Goal: Transaction & Acquisition: Purchase product/service

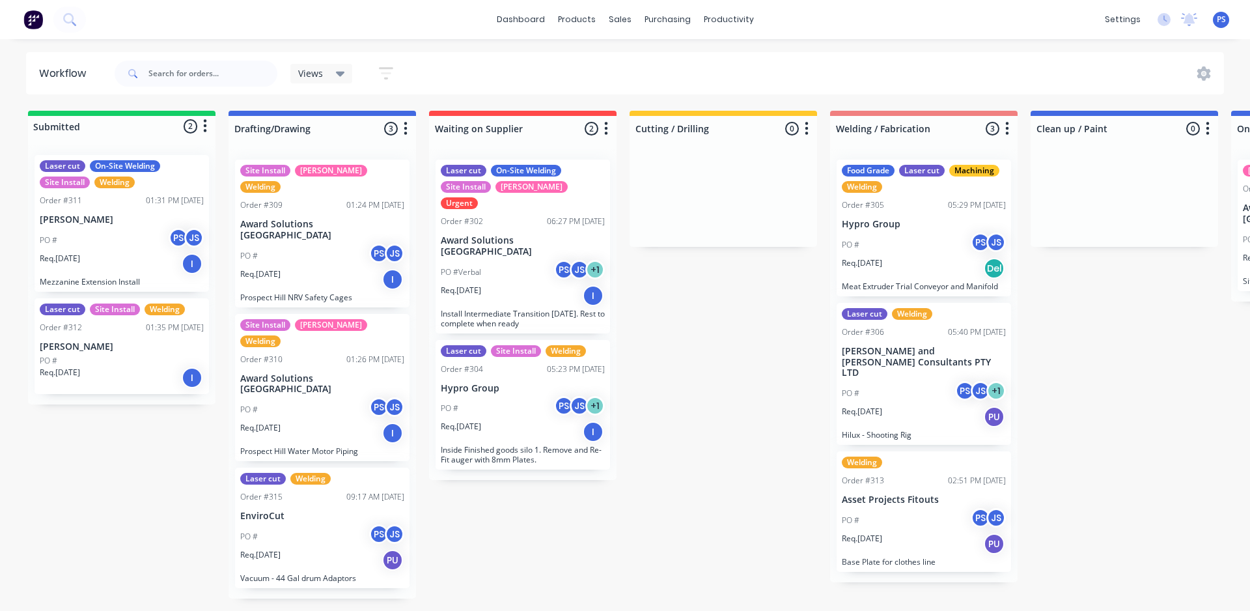
scroll to position [0, 357]
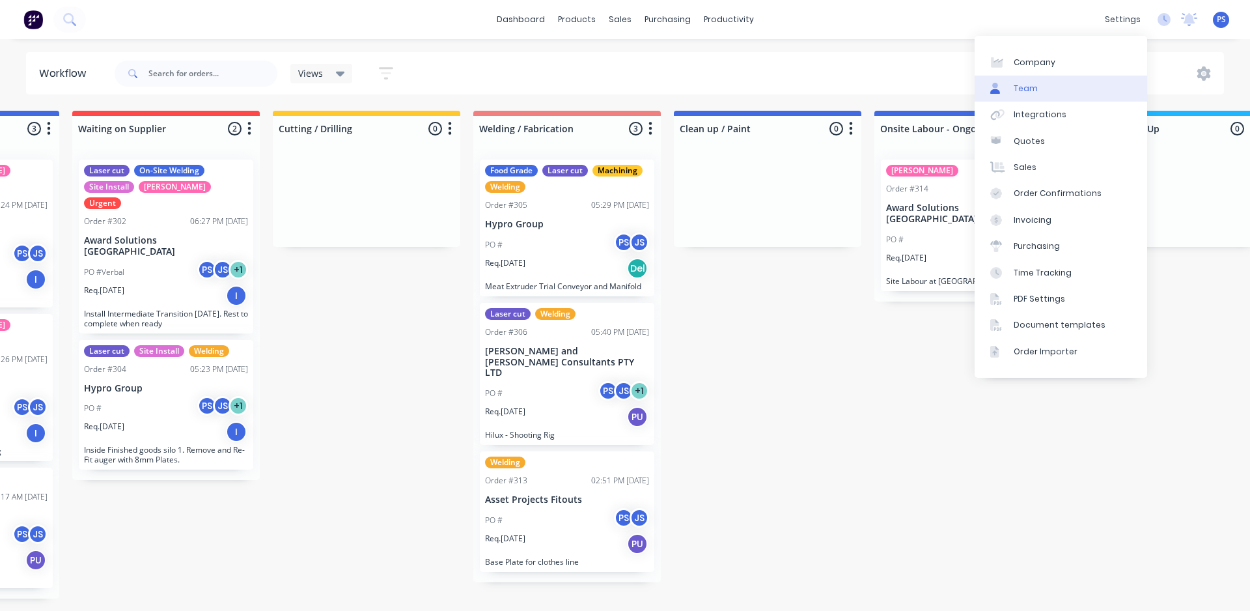
click at [1068, 94] on link "Team" at bounding box center [1060, 89] width 173 height 26
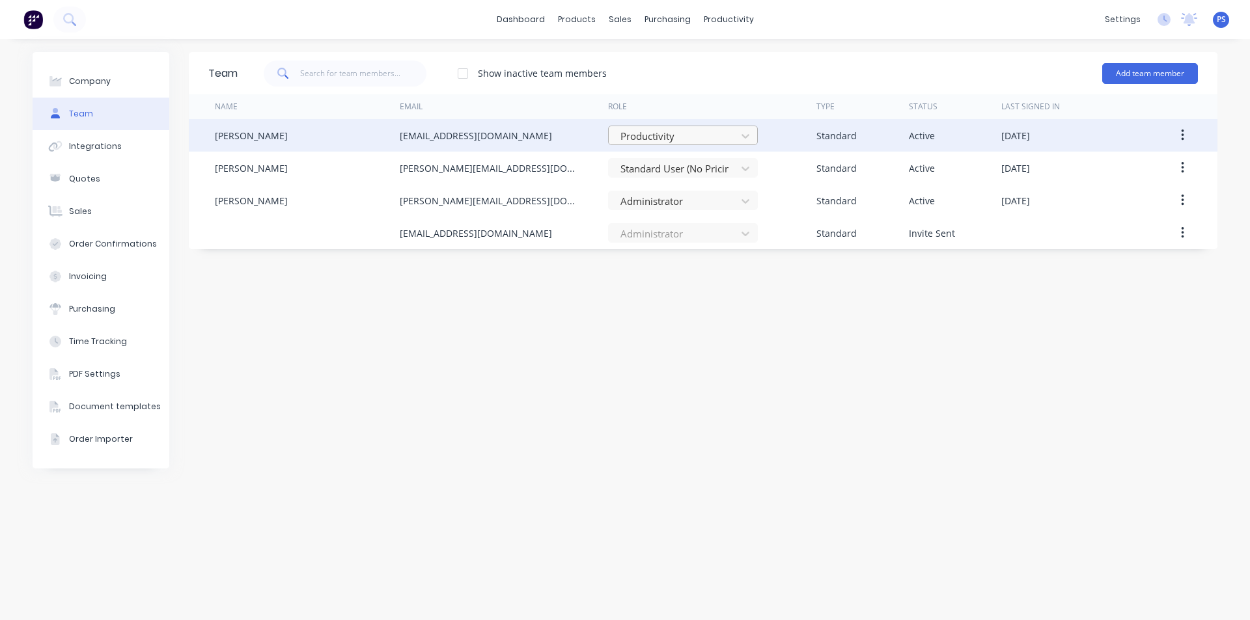
click at [719, 138] on div at bounding box center [674, 136] width 111 height 16
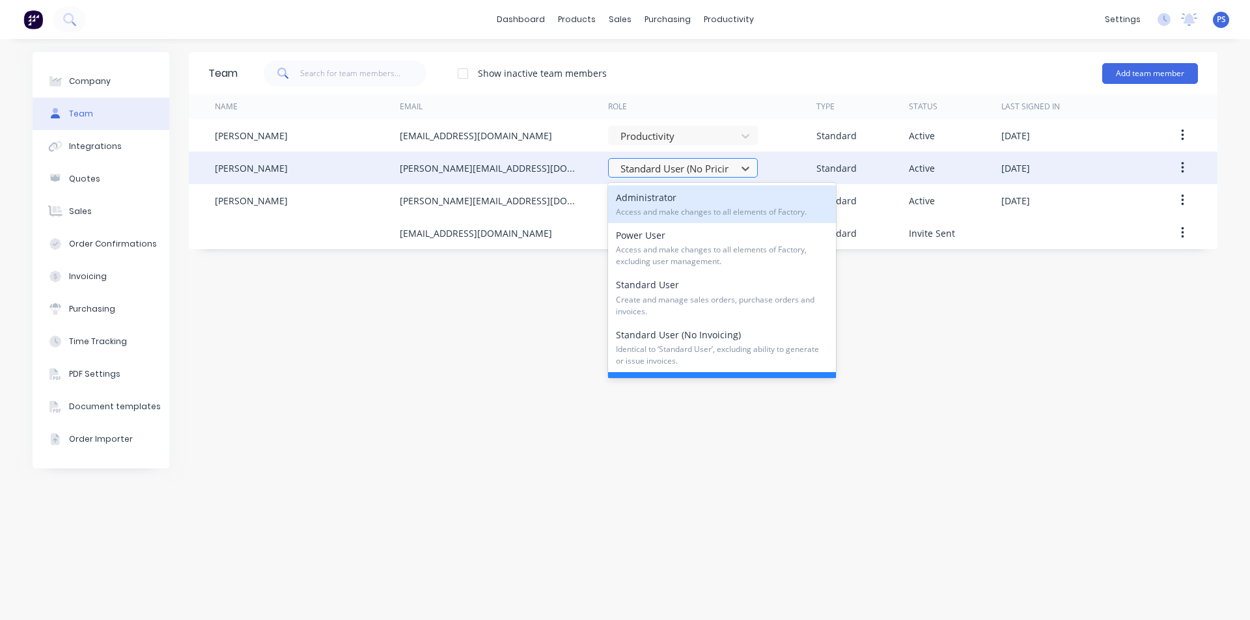
click at [721, 161] on div at bounding box center [674, 169] width 111 height 16
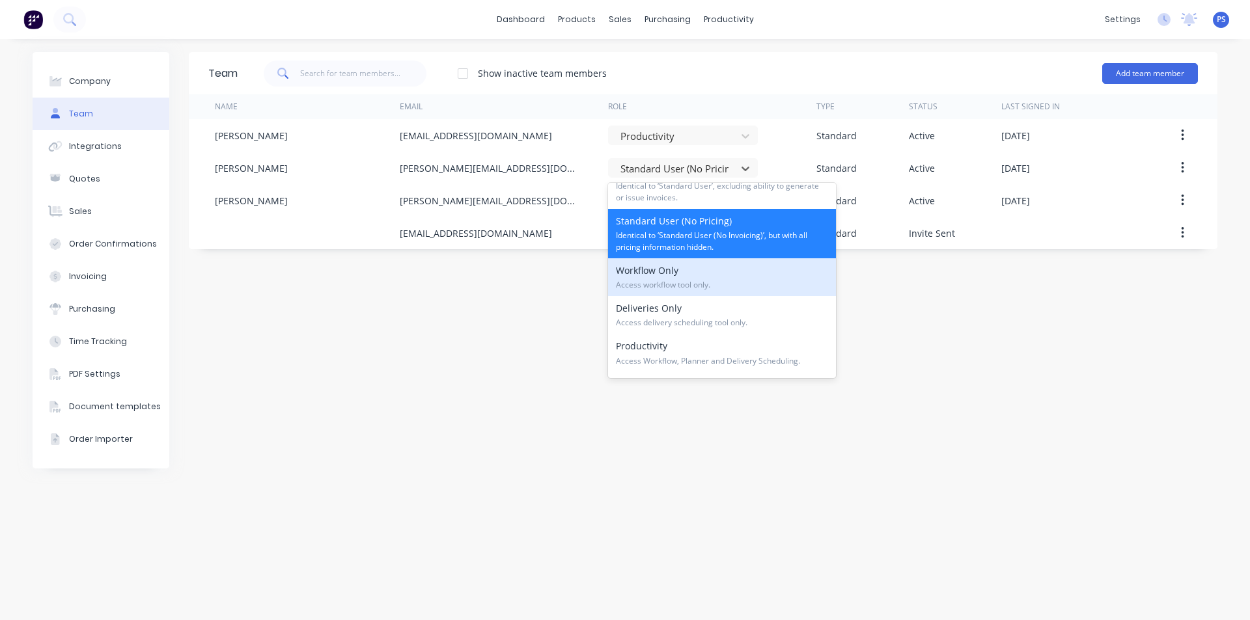
scroll to position [195, 0]
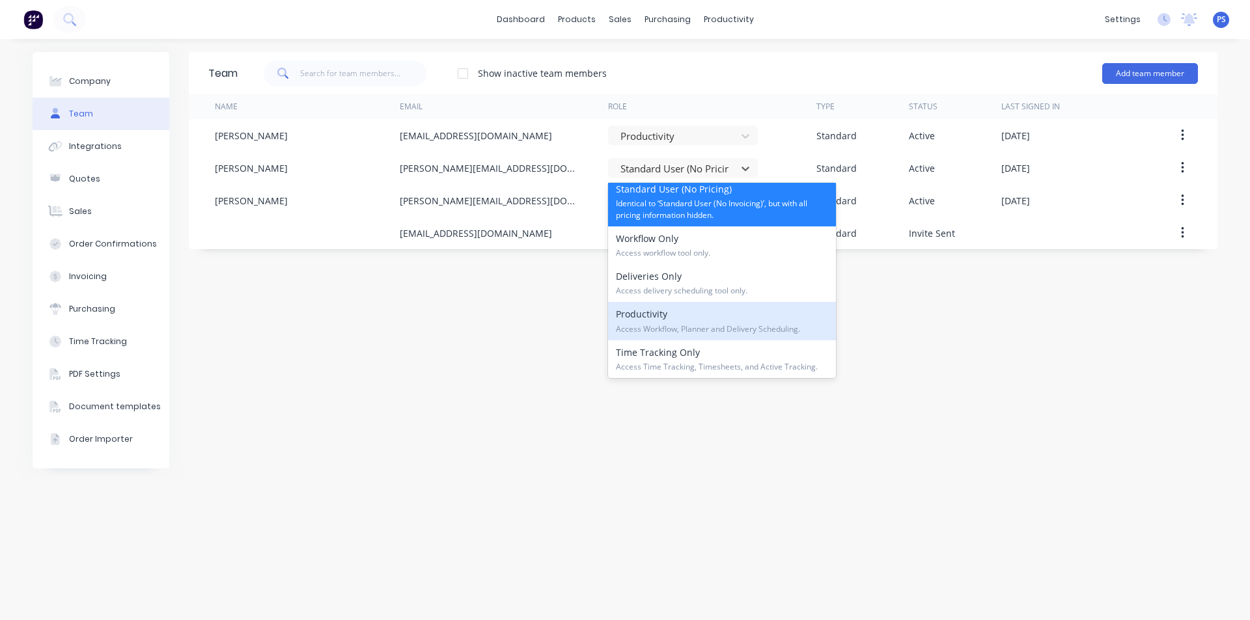
click at [691, 319] on div "Productivity Access Workflow, Planner and Delivery Scheduling." at bounding box center [722, 321] width 228 height 38
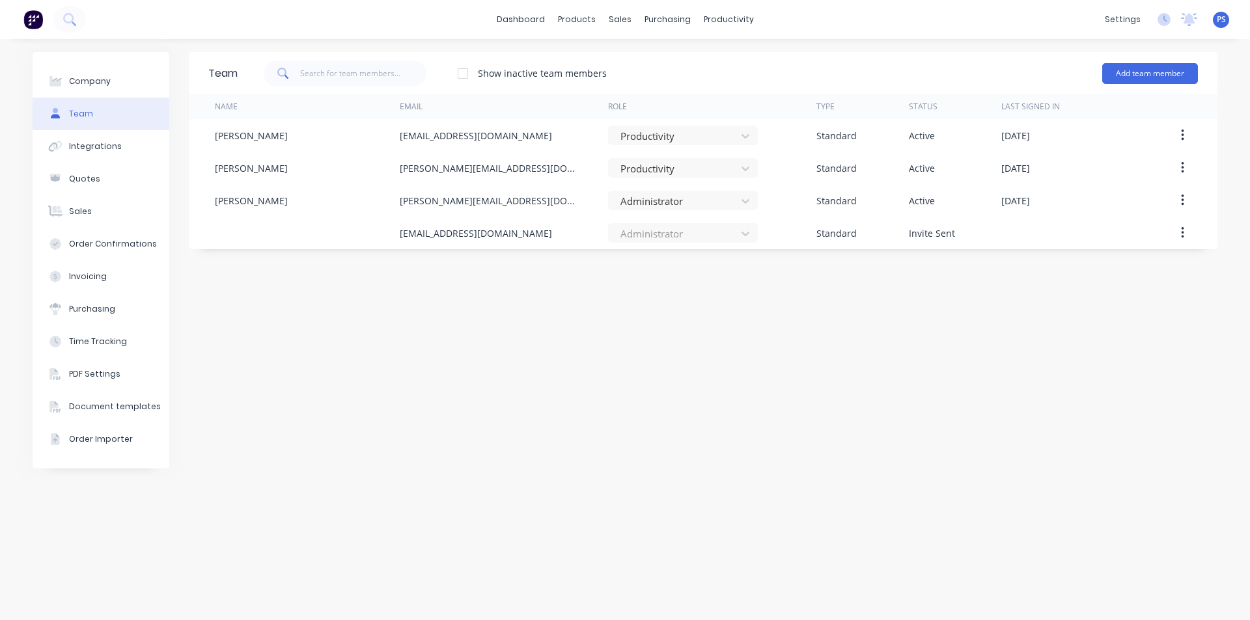
click at [1077, 257] on div "Team Show inactive team members Add team member Name Email Role Type Status Las…" at bounding box center [703, 329] width 1029 height 555
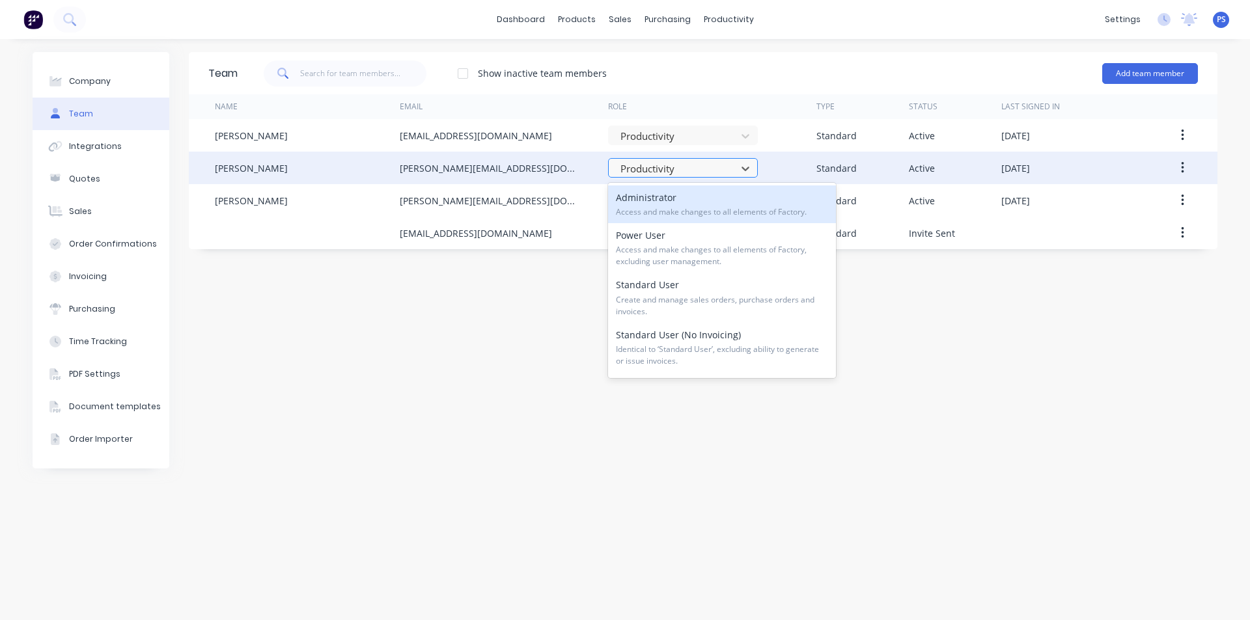
click at [726, 165] on div at bounding box center [674, 169] width 111 height 16
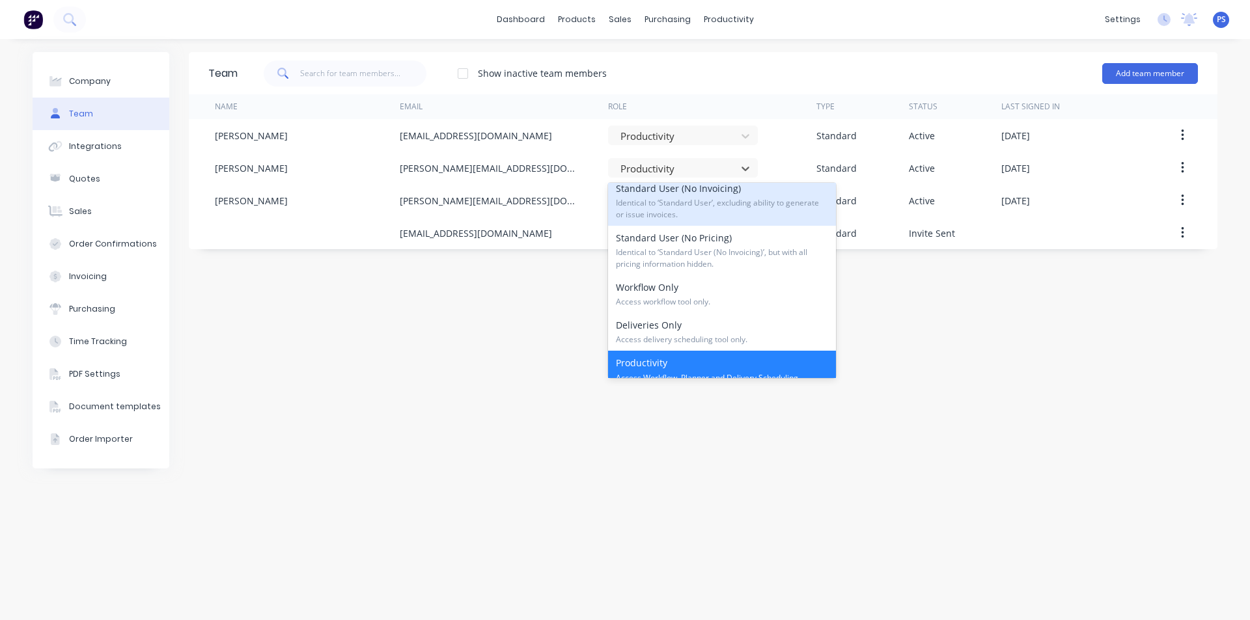
scroll to position [198, 0]
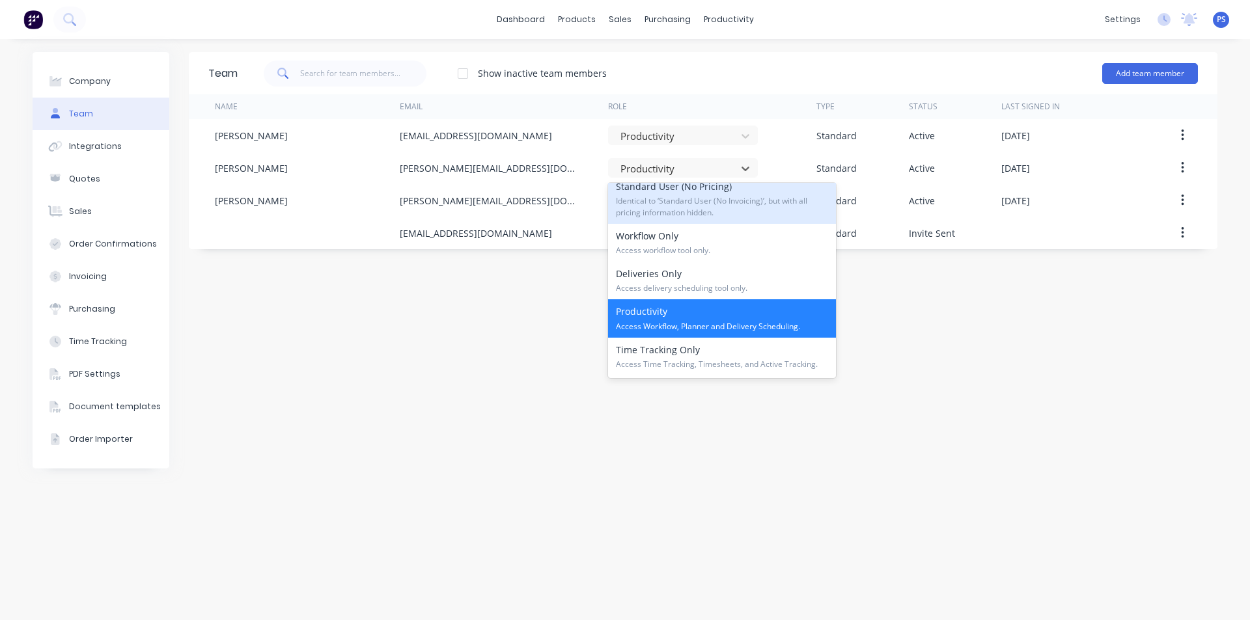
click at [736, 193] on div "Standard User (No Pricing) Identical to ‘Standard User (No Invoicing)’, but wit…" at bounding box center [722, 198] width 228 height 49
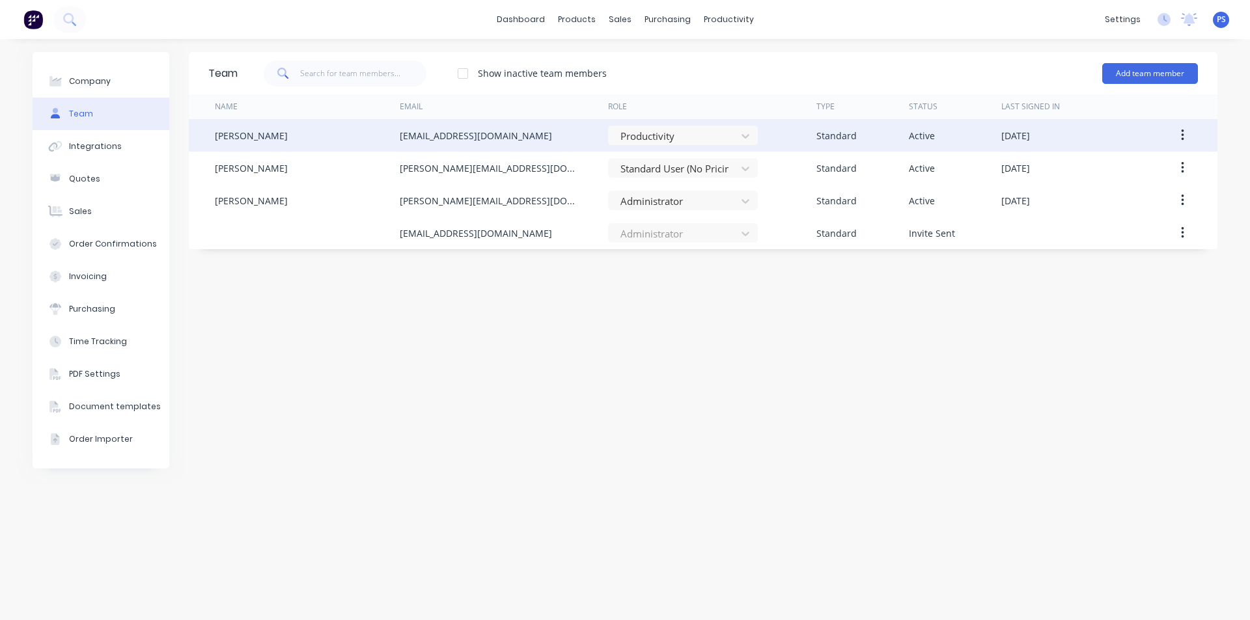
click at [717, 145] on div "Productivity" at bounding box center [712, 135] width 208 height 33
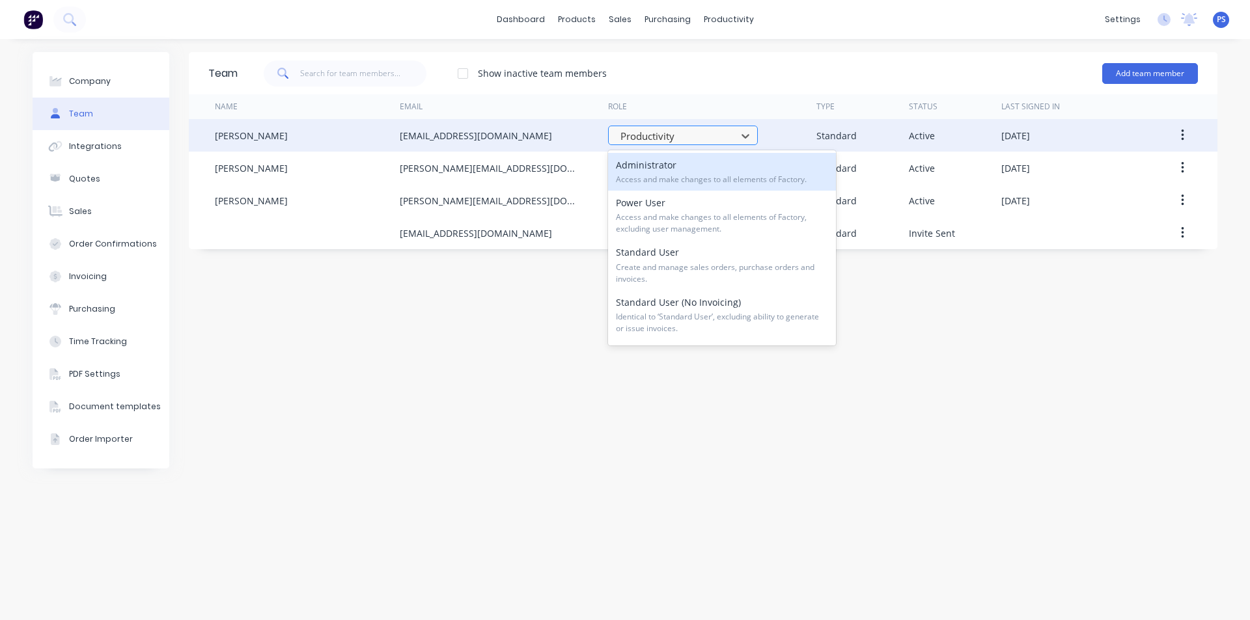
click at [704, 137] on div at bounding box center [674, 136] width 111 height 16
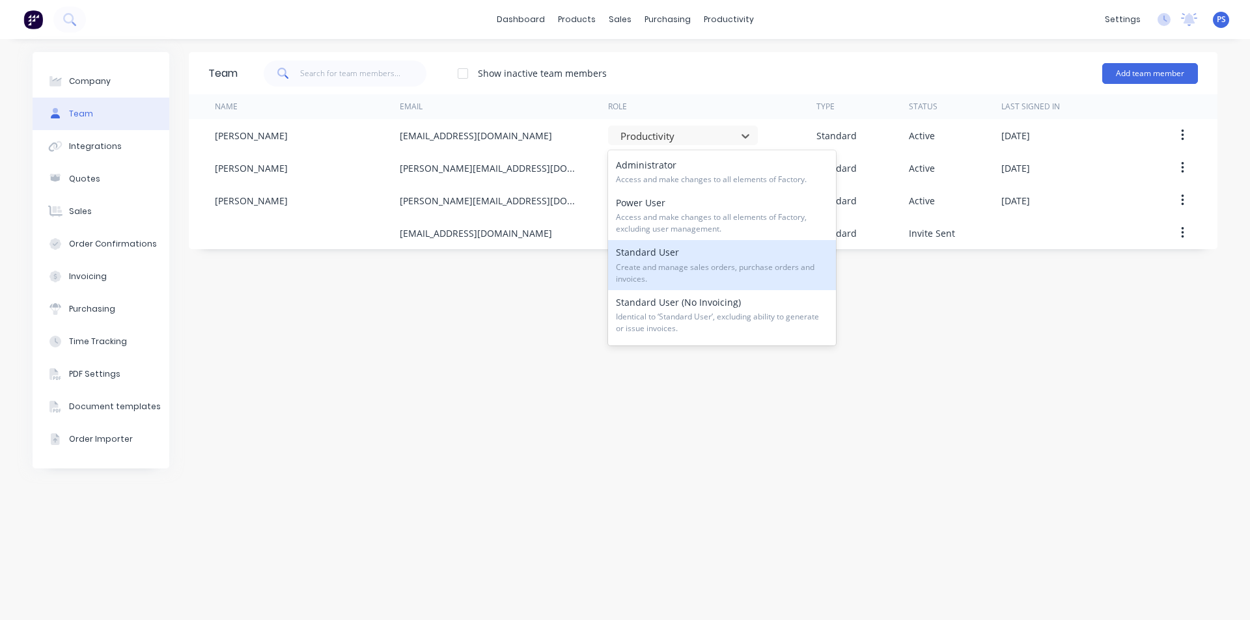
scroll to position [130, 0]
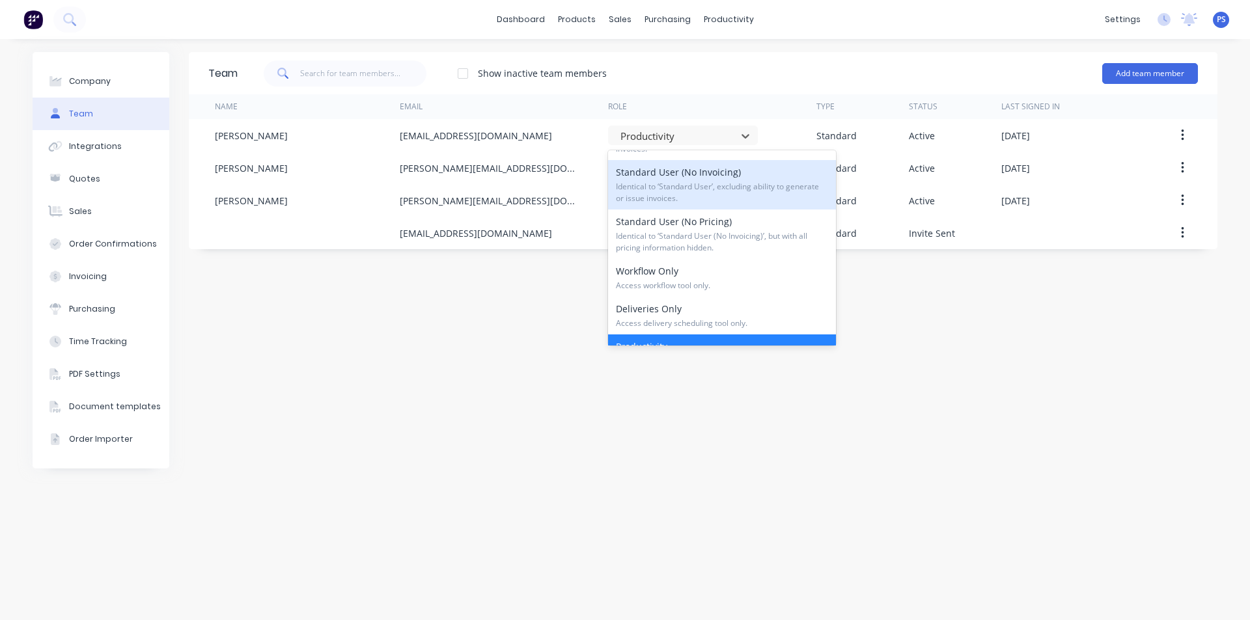
click at [759, 197] on span "Identical to ‘Standard User’, excluding ability to generate or issue invoices." at bounding box center [722, 192] width 212 height 23
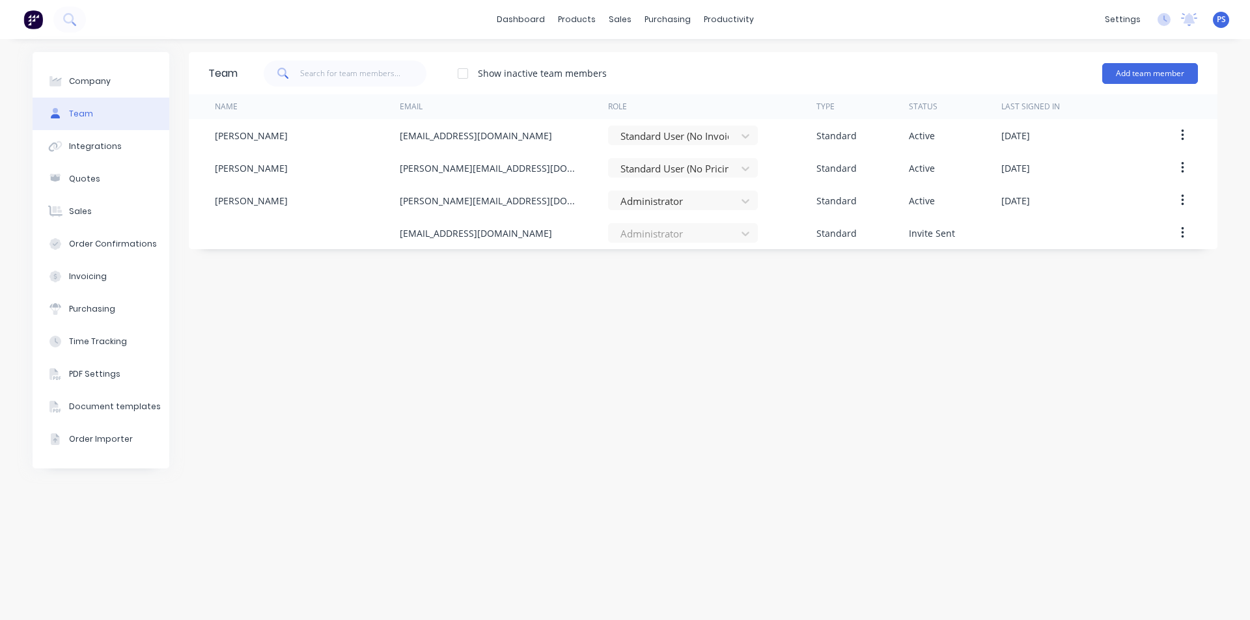
click at [663, 278] on div "Team Show inactive team members Add team member Name Email Role Type Status Las…" at bounding box center [703, 329] width 1029 height 555
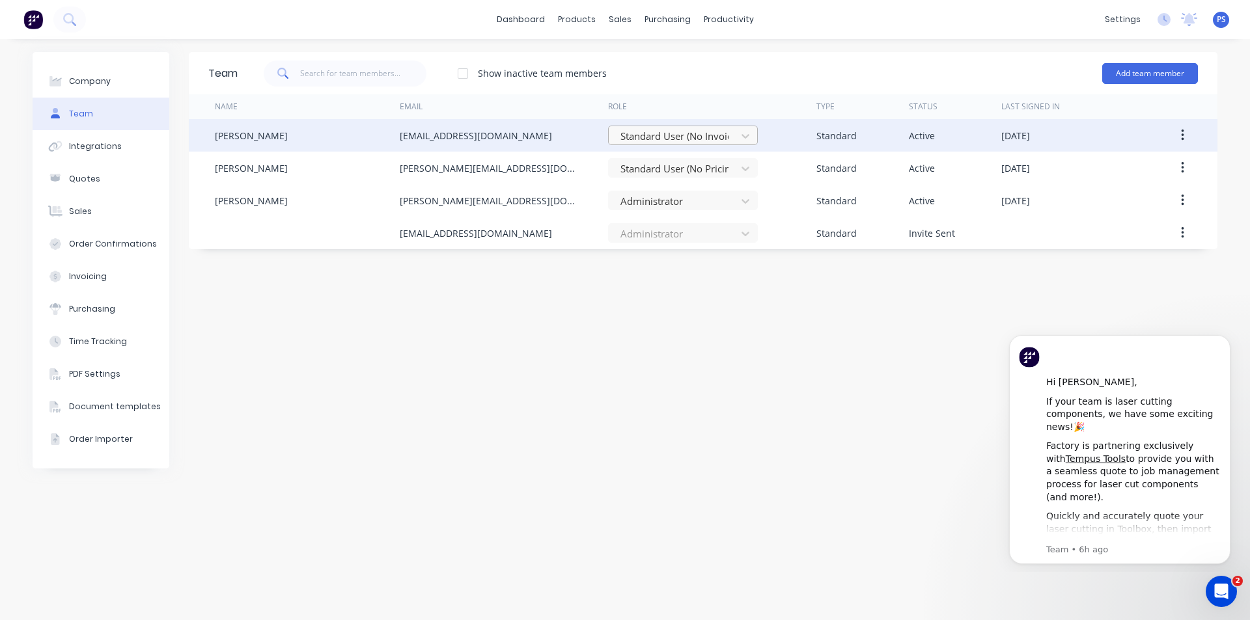
click at [699, 145] on div "Standard User (No Invoicing)" at bounding box center [674, 136] width 118 height 20
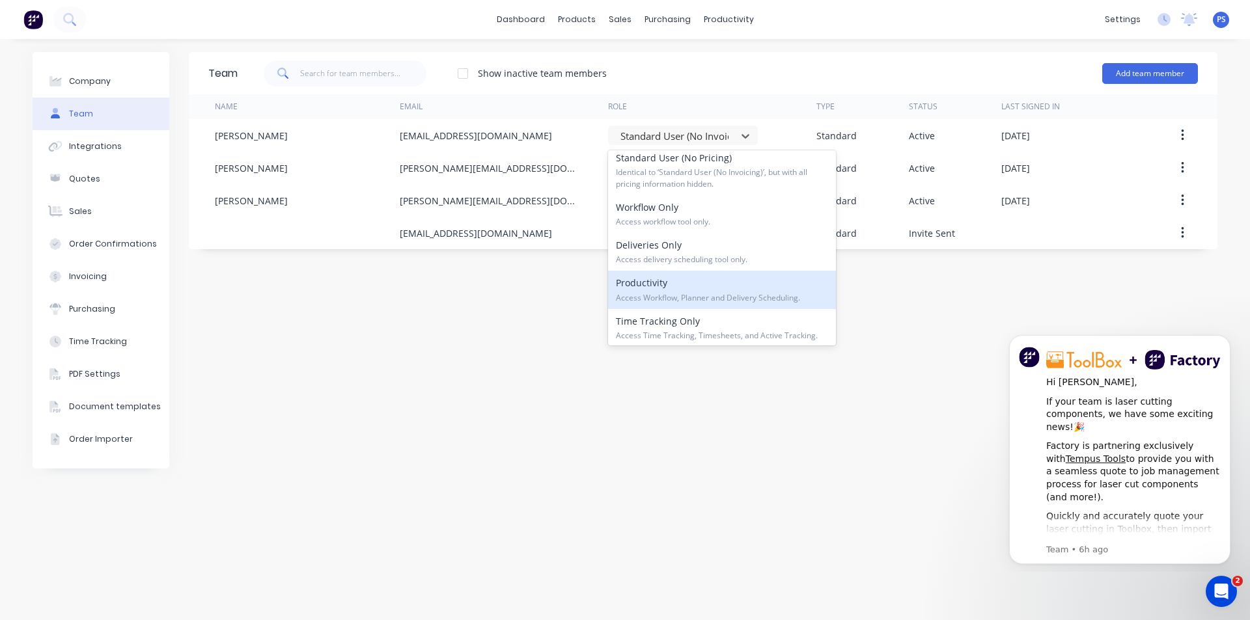
scroll to position [186, 0]
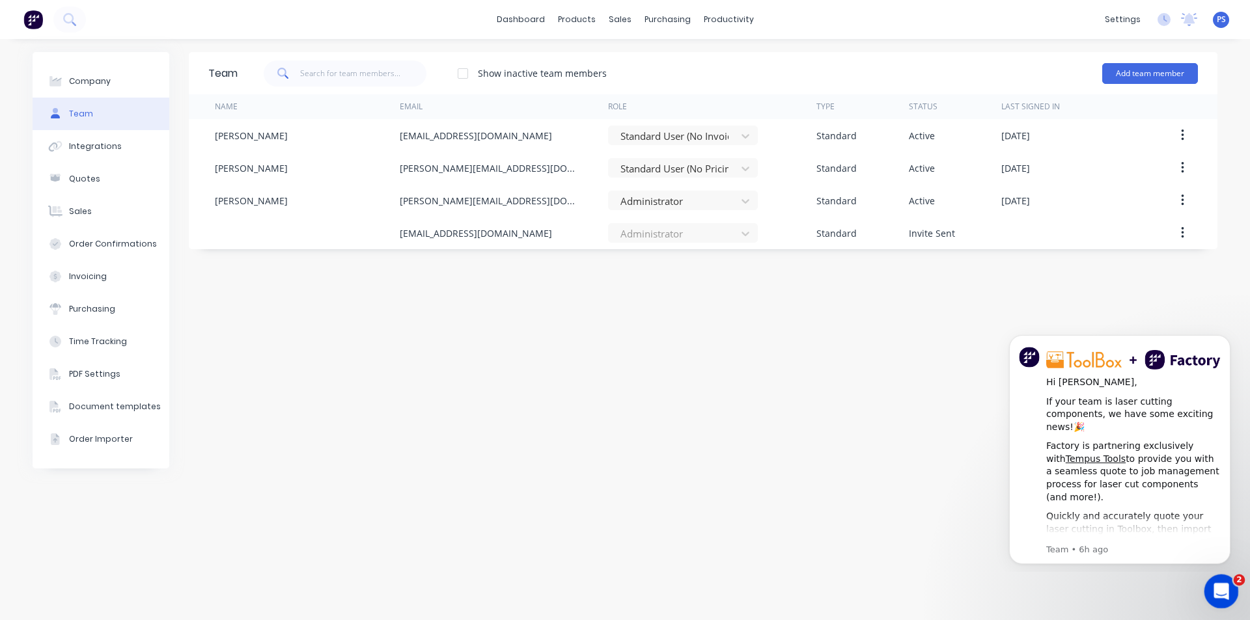
click at [1228, 607] on body "dashboard products sales purchasing productivity dashboard products Product Cat…" at bounding box center [625, 310] width 1250 height 620
click at [1218, 591] on icon "Open Intercom Messenger" at bounding box center [1219, 590] width 9 height 10
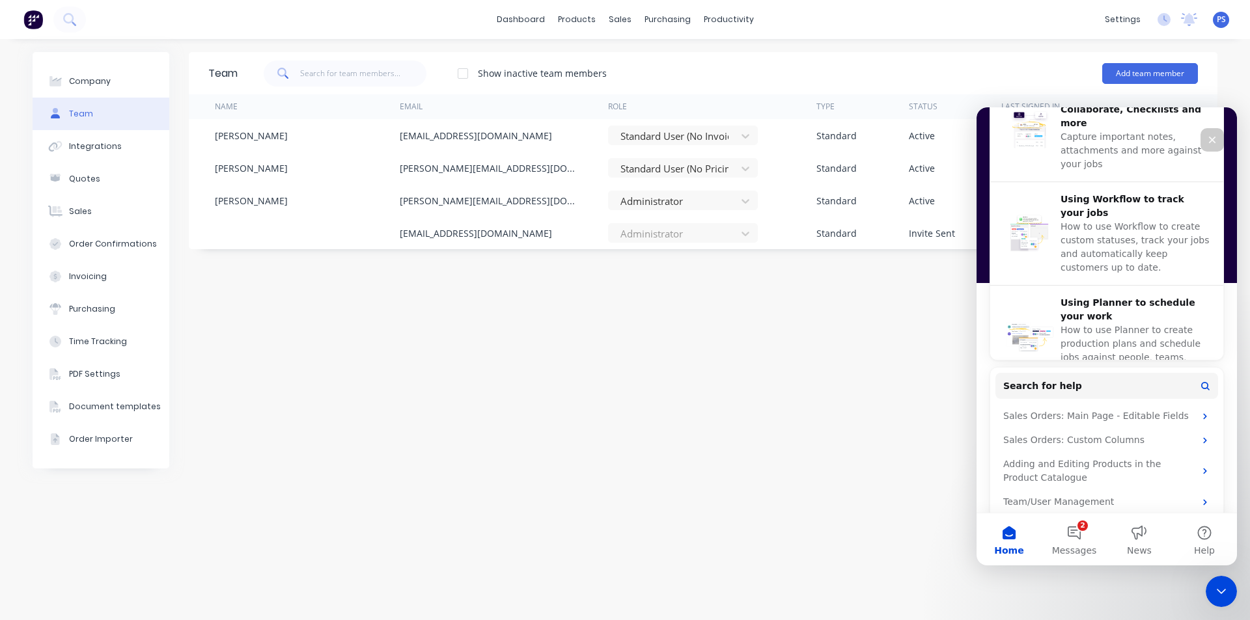
scroll to position [434, 0]
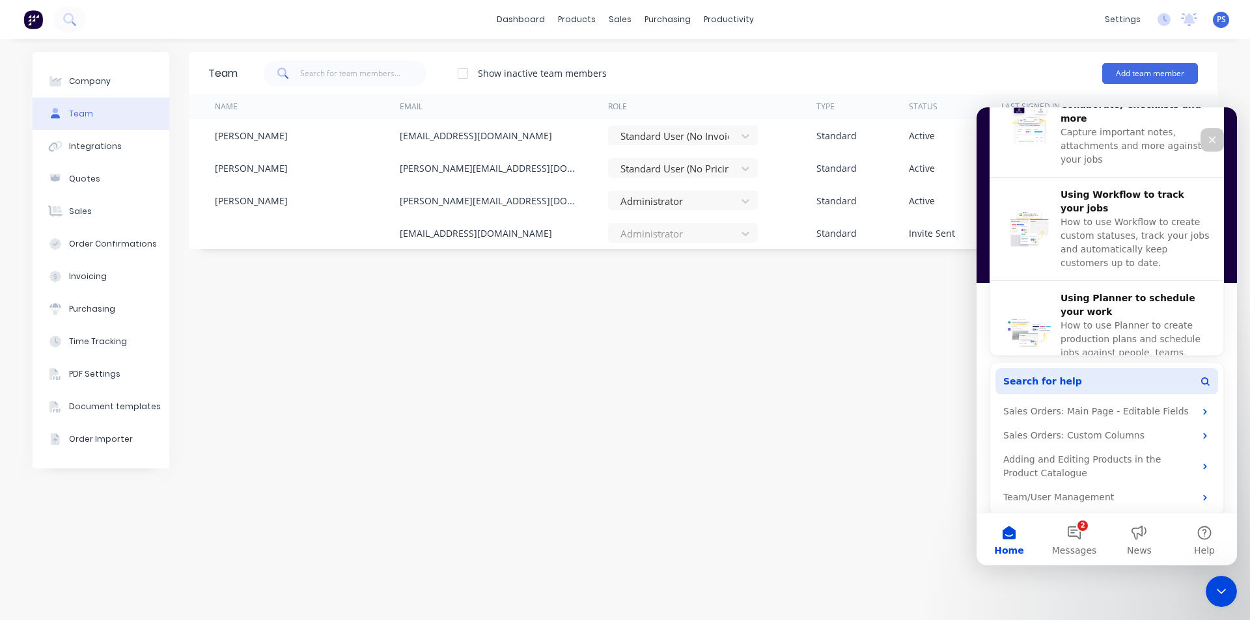
click at [1087, 392] on button "Search for help" at bounding box center [1106, 381] width 223 height 26
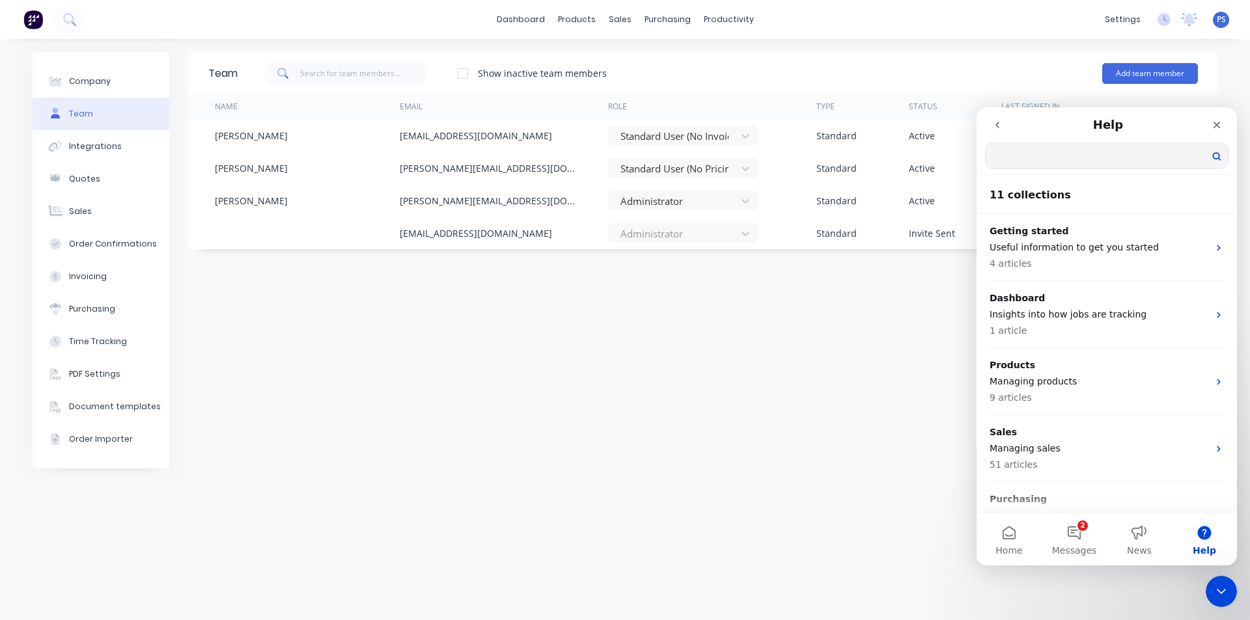
click at [1039, 156] on input "Search for help" at bounding box center [1107, 155] width 242 height 25
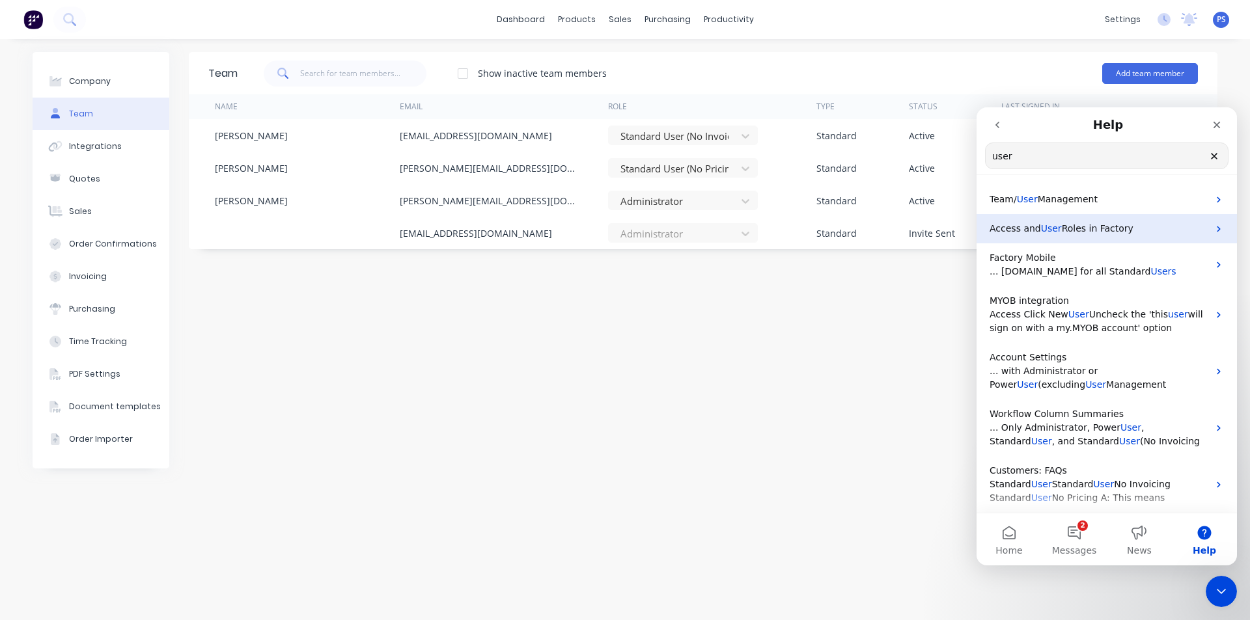
type input "user"
click at [1081, 231] on span "Roles in Factory" at bounding box center [1098, 228] width 72 height 10
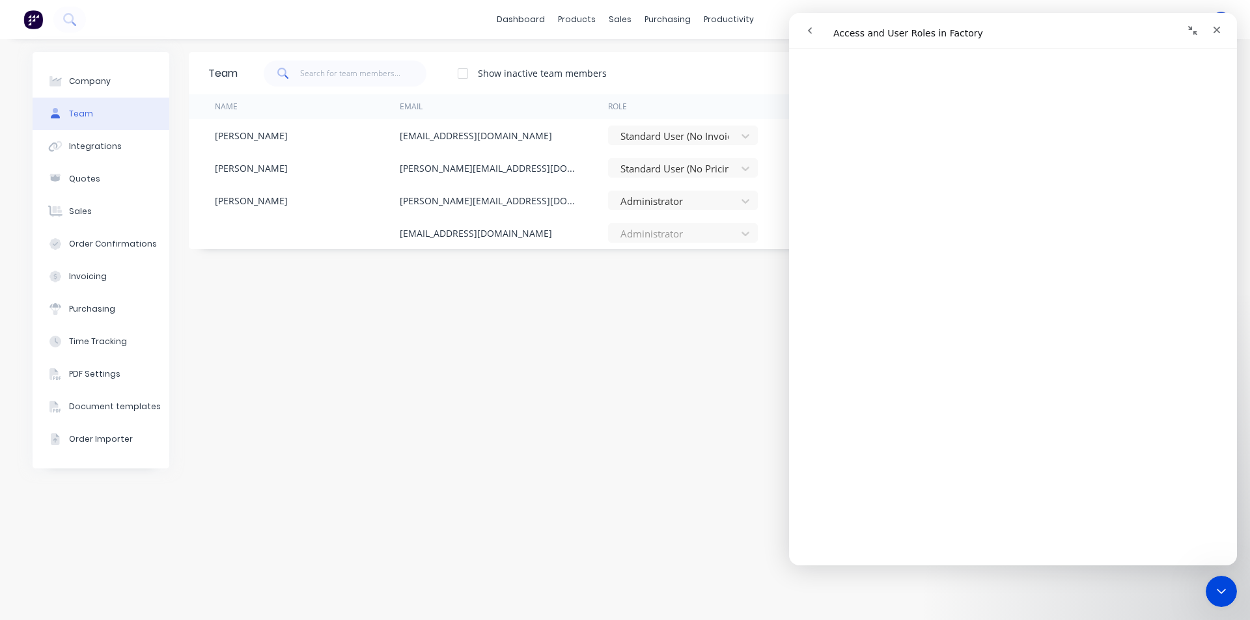
scroll to position [1366, 0]
click at [667, 270] on div "Team Show inactive team members Add team member Name Email Role Type Status Las…" at bounding box center [703, 329] width 1029 height 555
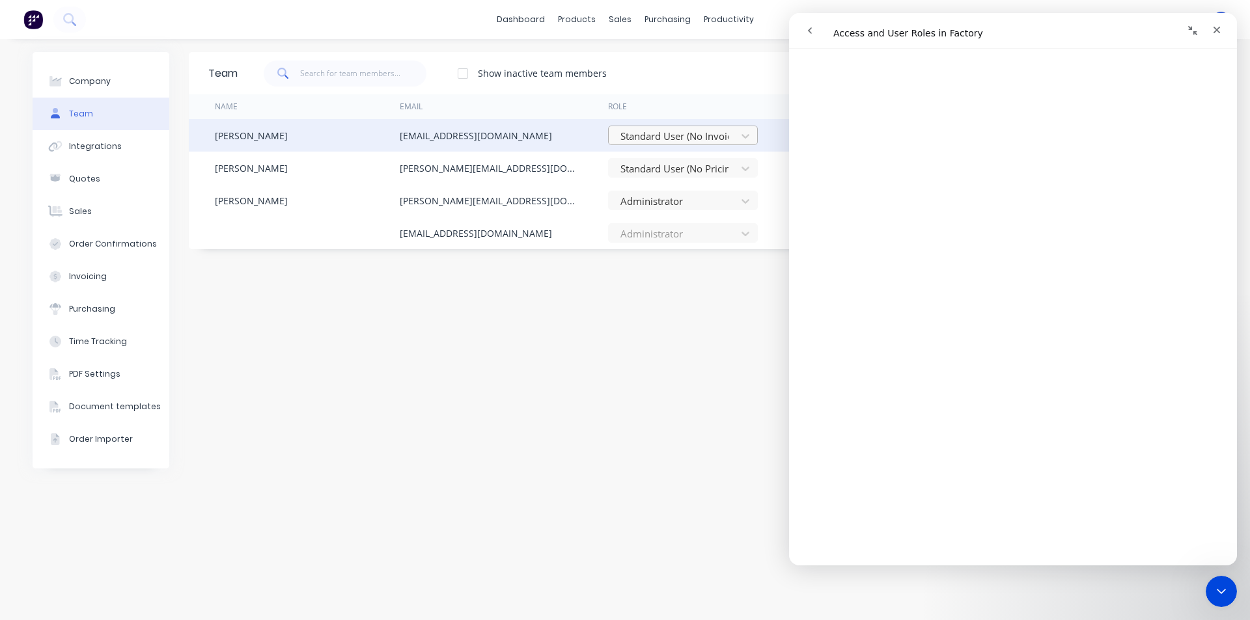
click at [689, 144] on div at bounding box center [674, 136] width 111 height 16
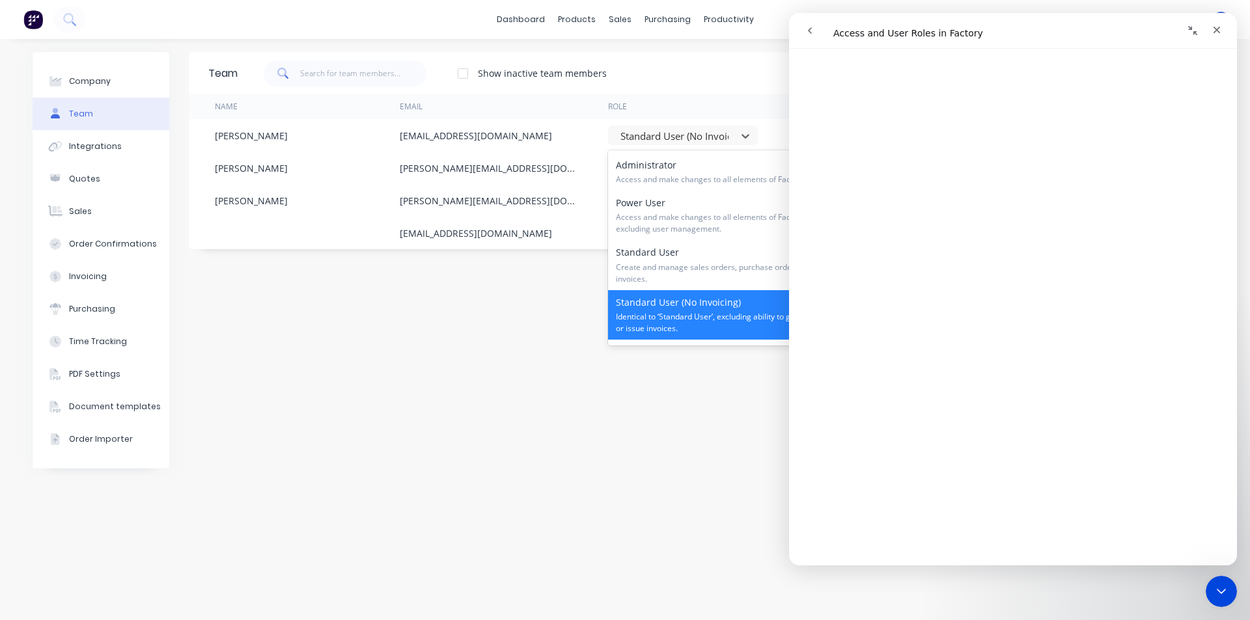
scroll to position [65, 0]
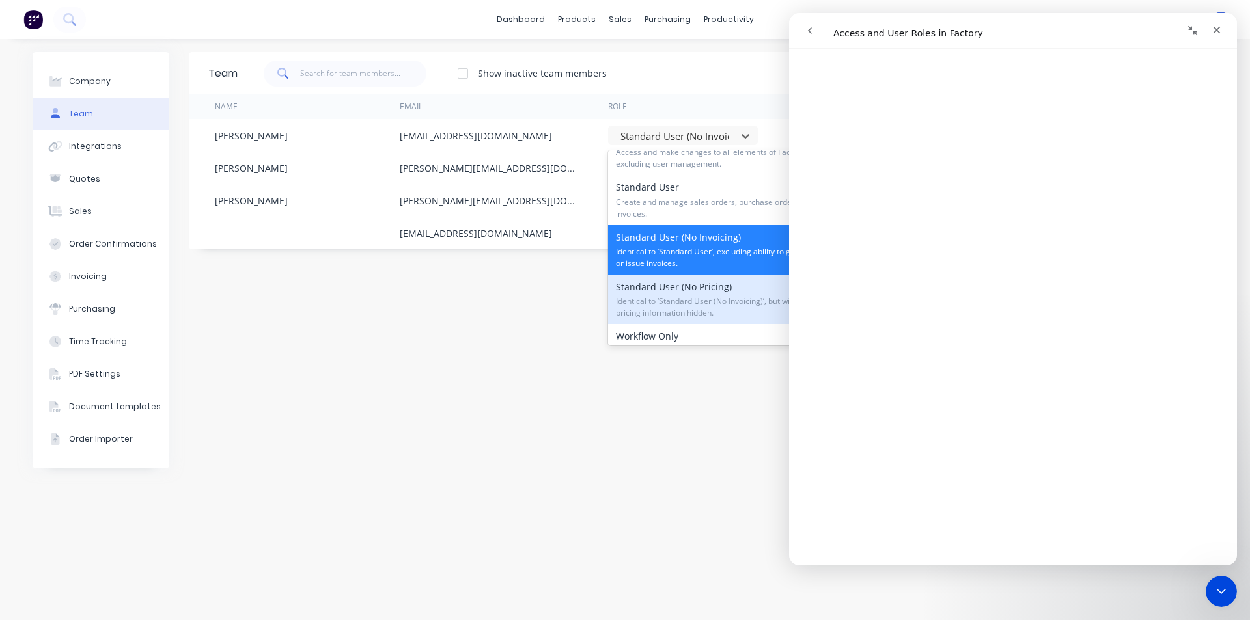
click at [677, 297] on span "Identical to ‘Standard User (No Invoicing)’, but with all pricing information h…" at bounding box center [722, 307] width 212 height 23
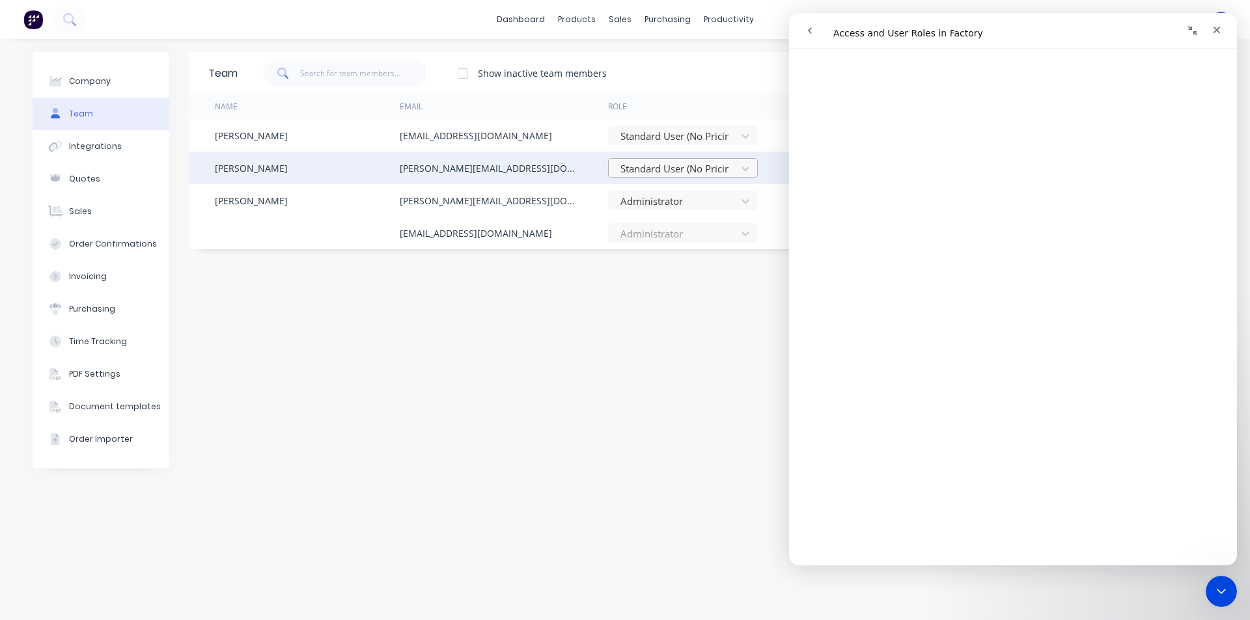
click at [682, 174] on div at bounding box center [674, 169] width 111 height 16
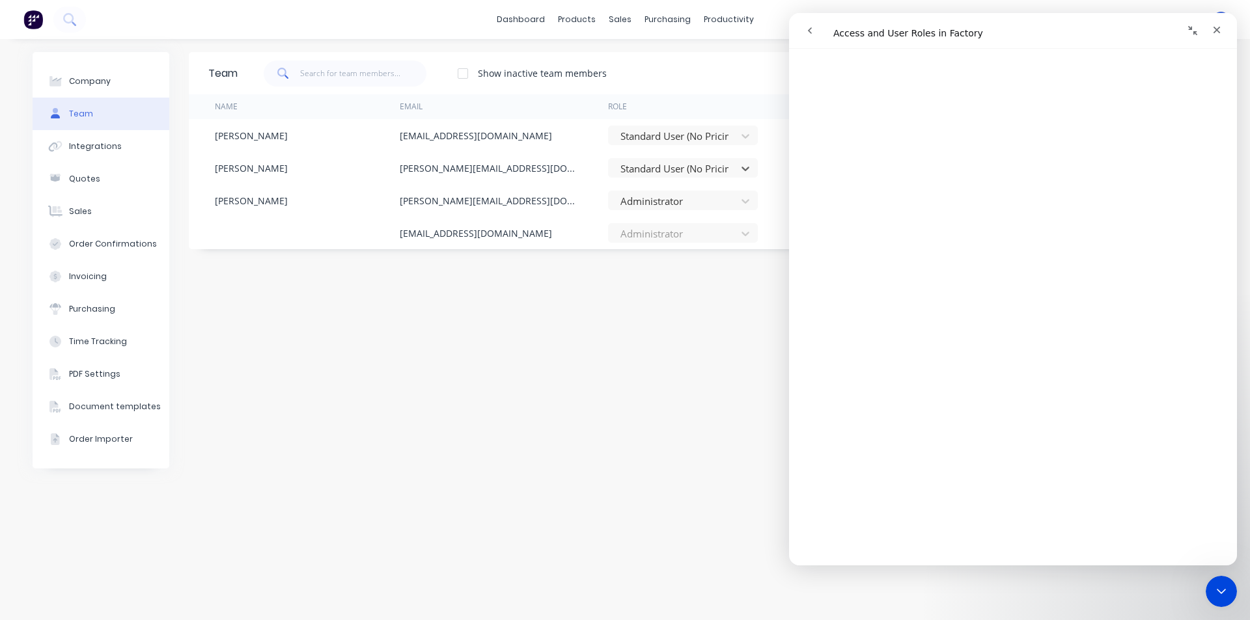
click at [614, 342] on div "Team Show inactive team members Add team member Name Email Role Type Status Las…" at bounding box center [703, 329] width 1029 height 555
click at [1218, 31] on icon "Close" at bounding box center [1216, 30] width 7 height 7
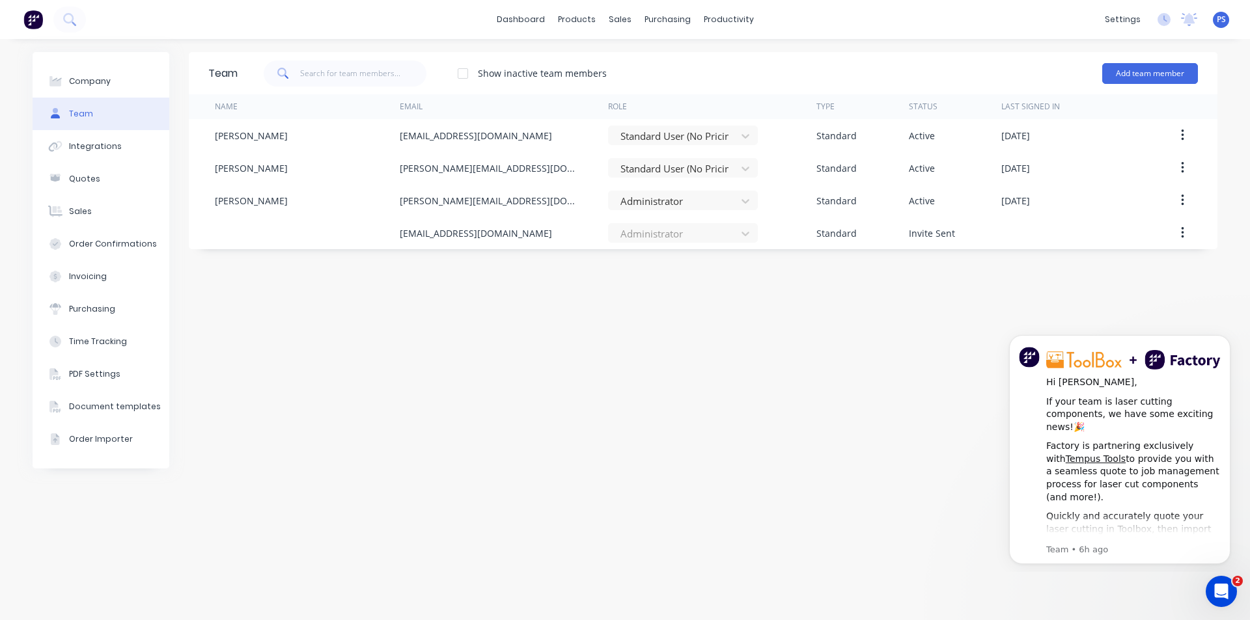
scroll to position [0, 0]
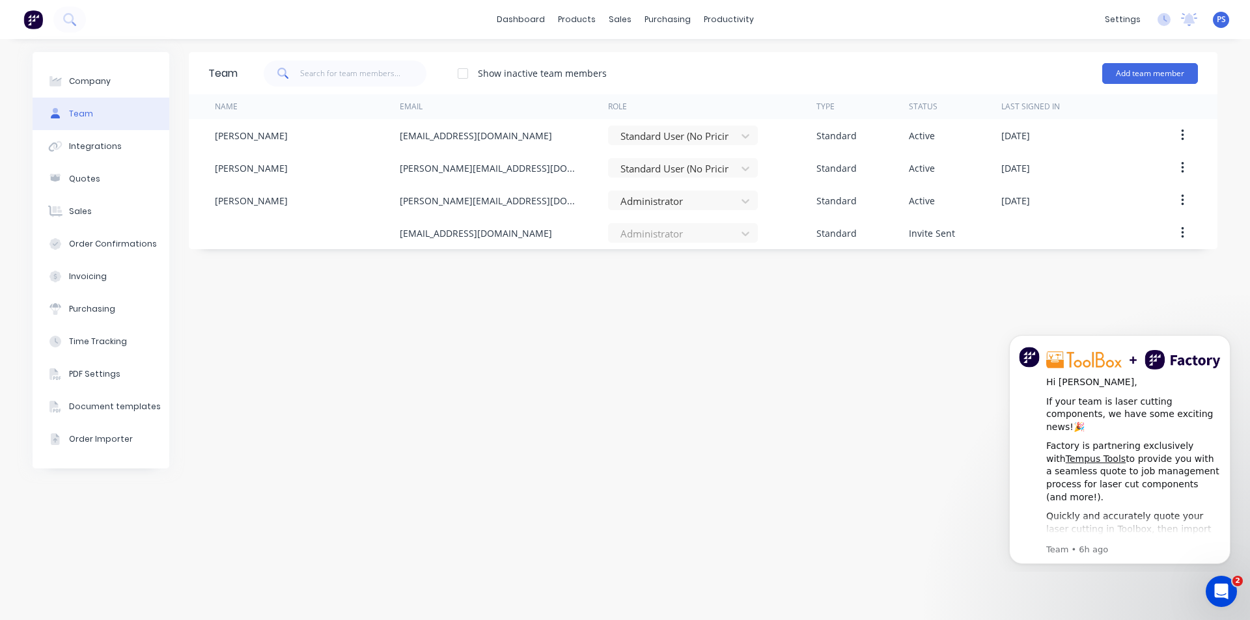
click at [620, 482] on div "Team Show inactive team members Add team member Name Email Role Type Status Las…" at bounding box center [703, 329] width 1029 height 555
click at [424, 344] on div "Team Show inactive team members Add team member Name Email Role Type Status Las…" at bounding box center [703, 329] width 1029 height 555
click at [330, 292] on div "Team Show inactive team members Add team member Name Email Role Type Status Las…" at bounding box center [703, 329] width 1029 height 555
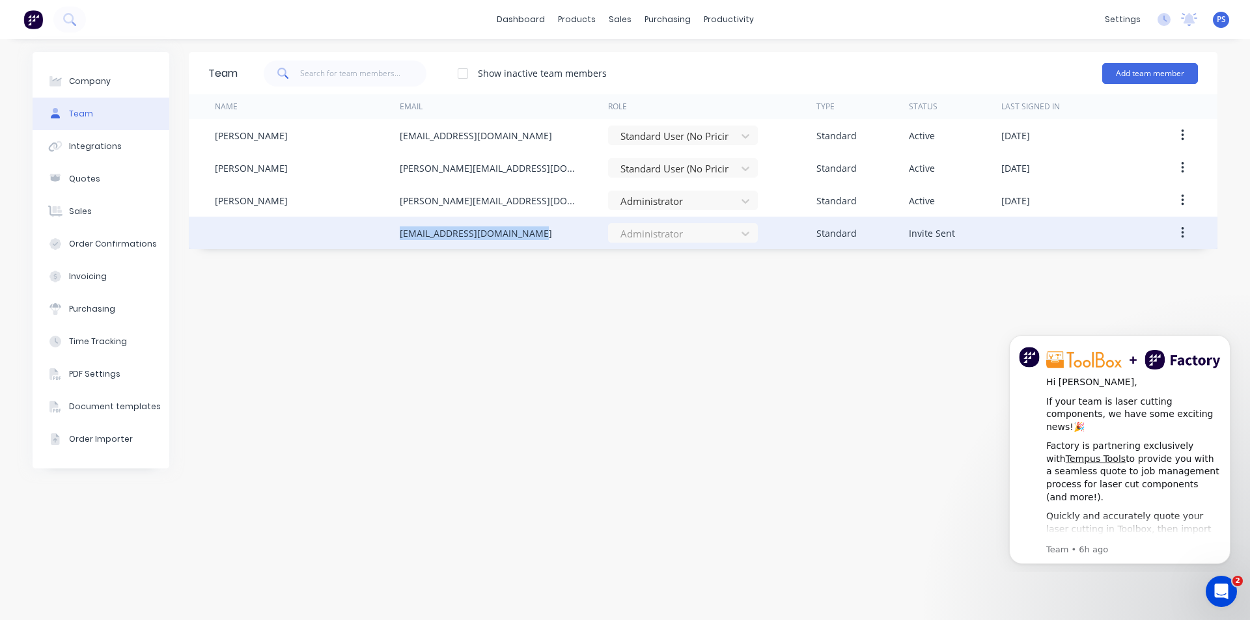
drag, startPoint x: 398, startPoint y: 237, endPoint x: 558, endPoint y: 237, distance: 159.5
click at [558, 237] on div "[EMAIL_ADDRESS][DOMAIN_NAME] Administrator Standard Invite Sent" at bounding box center [703, 233] width 1029 height 33
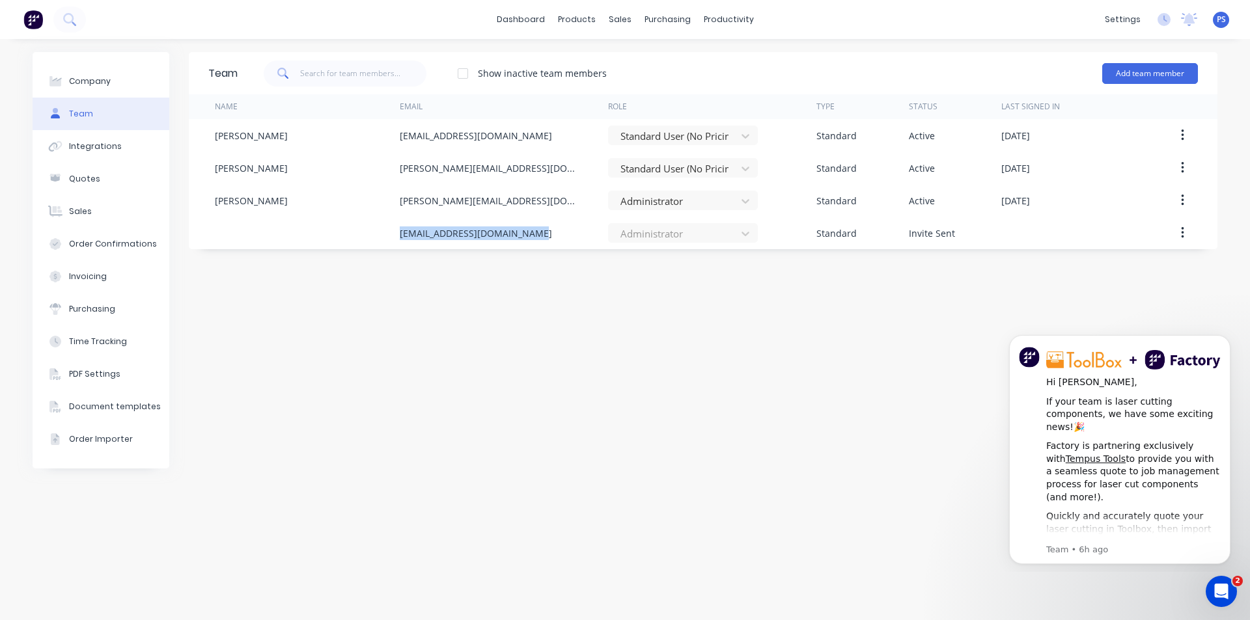
click at [532, 329] on div "Team Show inactive team members Add team member Name Email Role Type Status Las…" at bounding box center [703, 329] width 1029 height 555
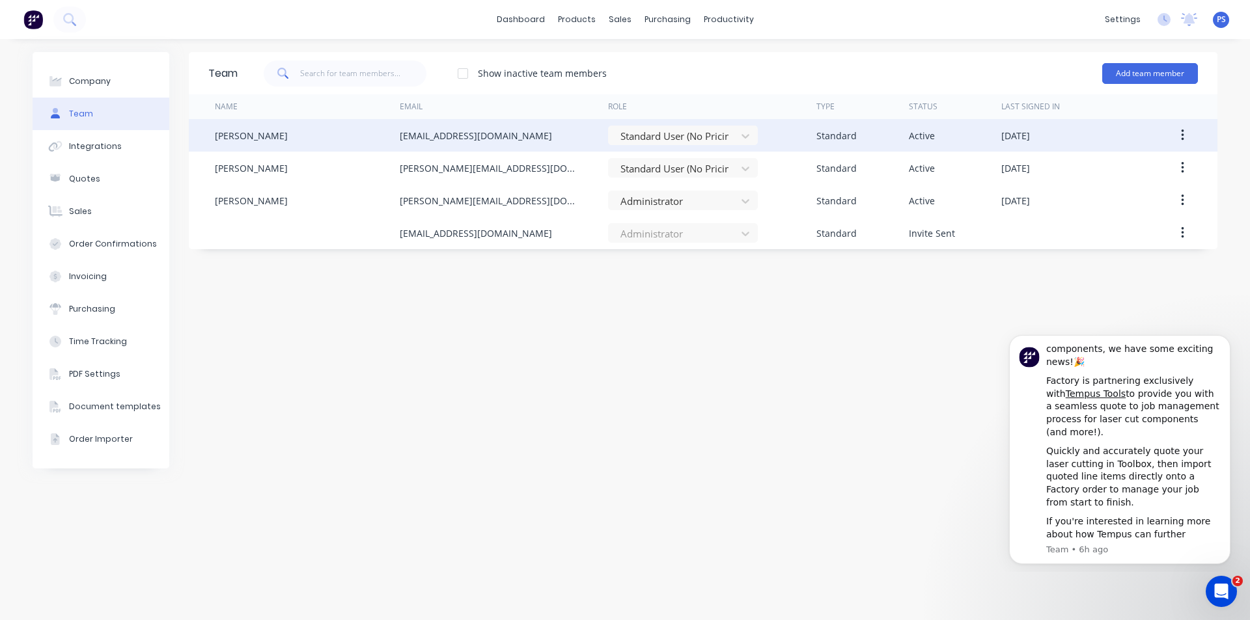
click at [695, 150] on div "Standard User (No Pricing)" at bounding box center [712, 135] width 208 height 33
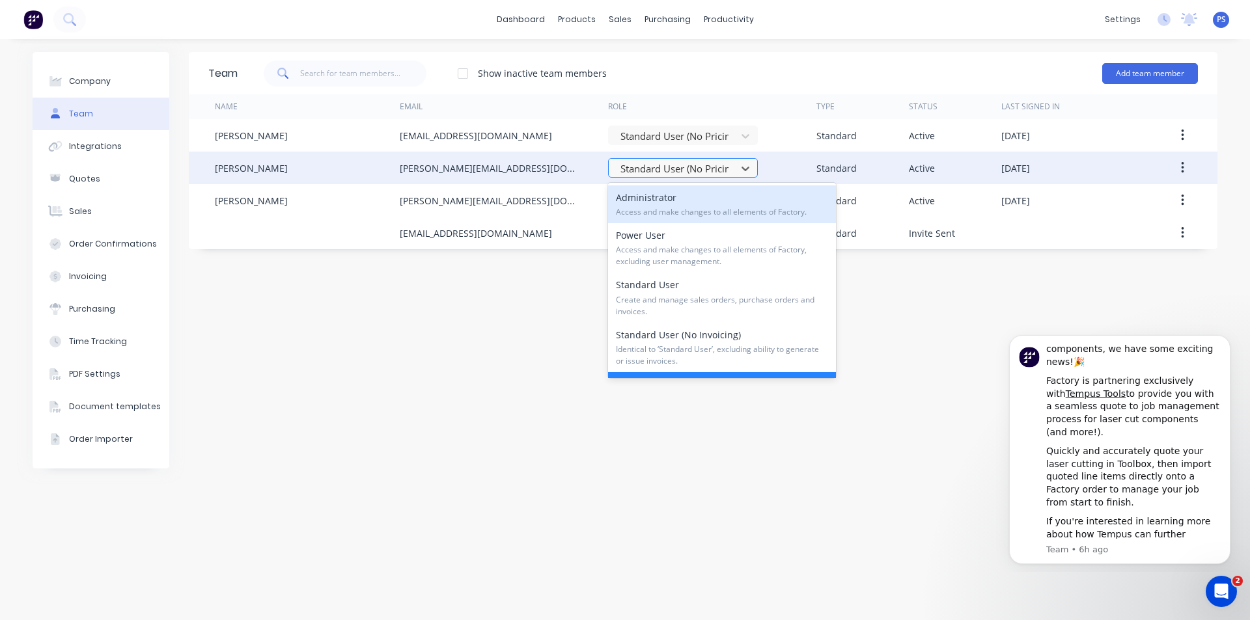
click at [692, 164] on div at bounding box center [674, 169] width 111 height 16
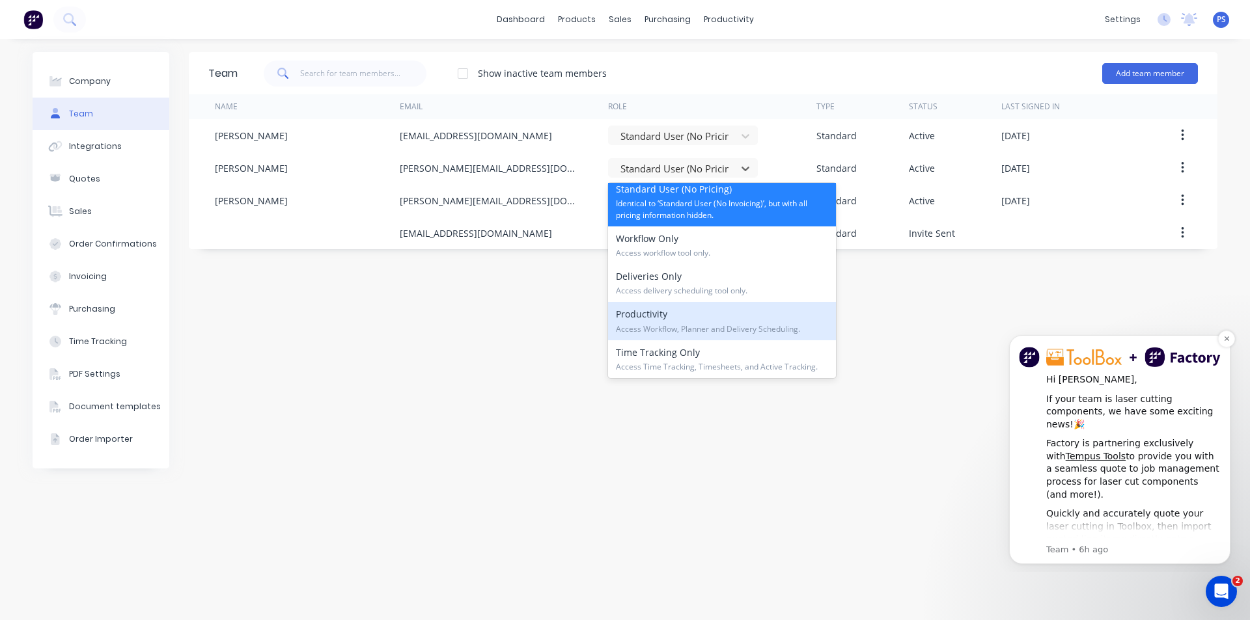
scroll to position [0, 0]
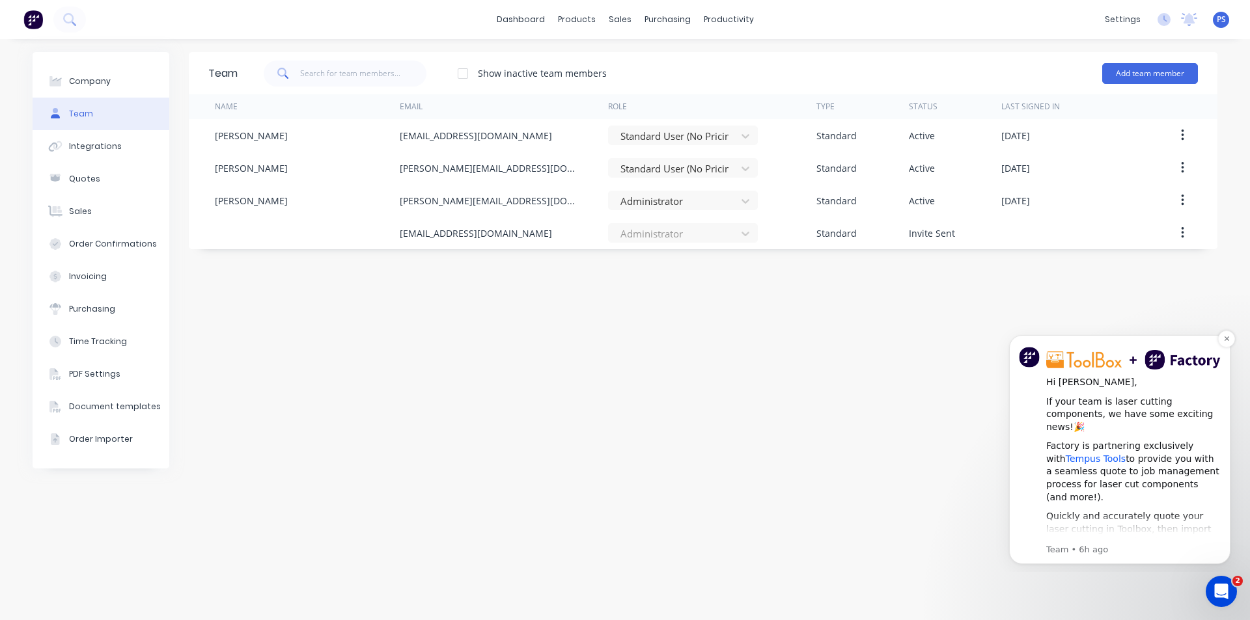
click at [1077, 454] on link "Tempus Tools" at bounding box center [1096, 459] width 60 height 10
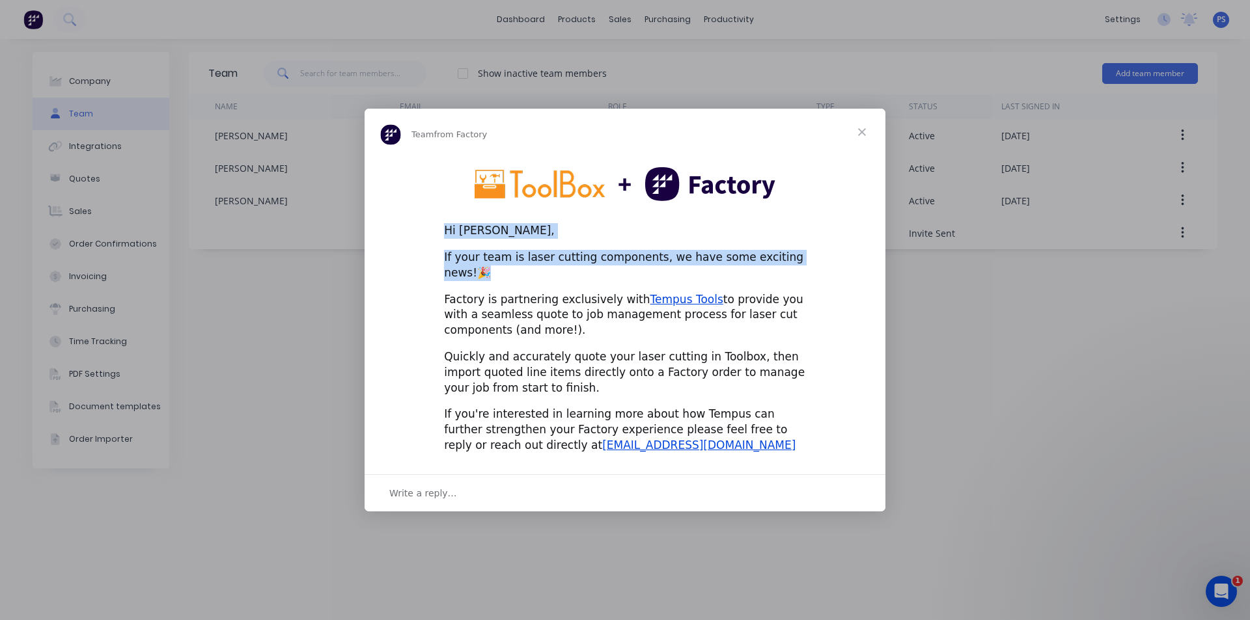
drag, startPoint x: 443, startPoint y: 238, endPoint x: 799, endPoint y: 254, distance: 356.4
click at [799, 254] on div "Hi [PERSON_NAME], If your team is laser cutting components, we have some exciti…" at bounding box center [625, 310] width 521 height 309
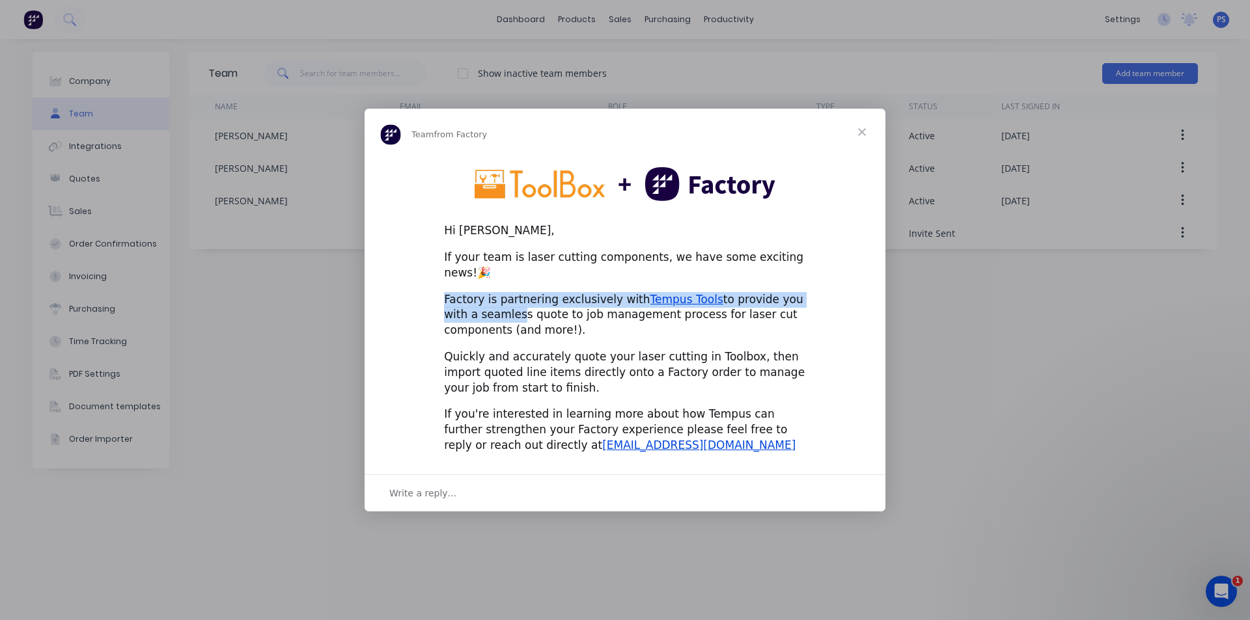
drag, startPoint x: 445, startPoint y: 291, endPoint x: 480, endPoint y: 300, distance: 35.7
click at [480, 300] on div "Factory is partnering exclusively with Tempus Tools to provide you with a seaml…" at bounding box center [625, 315] width 362 height 46
click at [458, 297] on div "Factory is partnering exclusively with Tempus Tools to provide you with a seaml…" at bounding box center [625, 315] width 362 height 46
click at [425, 485] on span "Write a reply…" at bounding box center [423, 493] width 68 height 17
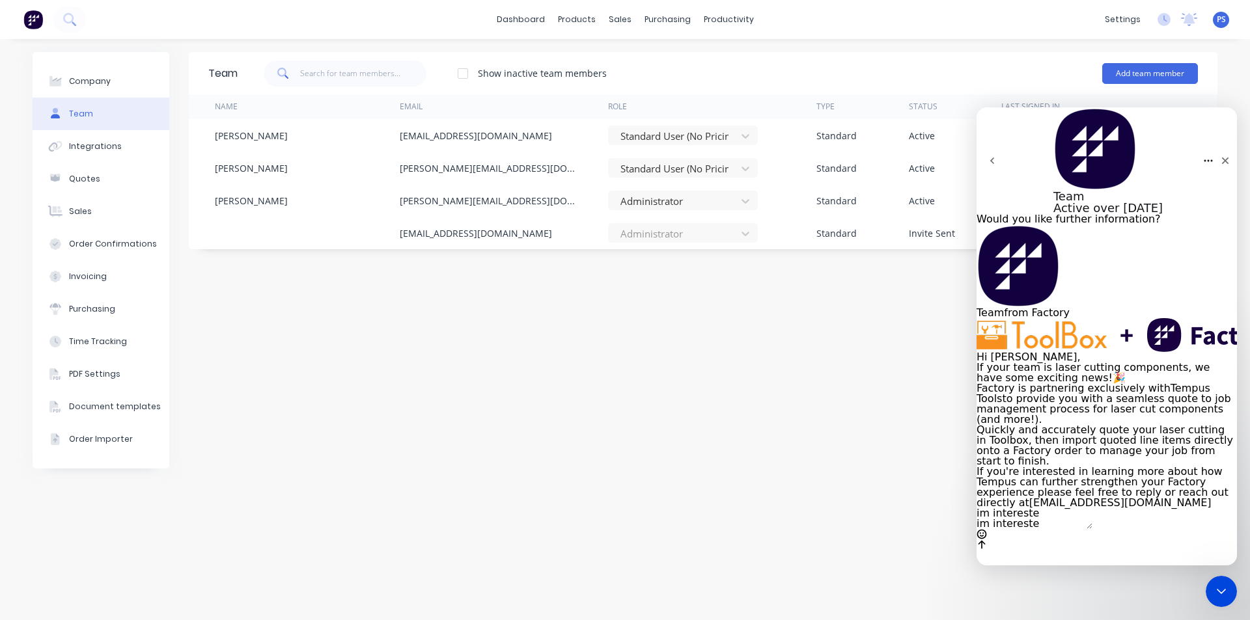
type textarea "im interested"
click at [1224, 149] on div "Close" at bounding box center [1224, 160] width 23 height 23
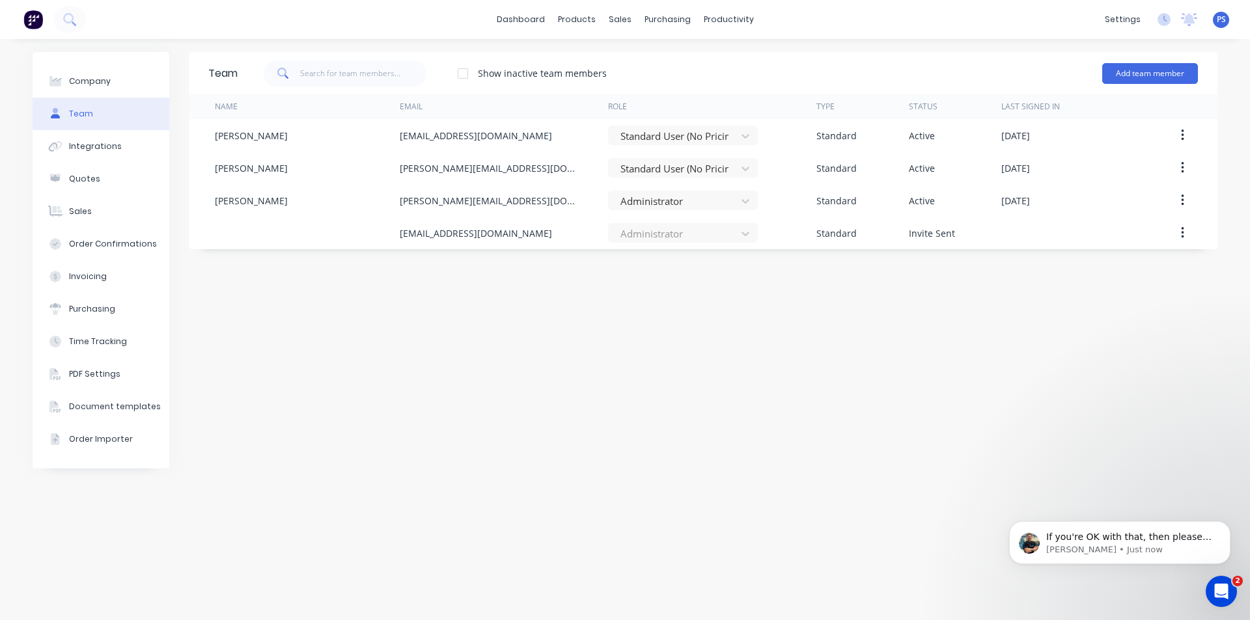
scroll to position [23, 0]
click at [1137, 551] on p "[PERSON_NAME] • Just now" at bounding box center [1130, 550] width 168 height 12
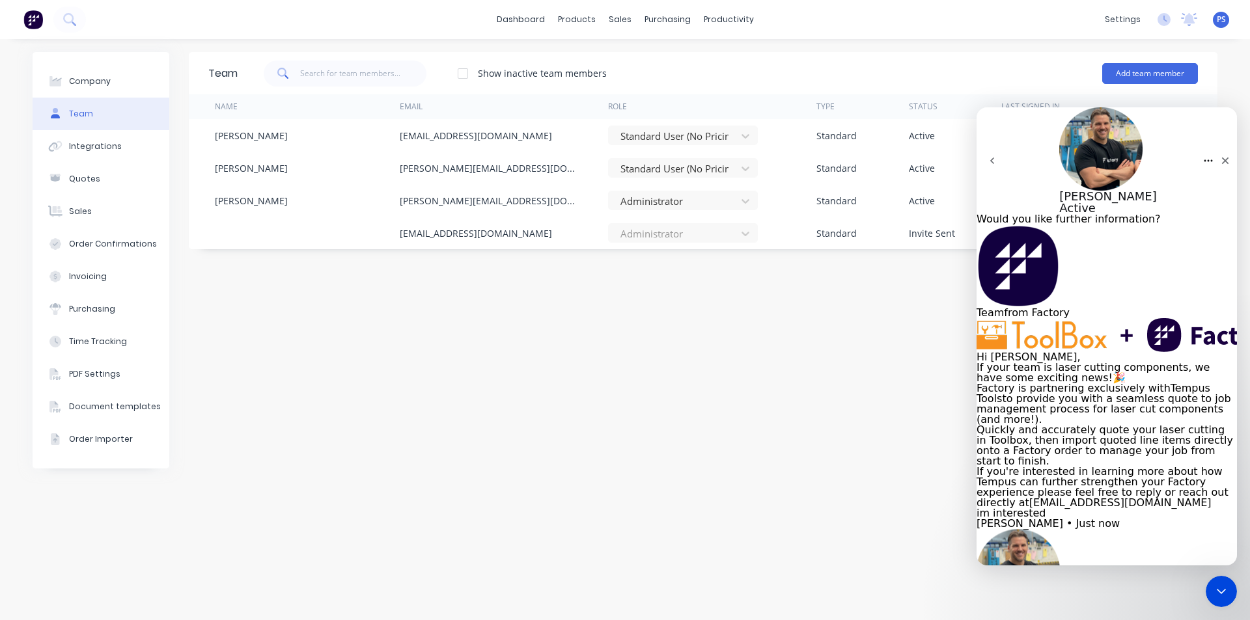
scroll to position [44, 0]
drag, startPoint x: 997, startPoint y: 372, endPoint x: 1047, endPoint y: 464, distance: 104.8
click at [1047, 464] on div "Team from Factory Hi [PERSON_NAME], If your team is laser cutting components, w…" at bounding box center [1106, 471] width 260 height 492
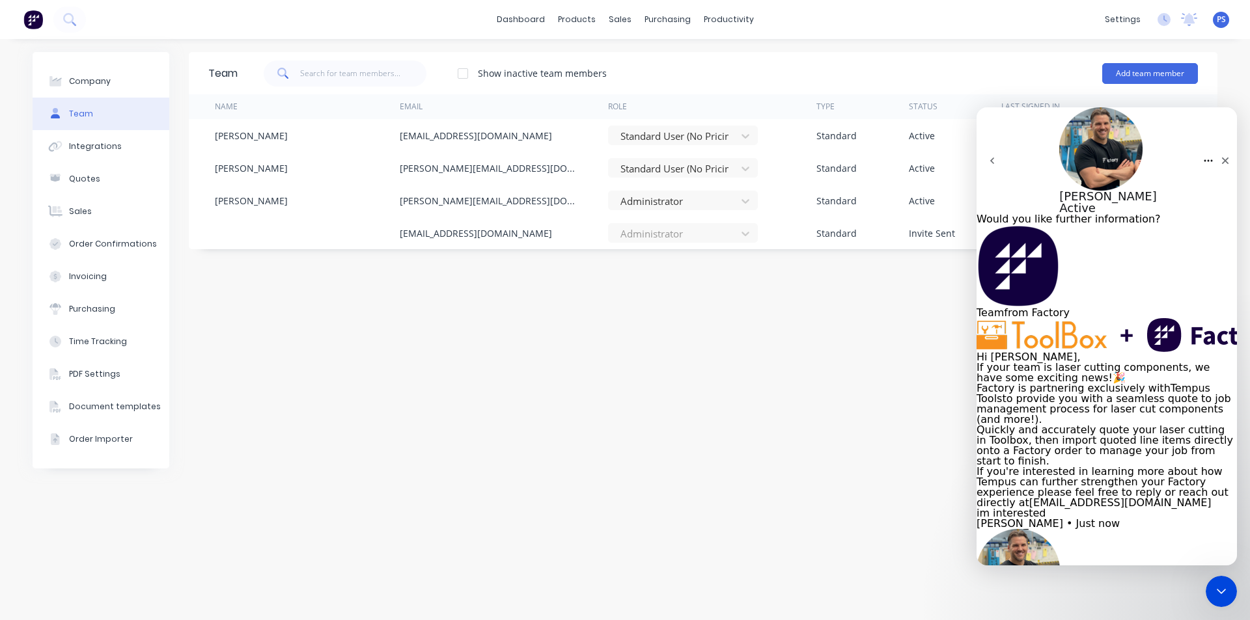
type textarea "[PERSON_NAME][EMAIL_ADDRESS][DOMAIN_NAME]"
type textarea "[PERSON_NAME][EMAIL_ADDRESS][DOMAIN_NAME] 0413922016"
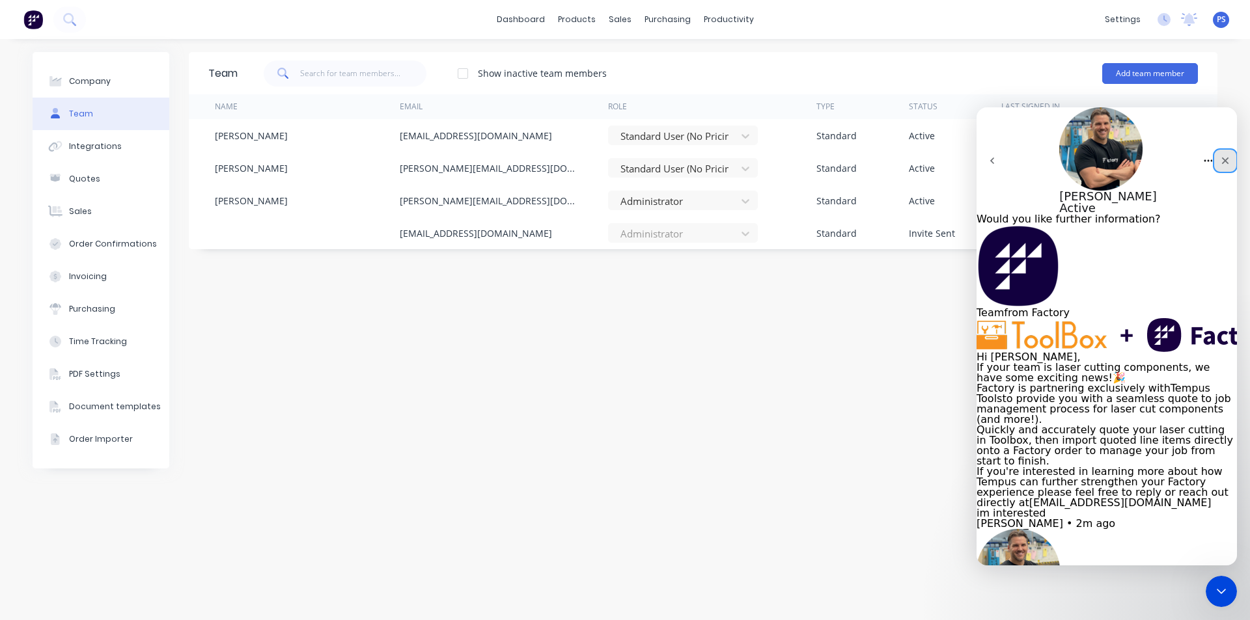
click at [1220, 156] on icon "Close" at bounding box center [1225, 161] width 10 height 10
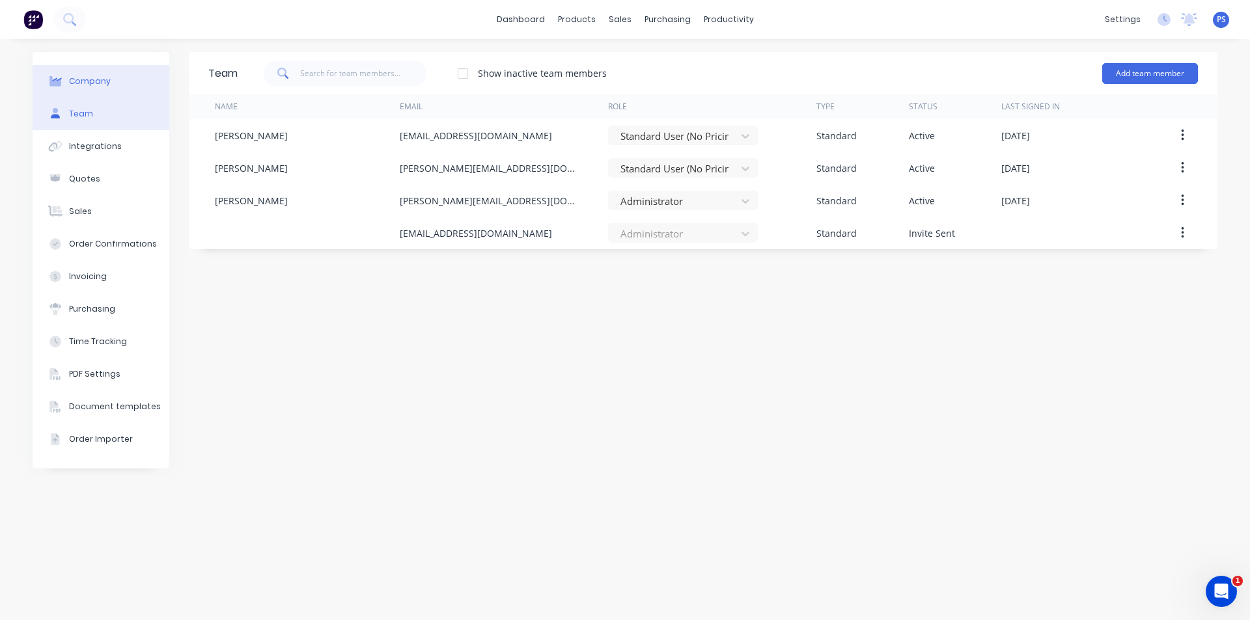
click at [134, 86] on button "Company" at bounding box center [101, 81] width 137 height 33
select select "AU"
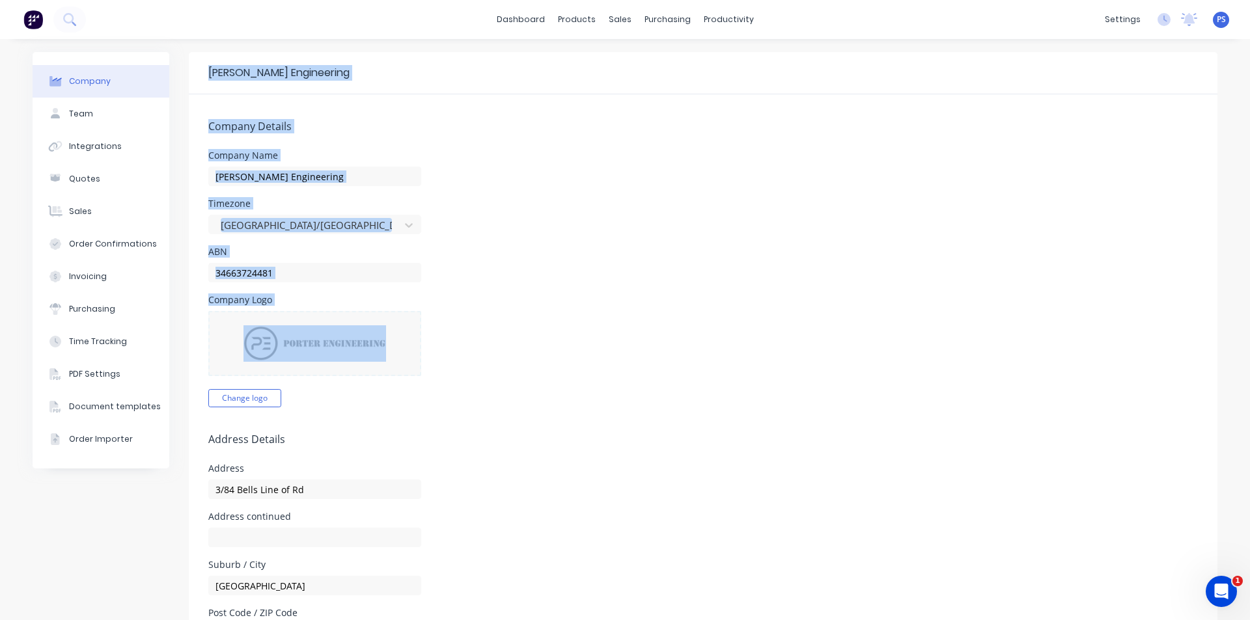
drag, startPoint x: 200, startPoint y: 72, endPoint x: 531, endPoint y: 401, distance: 467.2
click at [531, 401] on div "[PERSON_NAME] Engineering Company Details Company Name [PERSON_NAME] Engineerin…" at bounding box center [703, 583] width 1029 height 1062
click at [531, 400] on div "Company Logo Change logo" at bounding box center [702, 352] width 989 height 112
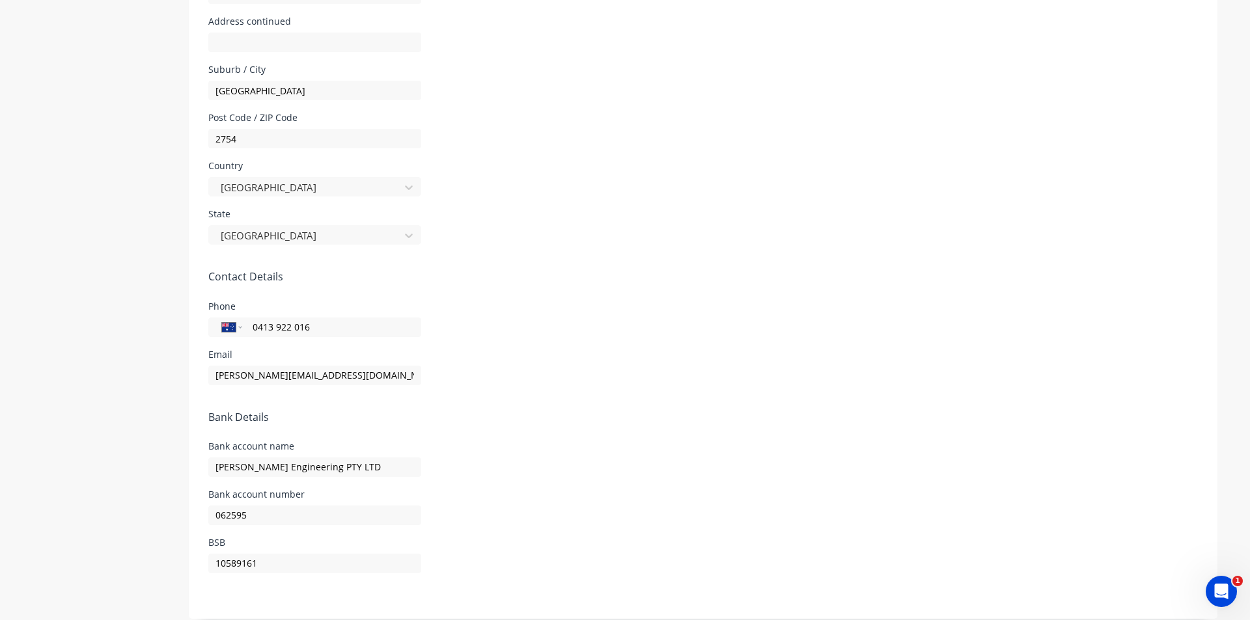
scroll to position [507, 0]
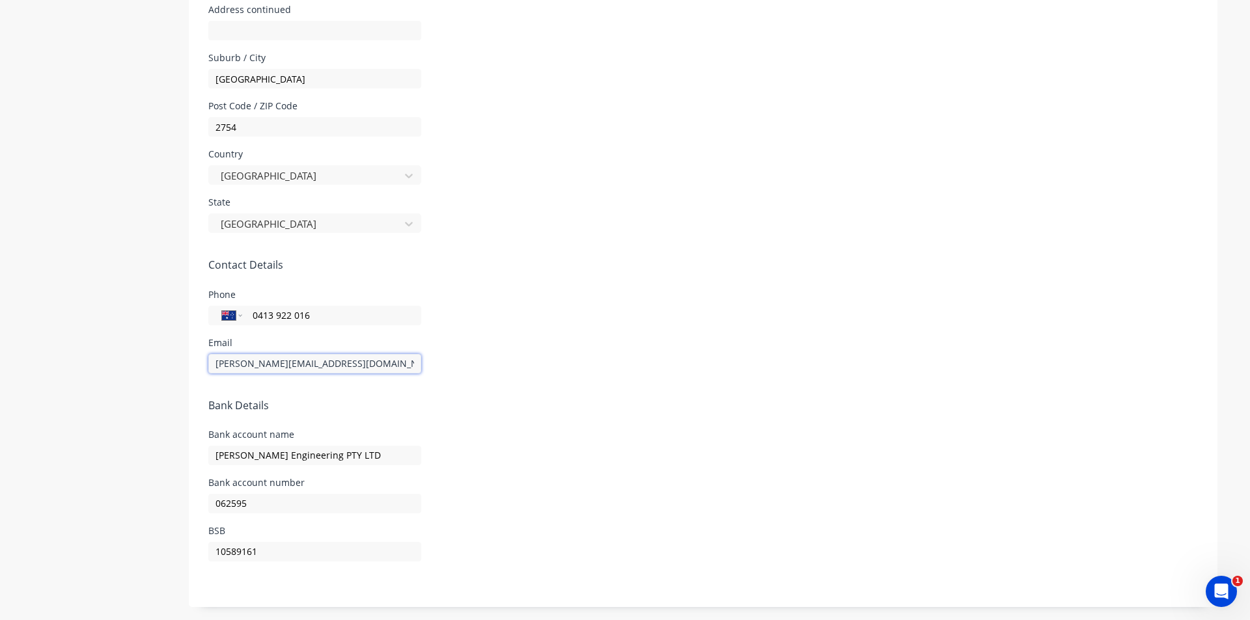
drag, startPoint x: 359, startPoint y: 363, endPoint x: 194, endPoint y: 368, distance: 164.8
click at [194, 368] on form "Company Details Company Name [PERSON_NAME] Engineering Timezone [GEOGRAPHIC_DAT…" at bounding box center [703, 97] width 1029 height 1020
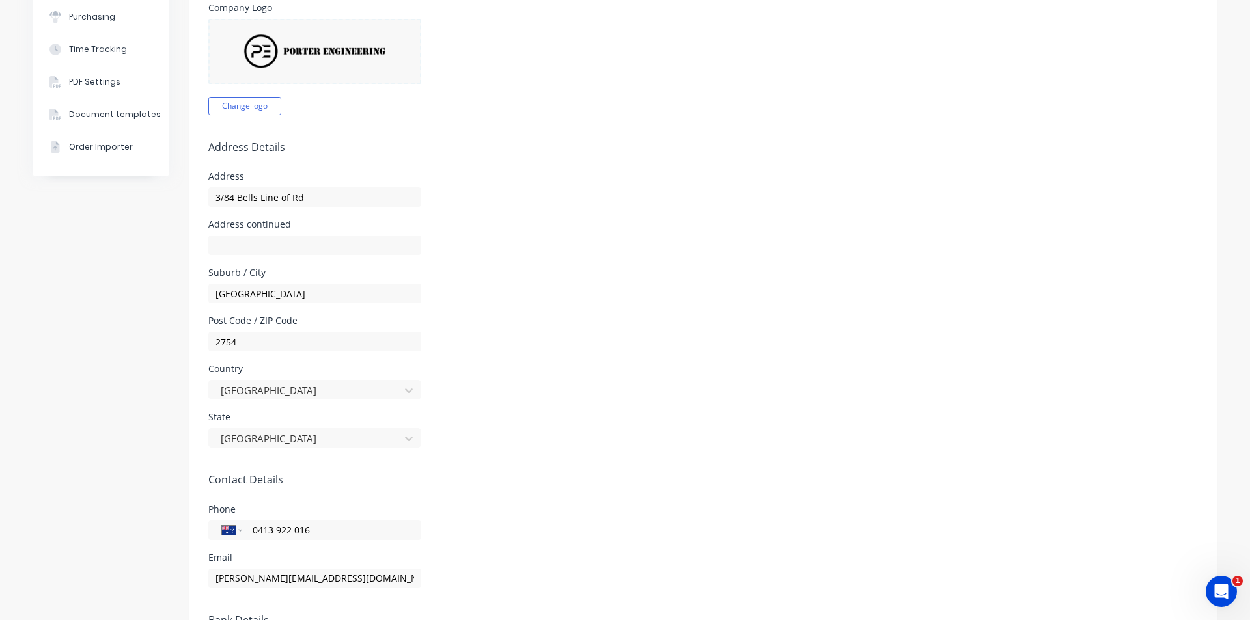
scroll to position [0, 0]
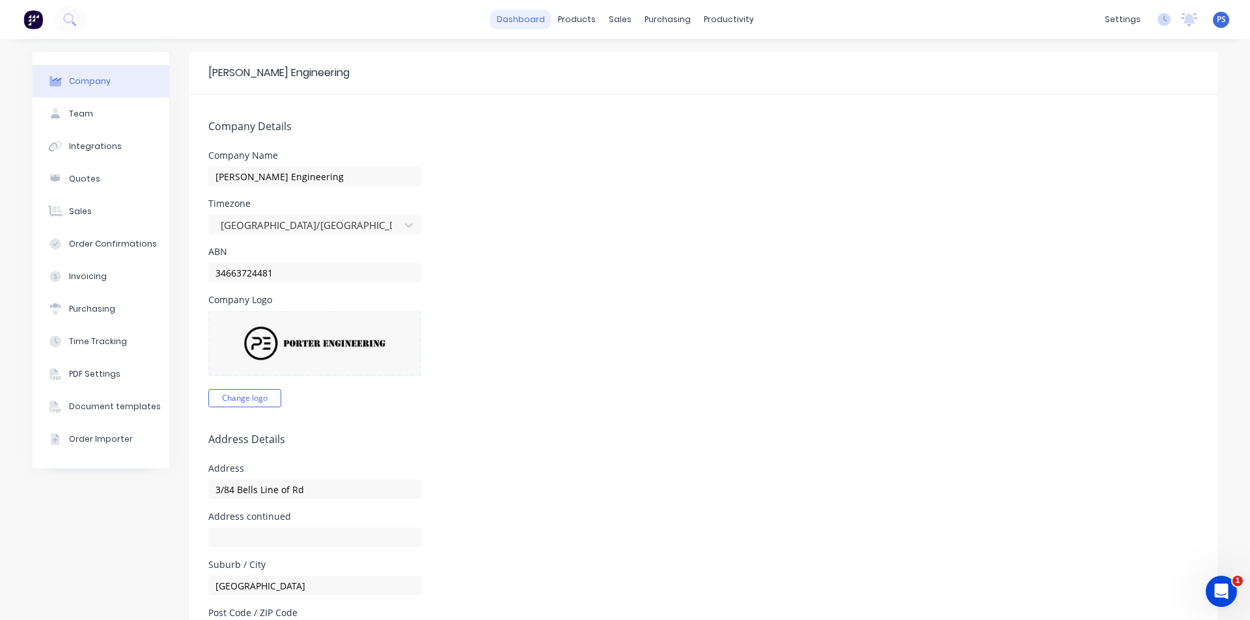
click at [520, 23] on link "dashboard" at bounding box center [520, 20] width 61 height 20
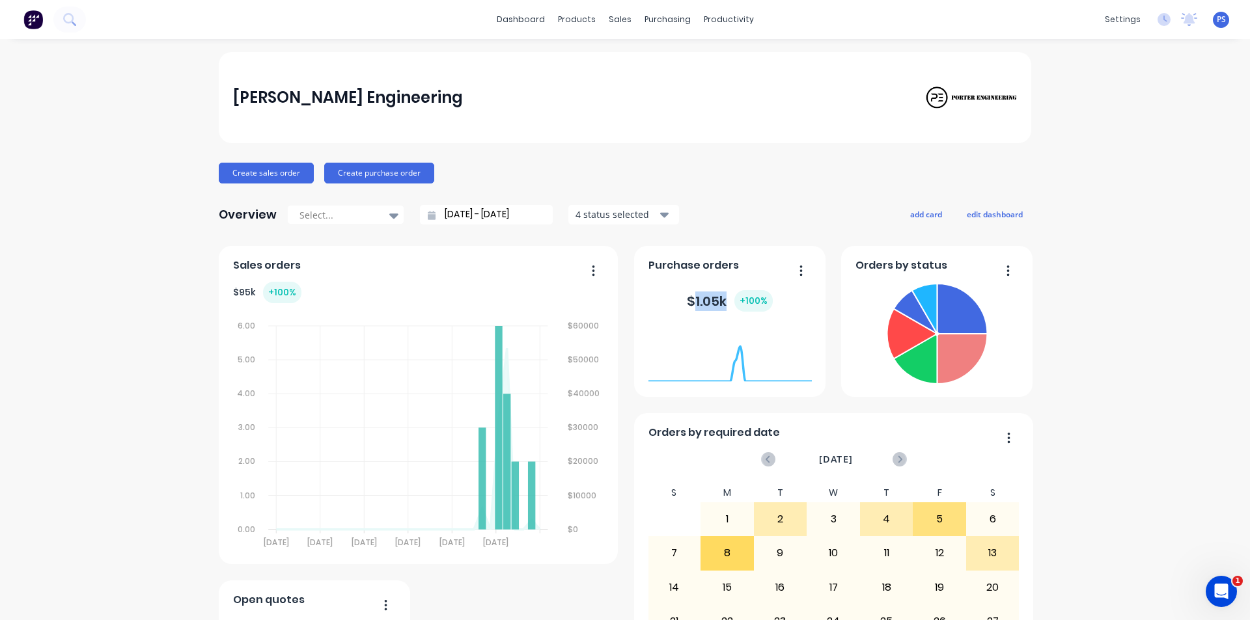
drag, startPoint x: 688, startPoint y: 300, endPoint x: 720, endPoint y: 298, distance: 32.0
click at [720, 298] on div "$ 1.05k + 100 %" at bounding box center [730, 300] width 86 height 21
click at [741, 200] on div "[PERSON_NAME] Engineering Create sales order Create purchase order Overview Sel…" at bounding box center [625, 392] width 812 height 680
click at [283, 167] on button "Create sales order" at bounding box center [266, 173] width 95 height 21
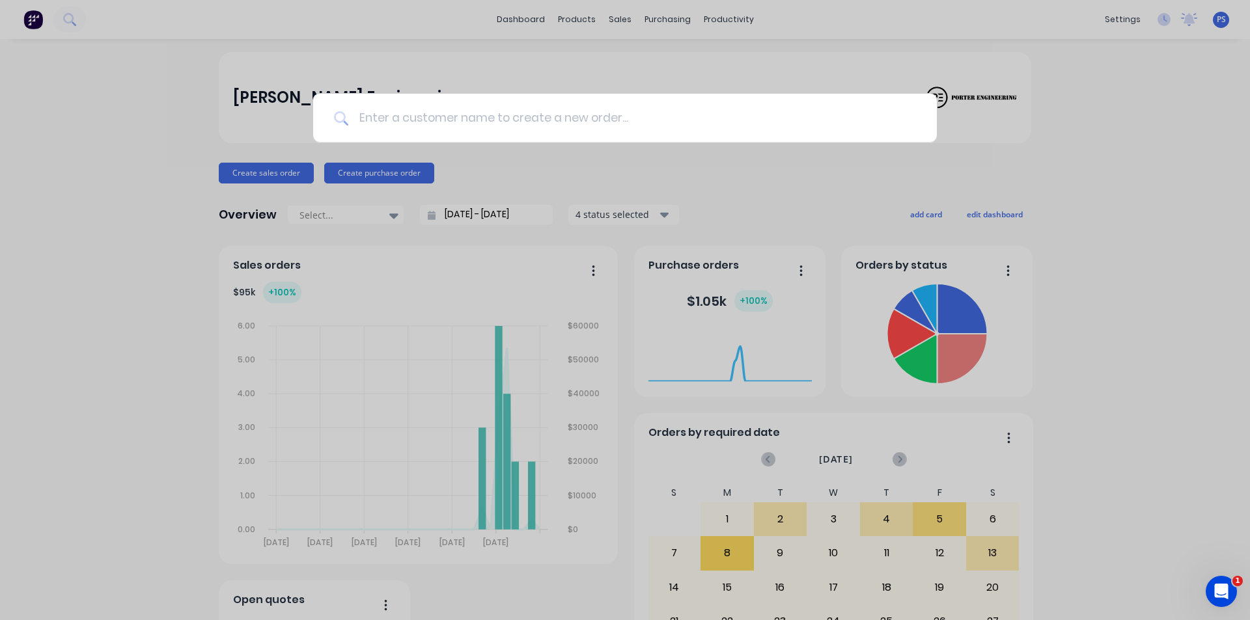
click at [401, 114] on input at bounding box center [632, 118] width 568 height 49
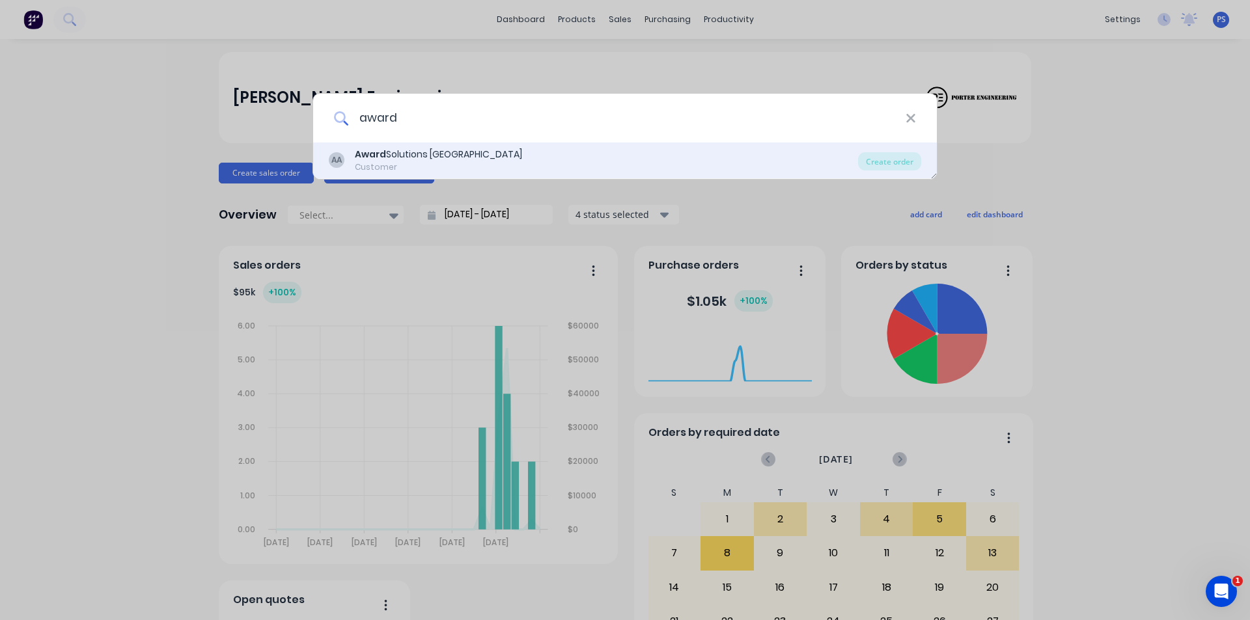
type input "award"
click at [424, 160] on div "Award Solutions [GEOGRAPHIC_DATA]" at bounding box center [438, 155] width 167 height 14
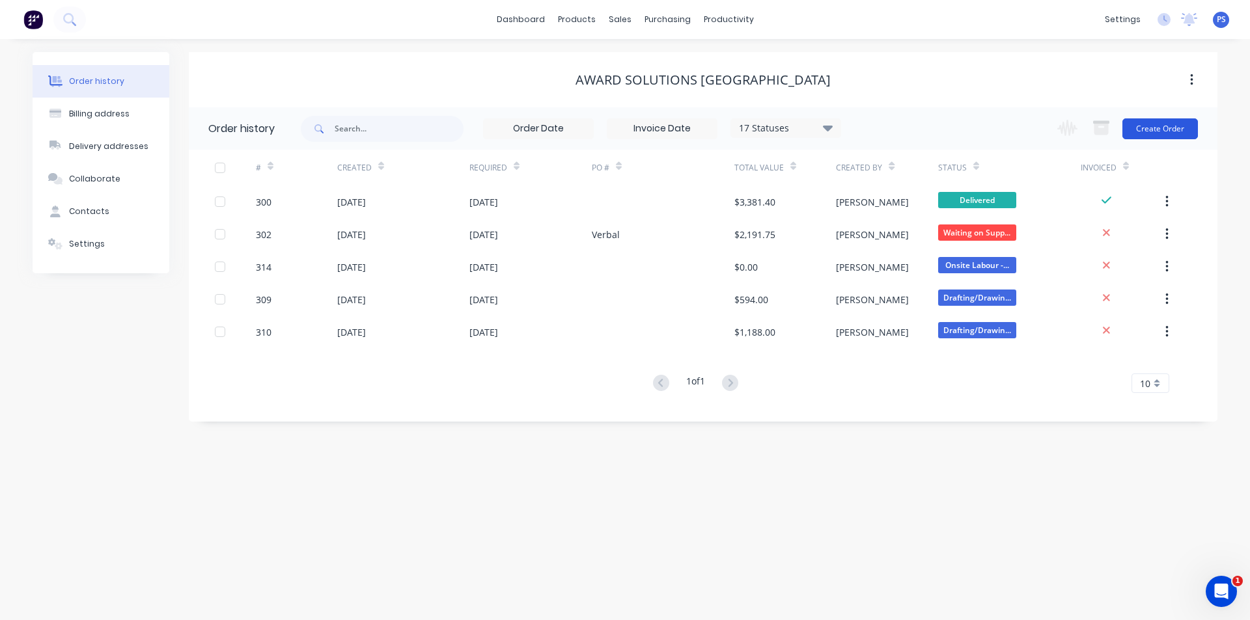
click at [1148, 126] on button "Create Order" at bounding box center [1160, 128] width 76 height 21
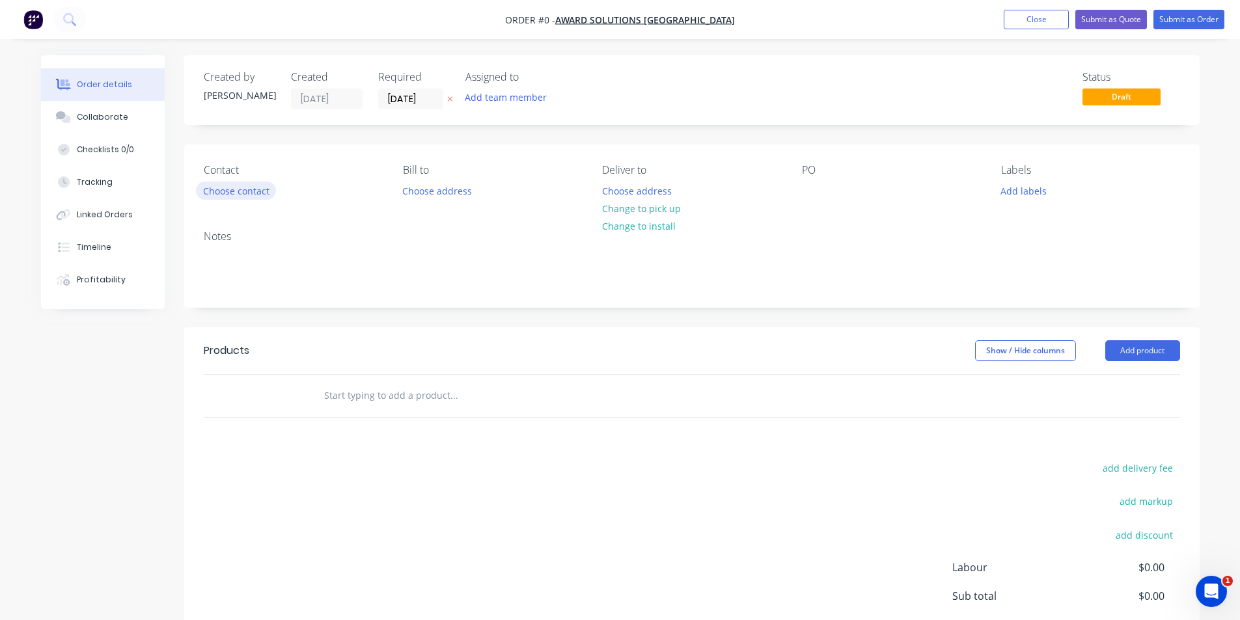
click at [227, 191] on button "Choose contact" at bounding box center [236, 191] width 80 height 18
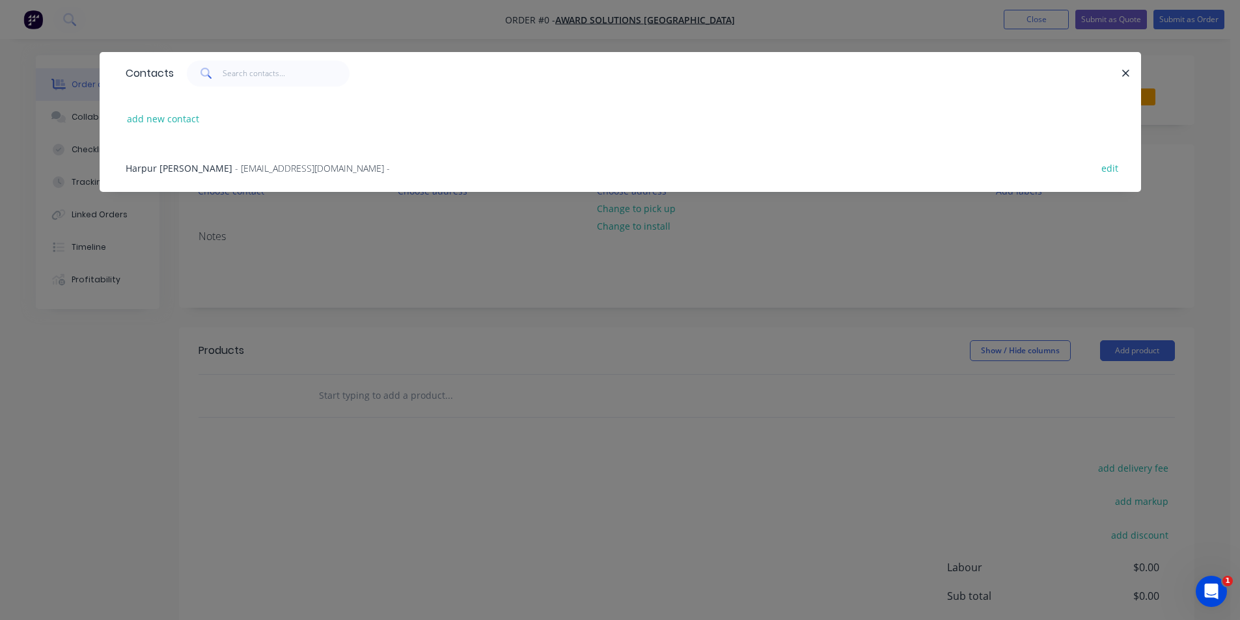
click at [200, 174] on div "Harpur [PERSON_NAME] - [EMAIL_ADDRESS][DOMAIN_NAME] -" at bounding box center [258, 168] width 264 height 14
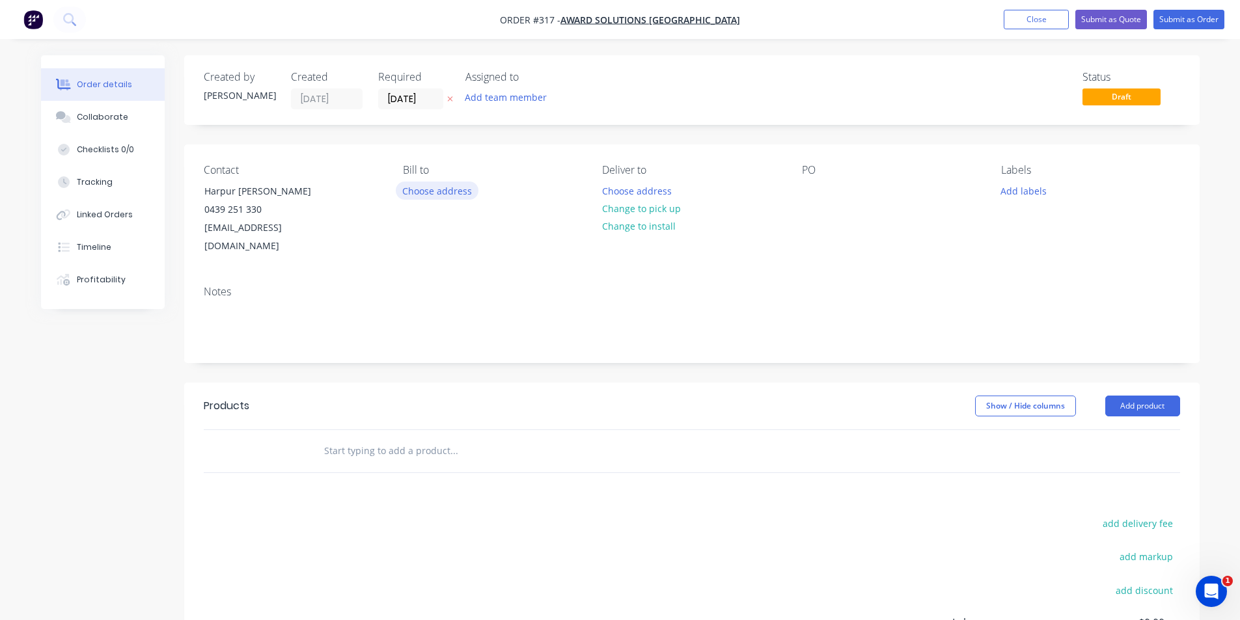
click at [428, 183] on button "Choose address" at bounding box center [437, 191] width 83 height 18
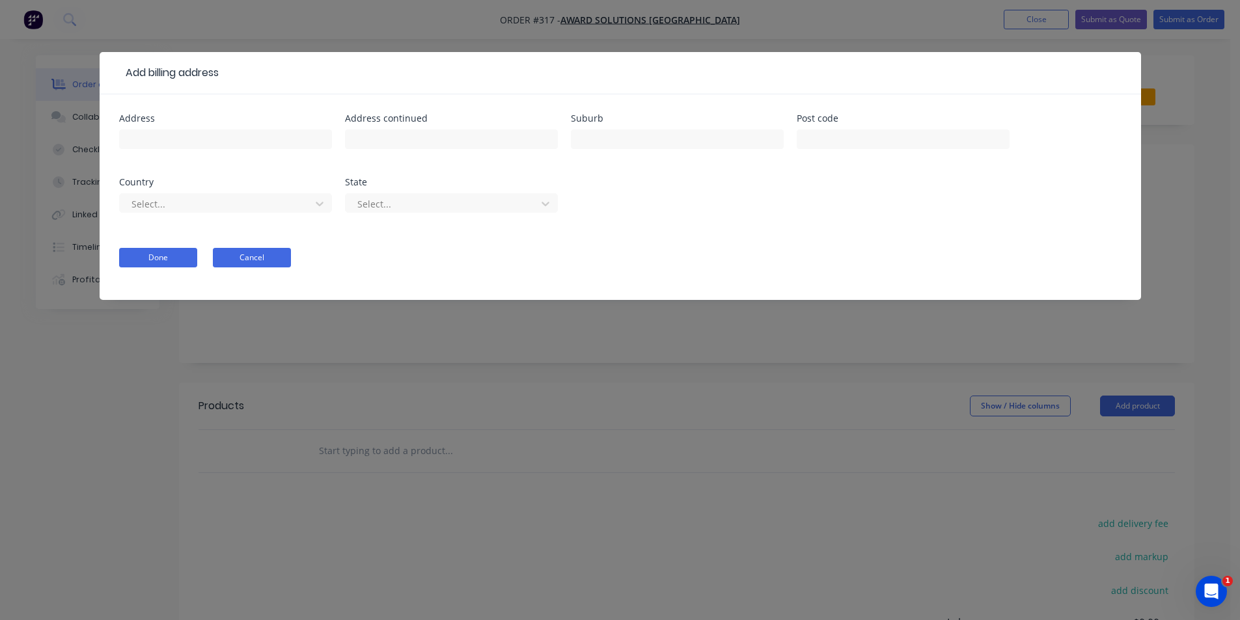
click at [282, 260] on button "Cancel" at bounding box center [252, 258] width 78 height 20
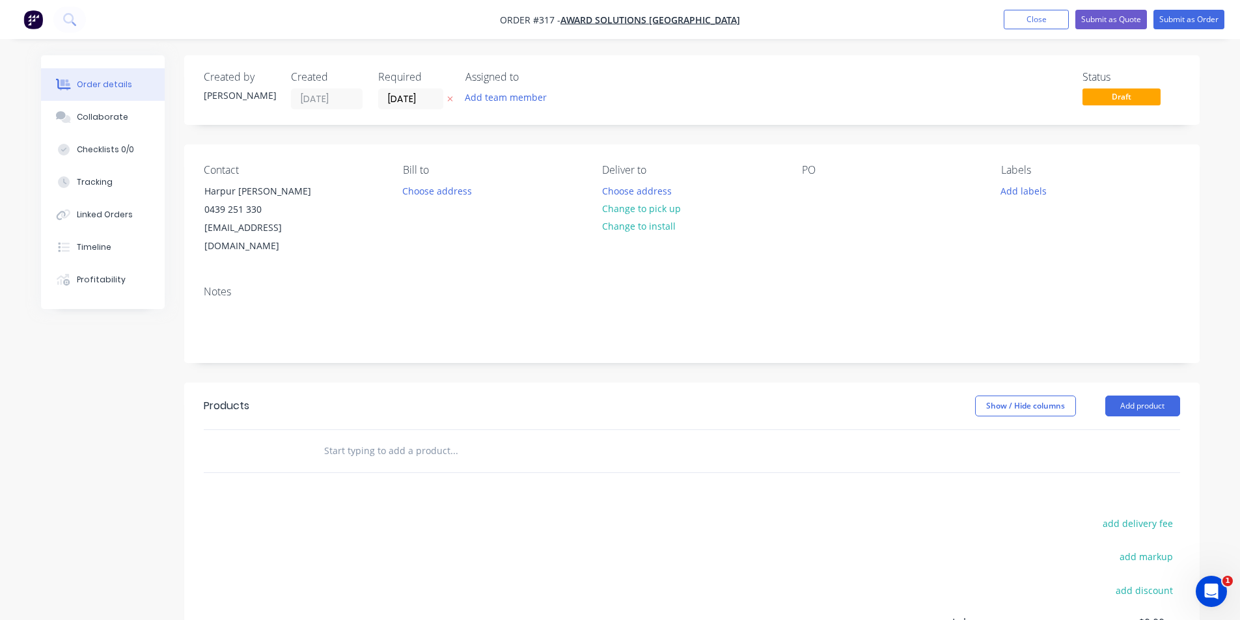
click at [510, 79] on div "Assigned to" at bounding box center [530, 77] width 130 height 12
click at [502, 94] on button "Add team member" at bounding box center [506, 98] width 96 height 18
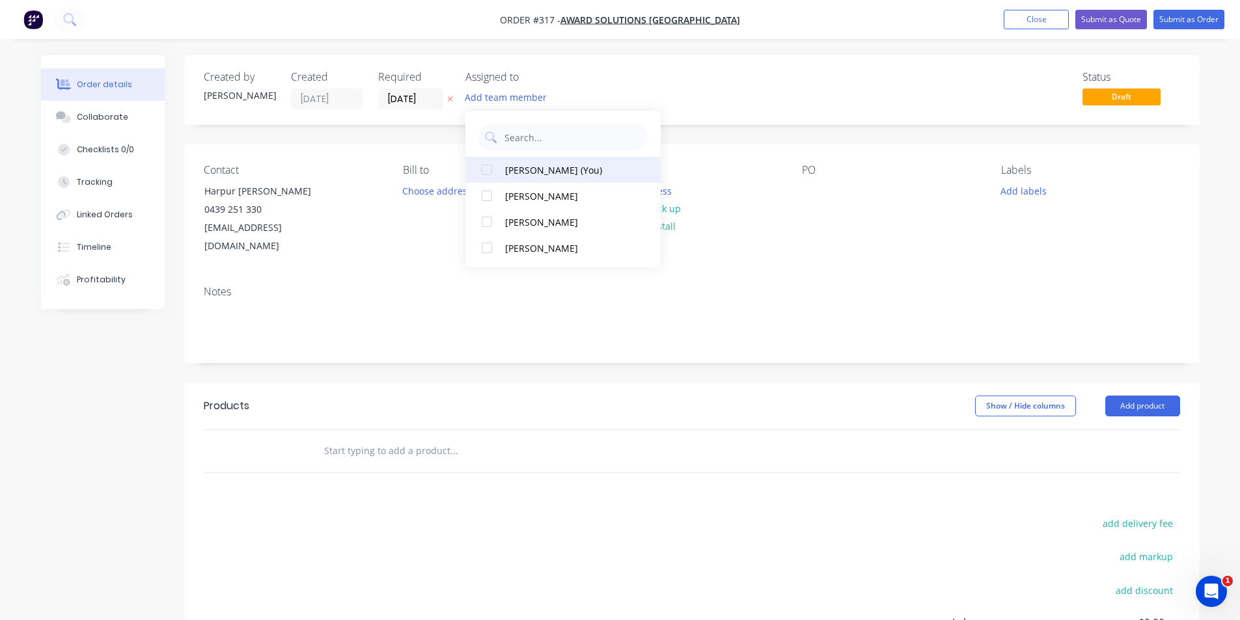
click at [536, 179] on button "[PERSON_NAME] (You)" at bounding box center [562, 170] width 195 height 26
click at [420, 102] on input "[DATE]" at bounding box center [411, 99] width 64 height 20
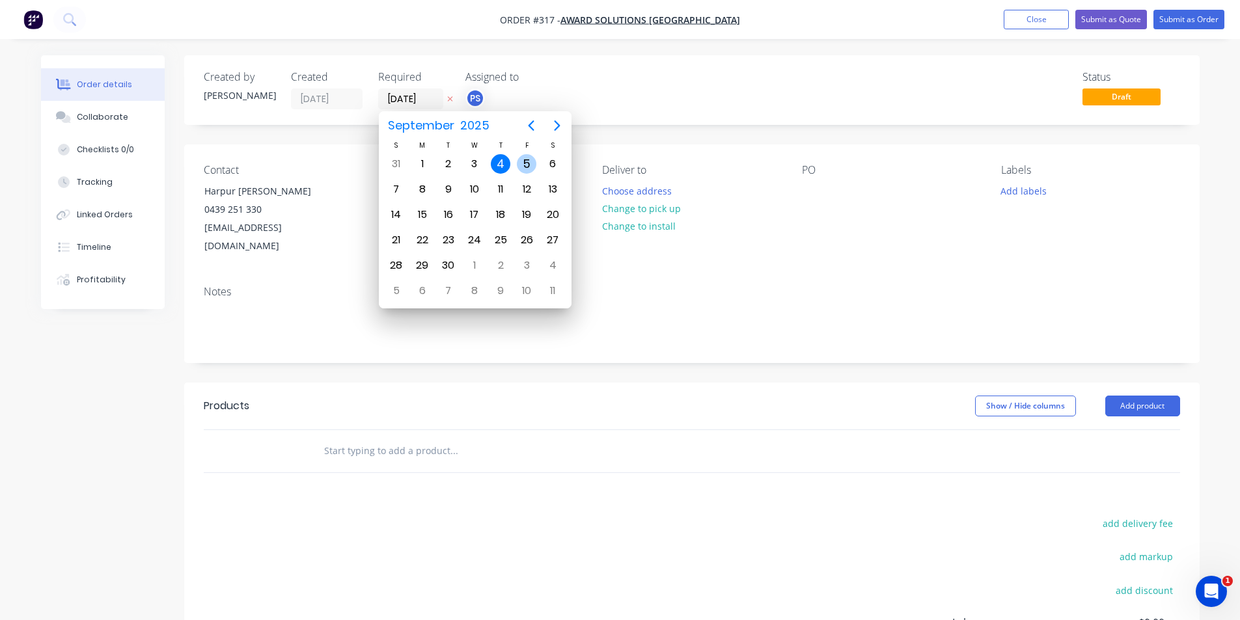
click at [523, 161] on div "5" at bounding box center [527, 164] width 20 height 20
type input "[DATE]"
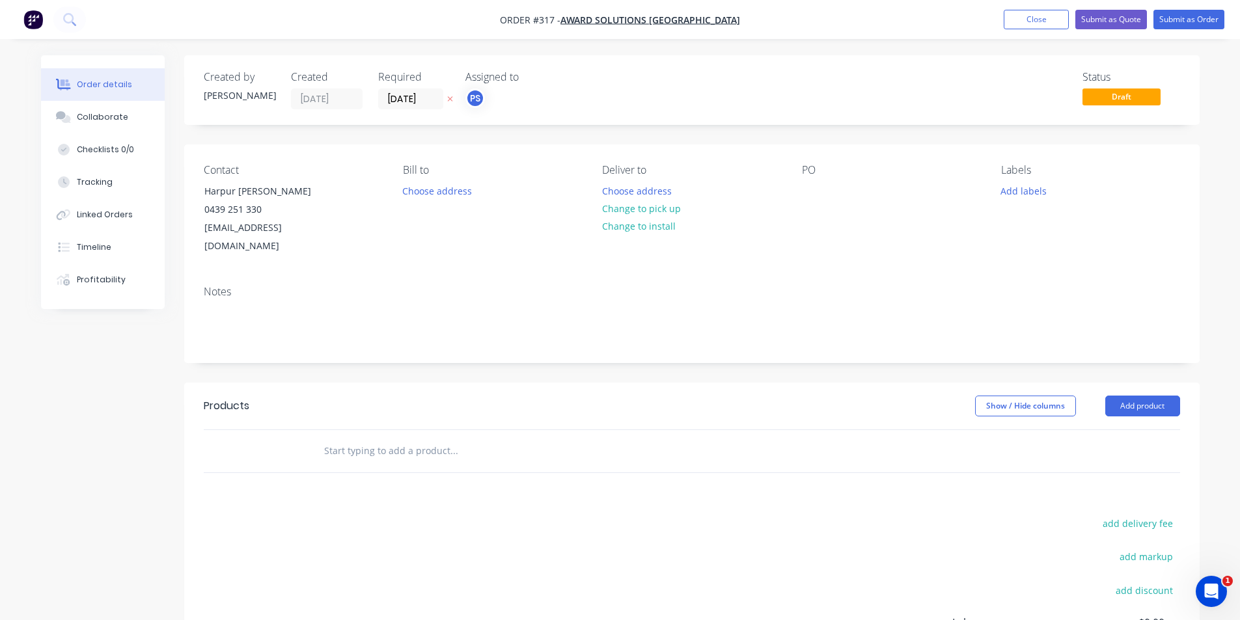
click at [579, 92] on div "PS" at bounding box center [530, 99] width 130 height 20
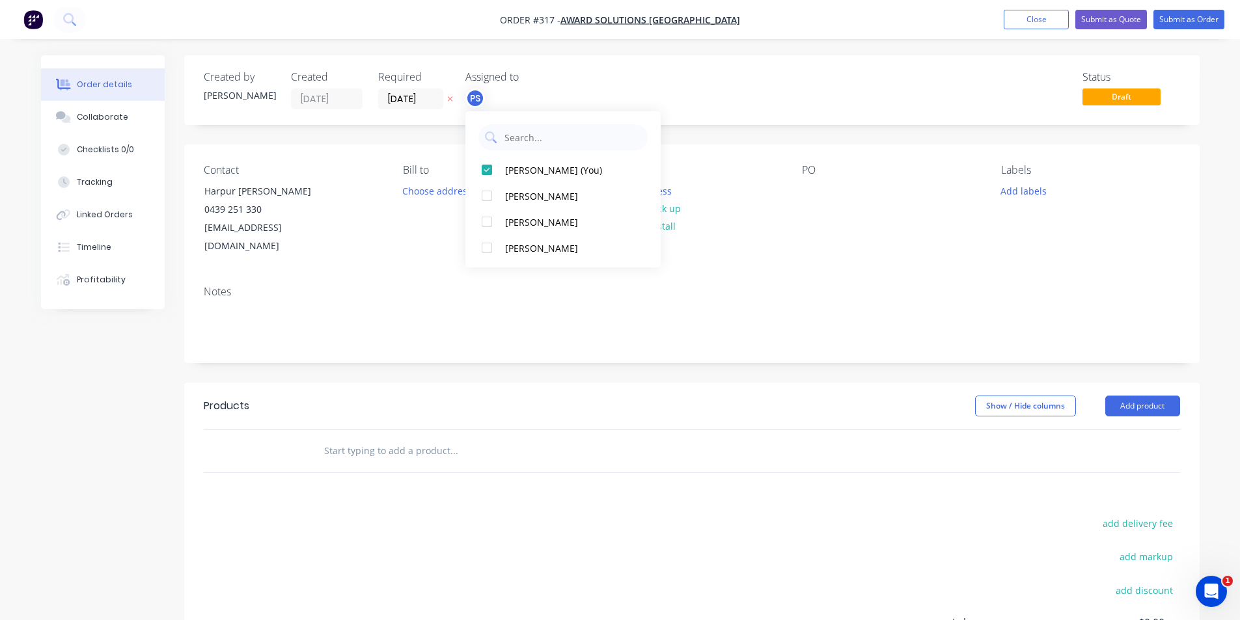
click at [851, 107] on div "Status Draft" at bounding box center [888, 90] width 585 height 38
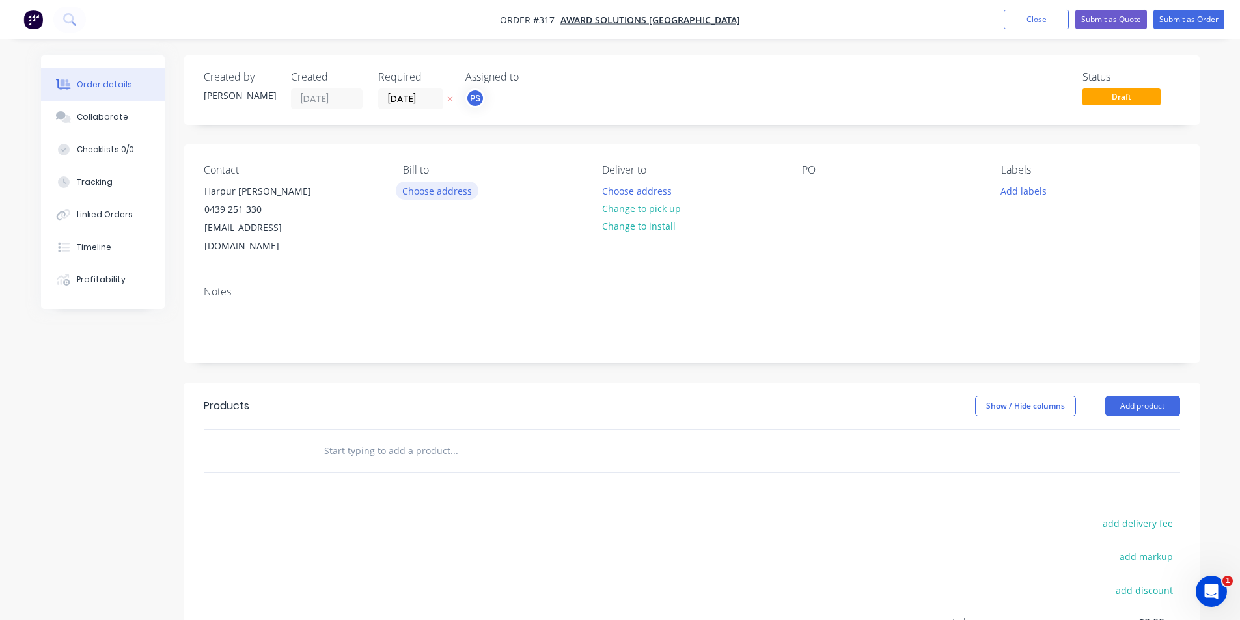
click at [438, 197] on button "Choose address" at bounding box center [437, 191] width 83 height 18
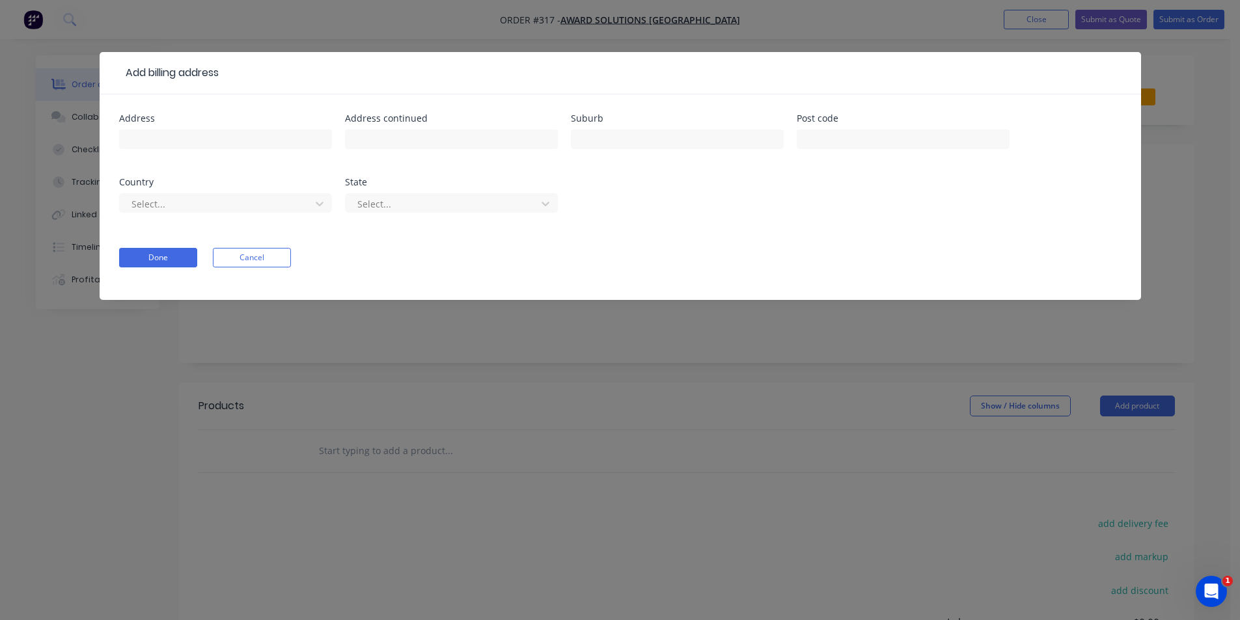
click at [438, 192] on div "Select..." at bounding box center [451, 209] width 213 height 38
click at [234, 152] on div at bounding box center [225, 145] width 213 height 38
click at [243, 141] on input "text" at bounding box center [225, 140] width 213 height 20
click at [143, 147] on input "blue Fish Drive" at bounding box center [225, 140] width 213 height 20
click at [155, 140] on input "blue Fish Drive" at bounding box center [225, 140] width 213 height 20
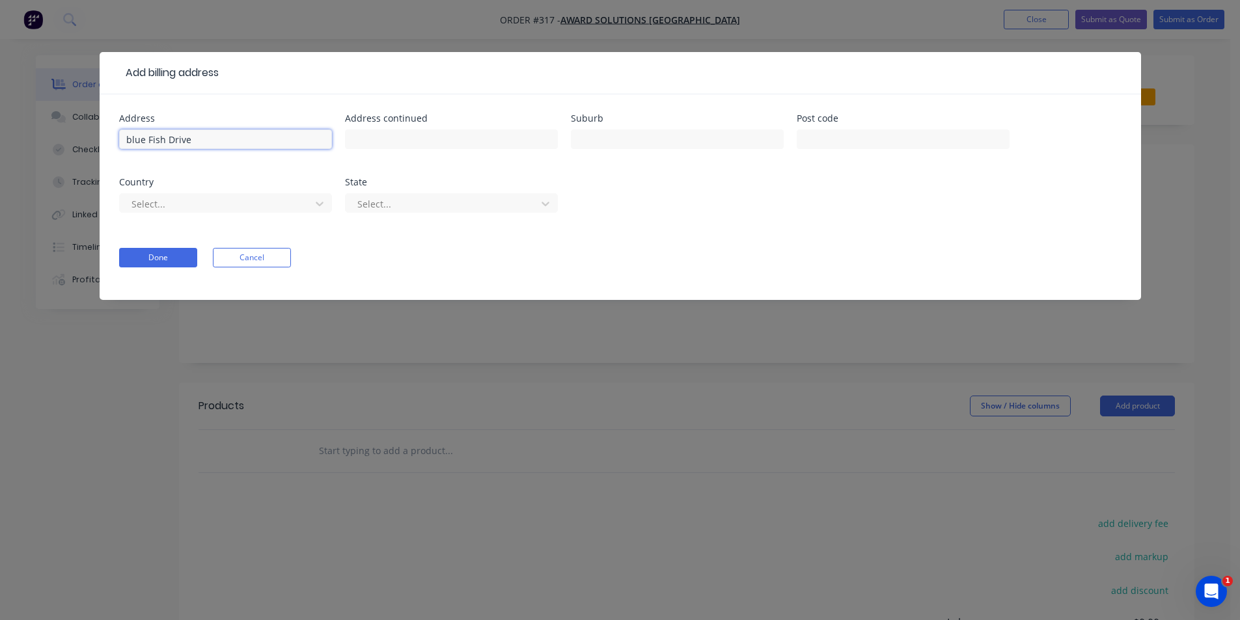
click at [148, 146] on input "blue Fish Drive" at bounding box center [225, 140] width 213 height 20
click at [148, 134] on input "BlueFish Drive" at bounding box center [225, 140] width 213 height 20
type input "BlueFish Drive"
click at [439, 130] on input "text" at bounding box center [451, 140] width 213 height 20
drag, startPoint x: 566, startPoint y: 135, endPoint x: 607, endPoint y: 144, distance: 42.5
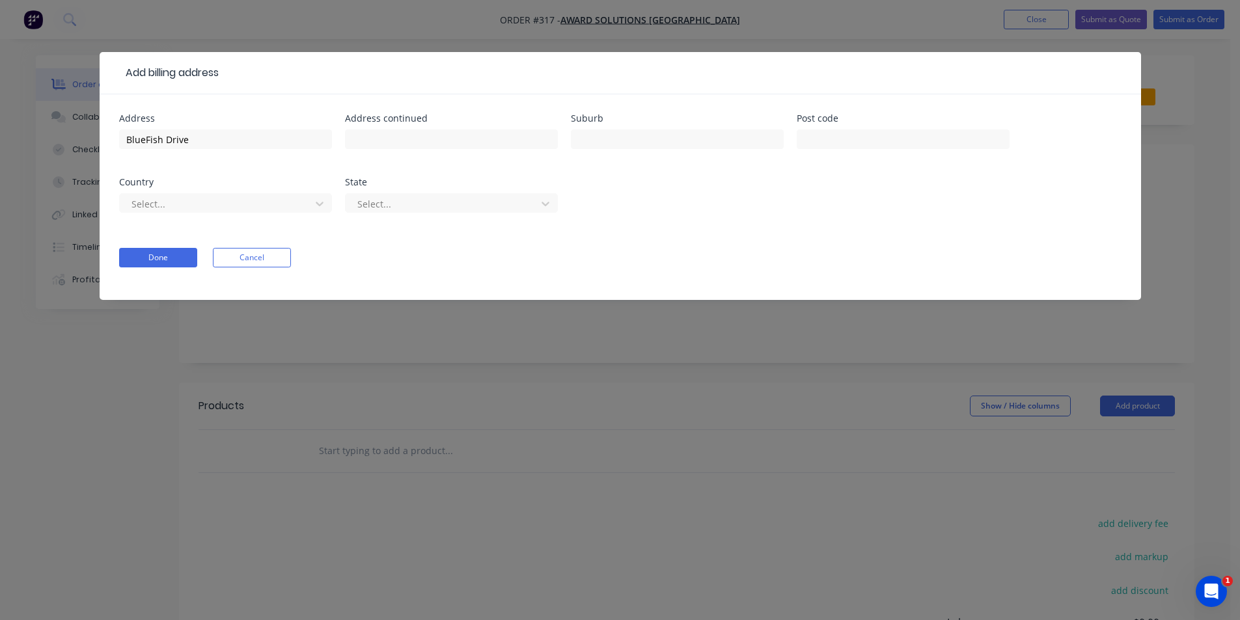
click at [568, 136] on div "Address BlueFish Drive Address continued Suburb Post code Country Select... Sta…" at bounding box center [620, 171] width 1002 height 115
click at [609, 144] on input "text" at bounding box center [677, 140] width 213 height 20
type input "Manly"
click at [969, 165] on div "Address BlueFish Drive Address continued Suburb Manly Post code Country Select.…" at bounding box center [620, 171] width 1002 height 115
click at [965, 143] on input "text" at bounding box center [903, 140] width 213 height 20
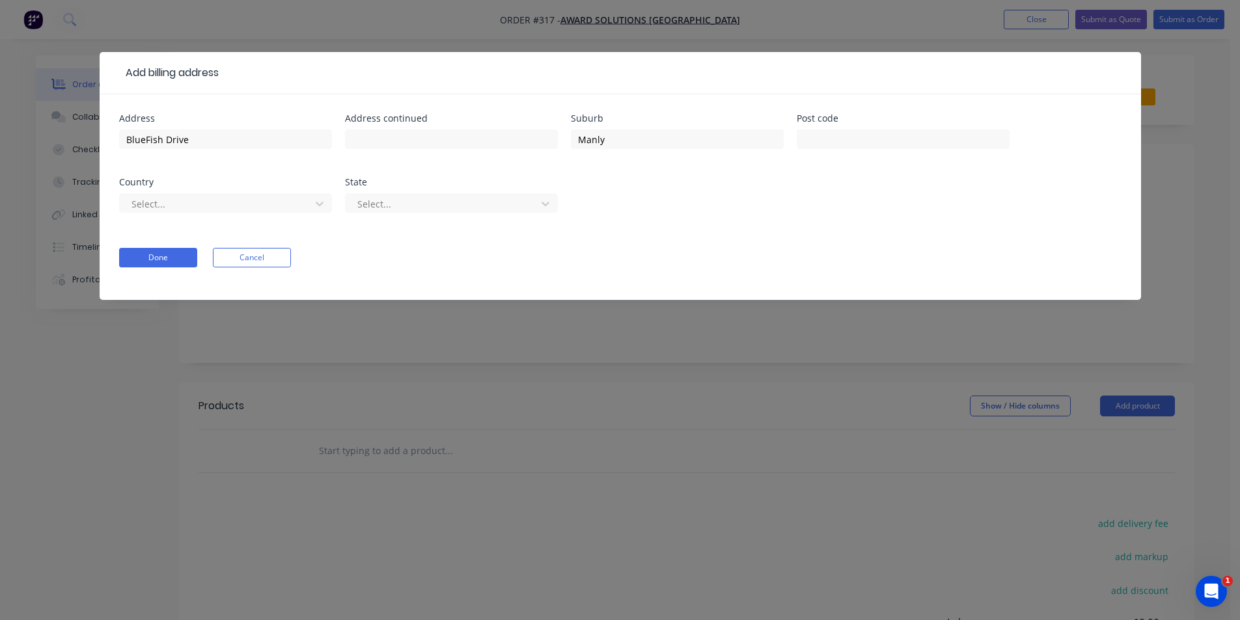
click at [178, 269] on form "Address BlueFish Drive Address continued Suburb Manly Post code Country Select.…" at bounding box center [620, 207] width 1002 height 186
click at [179, 263] on button "Done" at bounding box center [158, 258] width 78 height 20
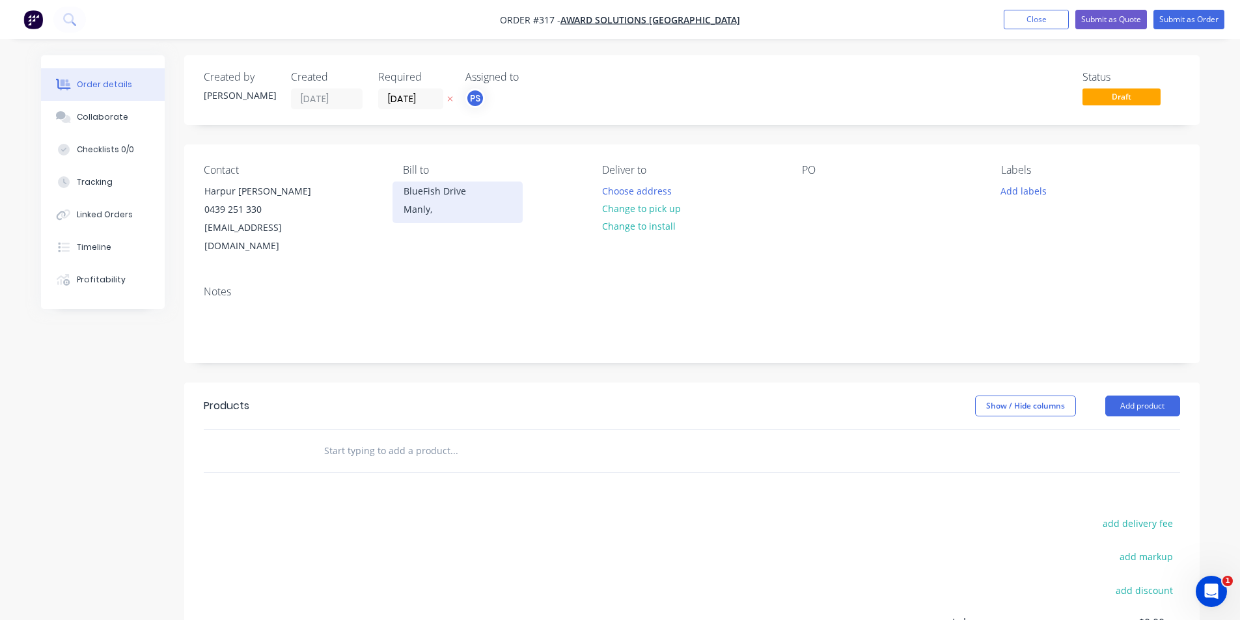
click at [445, 211] on div "Manly," at bounding box center [458, 209] width 108 height 18
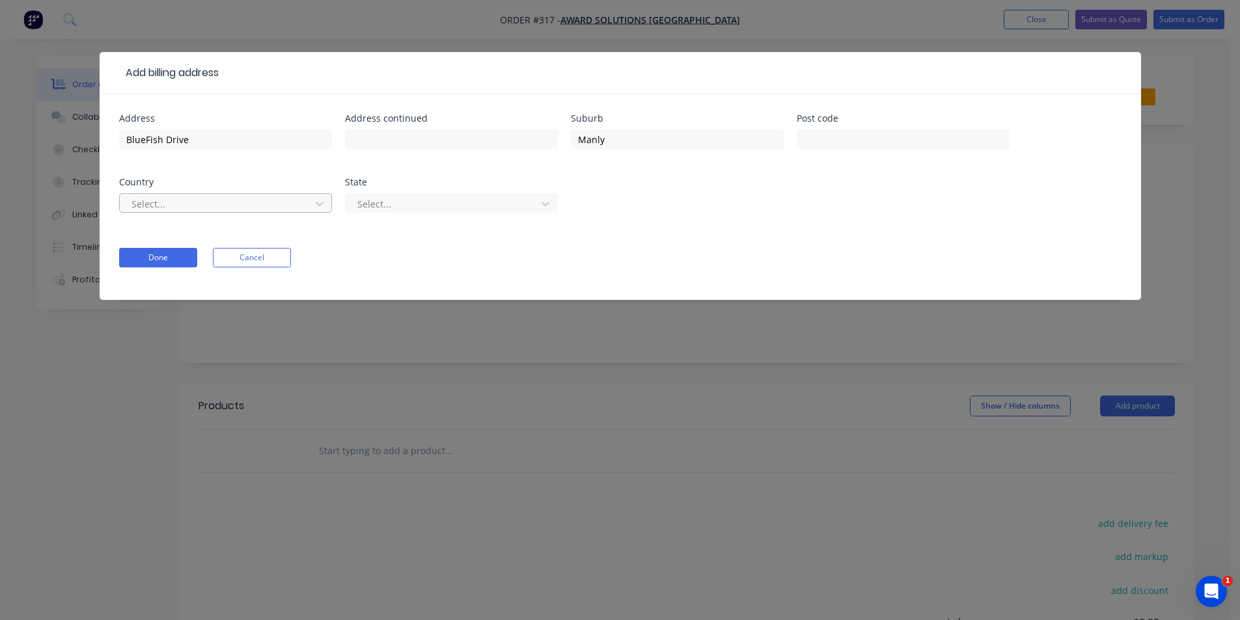
click at [214, 195] on div "Select..." at bounding box center [217, 204] width 182 height 20
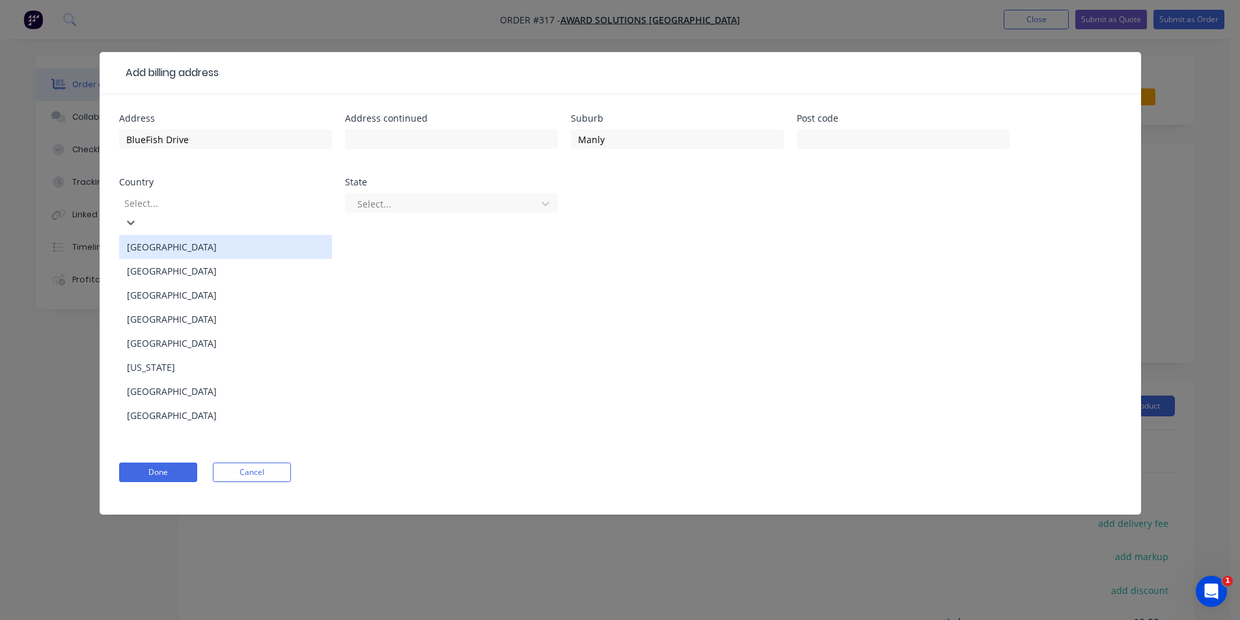
click at [222, 236] on div "[GEOGRAPHIC_DATA]" at bounding box center [225, 247] width 213 height 24
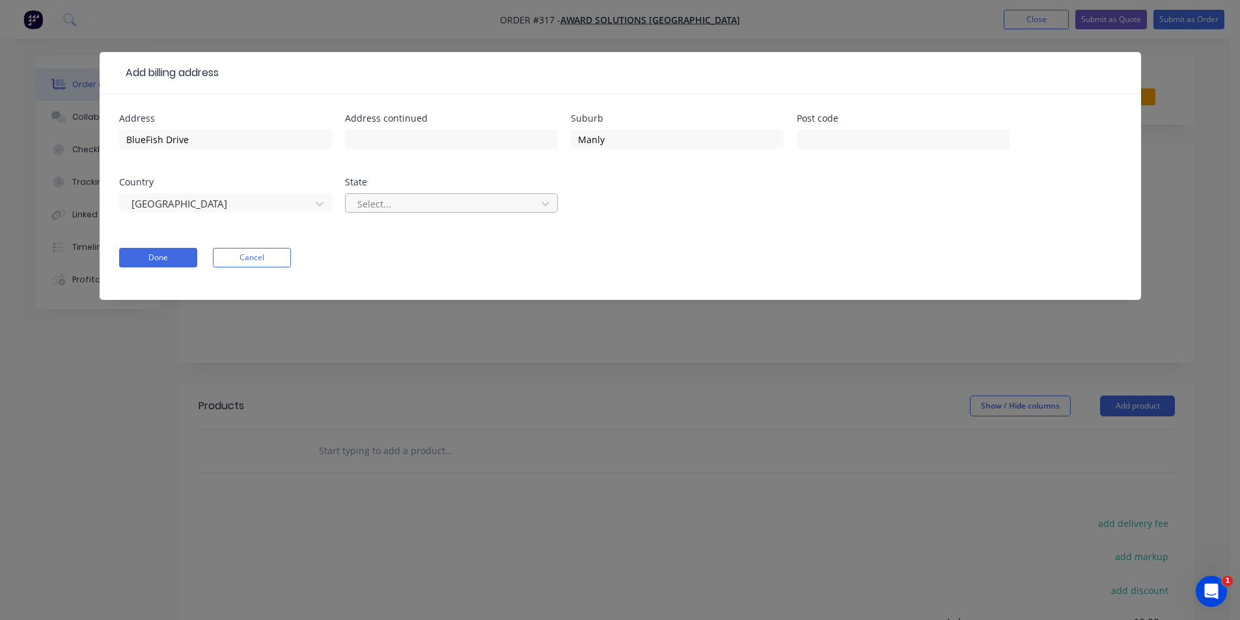
click at [460, 210] on div at bounding box center [443, 204] width 174 height 16
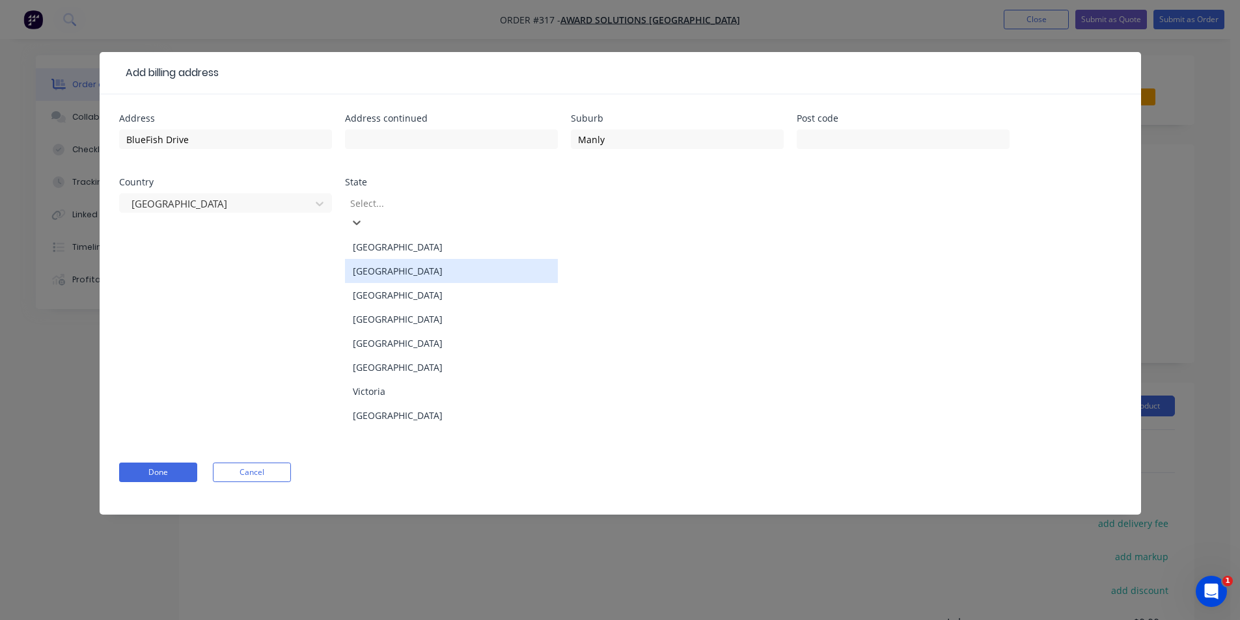
click at [476, 259] on div "[GEOGRAPHIC_DATA]" at bounding box center [451, 271] width 213 height 24
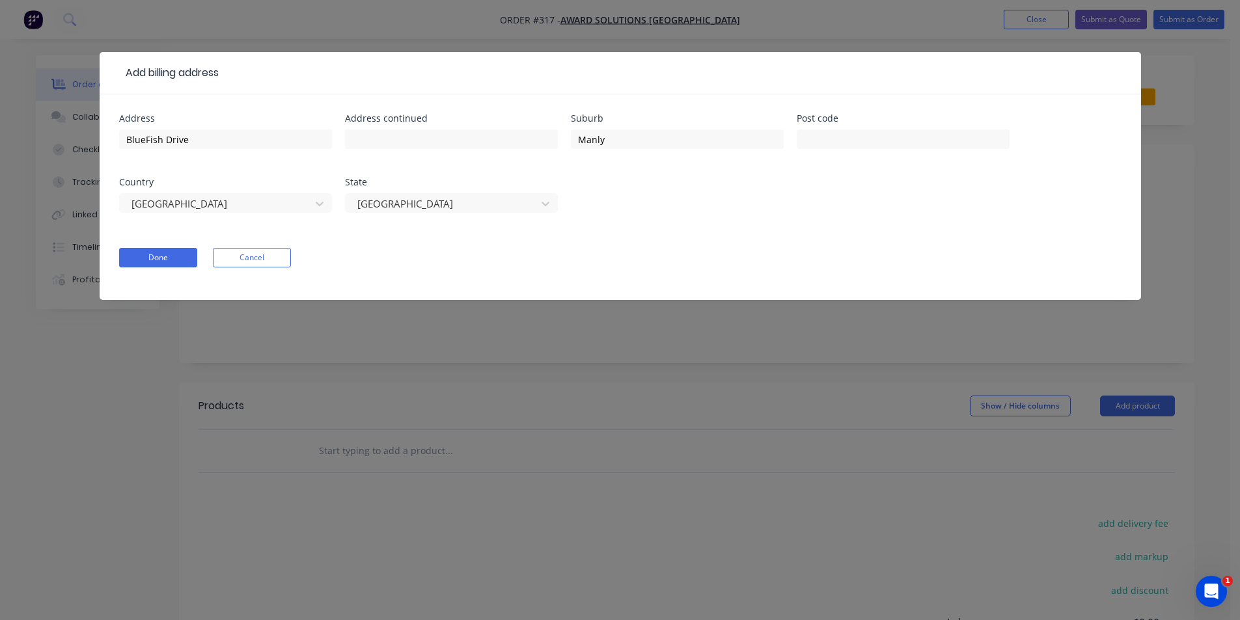
click at [837, 128] on div at bounding box center [903, 145] width 213 height 38
click at [840, 141] on input "text" at bounding box center [903, 140] width 213 height 20
click at [868, 131] on input "text" at bounding box center [903, 140] width 213 height 20
type input "2095"
click at [832, 184] on div "Address BlueFish Drive Address continued Suburb Manly Post code [GEOGRAPHIC_DAT…" at bounding box center [620, 171] width 1002 height 115
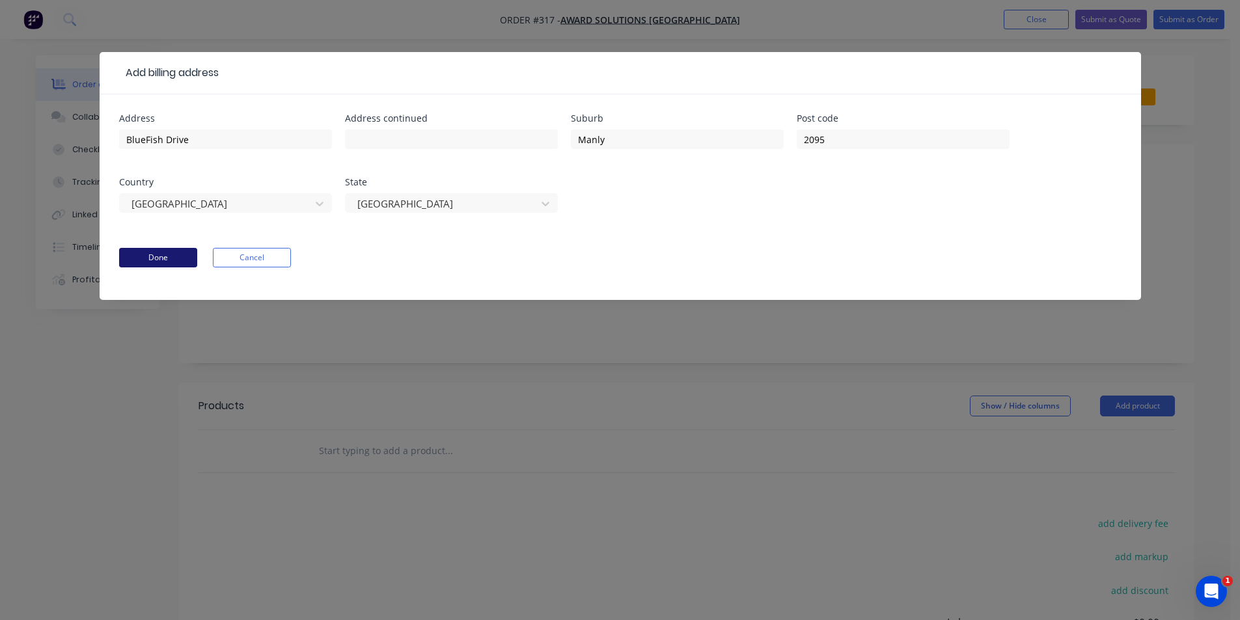
click at [137, 259] on button "Done" at bounding box center [158, 258] width 78 height 20
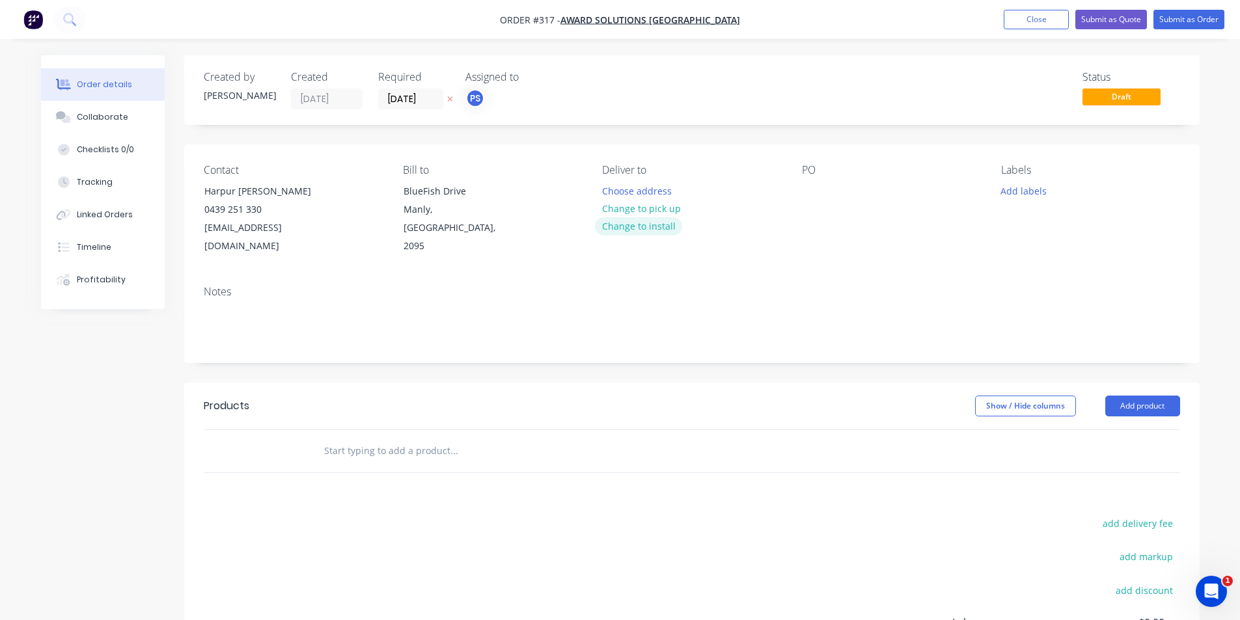
click at [630, 220] on button "Change to install" at bounding box center [638, 226] width 87 height 18
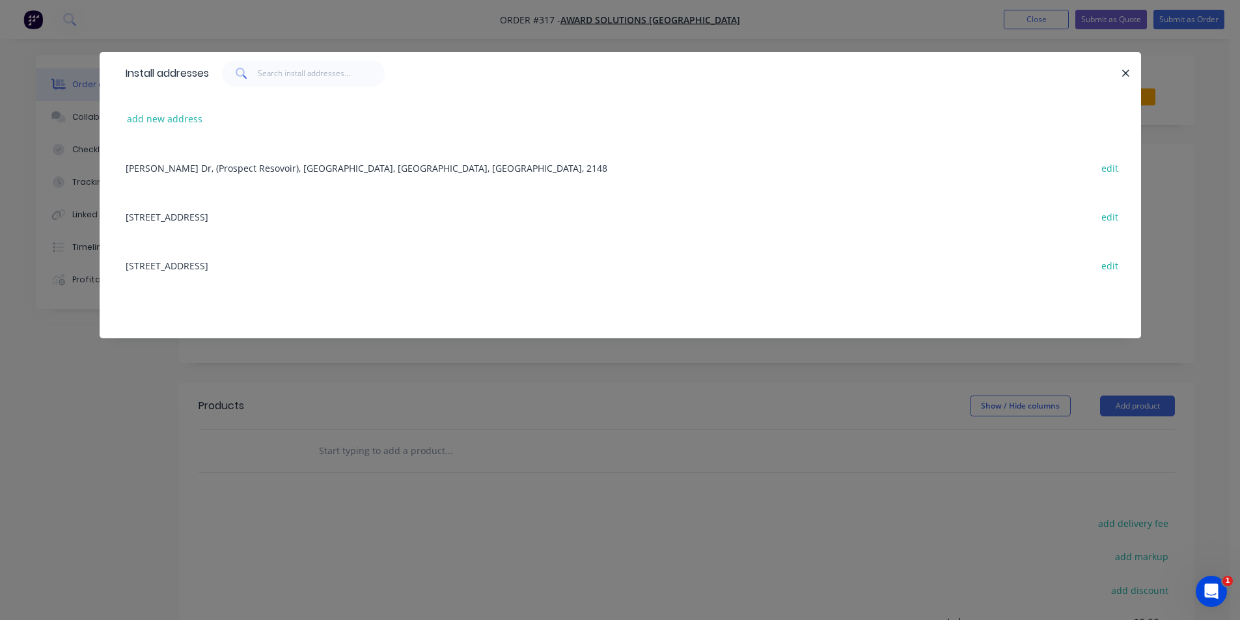
click at [245, 256] on div "[STREET_ADDRESS] edit" at bounding box center [620, 265] width 1002 height 49
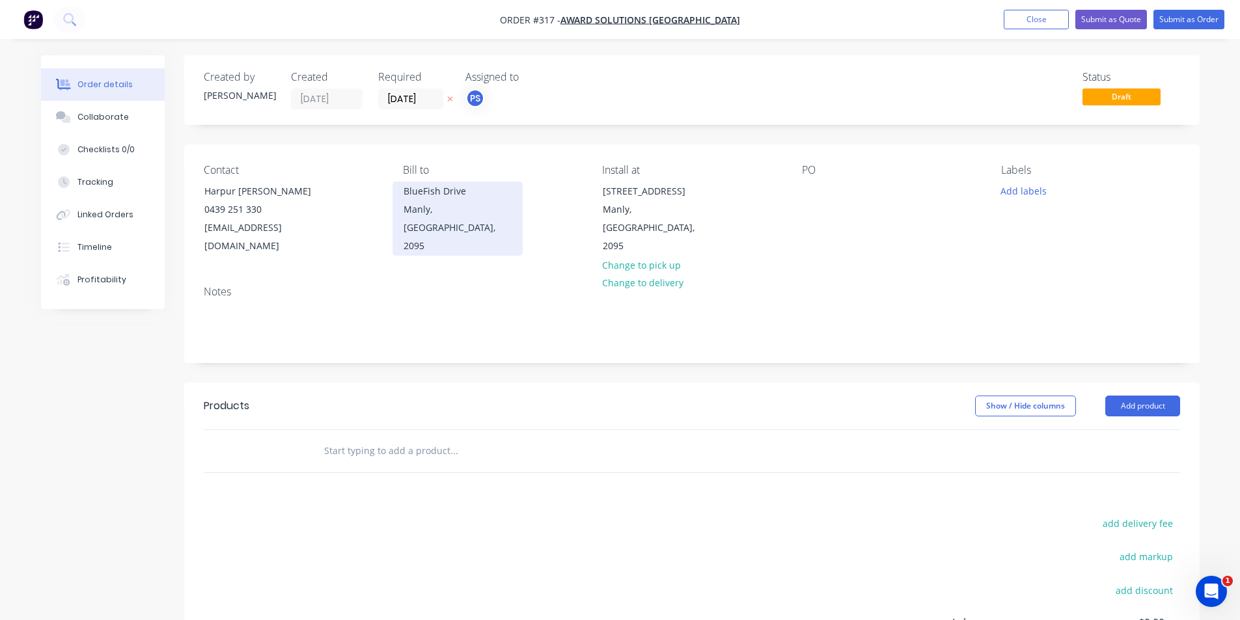
click at [421, 204] on div "Manly, [GEOGRAPHIC_DATA], 2095" at bounding box center [458, 227] width 108 height 55
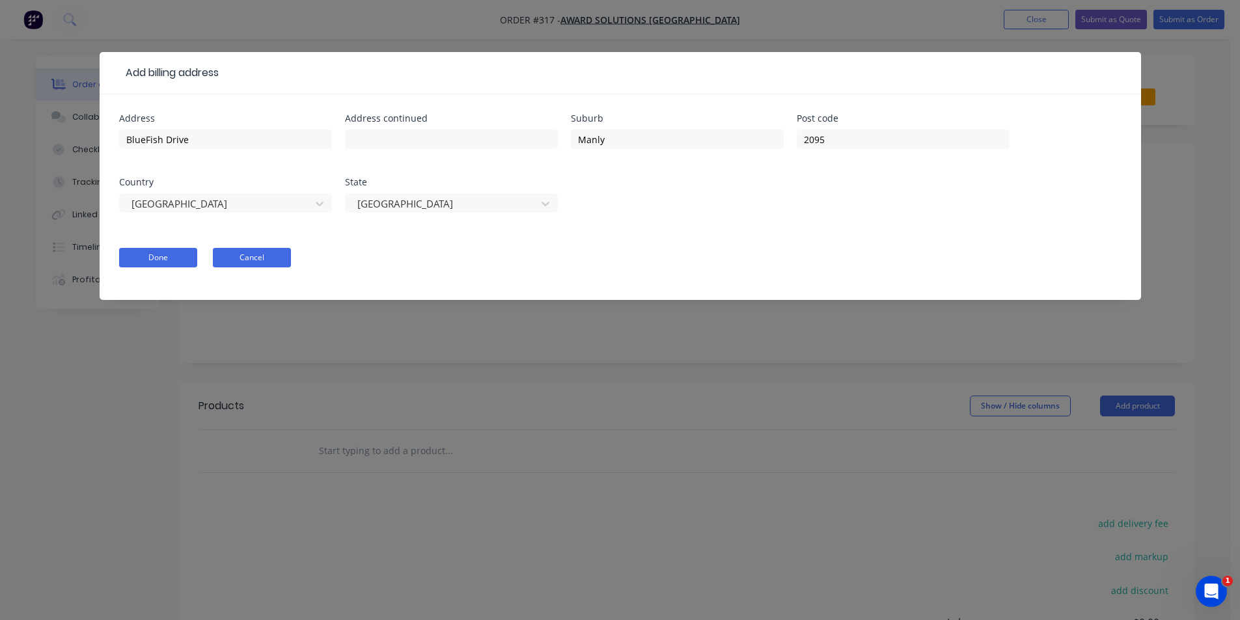
click at [281, 259] on button "Cancel" at bounding box center [252, 258] width 78 height 20
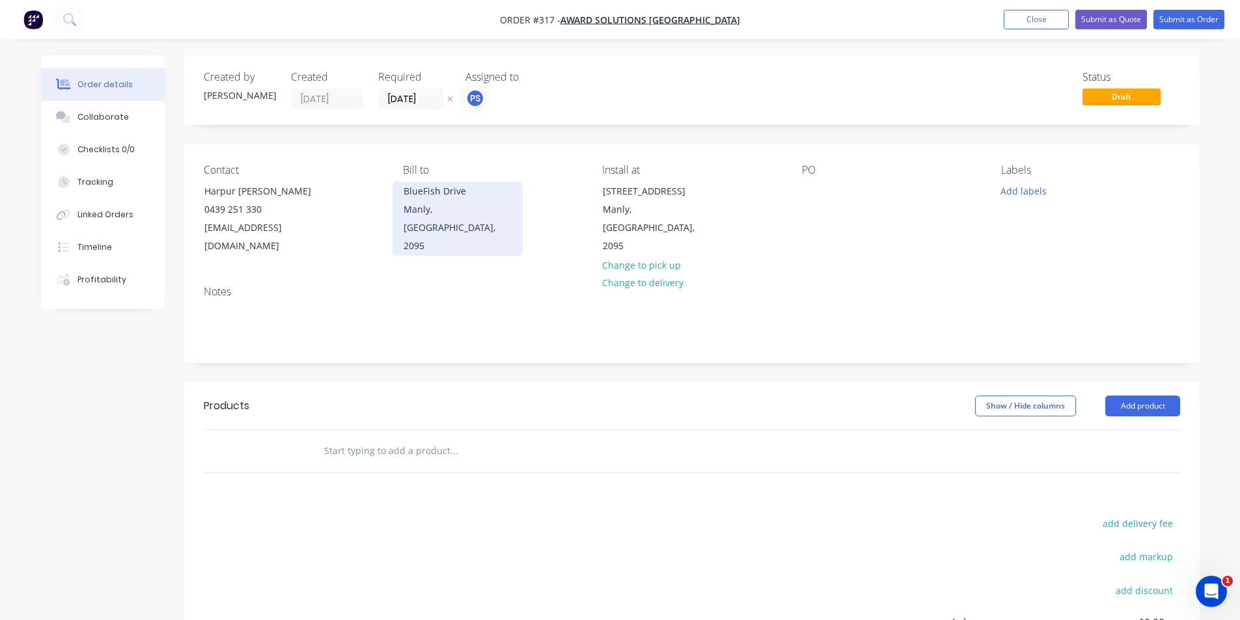
click at [460, 211] on div "Manly, [GEOGRAPHIC_DATA], 2095" at bounding box center [458, 227] width 108 height 55
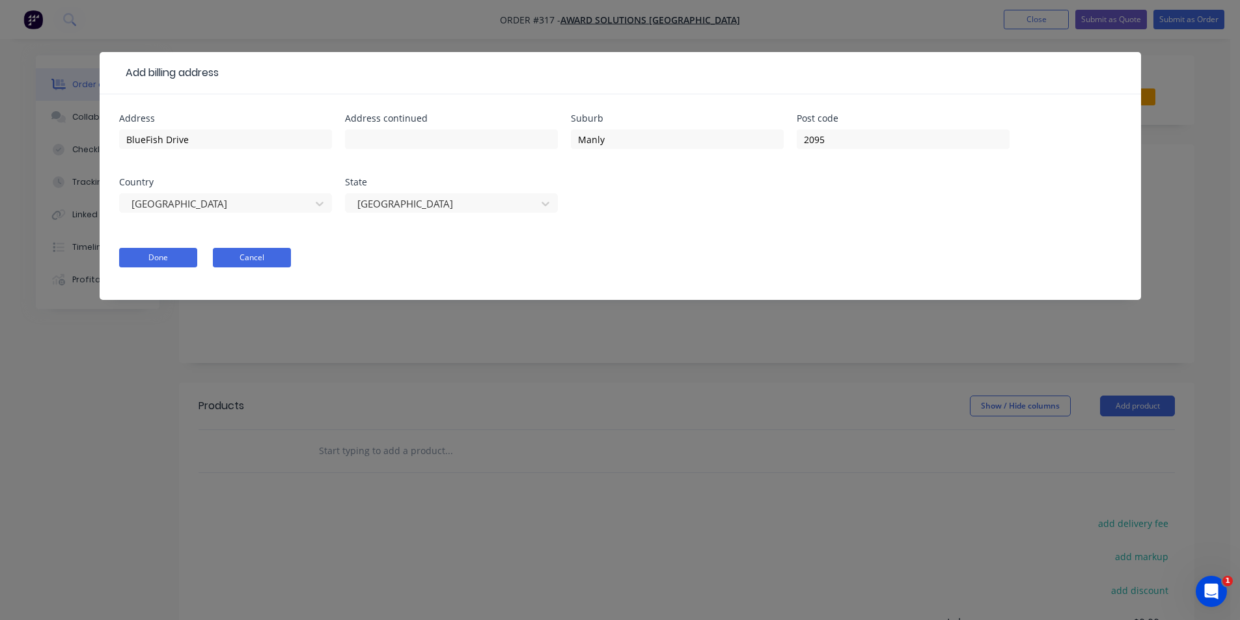
click at [239, 250] on button "Cancel" at bounding box center [252, 258] width 78 height 20
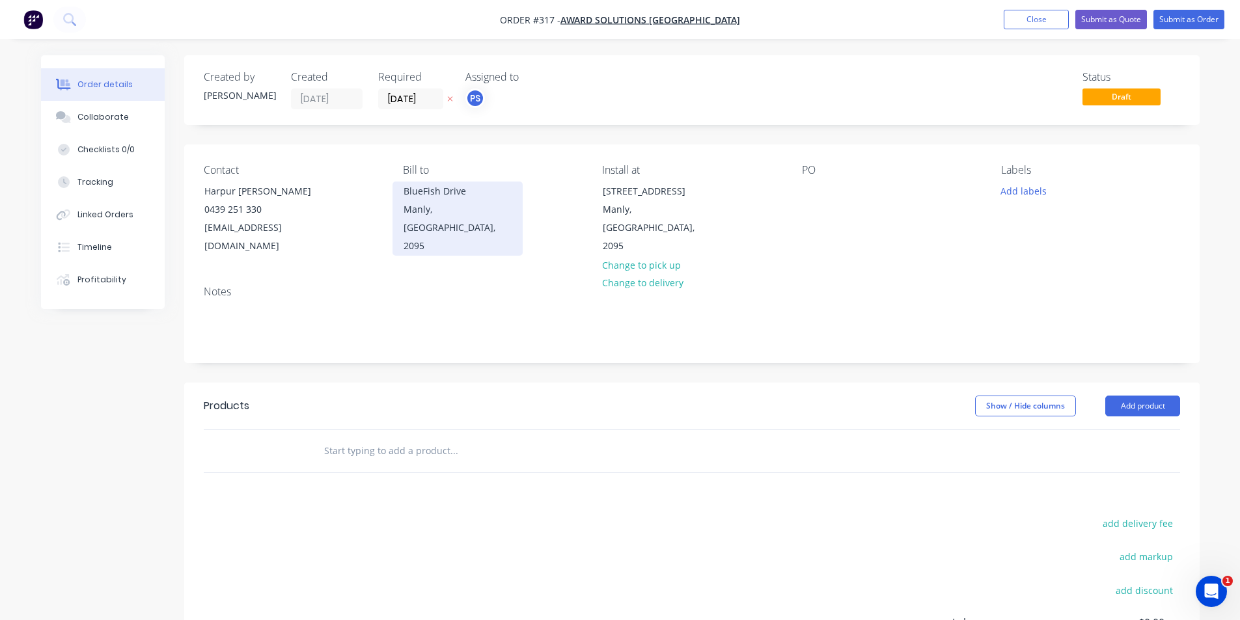
click at [441, 222] on div "Manly, [GEOGRAPHIC_DATA], 2095" at bounding box center [458, 227] width 108 height 55
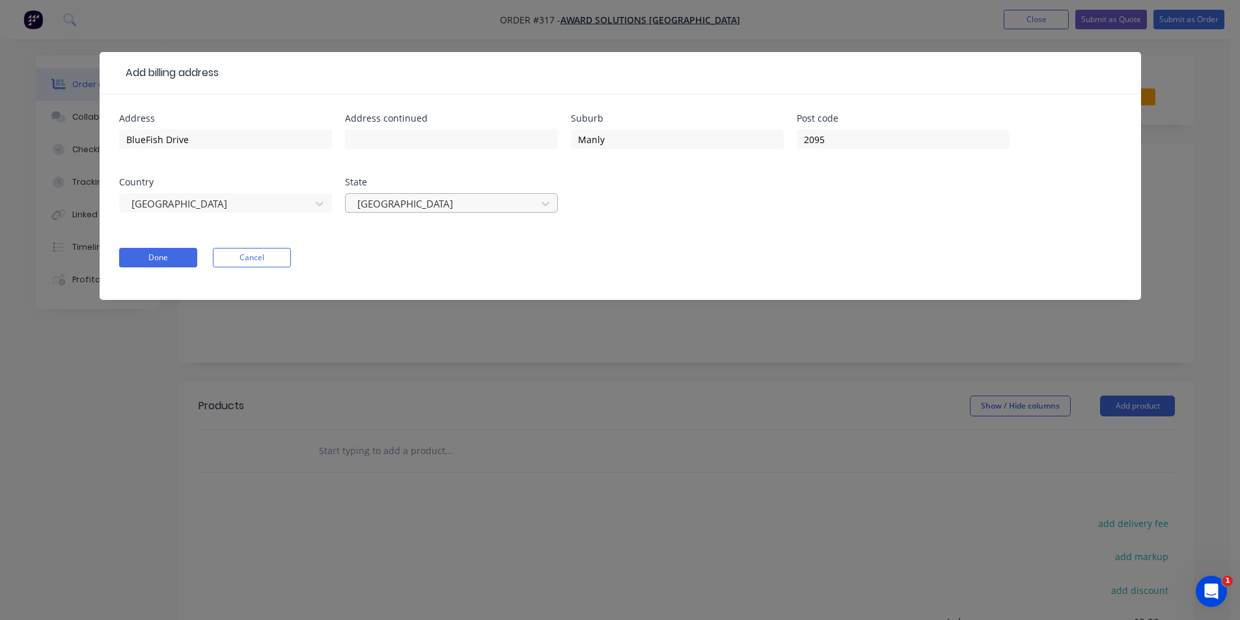
click at [433, 208] on div at bounding box center [443, 204] width 174 height 16
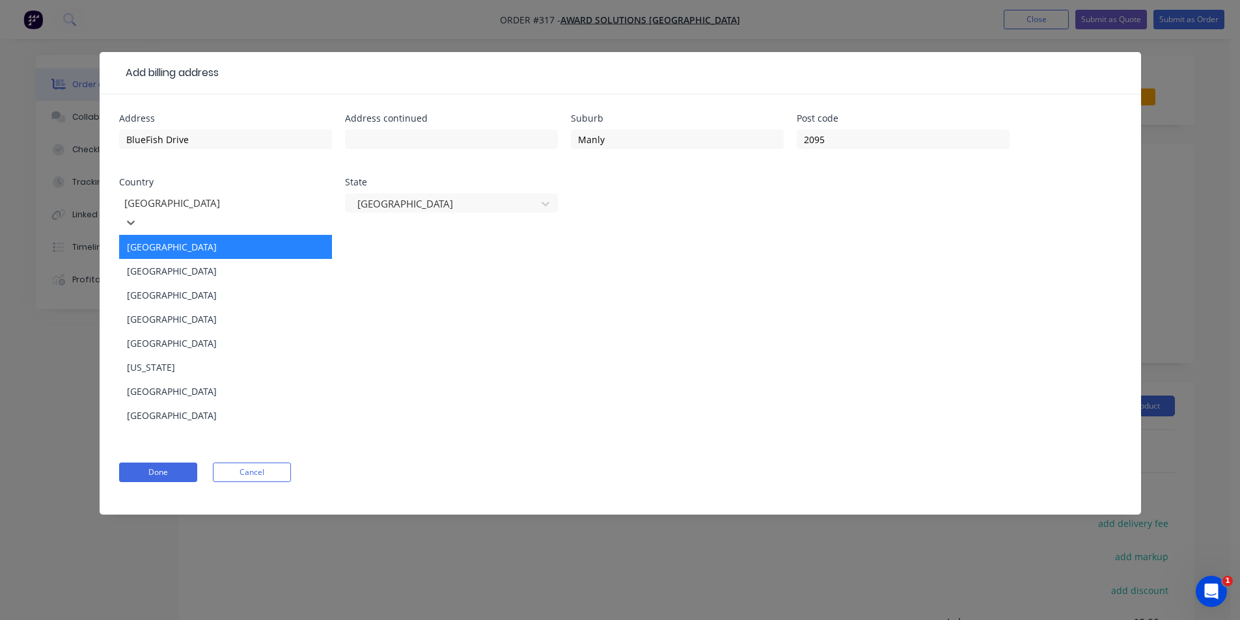
click at [227, 201] on div at bounding box center [216, 203] width 187 height 16
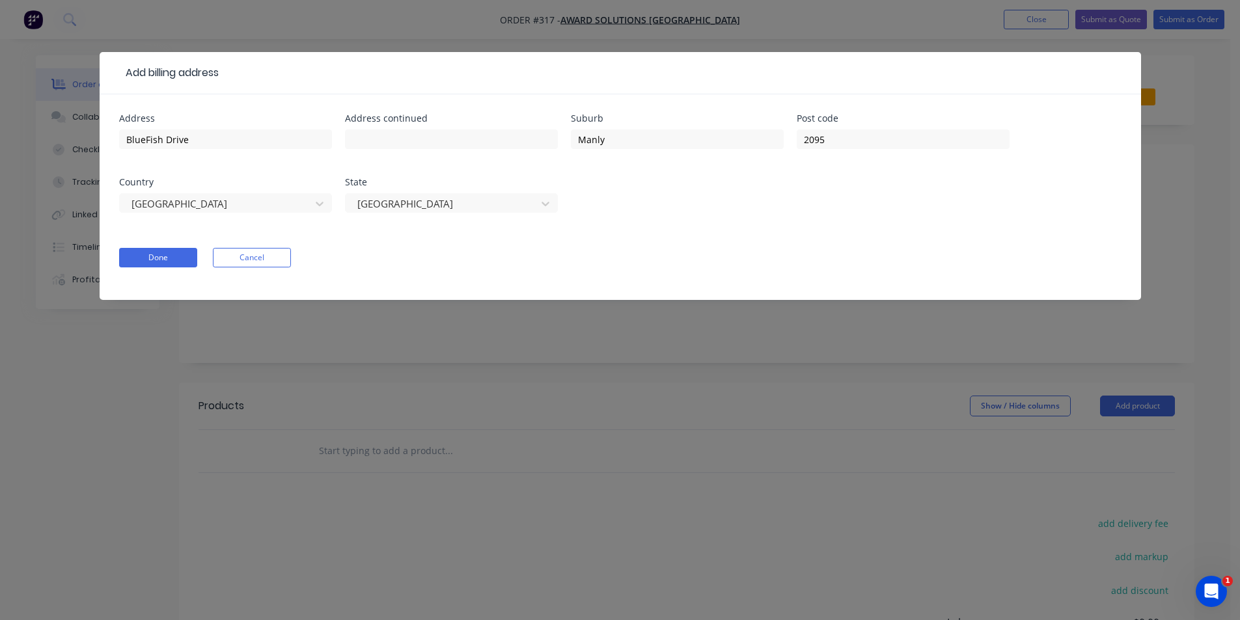
click at [223, 150] on div "BlueFish Drive" at bounding box center [225, 145] width 213 height 38
drag, startPoint x: 775, startPoint y: 133, endPoint x: 414, endPoint y: 161, distance: 361.7
click at [404, 161] on div "Address BlueFish Drive Address continued Suburb Manly Post code [GEOGRAPHIC_DAT…" at bounding box center [620, 171] width 1002 height 115
drag, startPoint x: 847, startPoint y: 139, endPoint x: 752, endPoint y: 151, distance: 95.8
click at [754, 151] on div "Address BlueFish Drive Address continued Suburb Post code [GEOGRAPHIC_DATA]" at bounding box center [620, 171] width 1002 height 115
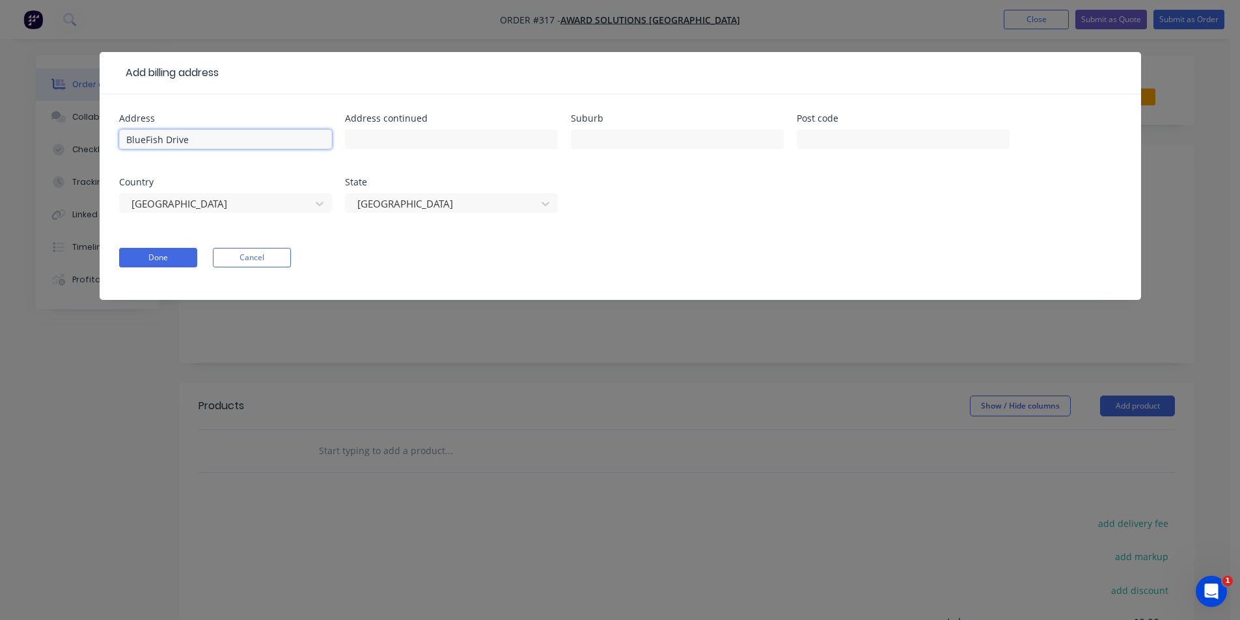
drag, startPoint x: 169, startPoint y: 141, endPoint x: 96, endPoint y: 145, distance: 72.4
click at [96, 145] on div "Add billing address Address BlueFish Drive Address continued Suburb Post code C…" at bounding box center [620, 310] width 1240 height 620
click at [162, 258] on button "Done" at bounding box center [158, 258] width 78 height 20
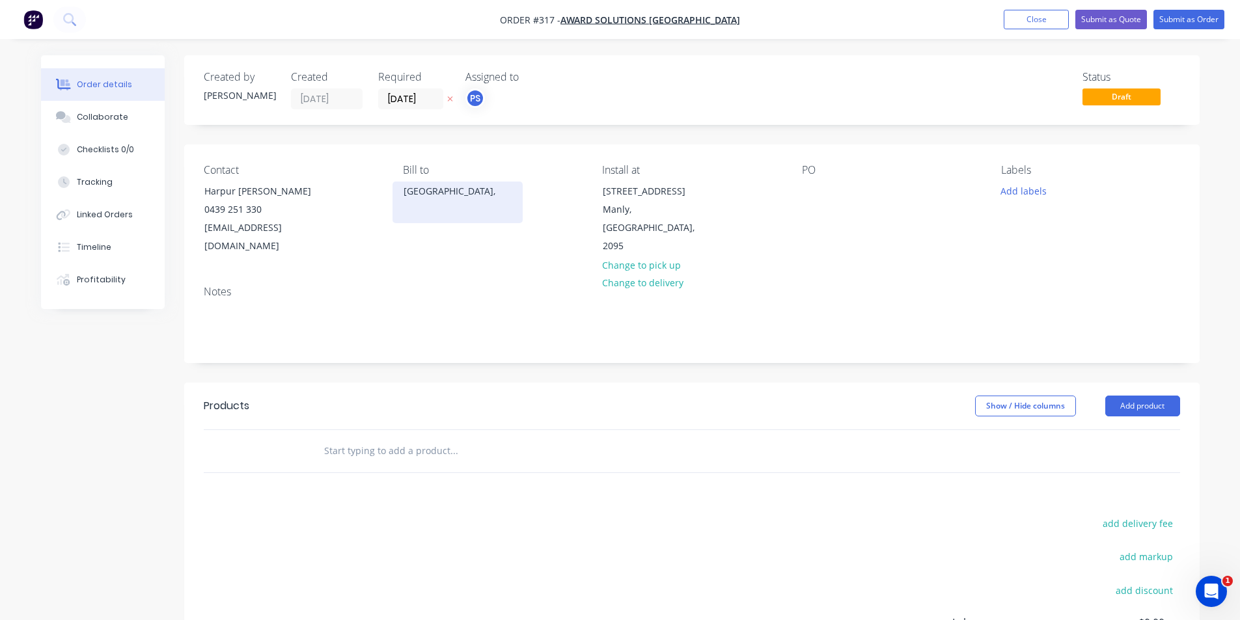
click at [518, 202] on div "[GEOGRAPHIC_DATA]," at bounding box center [458, 203] width 130 height 42
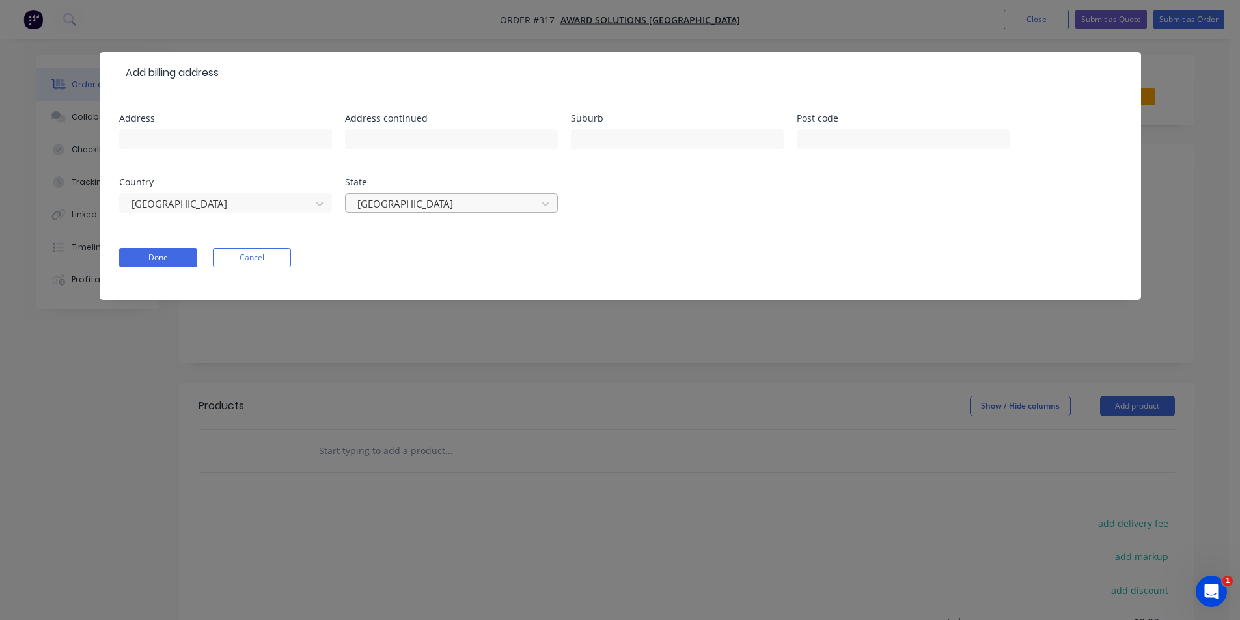
click at [452, 197] on div at bounding box center [443, 204] width 174 height 16
click at [587, 232] on form "Address Address continued Suburb Post code Country [GEOGRAPHIC_DATA] State [GEO…" at bounding box center [620, 207] width 1002 height 186
click at [300, 256] on div "Done Cancel" at bounding box center [620, 258] width 1002 height 20
click at [271, 259] on button "Cancel" at bounding box center [252, 258] width 78 height 20
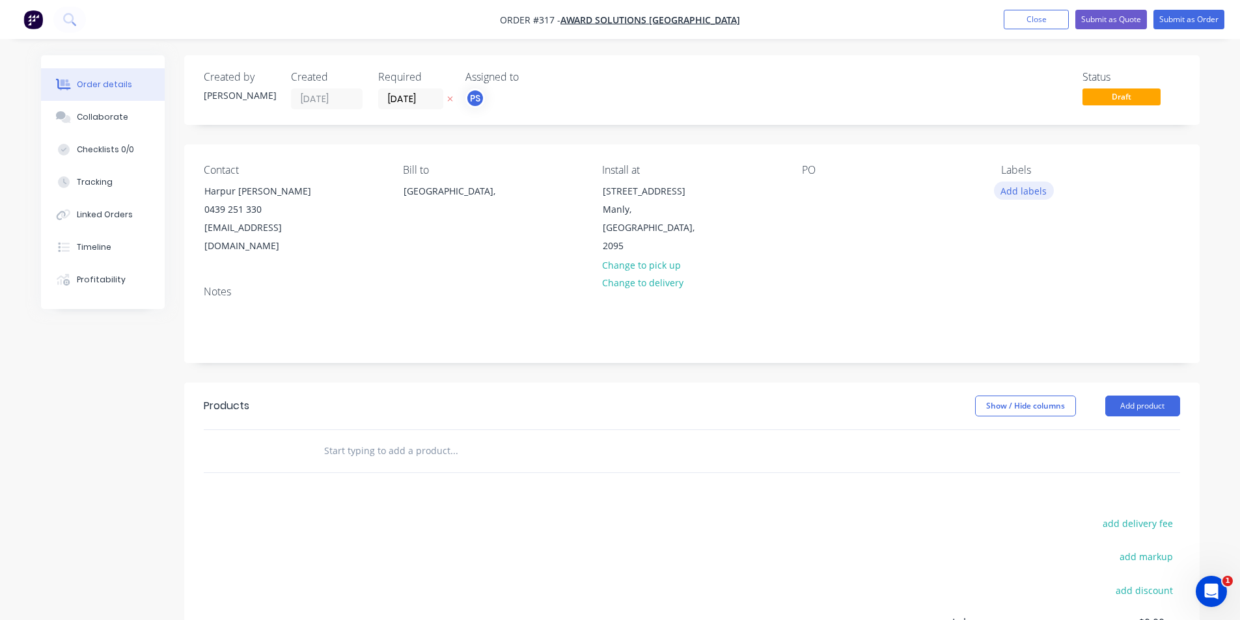
click at [1009, 193] on button "Add labels" at bounding box center [1024, 191] width 60 height 18
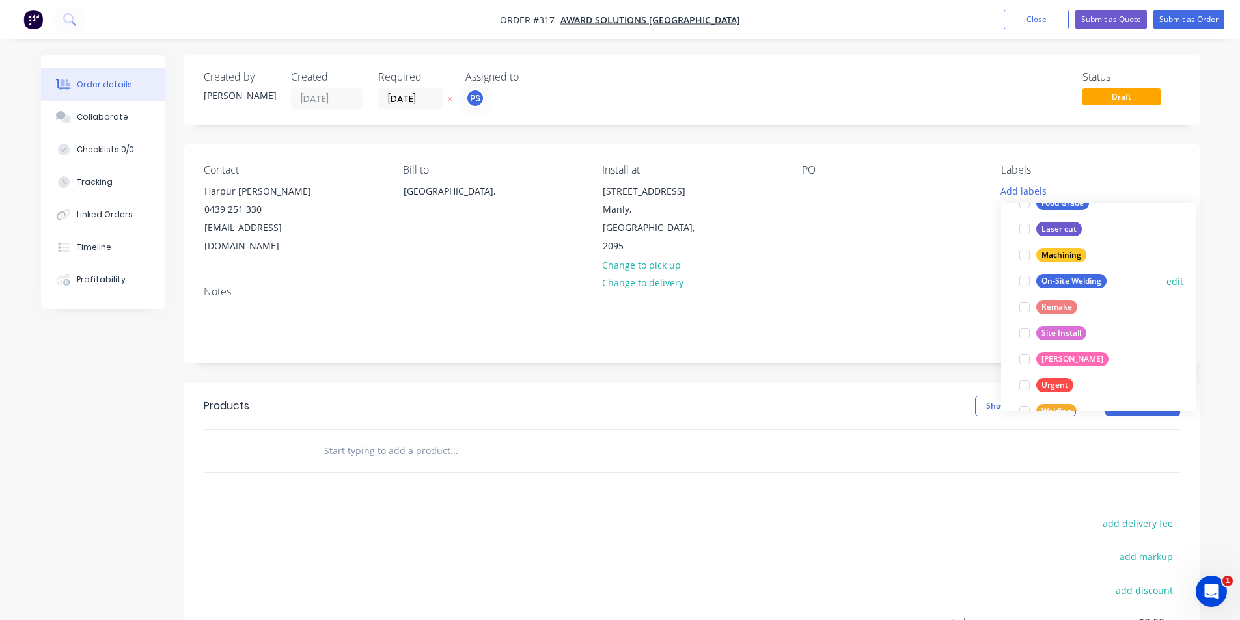
click at [1030, 282] on div at bounding box center [1025, 281] width 26 height 26
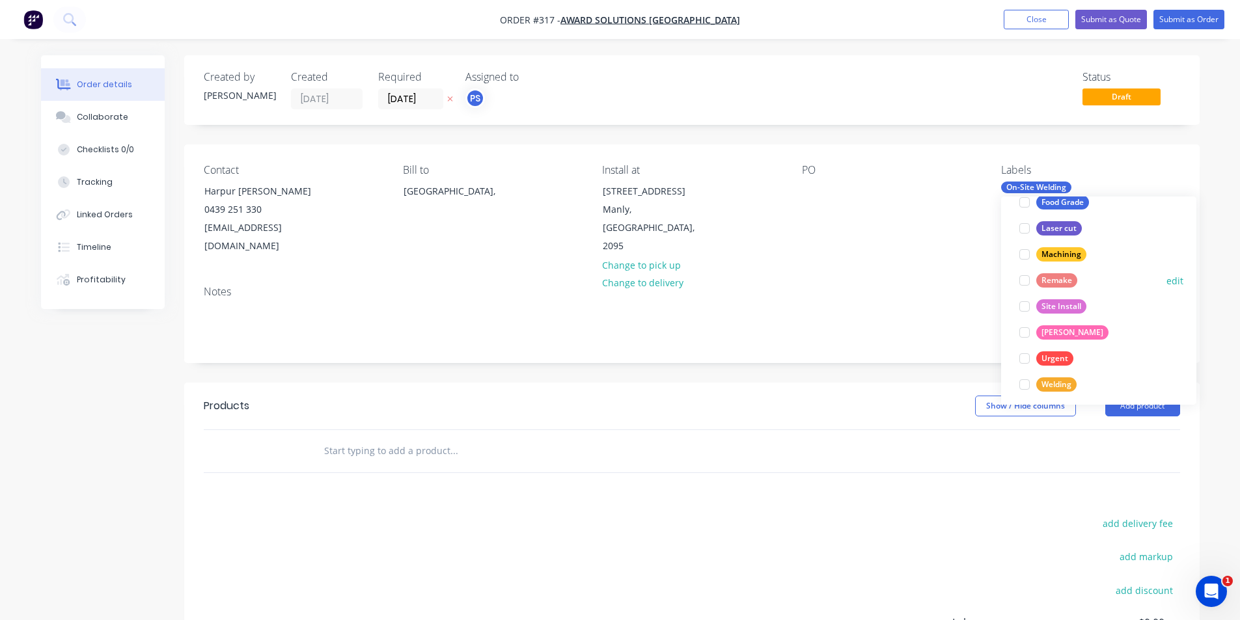
scroll to position [156, 0]
click at [1025, 329] on div at bounding box center [1025, 327] width 26 height 26
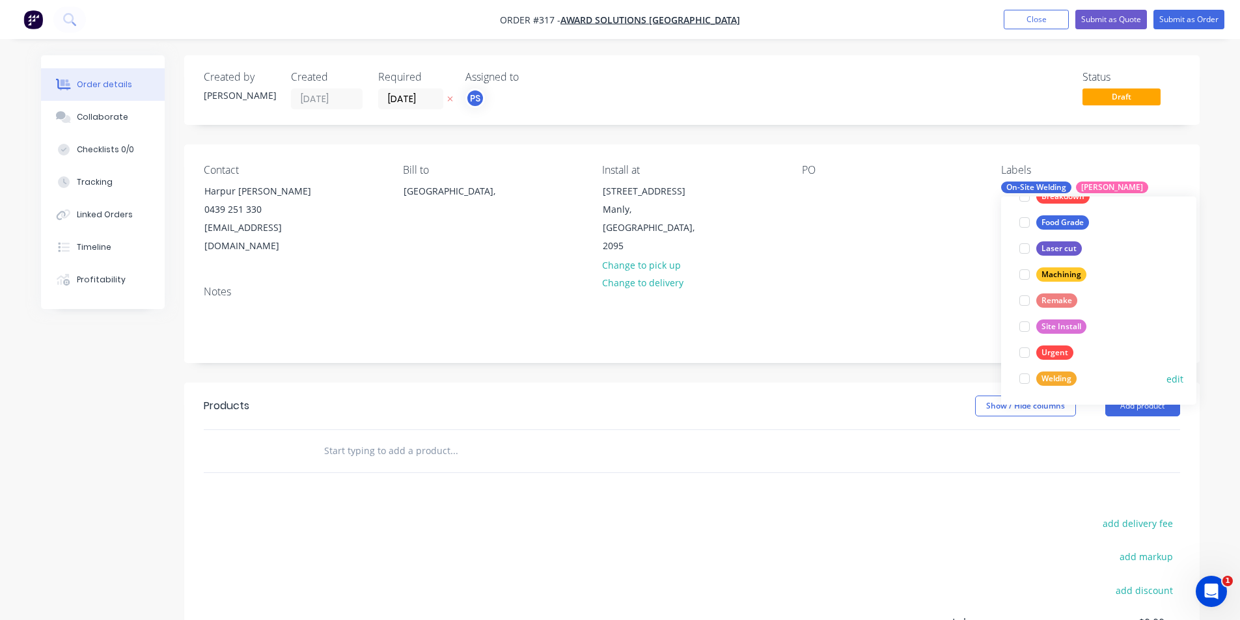
click at [1024, 382] on div at bounding box center [1025, 379] width 26 height 26
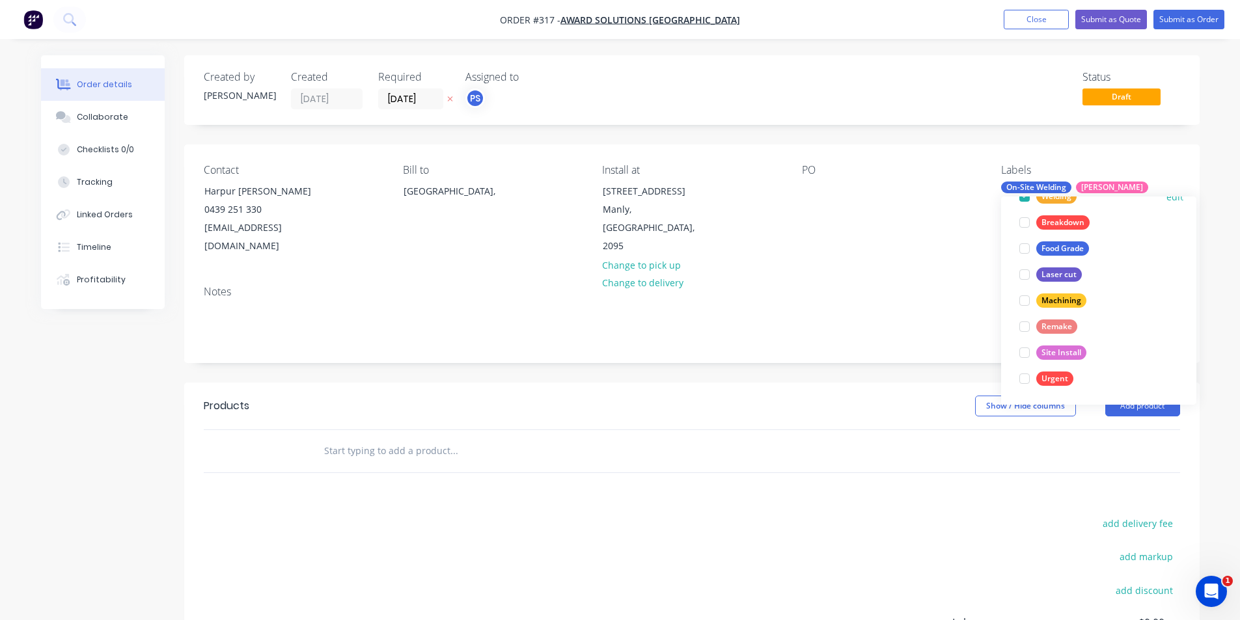
scroll to position [0, 0]
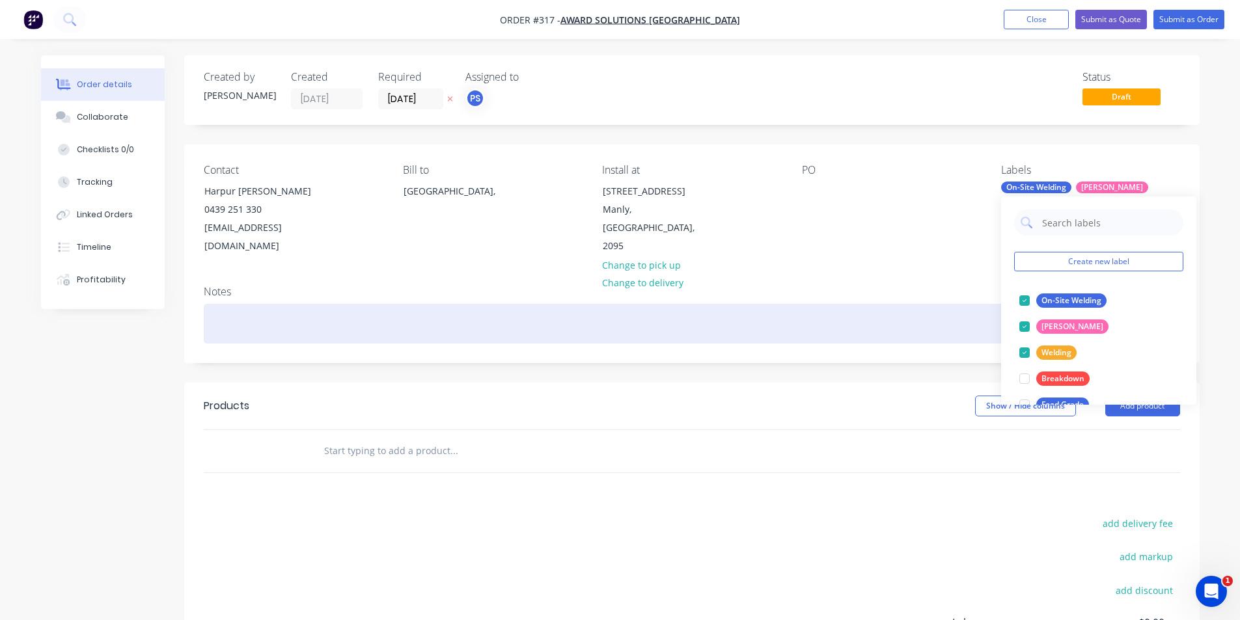
click at [973, 324] on div at bounding box center [692, 324] width 976 height 40
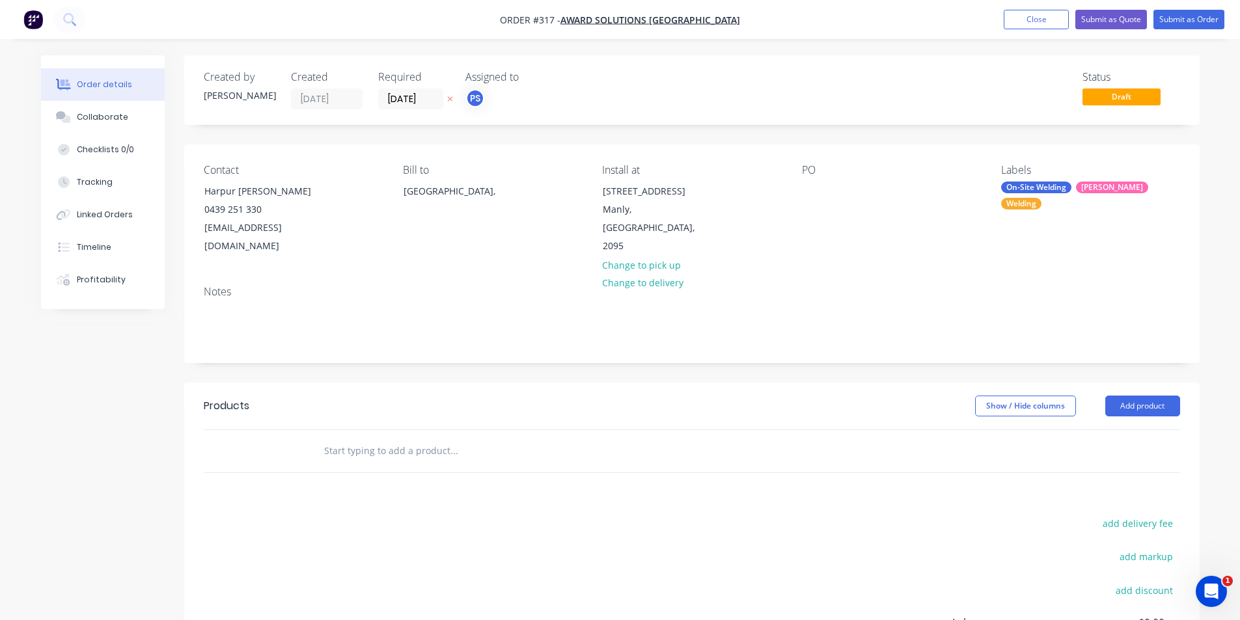
click at [1134, 168] on div "Labels" at bounding box center [1090, 170] width 178 height 12
click at [1128, 197] on div "Labels On-Site Welding SYD WTR [GEOGRAPHIC_DATA]" at bounding box center [1090, 210] width 178 height 92
click at [1042, 198] on div "Welding" at bounding box center [1021, 204] width 40 height 12
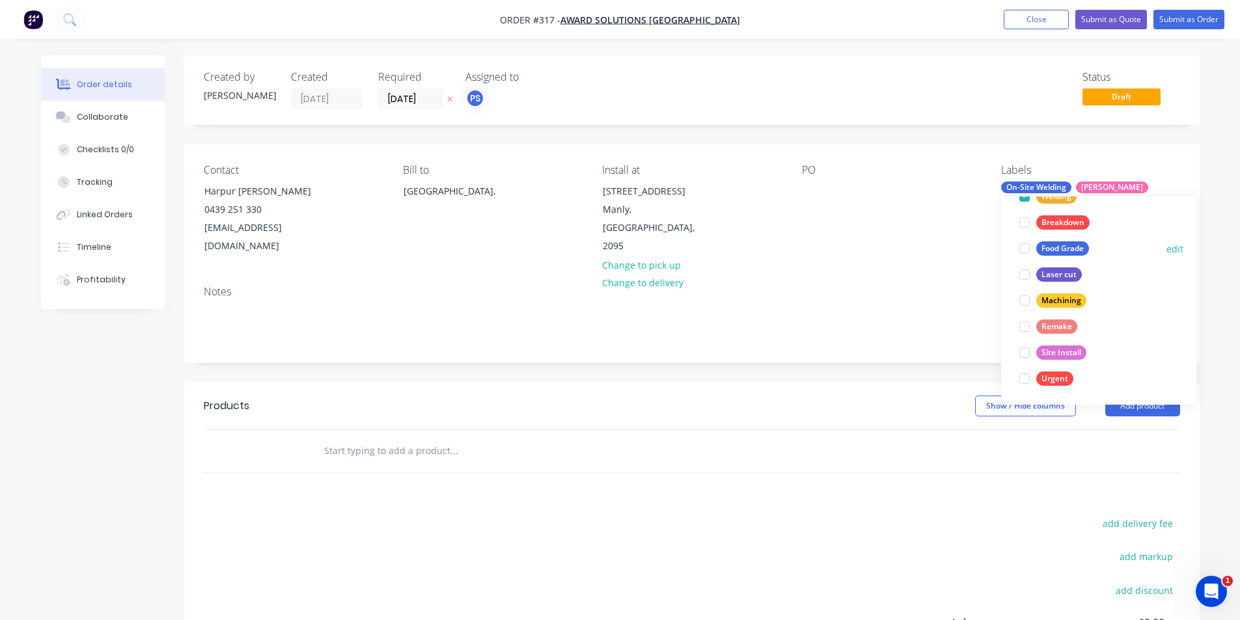
scroll to position [91, 0]
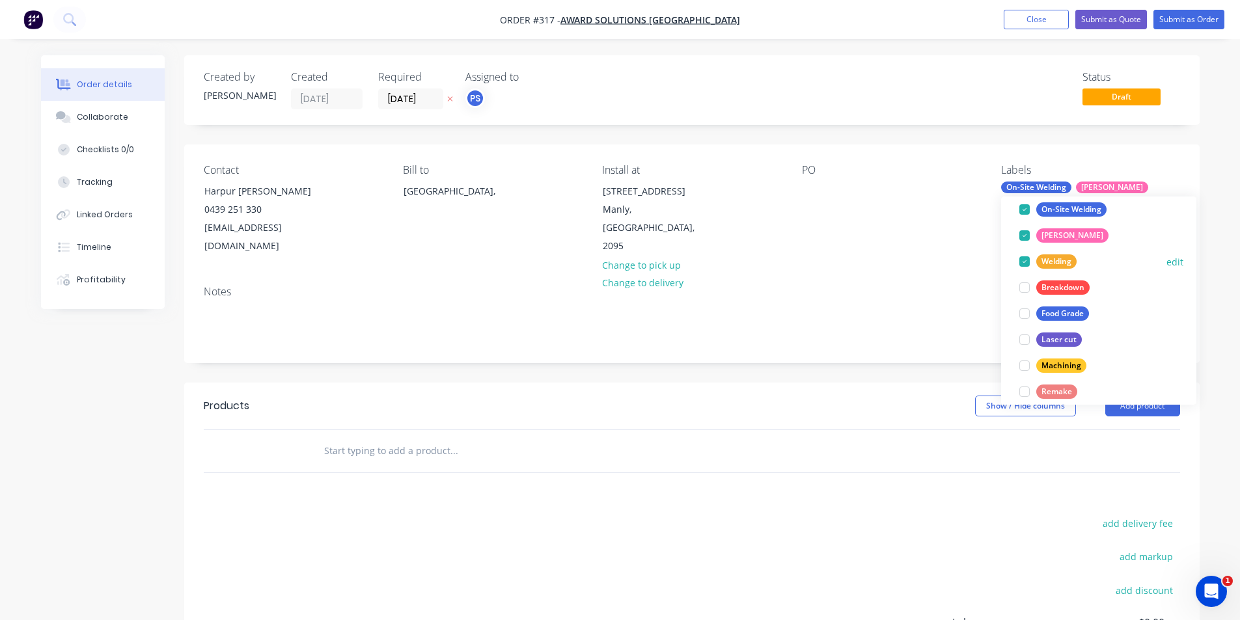
click at [1023, 258] on div at bounding box center [1025, 262] width 26 height 26
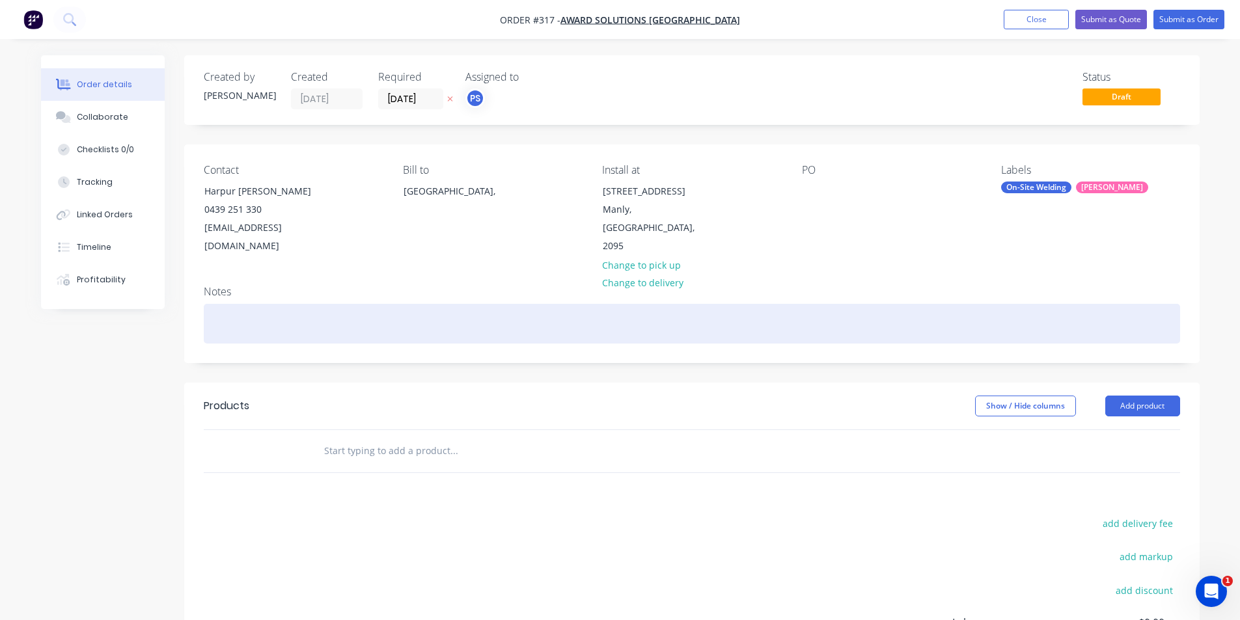
click at [838, 304] on div at bounding box center [692, 324] width 976 height 40
click at [266, 304] on div "Onsite Weldign off 3 eartch Tabs" at bounding box center [692, 324] width 976 height 40
click at [316, 305] on div "Onsite Welding off 3 eartch Tabs" at bounding box center [692, 324] width 976 height 40
click at [305, 307] on div "Onsite Welding off 3 earth Tabs" at bounding box center [692, 324] width 976 height 40
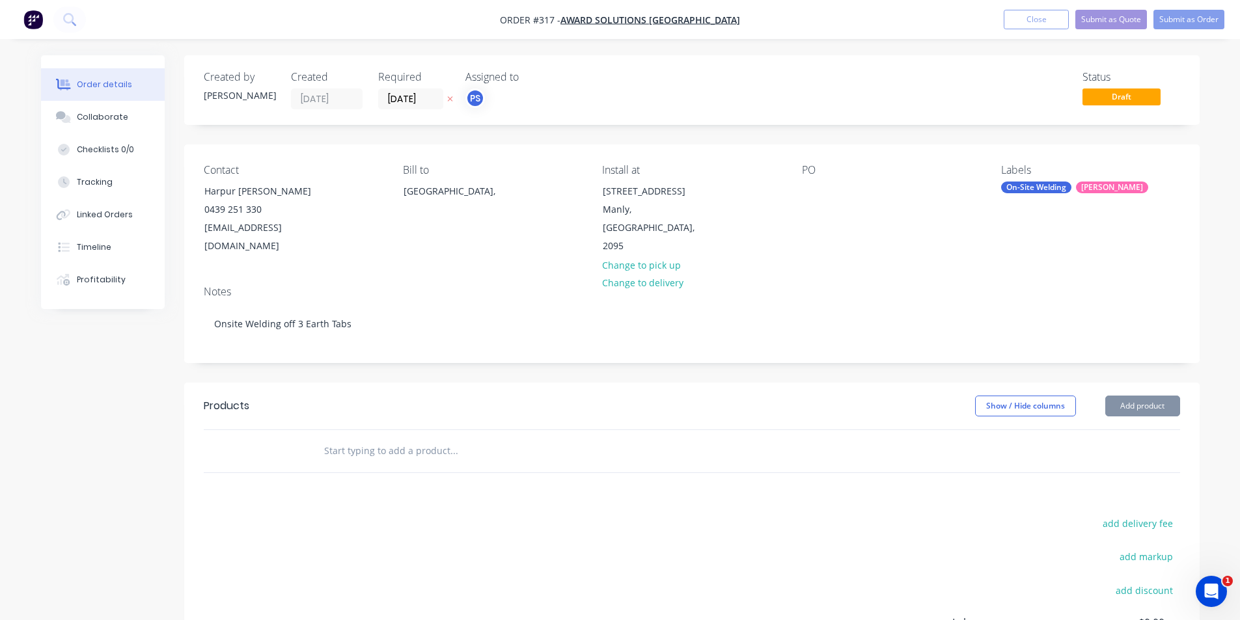
click at [221, 398] on div "Products" at bounding box center [227, 406] width 46 height 16
click at [325, 438] on input "text" at bounding box center [454, 451] width 260 height 26
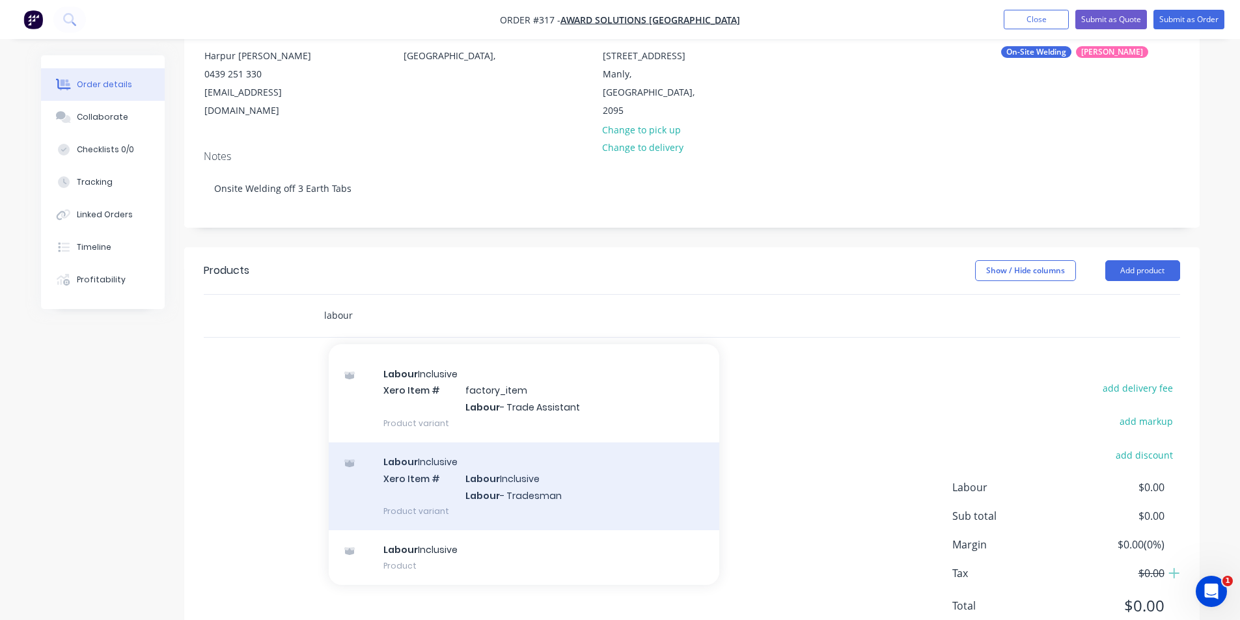
scroll to position [167, 0]
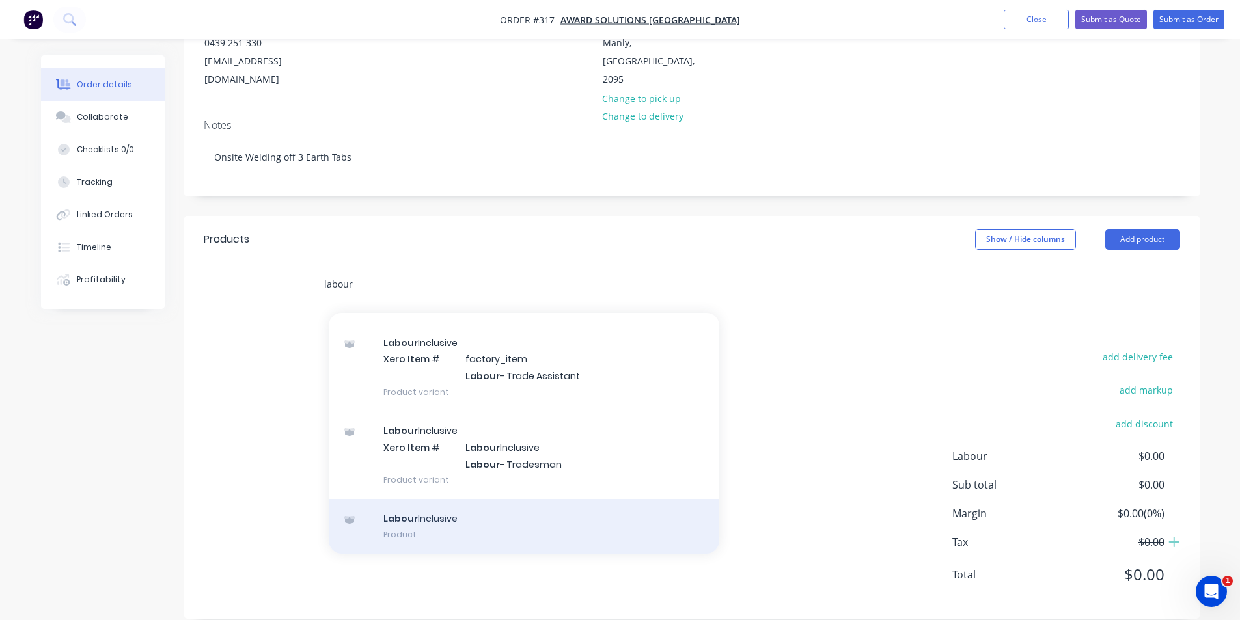
type input "labour"
click at [446, 517] on div "Labour Inclusive Product" at bounding box center [524, 526] width 391 height 55
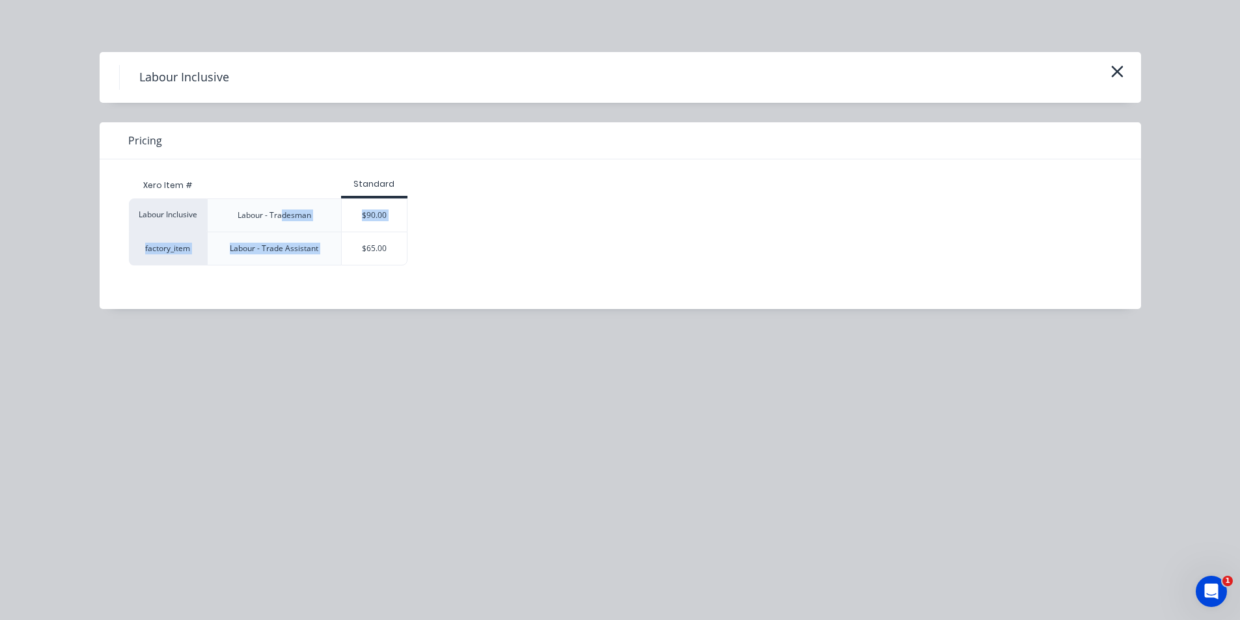
drag, startPoint x: 361, startPoint y: 245, endPoint x: 312, endPoint y: 208, distance: 60.8
click at [290, 215] on div "Labour Inclusive Labour - Tradesman $90.00 factory_item Labour - Trade Assistan…" at bounding box center [610, 232] width 963 height 67
click at [446, 219] on div "Labour Inclusive Labour - Tradesman $90.00 factory_item Labour - Trade Assistan…" at bounding box center [610, 232] width 963 height 67
click at [392, 215] on div "$90.00" at bounding box center [374, 215] width 65 height 33
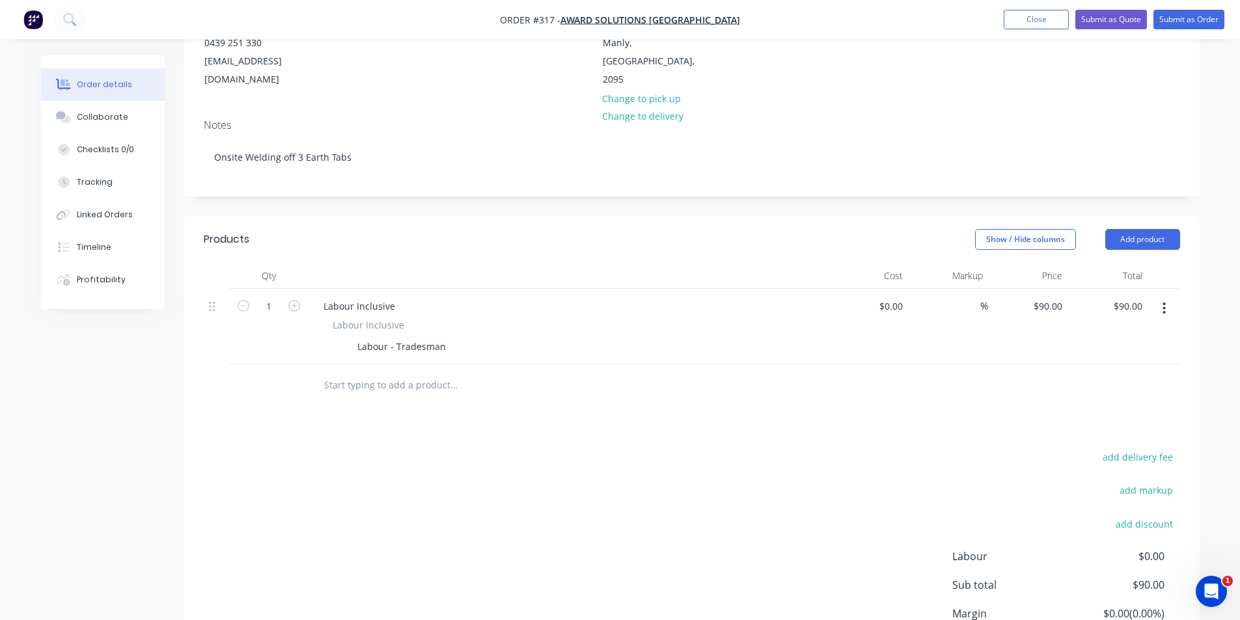
click at [375, 384] on div at bounding box center [542, 386] width 469 height 42
click at [392, 372] on input "text" at bounding box center [454, 385] width 260 height 26
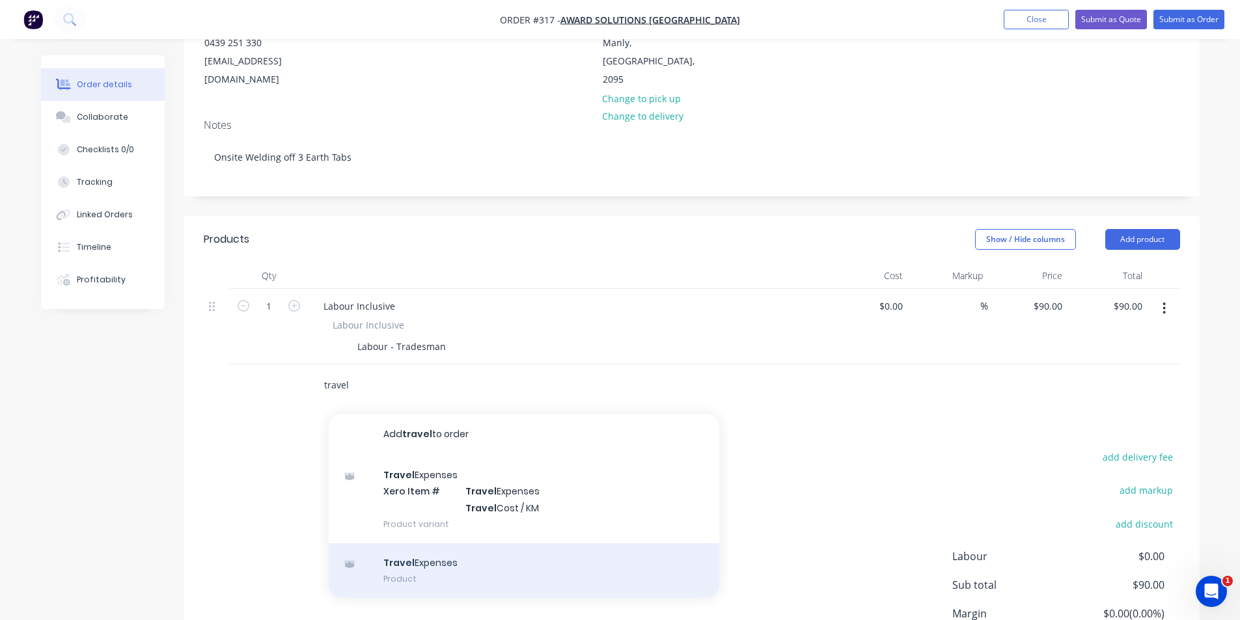
type input "travel"
click at [421, 545] on div "Travel Expenses Product" at bounding box center [524, 571] width 391 height 55
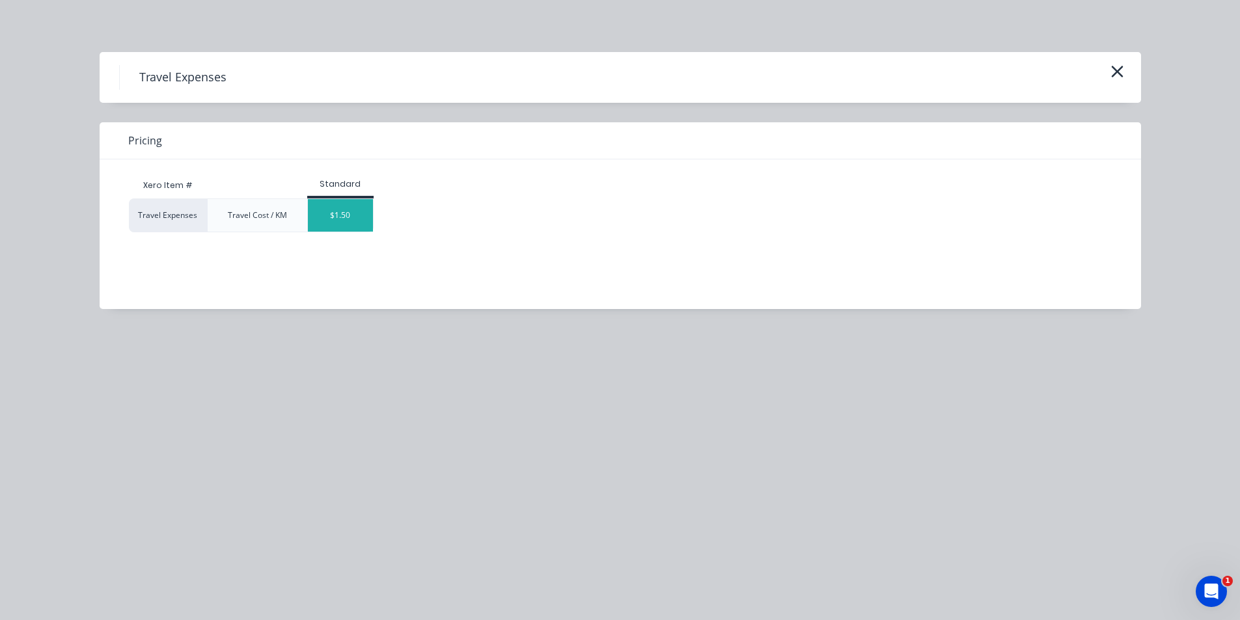
click at [354, 217] on div "$1.50" at bounding box center [340, 215] width 65 height 33
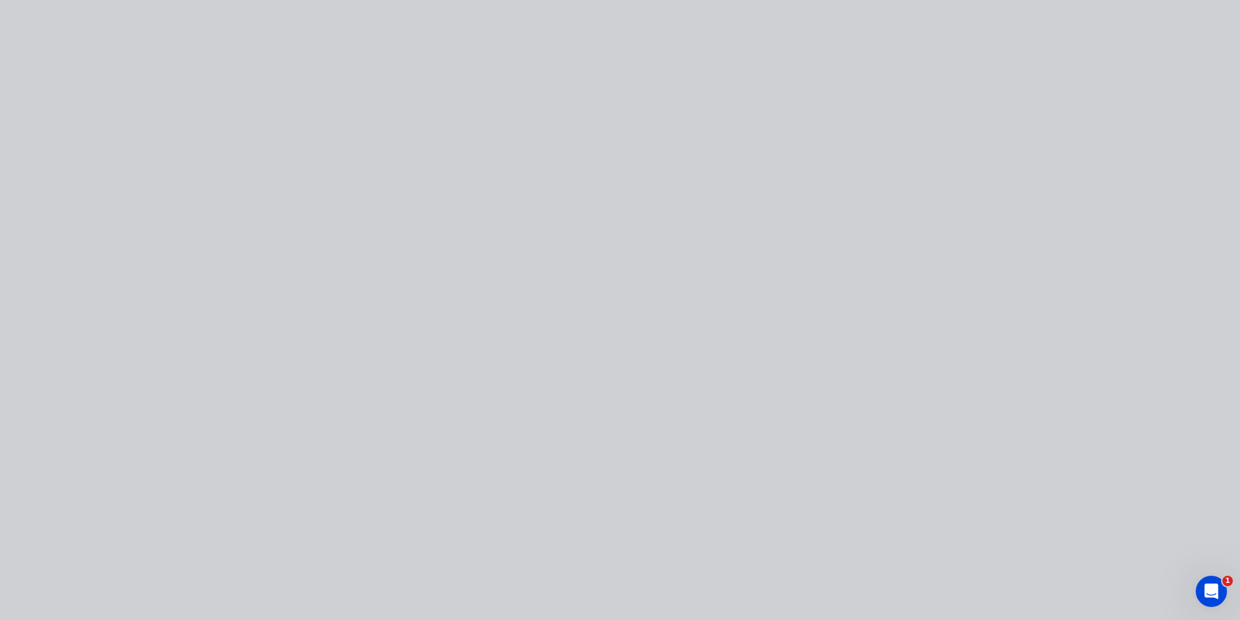
type input "$1.50"
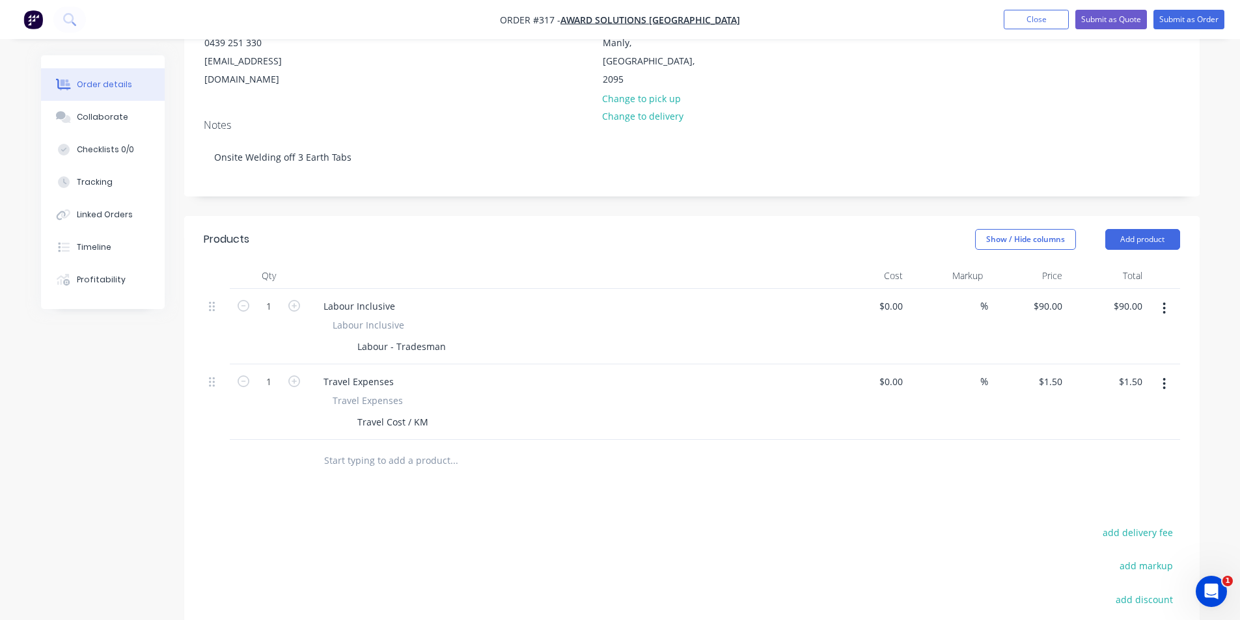
click at [372, 440] on div at bounding box center [542, 461] width 469 height 42
click at [377, 448] on input "text" at bounding box center [454, 461] width 260 height 26
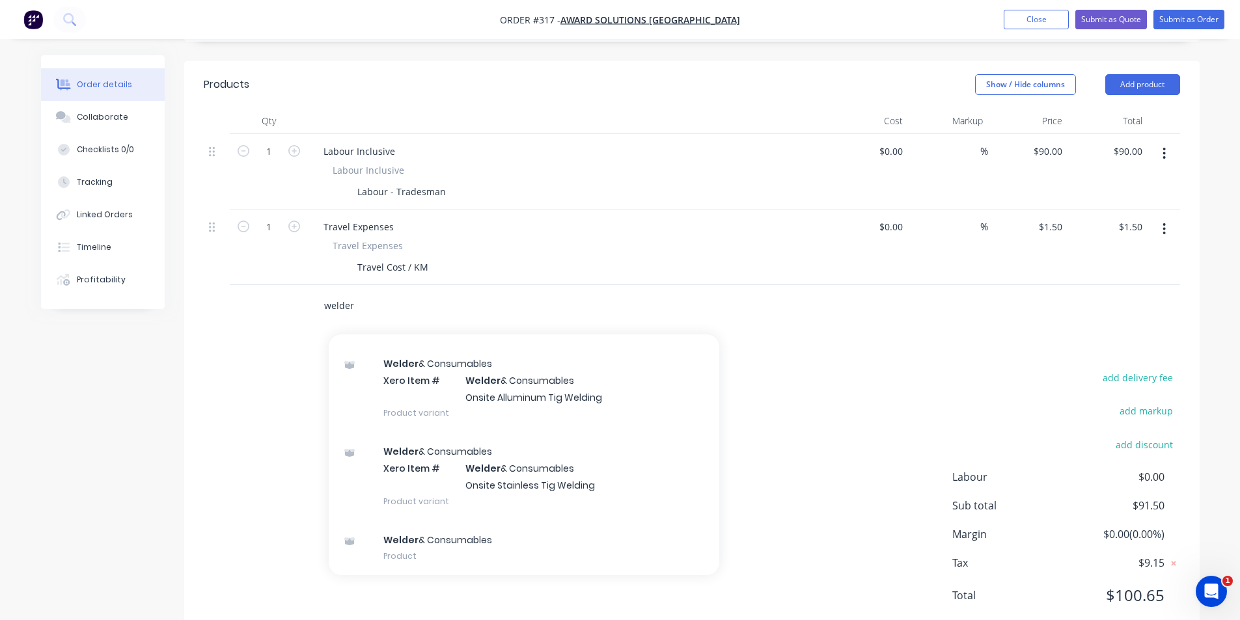
scroll to position [342, 0]
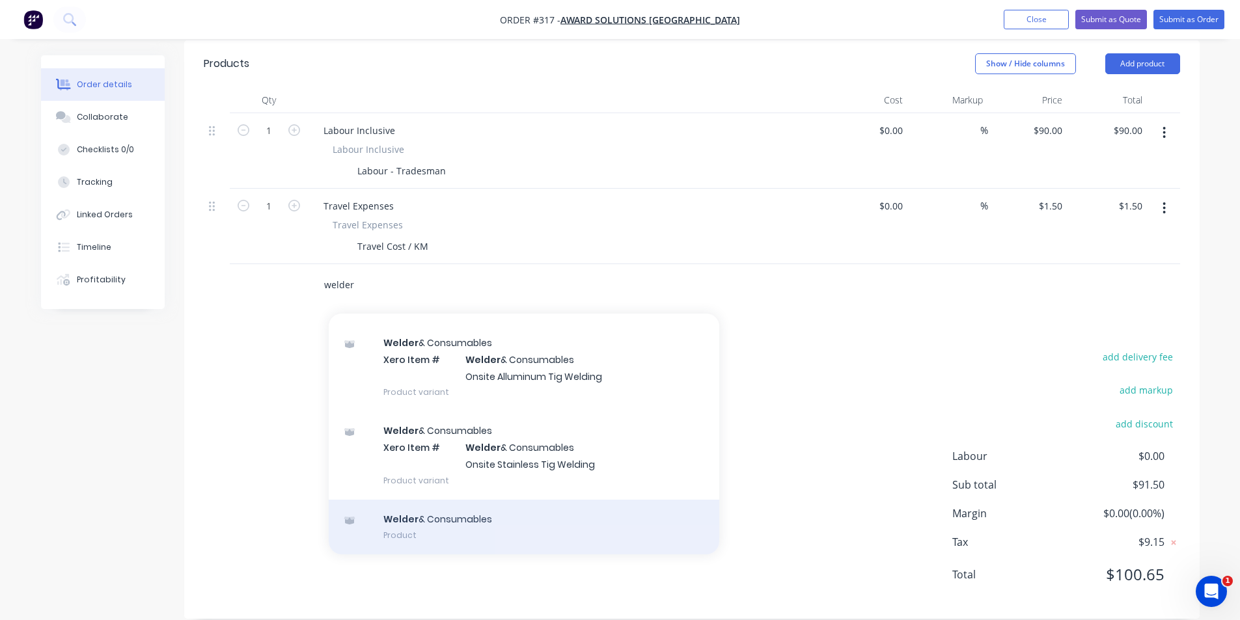
type input "welder"
click at [428, 523] on div "Welder & Consumables Product" at bounding box center [524, 527] width 391 height 55
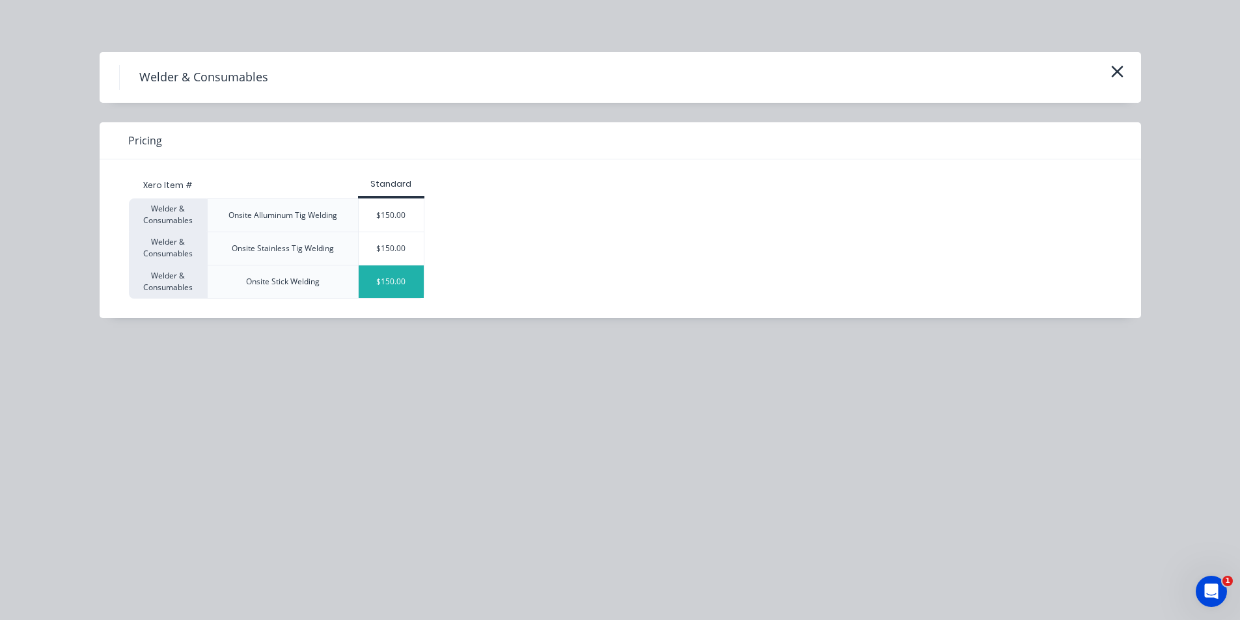
click at [412, 286] on div "$150.00" at bounding box center [391, 282] width 65 height 33
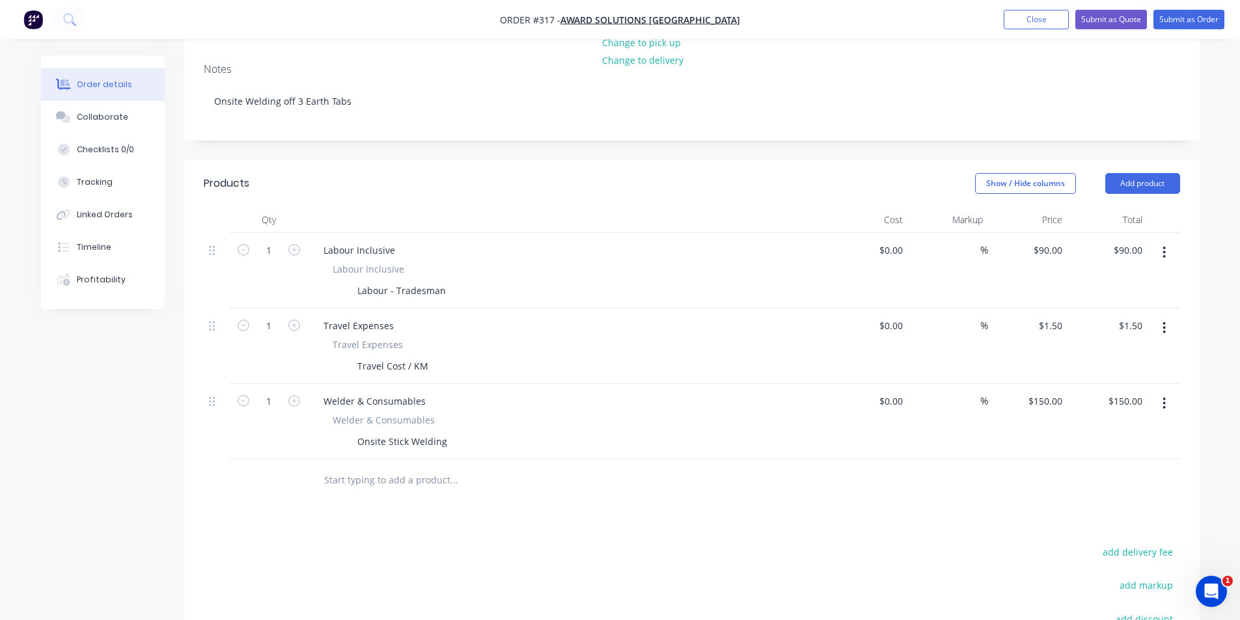
scroll to position [212, 0]
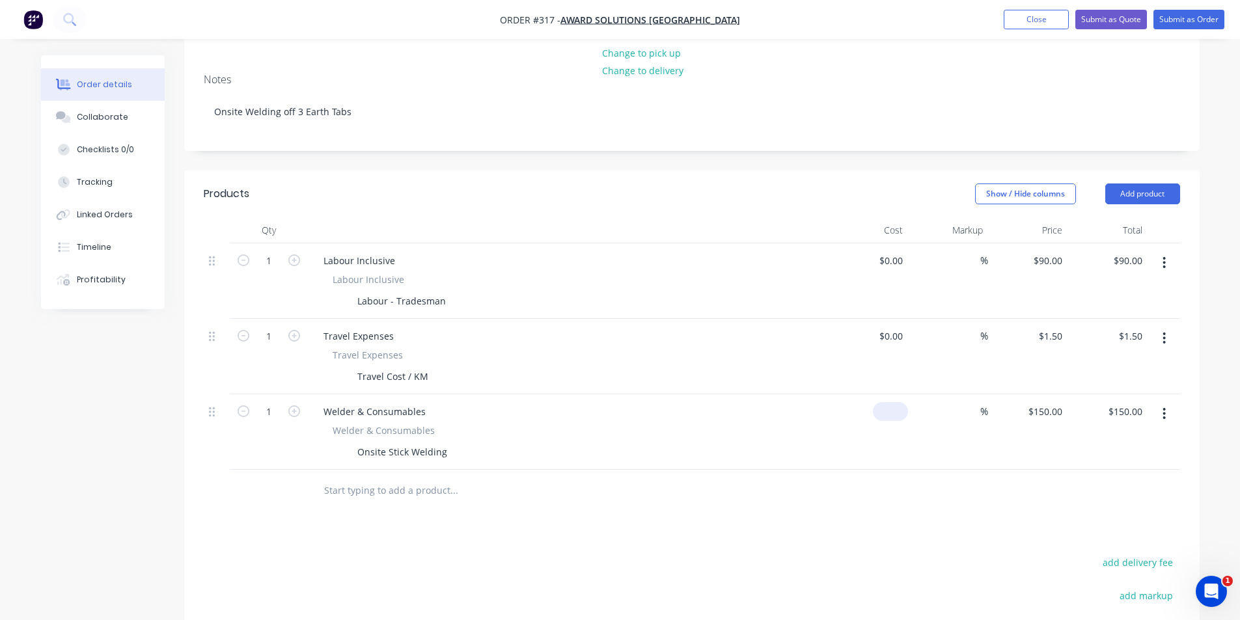
click at [890, 402] on div "$0.00" at bounding box center [890, 411] width 35 height 19
type input "$20.00"
click at [879, 486] on div at bounding box center [692, 491] width 976 height 42
click at [1114, 406] on div "$20.00 $20.00" at bounding box center [1108, 432] width 80 height 76
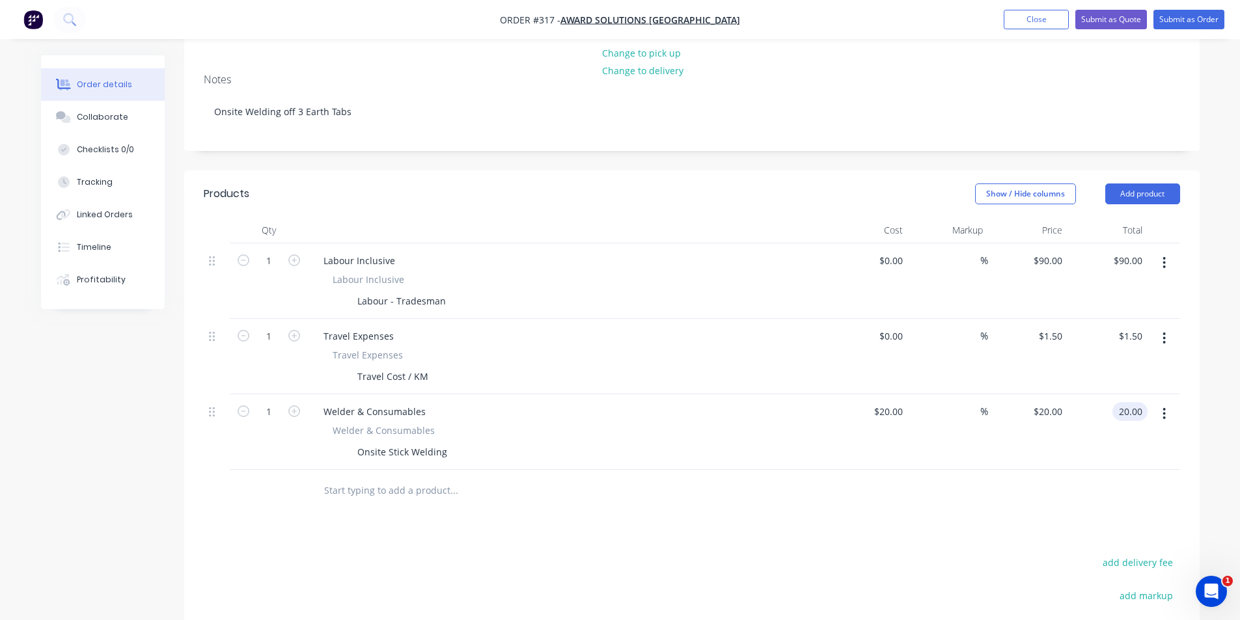
click at [1122, 402] on input "20.00" at bounding box center [1133, 411] width 30 height 19
type input "150"
type input "650"
type input "$150.00"
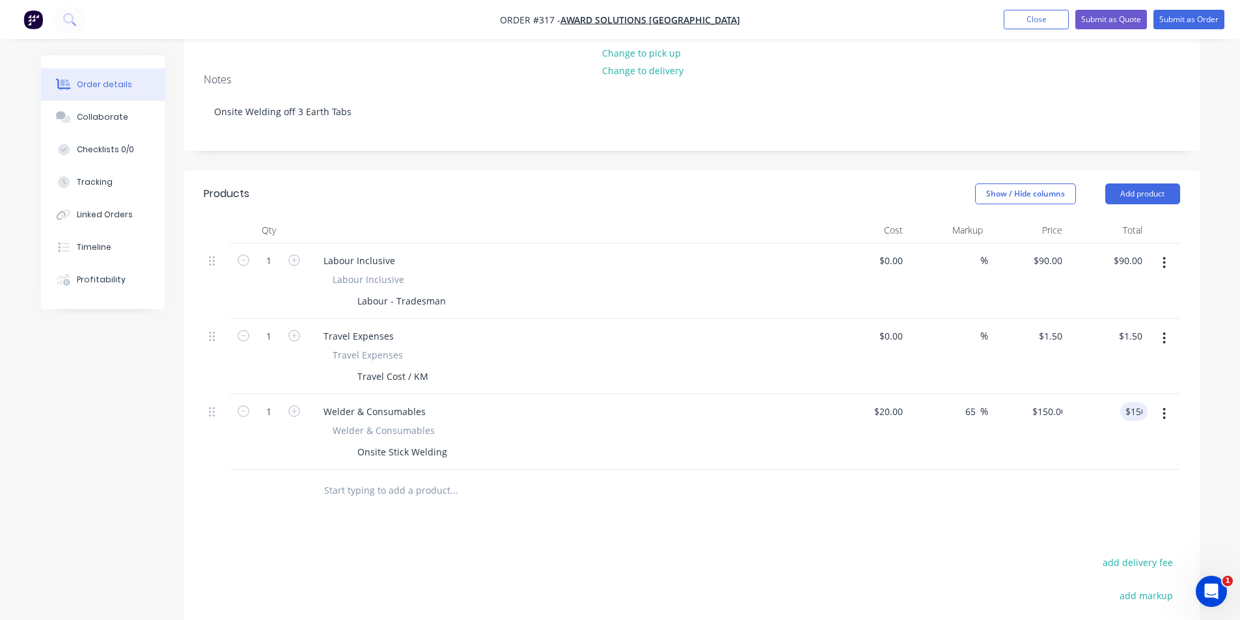
click at [917, 503] on div "Products Show / Hide columns Add product Qty Cost Markup Price Total 1 Labour I…" at bounding box center [691, 498] width 1015 height 654
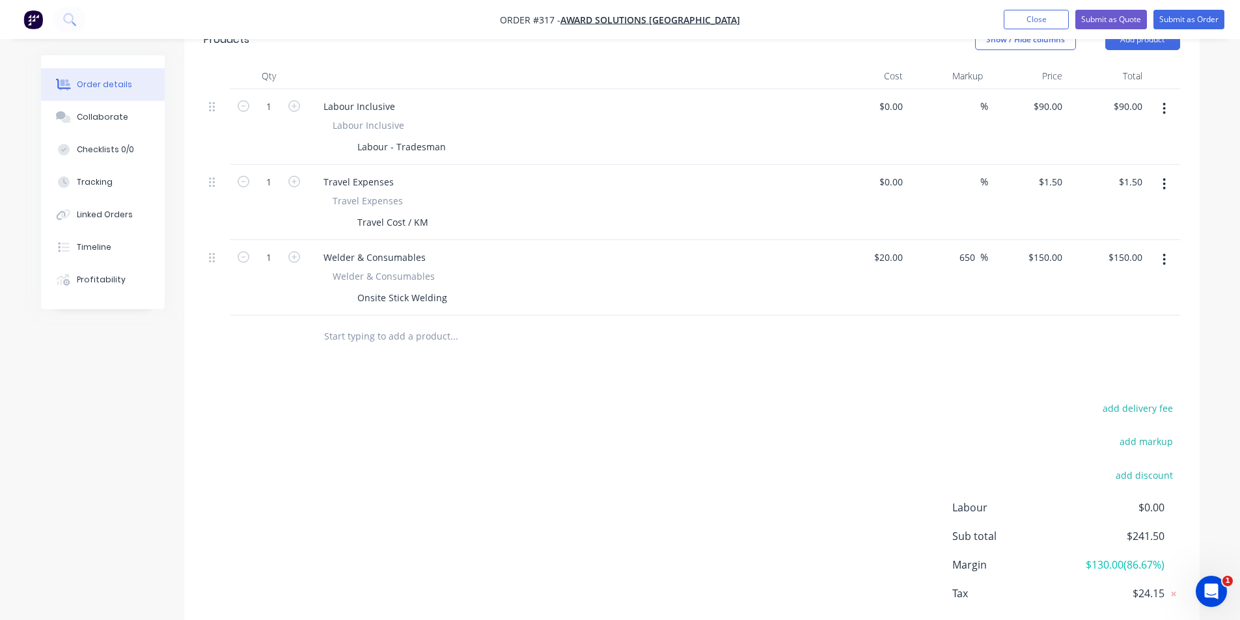
scroll to position [288, 0]
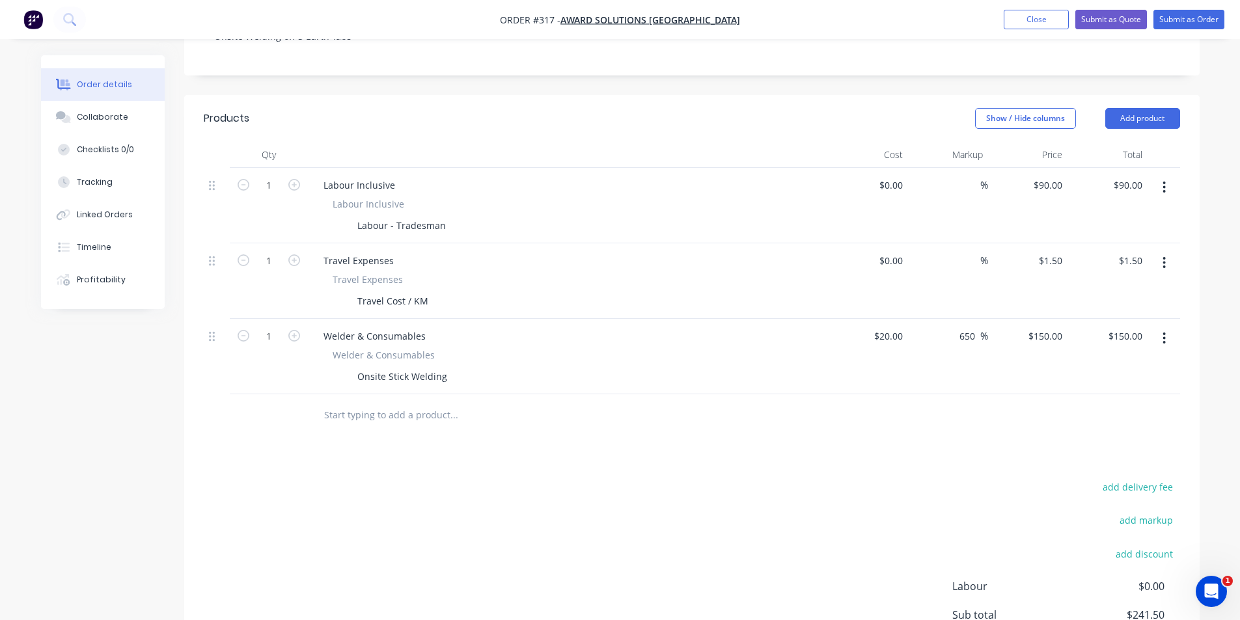
click at [875, 328] on div "$20.00 $20.00" at bounding box center [869, 357] width 80 height 76
click at [880, 321] on div "20 20" at bounding box center [869, 357] width 80 height 76
type input "$50.00"
type input "$375.00"
click at [888, 372] on div "$50.00 $50.00" at bounding box center [869, 357] width 80 height 76
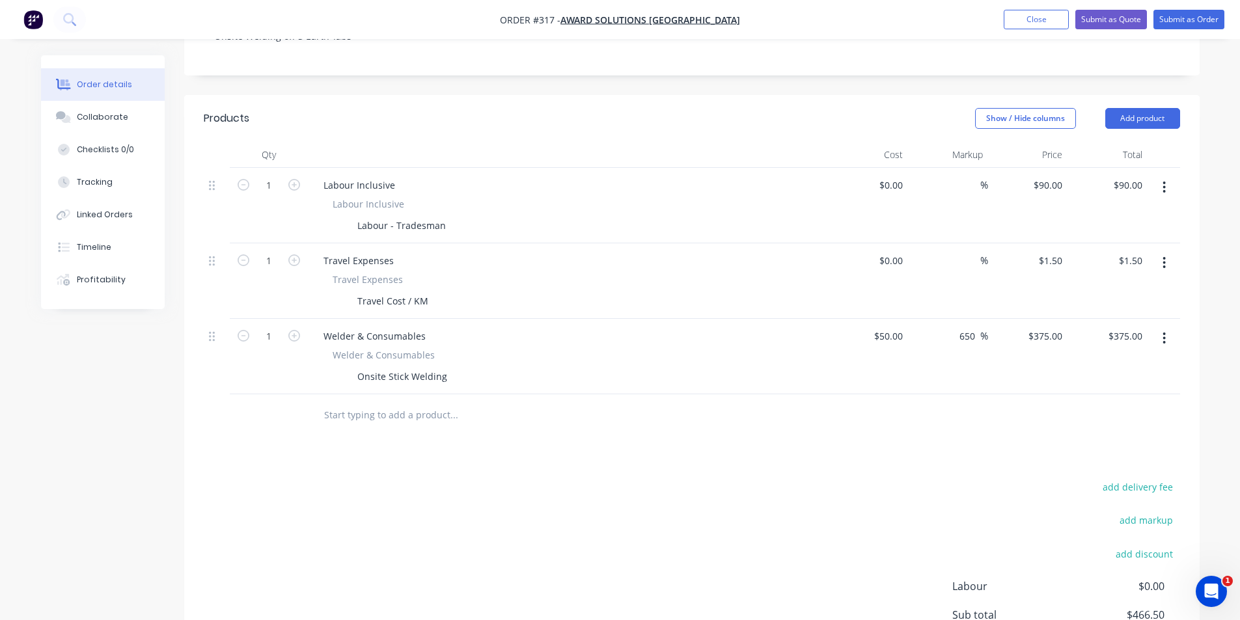
click at [1112, 327] on div "$375.00 $375.00" at bounding box center [1108, 357] width 80 height 76
click at [1113, 327] on div "375.00 $375.00" at bounding box center [1127, 336] width 40 height 19
type input "150"
type input "200"
type input "$150.00"
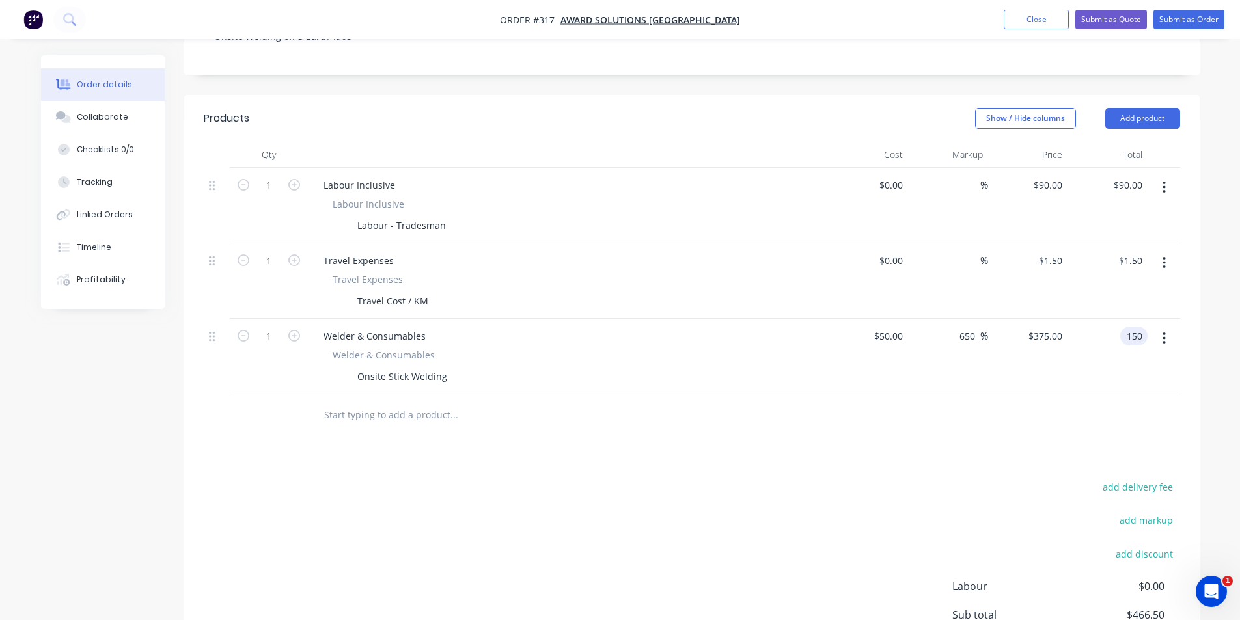
type input "$150.00"
click at [1032, 481] on div "add delivery fee" at bounding box center [1098, 494] width 163 height 33
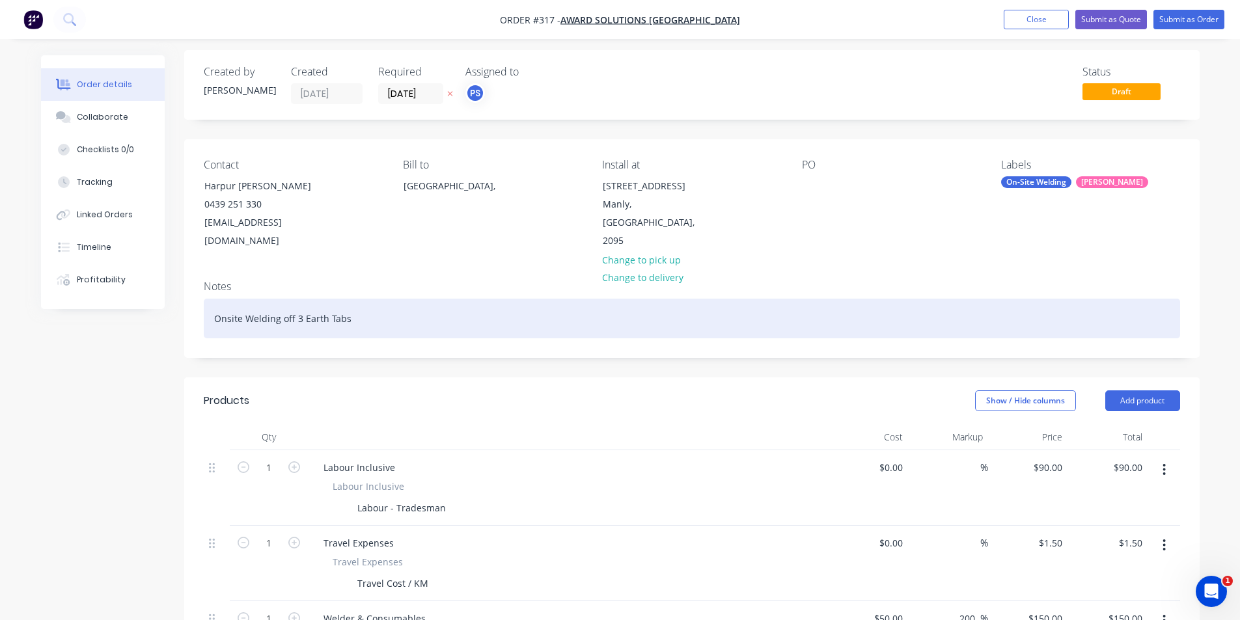
scroll to position [0, 0]
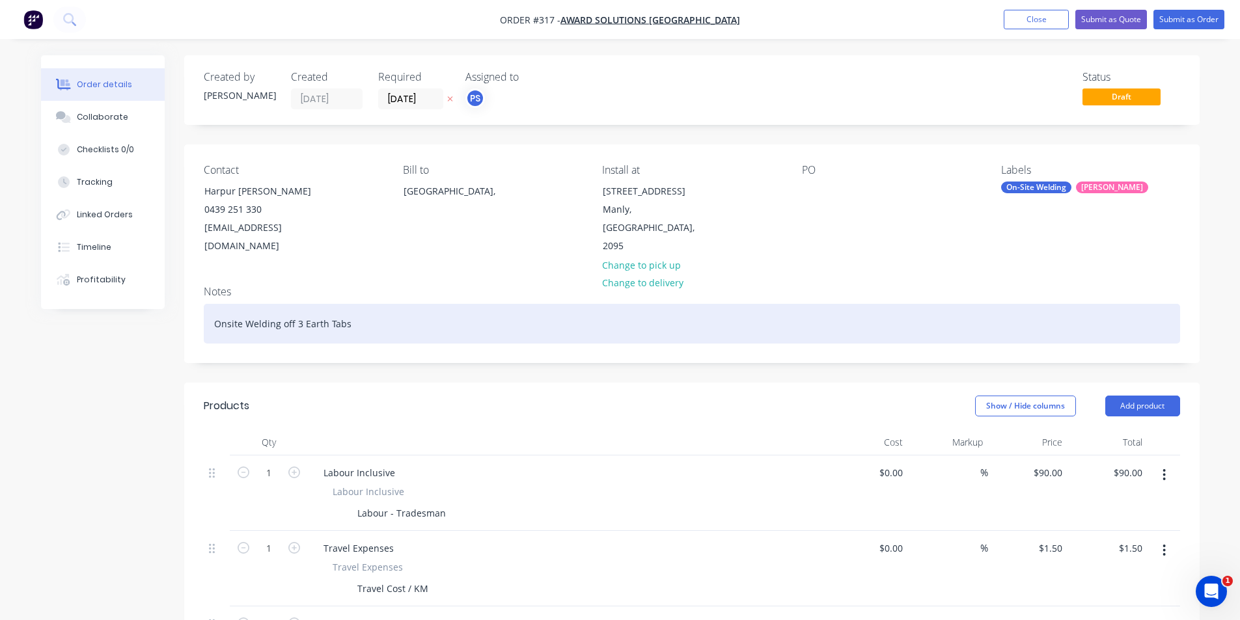
click at [288, 305] on div "Onsite Welding off 3 Earth Tabs" at bounding box center [692, 324] width 976 height 40
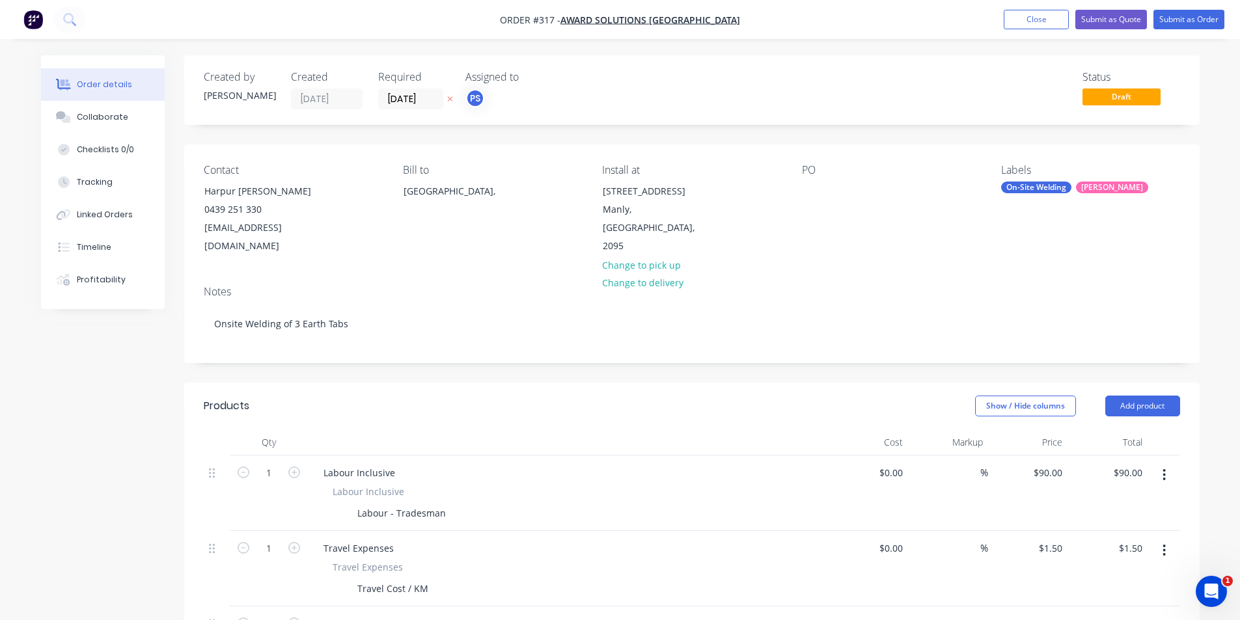
click at [289, 352] on div "Created by [PERSON_NAME] Created [DATE] Required [DATE] Assigned to PS Status D…" at bounding box center [691, 546] width 1015 height 982
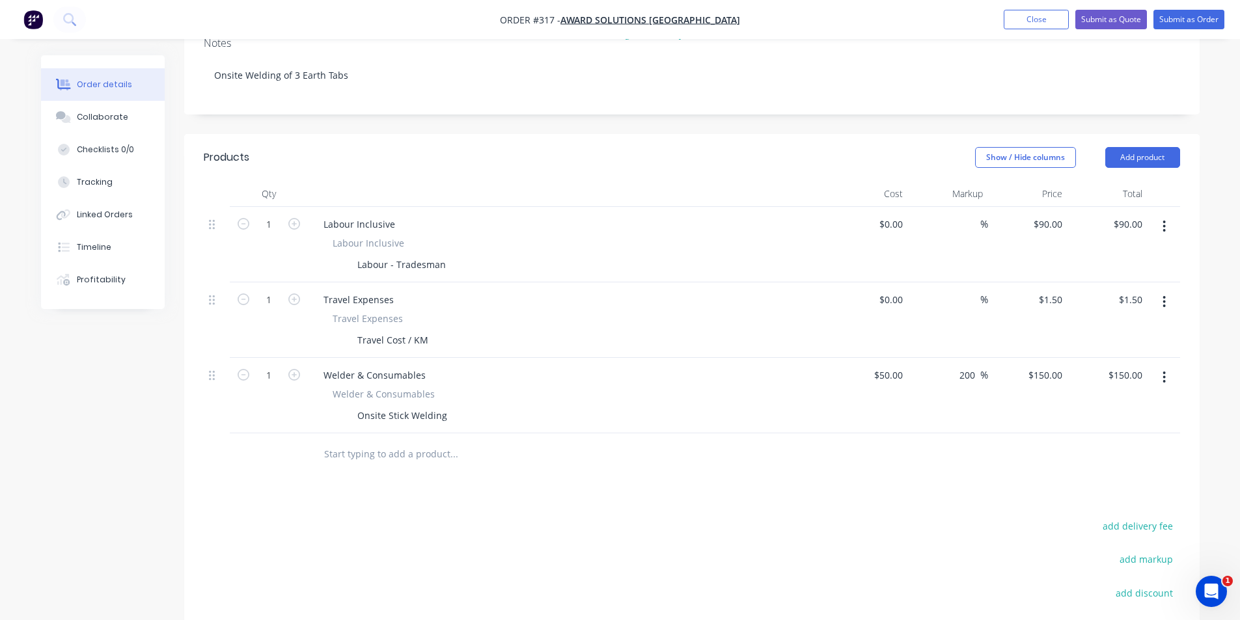
scroll to position [260, 0]
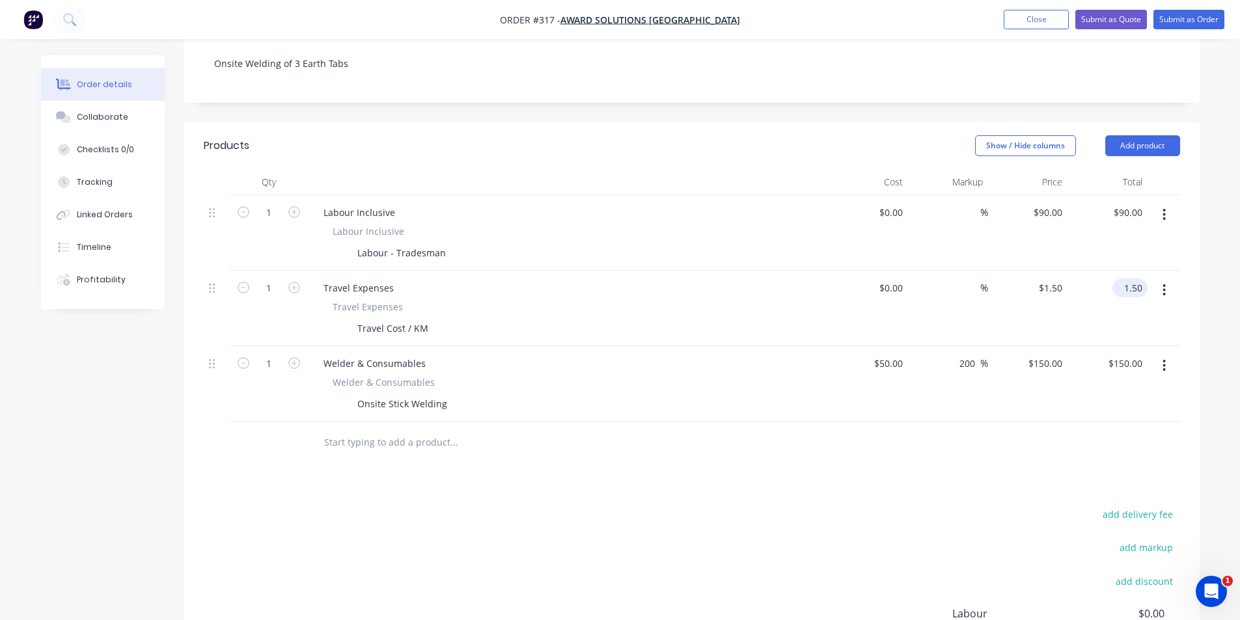
click at [1124, 279] on input "1.50" at bounding box center [1133, 288] width 30 height 19
type input "$1.50"
click at [694, 506] on div "add delivery fee add markup add discount Labour $0.00 Sub total $241.50 Margin …" at bounding box center [692, 631] width 976 height 251
click at [262, 279] on input "1" at bounding box center [269, 289] width 34 height 20
type input "4"
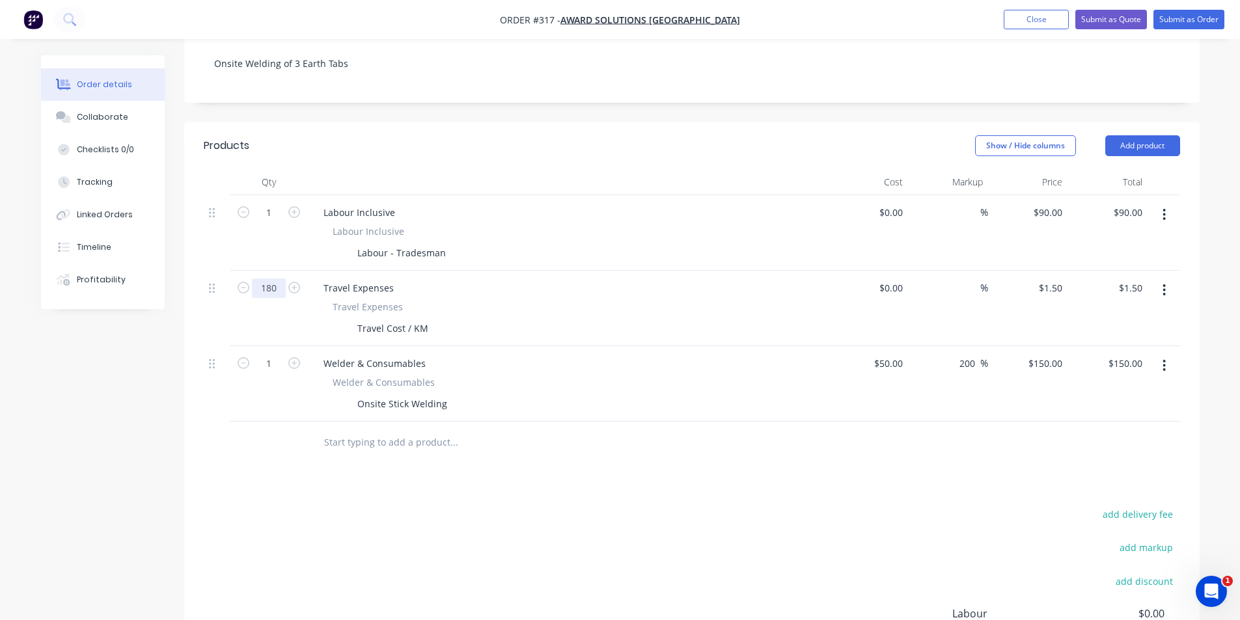
type input "180"
type input "$270.00"
click at [559, 469] on div "Products Show / Hide columns Add product Qty Cost Markup Price Total 1 Labour I…" at bounding box center [691, 449] width 1015 height 654
click at [272, 279] on input "180" at bounding box center [269, 289] width 34 height 20
click at [280, 279] on input "180" at bounding box center [269, 289] width 34 height 20
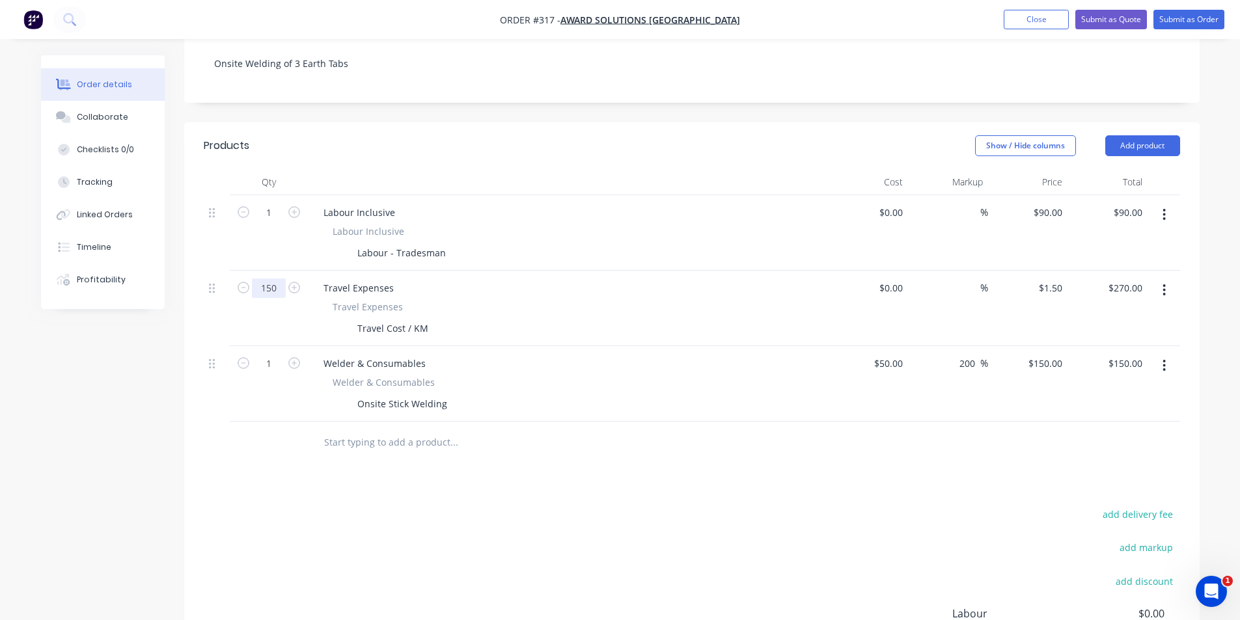
type input "150"
type input "$225.00"
click at [747, 481] on div "Products Show / Hide columns Add product Qty Cost Markup Price Total 1 Labour I…" at bounding box center [691, 449] width 1015 height 654
click at [885, 271] on div "$0.00" at bounding box center [869, 309] width 80 height 76
type input "$1.00"
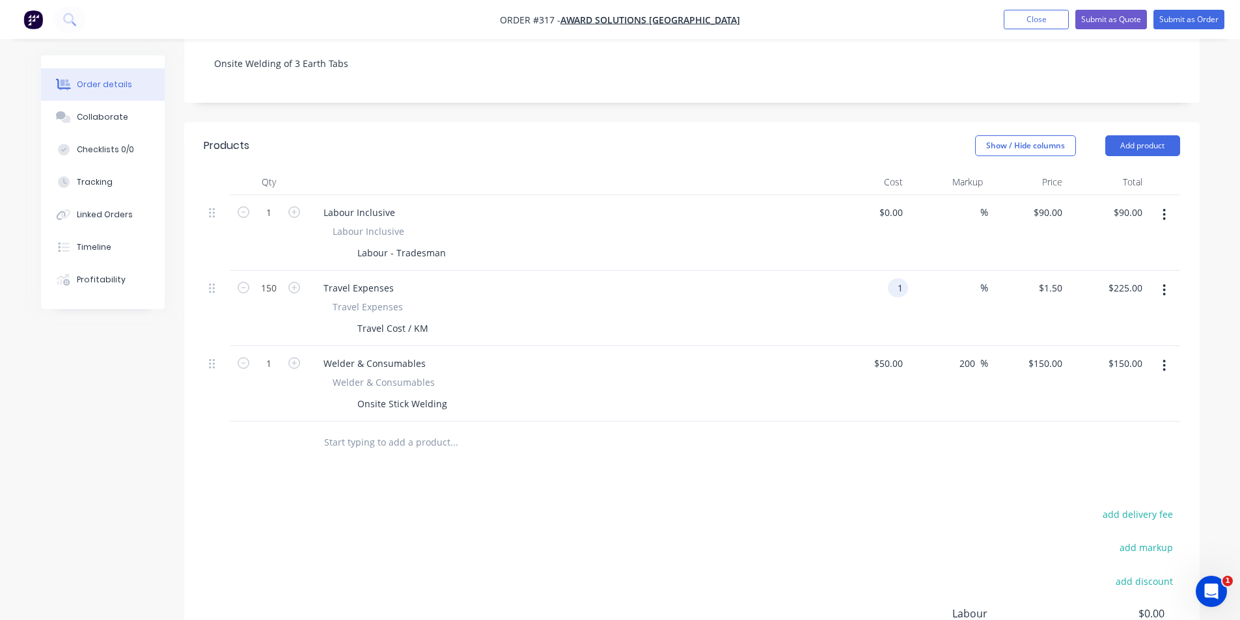
type input "$1.00"
type input "$150.00"
click at [981, 506] on div "add delivery fee add markup add discount Labour $0.00 Sub total $465.00 Margin …" at bounding box center [692, 631] width 976 height 251
click at [1054, 279] on input "1" at bounding box center [1060, 288] width 15 height 19
type input "$1.00"
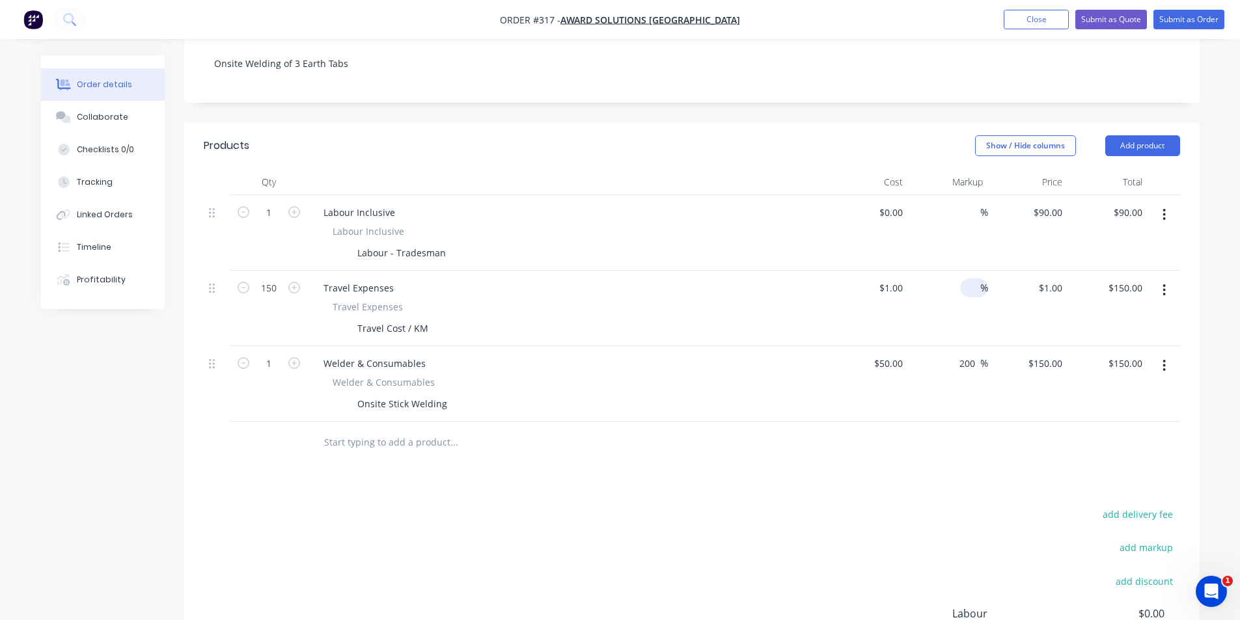
click at [969, 279] on input at bounding box center [972, 288] width 15 height 19
type input "20"
type input "$1.20"
type input "$180.00"
click at [924, 478] on div "Products Show / Hide columns Add product Qty Cost Markup Price Total 1 Labour I…" at bounding box center [691, 449] width 1015 height 654
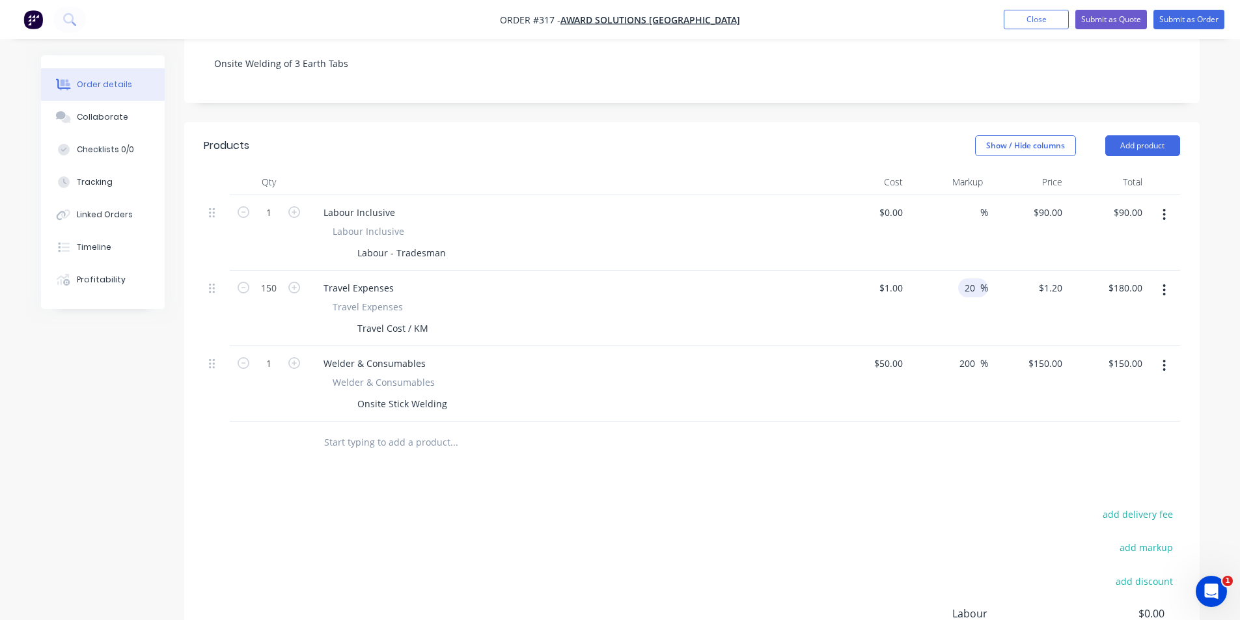
click at [978, 279] on div "20 20" at bounding box center [971, 288] width 17 height 19
click at [977, 279] on input "20" at bounding box center [971, 288] width 17 height 19
type input "2"
type input "50"
type input "$1.50"
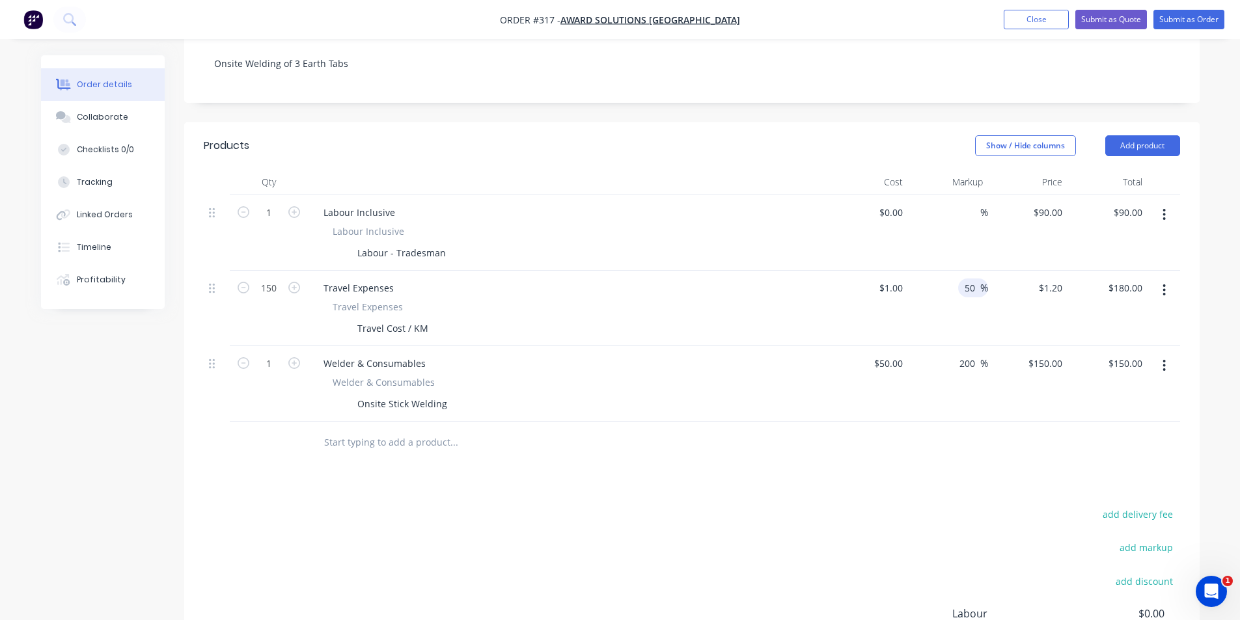
type input "$225.00"
click at [992, 506] on div "add delivery fee add markup add discount Labour $0.00 Sub total $420.00 Margin …" at bounding box center [692, 631] width 976 height 251
click at [984, 281] on span "%" at bounding box center [984, 288] width 8 height 15
type input "5"
type input "60"
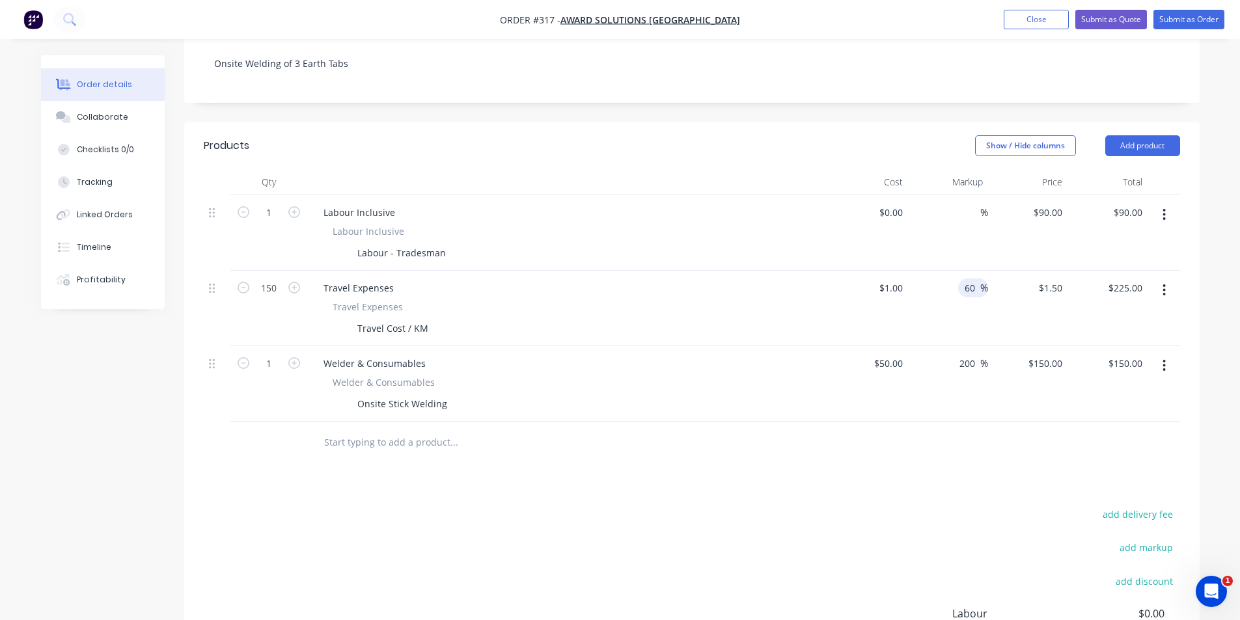
type input "$1.60"
type input "$240.00"
click at [995, 435] on div at bounding box center [692, 443] width 976 height 42
click at [973, 279] on input "60" at bounding box center [971, 288] width 17 height 19
type input "65"
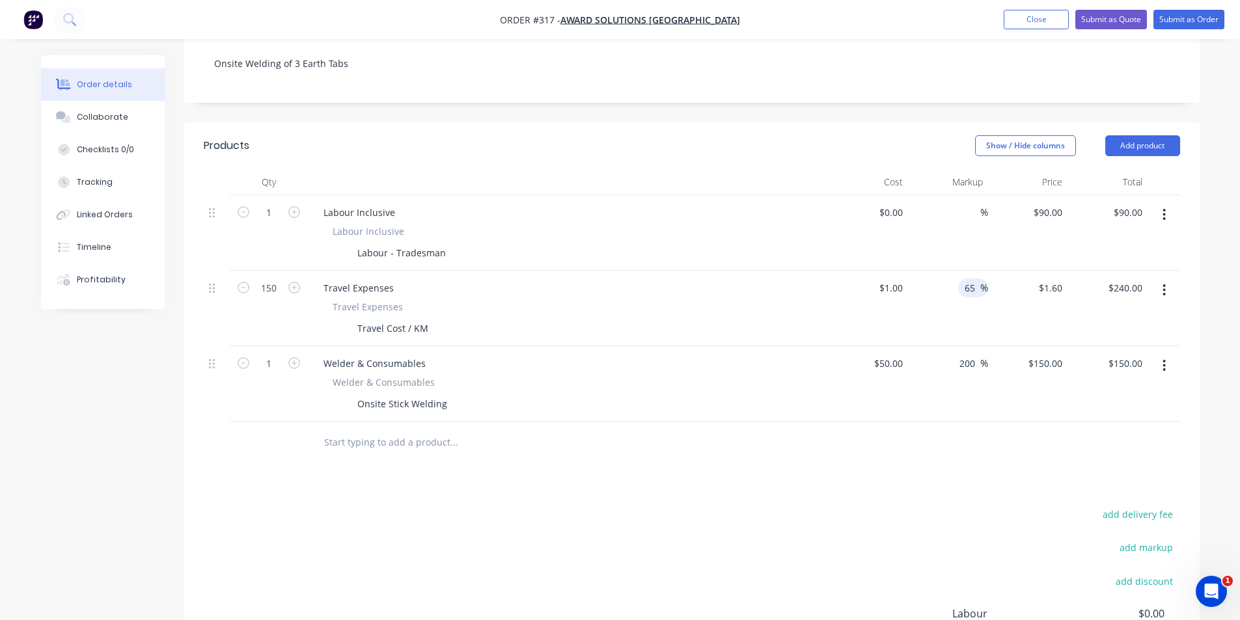
type input "$1.65"
click at [932, 445] on div at bounding box center [692, 443] width 976 height 42
click at [1114, 279] on input "247.50" at bounding box center [1127, 288] width 40 height 19
type input "250"
type input "66.67"
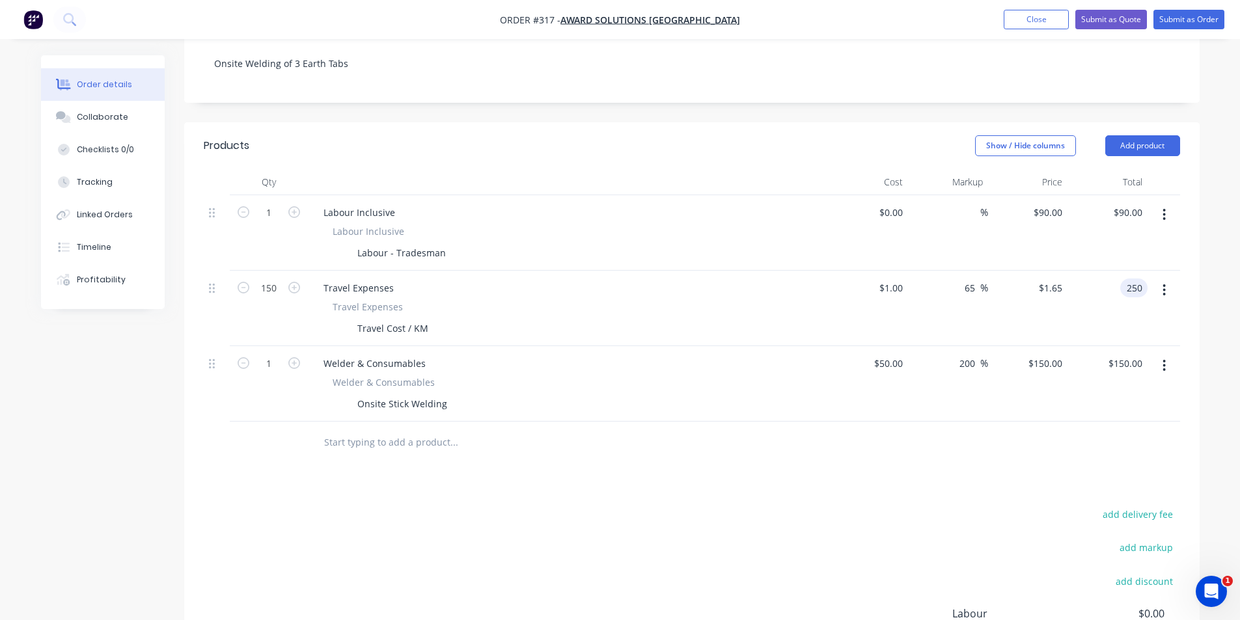
type input "$1.6667"
click at [989, 506] on div "add delivery fee add markup add discount Labour $0.00 Sub total $487.50 Margin …" at bounding box center [692, 631] width 976 height 251
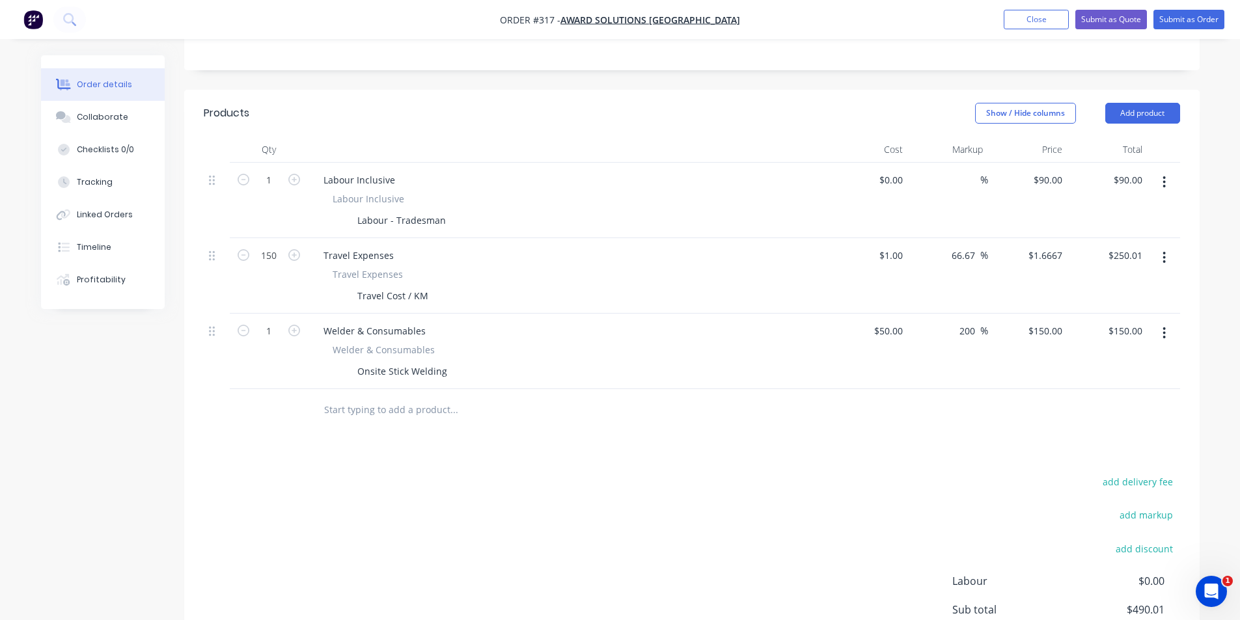
scroll to position [288, 0]
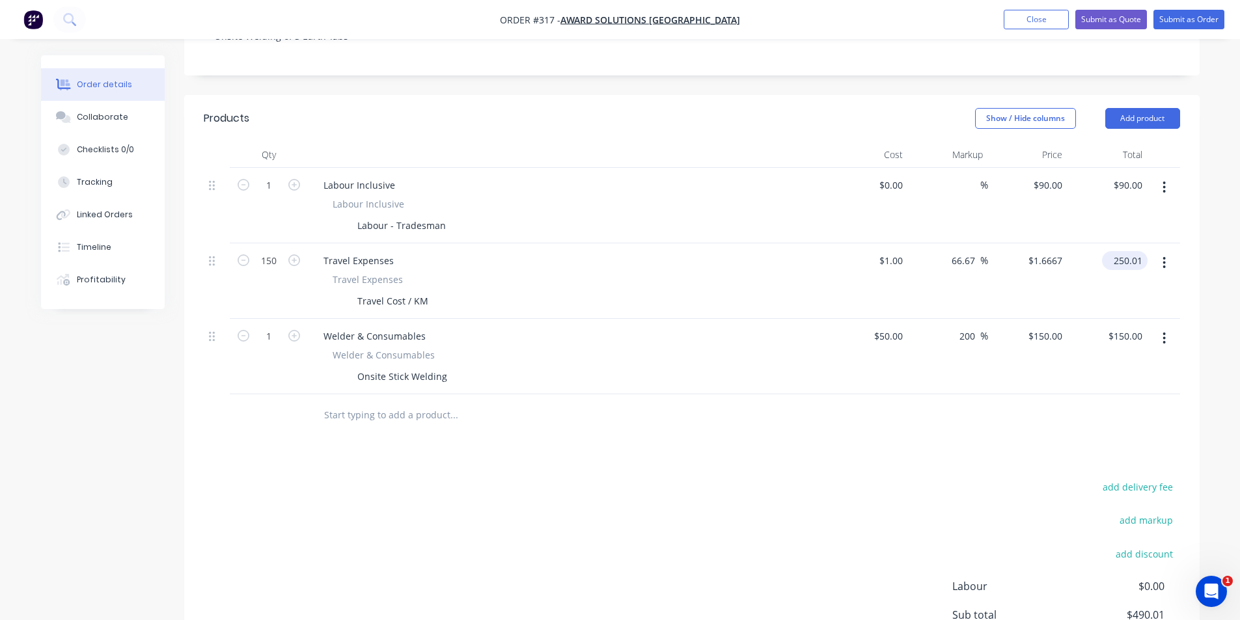
click at [1113, 251] on div "250.01 $250.01" at bounding box center [1127, 260] width 40 height 19
click at [1139, 251] on input "250.01" at bounding box center [1129, 260] width 35 height 19
click at [1141, 251] on input "250.01" at bounding box center [1129, 260] width 35 height 19
click at [1142, 251] on input "250.01" at bounding box center [1129, 260] width 35 height 19
click at [1139, 251] on input "250.01" at bounding box center [1129, 260] width 35 height 19
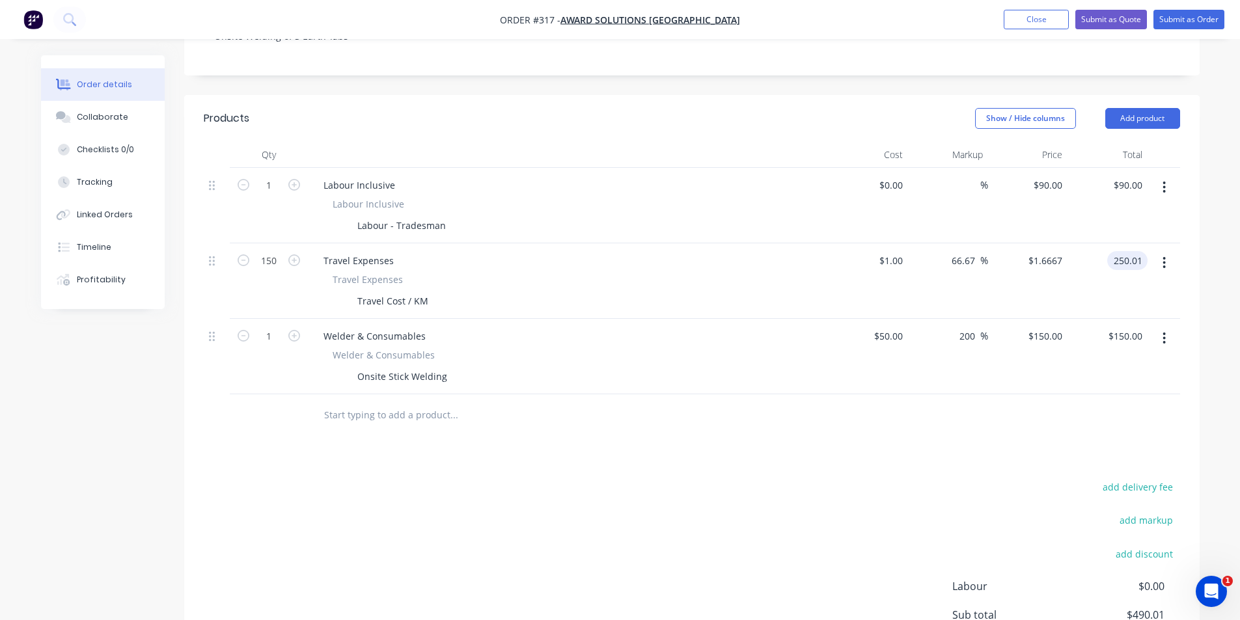
click at [1136, 251] on input "250.01" at bounding box center [1129, 260] width 35 height 19
click at [1139, 251] on input "250.01" at bounding box center [1129, 260] width 35 height 19
click at [1059, 396] on div at bounding box center [692, 415] width 976 height 42
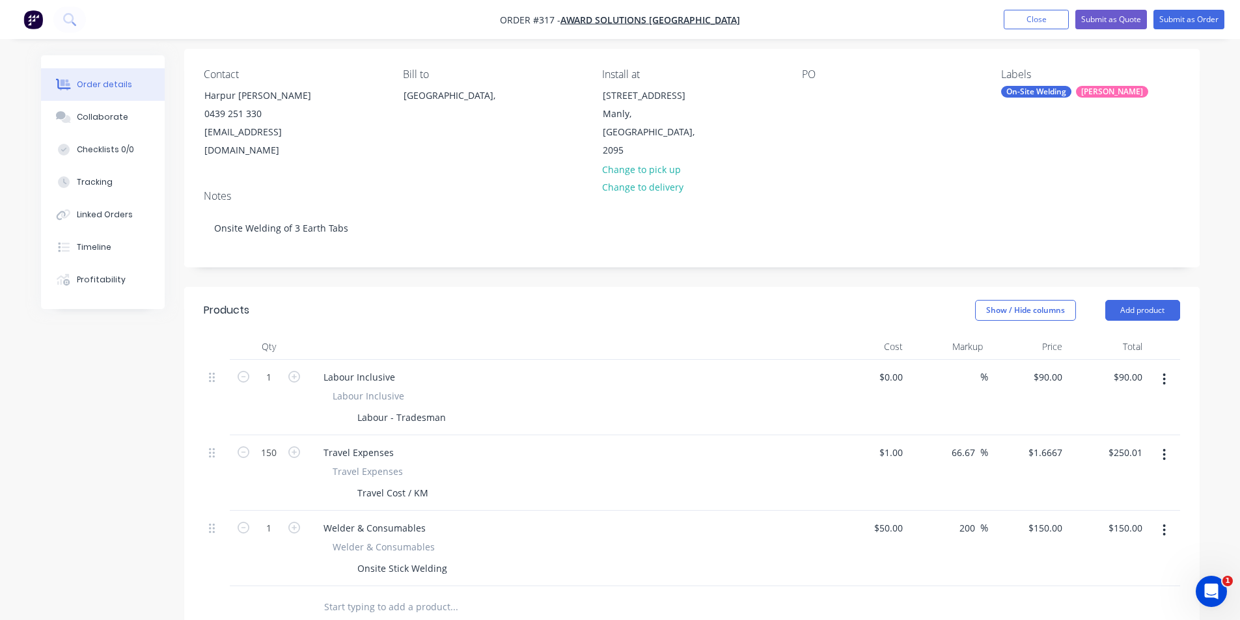
scroll to position [260, 0]
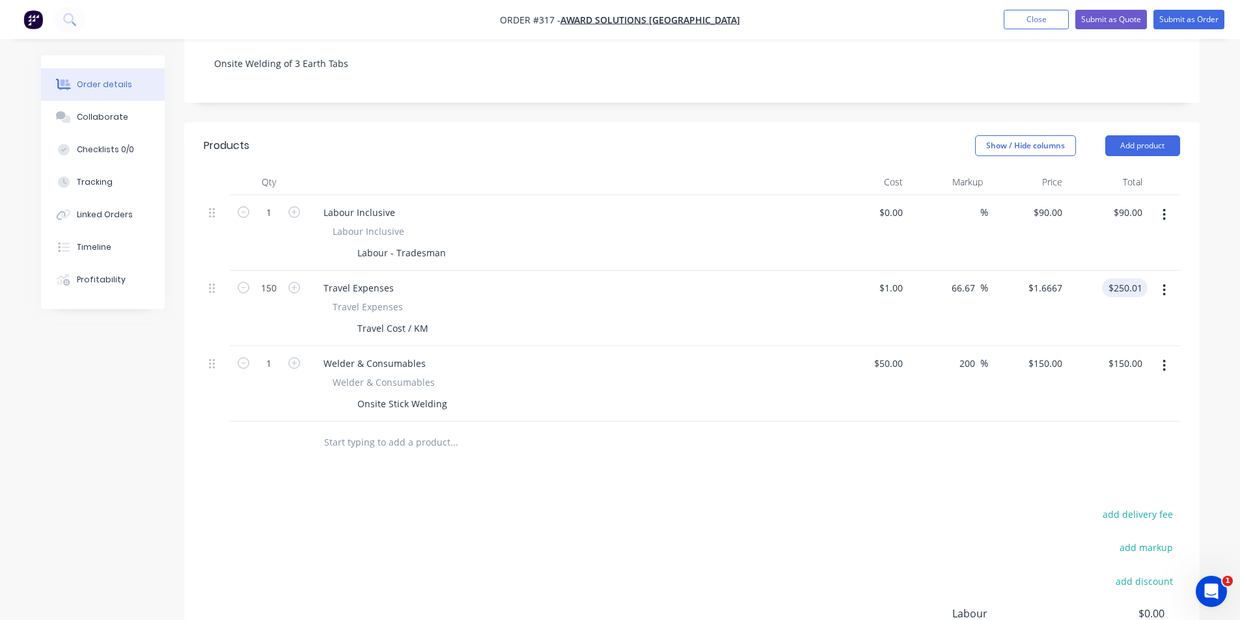
type input "250.01"
click at [1134, 279] on input "250.01" at bounding box center [1127, 288] width 40 height 19
click at [1140, 279] on input "250.01" at bounding box center [1129, 288] width 35 height 19
click at [1133, 279] on input "250.01" at bounding box center [1129, 288] width 35 height 19
click at [1115, 279] on input "250.01" at bounding box center [1129, 288] width 35 height 19
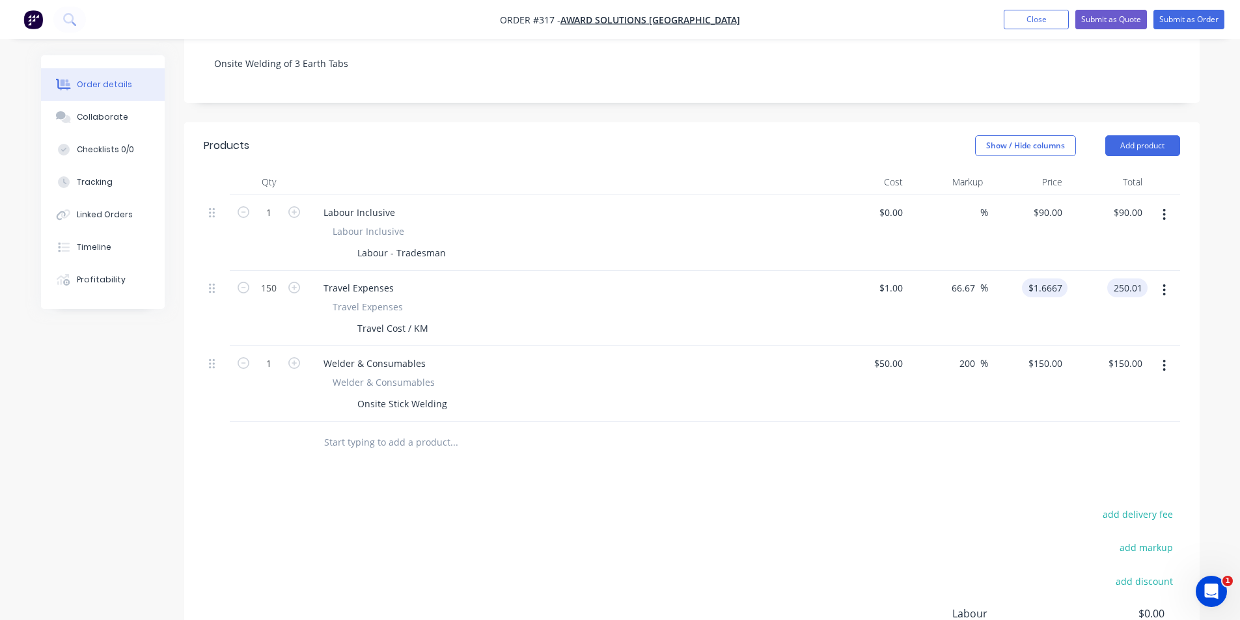
type input "1.6667"
type input "$250.01"
click at [1045, 279] on input "1.6667" at bounding box center [1047, 288] width 40 height 19
type input "$1.6667"
click at [995, 275] on div "$1.6667 1.6667" at bounding box center [1028, 309] width 80 height 76
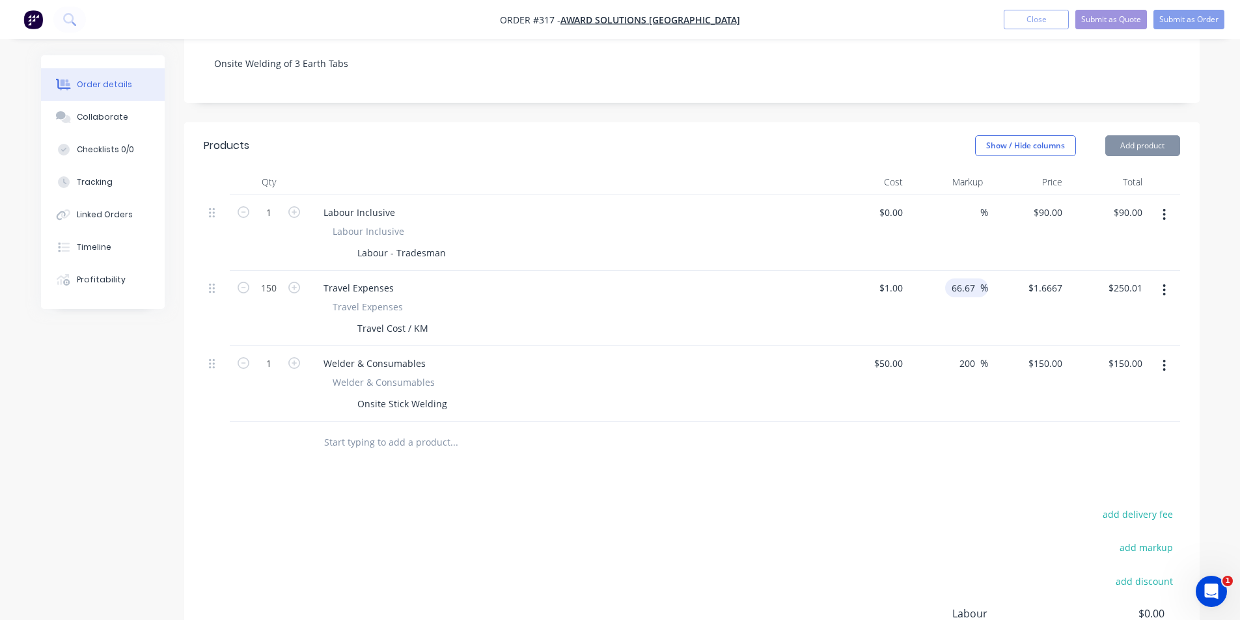
click at [972, 279] on input "66.67" at bounding box center [965, 288] width 30 height 19
click at [919, 274] on div "66.67 66.67 %" at bounding box center [948, 309] width 80 height 76
click at [898, 279] on input "1" at bounding box center [893, 288] width 30 height 19
type input "$1.10"
type input "$1.8334"
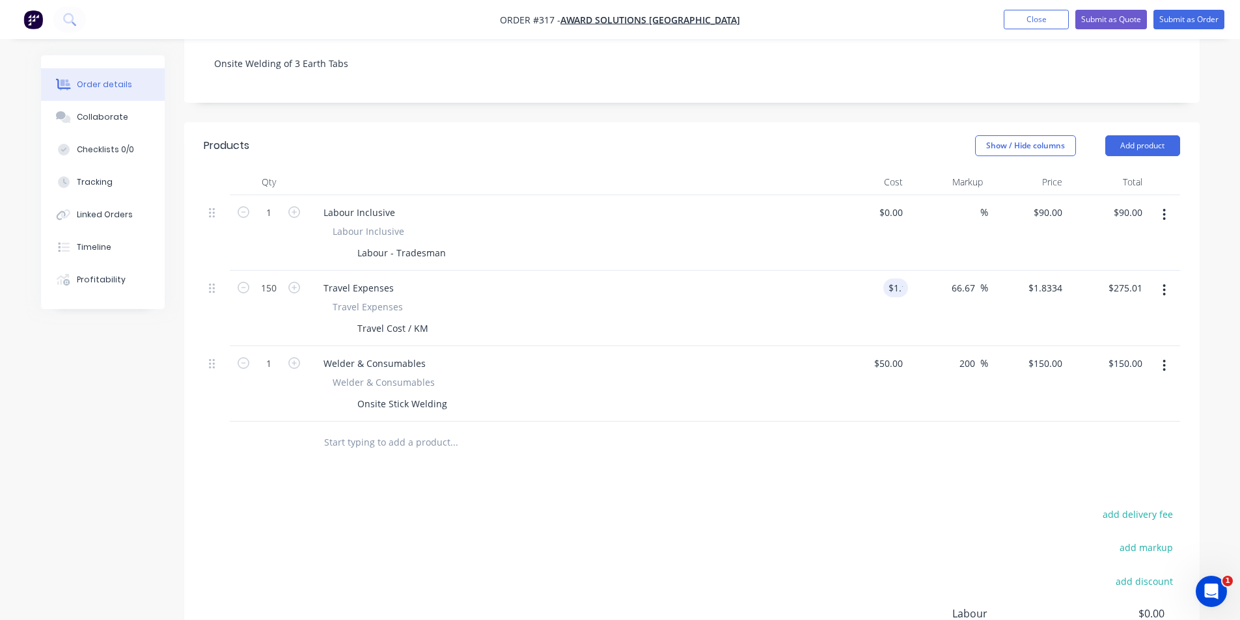
click at [958, 443] on div at bounding box center [692, 443] width 976 height 42
click at [1112, 279] on div "275.01 275.01" at bounding box center [1129, 288] width 35 height 19
type input "250"
type input "51.52"
type input "$1.6667"
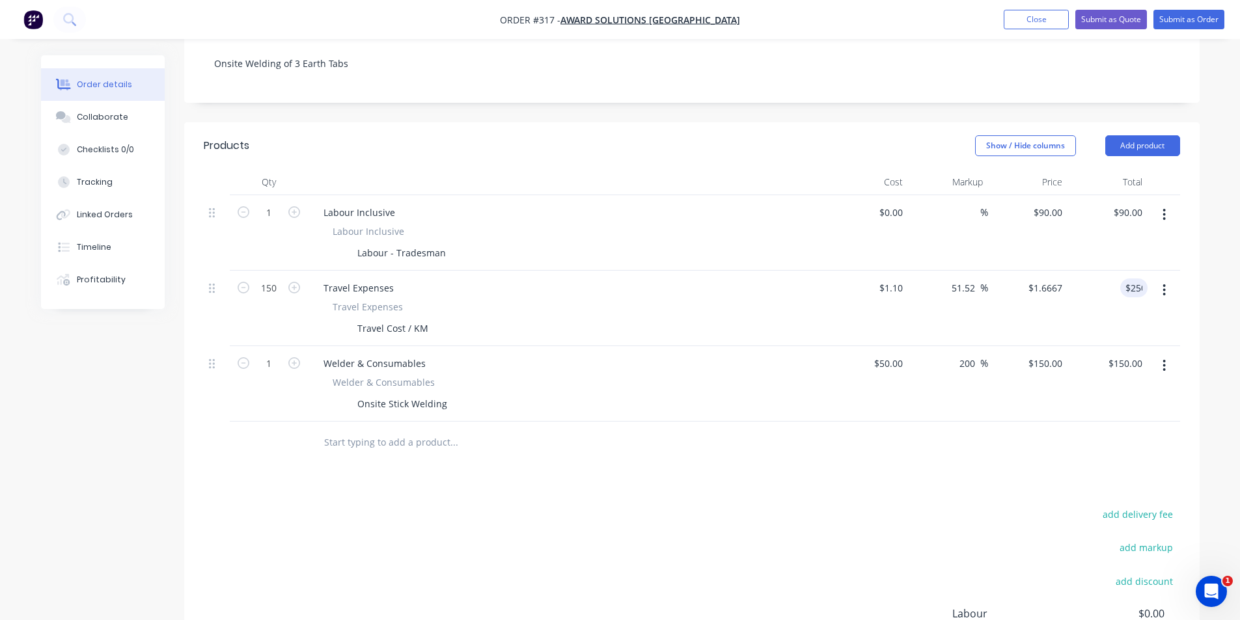
click at [1034, 573] on div "add discount" at bounding box center [1098, 588] width 163 height 33
click at [965, 279] on input "51.52" at bounding box center [965, 288] width 30 height 19
click at [1114, 279] on input "250.01" at bounding box center [1127, 288] width 40 height 19
click at [1114, 279] on input "250.01" at bounding box center [1129, 288] width 35 height 19
type input "$250.00"
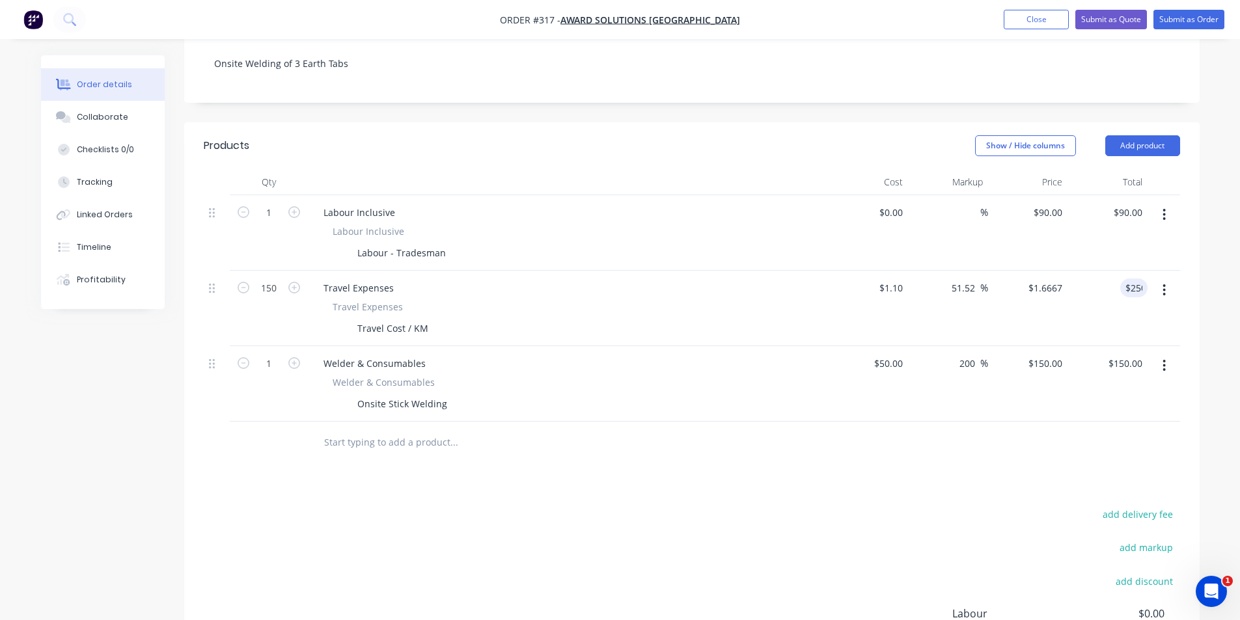
click at [1036, 460] on div "Products Show / Hide columns Add product Qty Cost Markup Price Total 1 Labour I…" at bounding box center [691, 449] width 1015 height 654
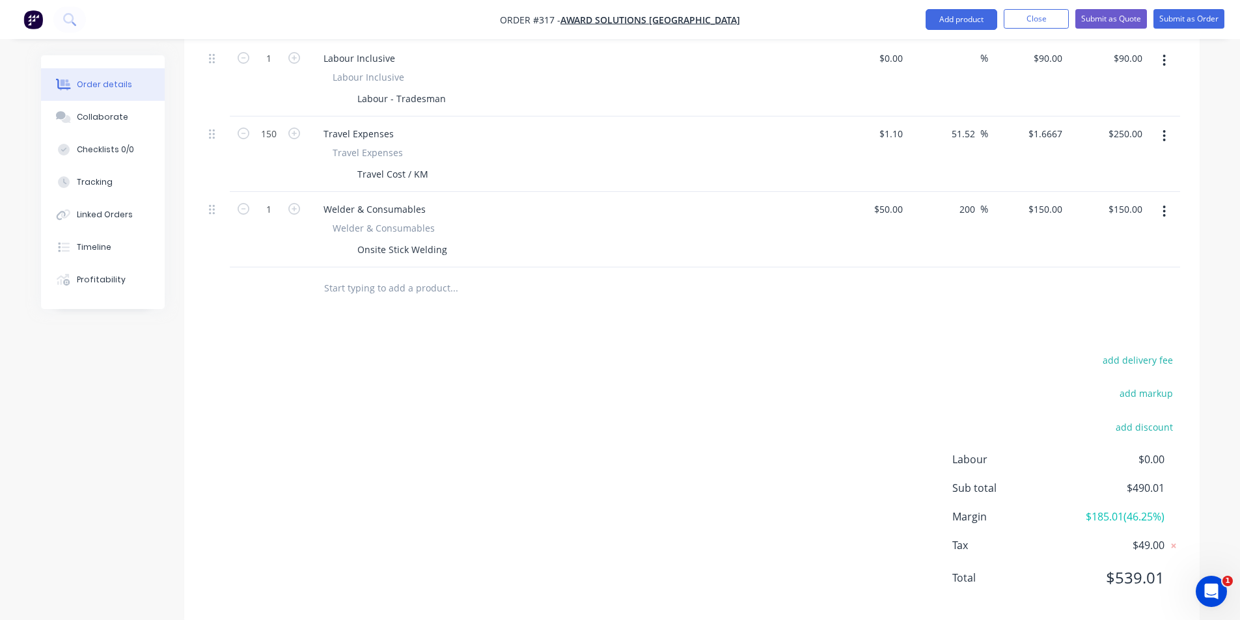
scroll to position [418, 0]
drag, startPoint x: 1163, startPoint y: 559, endPoint x: 1198, endPoint y: 553, distance: 36.2
click at [1198, 553] on div "add delivery fee add markup add discount Labour $0.00 Sub total $490.01 Margin …" at bounding box center [691, 473] width 1015 height 251
click at [1183, 553] on div "add delivery fee add markup add discount Labour $0.00 Sub total $490.01 Margin …" at bounding box center [691, 473] width 1015 height 251
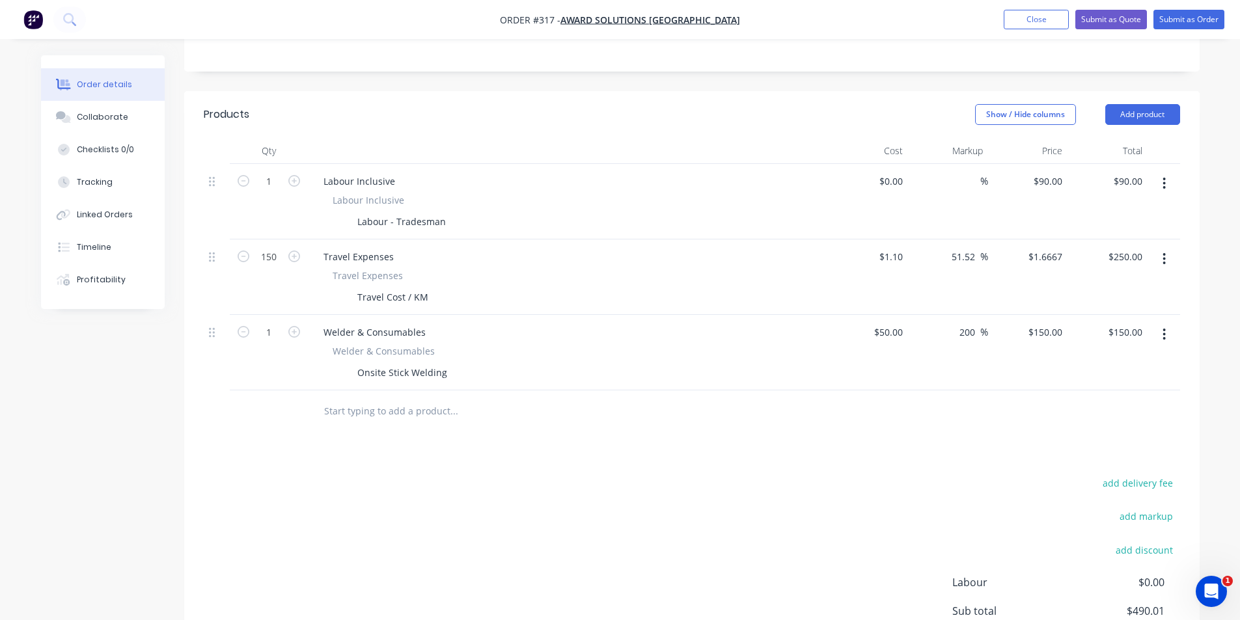
scroll to position [288, 0]
click at [1135, 185] on div "$90.00 $90.00" at bounding box center [1108, 206] width 80 height 76
click at [1135, 176] on input "90.00" at bounding box center [1133, 185] width 30 height 19
type input "$90.00"
click at [1120, 251] on div "250 250" at bounding box center [1133, 260] width 27 height 19
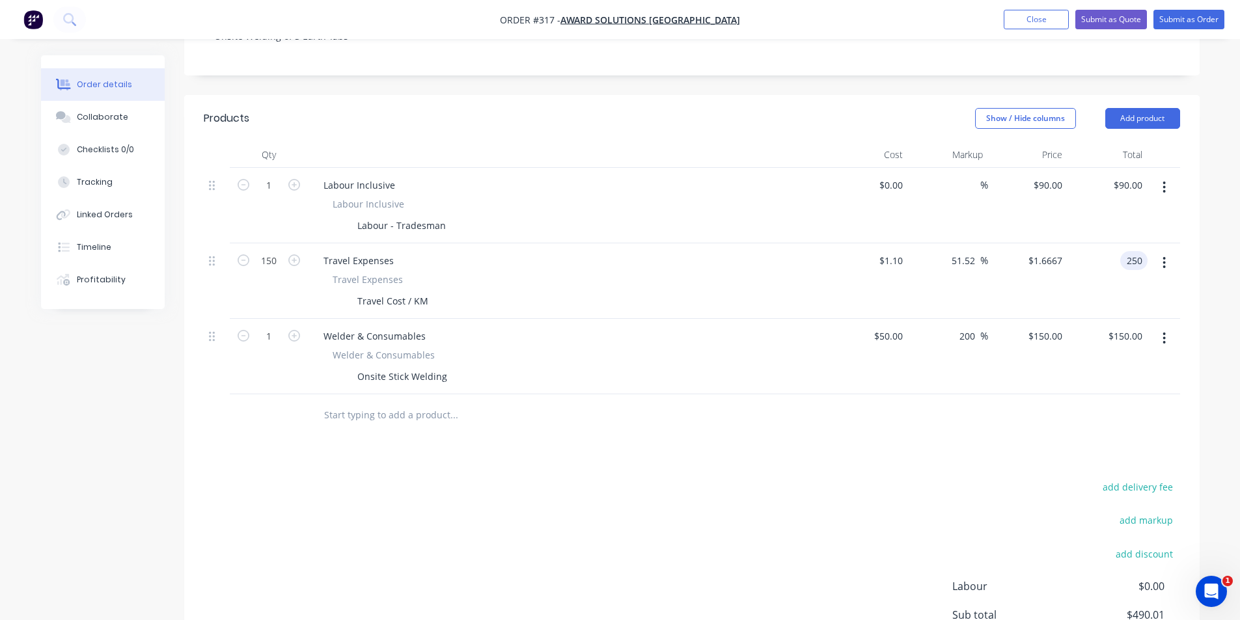
type input "$250.00"
click at [1129, 142] on div "Total" at bounding box center [1108, 155] width 80 height 26
type input "90.00"
click at [1133, 176] on input "90.00" at bounding box center [1129, 185] width 35 height 19
type input "$90.00"
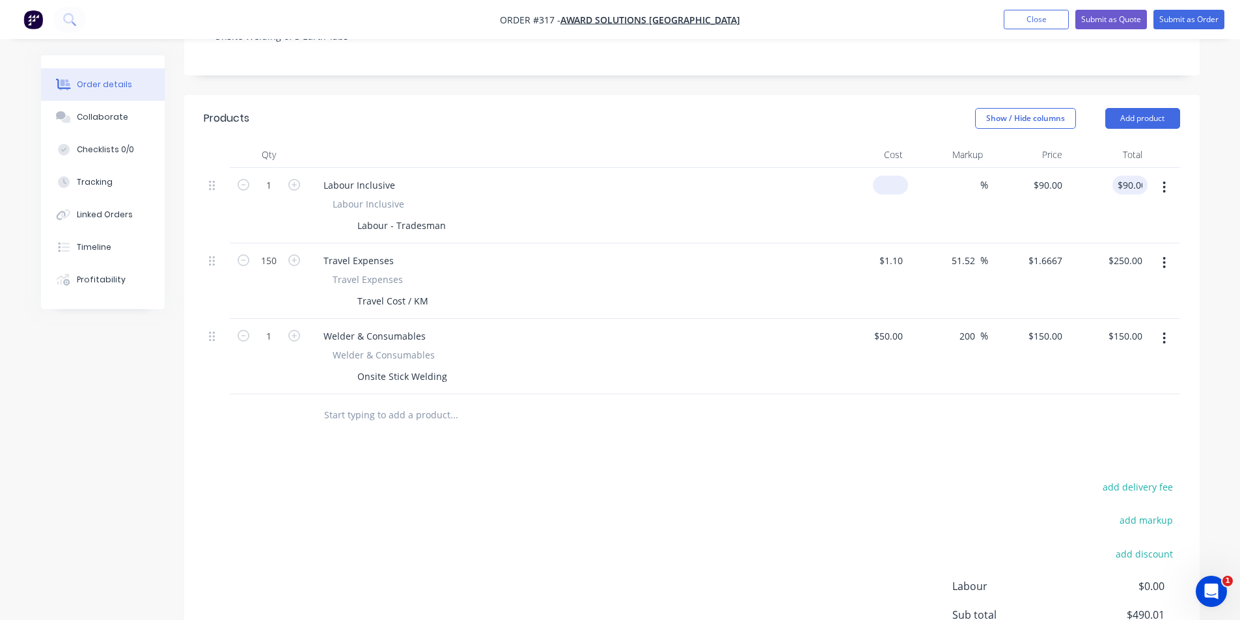
click at [904, 176] on input at bounding box center [893, 185] width 30 height 19
type input "$0.00"
click at [280, 176] on input "1" at bounding box center [269, 186] width 34 height 20
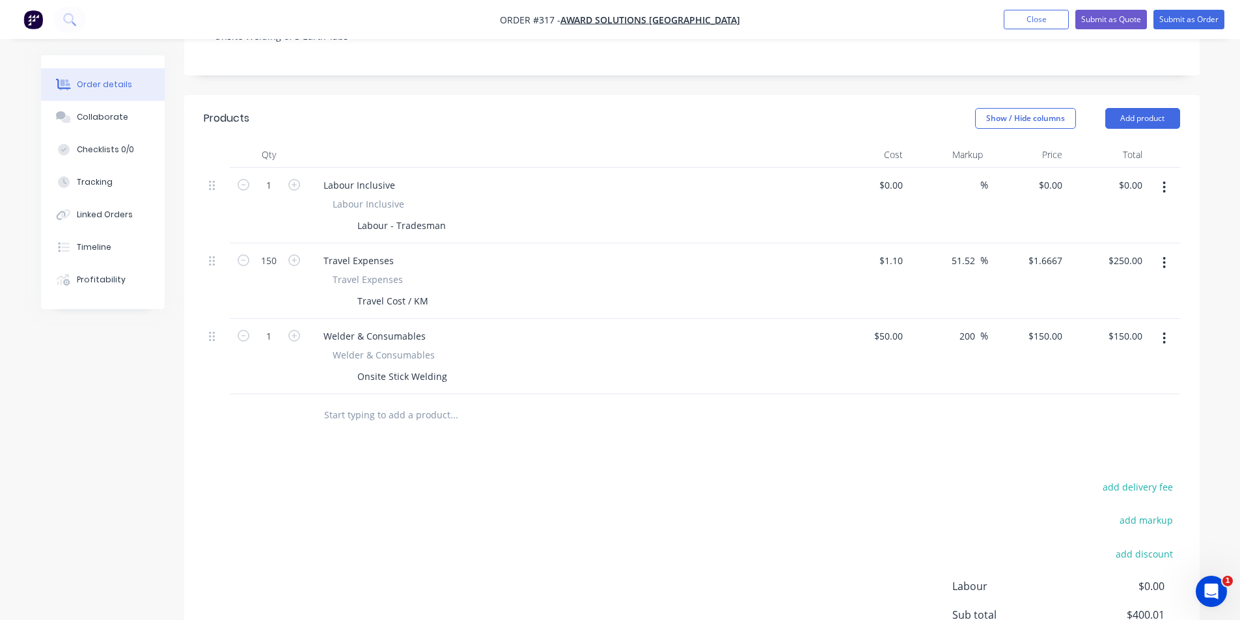
click at [301, 177] on button "button" at bounding box center [294, 184] width 17 height 14
click at [247, 179] on icon "button" at bounding box center [244, 185] width 12 height 12
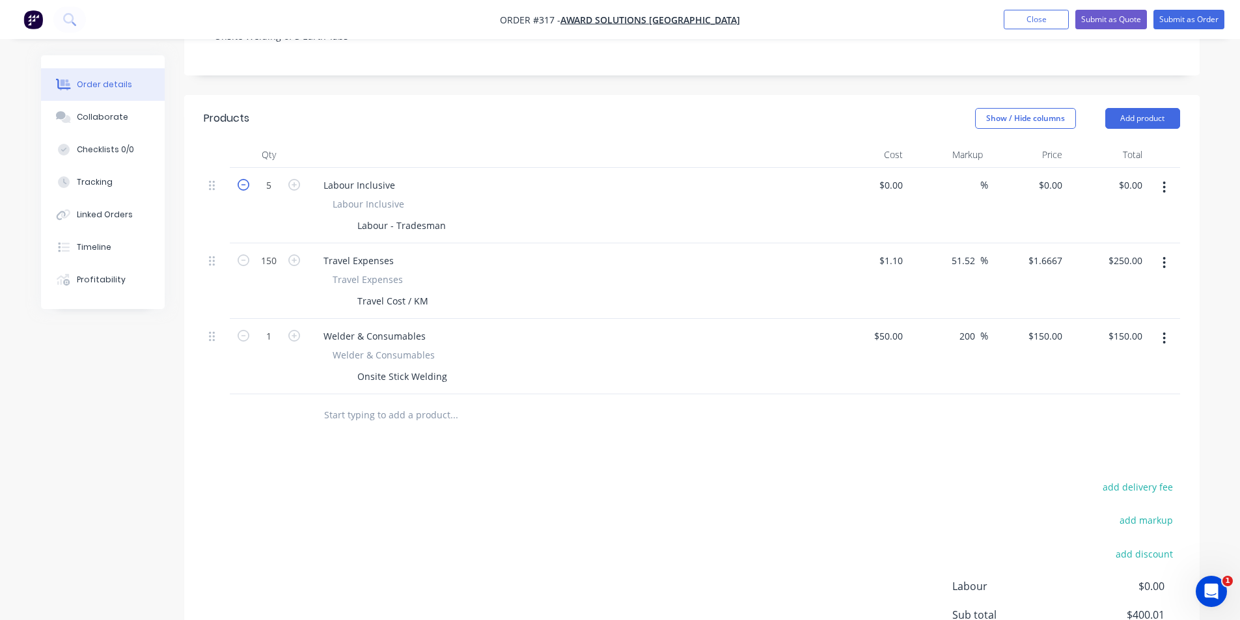
type input "4"
click at [1058, 176] on input "0" at bounding box center [1053, 185] width 30 height 19
type input "$0.00"
click at [866, 173] on div "$0.00 $0.00" at bounding box center [869, 206] width 80 height 76
click at [890, 176] on div "0 0" at bounding box center [898, 185] width 20 height 19
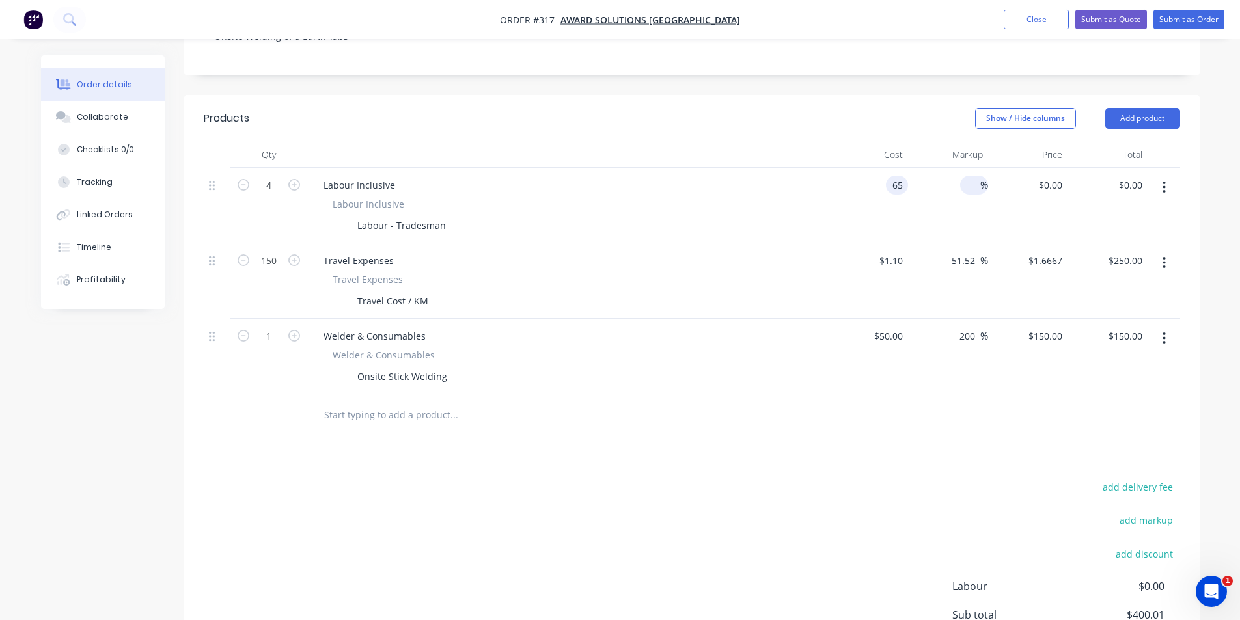
type input "$65.00"
type input "$260.00"
click at [973, 176] on input at bounding box center [972, 185] width 15 height 19
click at [1047, 176] on div "65 65" at bounding box center [1056, 185] width 22 height 19
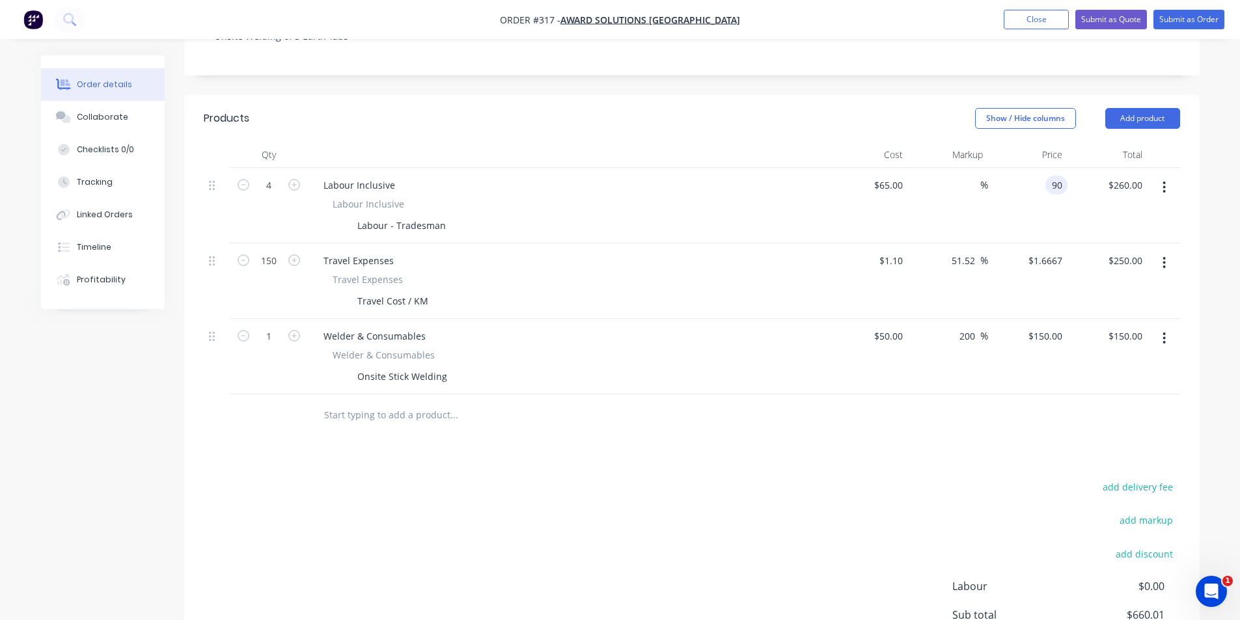
type input "90"
type input "38.46"
type input "$90.00"
type input "$360.00"
click at [863, 65] on div "Created by [PERSON_NAME] Created [DATE] Required [DATE] Assigned to PS Status D…" at bounding box center [691, 259] width 1015 height 982
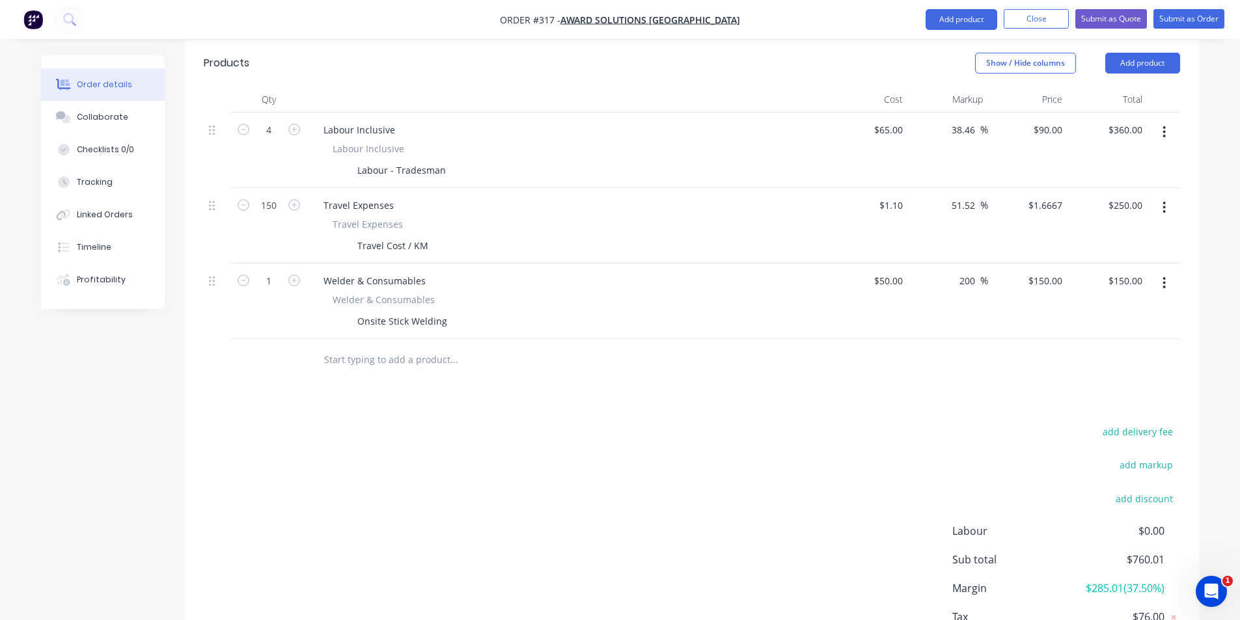
scroll to position [418, 0]
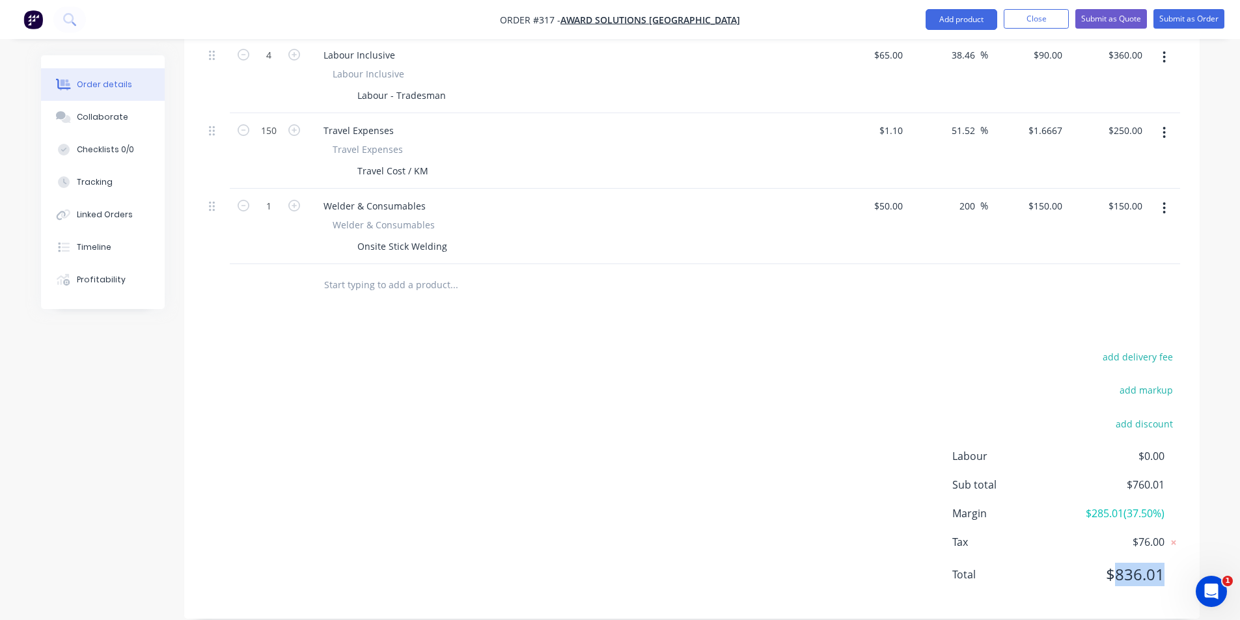
drag, startPoint x: 1116, startPoint y: 551, endPoint x: 1170, endPoint y: 554, distance: 54.1
click at [1170, 563] on div "Total $836.01" at bounding box center [1066, 574] width 228 height 23
drag, startPoint x: 1135, startPoint y: 473, endPoint x: 1176, endPoint y: 462, distance: 42.9
click at [1176, 477] on div "Sub total $760.01" at bounding box center [1066, 485] width 228 height 16
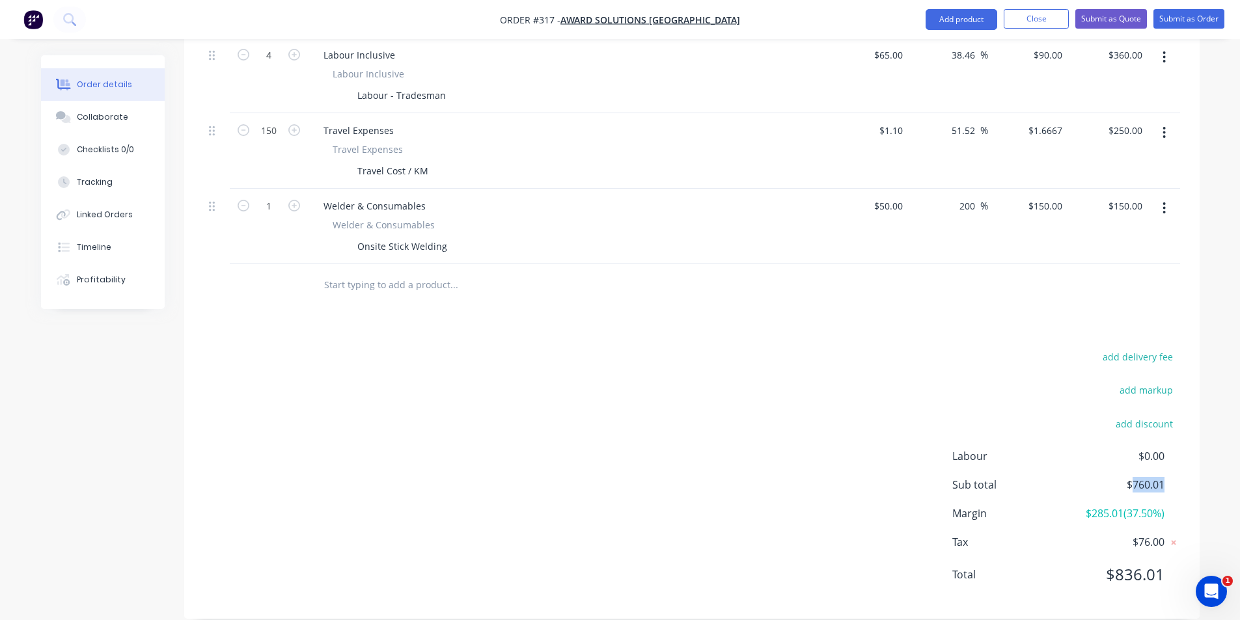
click at [1176, 477] on div "Sub total $760.01" at bounding box center [1066, 485] width 228 height 16
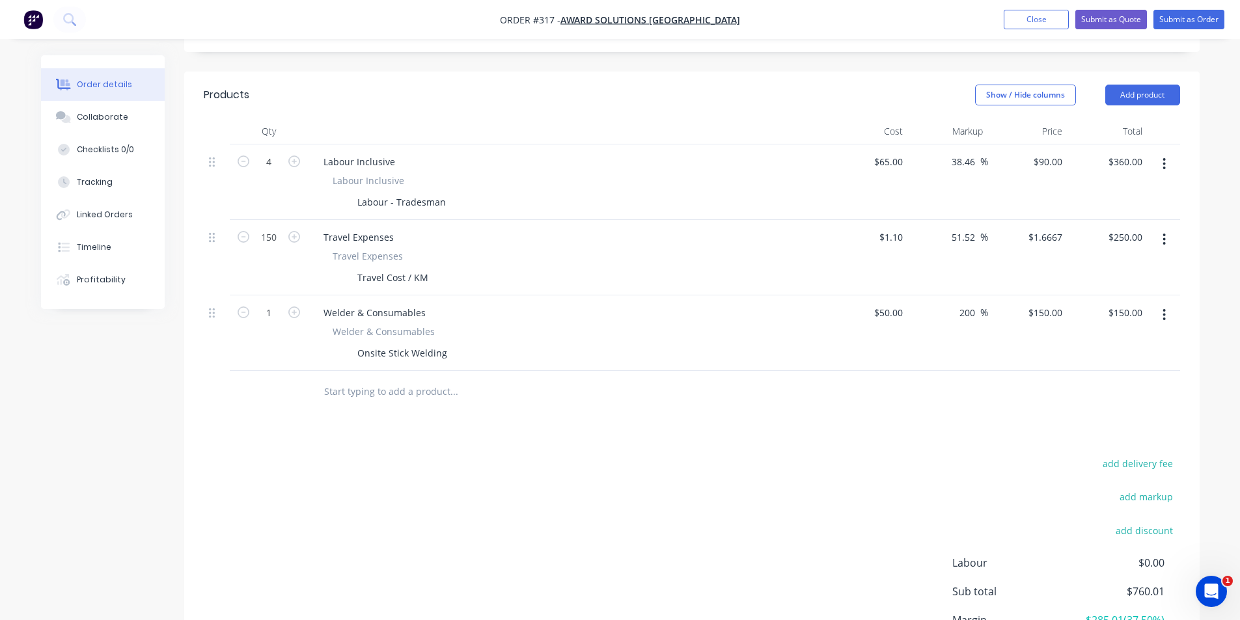
scroll to position [288, 0]
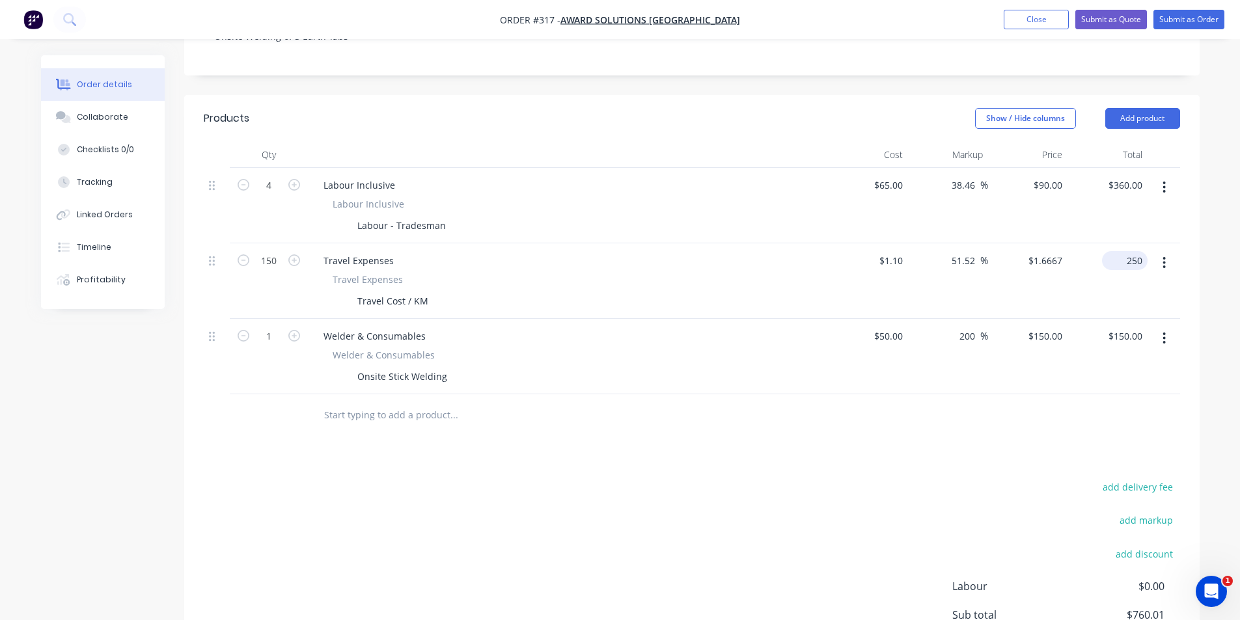
click at [1131, 251] on input "250" at bounding box center [1127, 260] width 40 height 19
type input "$250.00"
click at [1062, 416] on div at bounding box center [692, 415] width 976 height 42
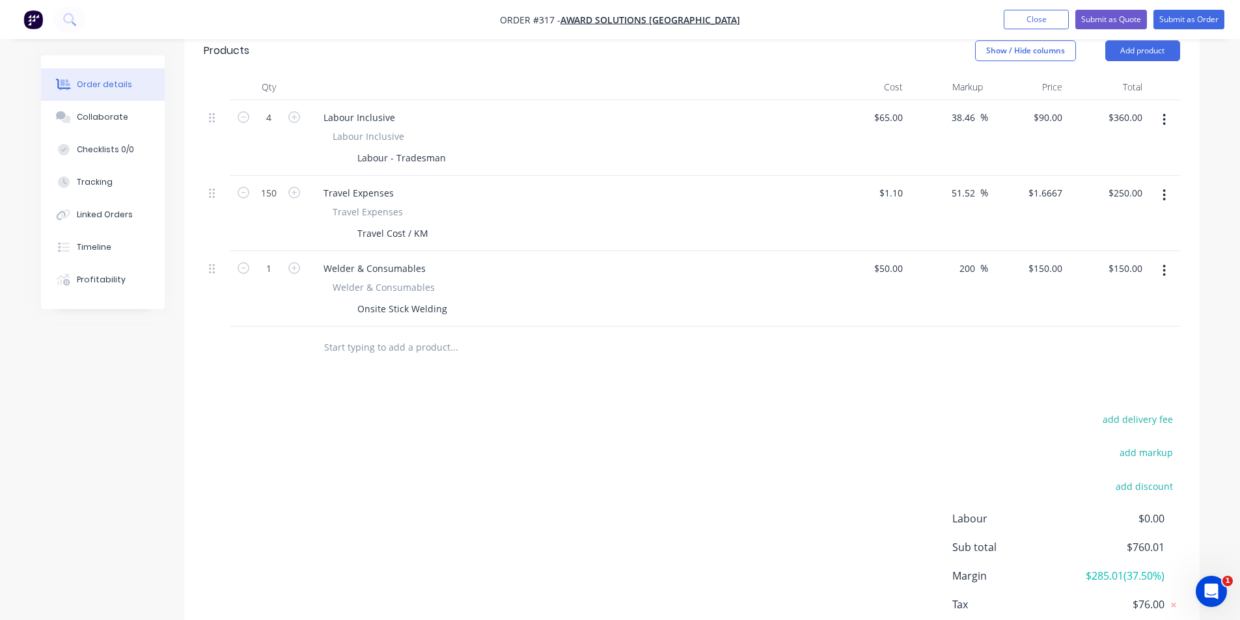
scroll to position [418, 0]
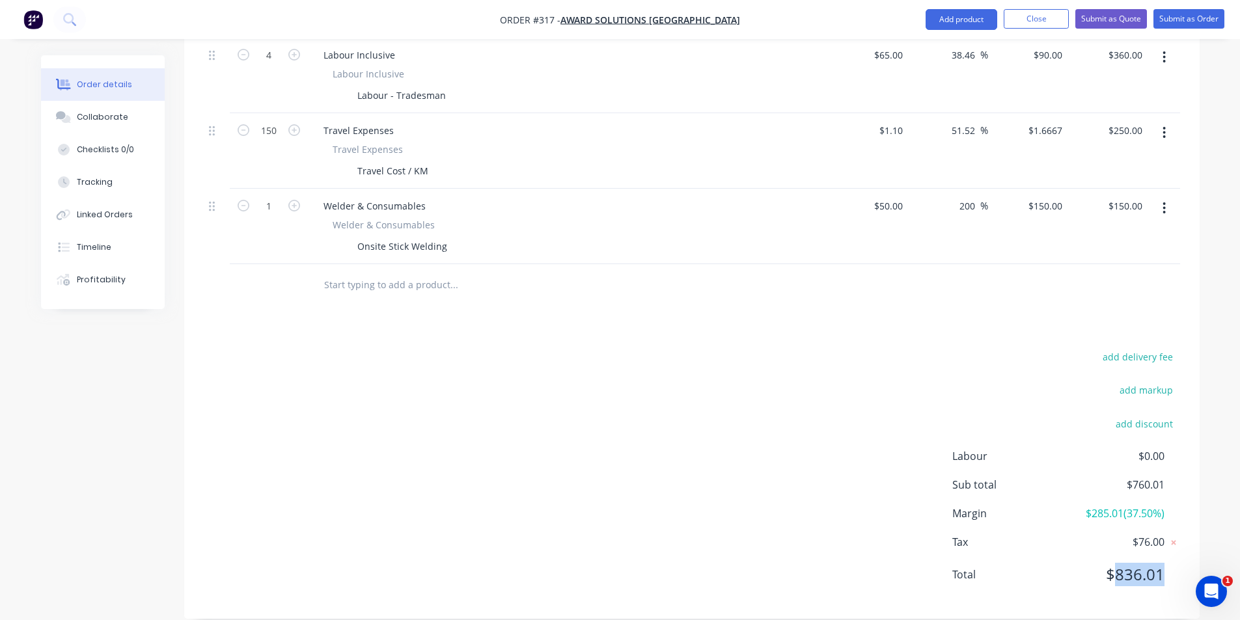
drag, startPoint x: 1115, startPoint y: 555, endPoint x: 1168, endPoint y: 552, distance: 53.5
click at [1168, 563] on div "Total $836.01" at bounding box center [1066, 574] width 228 height 23
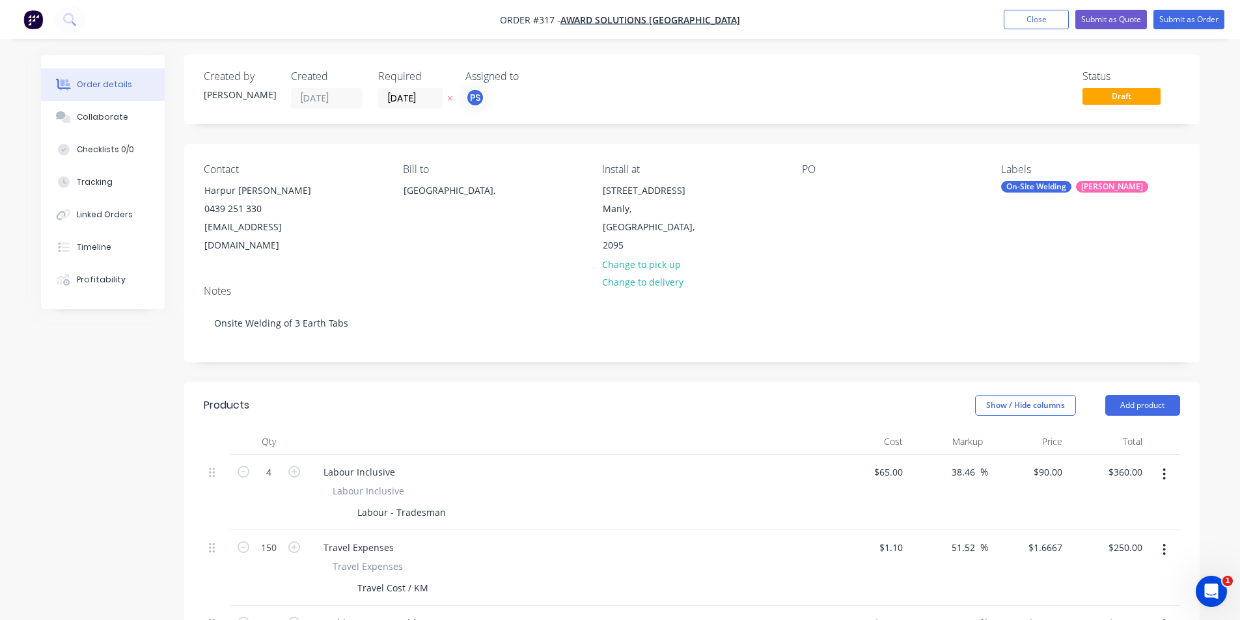
scroll to position [65, 0]
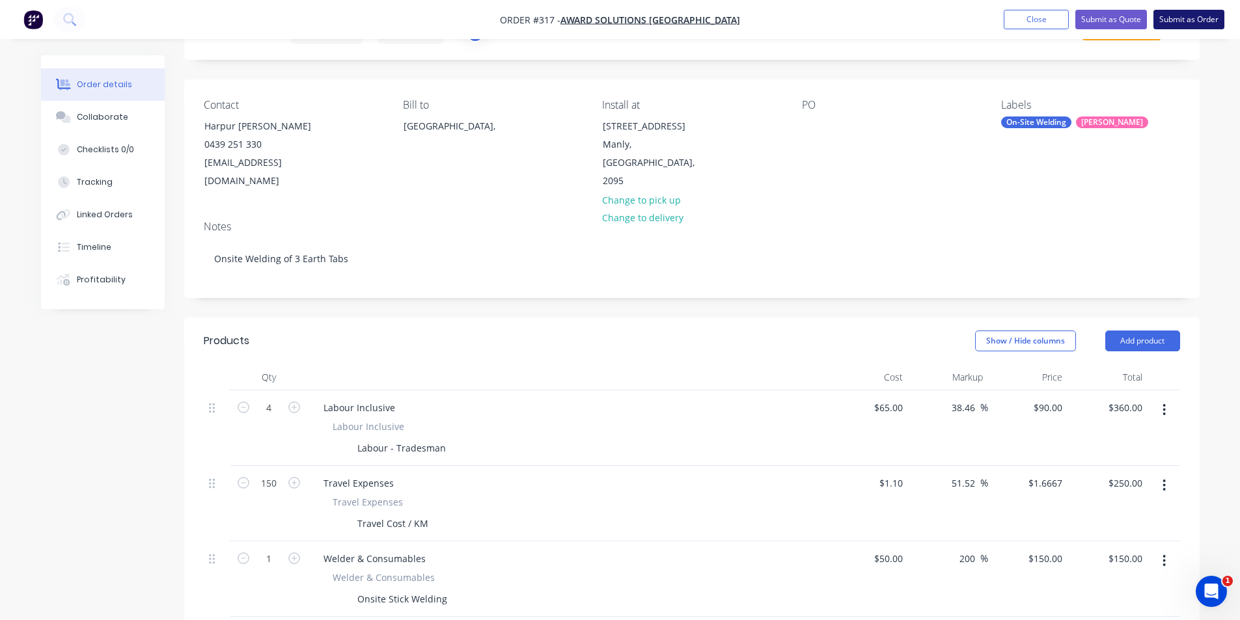
click at [1224, 24] on button "Submit as Order" at bounding box center [1188, 20] width 71 height 20
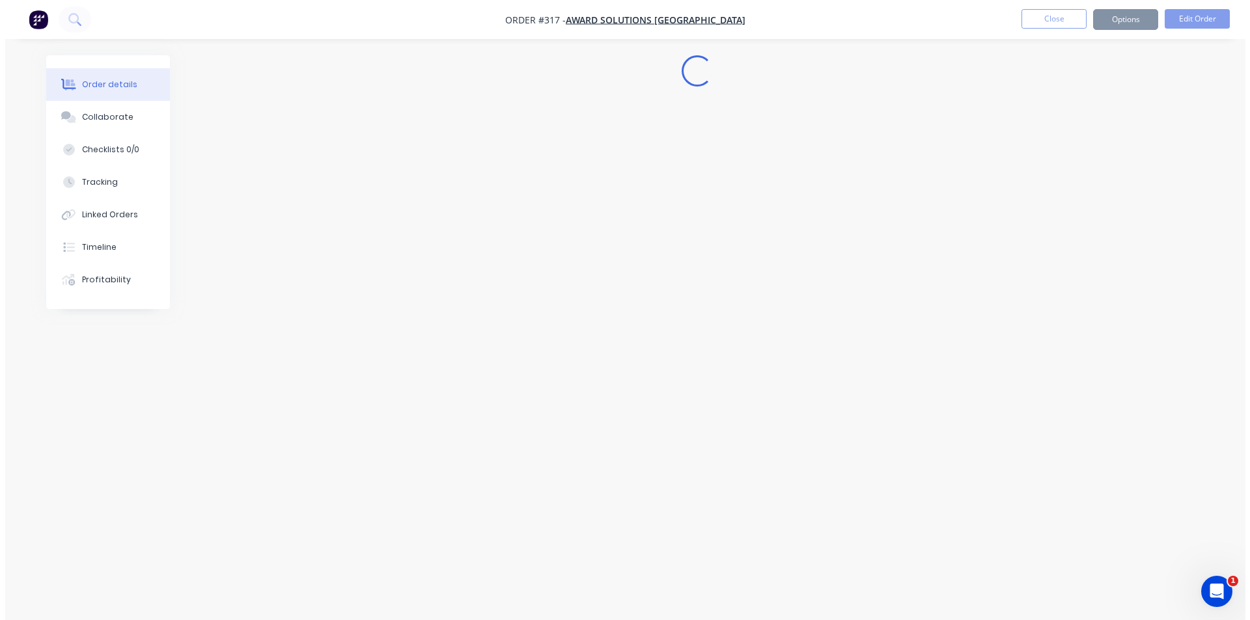
scroll to position [0, 0]
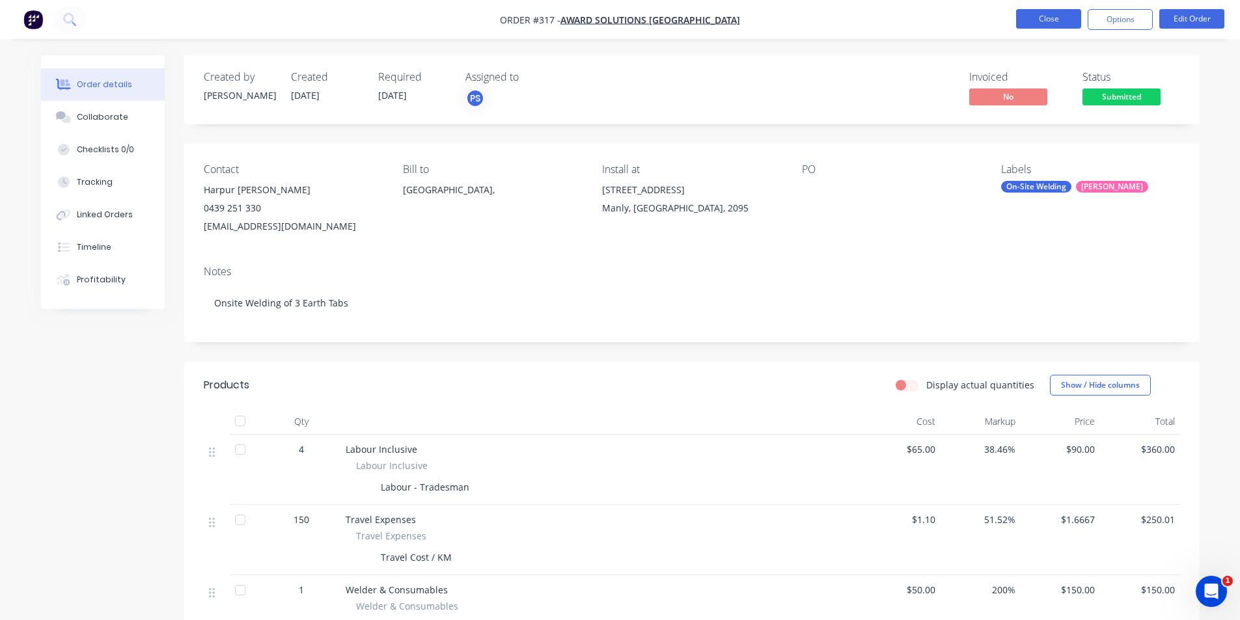
click at [1072, 24] on button "Close" at bounding box center [1048, 19] width 65 height 20
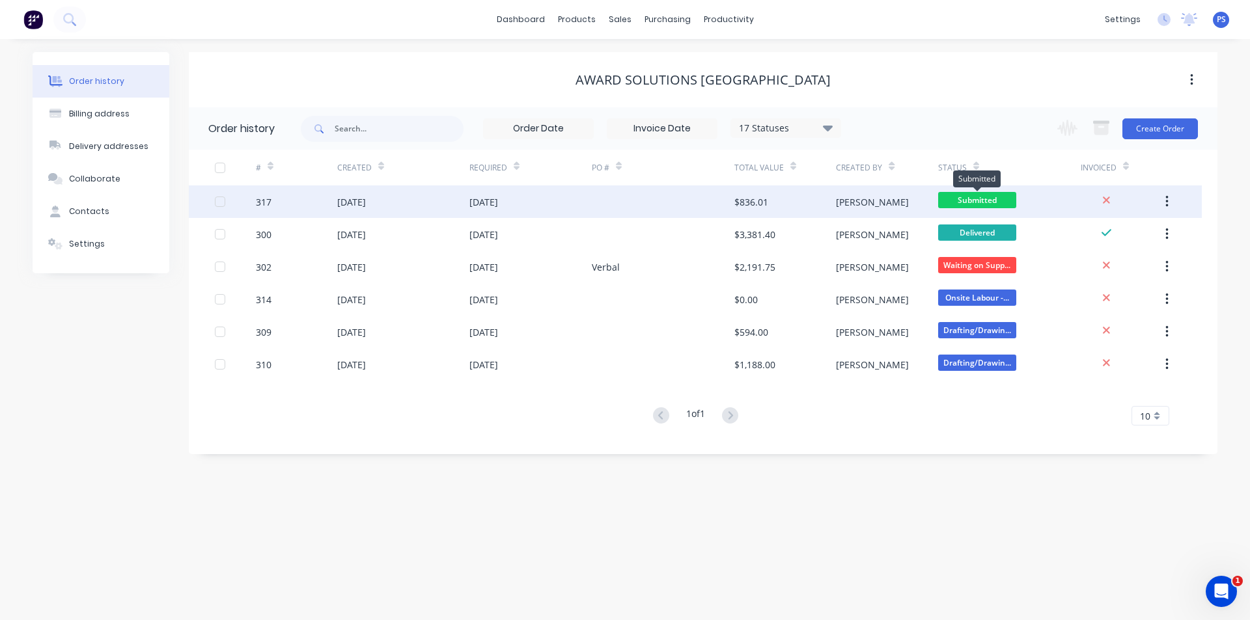
click at [970, 202] on span "Submitted" at bounding box center [977, 200] width 78 height 16
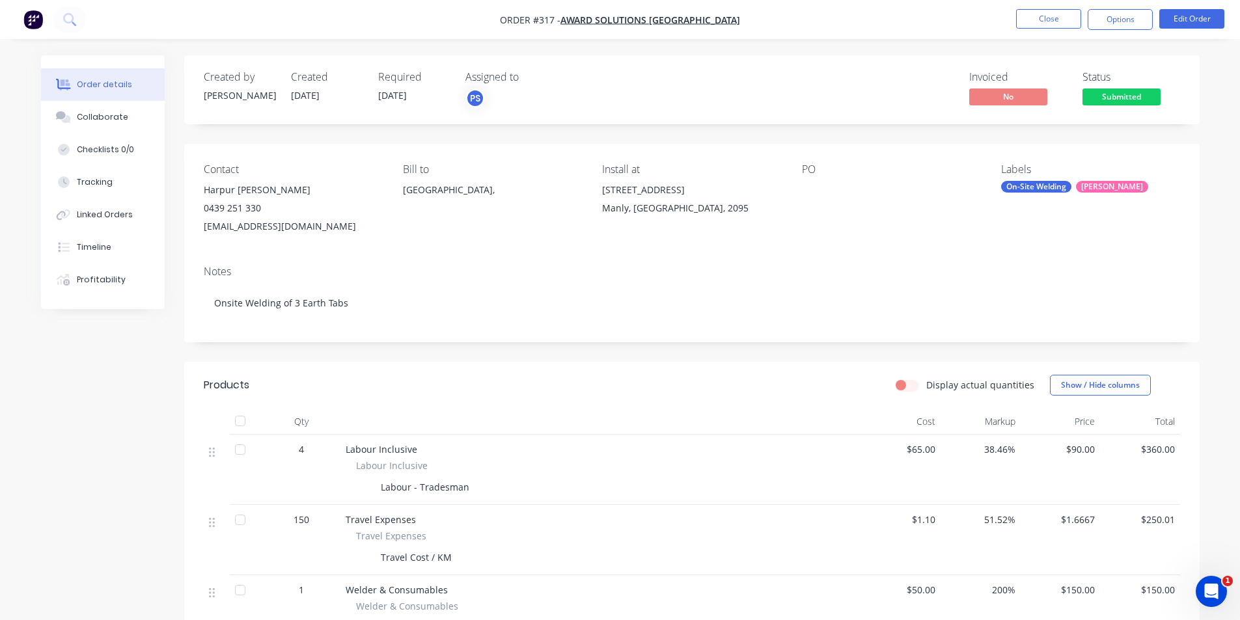
click at [1112, 103] on span "Submitted" at bounding box center [1122, 97] width 78 height 16
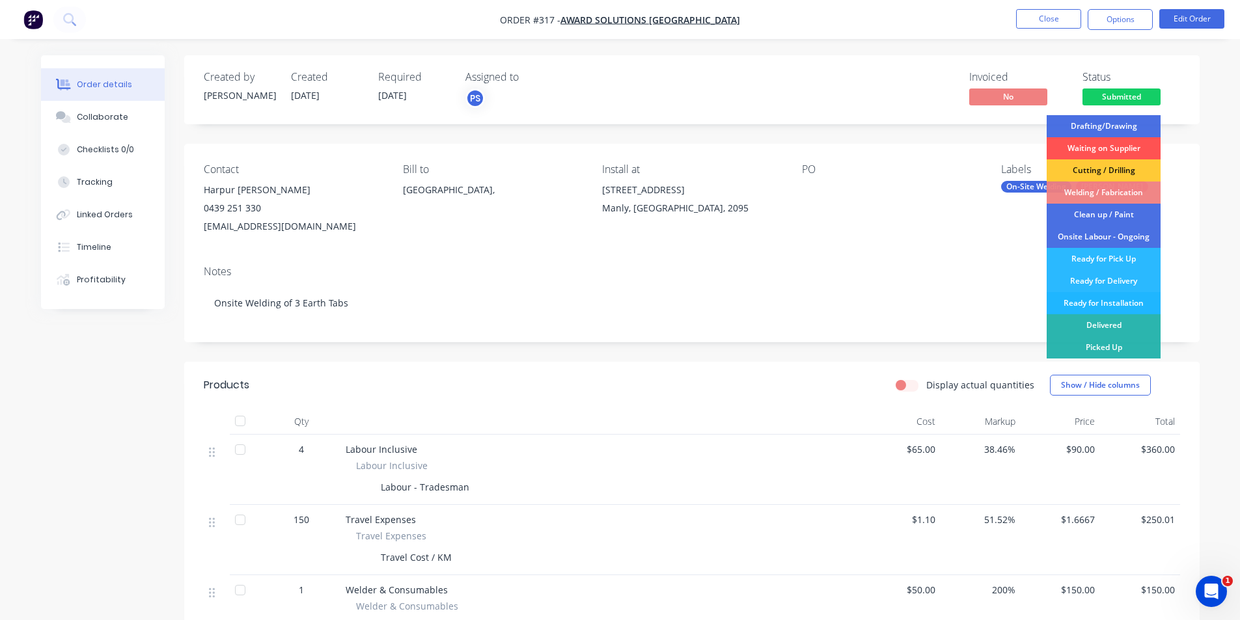
click at [1094, 301] on div "Ready for Installation" at bounding box center [1104, 303] width 114 height 22
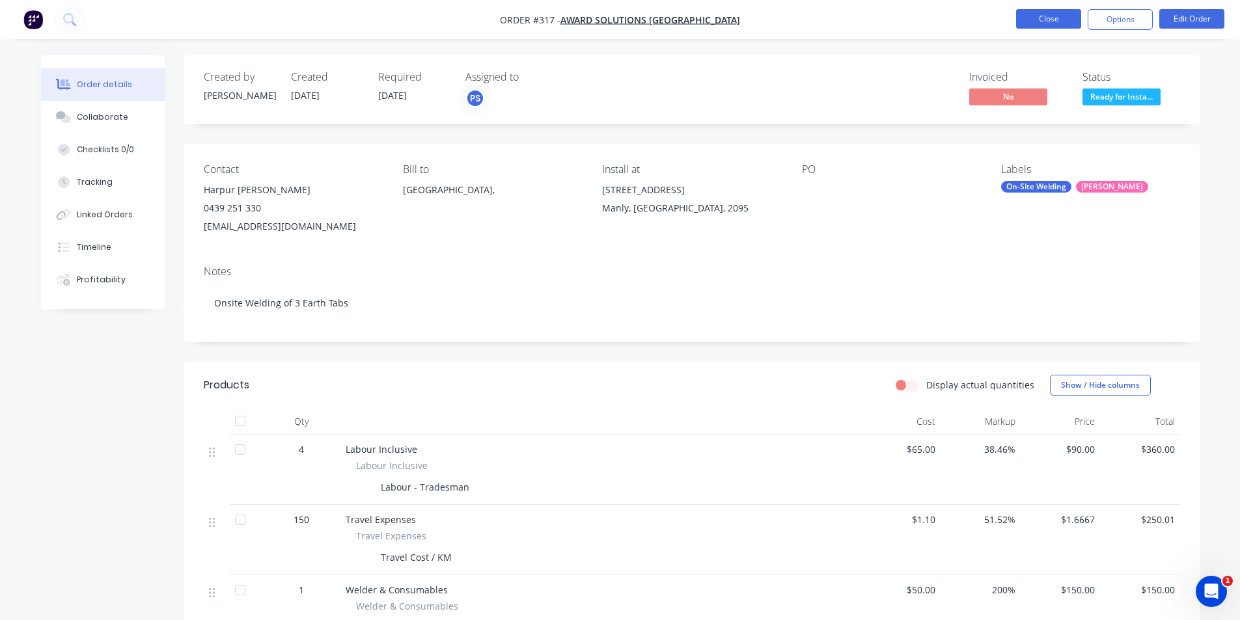
click at [1027, 18] on button "Close" at bounding box center [1048, 19] width 65 height 20
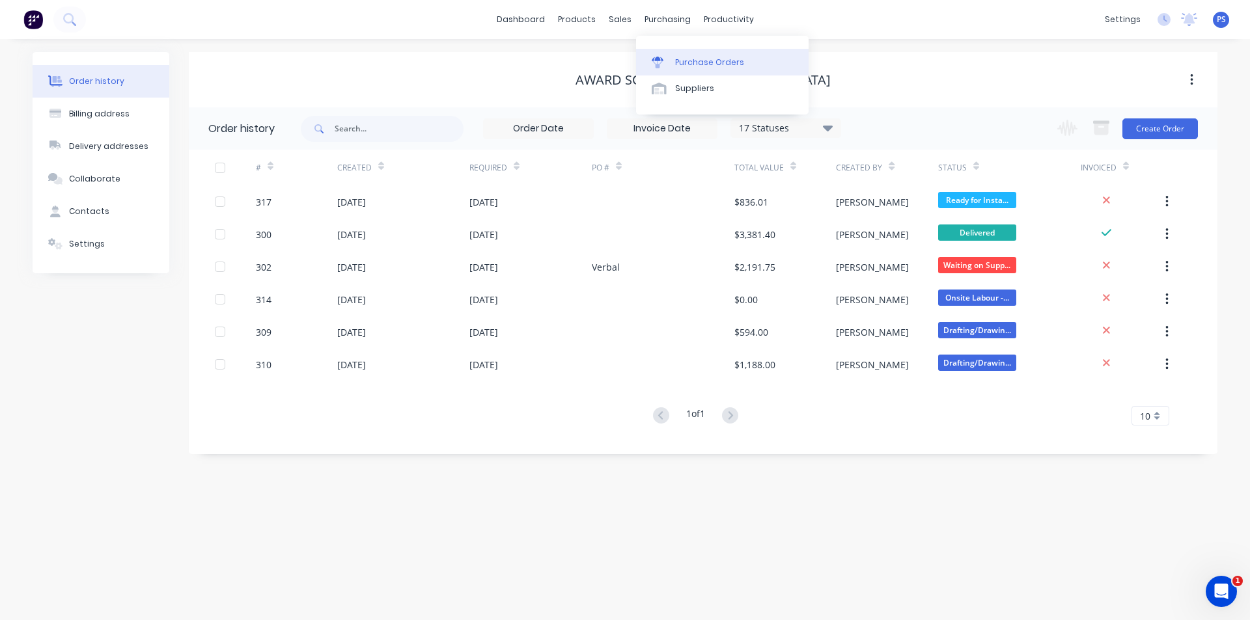
click at [675, 62] on div "Purchase Orders" at bounding box center [709, 63] width 69 height 12
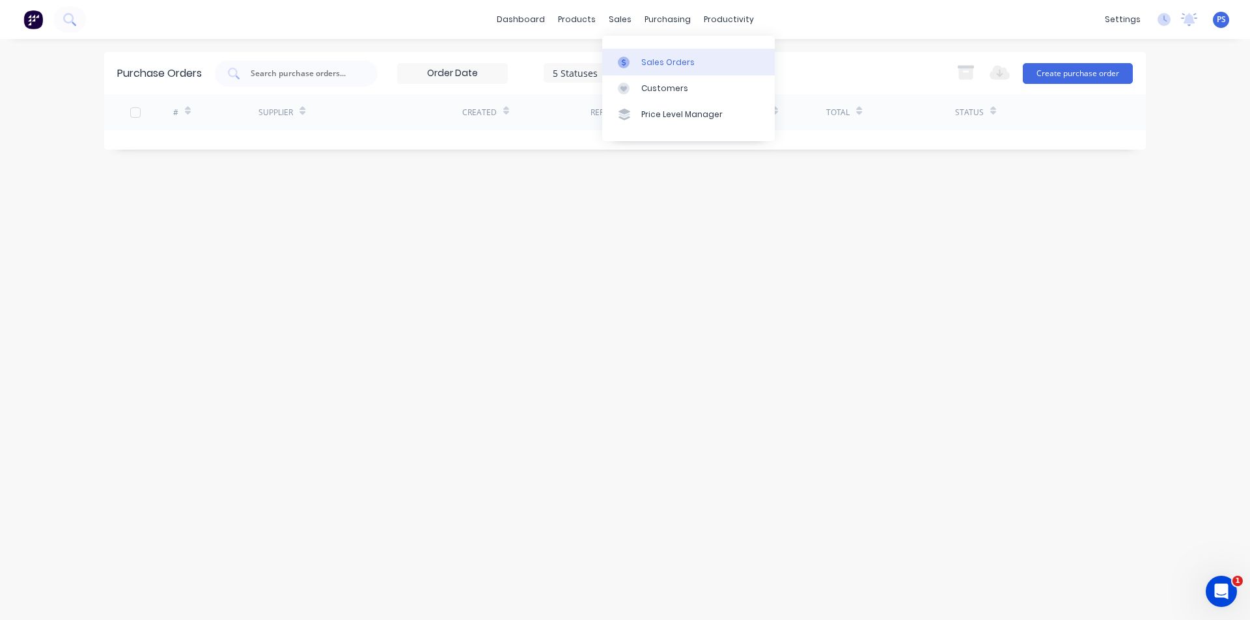
click at [643, 59] on div "Sales Orders" at bounding box center [667, 63] width 53 height 12
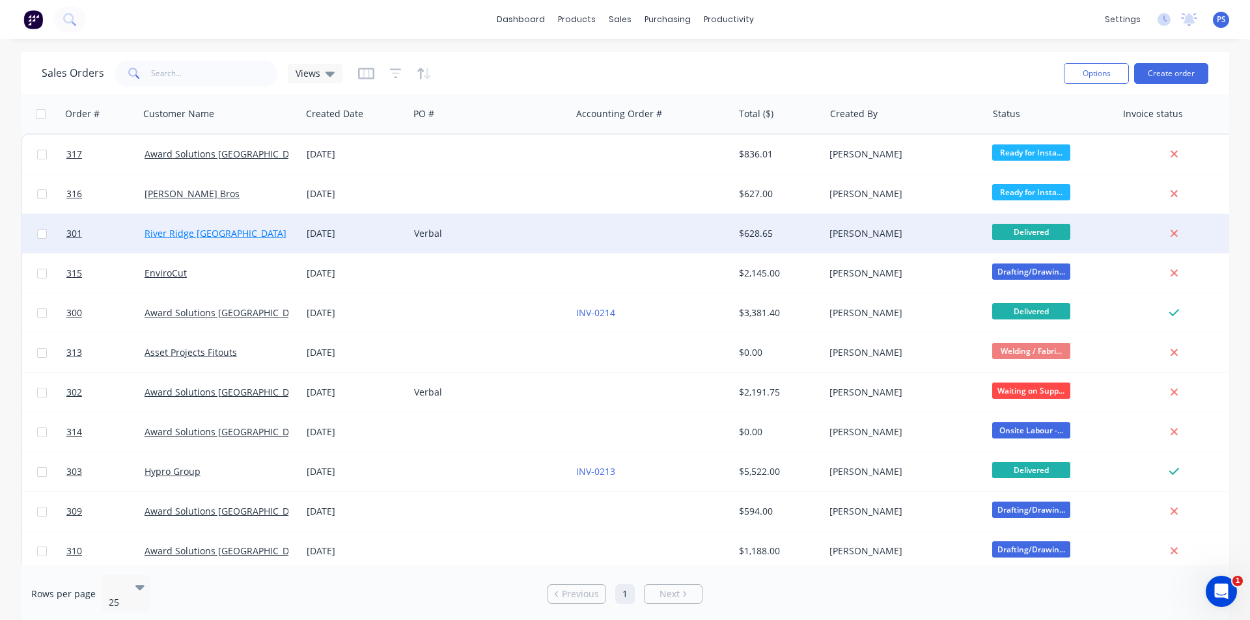
click at [209, 236] on link "River Ridge [GEOGRAPHIC_DATA]" at bounding box center [216, 233] width 142 height 12
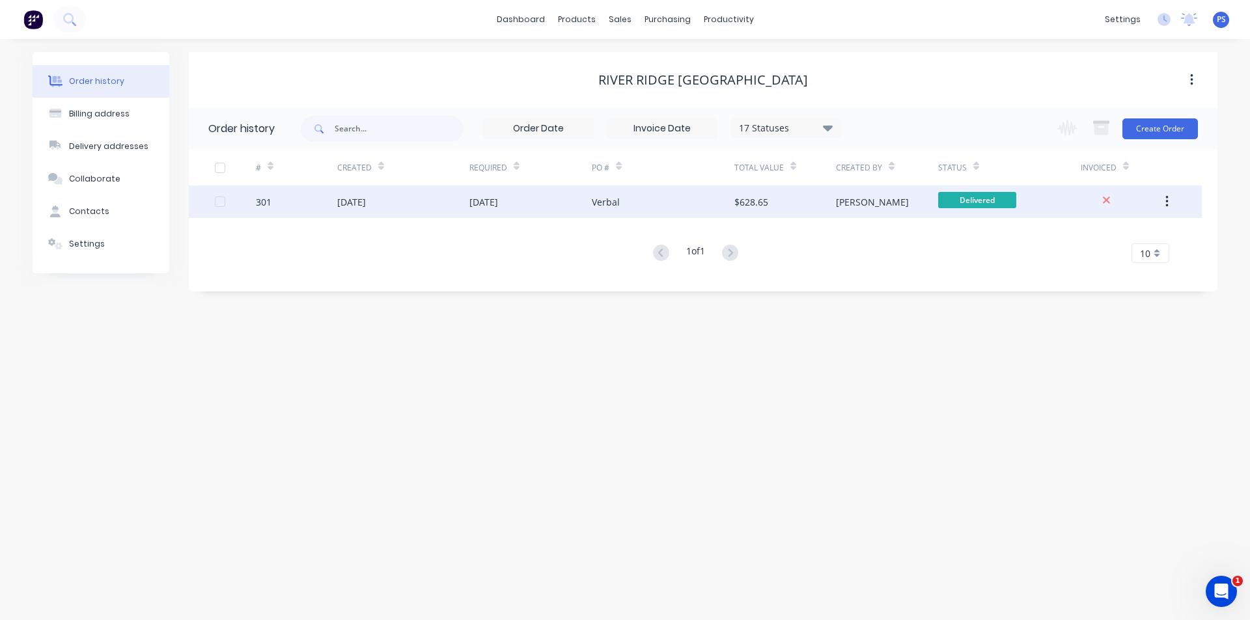
click at [644, 209] on div "Verbal" at bounding box center [663, 202] width 143 height 33
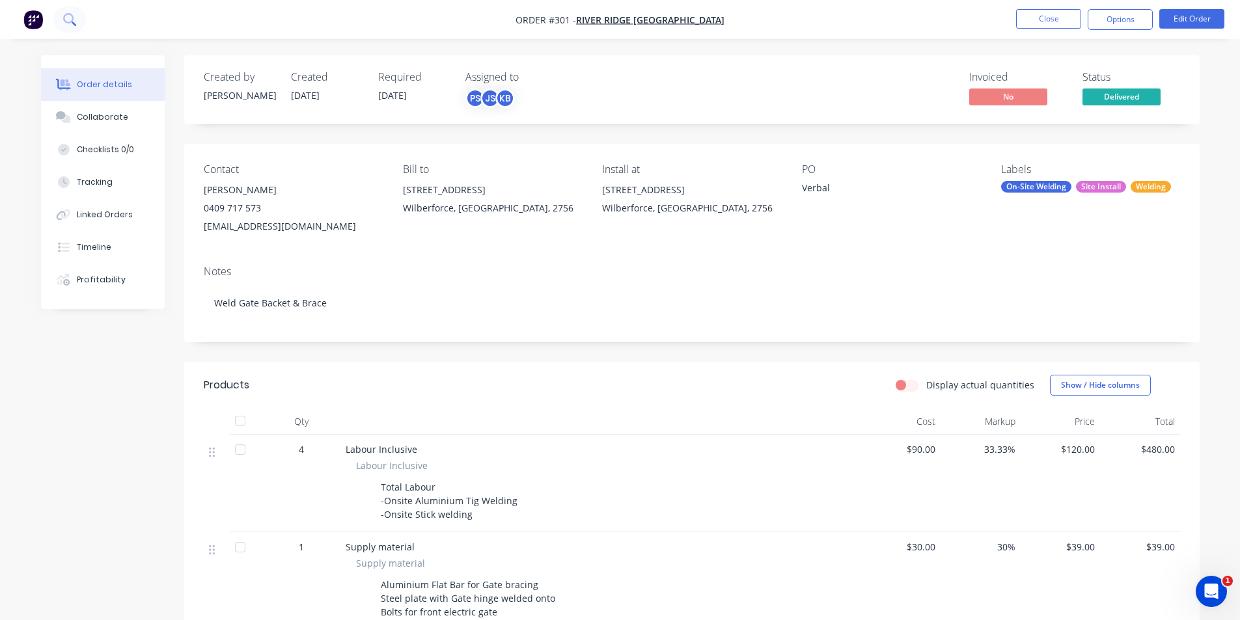
click at [53, 20] on button at bounding box center [69, 20] width 33 height 26
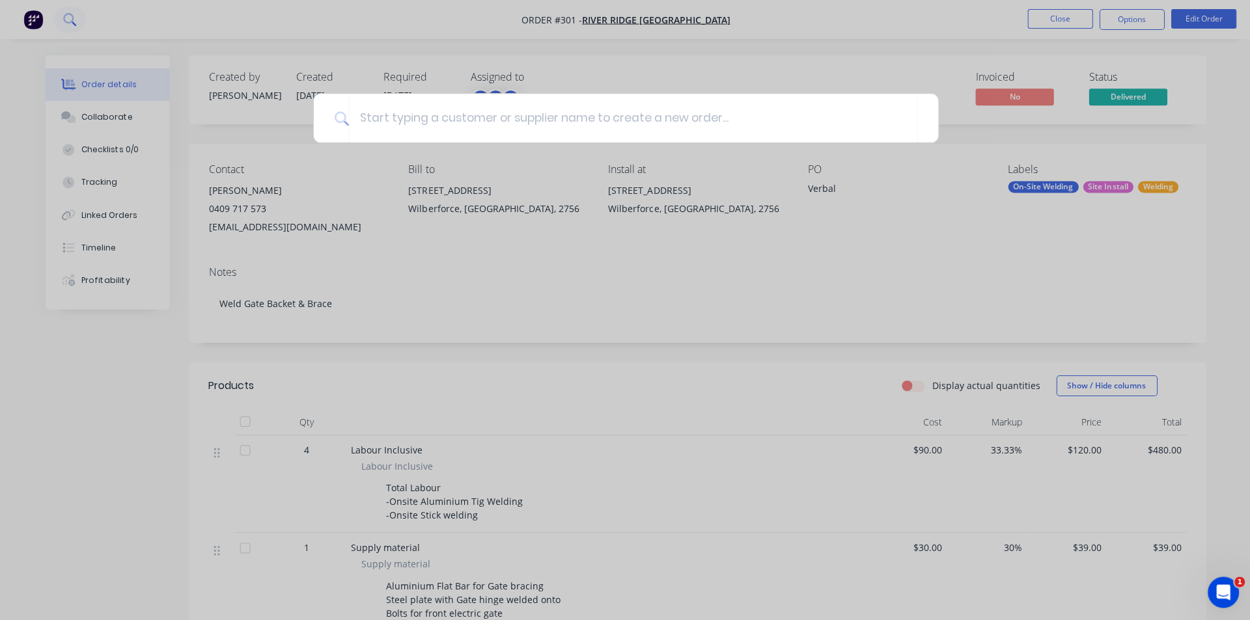
click at [41, 20] on div at bounding box center [625, 310] width 1250 height 620
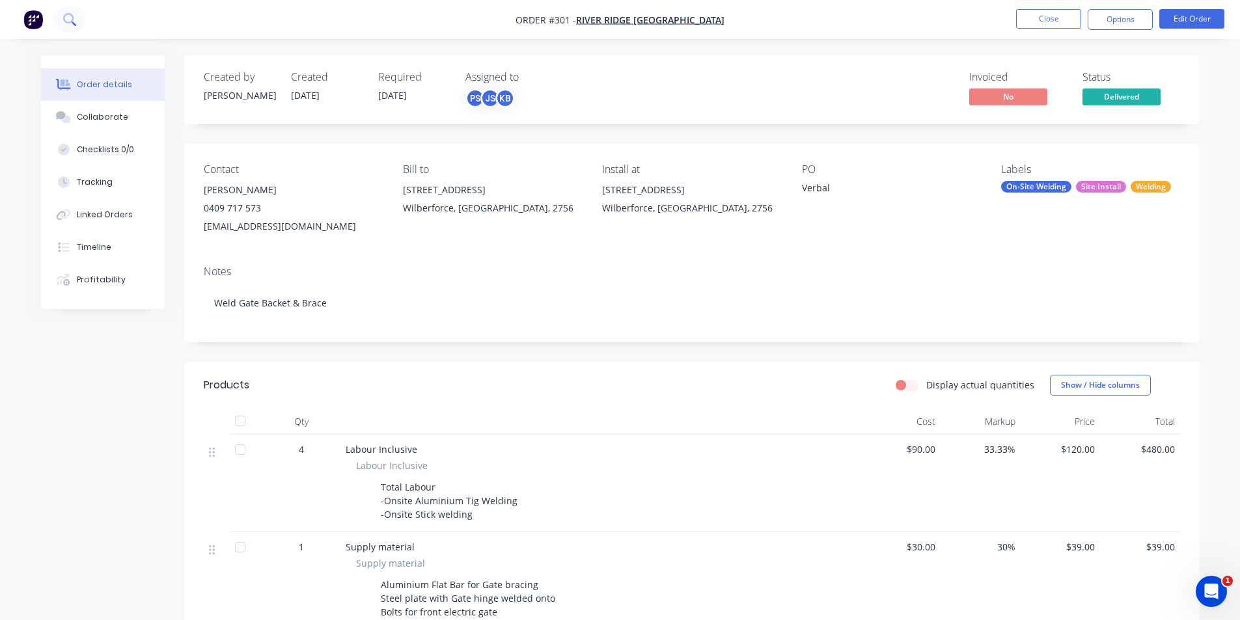
click at [41, 20] on img "button" at bounding box center [33, 20] width 20 height 20
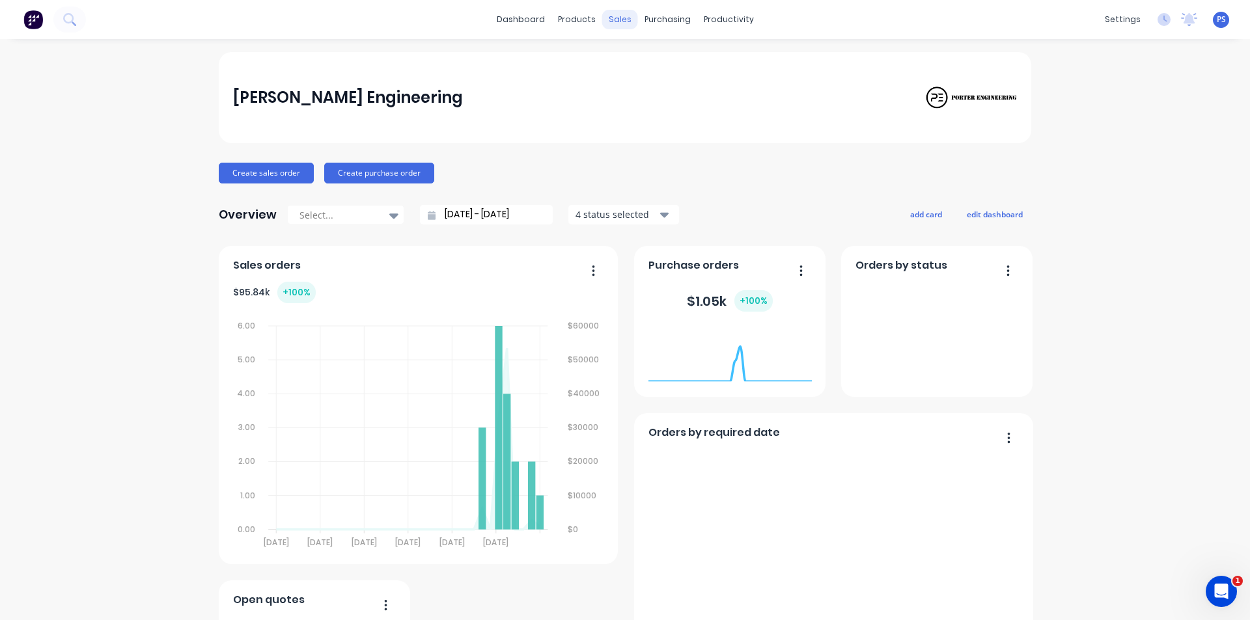
click at [602, 16] on div "sales" at bounding box center [620, 20] width 36 height 20
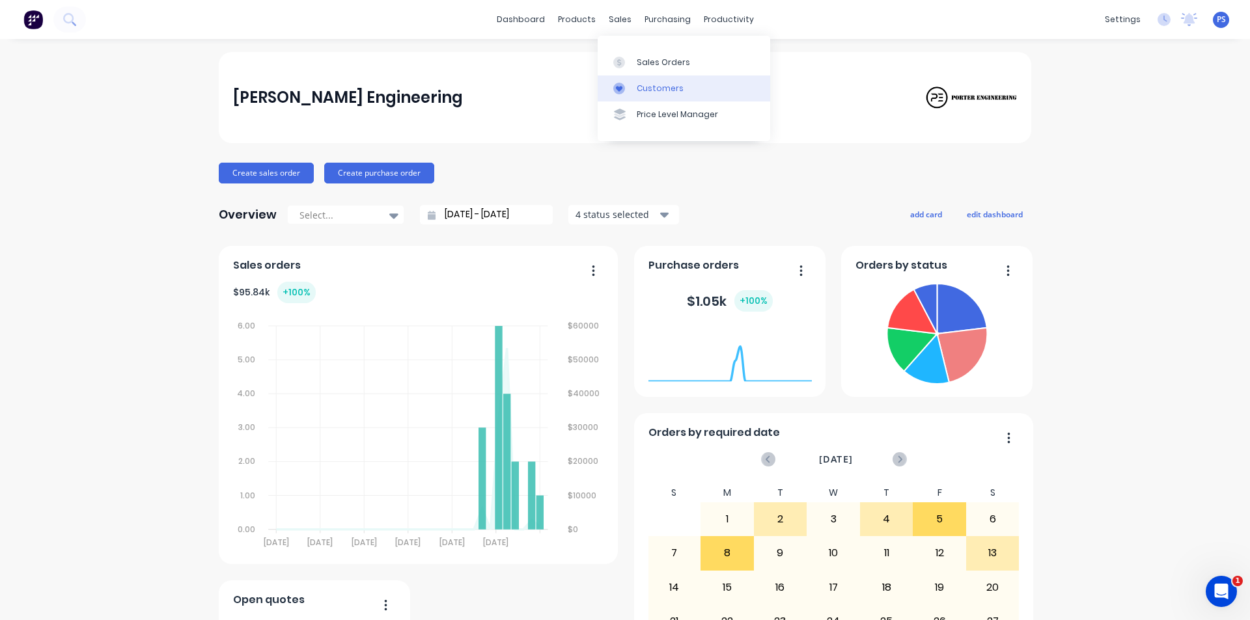
click at [644, 79] on link "Customers" at bounding box center [684, 89] width 173 height 26
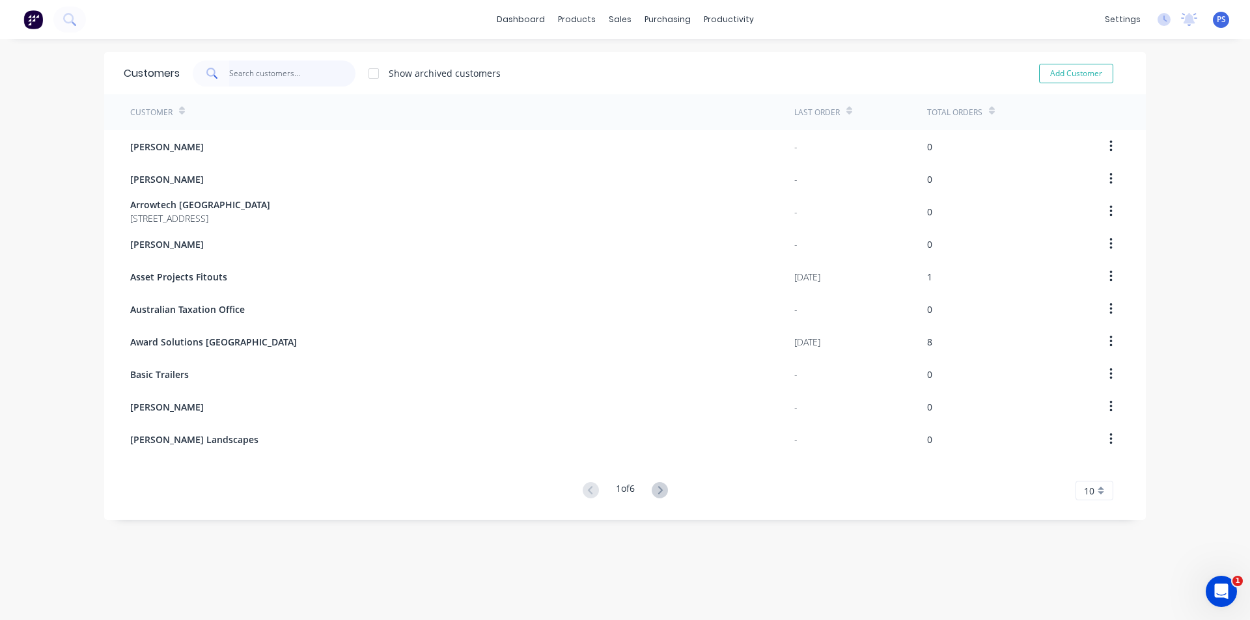
click at [337, 80] on input "text" at bounding box center [292, 74] width 127 height 26
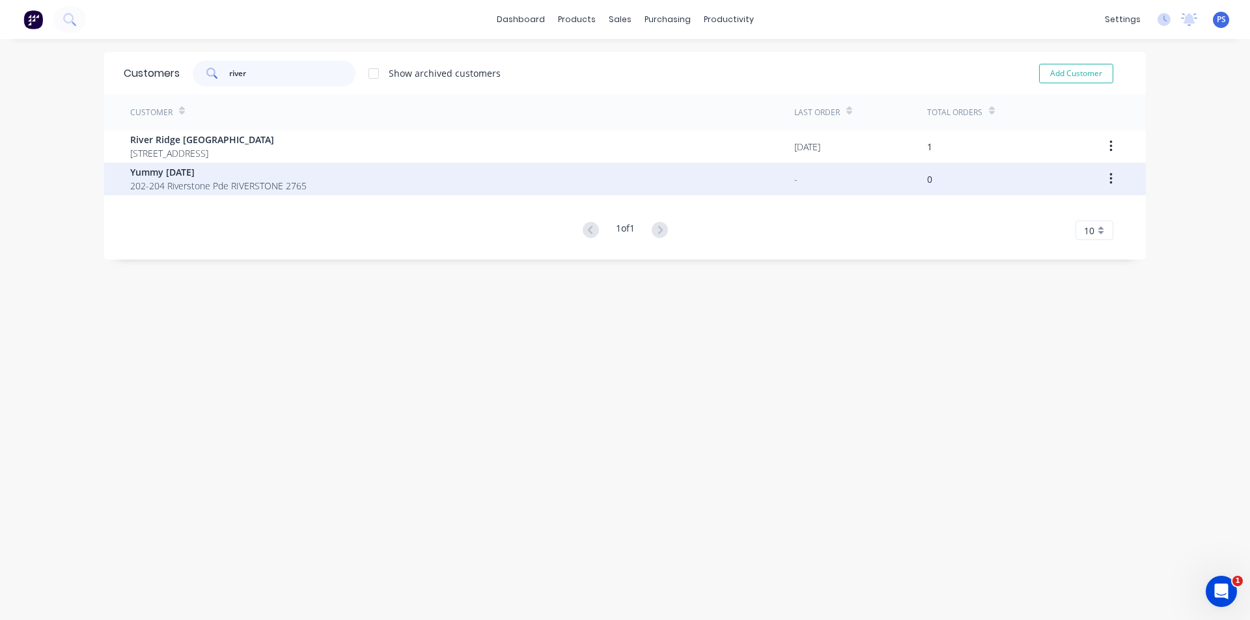
type input "river"
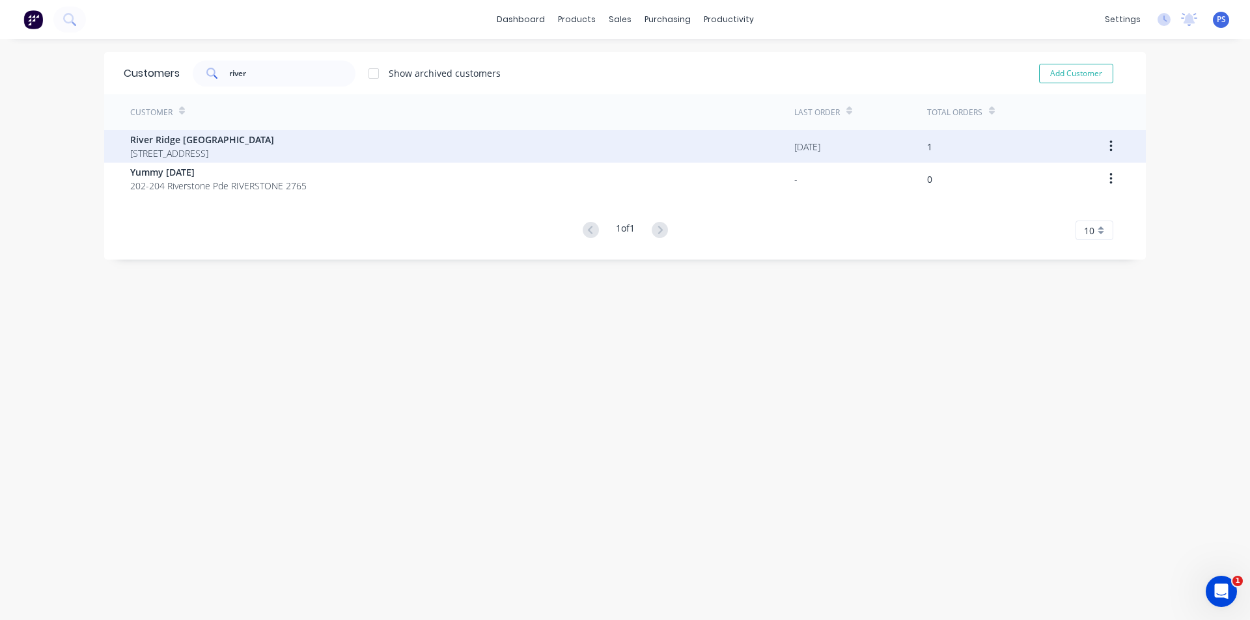
drag, startPoint x: 309, startPoint y: 166, endPoint x: 317, endPoint y: 154, distance: 14.1
click at [317, 154] on div "[GEOGRAPHIC_DATA] [GEOGRAPHIC_DATA] [STREET_ADDRESS] [DATE] 1 Yummy [DATE] 202-…" at bounding box center [625, 162] width 1042 height 65
click at [274, 148] on span "[STREET_ADDRESS]" at bounding box center [202, 153] width 144 height 14
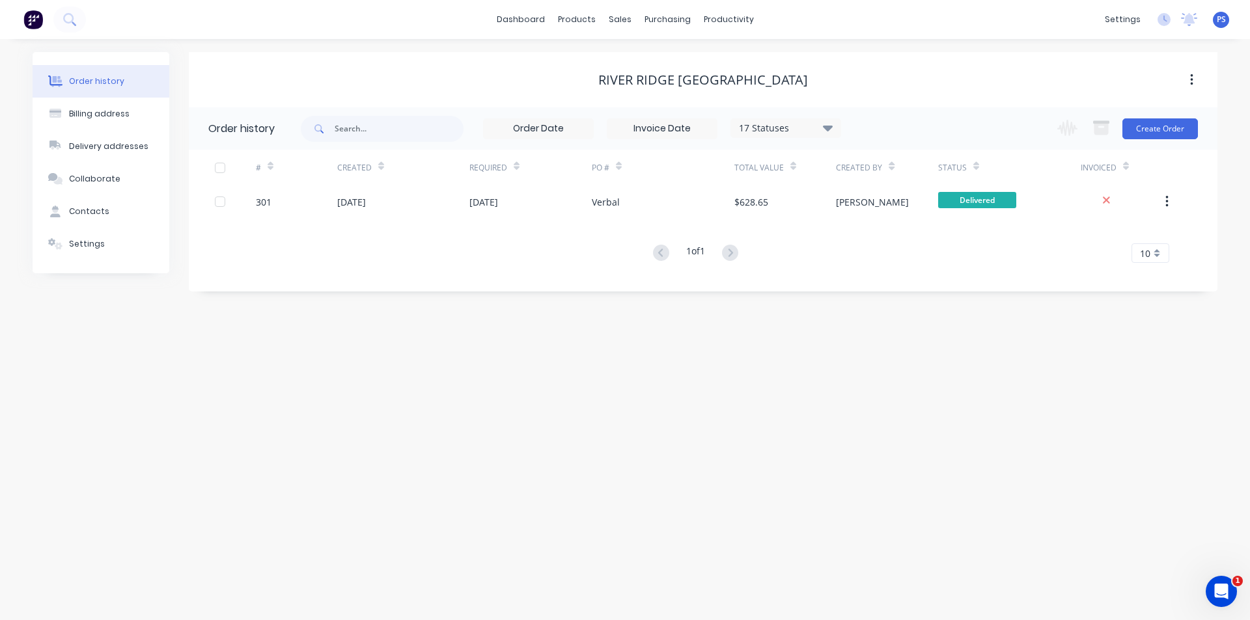
click at [1188, 78] on button "button" at bounding box center [1191, 79] width 31 height 23
click at [109, 208] on button "Contacts" at bounding box center [101, 211] width 137 height 33
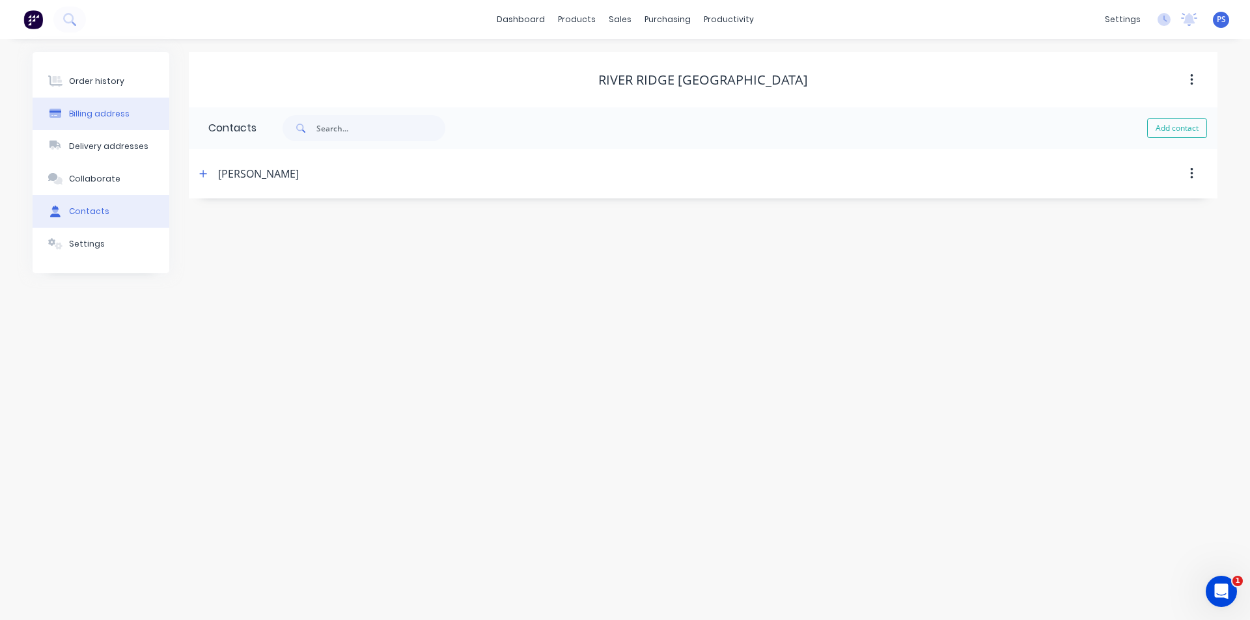
click at [102, 108] on div "Billing address" at bounding box center [99, 114] width 61 height 12
select select "AU"
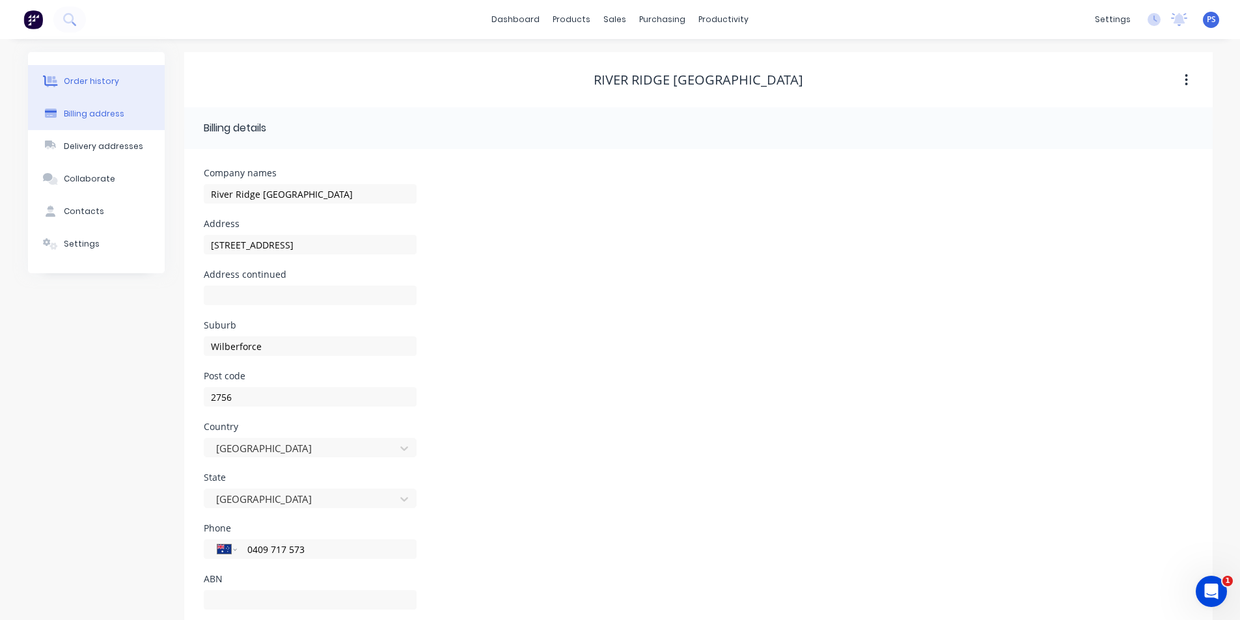
click at [111, 83] on div "Order history" at bounding box center [91, 82] width 55 height 12
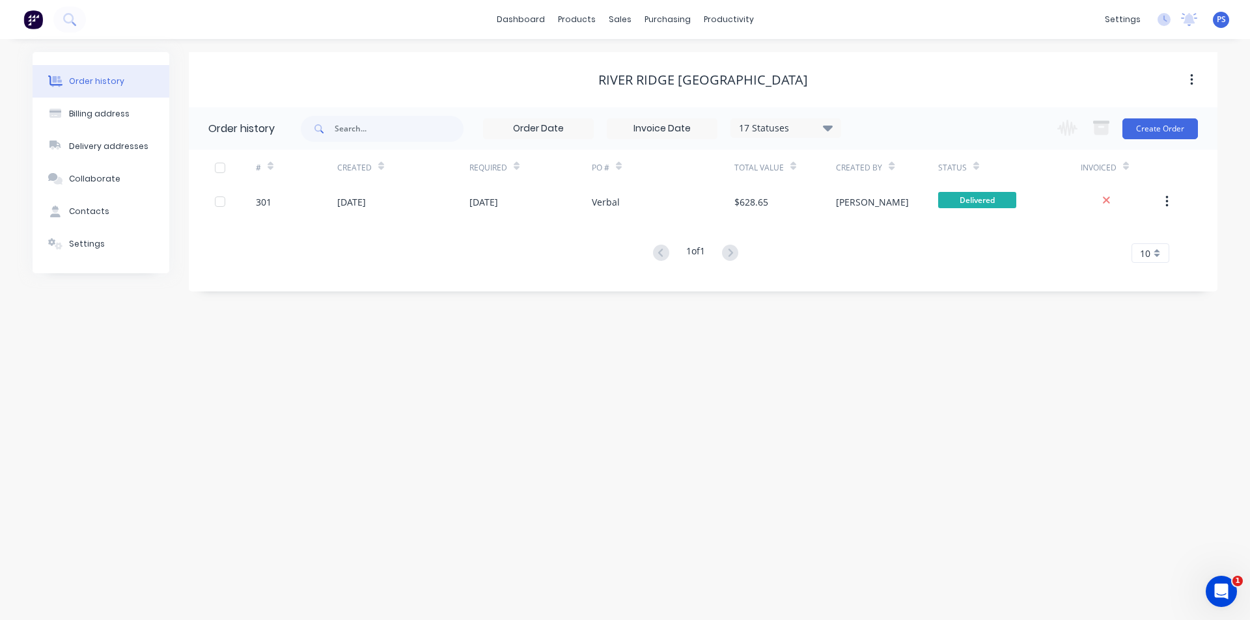
click at [1191, 81] on icon "button" at bounding box center [1191, 80] width 3 height 14
click at [1031, 63] on div "River Ridge Equestrian Park Archive" at bounding box center [703, 79] width 1029 height 55
click at [109, 252] on button "Settings" at bounding box center [101, 244] width 137 height 33
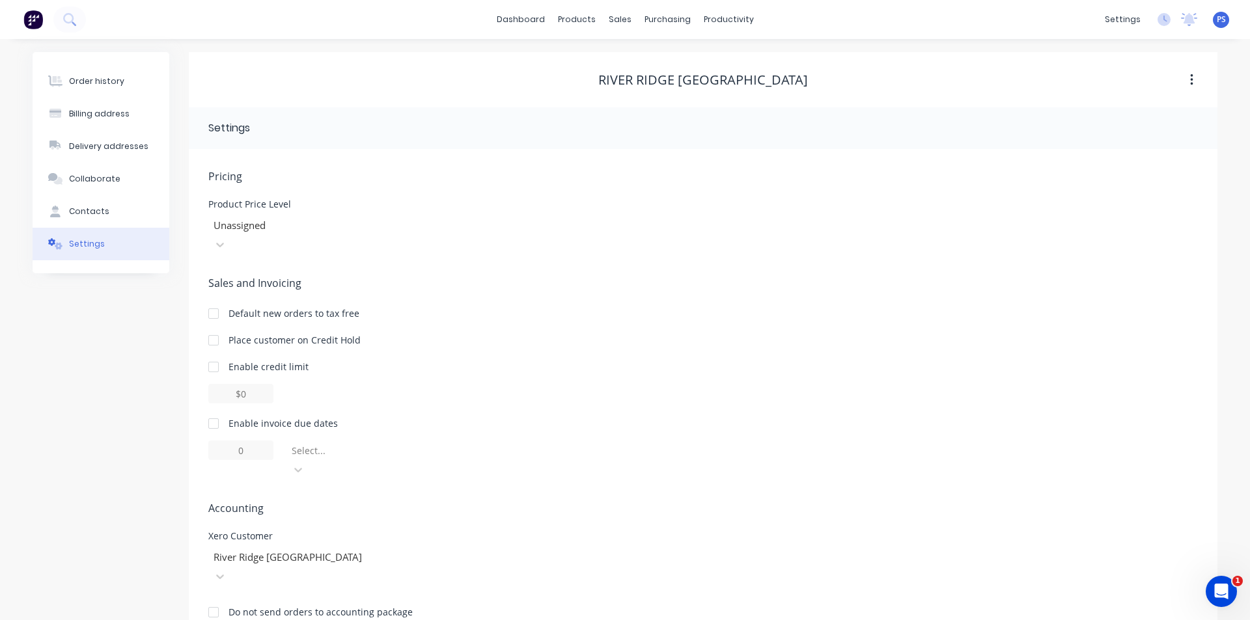
drag, startPoint x: 398, startPoint y: 507, endPoint x: 398, endPoint y: 519, distance: 11.7
click at [398, 544] on div "River Ridge [GEOGRAPHIC_DATA]" at bounding box center [305, 565] width 195 height 42
click at [398, 547] on div "River Ridge [GEOGRAPHIC_DATA]" at bounding box center [305, 566] width 195 height 39
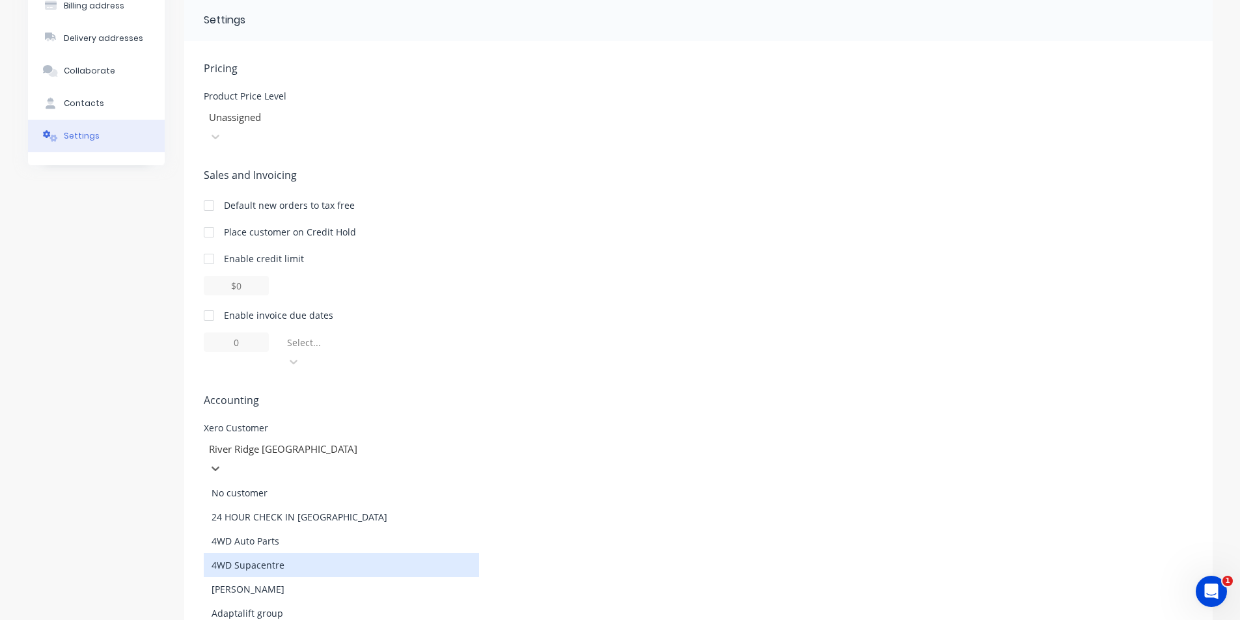
click at [676, 430] on div "Pricing Product Price Level Unassigned Sales and Invoicing Default new orders t…" at bounding box center [698, 394] width 989 height 667
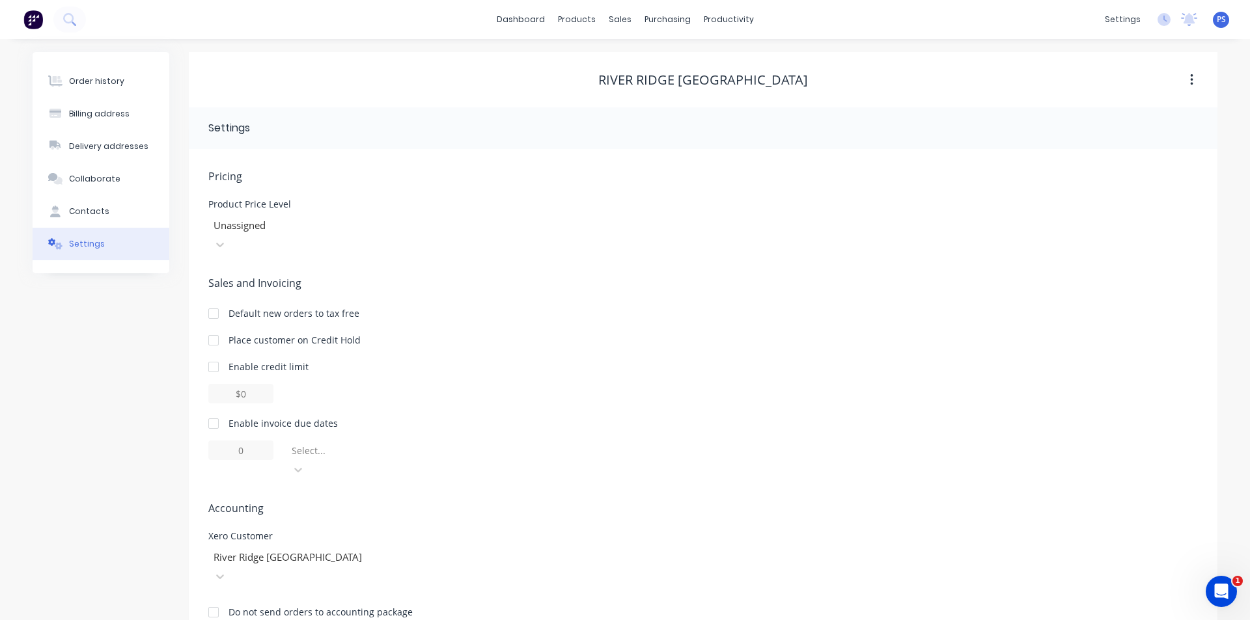
click at [187, 14] on div "dashboard products sales purchasing productivity dashboard products Product Cat…" at bounding box center [625, 19] width 1250 height 39
click at [38, 28] on img at bounding box center [33, 20] width 20 height 20
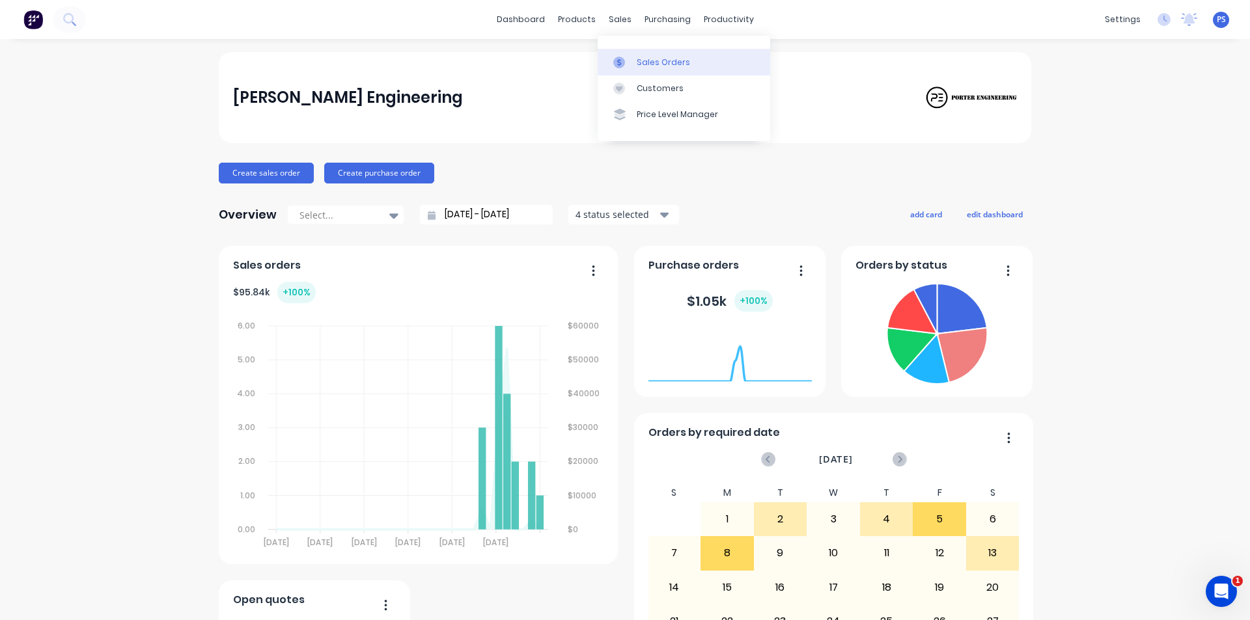
click at [646, 66] on div "Sales Orders" at bounding box center [663, 63] width 53 height 12
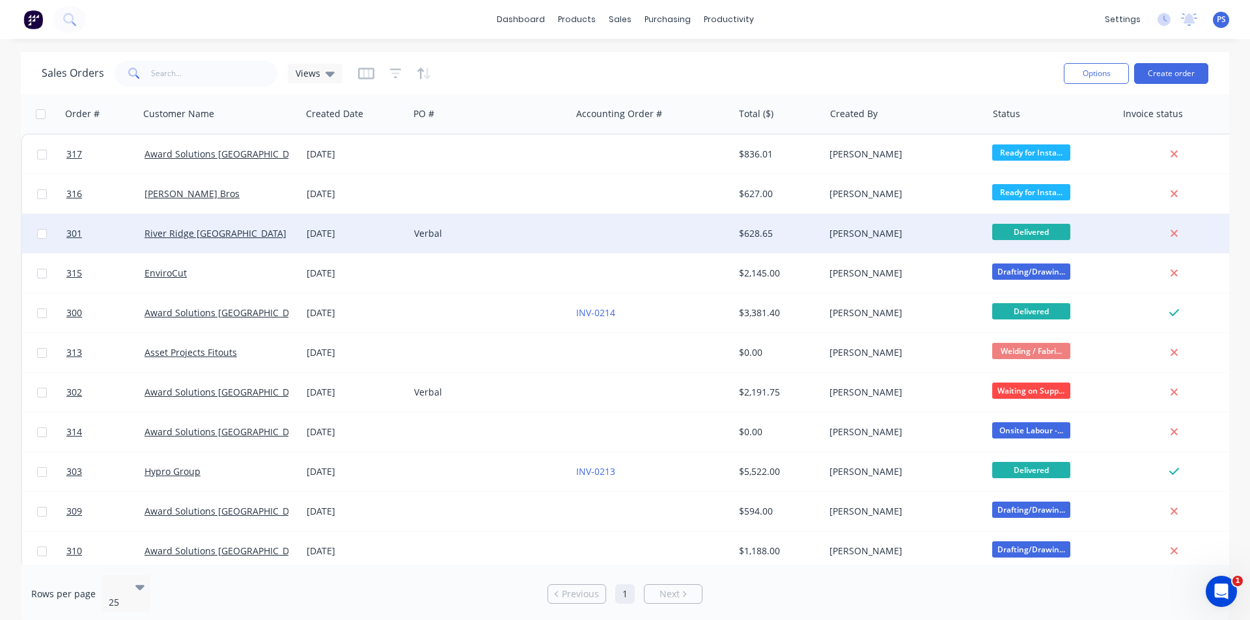
click at [854, 236] on div "[PERSON_NAME]" at bounding box center [901, 233] width 145 height 13
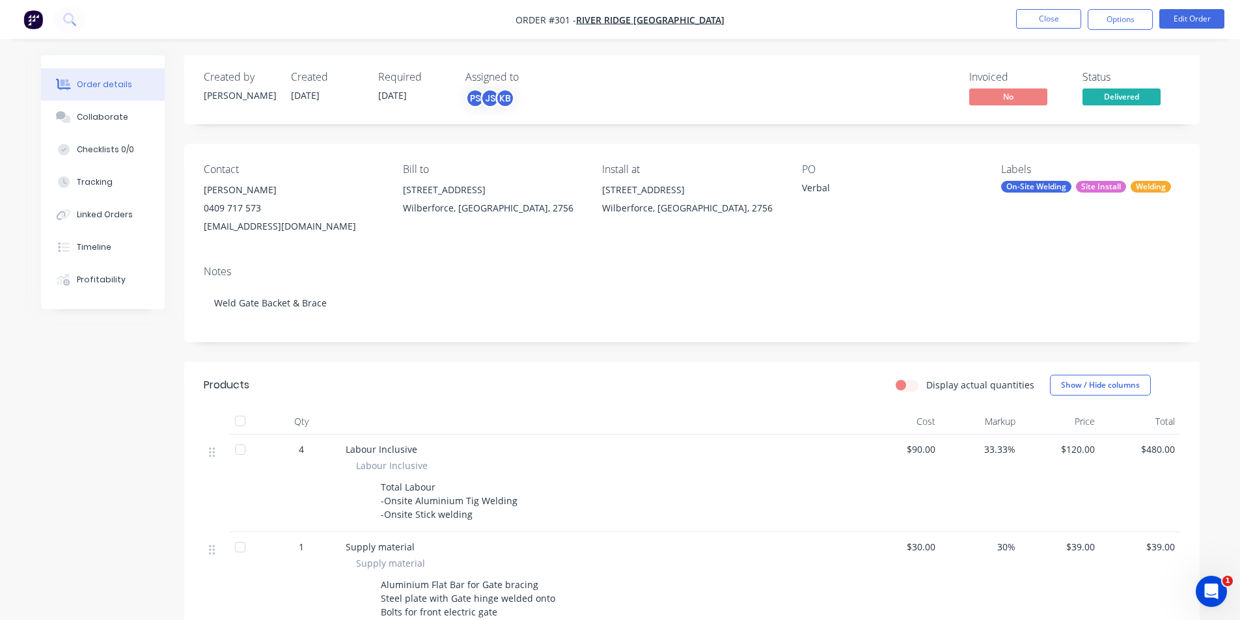
click at [230, 196] on div "[PERSON_NAME]" at bounding box center [293, 190] width 178 height 18
click at [1191, 23] on button "Edit Order" at bounding box center [1191, 19] width 65 height 20
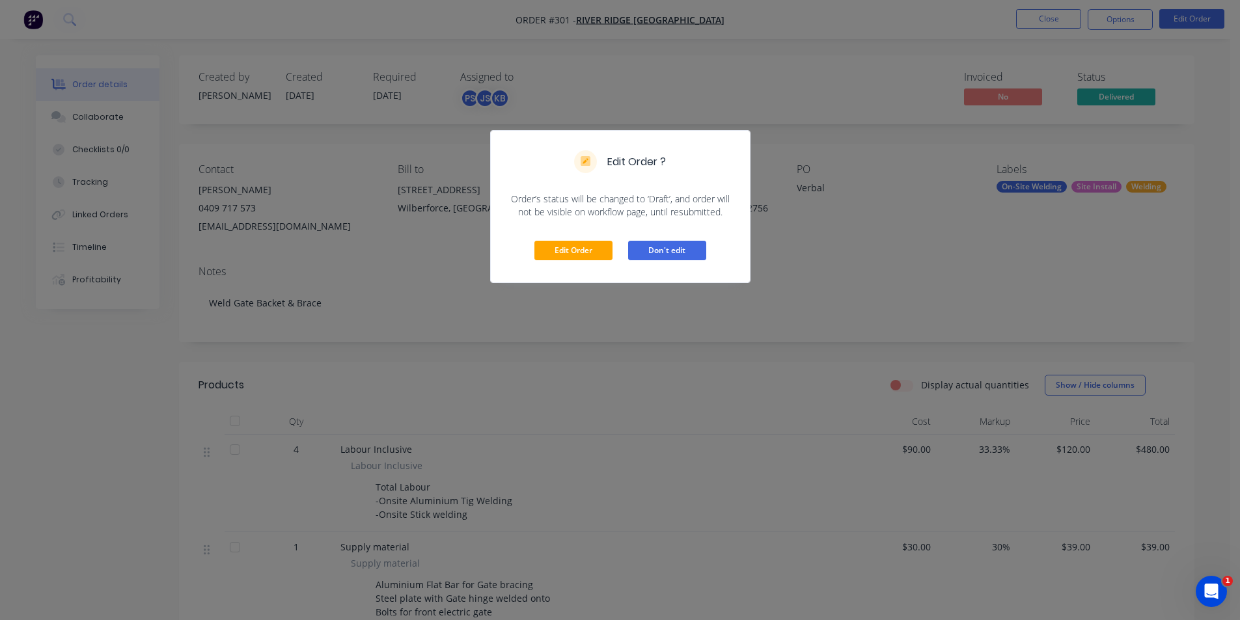
click at [654, 251] on button "Don't edit" at bounding box center [667, 251] width 78 height 20
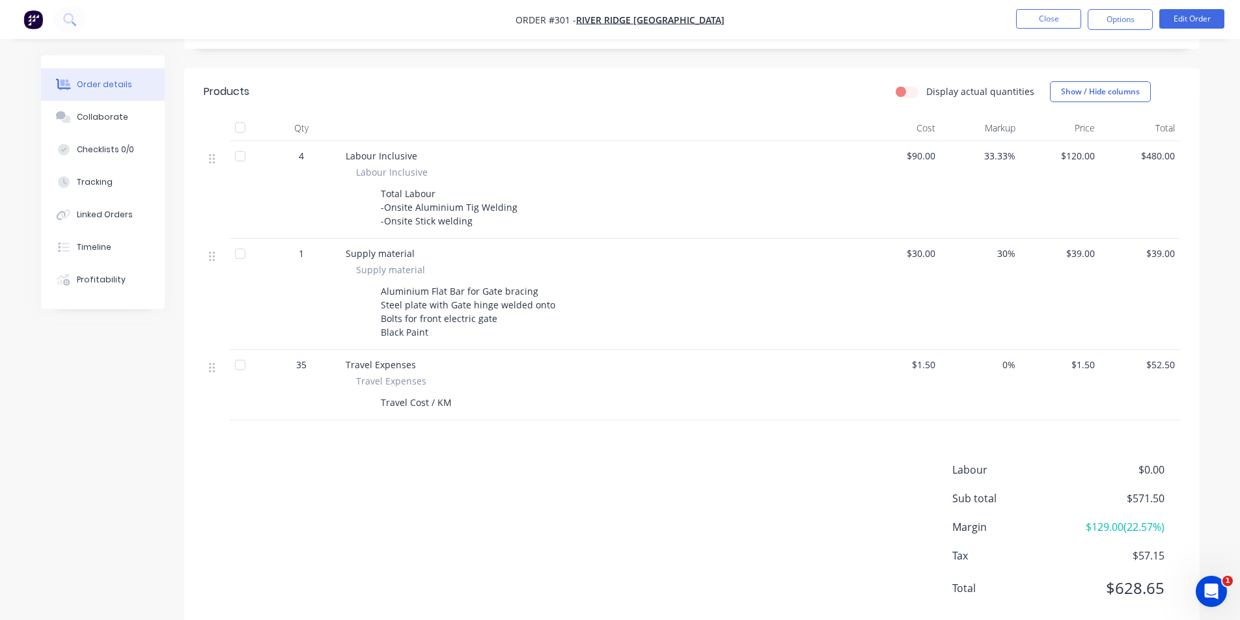
scroll to position [325, 0]
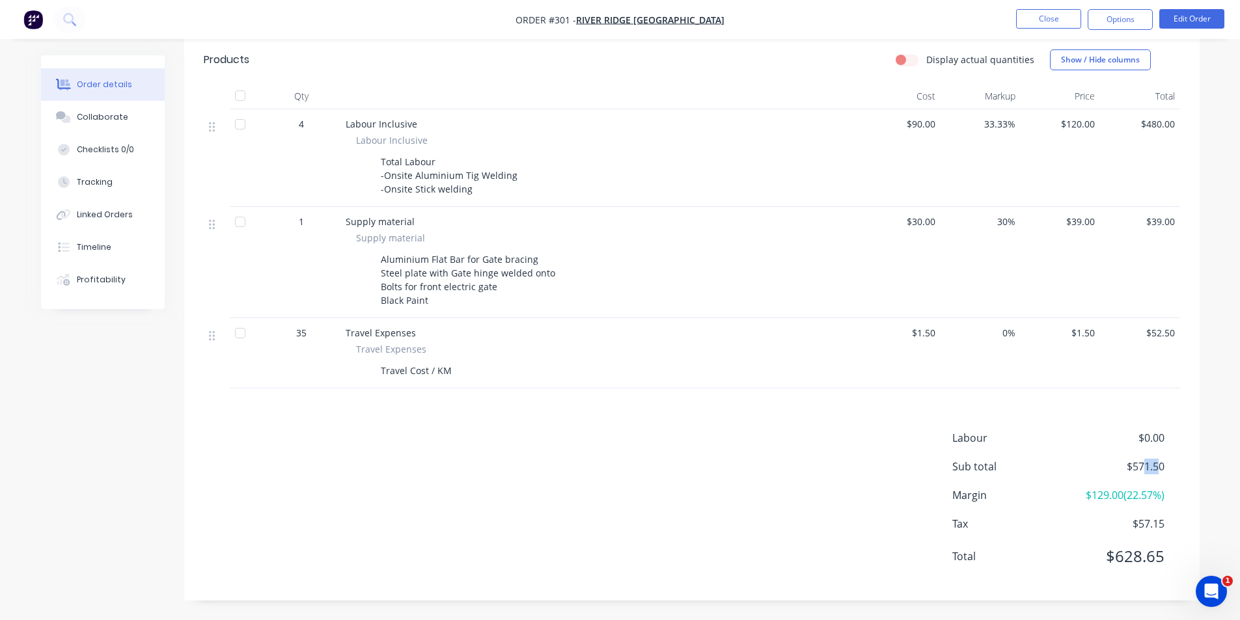
drag, startPoint x: 1146, startPoint y: 469, endPoint x: 1159, endPoint y: 469, distance: 12.4
click at [1159, 469] on span "$571.50" at bounding box center [1116, 467] width 96 height 16
click at [1167, 468] on div "Sub total $571.50" at bounding box center [1066, 467] width 228 height 16
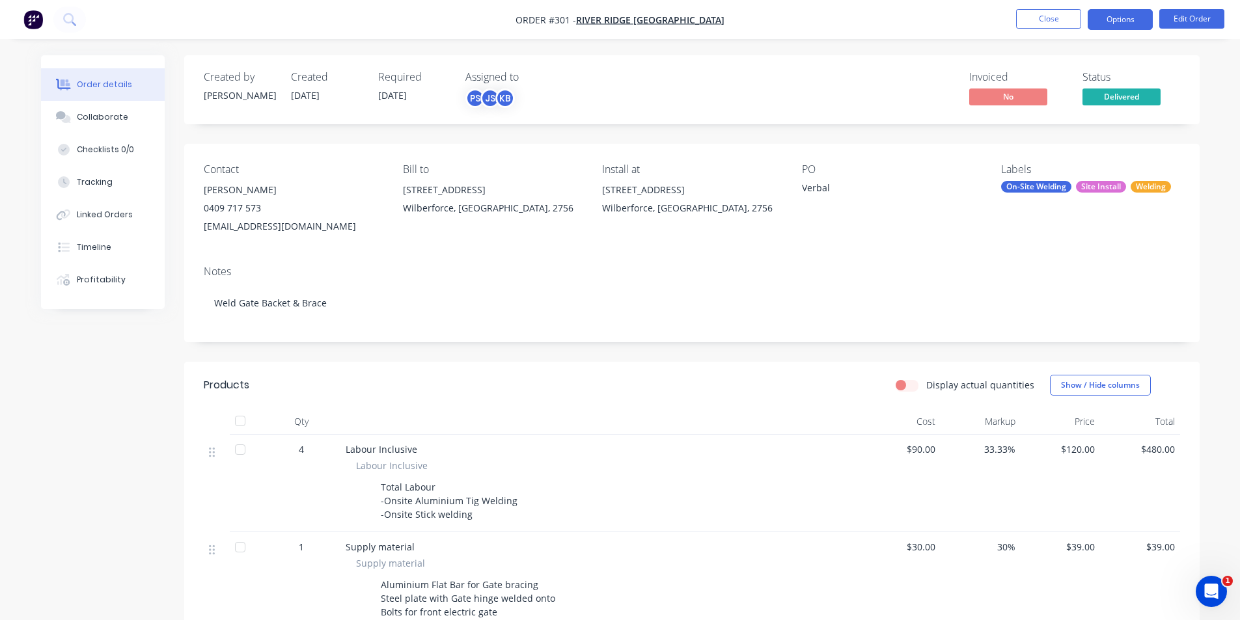
click at [1107, 23] on button "Options" at bounding box center [1120, 19] width 65 height 21
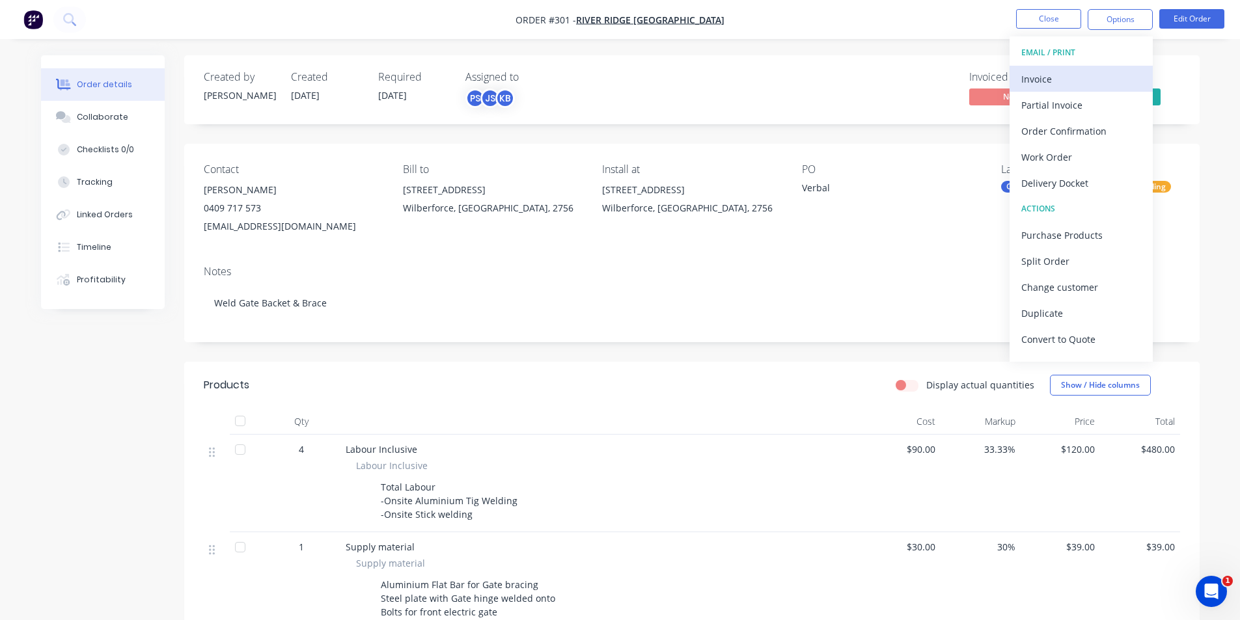
click at [1093, 82] on div "Invoice" at bounding box center [1081, 79] width 120 height 19
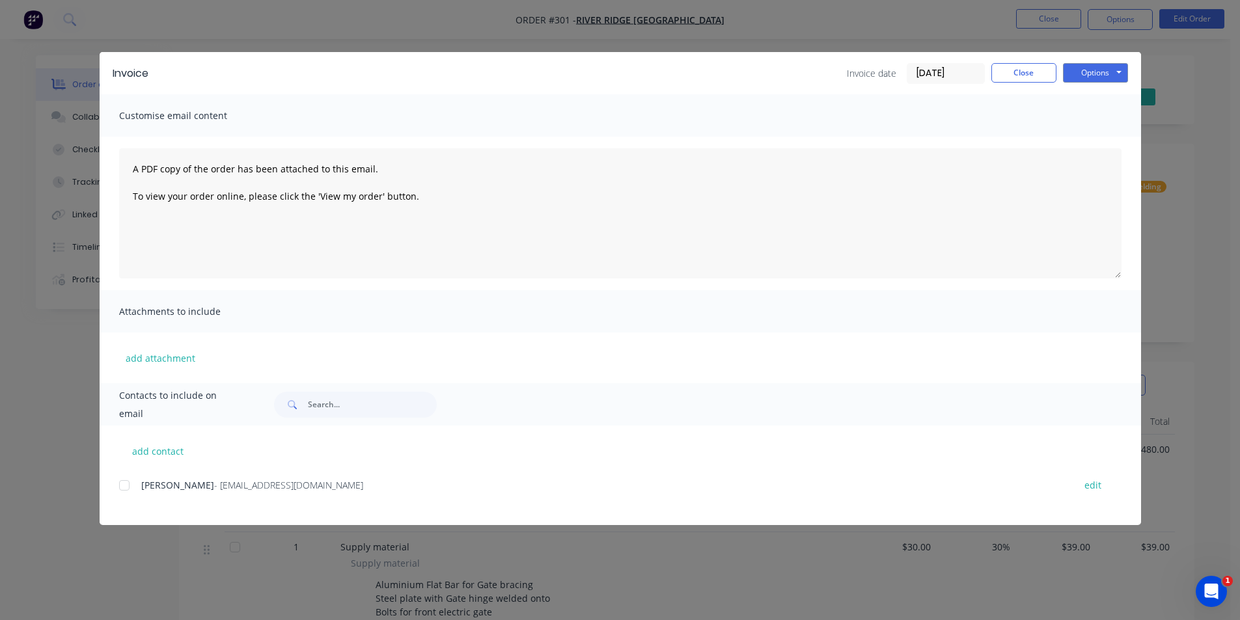
drag, startPoint x: 133, startPoint y: 484, endPoint x: 186, endPoint y: 467, distance: 54.6
click at [132, 484] on div at bounding box center [124, 486] width 26 height 26
click at [1101, 79] on button "Options" at bounding box center [1095, 73] width 65 height 20
click at [1105, 98] on button "Preview" at bounding box center [1104, 95] width 83 height 21
click at [298, 23] on div "Invoice Invoice date [DATE] Close Options Preview Print Email Customise email c…" at bounding box center [620, 310] width 1240 height 620
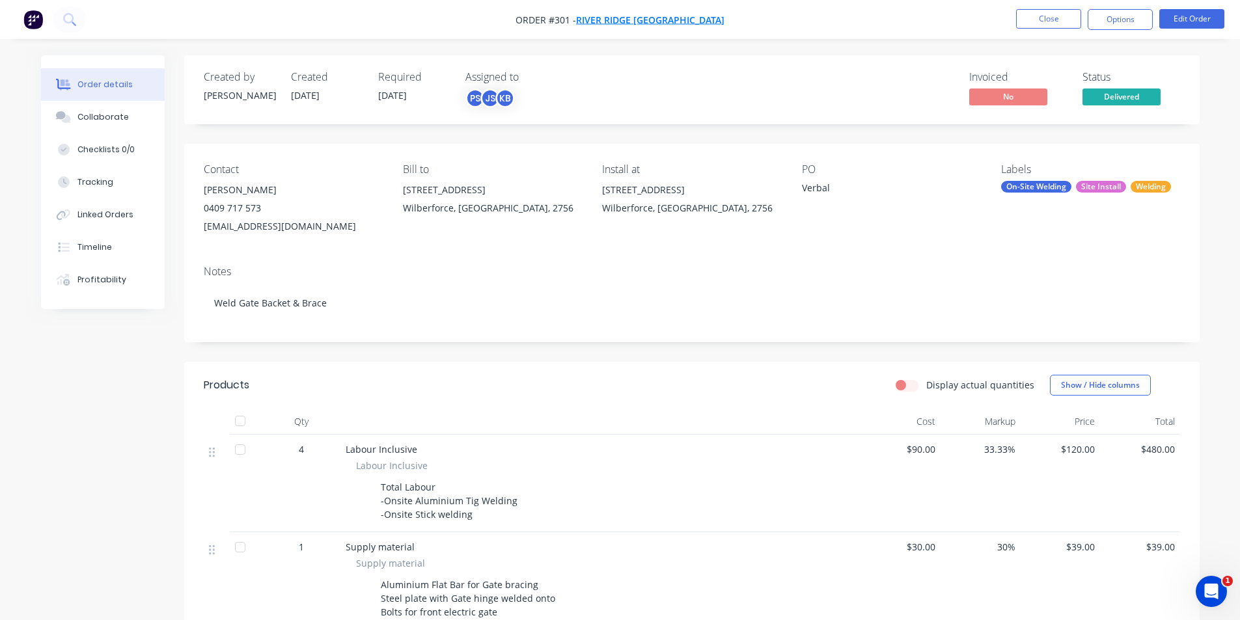
click at [619, 25] on span "River Ridge [GEOGRAPHIC_DATA]" at bounding box center [650, 20] width 148 height 12
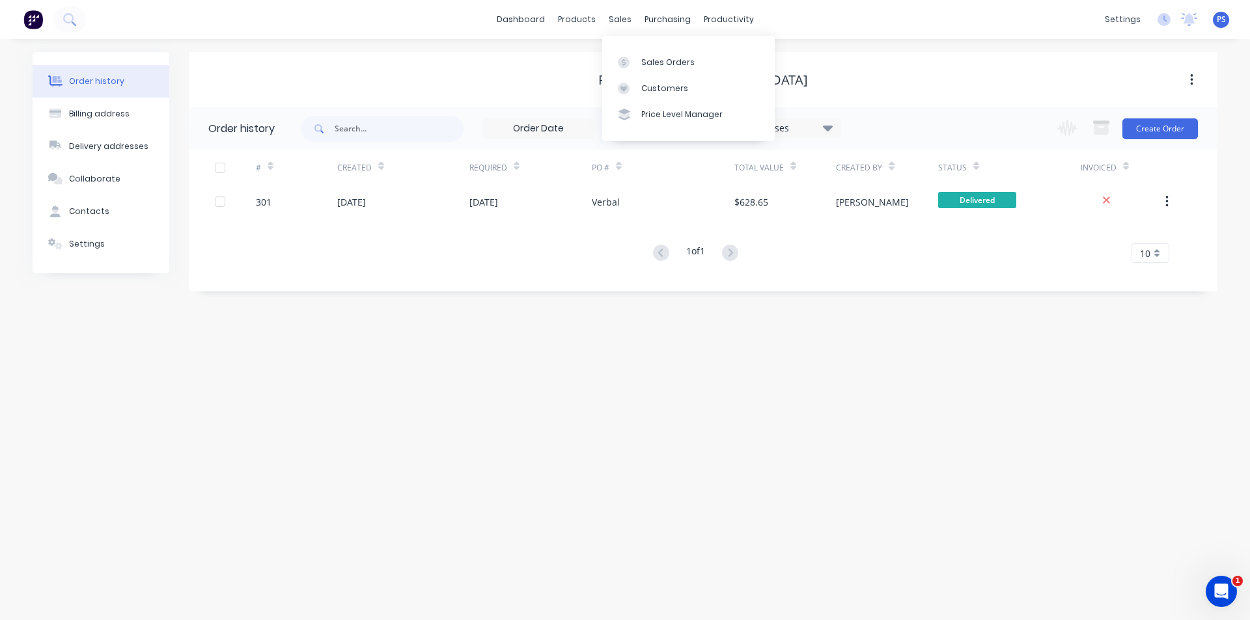
click at [916, 106] on div "River Ridge [GEOGRAPHIC_DATA]" at bounding box center [703, 79] width 1029 height 55
click at [649, 64] on div "River Ridge [GEOGRAPHIC_DATA]" at bounding box center [703, 79] width 1029 height 55
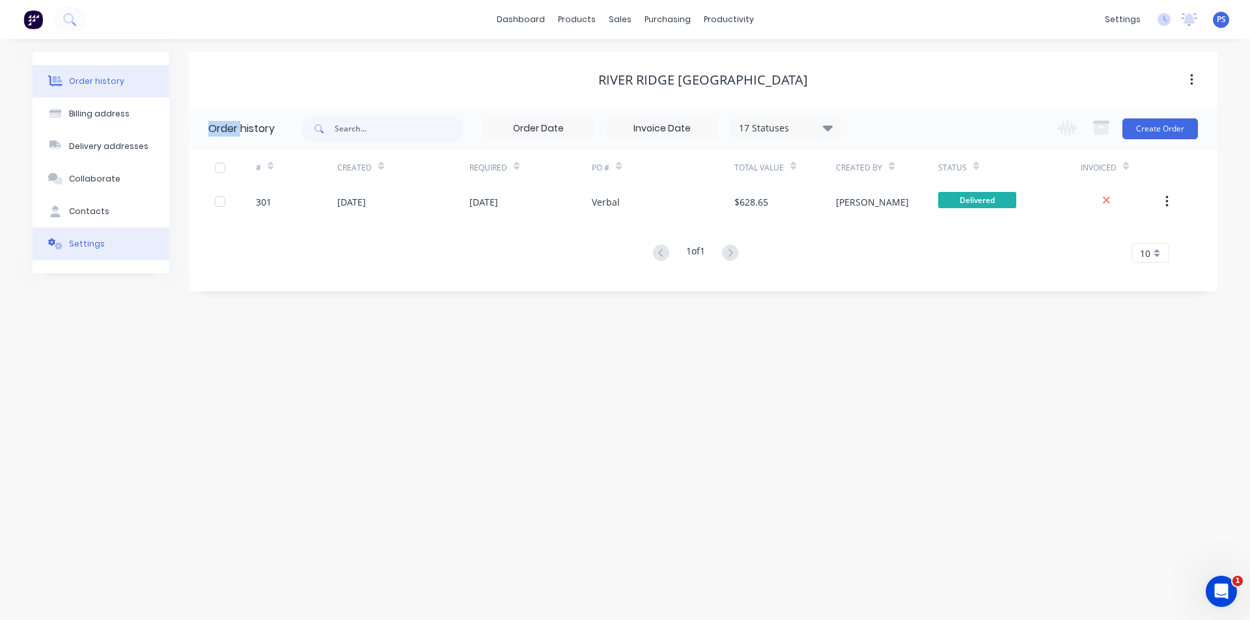
click at [108, 229] on button "Settings" at bounding box center [101, 244] width 137 height 33
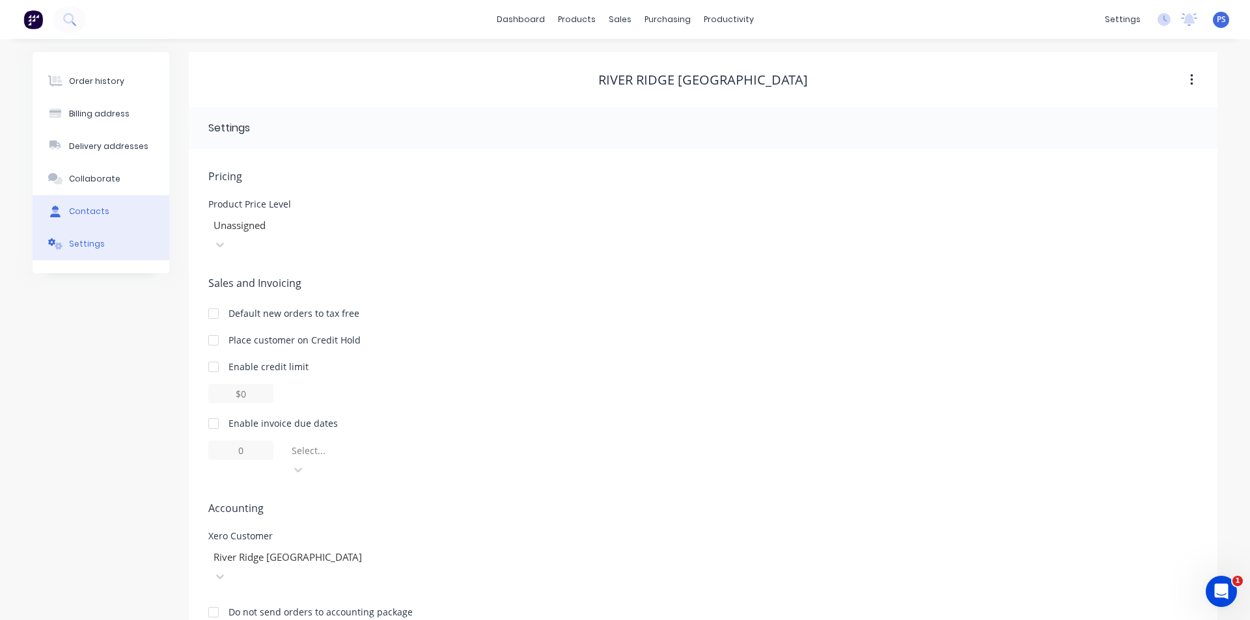
click at [114, 214] on button "Contacts" at bounding box center [101, 211] width 137 height 33
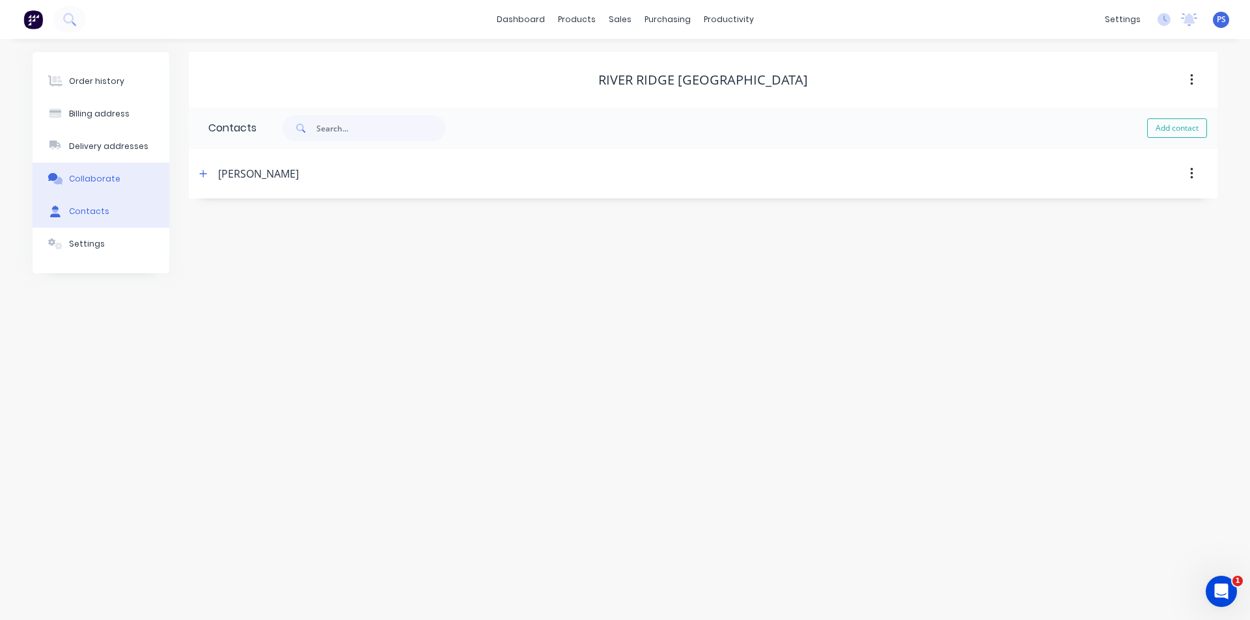
click at [133, 184] on button "Collaborate" at bounding box center [101, 179] width 137 height 33
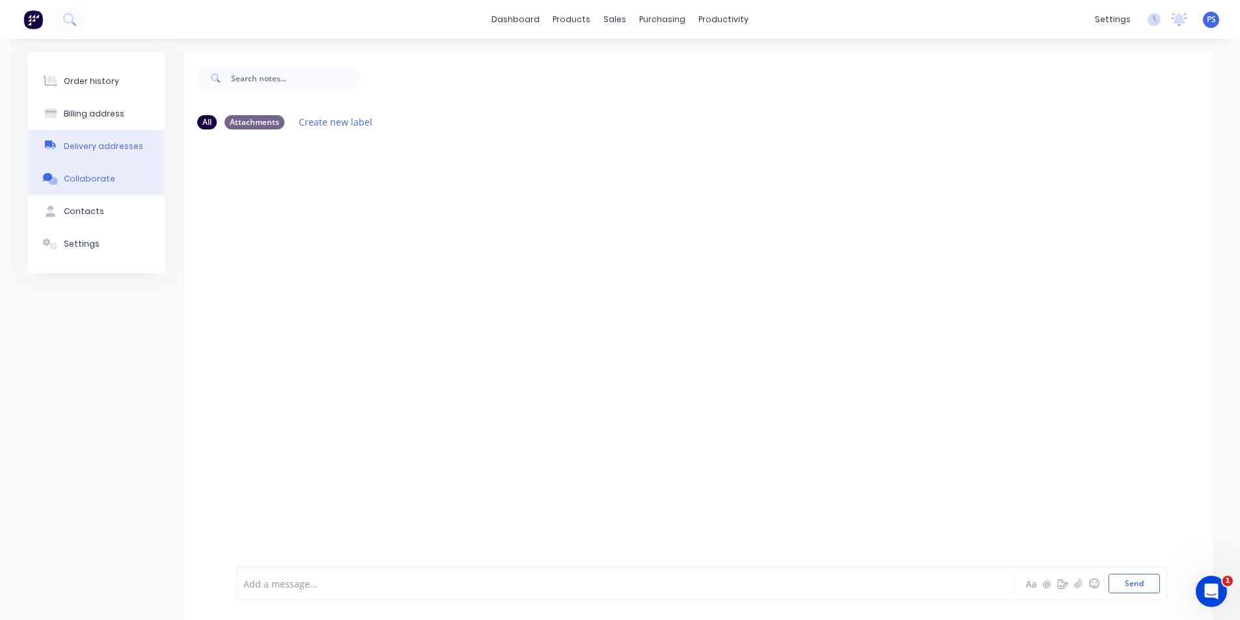
click at [128, 148] on div "Delivery addresses" at bounding box center [103, 147] width 79 height 12
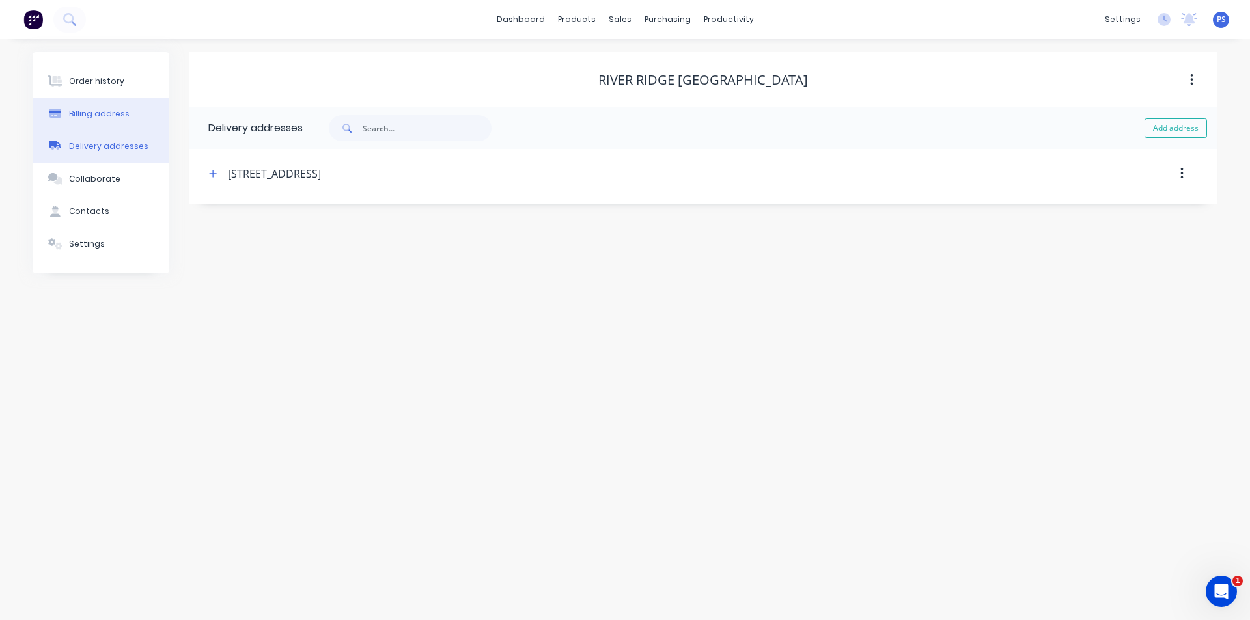
click at [128, 114] on button "Billing address" at bounding box center [101, 114] width 137 height 33
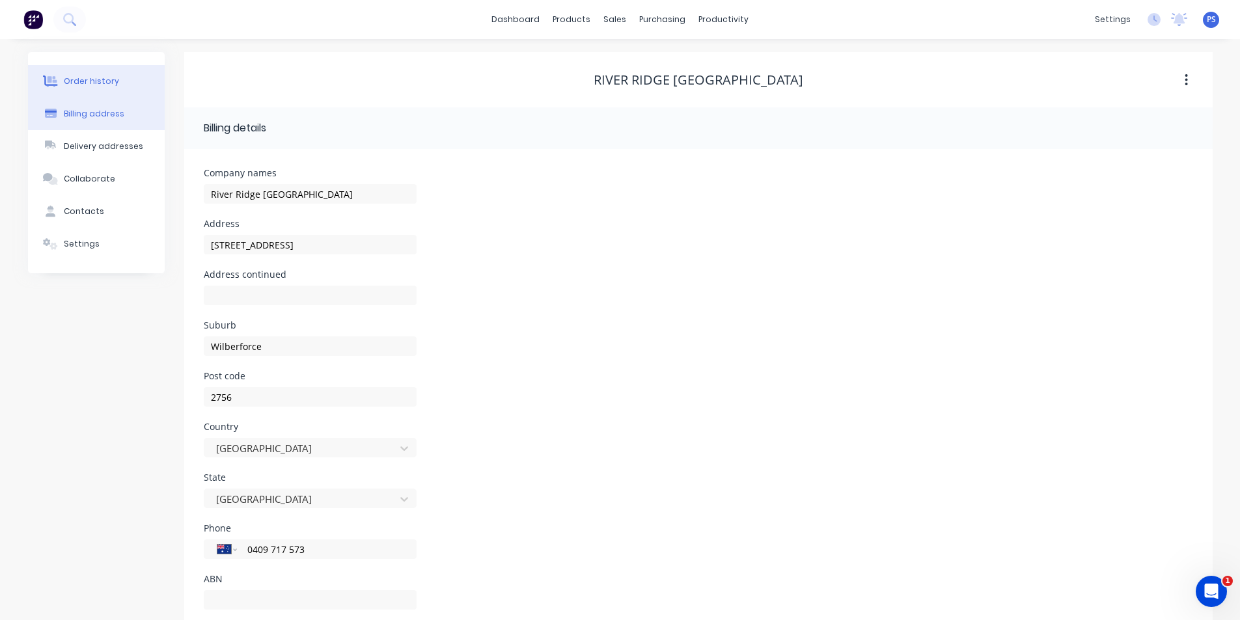
click at [131, 86] on button "Order history" at bounding box center [96, 81] width 137 height 33
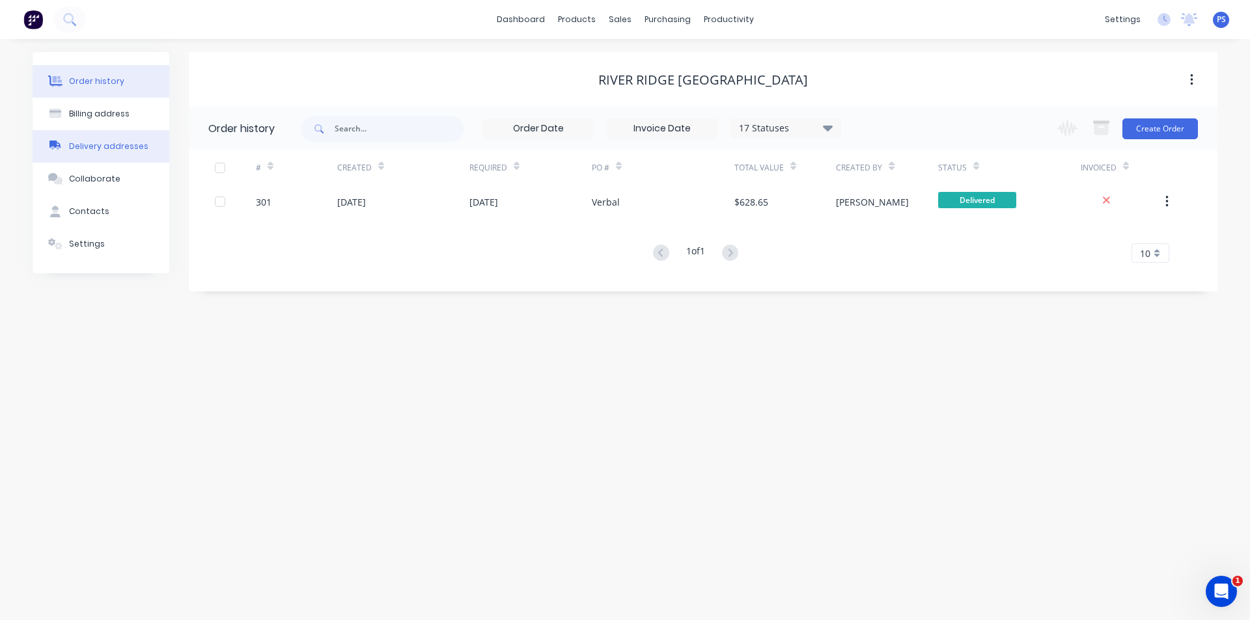
click at [126, 131] on button "Delivery addresses" at bounding box center [101, 146] width 137 height 33
select select "AU"
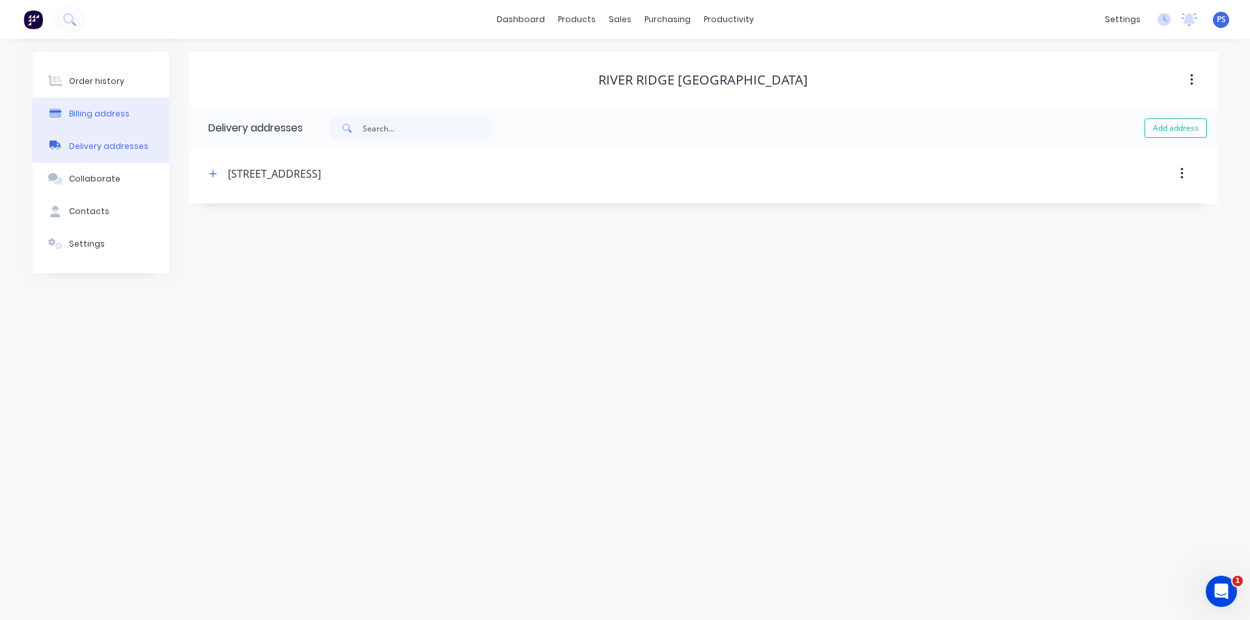
click at [134, 114] on button "Billing address" at bounding box center [101, 114] width 137 height 33
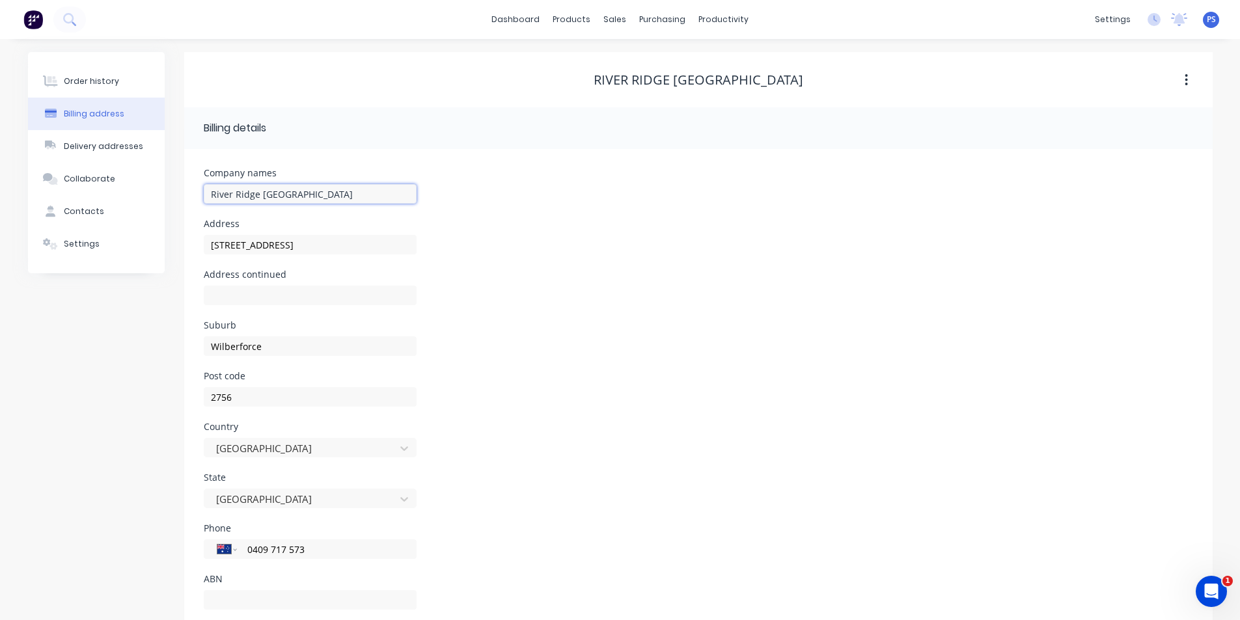
drag, startPoint x: 301, startPoint y: 191, endPoint x: 200, endPoint y: 193, distance: 100.9
click at [200, 193] on div "Company [GEOGRAPHIC_DATA] Address [STREET_ADDRESS] Address continued Suburb [GE…" at bounding box center [698, 394] width 1029 height 490
type input "[PERSON_NAME]"
click at [532, 261] on div "Address [STREET_ADDRESS]" at bounding box center [698, 244] width 989 height 51
click at [660, 344] on div "Suburb Wilberforce" at bounding box center [698, 346] width 989 height 51
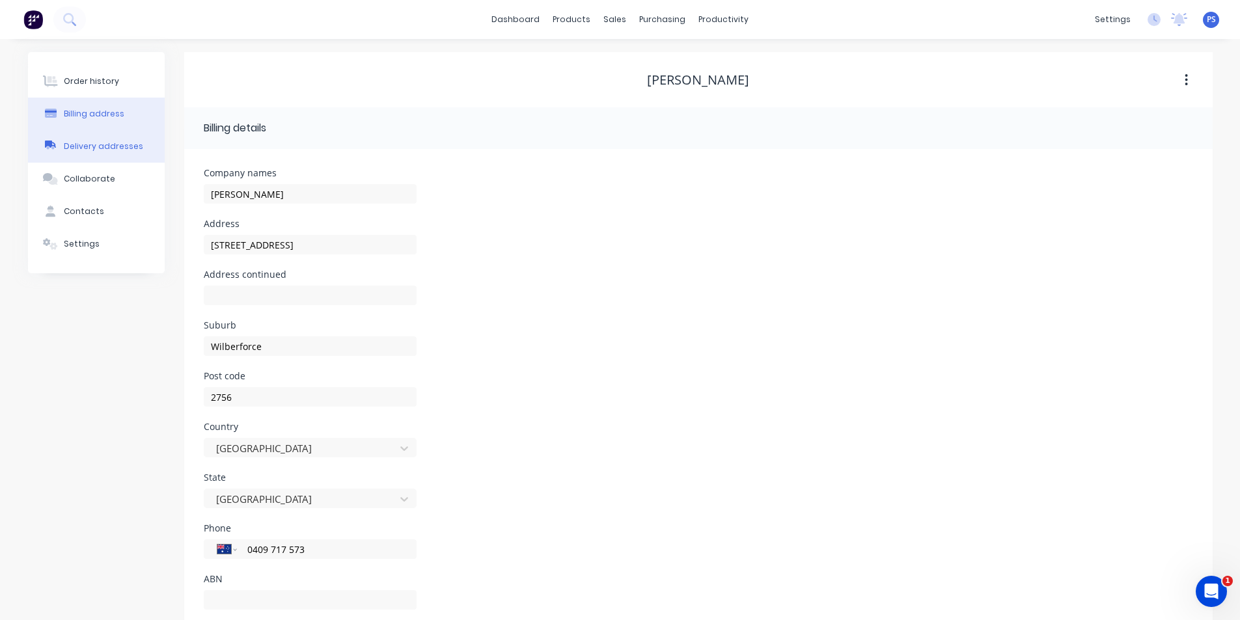
click at [66, 161] on button "Delivery addresses" at bounding box center [96, 146] width 137 height 33
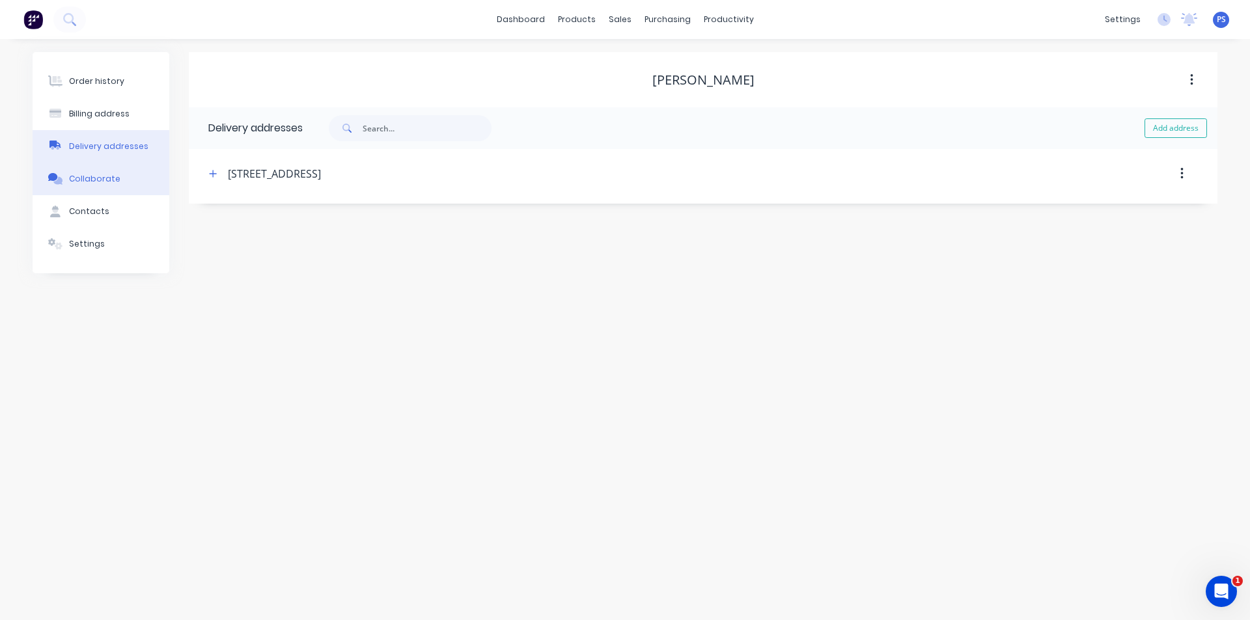
click at [81, 186] on button "Collaborate" at bounding box center [101, 179] width 137 height 33
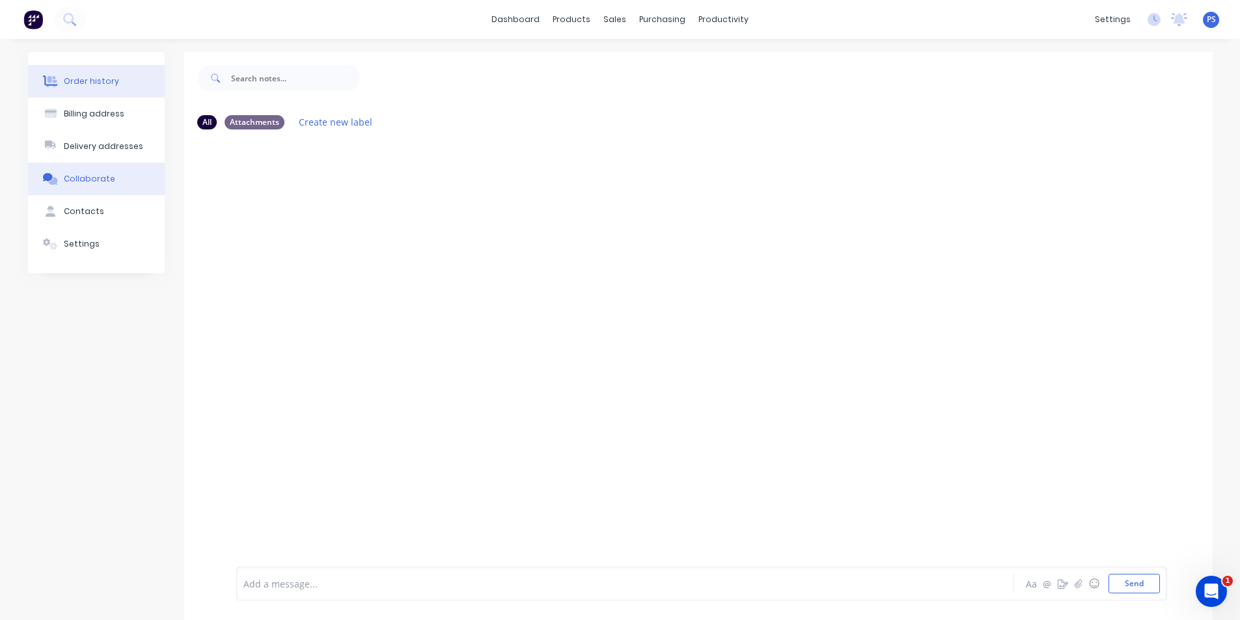
click at [105, 91] on button "Order history" at bounding box center [96, 81] width 137 height 33
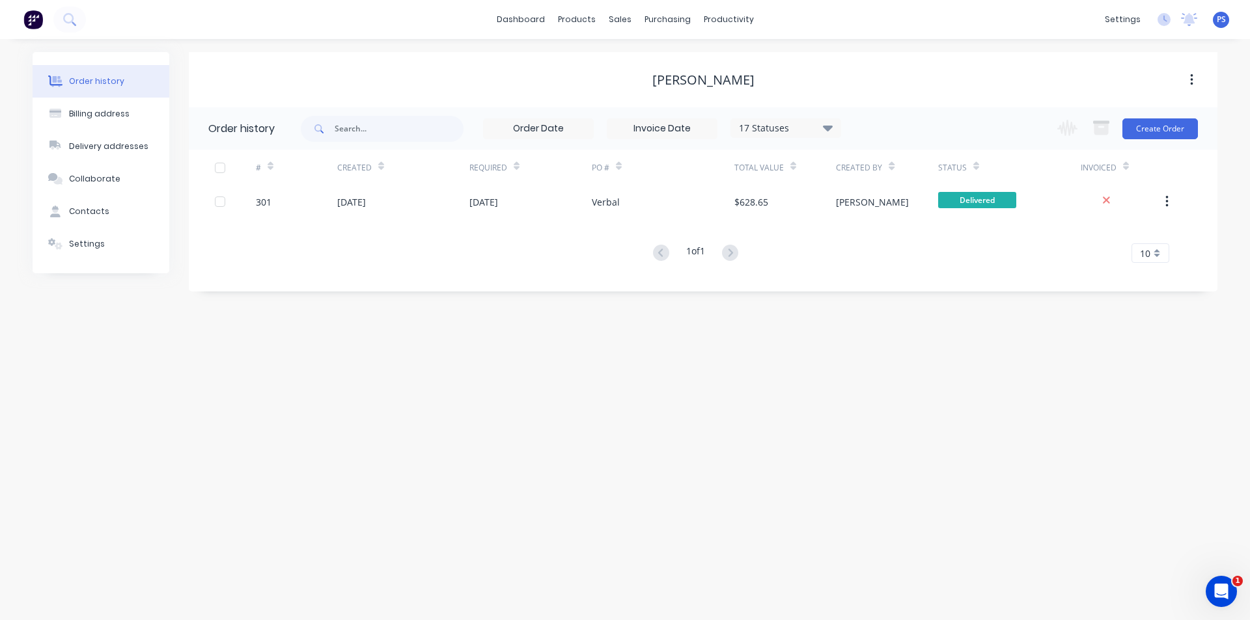
click at [721, 80] on div "[PERSON_NAME]" at bounding box center [703, 80] width 102 height 16
click at [629, 18] on div "sales" at bounding box center [620, 20] width 36 height 20
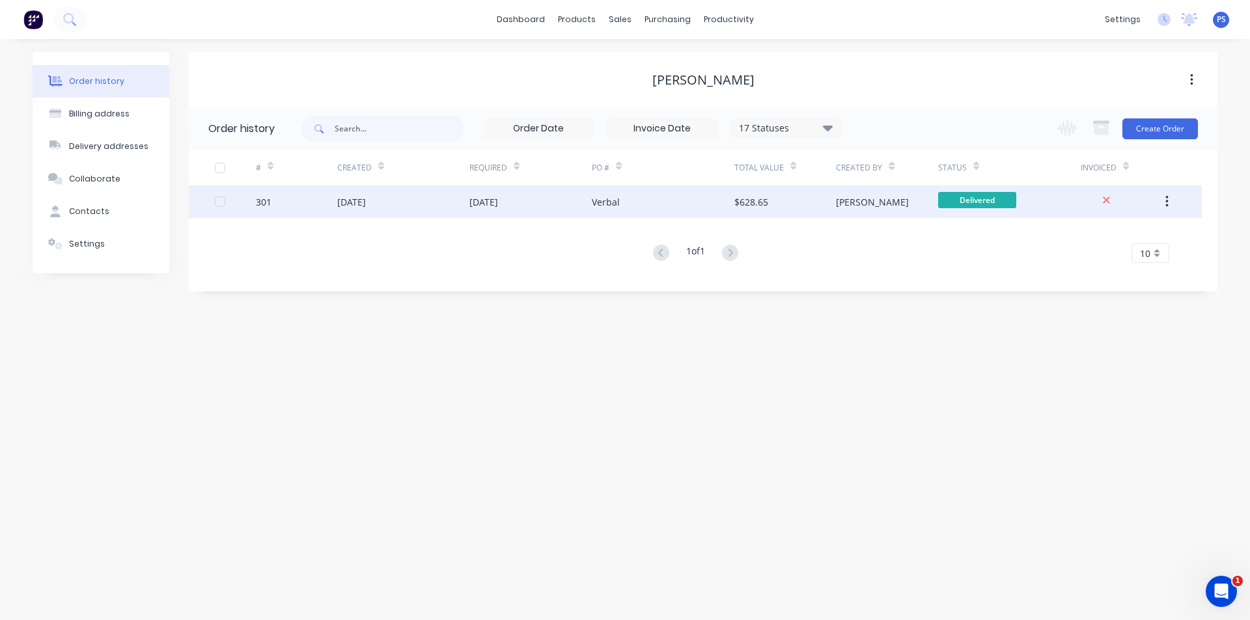
click at [912, 202] on div "[PERSON_NAME]" at bounding box center [887, 202] width 102 height 33
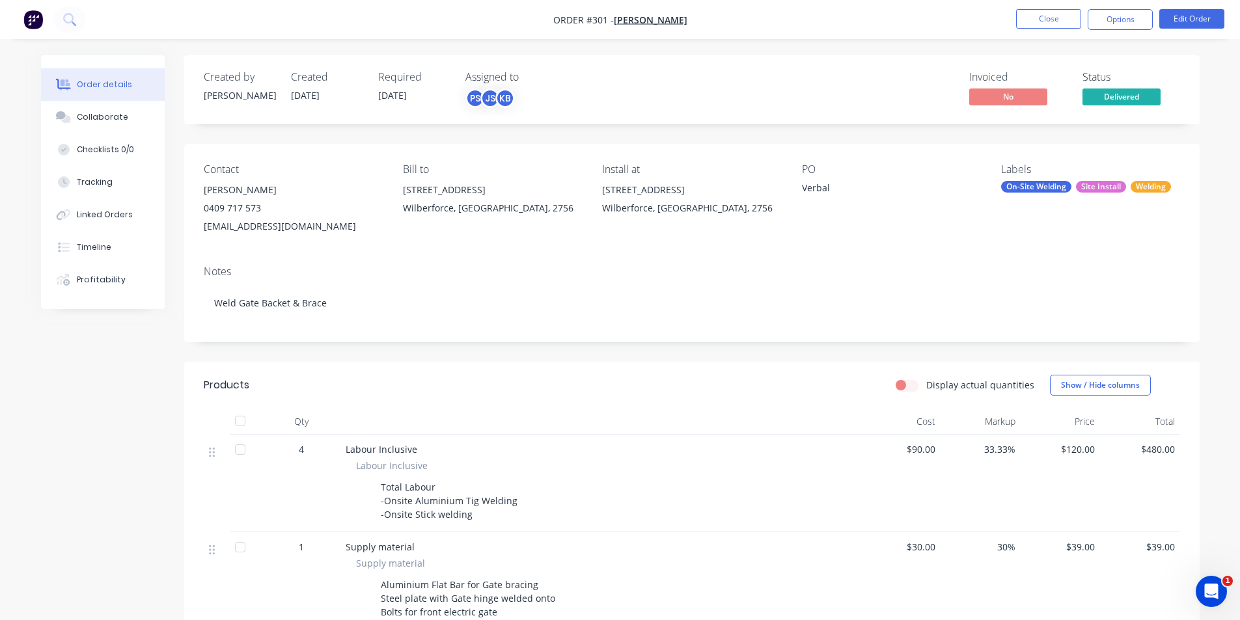
click at [1153, 23] on ul "Close Options Edit Order" at bounding box center [1121, 19] width 240 height 21
click at [1150, 23] on button "Options" at bounding box center [1120, 19] width 65 height 21
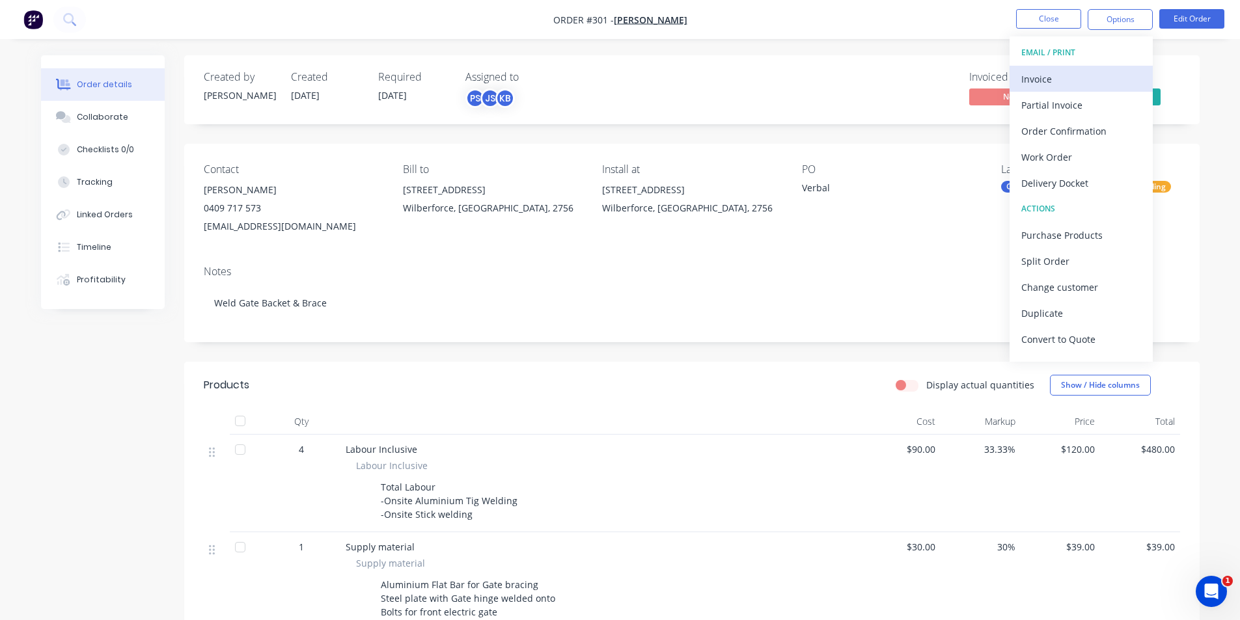
click at [1091, 83] on div "Invoice" at bounding box center [1081, 79] width 120 height 19
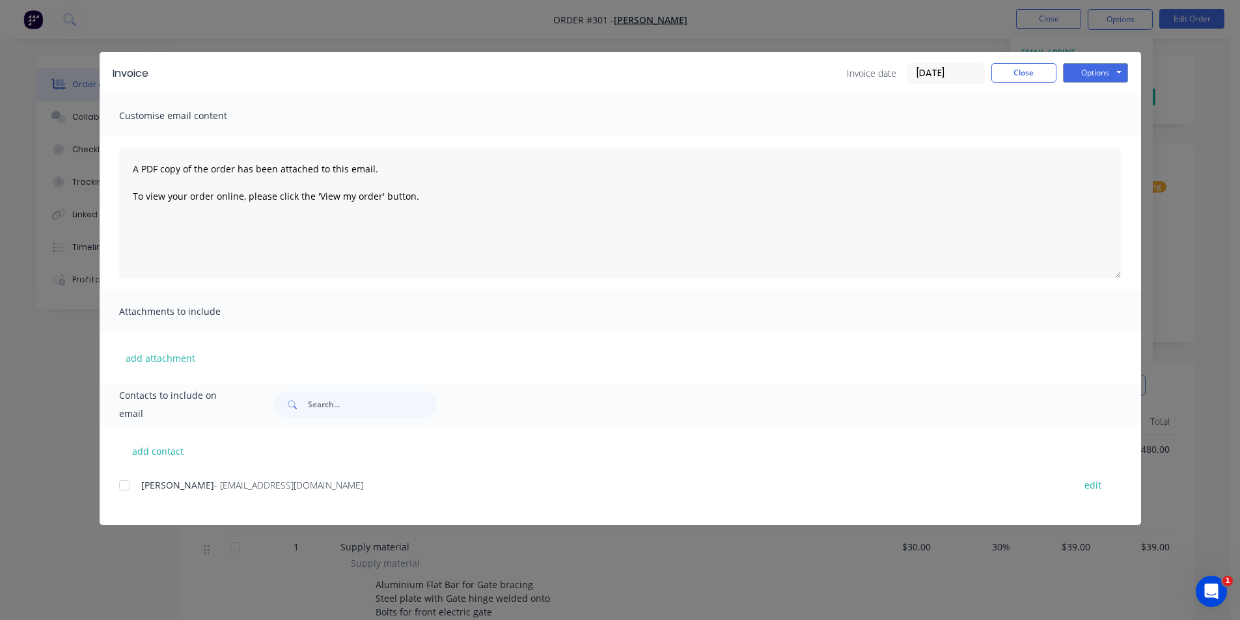
click at [133, 480] on div at bounding box center [124, 486] width 26 height 26
click at [1075, 68] on button "Options" at bounding box center [1095, 73] width 65 height 20
click at [1079, 104] on button "Preview" at bounding box center [1104, 95] width 83 height 21
click at [1114, 78] on button "Options" at bounding box center [1095, 73] width 65 height 20
click at [1081, 135] on button "Email" at bounding box center [1104, 138] width 83 height 21
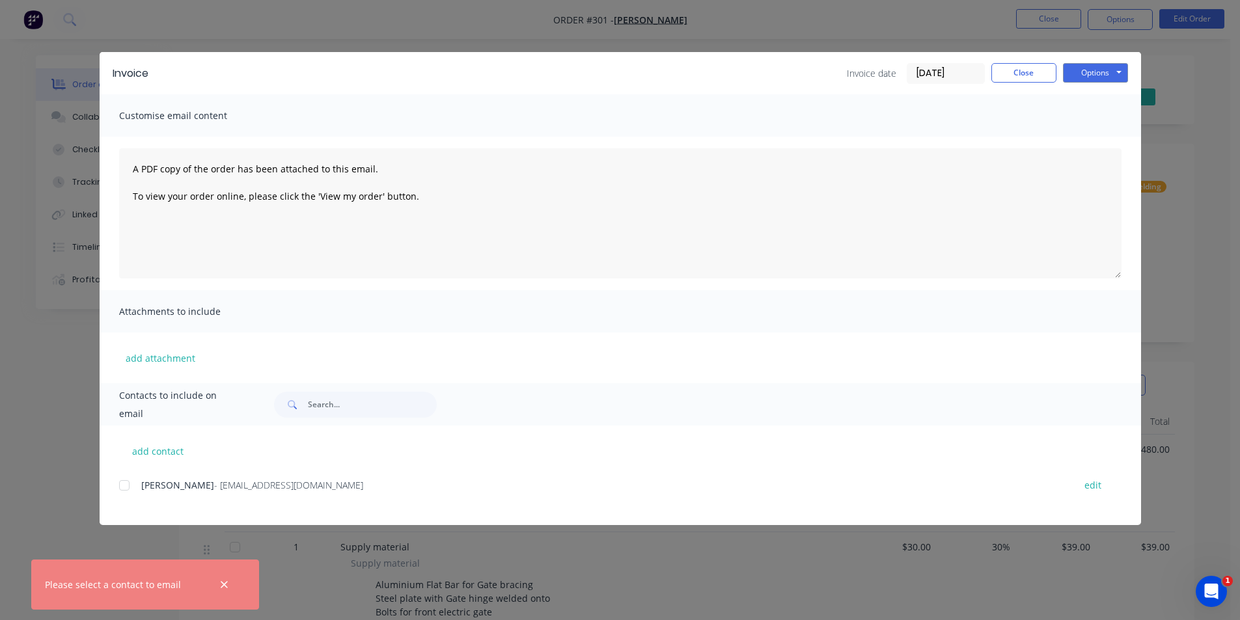
click at [128, 486] on div at bounding box center [124, 486] width 26 height 26
click at [321, 317] on div "Attachments to include" at bounding box center [621, 311] width 1042 height 42
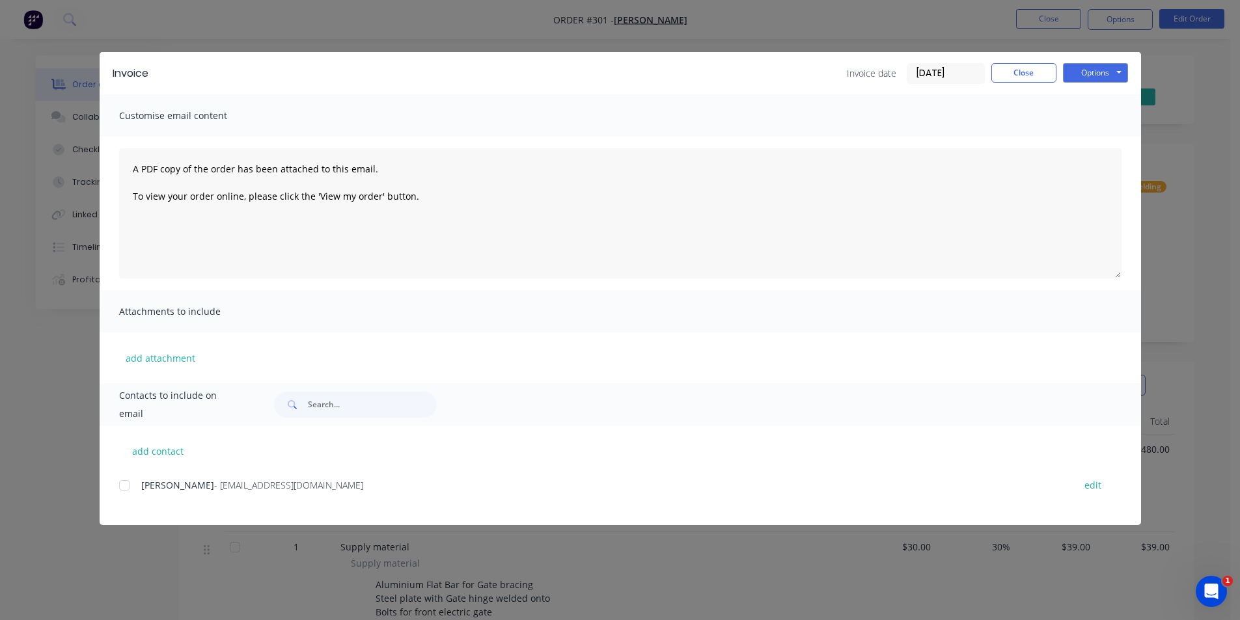
click at [678, 318] on div "Attachments to include" at bounding box center [621, 311] width 1042 height 42
click at [120, 488] on div at bounding box center [124, 486] width 26 height 26
click at [1086, 73] on button "Options" at bounding box center [1095, 73] width 65 height 20
click at [1093, 132] on button "Email" at bounding box center [1104, 138] width 83 height 21
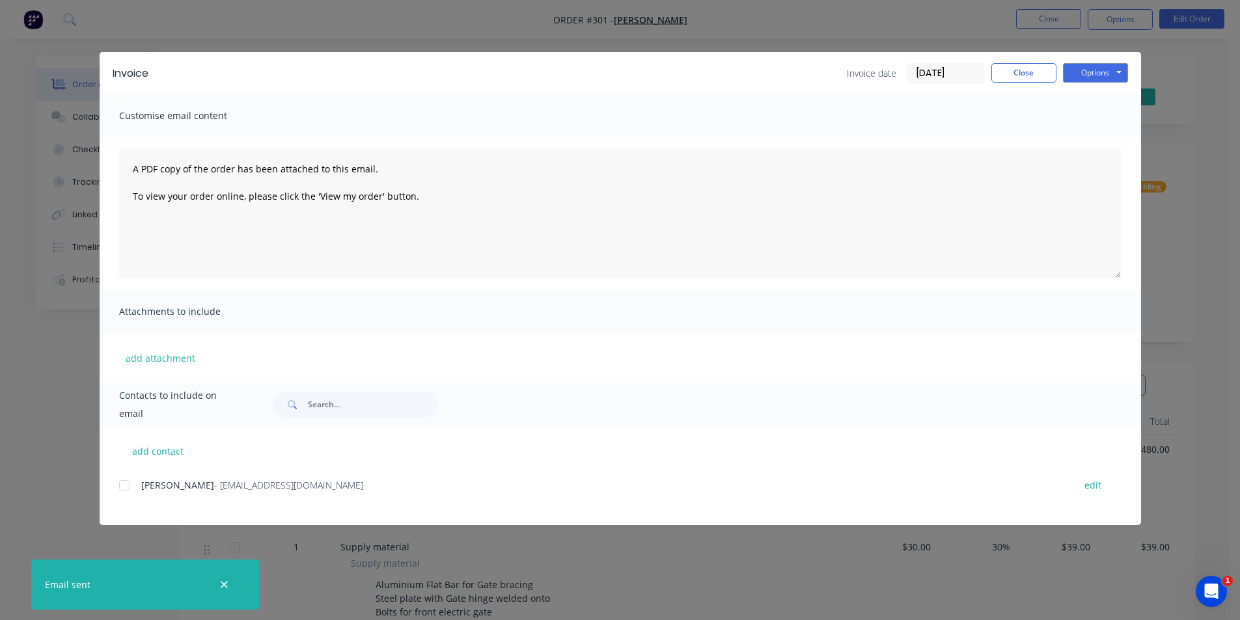
click at [673, 44] on div "Invoice Invoice date [DATE] Close Options Preview Print Email Customise email c…" at bounding box center [620, 310] width 1240 height 620
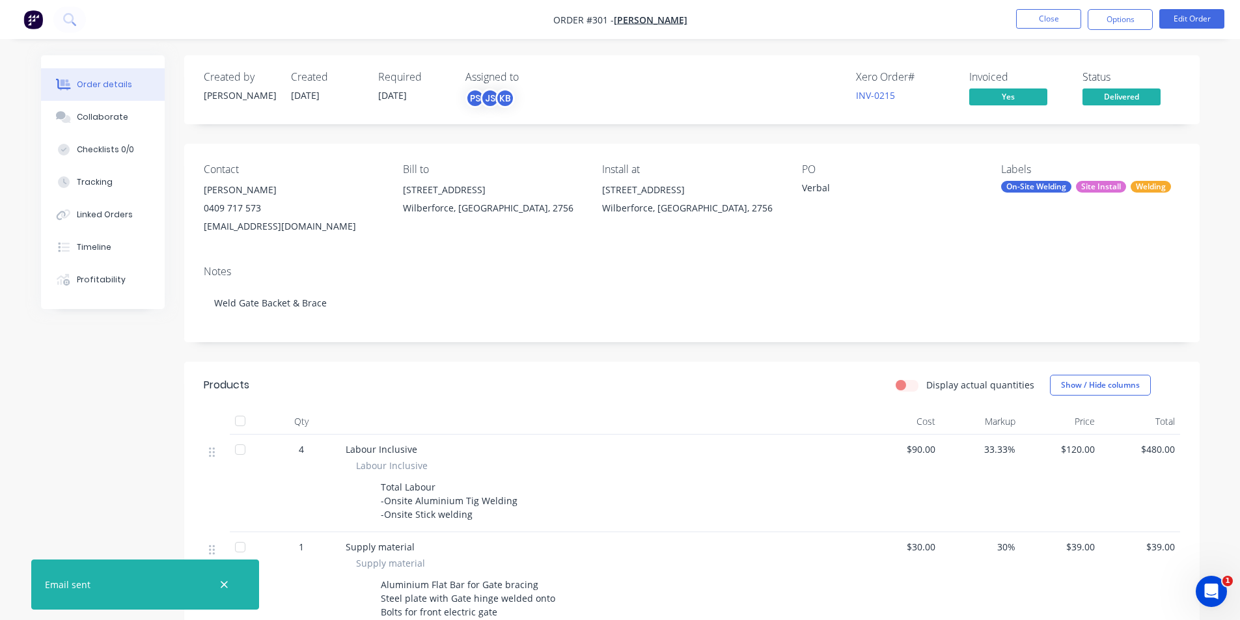
click at [46, 18] on button "button" at bounding box center [33, 19] width 27 height 21
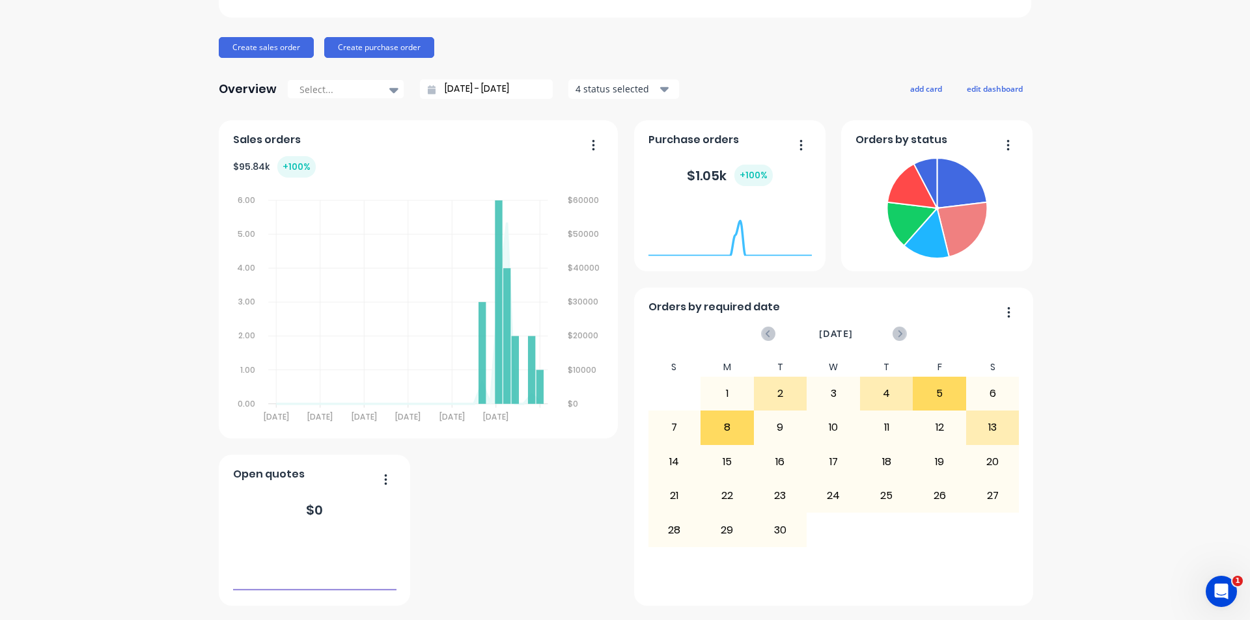
scroll to position [130, 0]
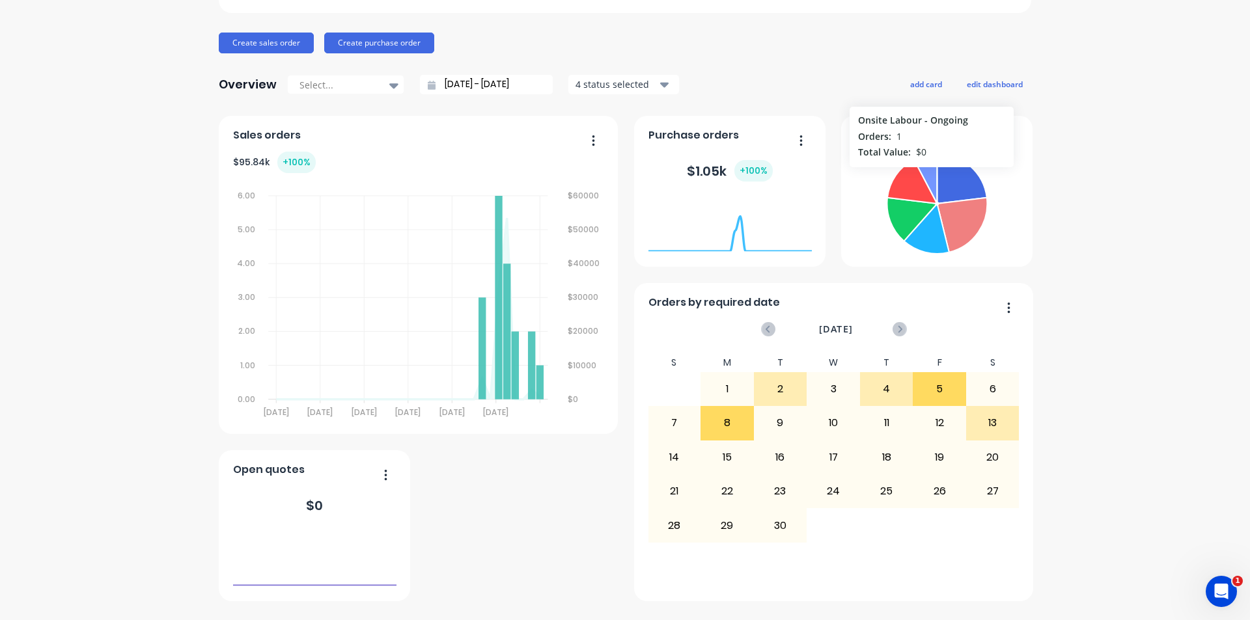
click at [926, 174] on icon at bounding box center [924, 178] width 23 height 49
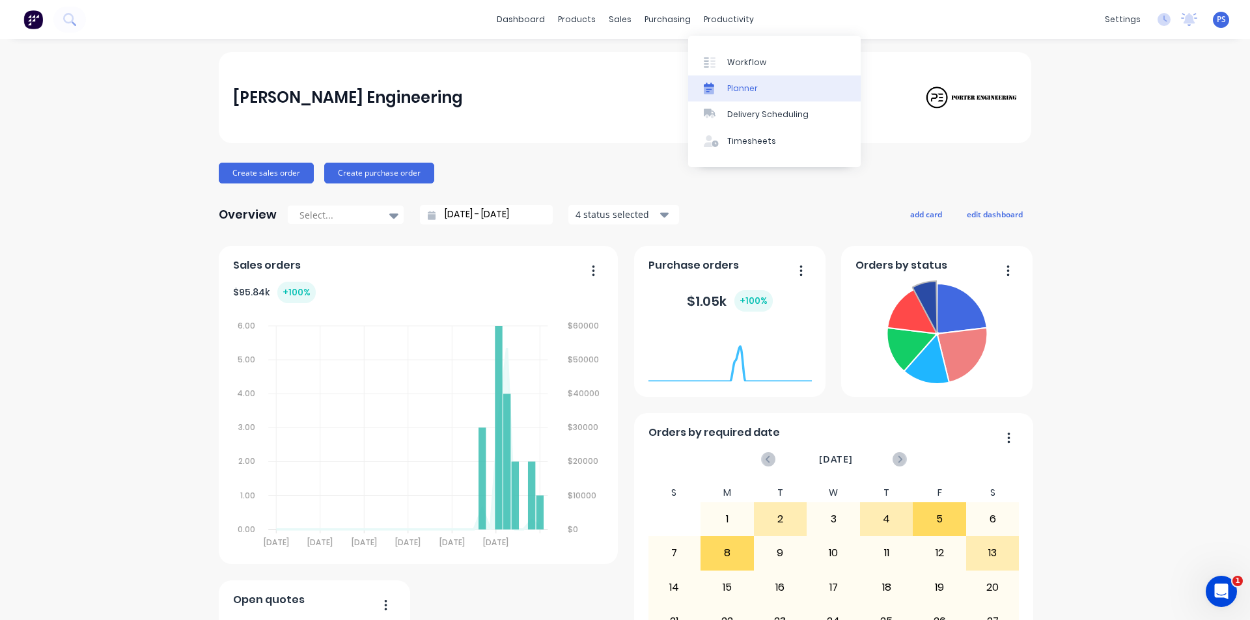
click at [717, 78] on link "Planner" at bounding box center [774, 89] width 173 height 26
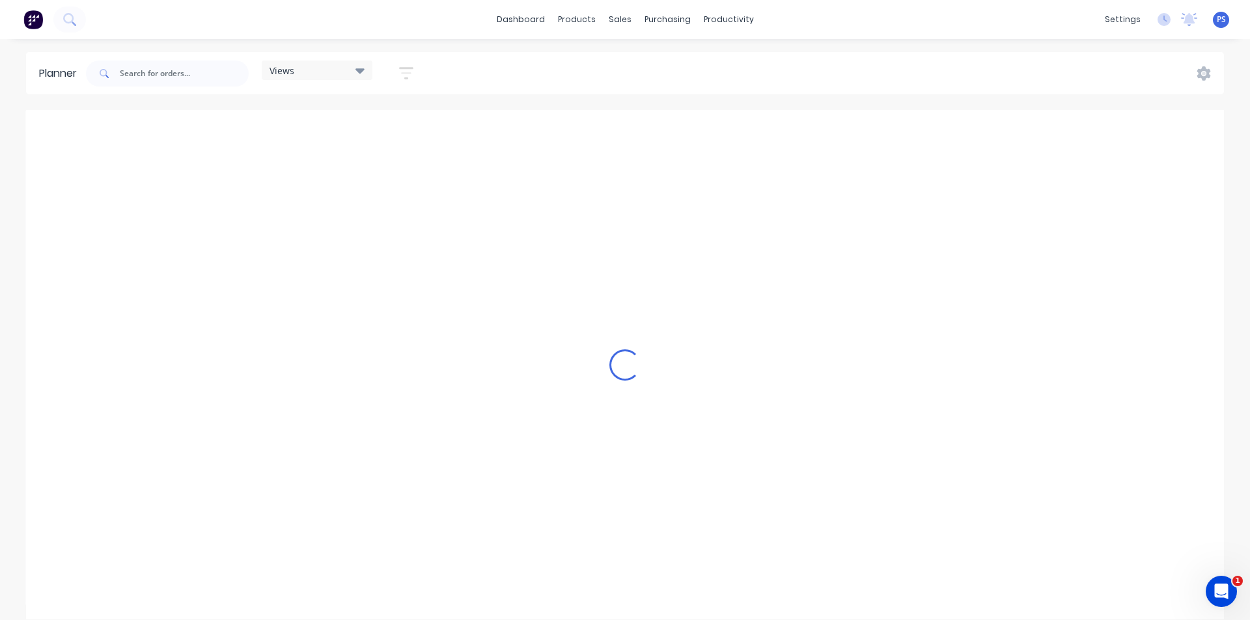
scroll to position [0, 3334]
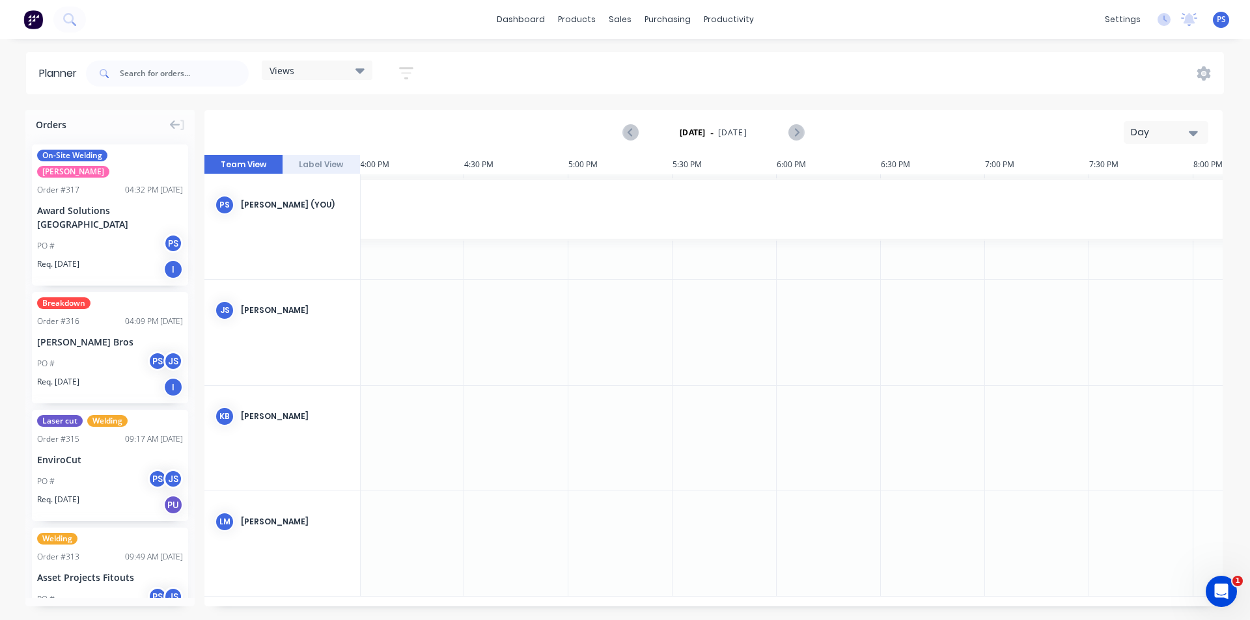
click at [1187, 137] on div "Day" at bounding box center [1161, 133] width 60 height 14
click at [1168, 198] on div "Week" at bounding box center [1142, 193] width 129 height 26
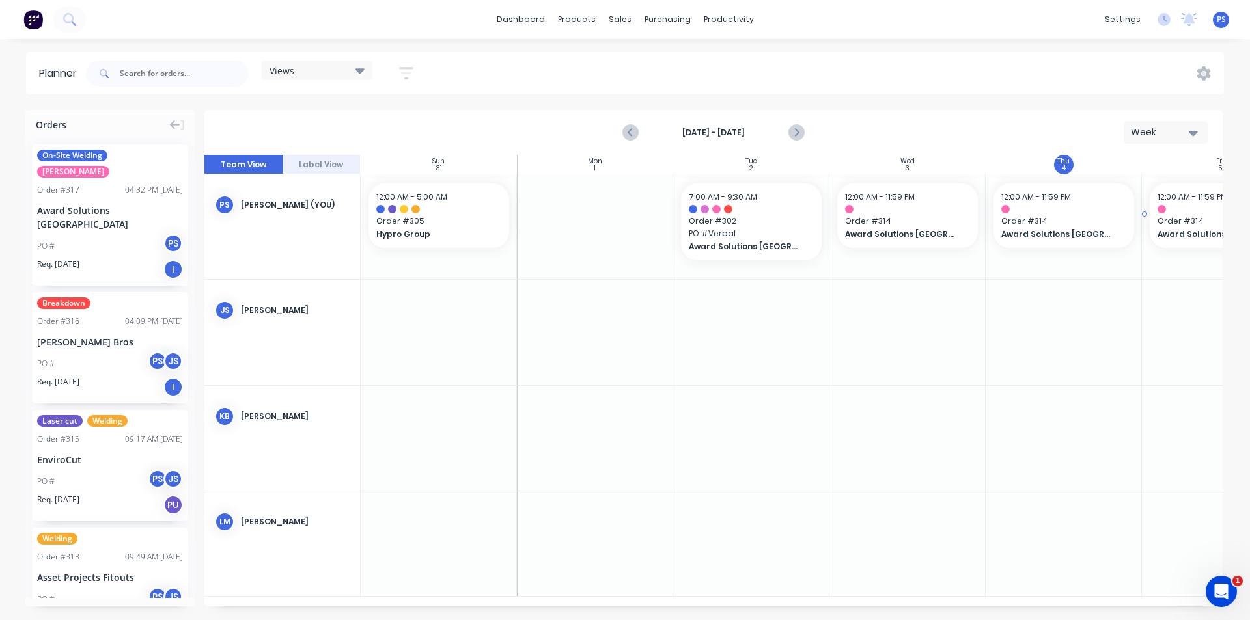
scroll to position [0, 1]
click at [1169, 128] on div "Week" at bounding box center [1161, 133] width 60 height 14
click at [1144, 210] on div "Month" at bounding box center [1142, 219] width 129 height 26
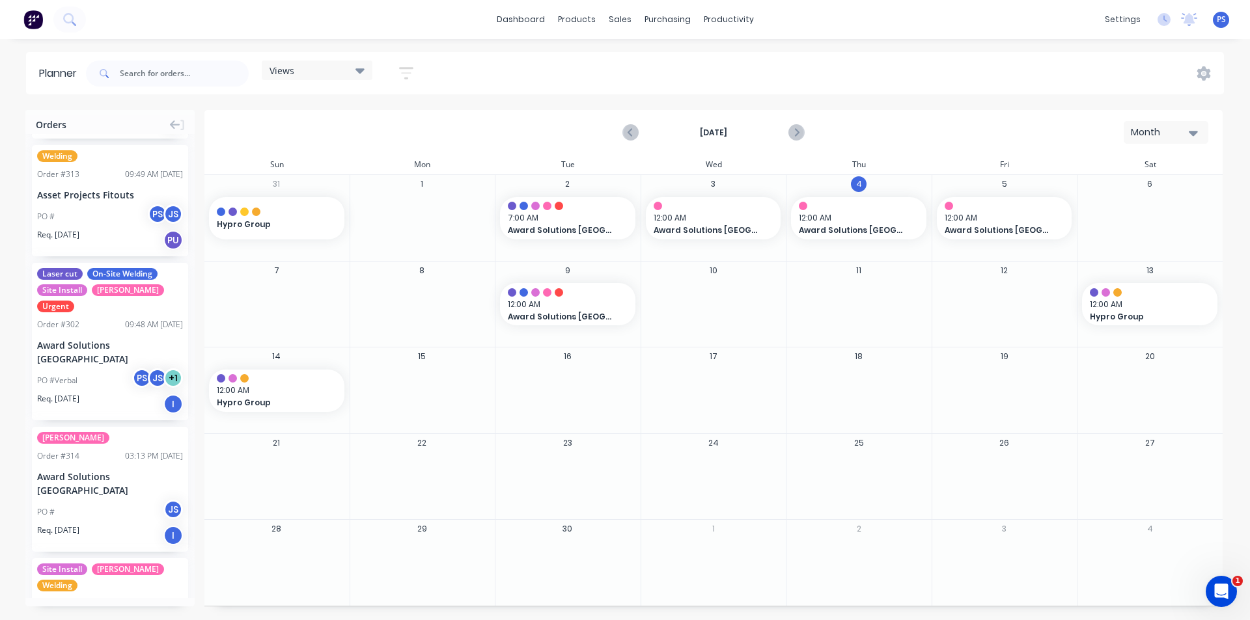
scroll to position [357, 0]
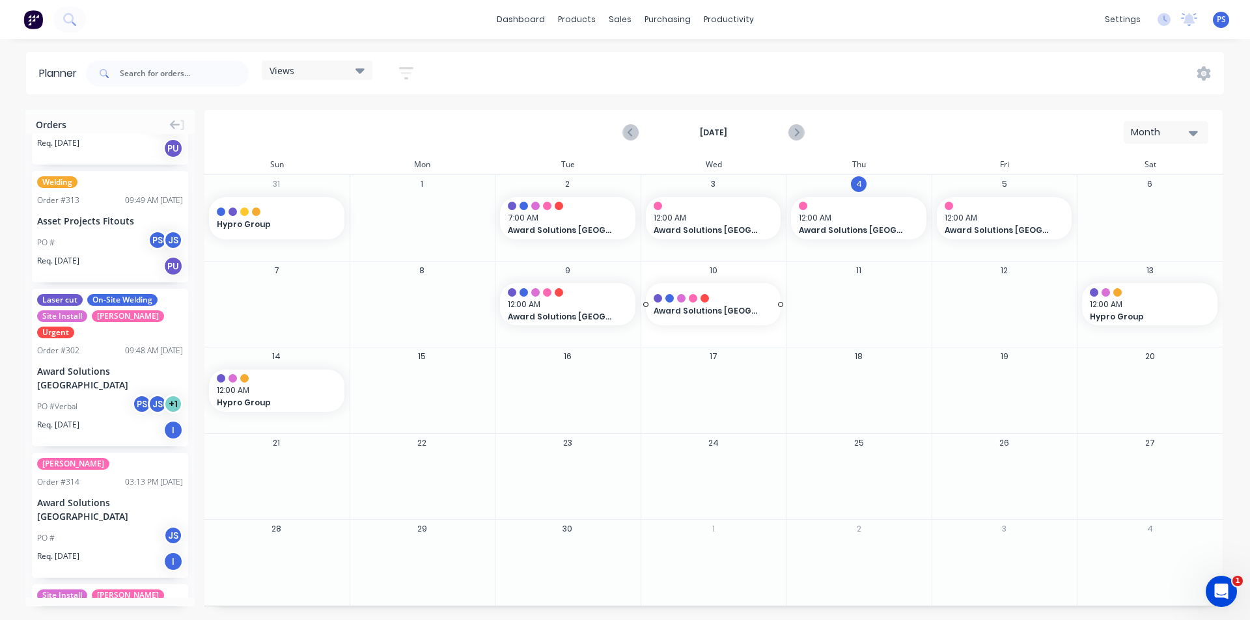
drag, startPoint x: 97, startPoint y: 297, endPoint x: 690, endPoint y: 277, distance: 593.4
click at [419, 310] on div at bounding box center [422, 304] width 145 height 42
drag, startPoint x: 775, startPoint y: 305, endPoint x: 851, endPoint y: 305, distance: 75.5
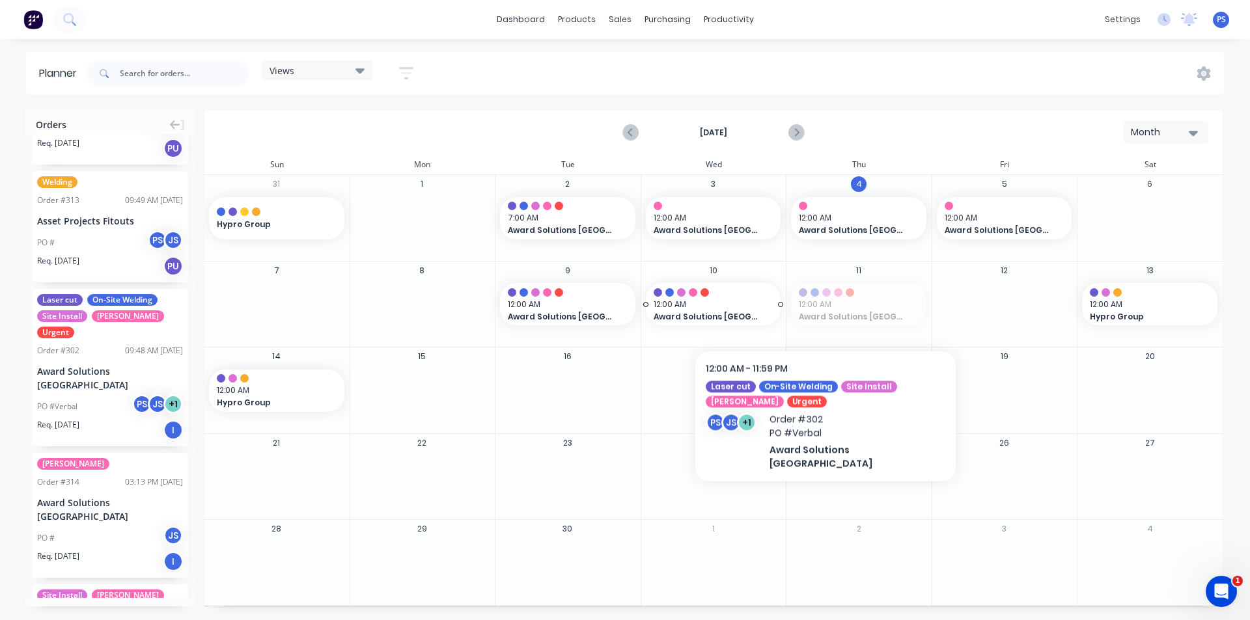
drag, startPoint x: 852, startPoint y: 306, endPoint x: 731, endPoint y: 312, distance: 121.2
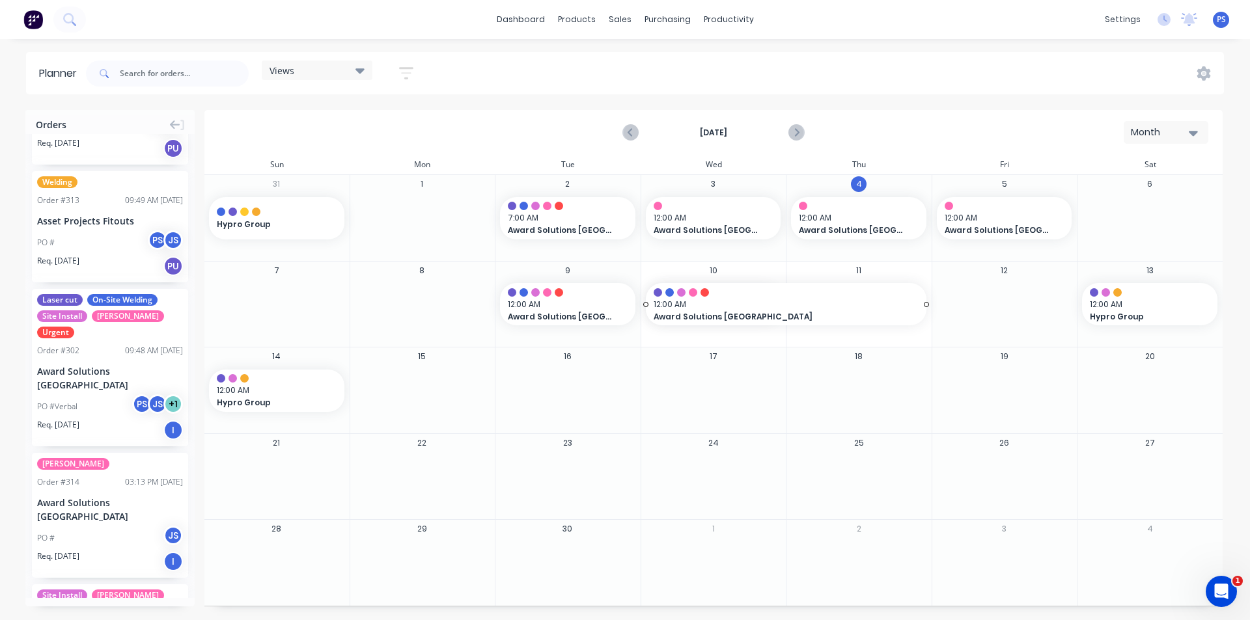
drag, startPoint x: 778, startPoint y: 303, endPoint x: 879, endPoint y: 303, distance: 101.6
drag, startPoint x: 925, startPoint y: 303, endPoint x: 764, endPoint y: 310, distance: 160.9
click at [829, 404] on div "Delete timeslot" at bounding box center [825, 403] width 139 height 27
click at [562, 295] on div at bounding box center [559, 292] width 8 height 8
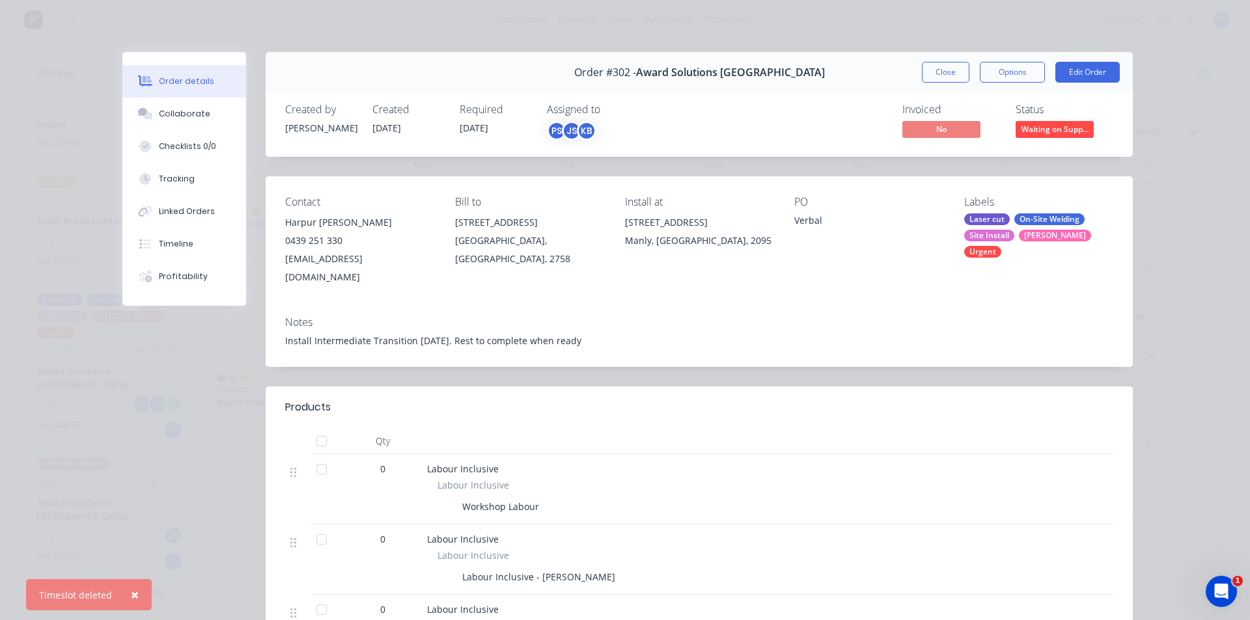
click at [356, 176] on div "Contact Harpur [PERSON_NAME] [PHONE_NUMBER] [EMAIL_ADDRESS][DOMAIN_NAME] Bill t…" at bounding box center [699, 241] width 867 height 130
click at [932, 72] on button "Close" at bounding box center [946, 72] width 48 height 21
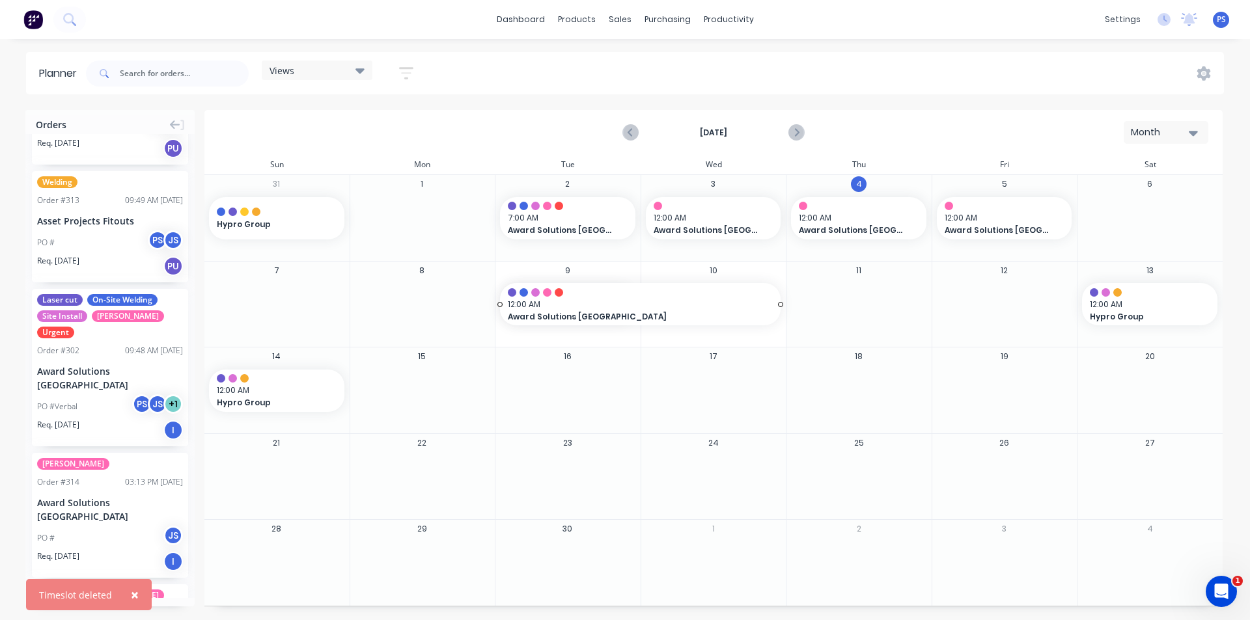
drag, startPoint x: 633, startPoint y: 305, endPoint x: 734, endPoint y: 299, distance: 101.1
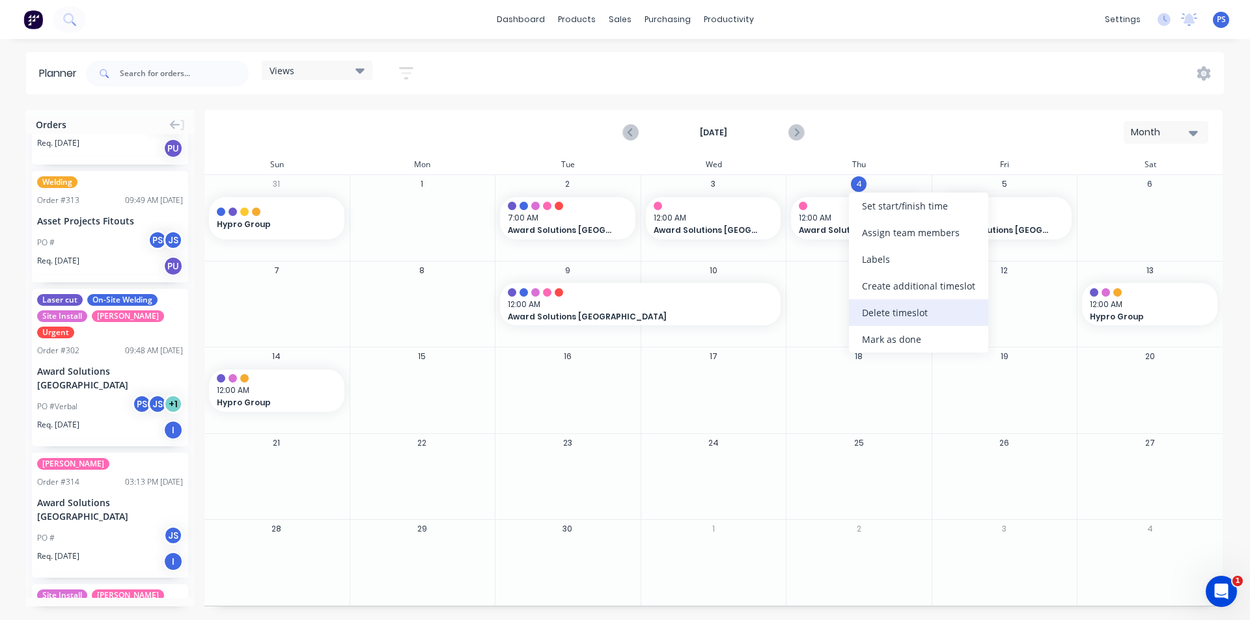
click at [915, 316] on div "Delete timeslot" at bounding box center [918, 312] width 139 height 27
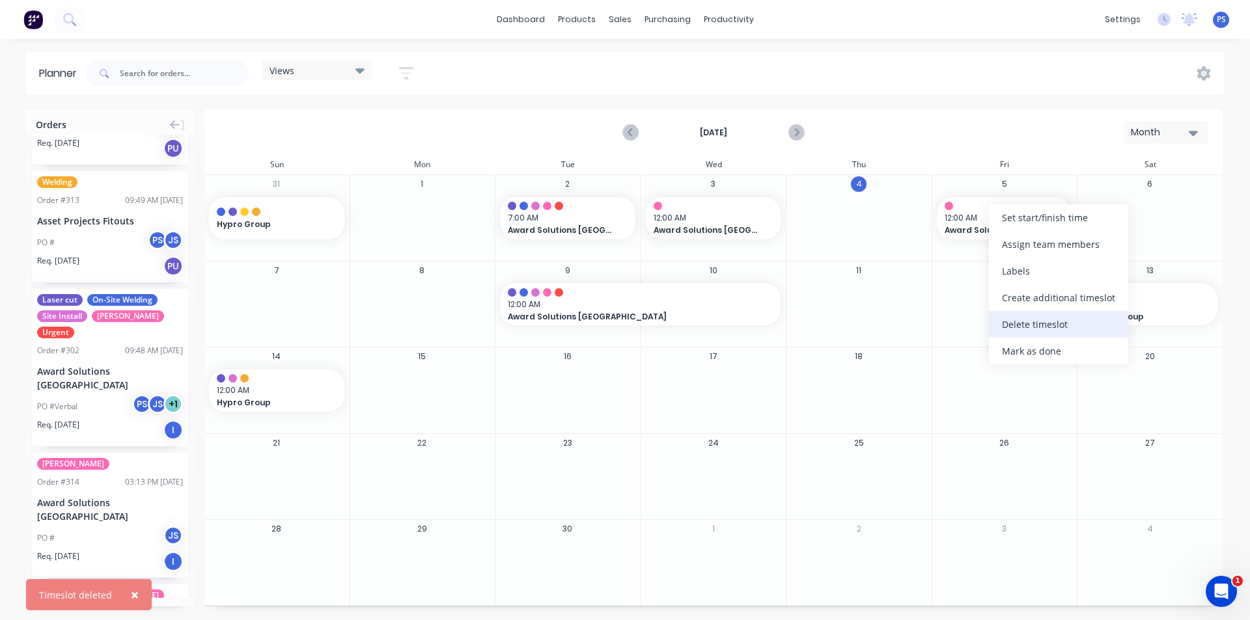
click at [1020, 325] on div "Delete timeslot" at bounding box center [1058, 324] width 139 height 27
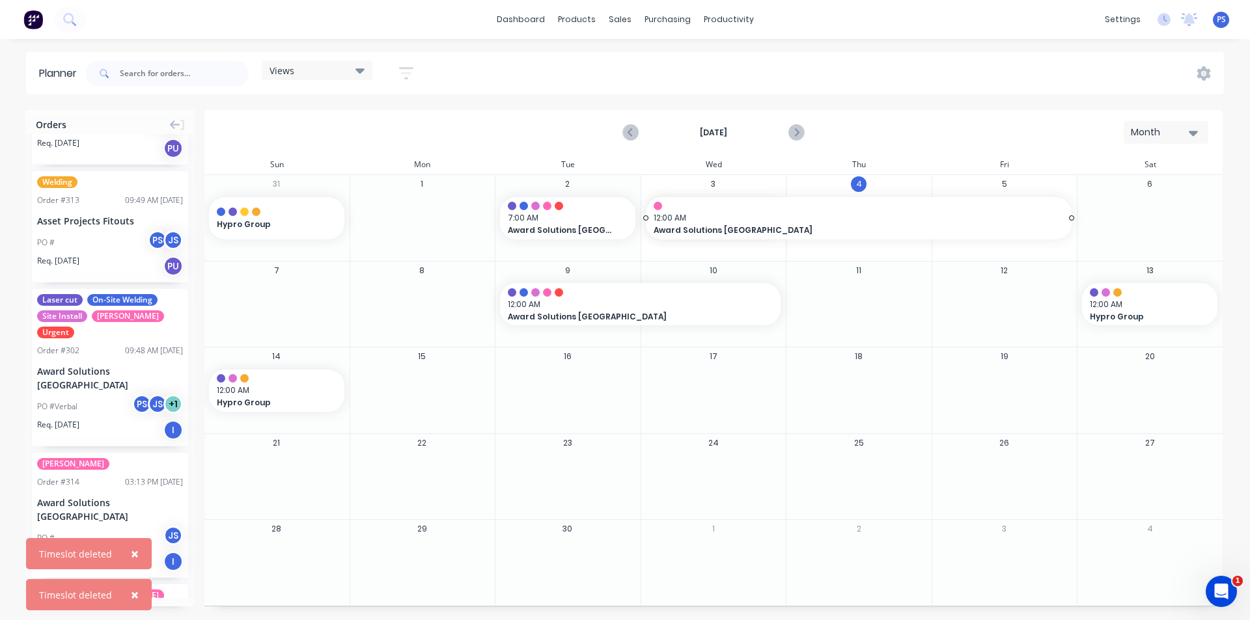
drag, startPoint x: 780, startPoint y: 221, endPoint x: 807, endPoint y: 225, distance: 27.1
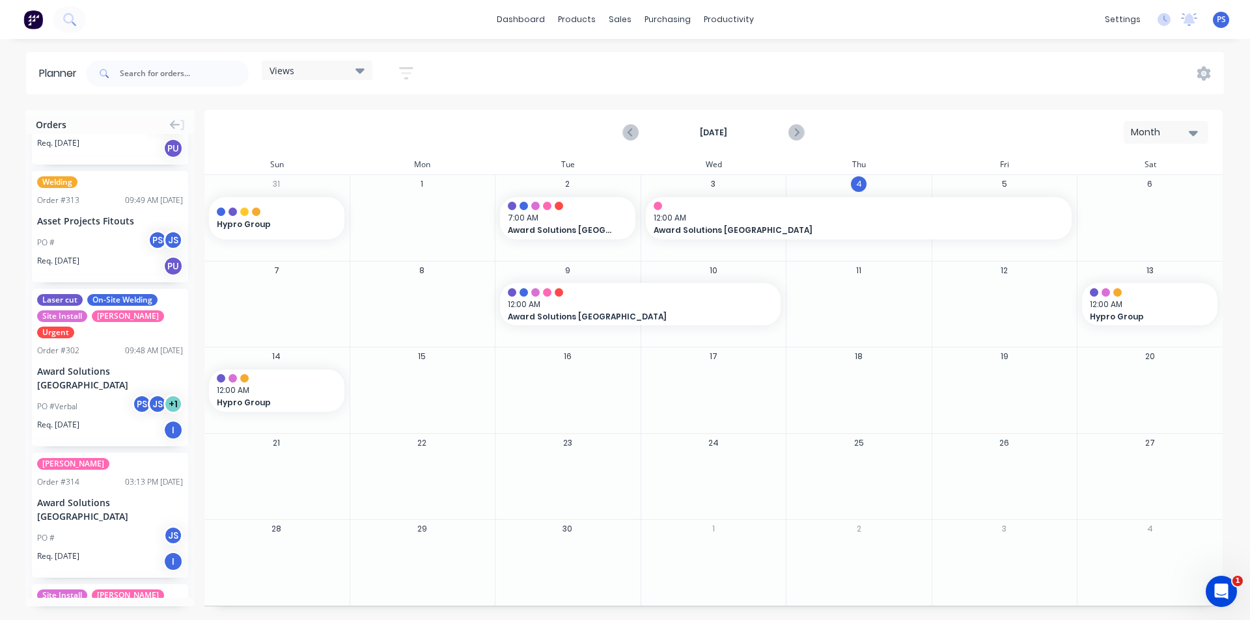
click at [892, 291] on div at bounding box center [858, 304] width 145 height 42
click at [947, 294] on div at bounding box center [1004, 304] width 145 height 42
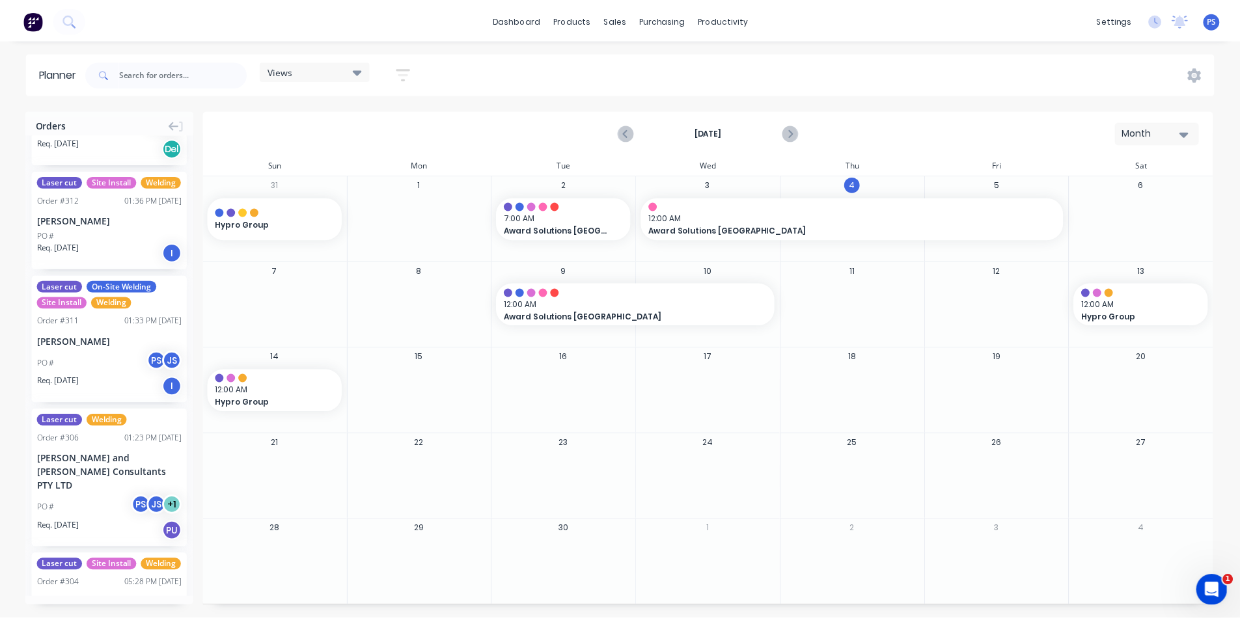
scroll to position [1203, 0]
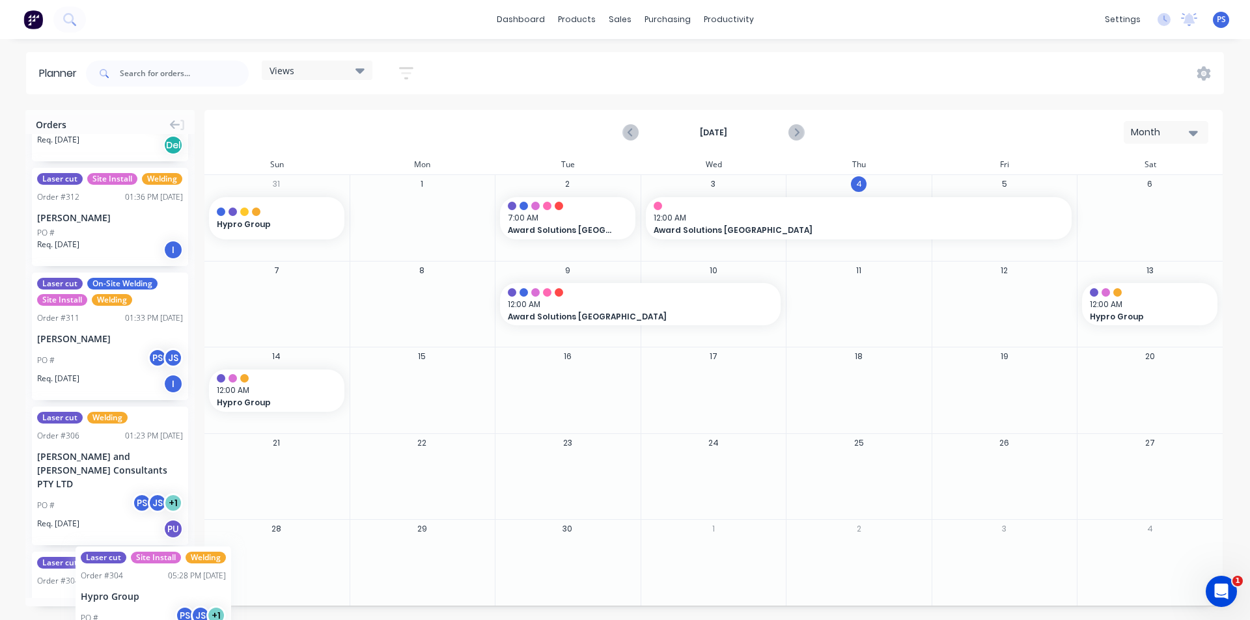
drag, startPoint x: 117, startPoint y: 537, endPoint x: 74, endPoint y: 529, distance: 43.0
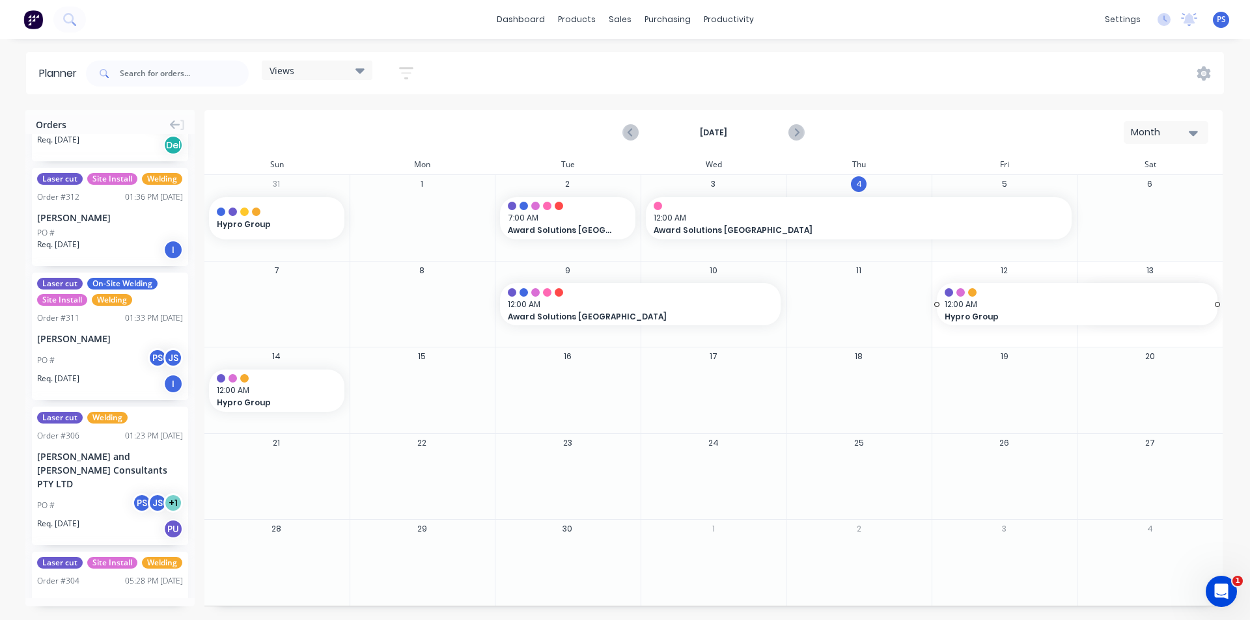
drag, startPoint x: 1084, startPoint y: 305, endPoint x: 1073, endPoint y: 307, distance: 10.6
drag, startPoint x: 1216, startPoint y: 303, endPoint x: 286, endPoint y: 405, distance: 935.8
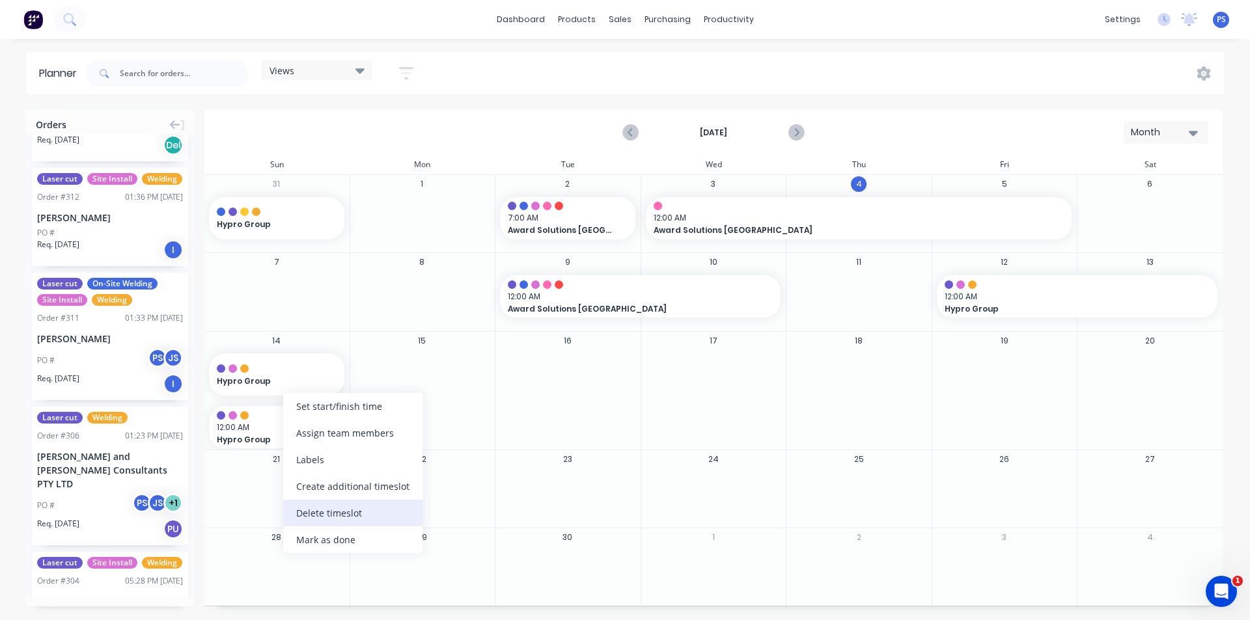
click at [350, 517] on div "Delete timeslot" at bounding box center [352, 513] width 139 height 27
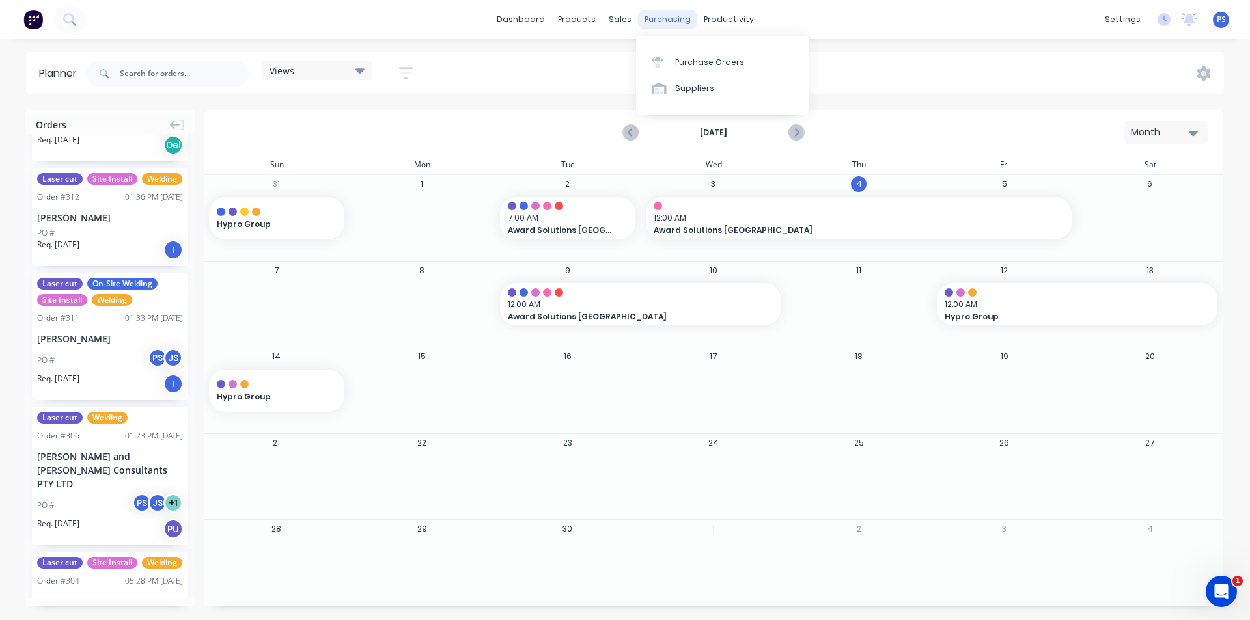
click at [674, 20] on div "purchasing" at bounding box center [667, 20] width 59 height 20
click at [519, 12] on link "dashboard" at bounding box center [520, 20] width 61 height 20
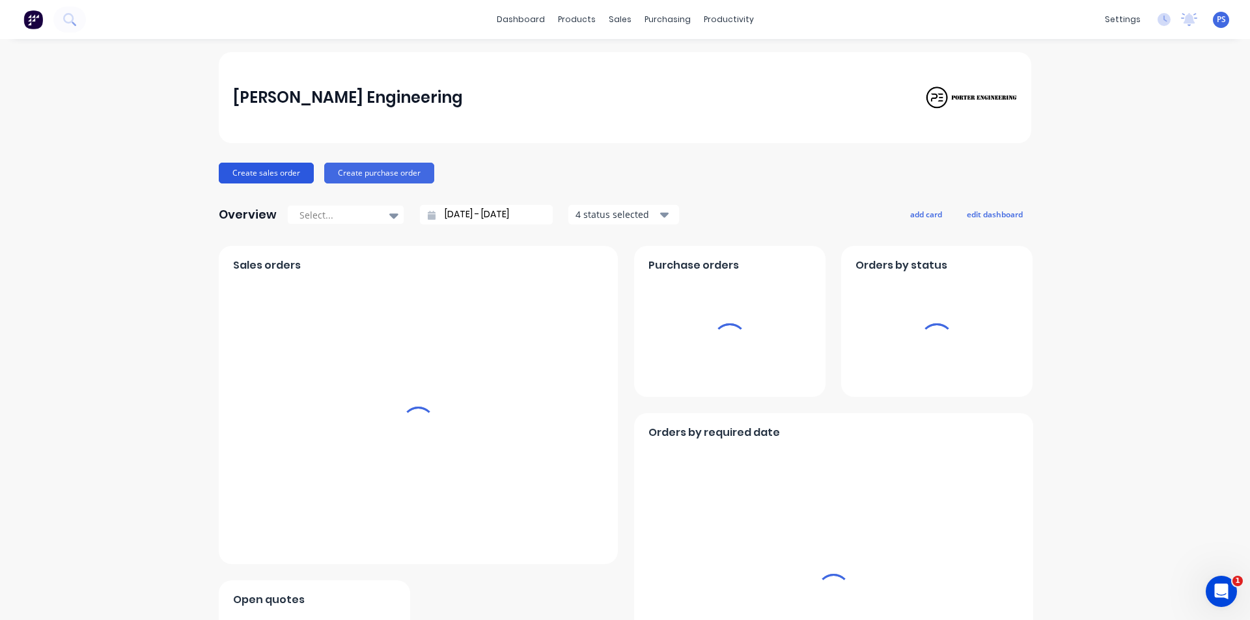
click at [278, 176] on button "Create sales order" at bounding box center [266, 173] width 95 height 21
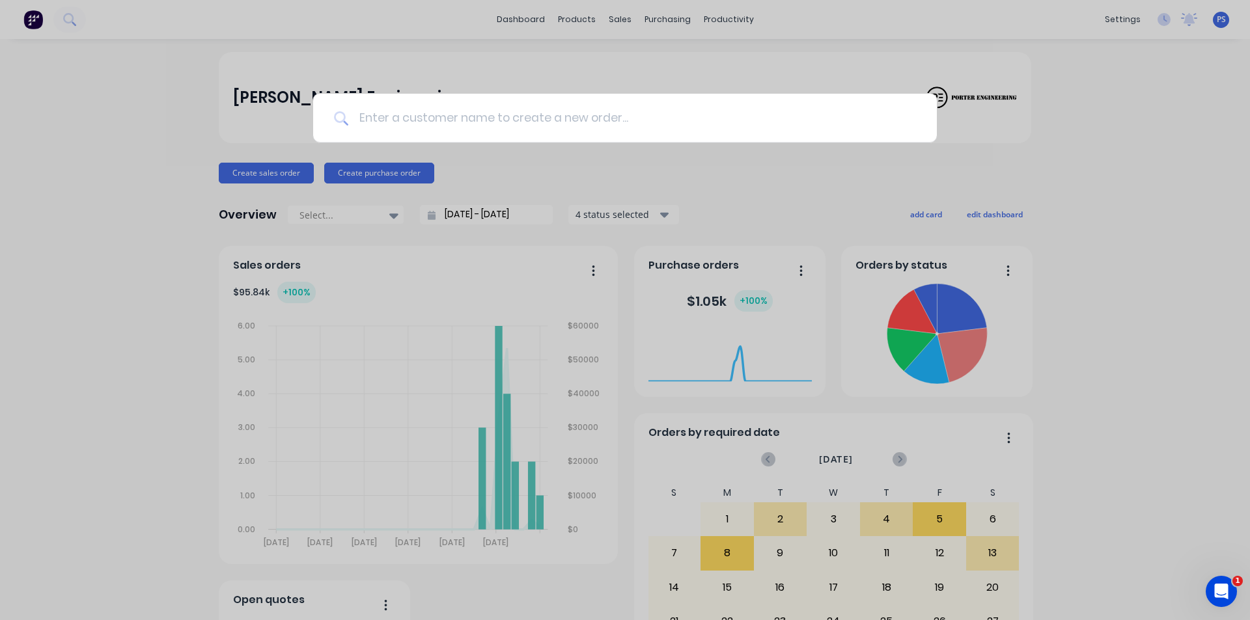
click at [422, 125] on input at bounding box center [632, 118] width 568 height 49
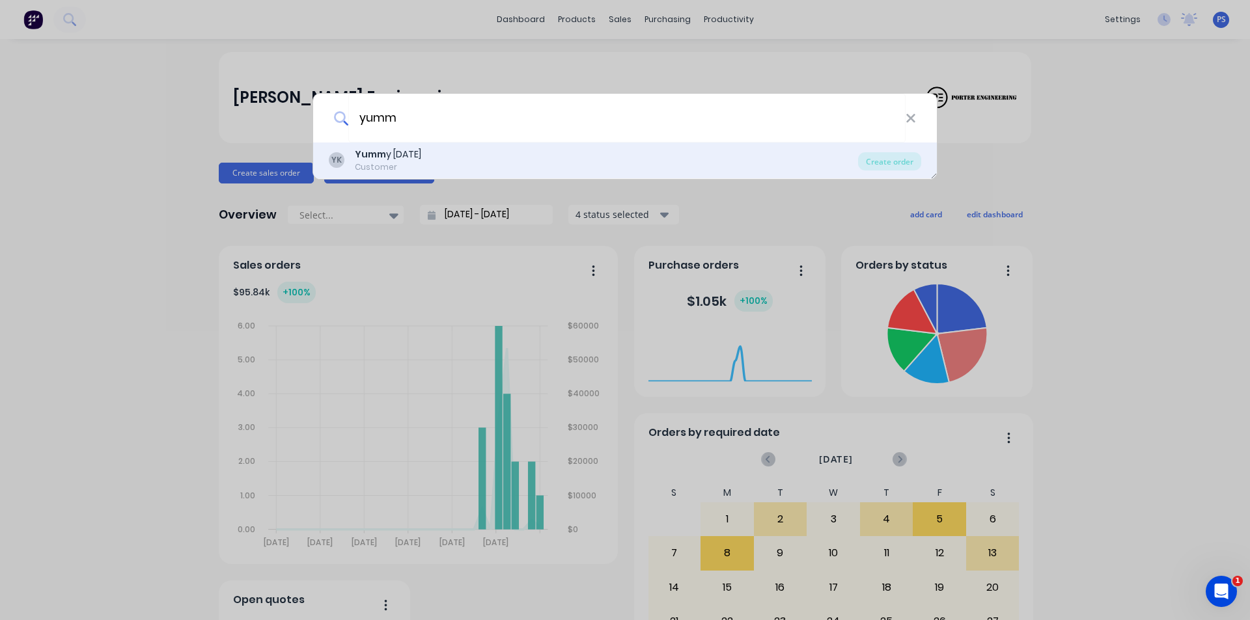
type input "yumm"
click at [596, 159] on div "YK Yumm y [DATE] Customer" at bounding box center [593, 160] width 529 height 25
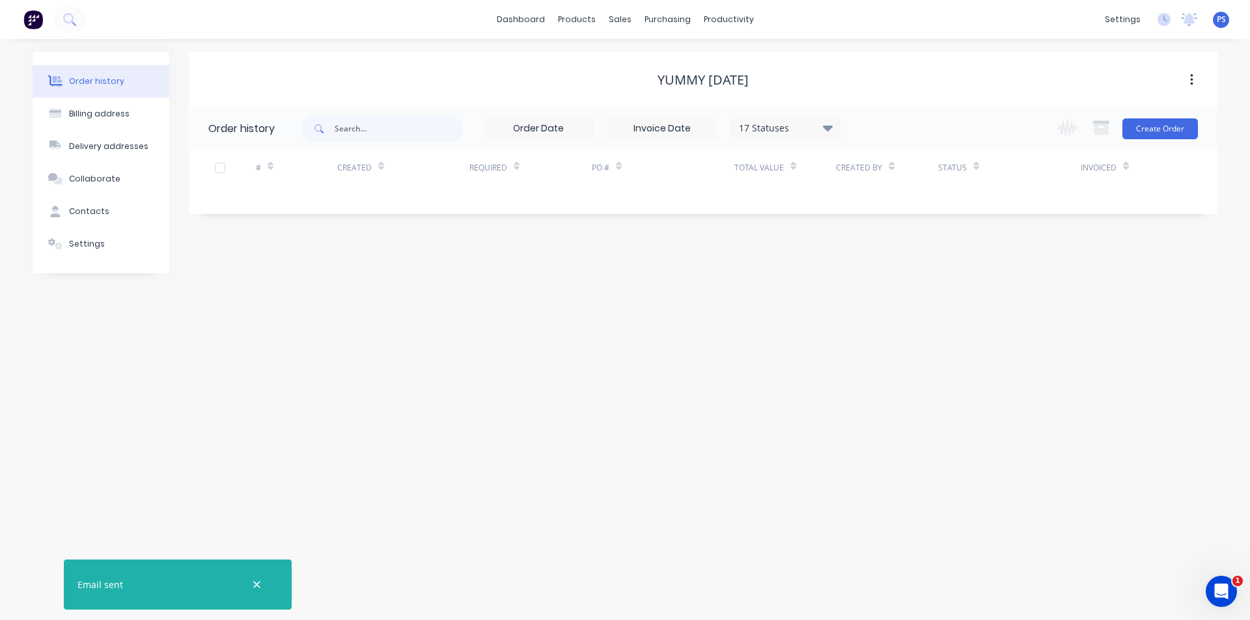
click at [1168, 145] on div "Change order status Submitted Drafting/Drawing Waiting on Supplier Cutting / Dr…" at bounding box center [1123, 128] width 148 height 42
click at [1168, 133] on button "Create Order" at bounding box center [1160, 128] width 76 height 21
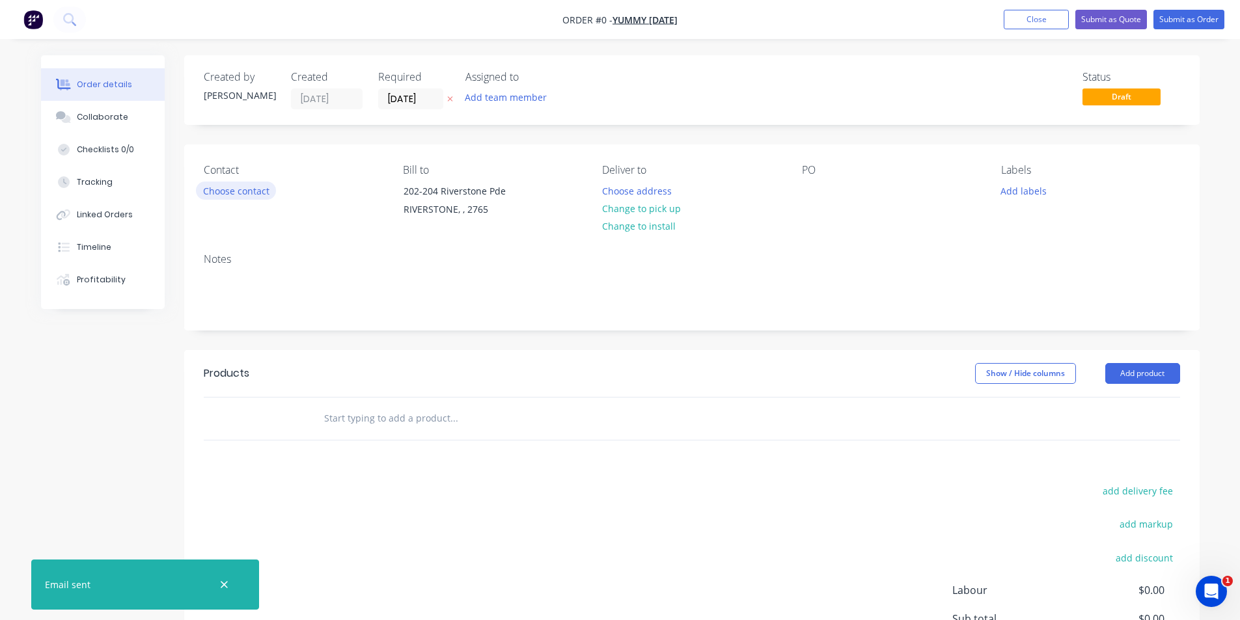
click at [258, 189] on button "Choose contact" at bounding box center [236, 191] width 80 height 18
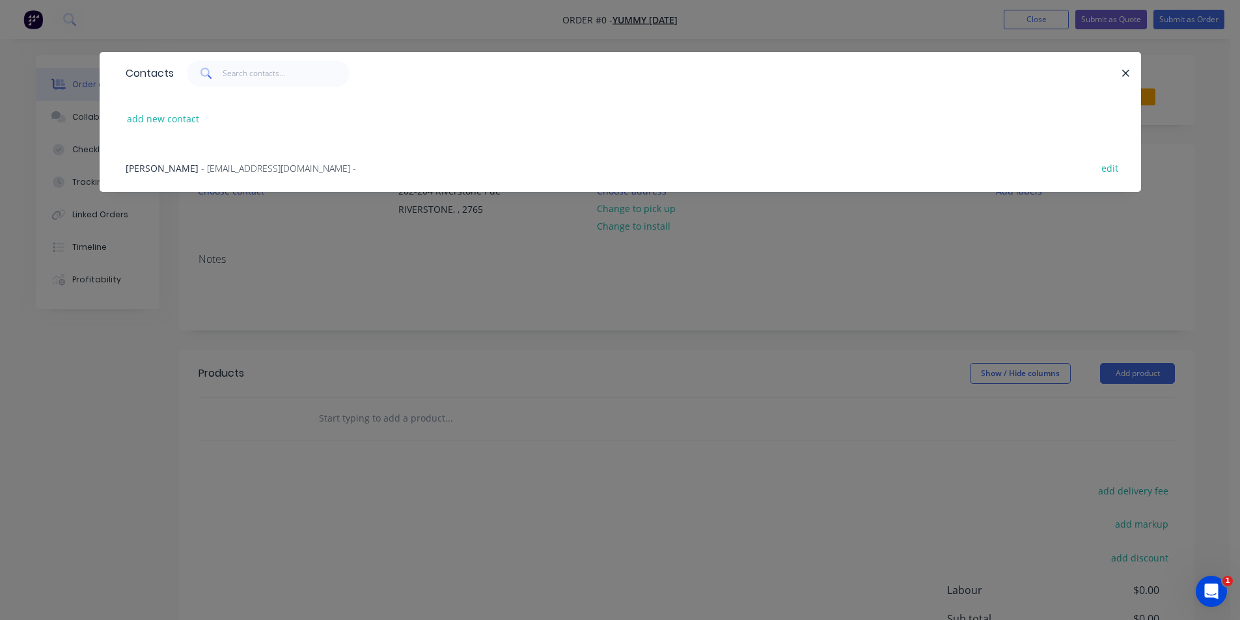
click at [201, 174] on span "- [EMAIL_ADDRESS][DOMAIN_NAME] -" at bounding box center [278, 168] width 155 height 12
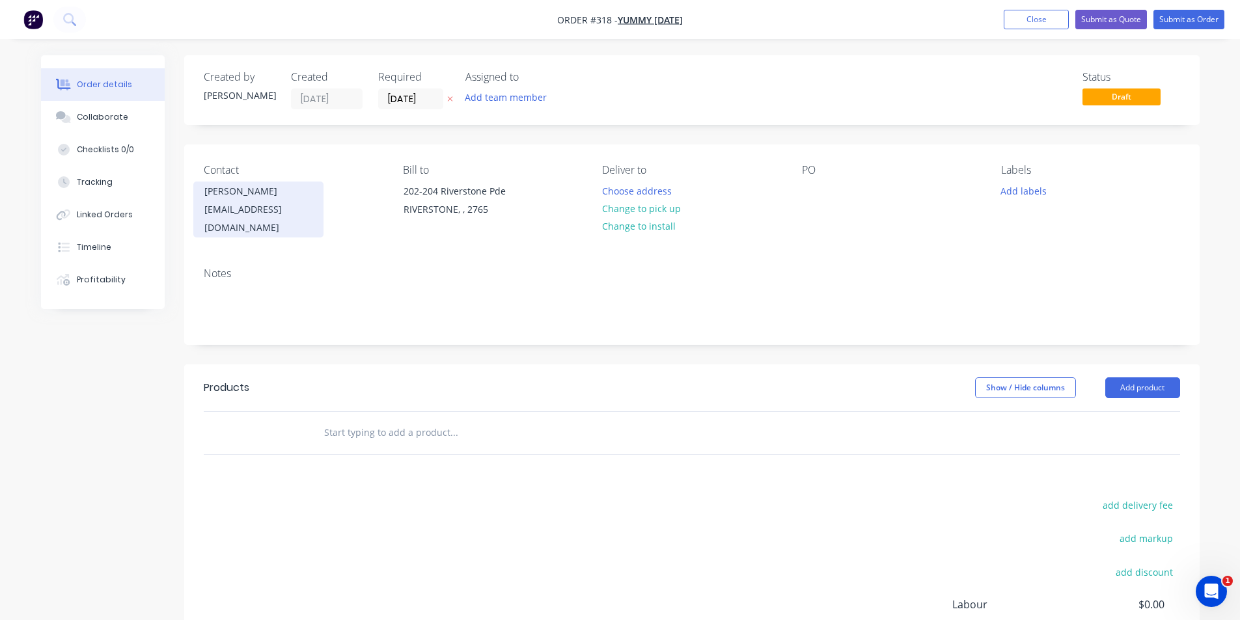
click at [256, 188] on div "[PERSON_NAME]" at bounding box center [258, 191] width 108 height 18
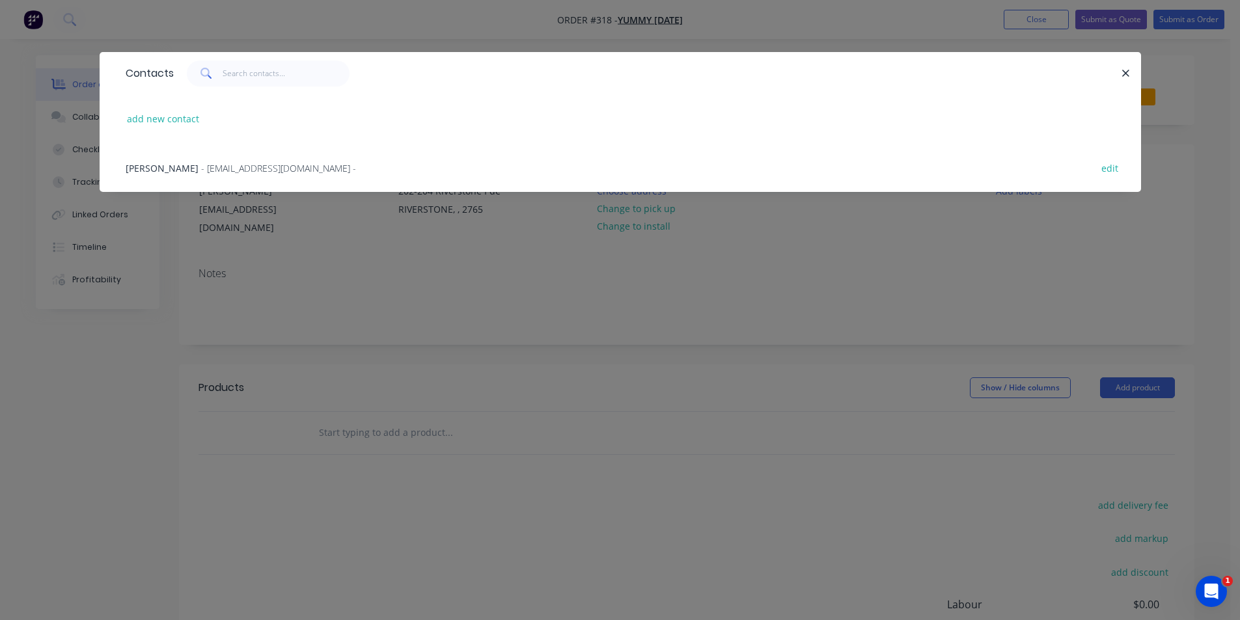
click at [309, 262] on div "Contacts add new contact [PERSON_NAME] None - [EMAIL_ADDRESS][DOMAIN_NAME] - ed…" at bounding box center [620, 310] width 1240 height 620
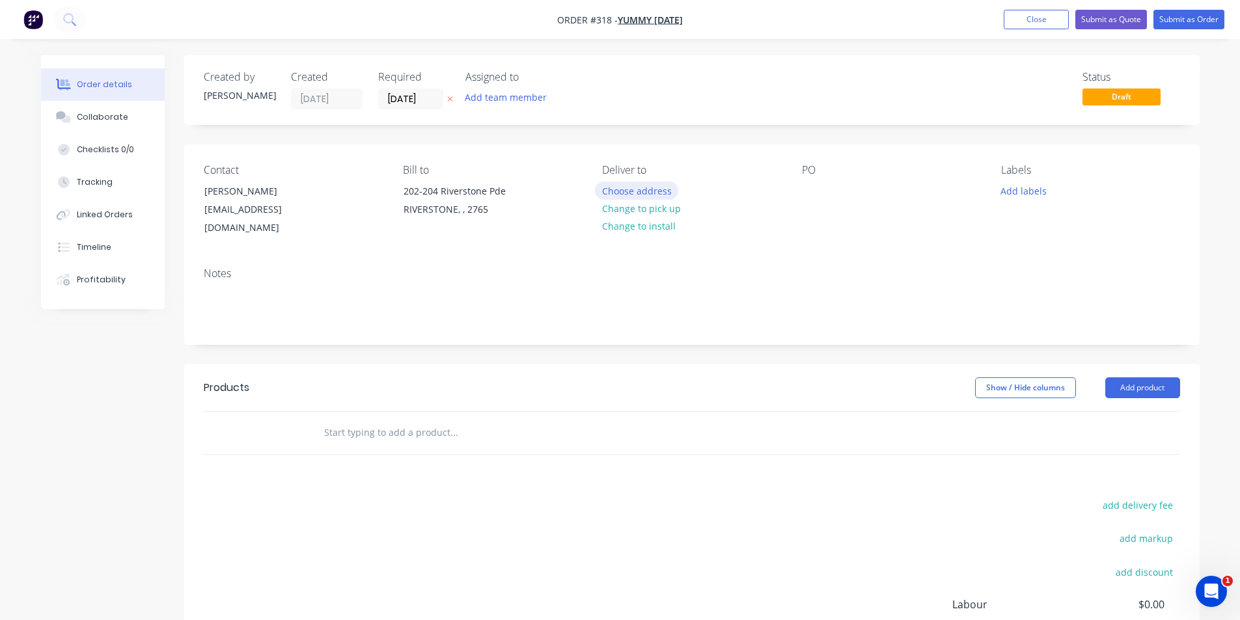
click at [643, 196] on button "Choose address" at bounding box center [636, 191] width 83 height 18
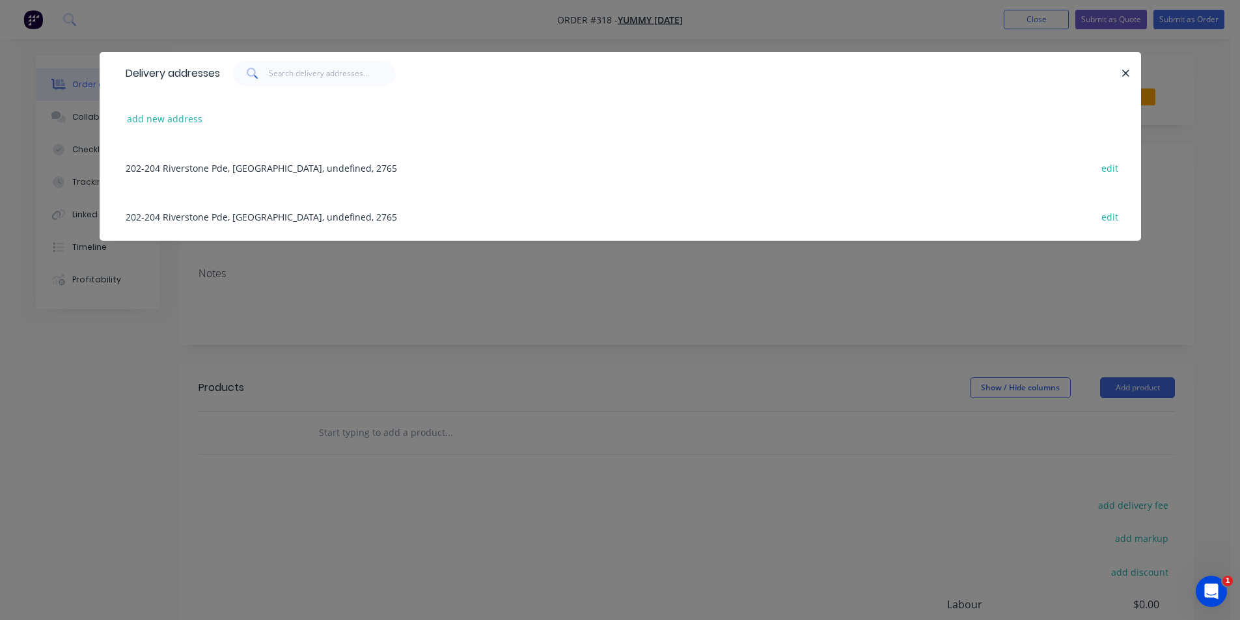
click at [280, 173] on div "202-204 Riverstone Pde, [GEOGRAPHIC_DATA], undefined, 2765 edit" at bounding box center [620, 167] width 1002 height 49
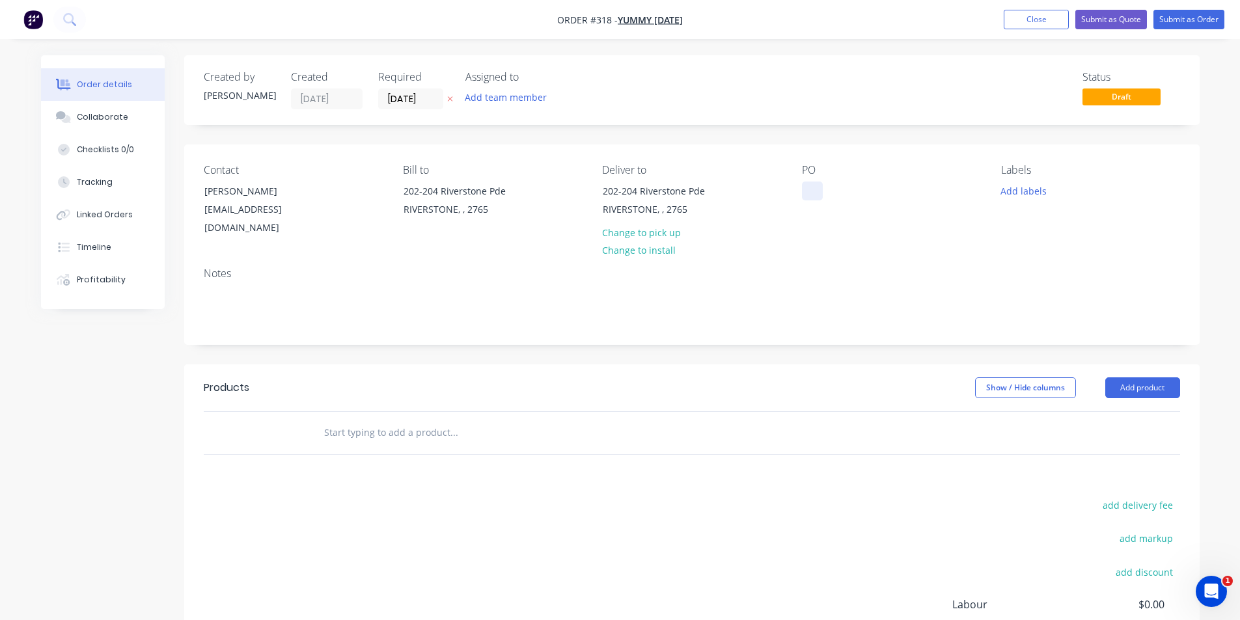
click at [802, 190] on div at bounding box center [812, 191] width 21 height 19
click at [1025, 184] on button "Add labels" at bounding box center [1024, 191] width 60 height 18
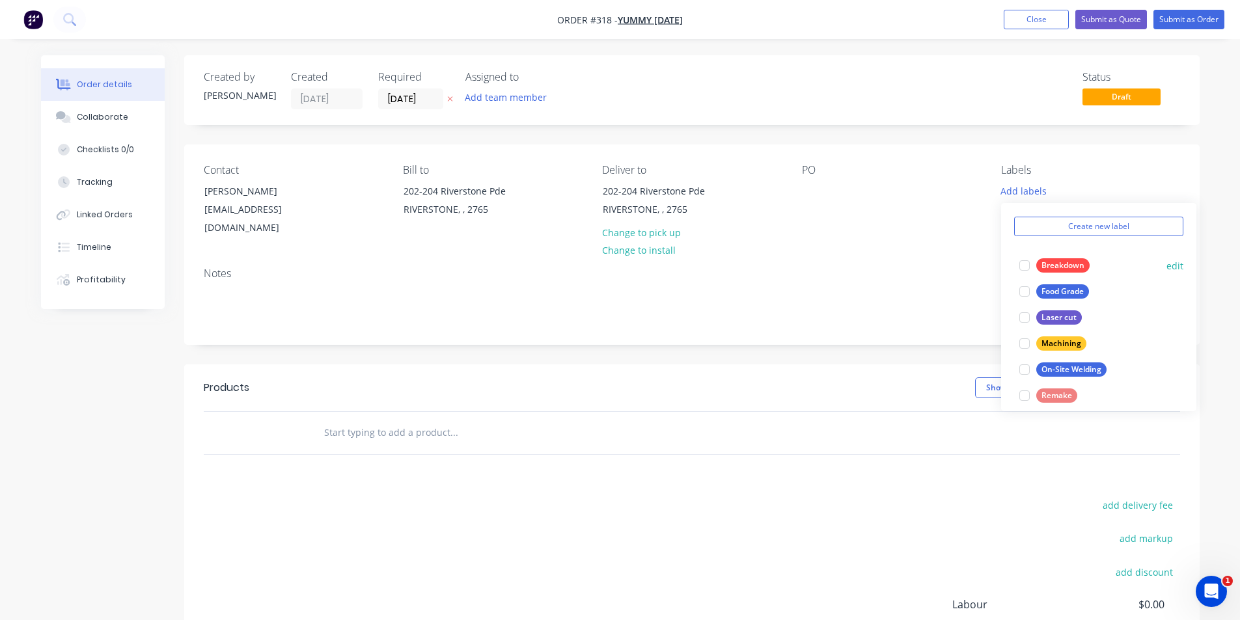
scroll to position [65, 0]
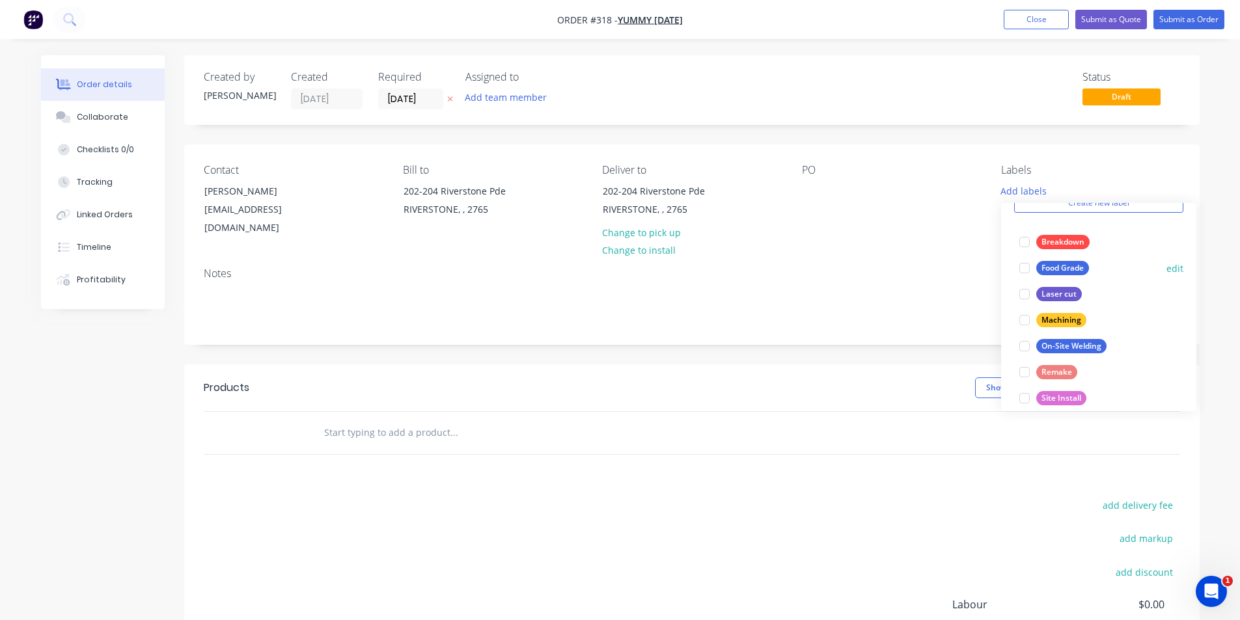
click at [1043, 268] on div "Food Grade" at bounding box center [1062, 268] width 53 height 14
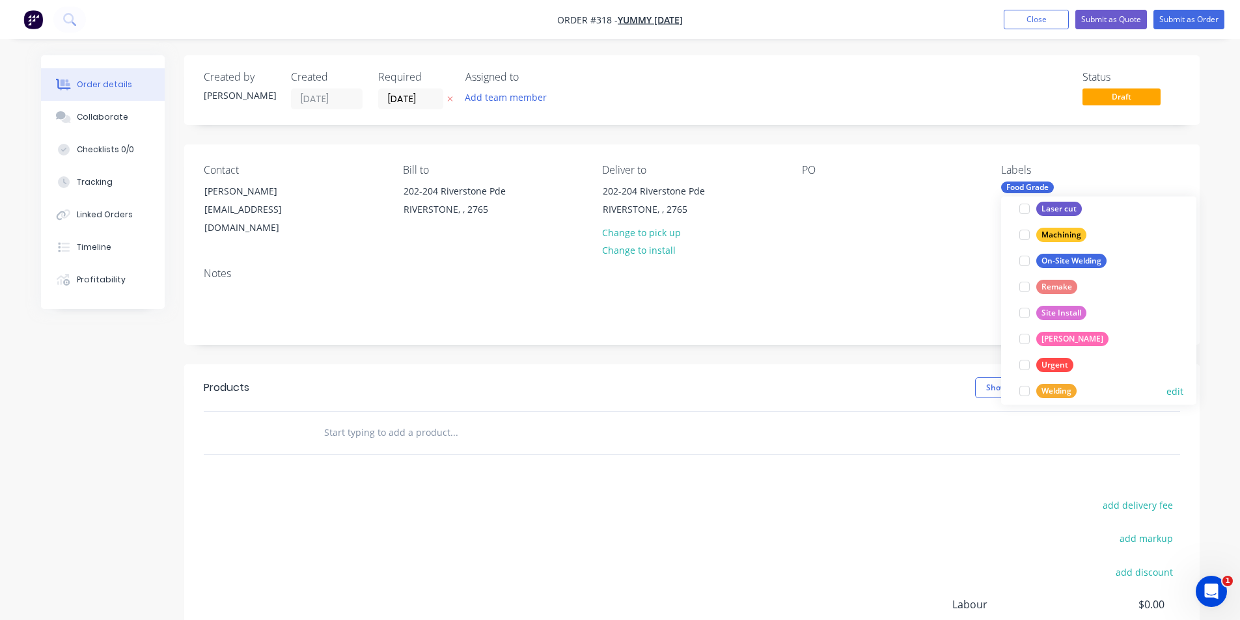
scroll to position [156, 0]
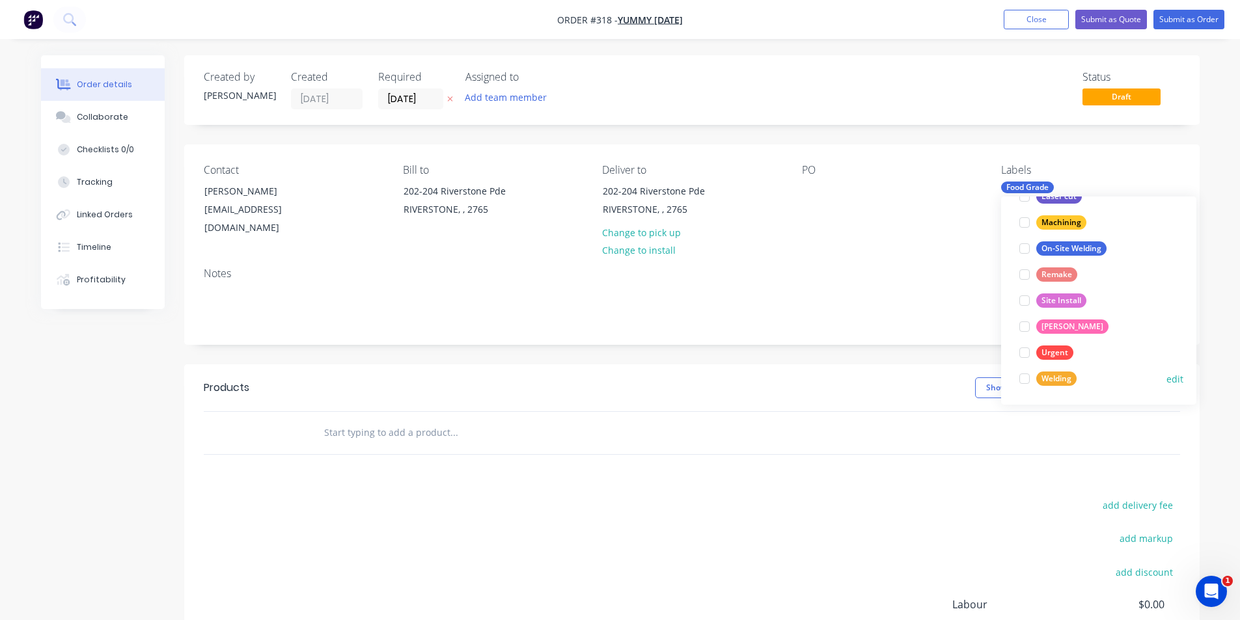
click at [1048, 368] on div "Welding edit" at bounding box center [1098, 379] width 169 height 26
click at [1030, 380] on div at bounding box center [1025, 379] width 26 height 26
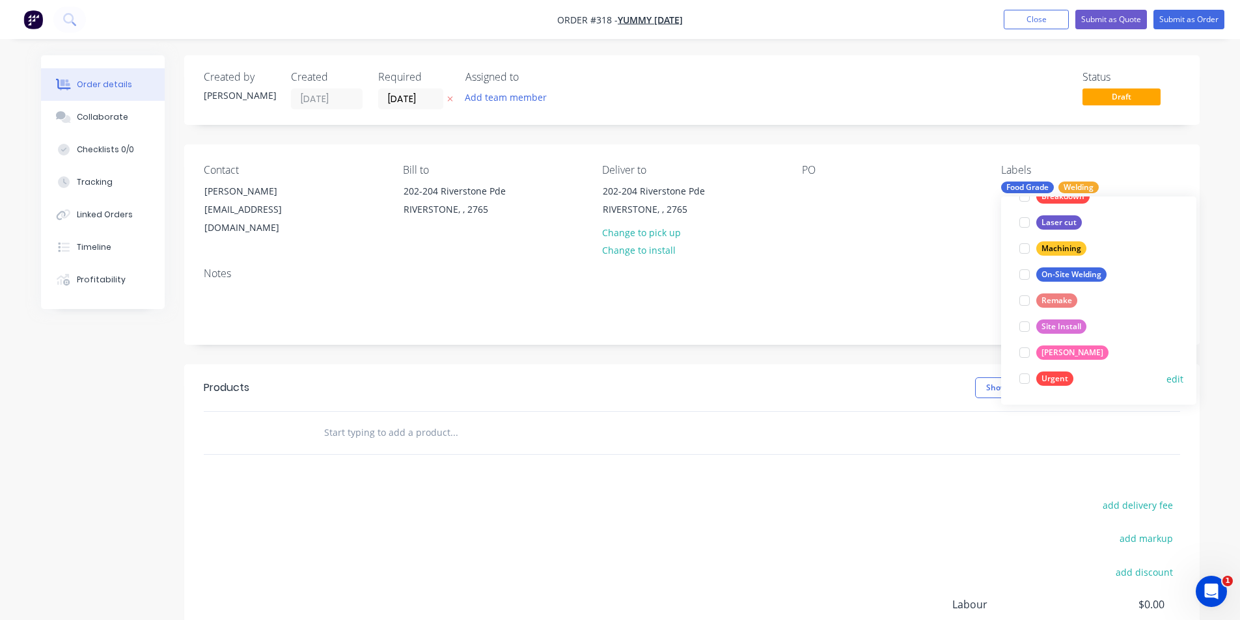
click at [1028, 380] on div at bounding box center [1025, 379] width 26 height 26
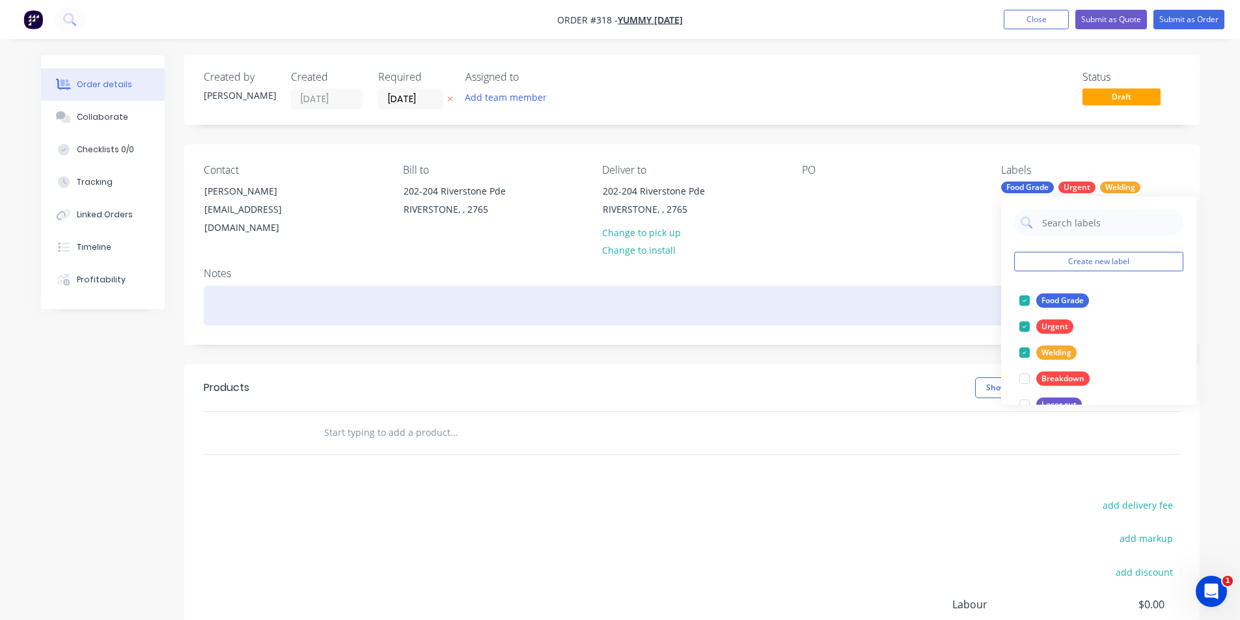
click at [942, 304] on div at bounding box center [692, 306] width 976 height 40
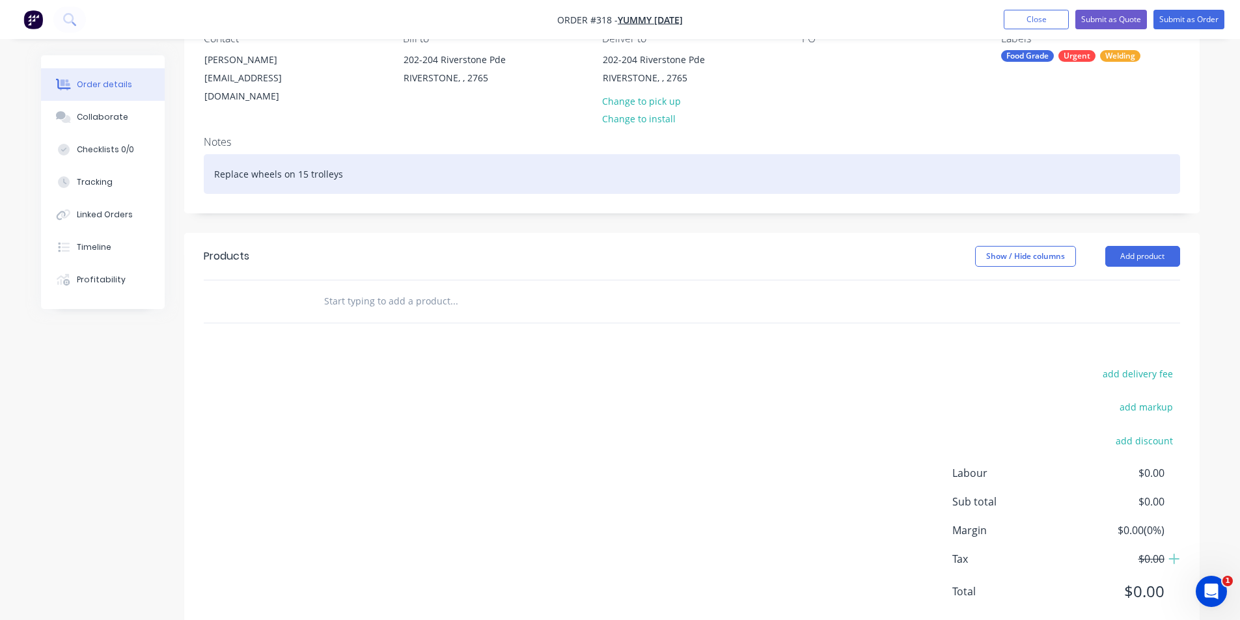
scroll to position [152, 0]
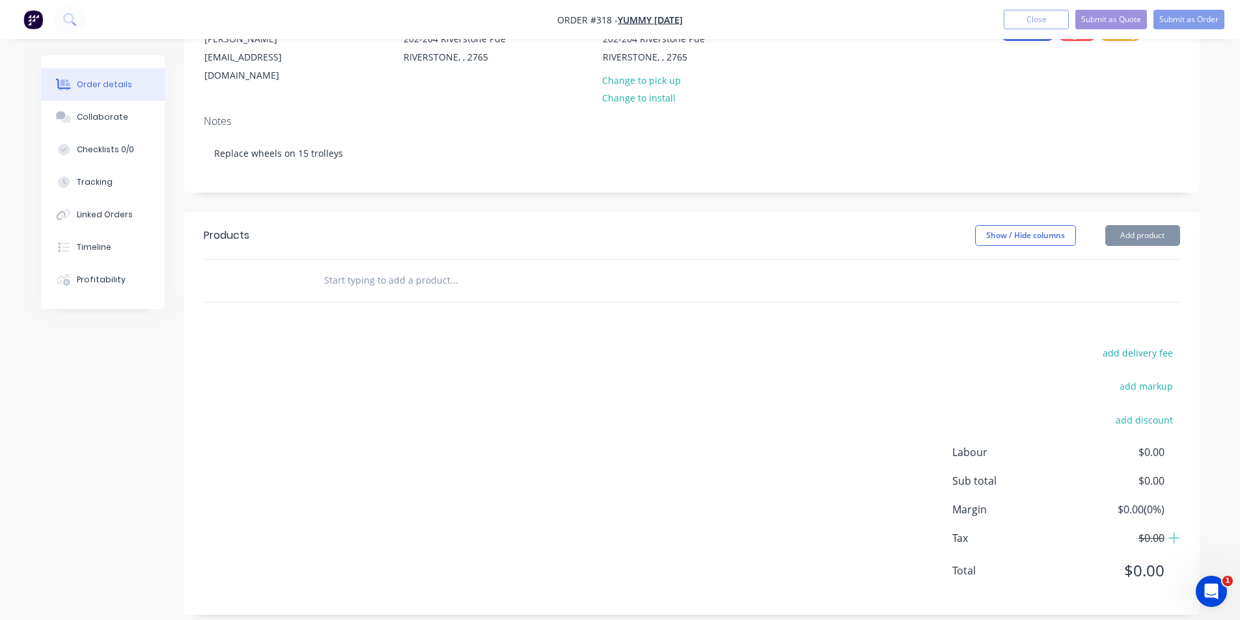
click at [374, 268] on input "text" at bounding box center [454, 281] width 260 height 26
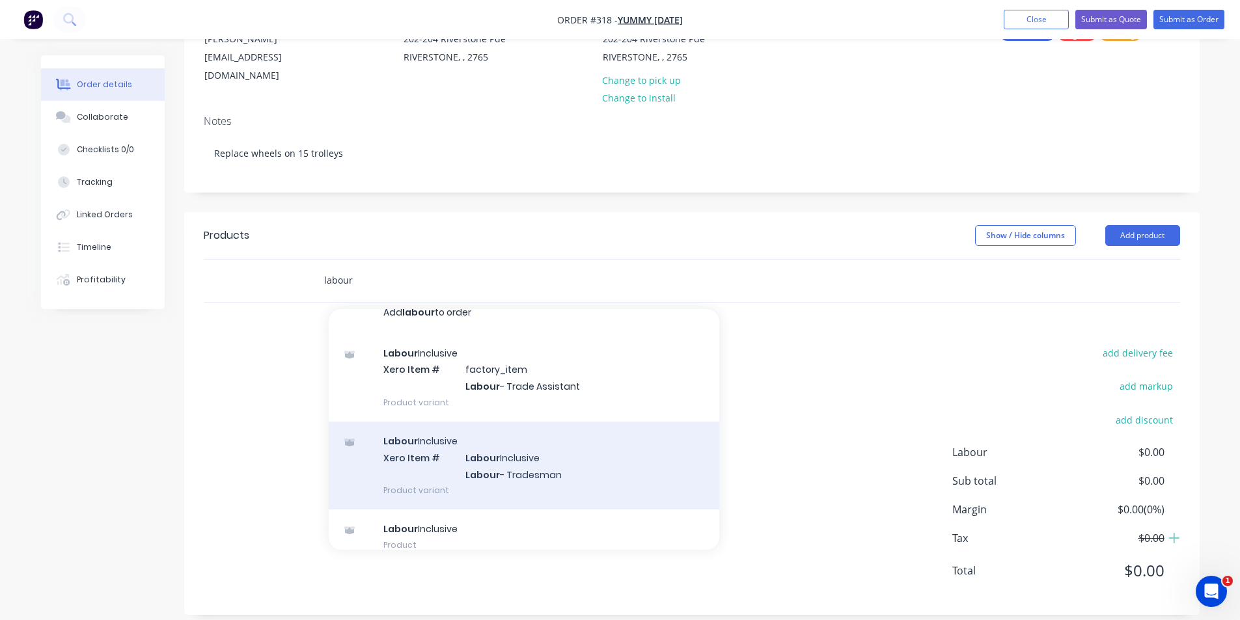
scroll to position [31, 0]
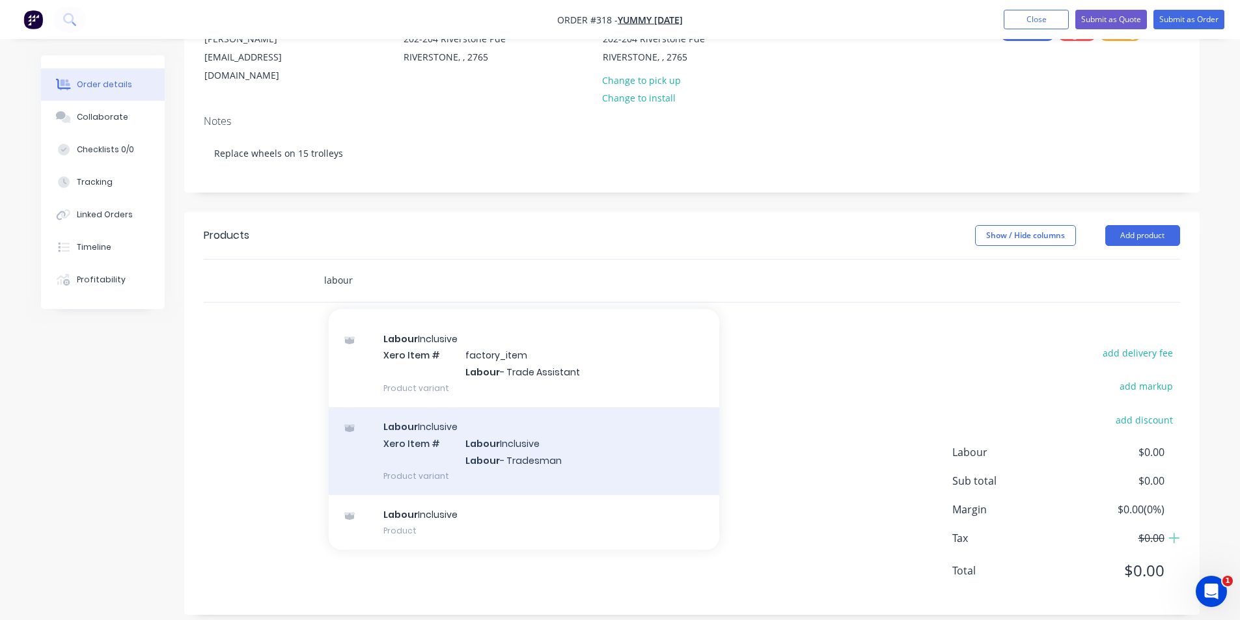
type input "labour"
click at [531, 479] on div "Labour Inclusive Xero Item # Labour Inclusive Labour - Tradesman Product variant" at bounding box center [524, 451] width 391 height 88
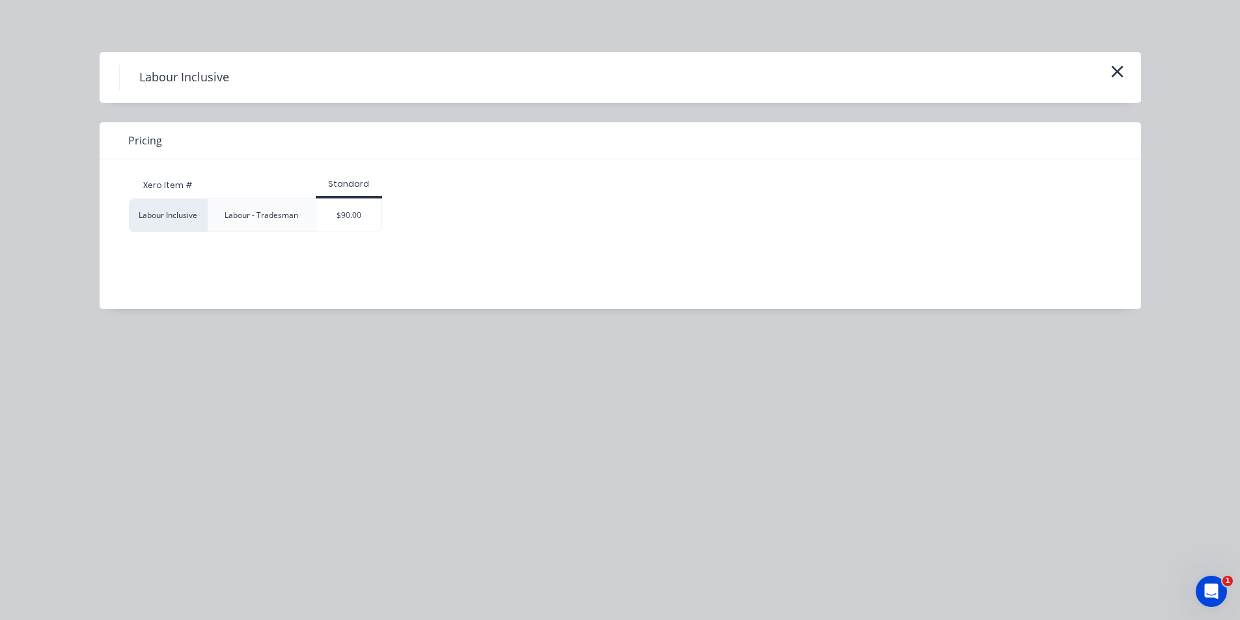
click at [465, 394] on div "Labour Inclusive Pricing Xero Item # Standard Labour Inclusive Labour - Tradesm…" at bounding box center [620, 310] width 1240 height 620
click at [1124, 76] on button "button" at bounding box center [1117, 72] width 21 height 21
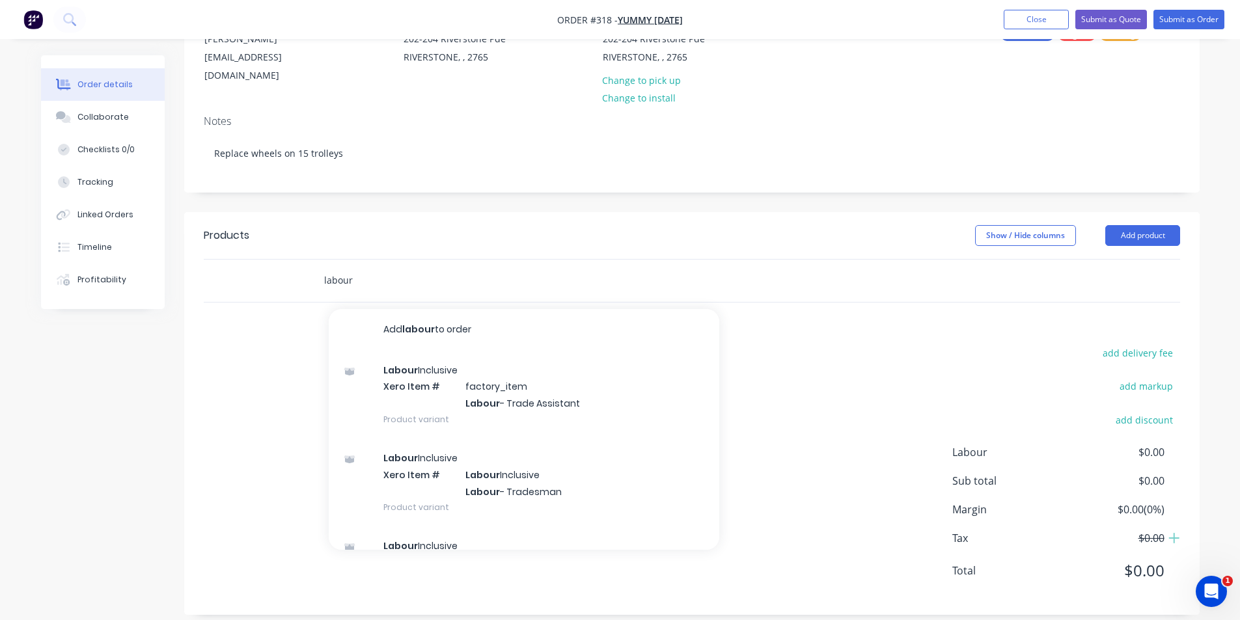
click at [409, 275] on input "labour" at bounding box center [454, 281] width 260 height 26
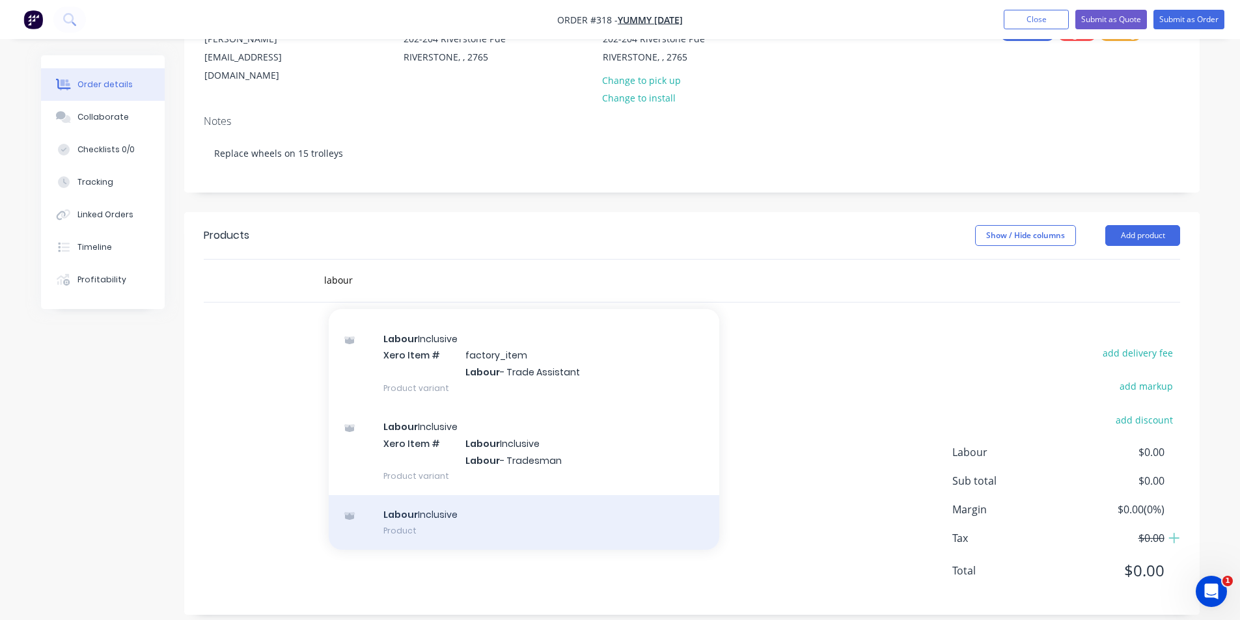
click at [470, 509] on div "Labour Inclusive Product" at bounding box center [524, 522] width 391 height 55
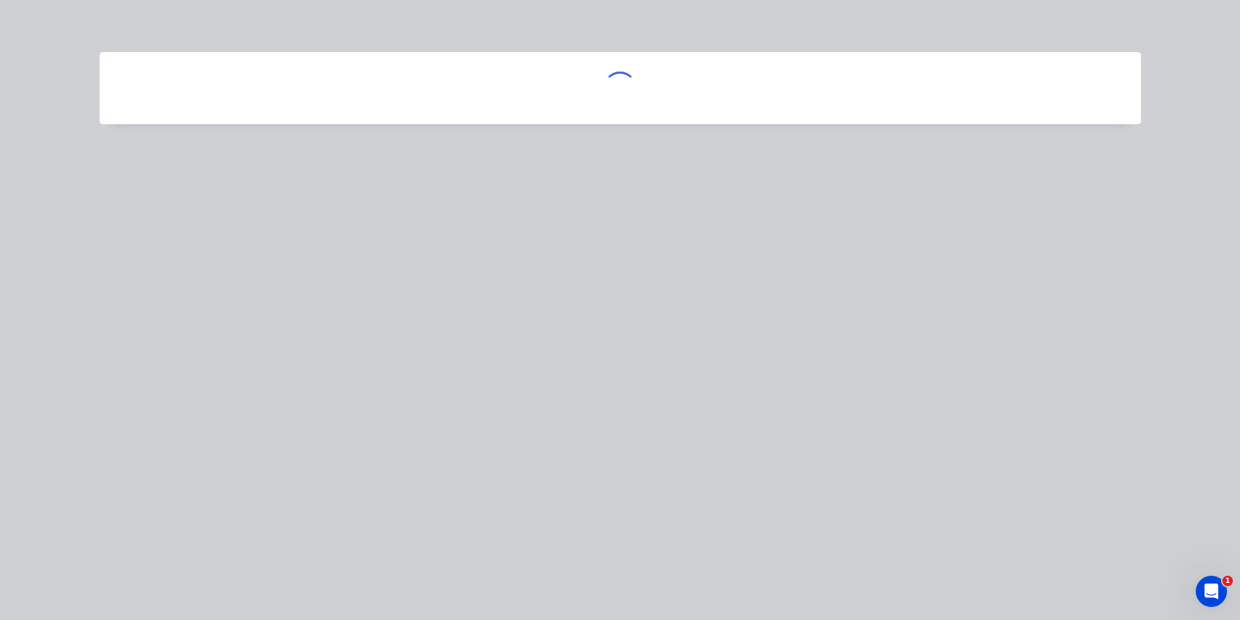
scroll to position [171, 0]
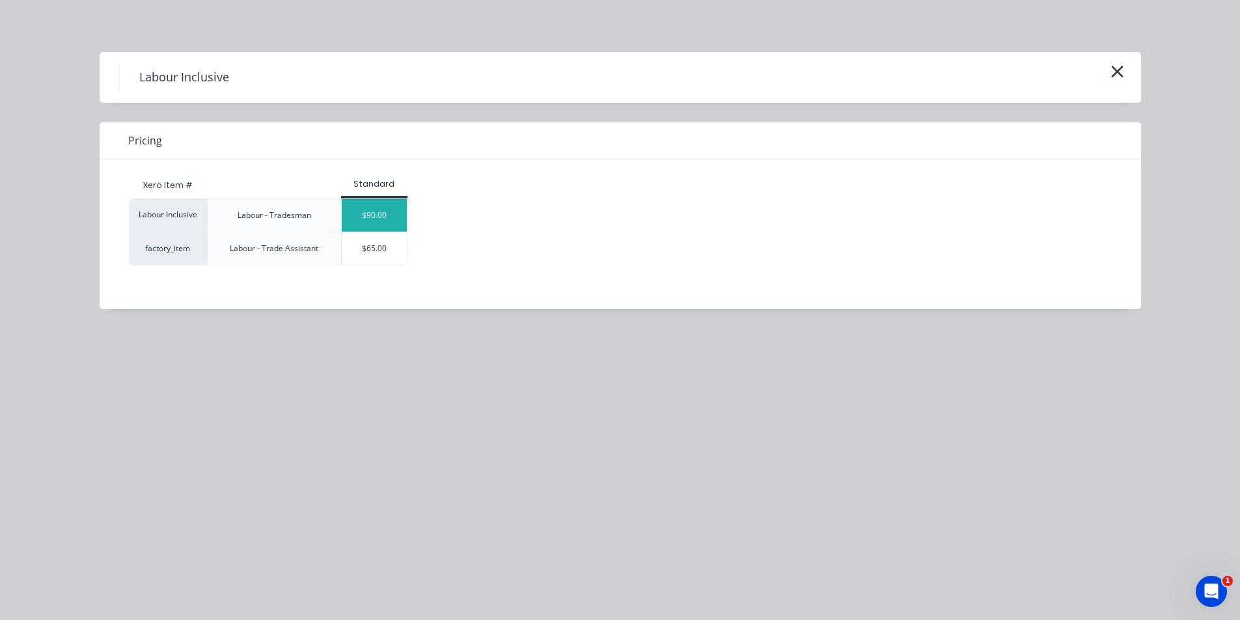
click at [385, 208] on div "$90.00" at bounding box center [374, 215] width 65 height 33
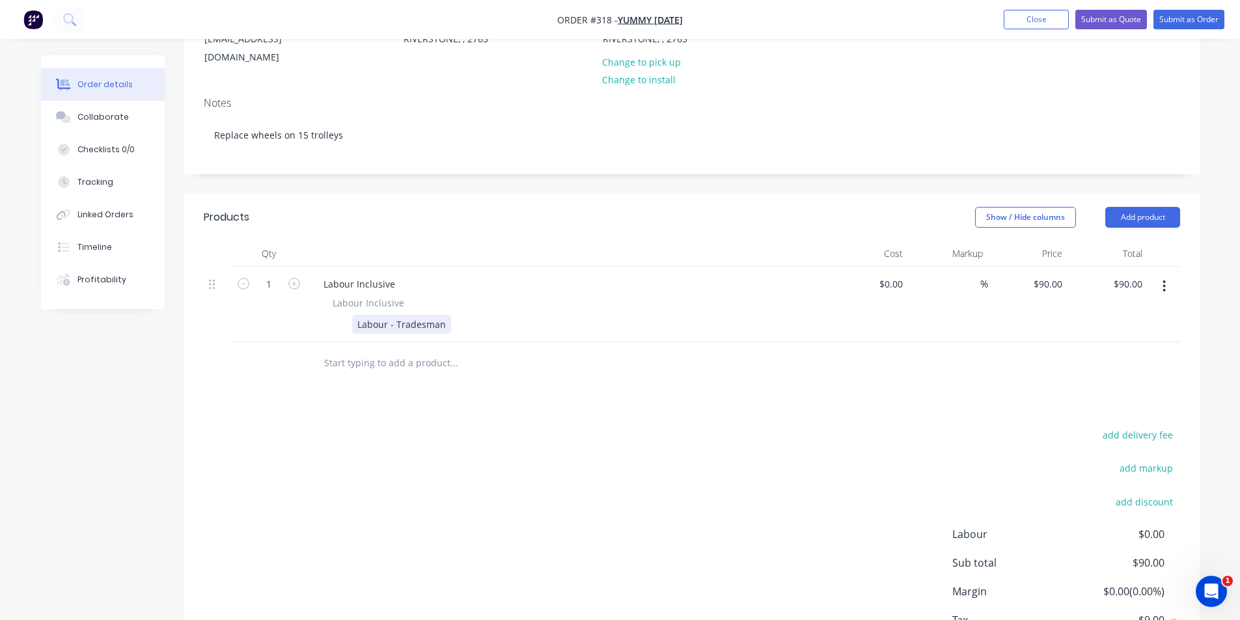
click at [431, 315] on div "Labour - Tradesman" at bounding box center [401, 324] width 99 height 19
drag, startPoint x: 393, startPoint y: 312, endPoint x: 473, endPoint y: 310, distance: 79.4
click at [473, 315] on div "Labour - Tradesman" at bounding box center [565, 324] width 476 height 19
click at [905, 275] on input at bounding box center [893, 284] width 30 height 19
type input "$95.00"
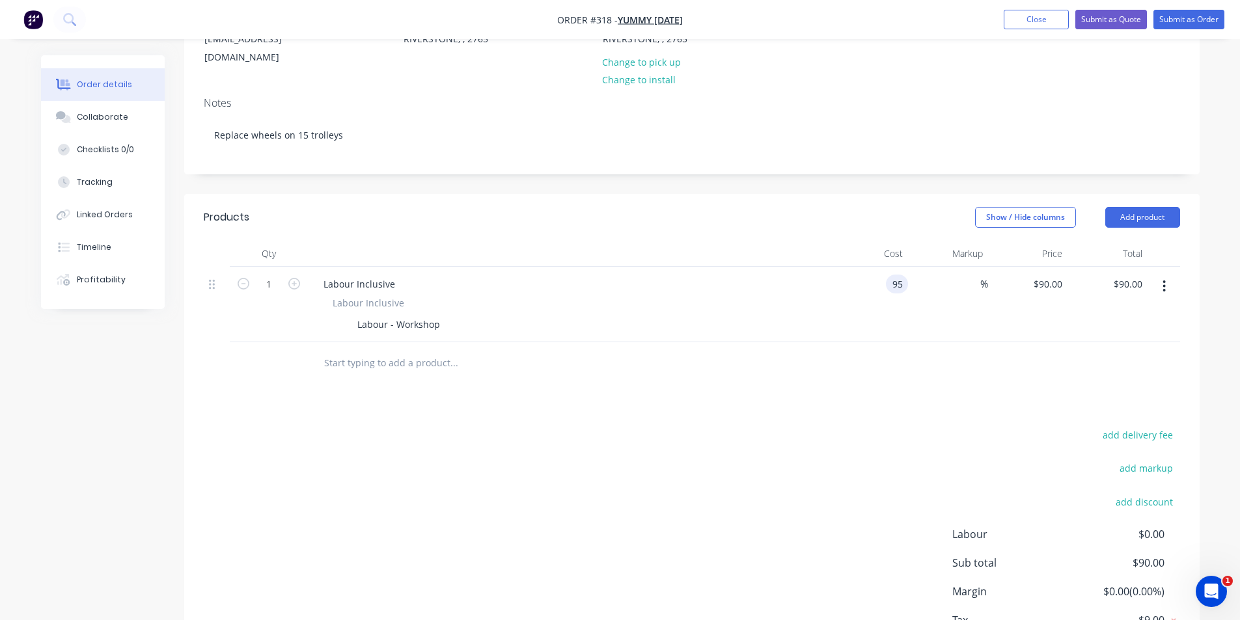
type input "$95.00"
click at [1068, 276] on div "$95.00 $90.00" at bounding box center [1108, 305] width 80 height 76
click at [1062, 276] on input "95" at bounding box center [1049, 284] width 35 height 19
type input "120"
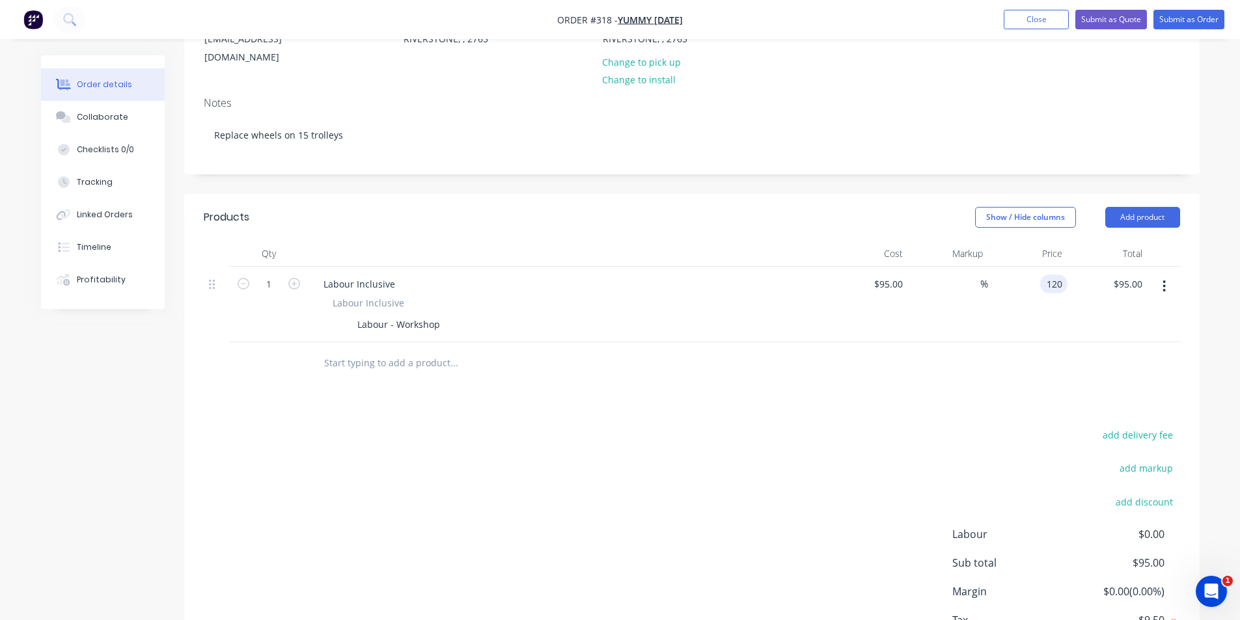
type input "26.32"
type input "$120.00"
click at [815, 448] on div "add delivery fee add markup add discount Labour $0.00 Sub total $95.00 Margin $…" at bounding box center [692, 551] width 976 height 251
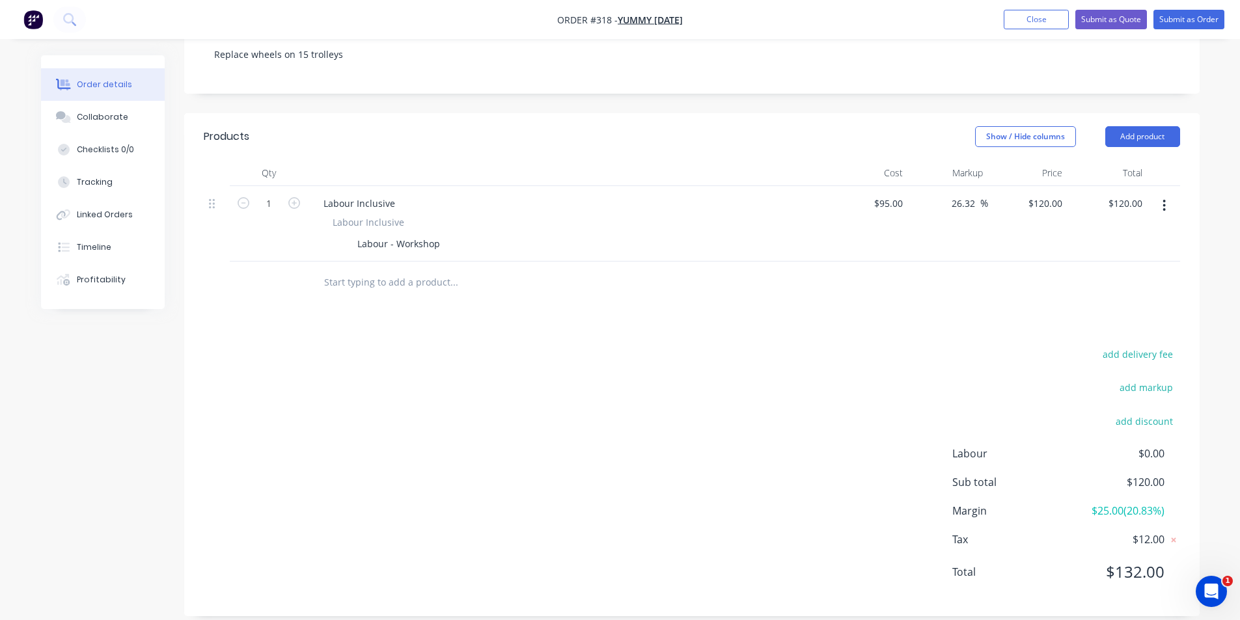
scroll to position [253, 0]
drag, startPoint x: 1129, startPoint y: 495, endPoint x: 1152, endPoint y: 493, distance: 22.8
click at [1152, 502] on span "$25.00 ( 20.83 %)" at bounding box center [1116, 510] width 96 height 16
click at [1162, 502] on span "$25.00 ( 20.83 %)" at bounding box center [1116, 510] width 96 height 16
drag, startPoint x: 1162, startPoint y: 493, endPoint x: 1090, endPoint y: 498, distance: 71.7
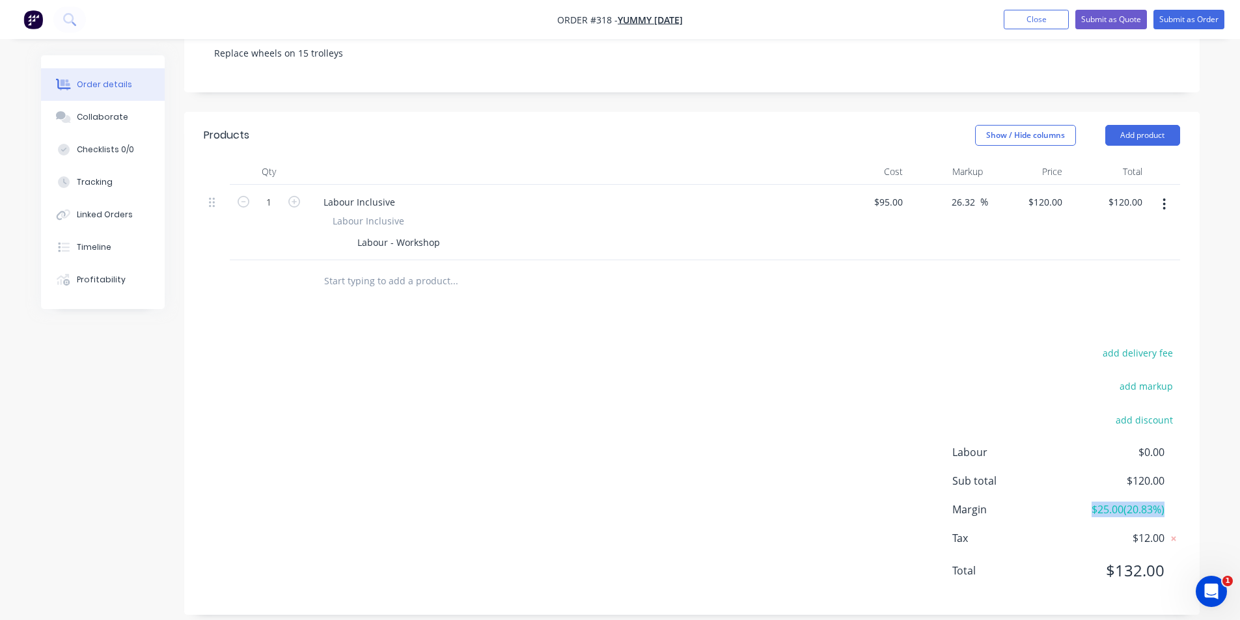
click at [1090, 502] on span "$25.00 ( 20.83 %)" at bounding box center [1116, 510] width 96 height 16
click at [358, 268] on input "text" at bounding box center [454, 281] width 260 height 26
type input "mater"
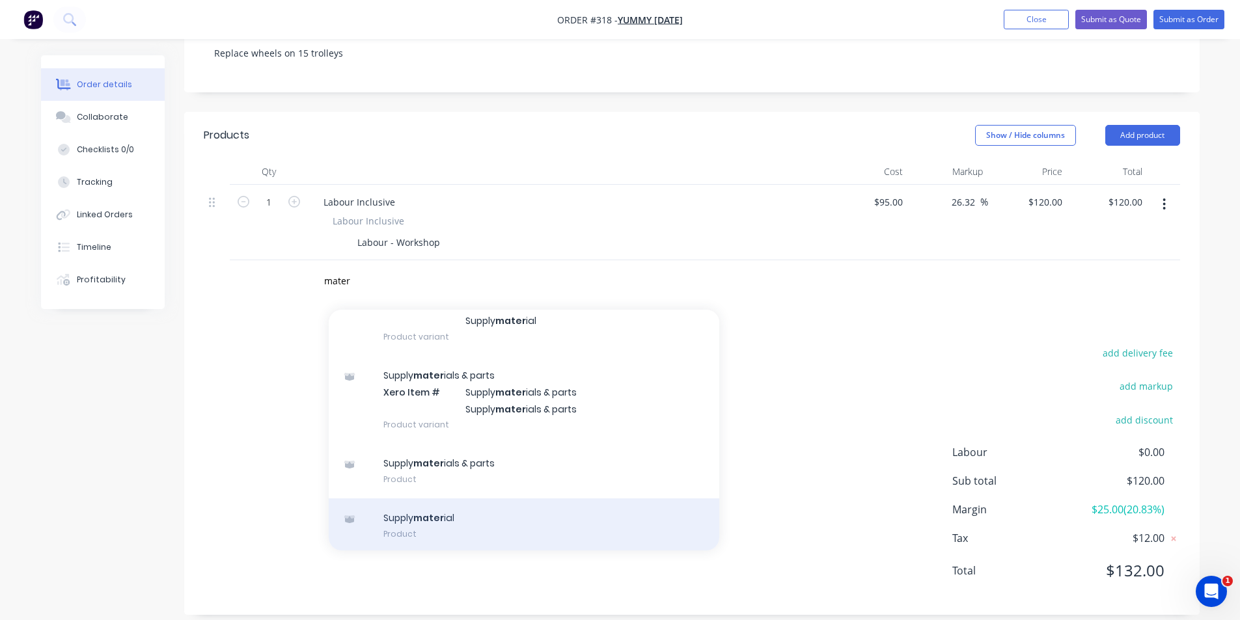
scroll to position [86, 0]
click at [512, 496] on div "Supply mater ial Product" at bounding box center [524, 523] width 391 height 55
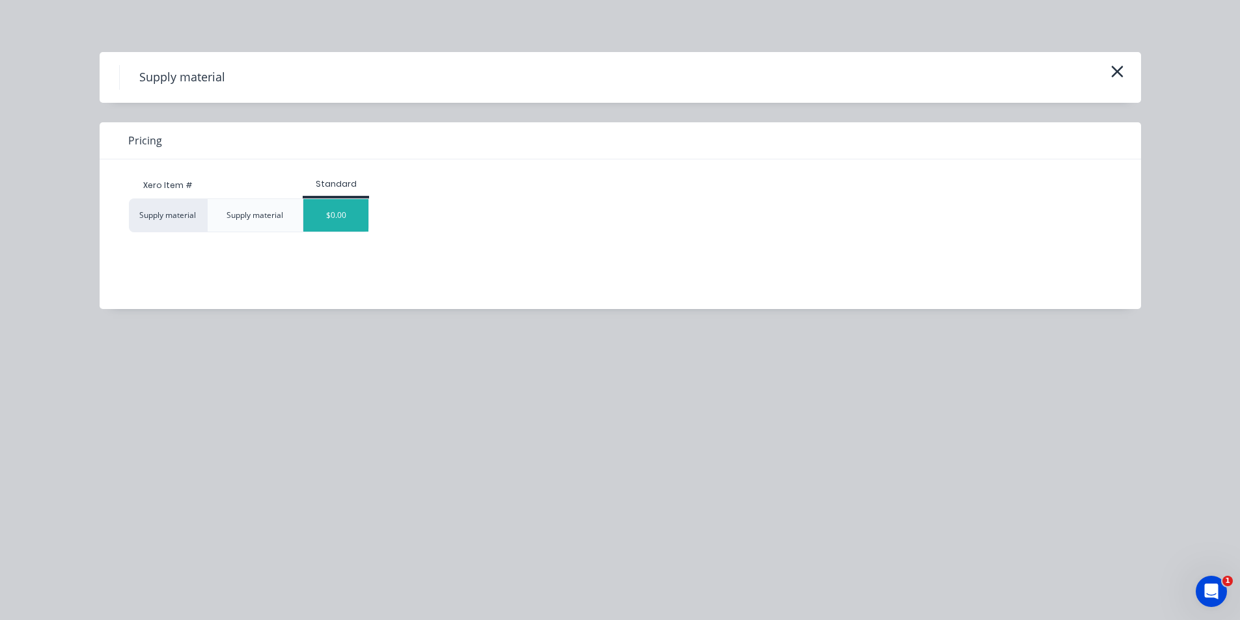
click at [354, 216] on div "$0.00" at bounding box center [335, 215] width 65 height 33
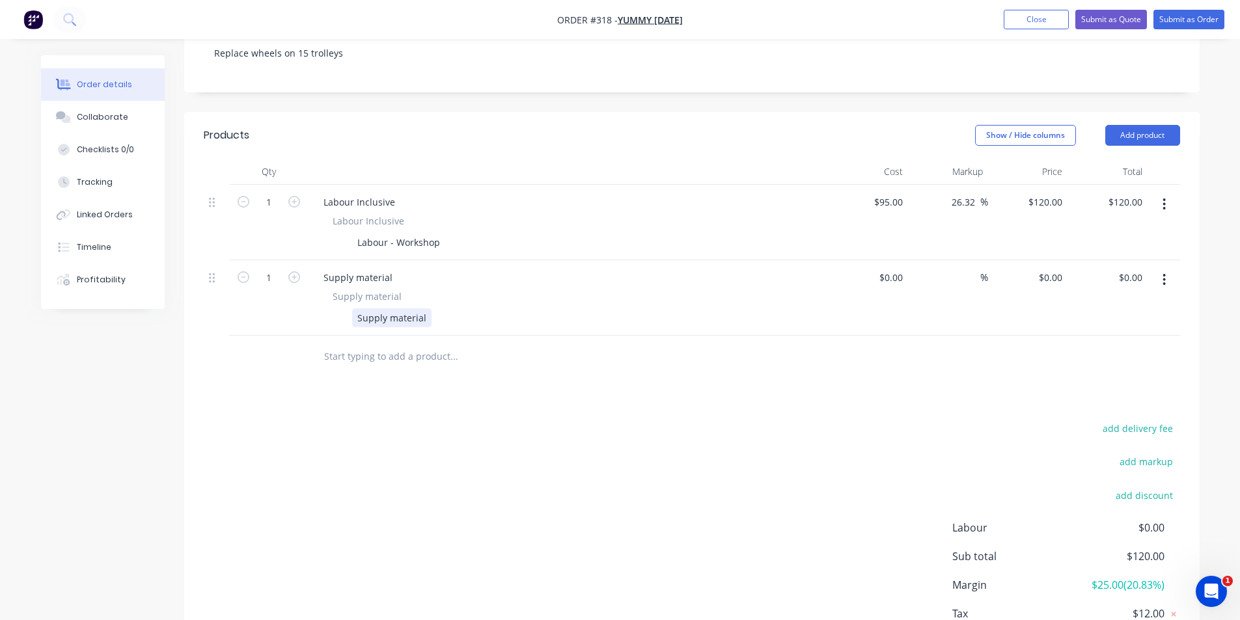
click at [359, 309] on div "Supply material" at bounding box center [391, 318] width 79 height 19
paste div
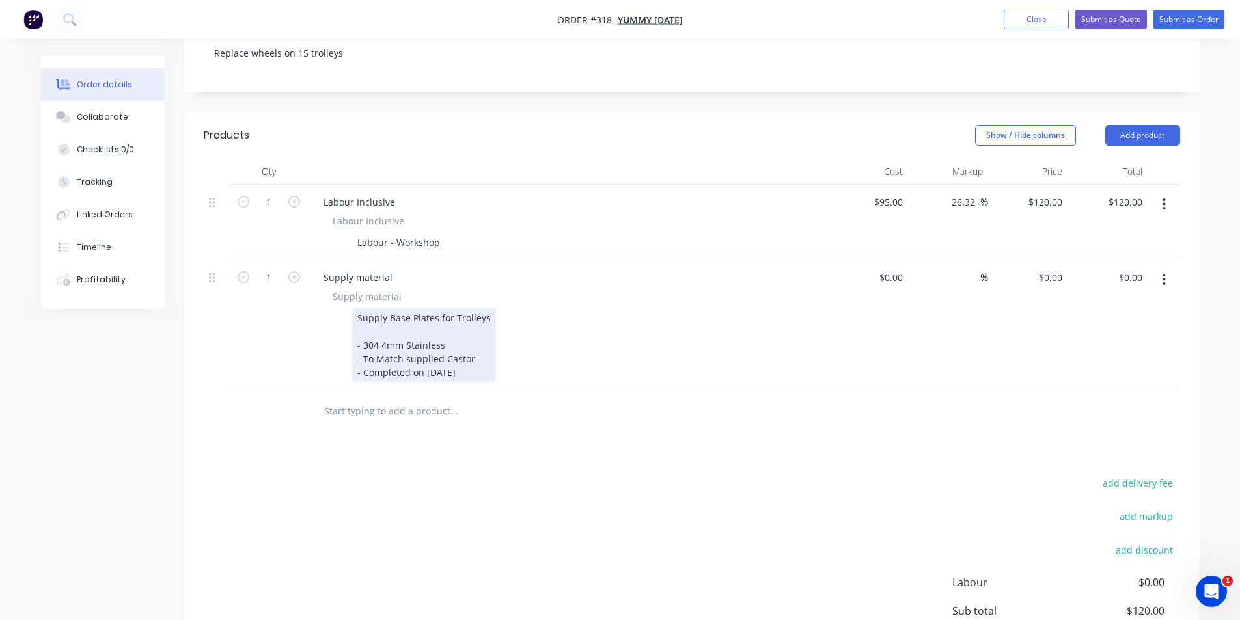
drag, startPoint x: 425, startPoint y: 361, endPoint x: 481, endPoint y: 358, distance: 56.0
click at [481, 366] on div "- Completed on [DATE]" at bounding box center [423, 373] width 133 height 14
click at [444, 366] on div "- Completed on [DATE]" at bounding box center [423, 373] width 133 height 14
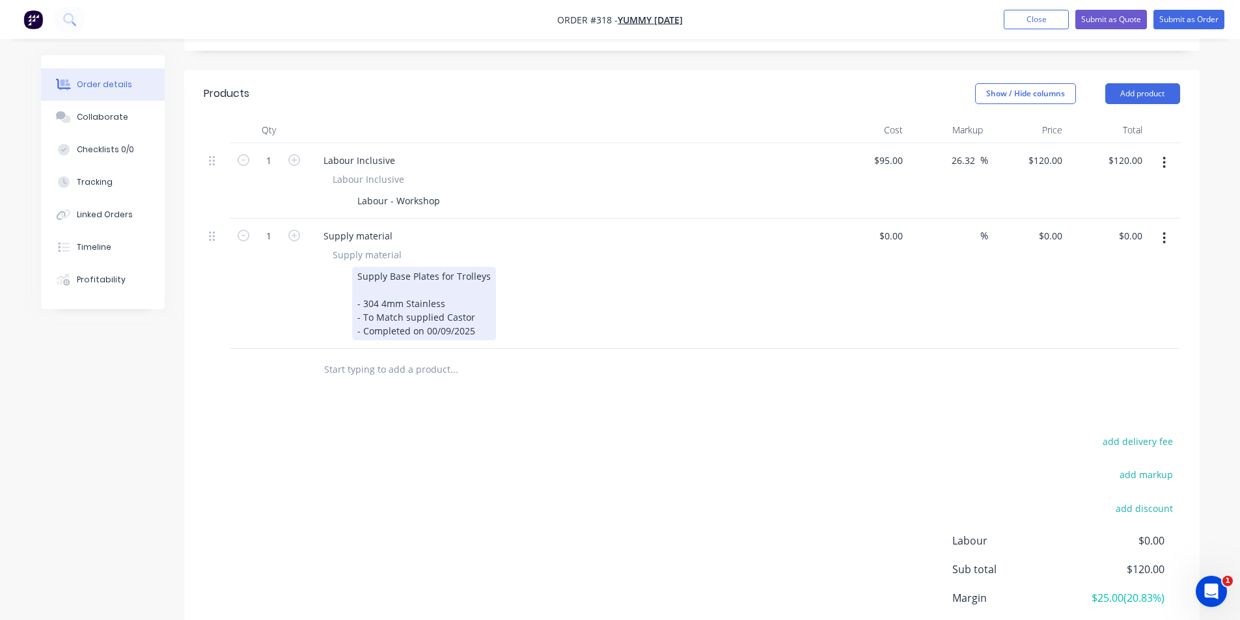
scroll to position [318, 0]
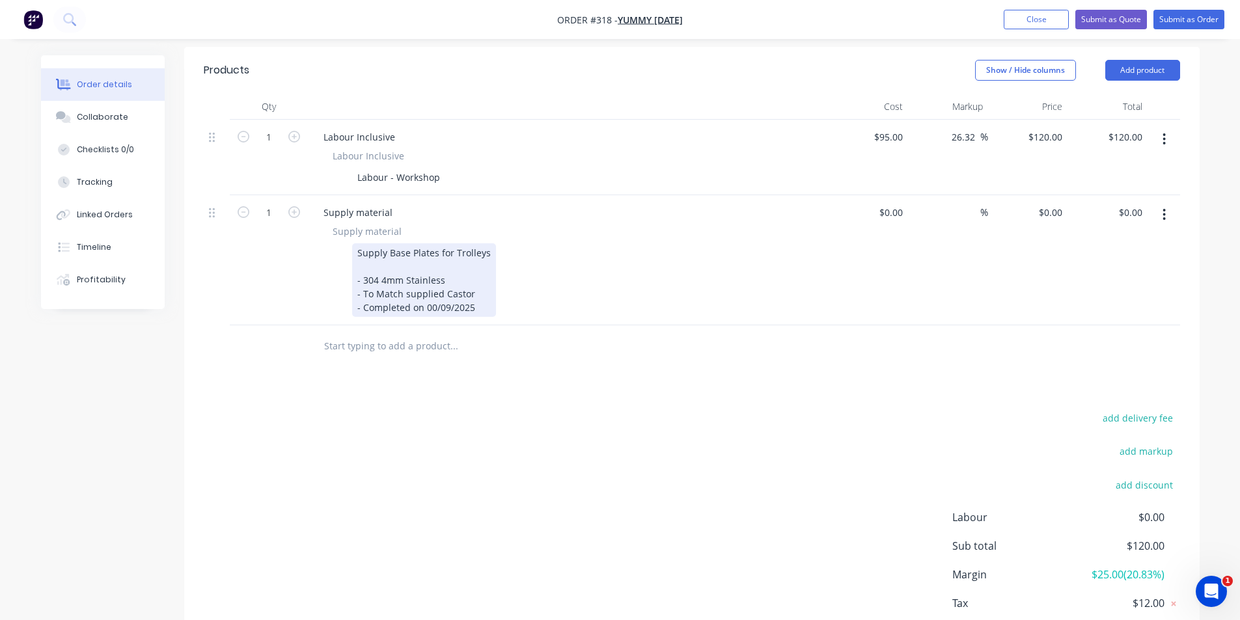
click at [614, 243] on div "Supply Base Plates for Trolleys - 304 4mm Stainless - To Match supplied Castor …" at bounding box center [565, 280] width 476 height 74
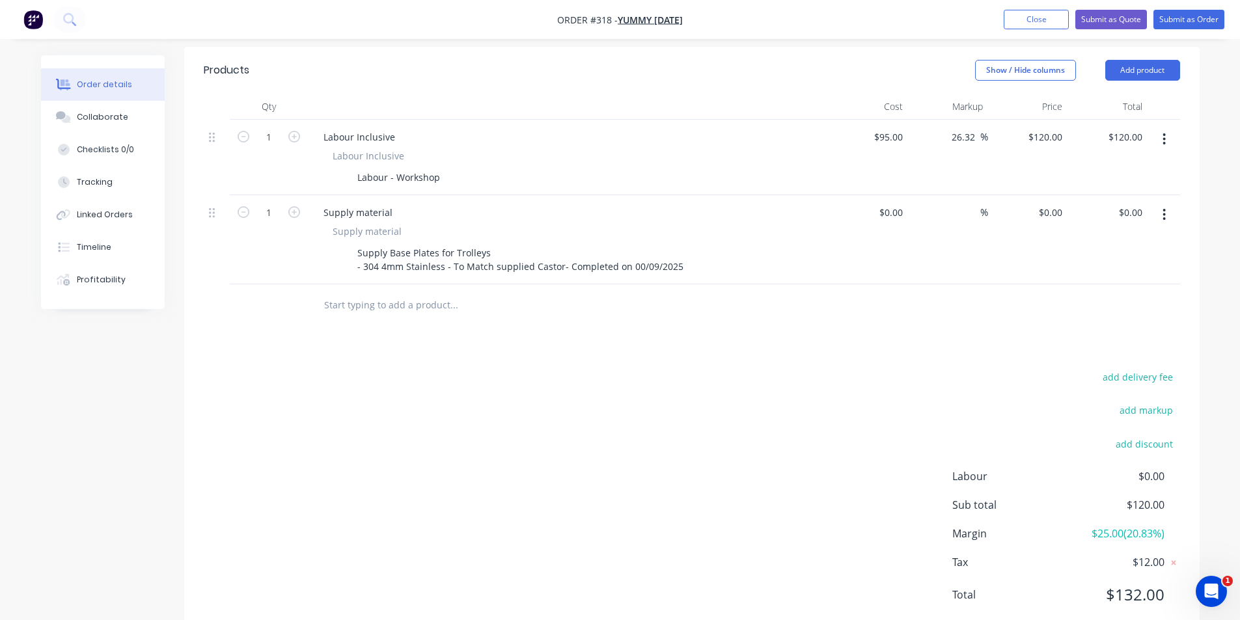
click at [526, 334] on div "Products Show / Hide columns Add product Qty Cost Markup Price Total 1 Labour I…" at bounding box center [691, 343] width 1015 height 592
click at [442, 251] on div "Supply Base Plates for Trolleys - 304 4mm Stainless - To Match supplied Castor-…" at bounding box center [520, 259] width 337 height 33
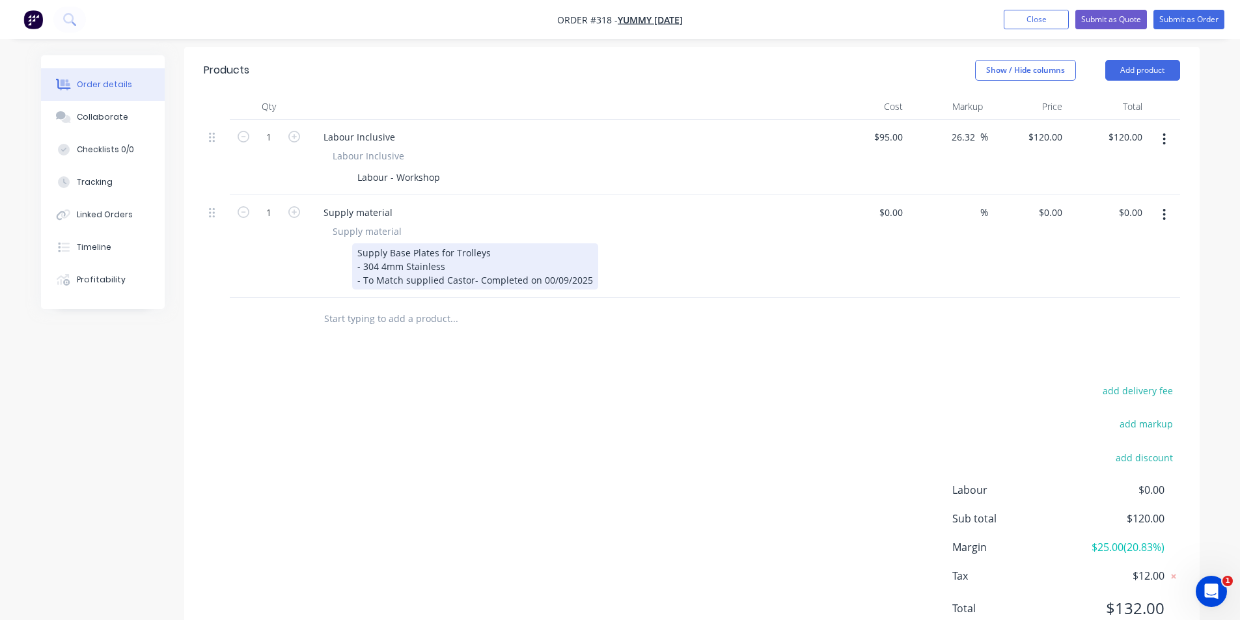
click at [470, 269] on div "Supply Base Plates for Trolleys - 304 4mm Stainless - To Match supplied Castor-…" at bounding box center [475, 266] width 246 height 46
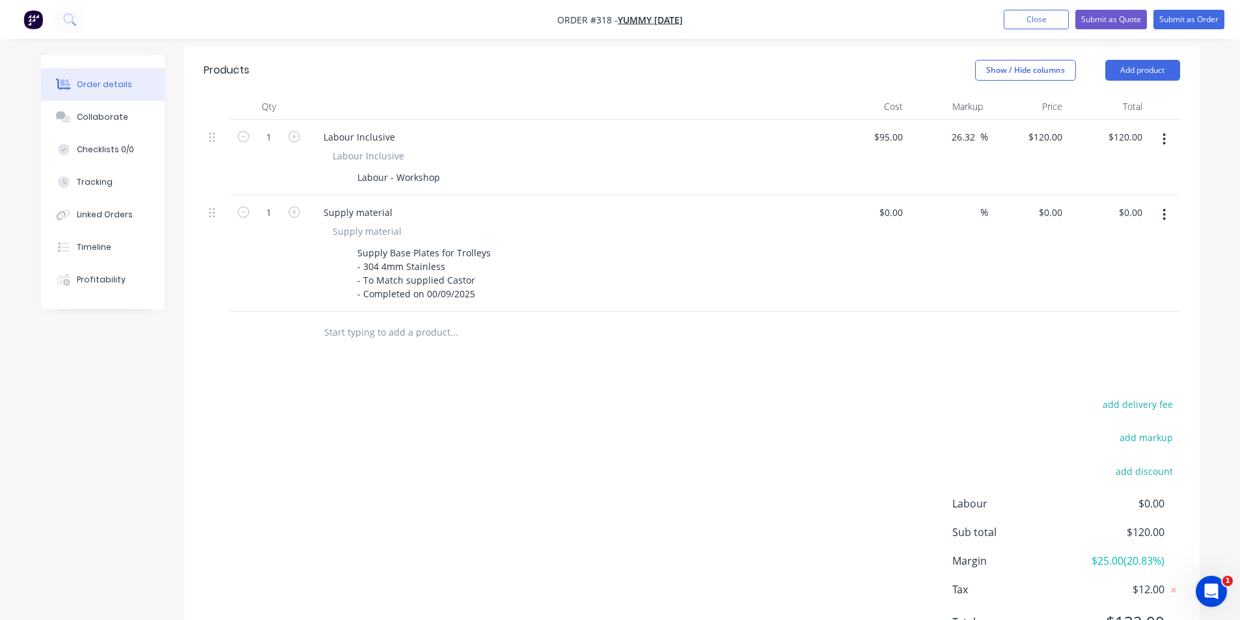
click at [462, 329] on input "text" at bounding box center [454, 333] width 260 height 26
click at [876, 198] on div at bounding box center [869, 253] width 80 height 117
click at [269, 203] on input "1" at bounding box center [269, 213] width 34 height 20
type input "$0.00"
click at [273, 203] on input "1" at bounding box center [269, 213] width 34 height 20
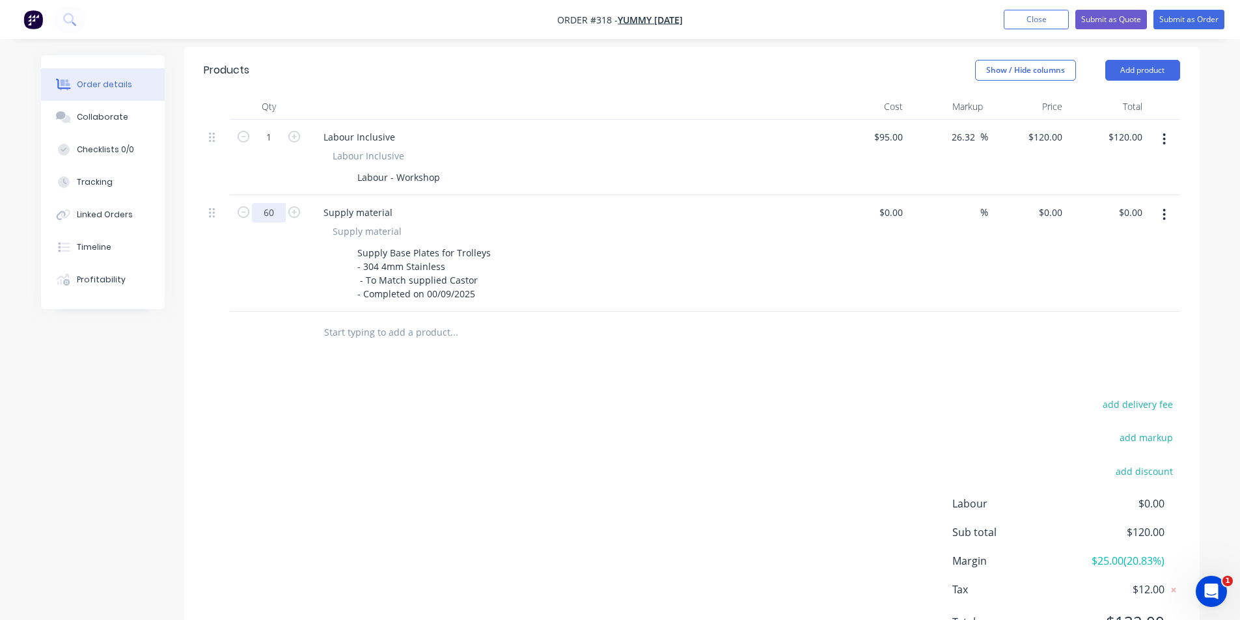
type input "60"
click at [757, 396] on div "add delivery fee add markup add discount Labour $0.00 Sub total $120.00 Margin …" at bounding box center [692, 521] width 976 height 251
click at [891, 208] on div "$0.00 $0.00" at bounding box center [869, 253] width 80 height 117
click at [1060, 203] on input "0" at bounding box center [1053, 212] width 30 height 19
type input "5"
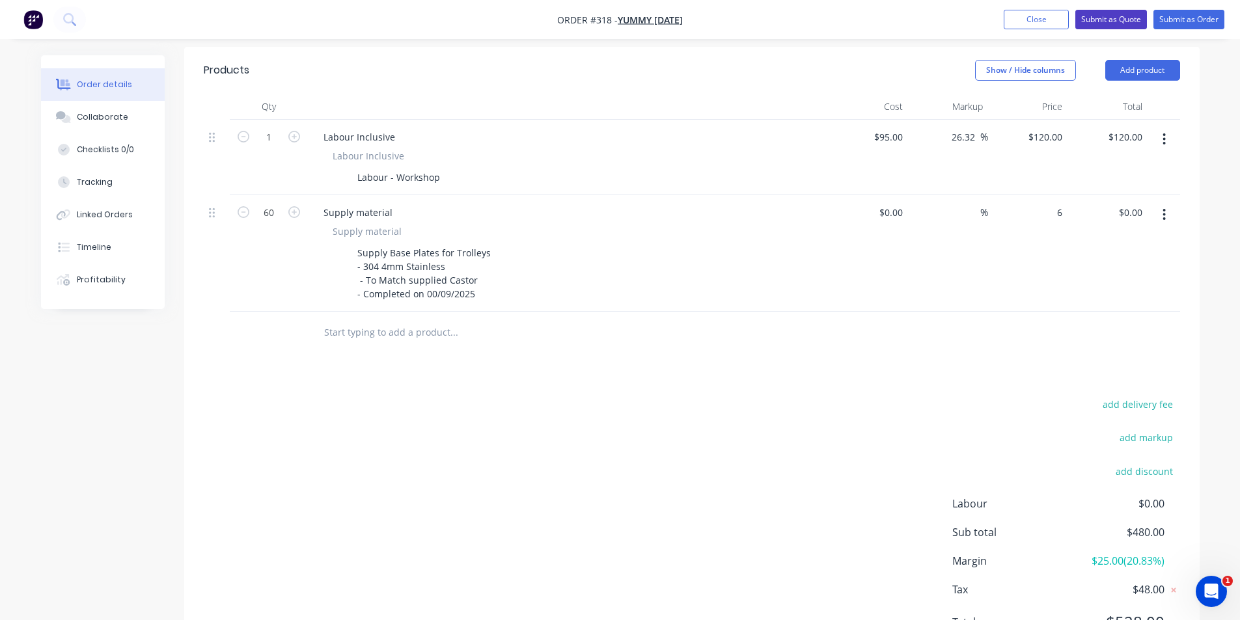
type input "$6.00"
type input "$360.00"
type input "6"
type input "0"
type input "$6.00"
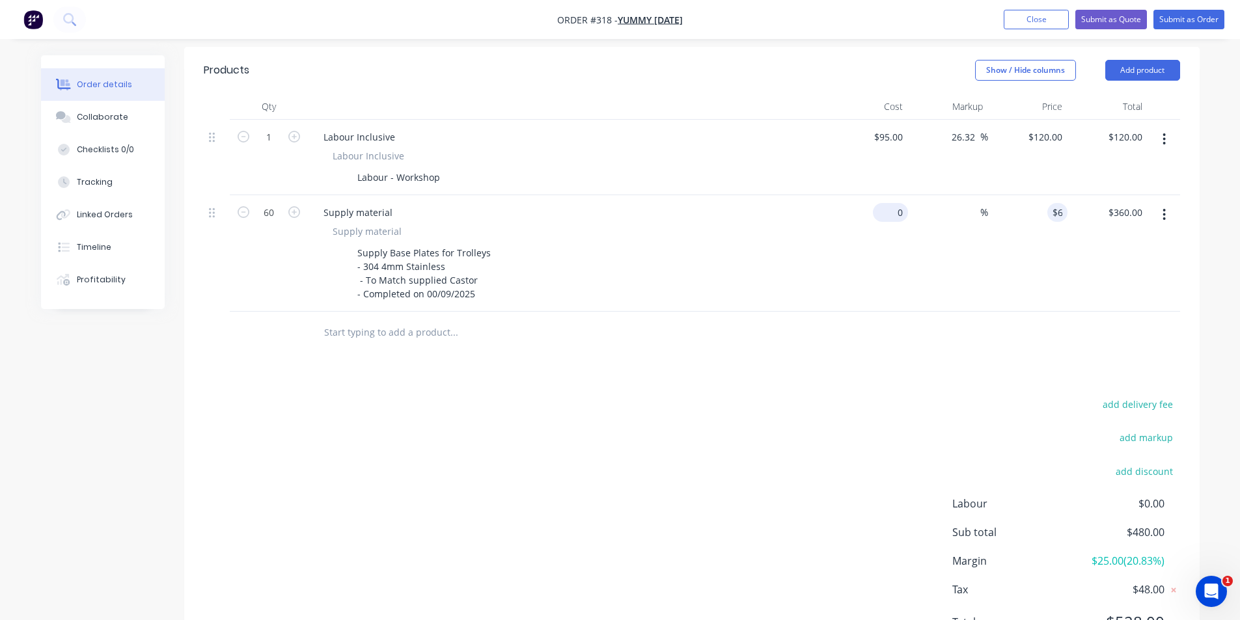
click at [886, 201] on div "0 $0.00" at bounding box center [869, 253] width 80 height 117
type input "$3.74"
type input "$224.40"
click at [942, 348] on div "Products Show / Hide columns Add product Qty Cost Markup Price Total 1 Labour I…" at bounding box center [691, 357] width 1015 height 620
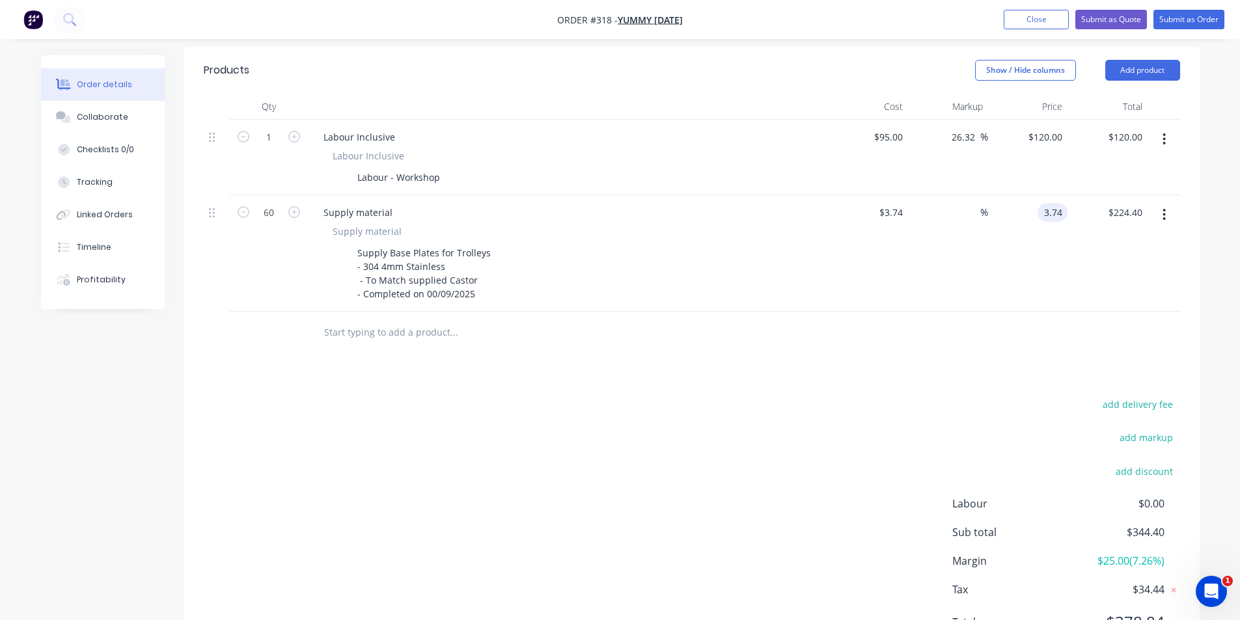
click at [1043, 203] on input "3.74" at bounding box center [1055, 212] width 25 height 19
type input "6"
type input "60.43"
type input "$6.00"
type input "$360.00"
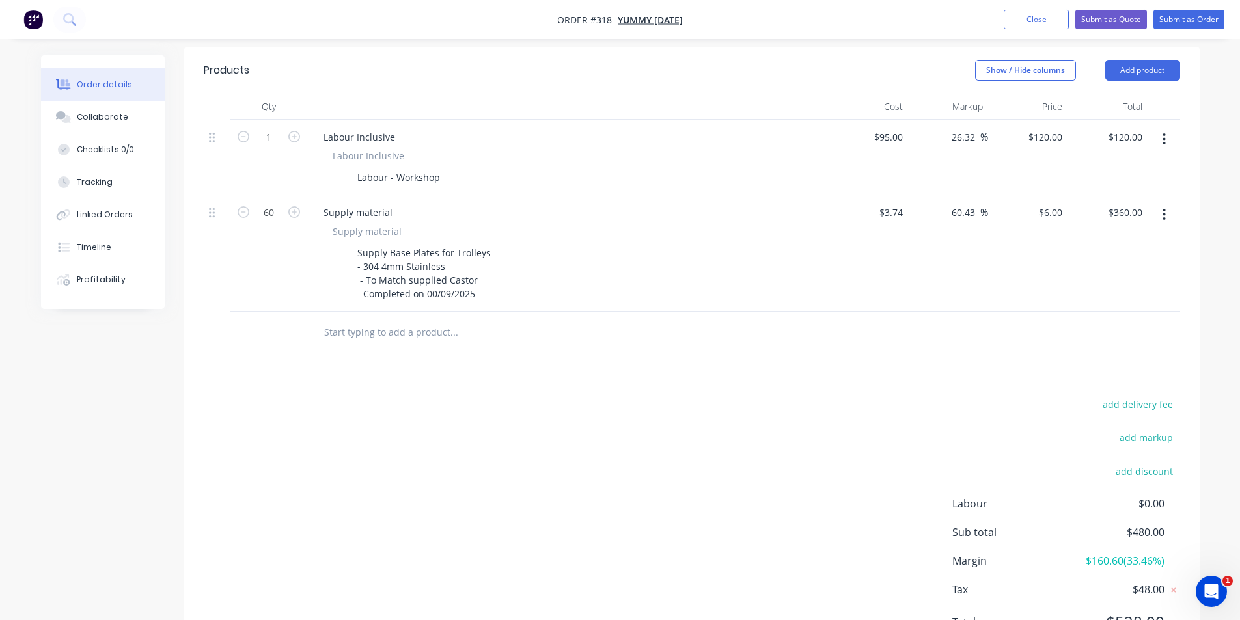
click at [969, 403] on div "add delivery fee add markup add discount Labour $0.00 Sub total $480.00 Margin …" at bounding box center [692, 521] width 976 height 251
drag, startPoint x: 1088, startPoint y: 545, endPoint x: 1181, endPoint y: 555, distance: 92.9
click at [1181, 555] on div "add delivery fee add markup add discount Labour $0.00 Sub total $480.00 Margin …" at bounding box center [691, 521] width 1015 height 251
click at [421, 168] on div "Labour - Workshop" at bounding box center [398, 177] width 93 height 19
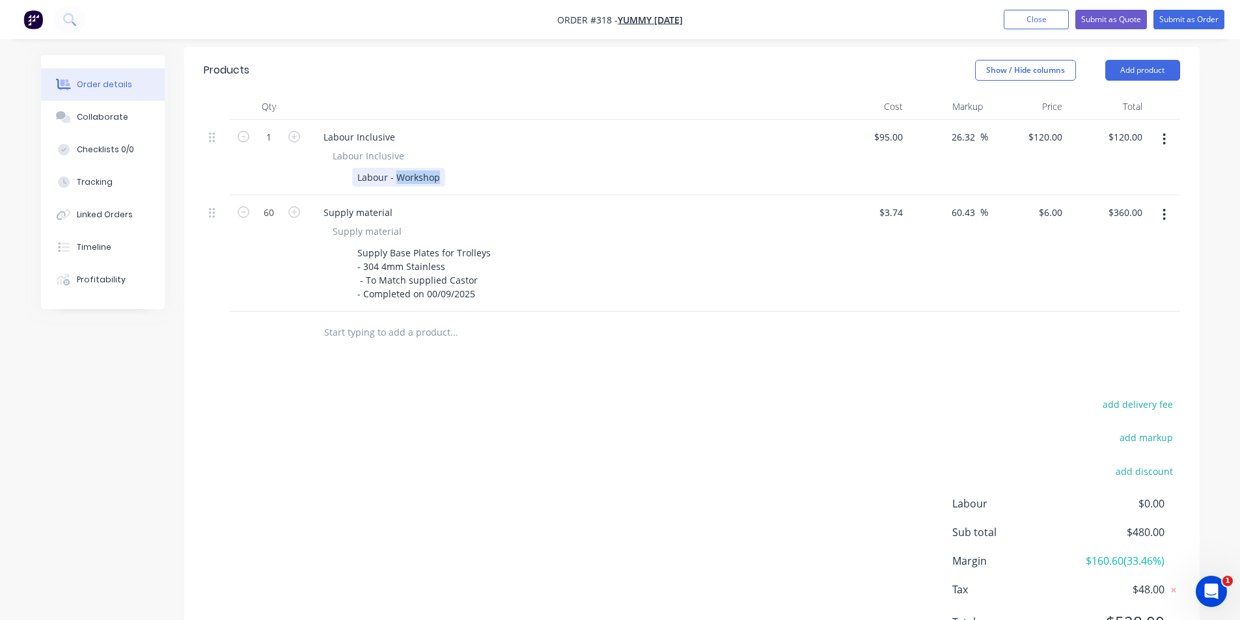
click at [421, 168] on div "Labour - Workshop" at bounding box center [398, 177] width 93 height 19
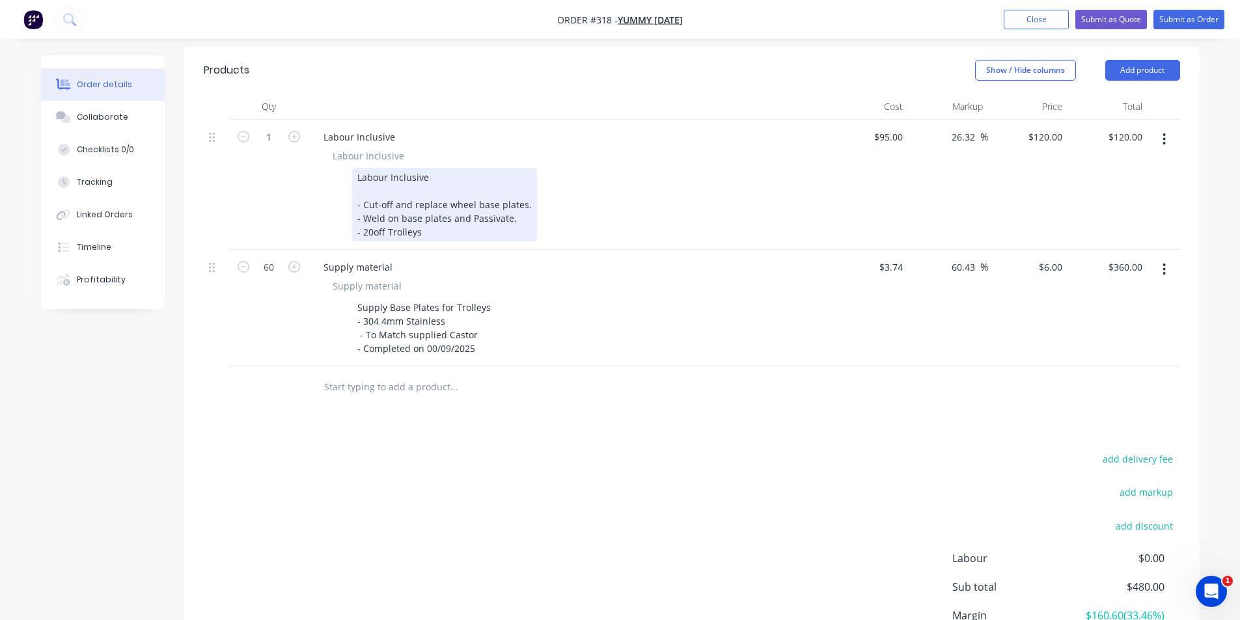
click at [437, 184] on div at bounding box center [444, 191] width 174 height 14
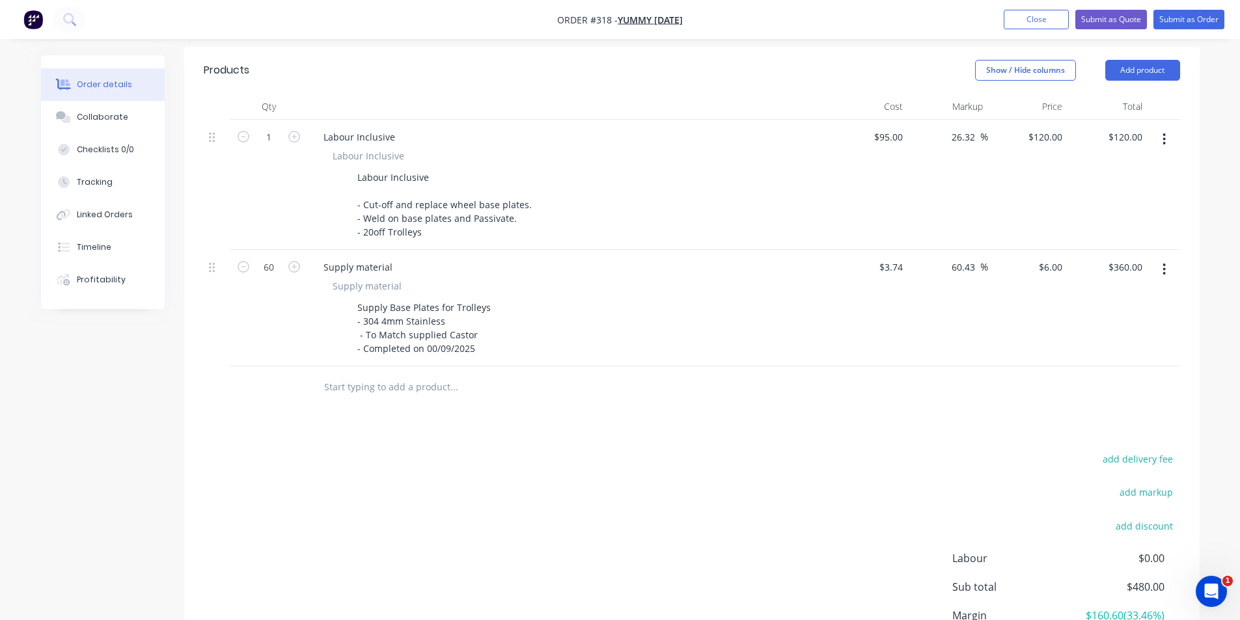
click at [510, 129] on div "Labour Inclusive" at bounding box center [568, 137] width 510 height 19
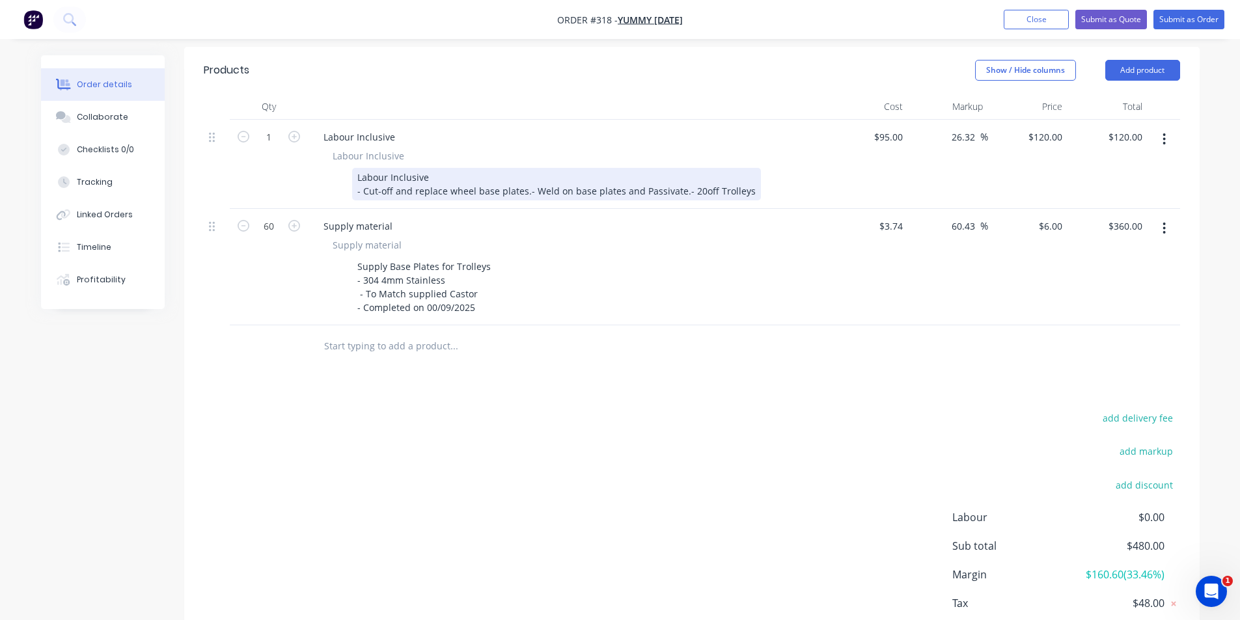
click at [527, 176] on div "Labour Inclusive - Cut-off and replace wheel base plates.- Weld on base plates …" at bounding box center [556, 184] width 409 height 33
click at [524, 180] on div "Labour Inclusive - Cut-off and replace wheel base plates.- Weld on base plates …" at bounding box center [556, 184] width 409 height 33
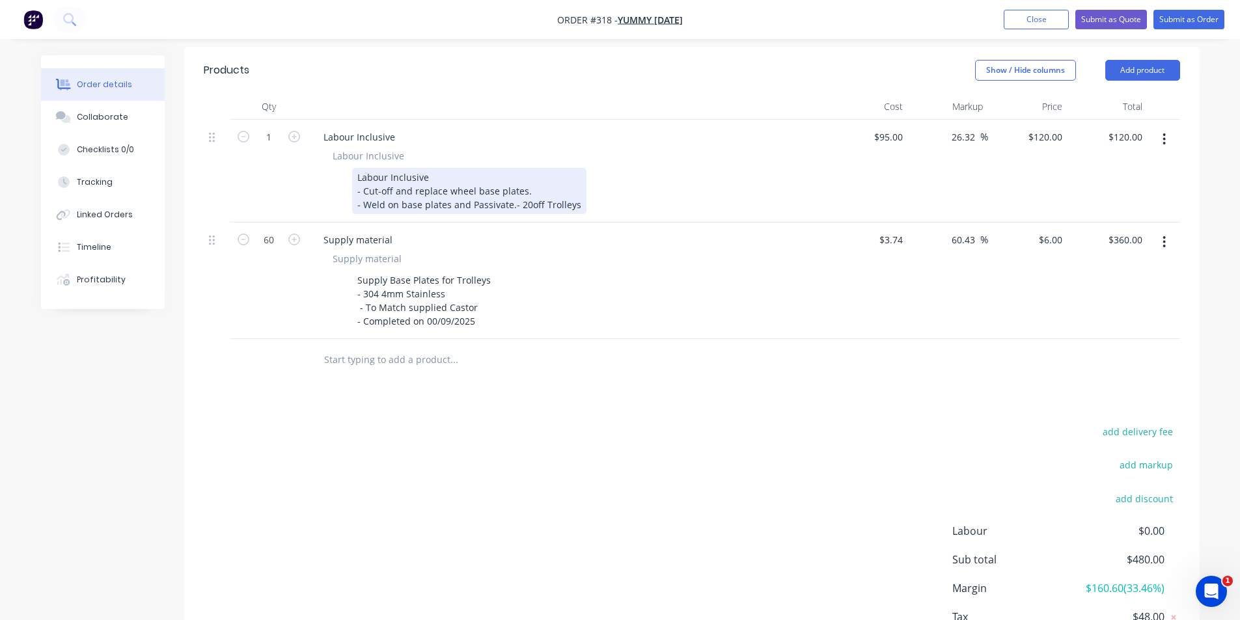
click at [510, 192] on div "Labour Inclusive - Cut-off and replace wheel base plates. - Weld on base plates…" at bounding box center [469, 191] width 234 height 46
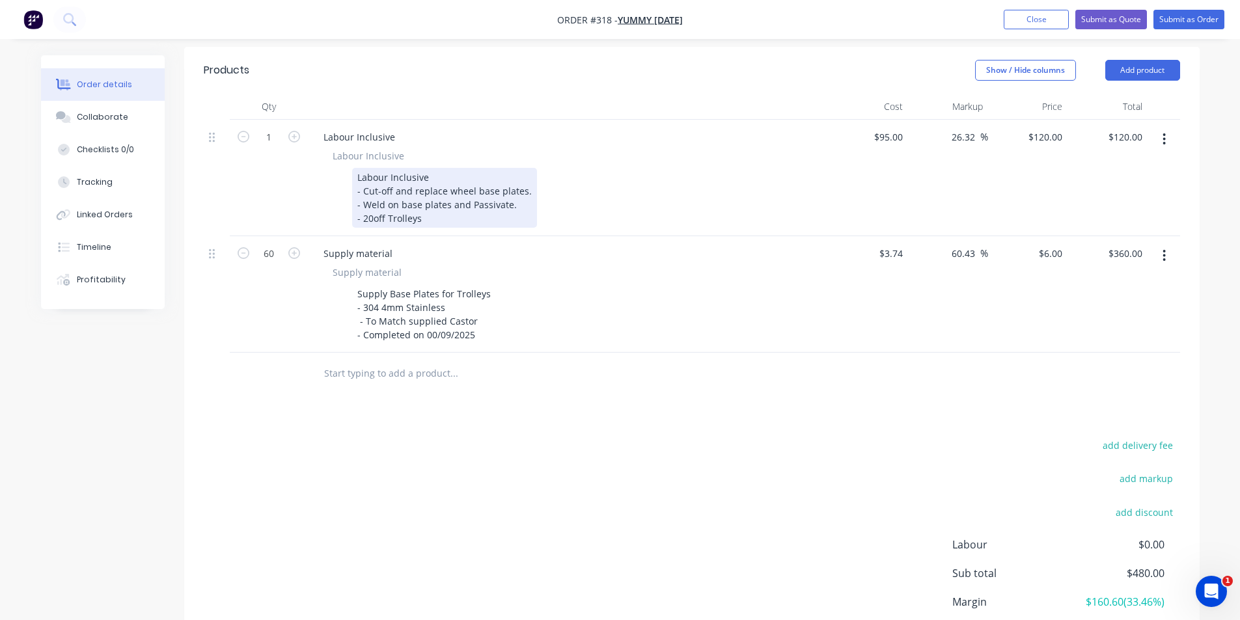
click at [513, 193] on div "Labour Inclusive - Cut-off and replace wheel base plates. - Weld on base plates…" at bounding box center [444, 198] width 185 height 60
click at [370, 202] on div "Labour Inclusive - Cut-off and replace wheel base plates - Weld on base plates …" at bounding box center [443, 198] width 182 height 60
click at [371, 206] on div "Labour Inclusive - Cut-off and replace wheel base plates - Weld on base plates …" at bounding box center [443, 198] width 182 height 60
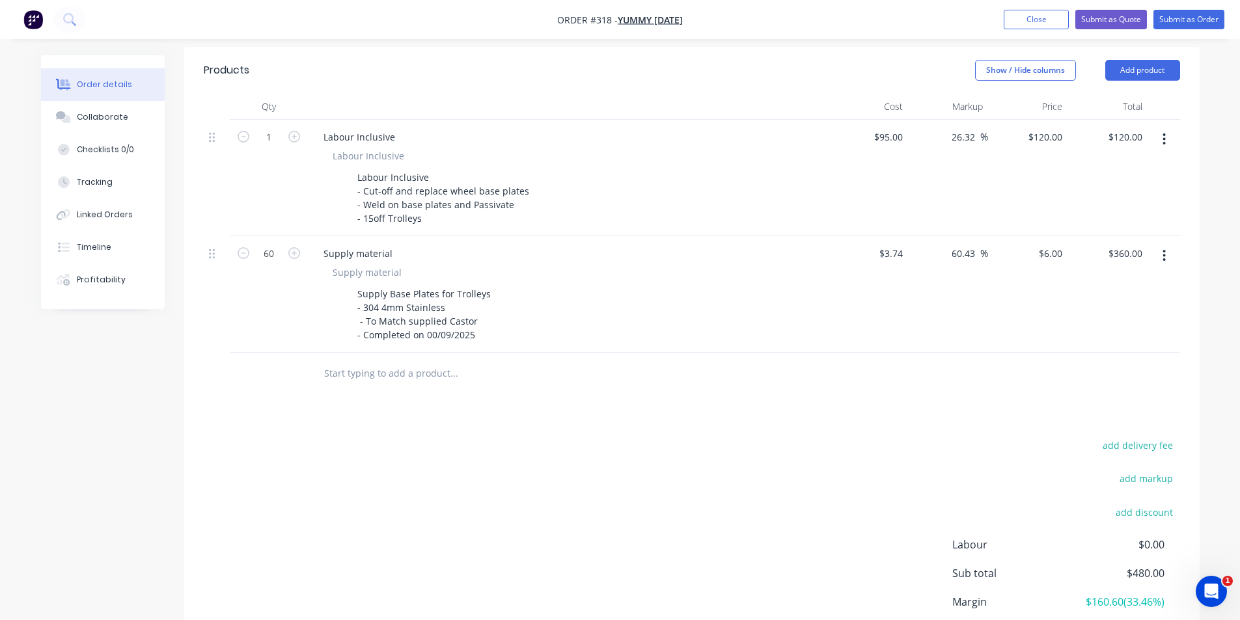
click at [737, 437] on div "add delivery fee add markup add discount Labour $0.00 Sub total $480.00 Margin …" at bounding box center [692, 562] width 976 height 251
click at [293, 131] on icon "button" at bounding box center [294, 137] width 12 height 12
type input "2"
type input "$240.00"
click at [277, 128] on input "2" at bounding box center [269, 138] width 34 height 20
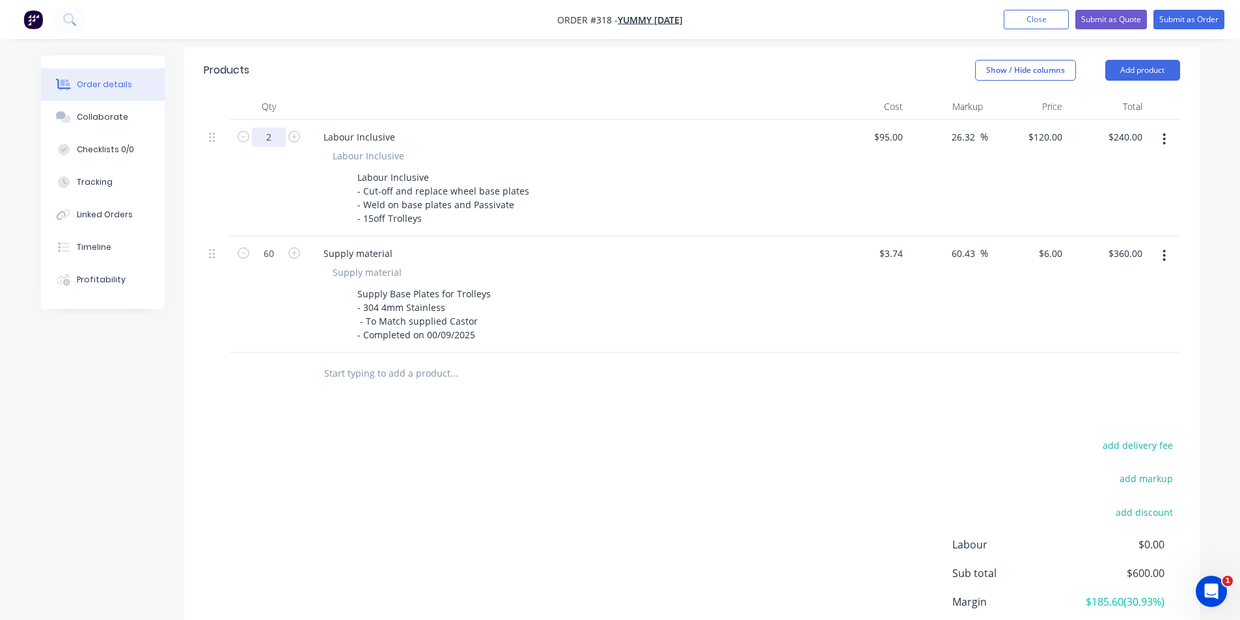
click at [275, 128] on input "2" at bounding box center [269, 138] width 34 height 20
type input "14"
type input "$1,680.00"
click at [531, 474] on div "add delivery fee add markup add discount Labour $0.00 Sub total $600.00 Margin …" at bounding box center [692, 562] width 976 height 251
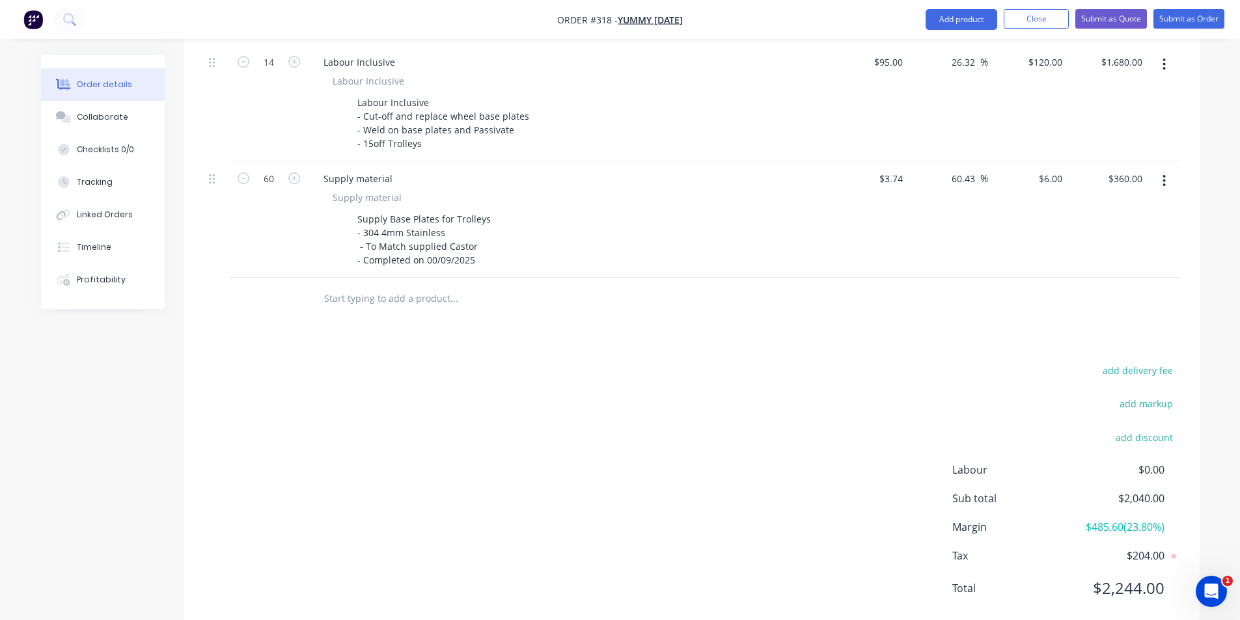
scroll to position [410, 0]
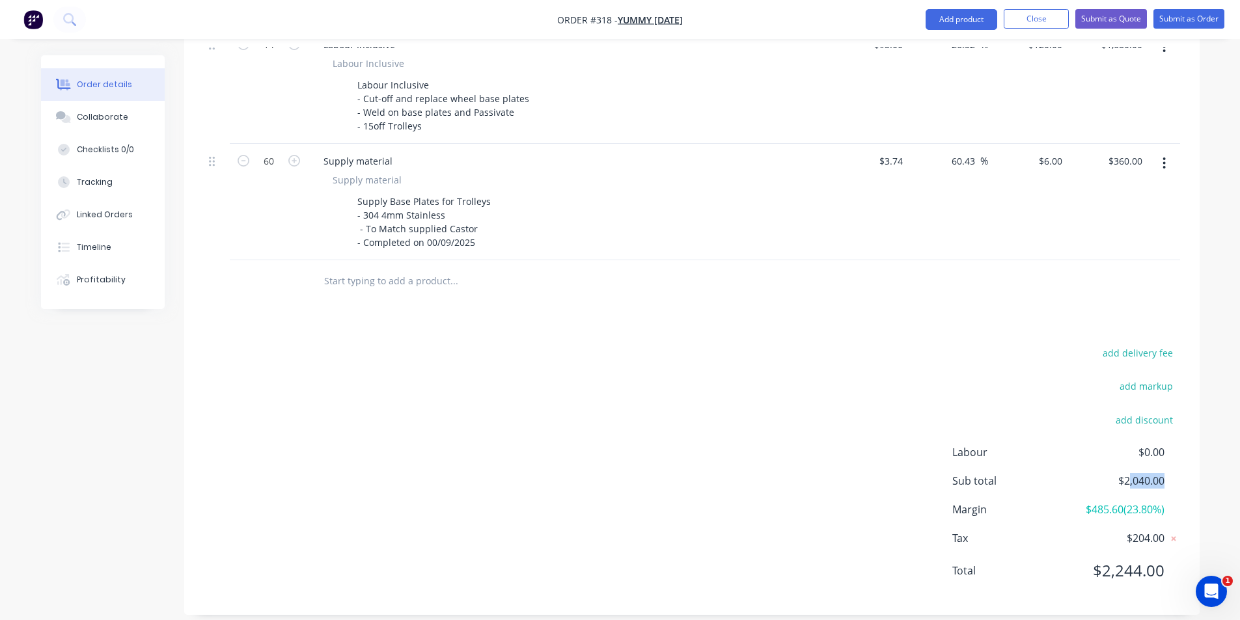
drag, startPoint x: 1133, startPoint y: 465, endPoint x: 1174, endPoint y: 460, distance: 42.0
click at [1174, 473] on div "Sub total $2,040.00" at bounding box center [1066, 481] width 228 height 16
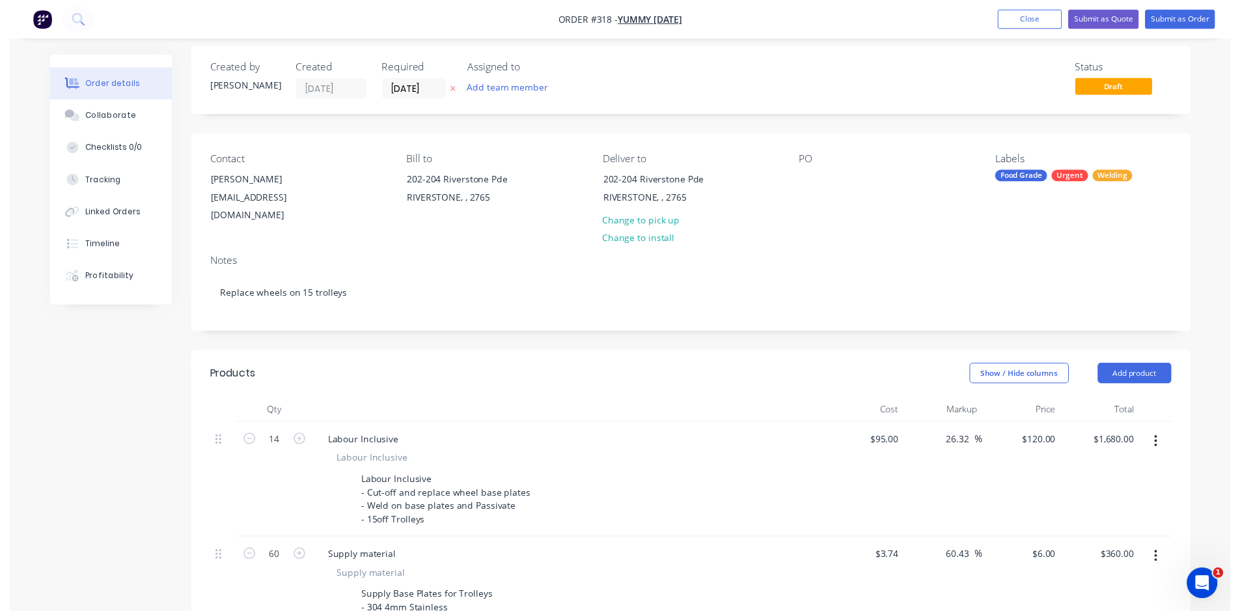
scroll to position [0, 0]
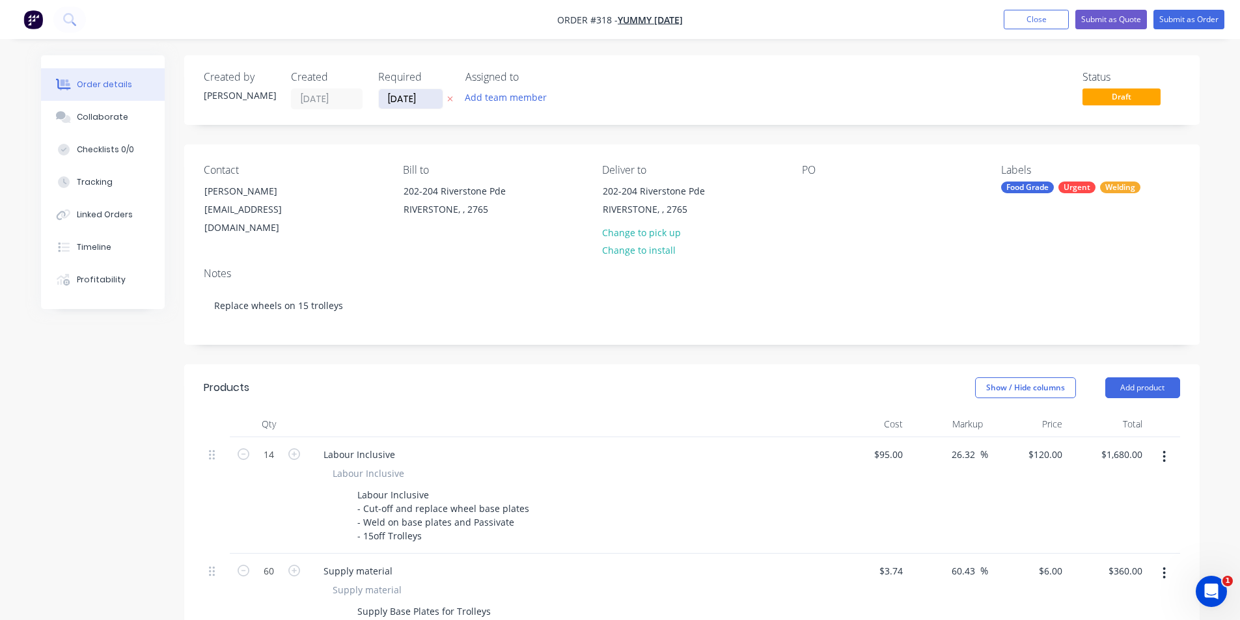
click at [400, 100] on input "[DATE]" at bounding box center [411, 99] width 64 height 20
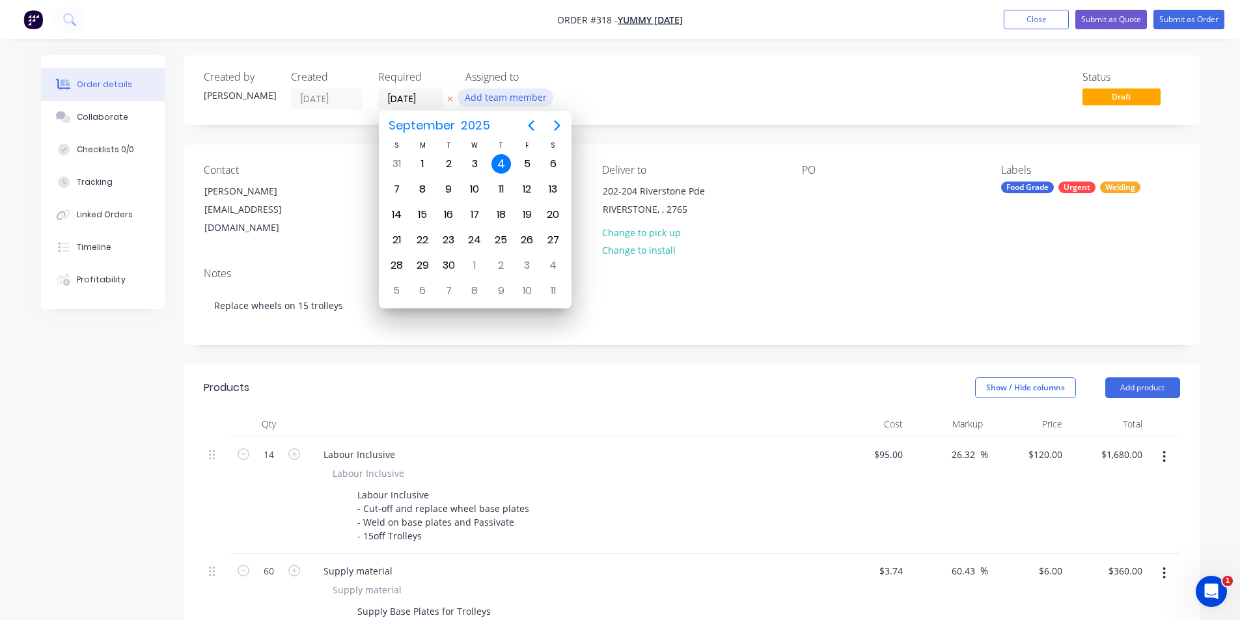
click at [525, 101] on button "Add team member" at bounding box center [506, 98] width 96 height 18
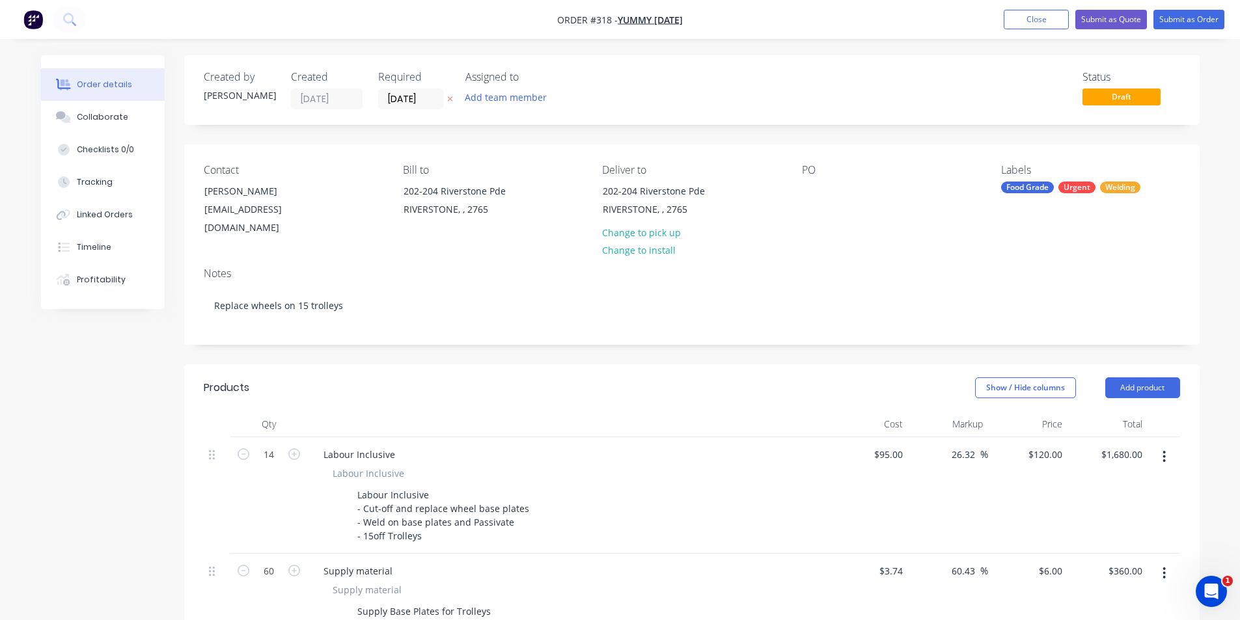
click at [516, 83] on div "Assigned to" at bounding box center [530, 77] width 130 height 12
click at [516, 102] on button "Add team member" at bounding box center [506, 98] width 96 height 18
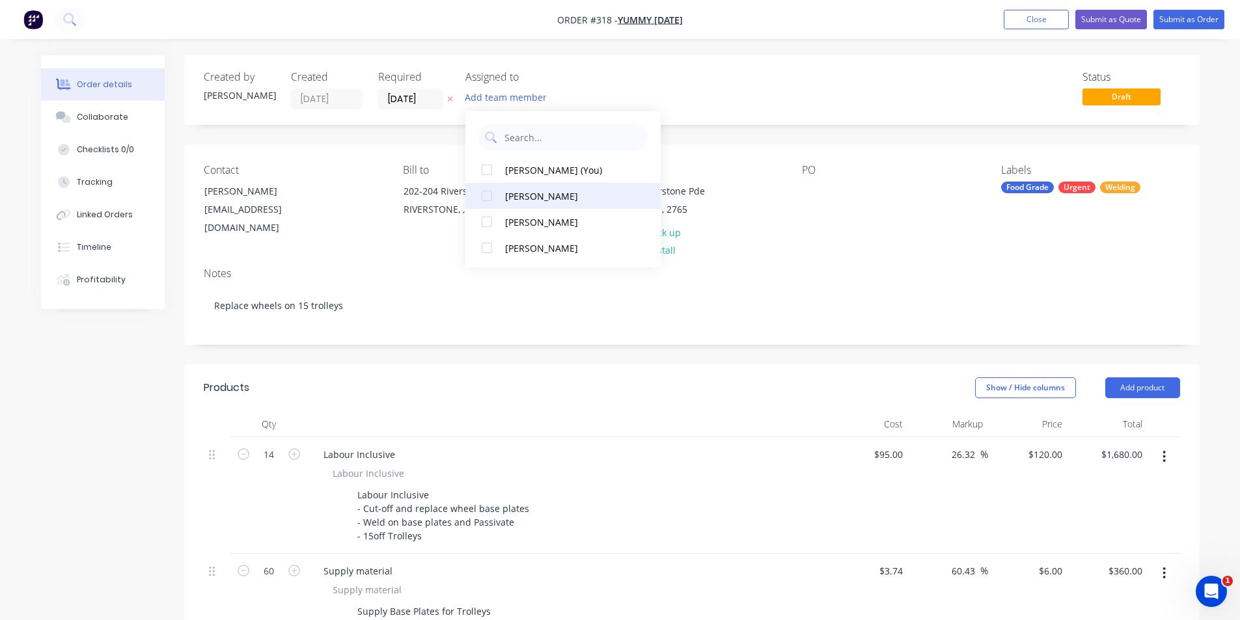
click at [534, 199] on div "[PERSON_NAME]" at bounding box center [570, 196] width 130 height 14
click at [539, 178] on button "[PERSON_NAME]" at bounding box center [562, 170] width 195 height 26
click at [521, 178] on button "[PERSON_NAME] (You)" at bounding box center [562, 170] width 195 height 26
click at [519, 193] on div "[PERSON_NAME]" at bounding box center [570, 196] width 130 height 14
click at [643, 103] on div "Status Draft" at bounding box center [888, 90] width 585 height 38
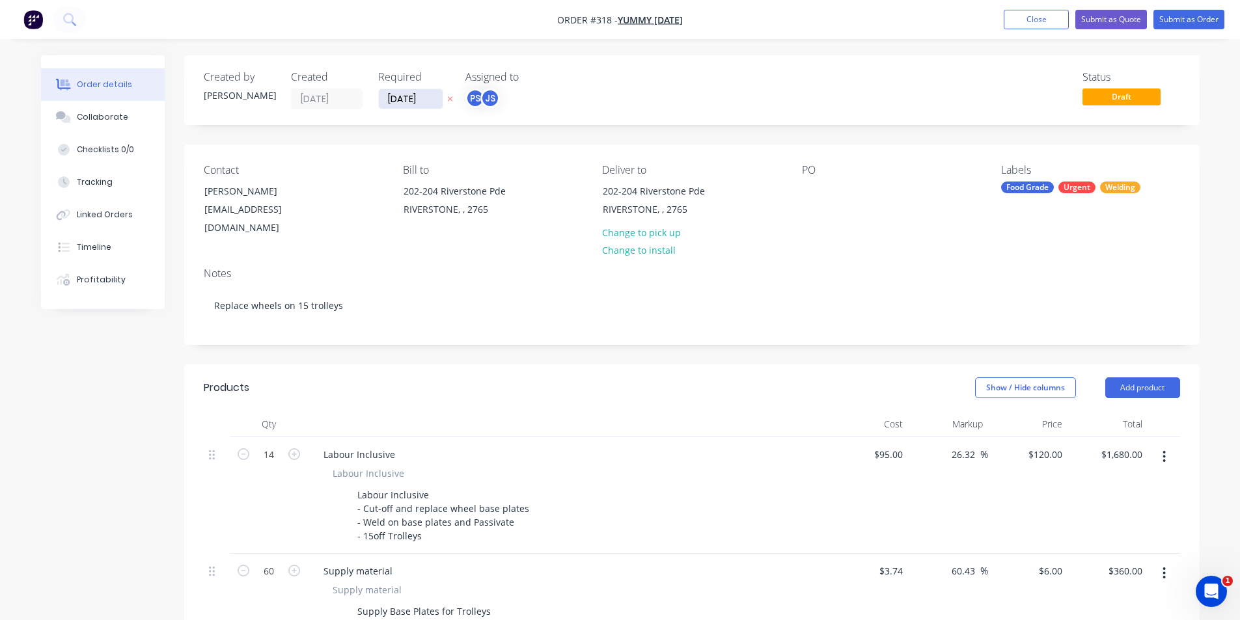
click at [431, 100] on input "[DATE]" at bounding box center [411, 99] width 64 height 20
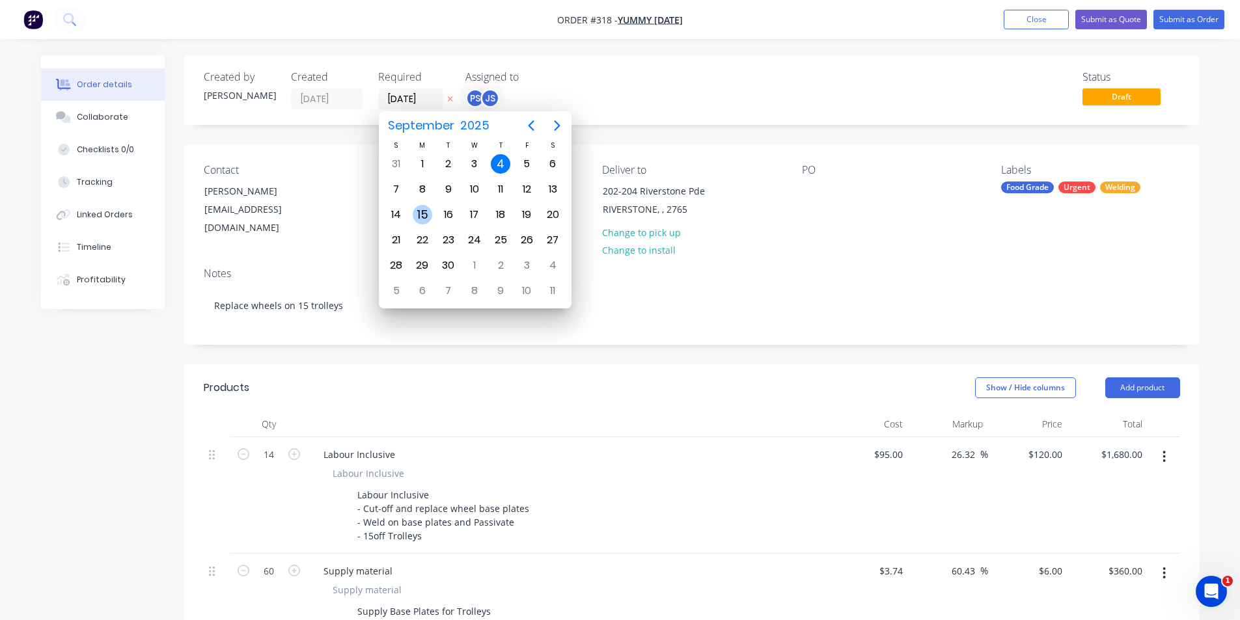
click at [421, 211] on div "15" at bounding box center [423, 215] width 20 height 20
type input "[DATE]"
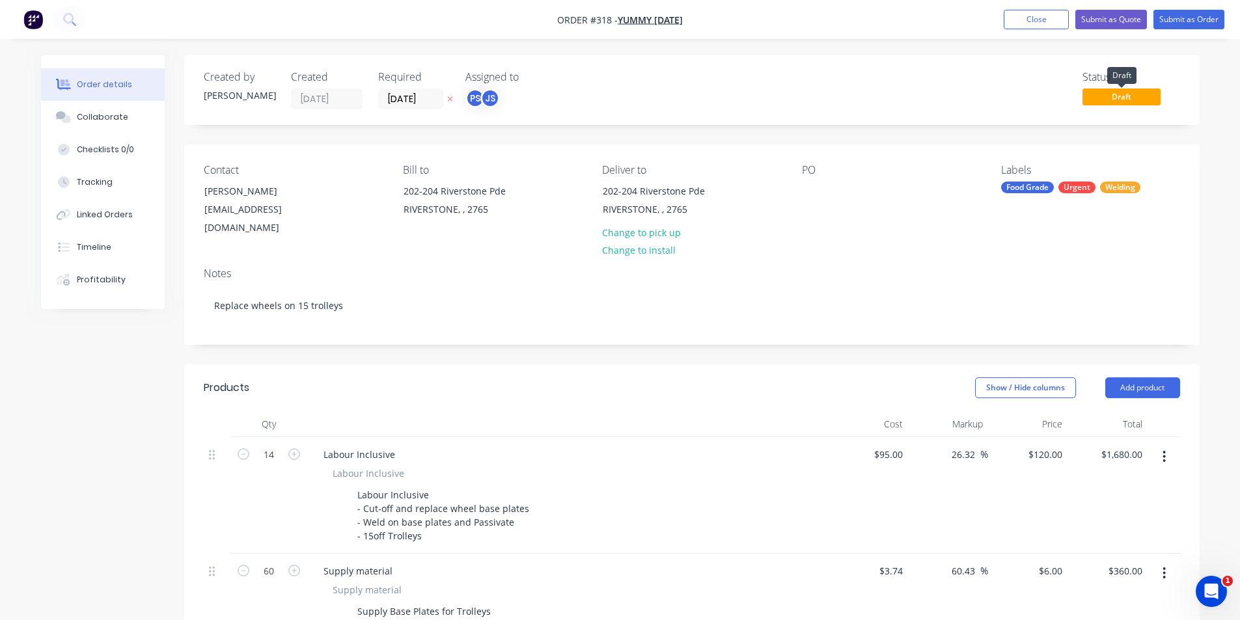
click at [1152, 94] on span "Draft" at bounding box center [1122, 97] width 78 height 16
click at [1183, 38] on nav "Order #318 - Yummy [DATE] Add product Close Submit as Quote Submit as Order" at bounding box center [620, 19] width 1240 height 39
click at [1187, 29] on button "Submit as Order" at bounding box center [1188, 20] width 71 height 20
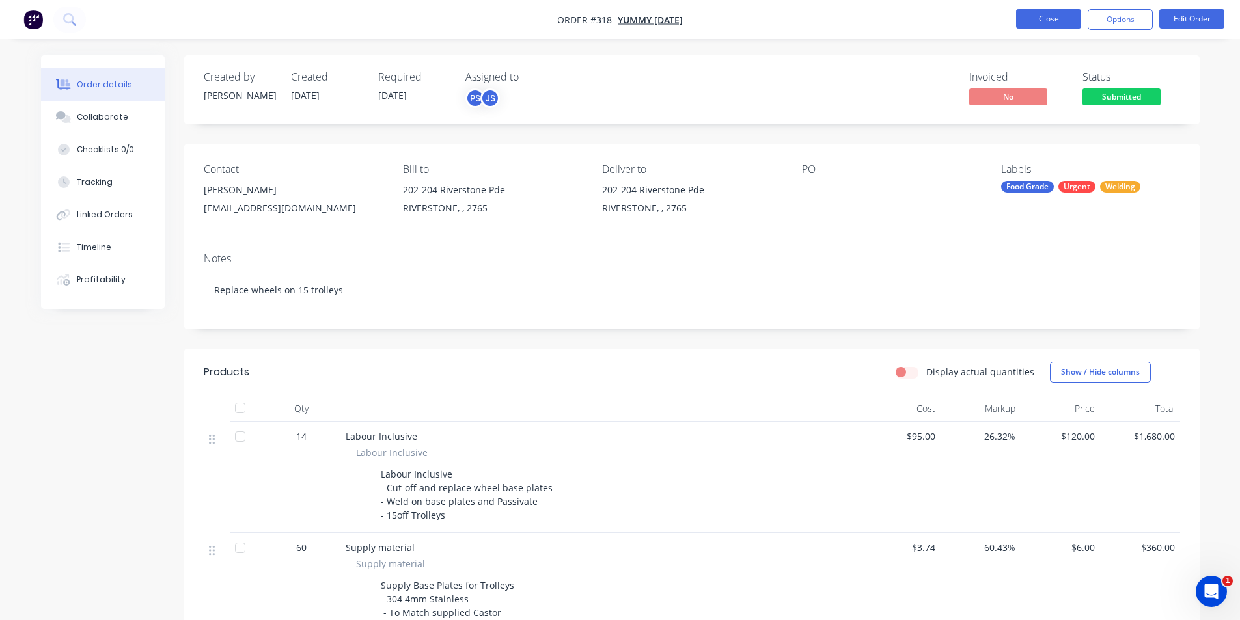
click at [1043, 17] on button "Close" at bounding box center [1048, 19] width 65 height 20
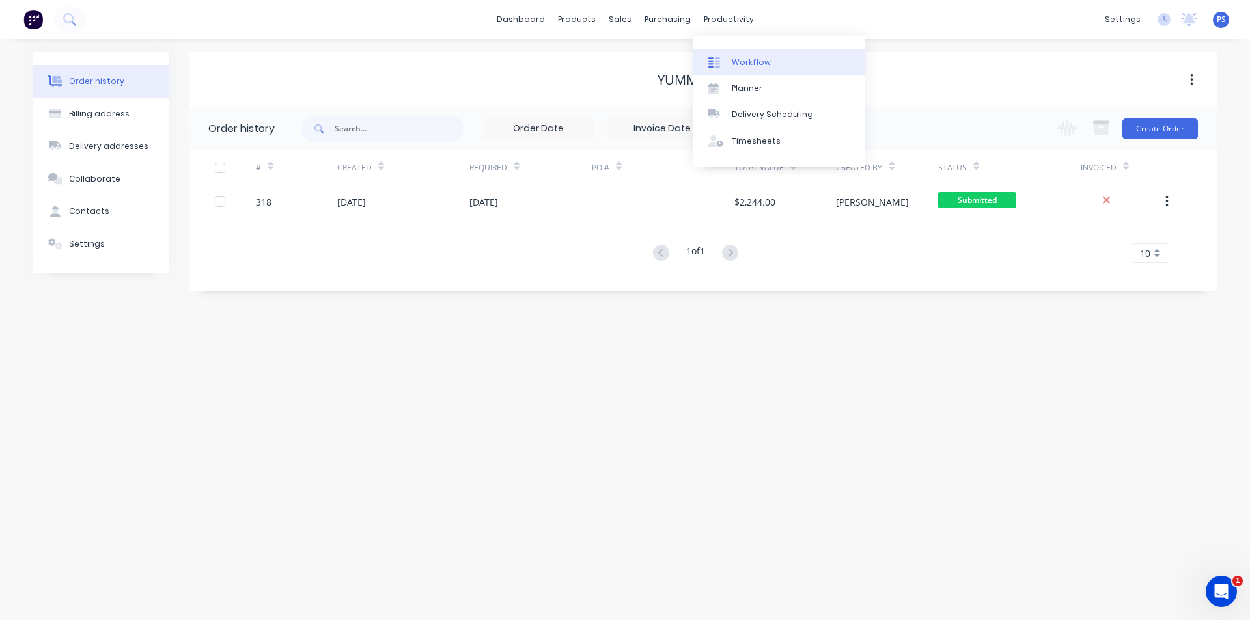
click at [730, 61] on link "Workflow" at bounding box center [779, 62] width 173 height 26
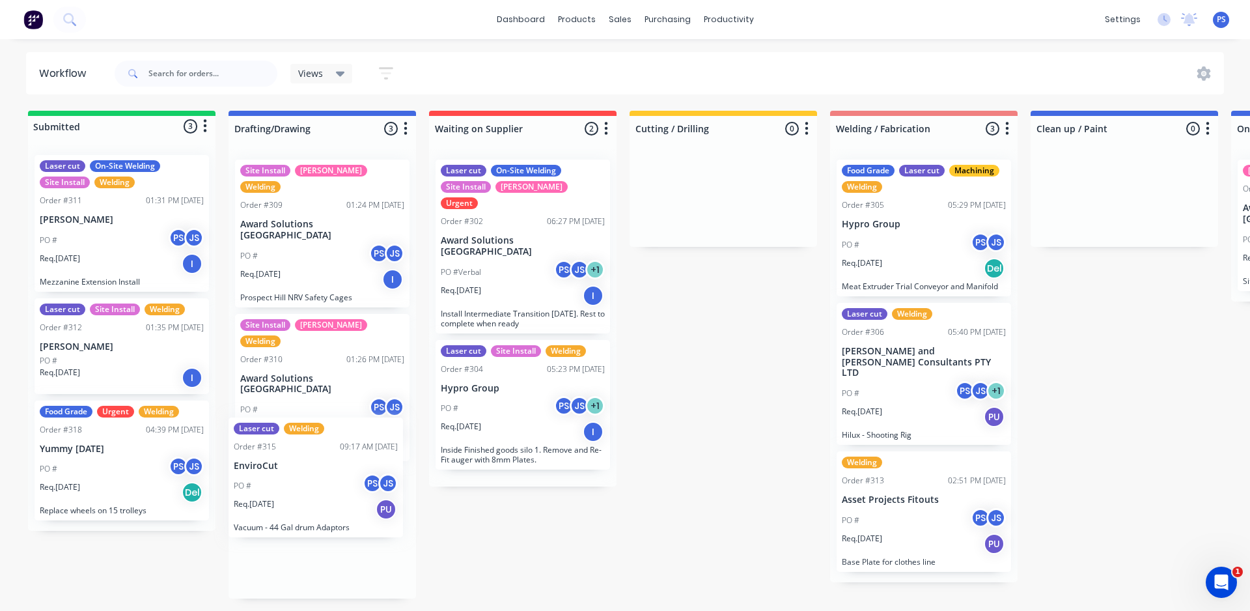
drag, startPoint x: 330, startPoint y: 465, endPoint x: 331, endPoint y: 476, distance: 11.1
click at [331, 476] on div "Site Install SYD WTR Welding Order #309 01:24 PM [DATE] Award Solutions [GEOGRA…" at bounding box center [321, 373] width 187 height 449
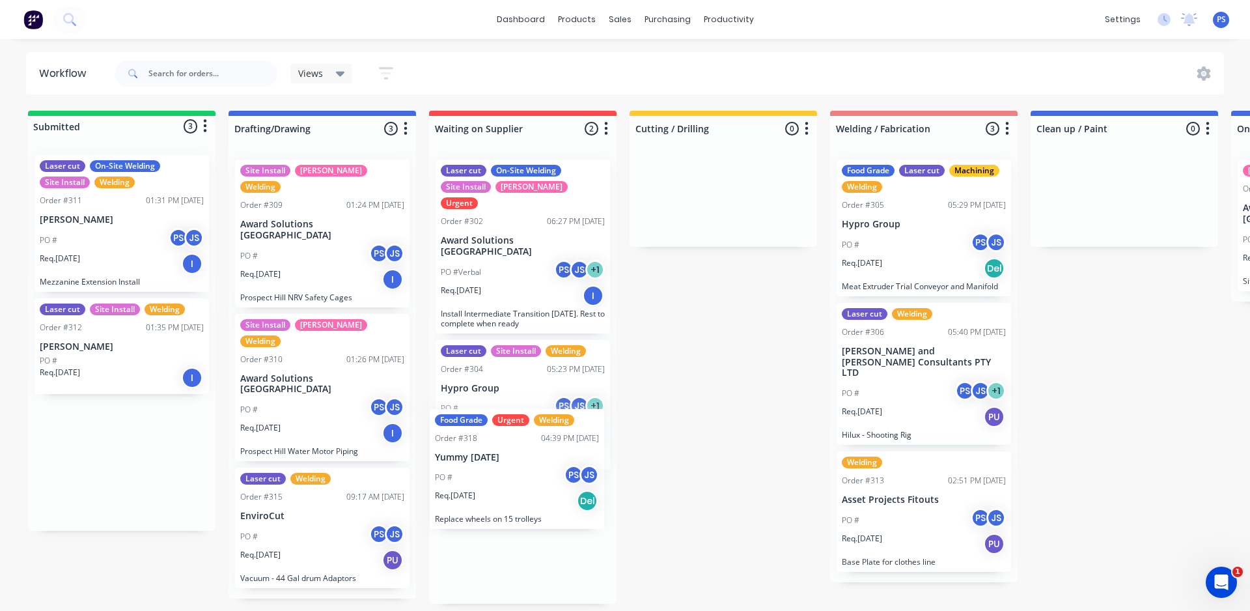
drag, startPoint x: 137, startPoint y: 467, endPoint x: 534, endPoint y: 480, distance: 397.3
click at [534, 480] on div "Submitted 3 Status colour #13CE66 hex #13CE66 Save Cancel Summaries Total order…" at bounding box center [1170, 357] width 2360 height 493
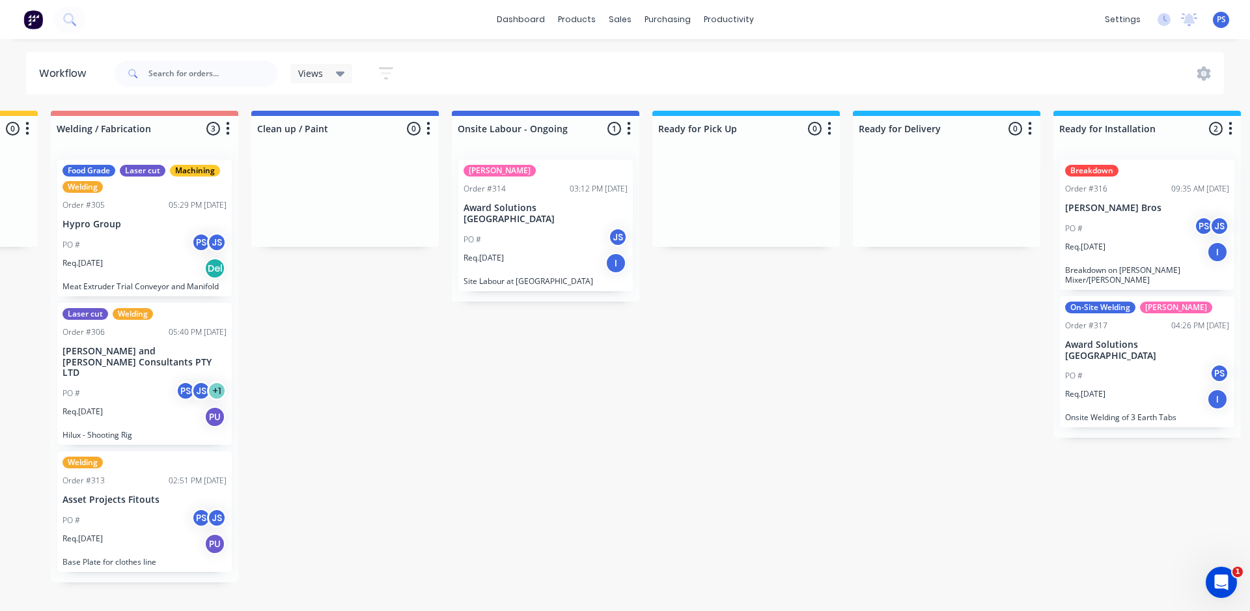
scroll to position [0, 951]
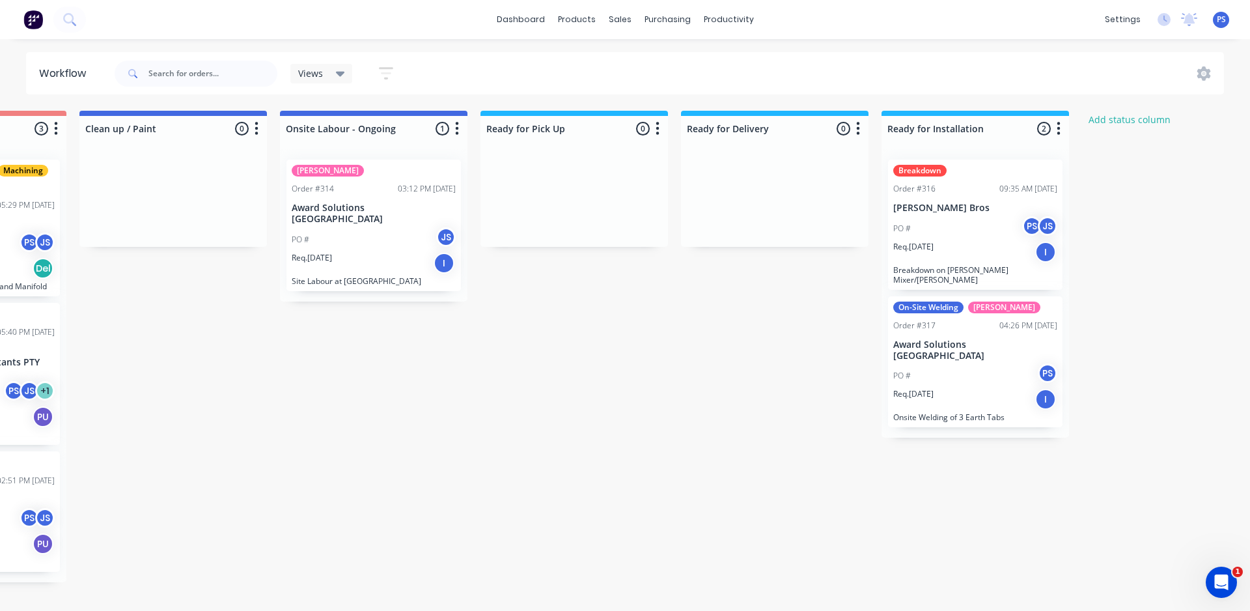
drag, startPoint x: 1040, startPoint y: 254, endPoint x: 1013, endPoint y: 187, distance: 71.6
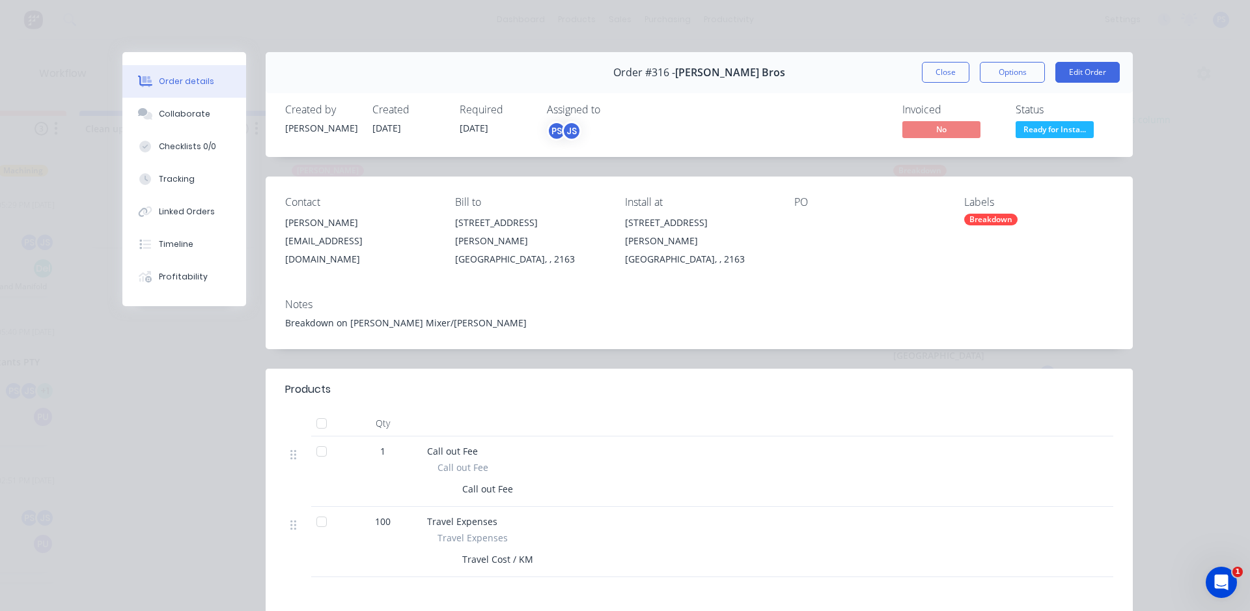
click at [1152, 250] on div "Order details Collaborate Checklists 0/0 Tracking Linked Orders Timeline Profit…" at bounding box center [625, 305] width 1250 height 611
click at [953, 79] on button "Close" at bounding box center [946, 72] width 48 height 21
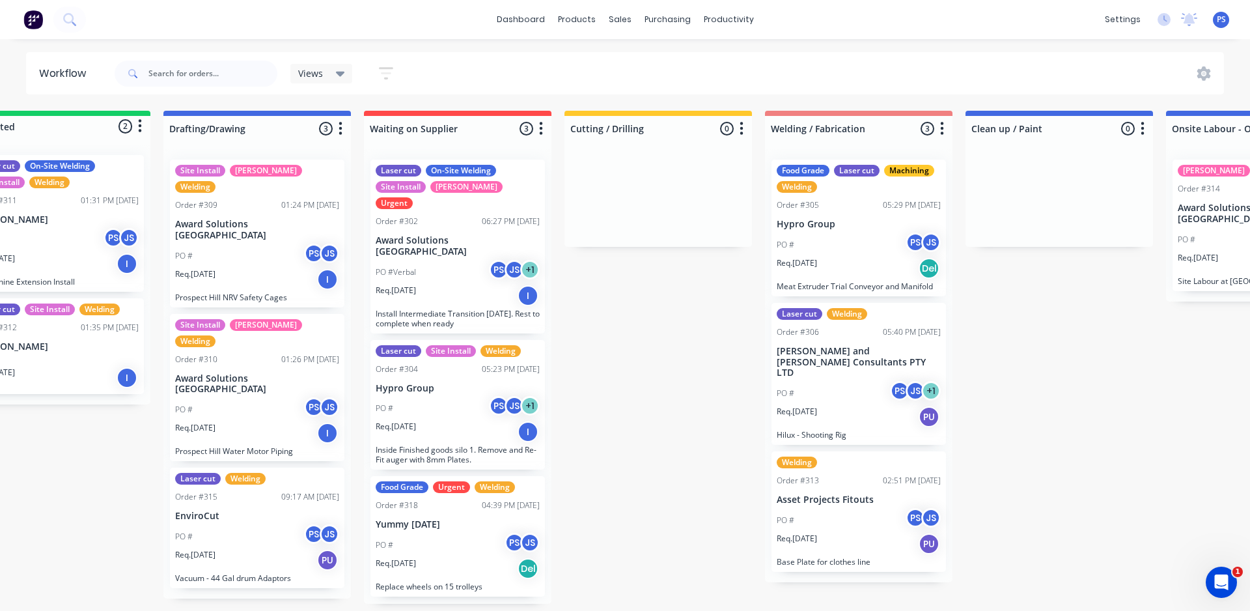
scroll to position [0, 0]
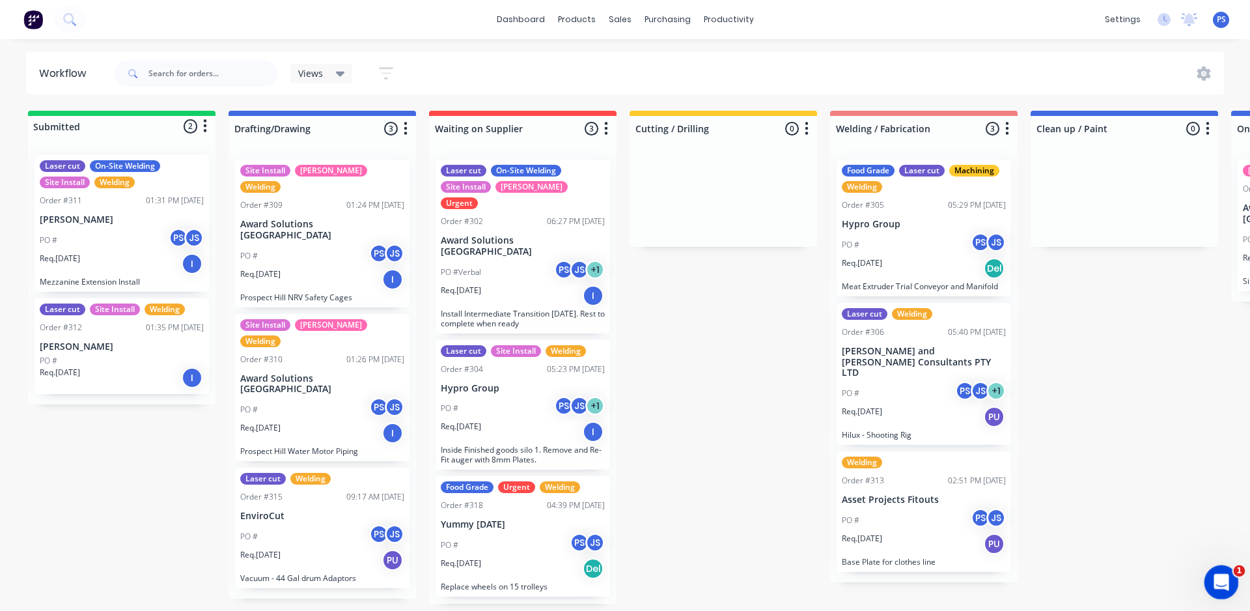
click at [1222, 573] on icon "Open Intercom Messenger" at bounding box center [1219, 580] width 21 height 21
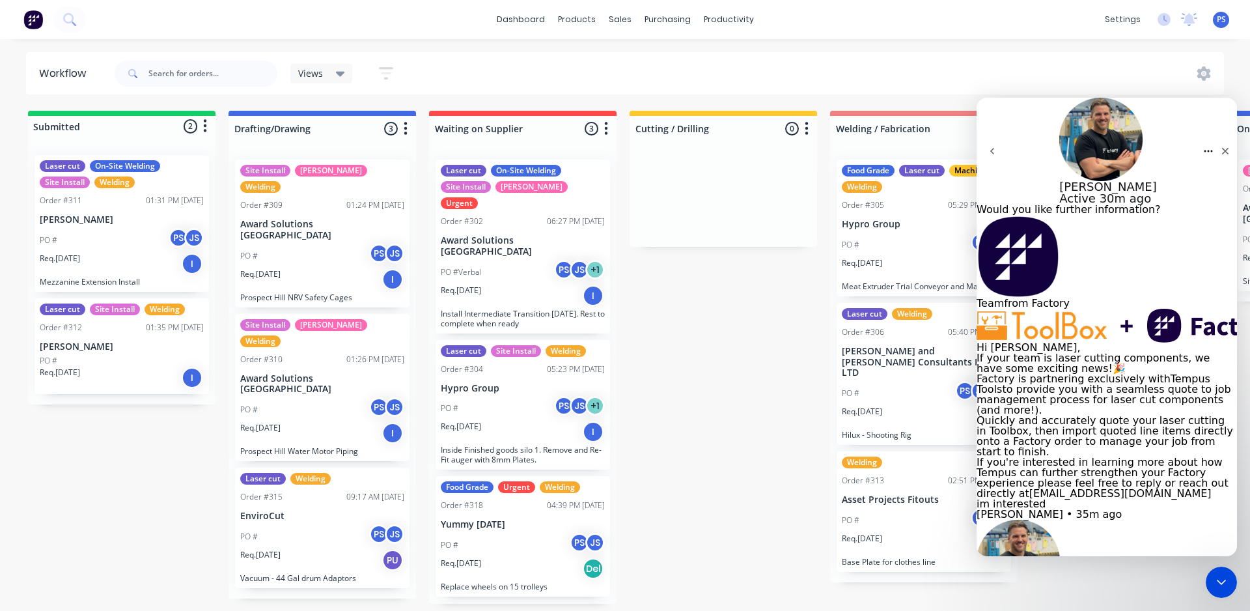
scroll to position [100, 0]
drag, startPoint x: 1161, startPoint y: 419, endPoint x: 1226, endPoint y: 416, distance: 65.1
click at [1226, 416] on div "Team from Factory Hi [PERSON_NAME], If your team is laser cutting components, w…" at bounding box center [1106, 487] width 260 height 544
click at [1049, 519] on img "Paul says…" at bounding box center [1017, 560] width 83 height 83
click at [1059, 116] on img "Intercom messenger" at bounding box center [1100, 139] width 83 height 83
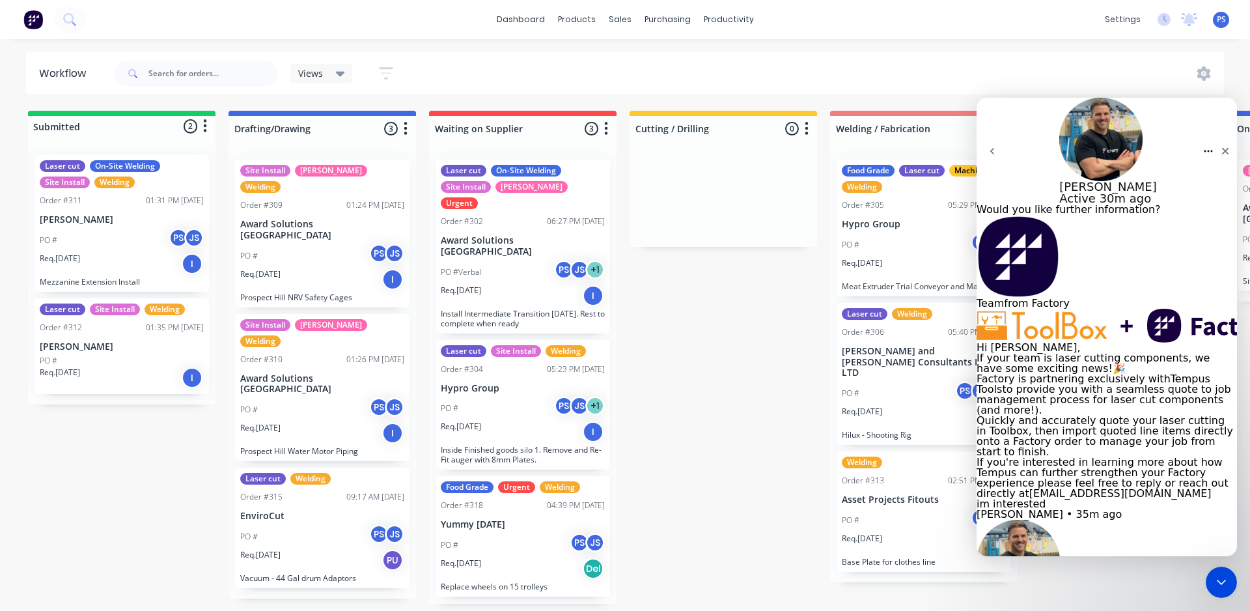
scroll to position [0, 0]
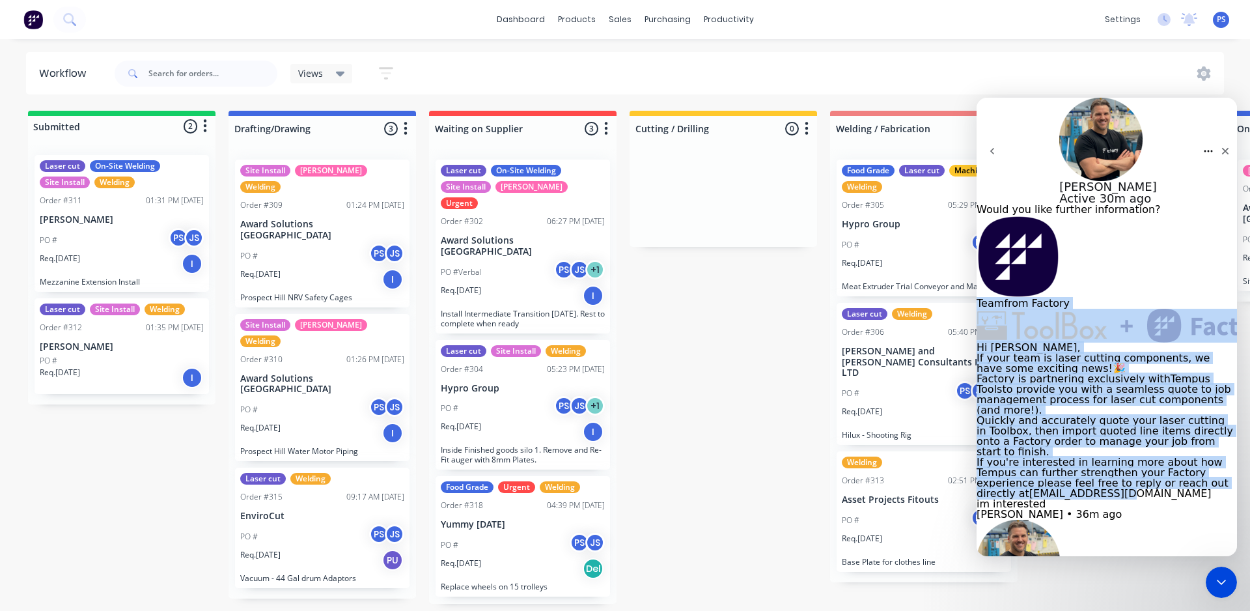
drag, startPoint x: 1035, startPoint y: 193, endPoint x: 1035, endPoint y: 286, distance: 92.4
click at [1035, 286] on div "Team from Factory Hi [PERSON_NAME], If your team is laser cutting components, w…" at bounding box center [1106, 357] width 260 height 284
click at [1046, 309] on img "Team says…" at bounding box center [1126, 326] width 301 height 34
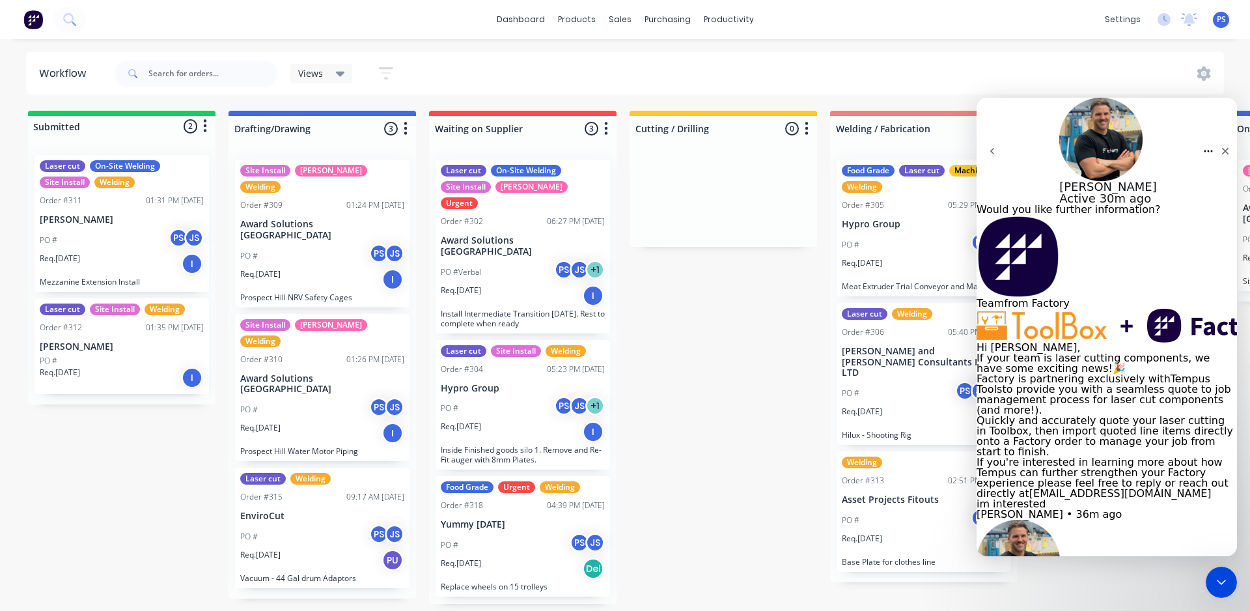
drag, startPoint x: 1109, startPoint y: 419, endPoint x: 1016, endPoint y: 406, distance: 93.3
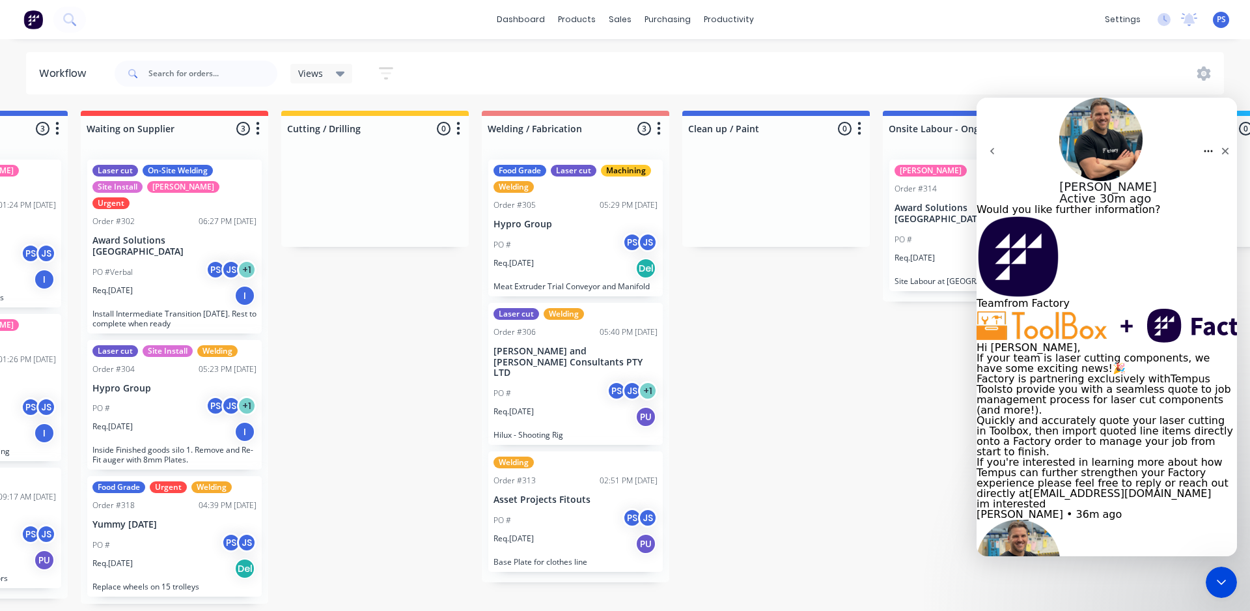
scroll to position [0, 405]
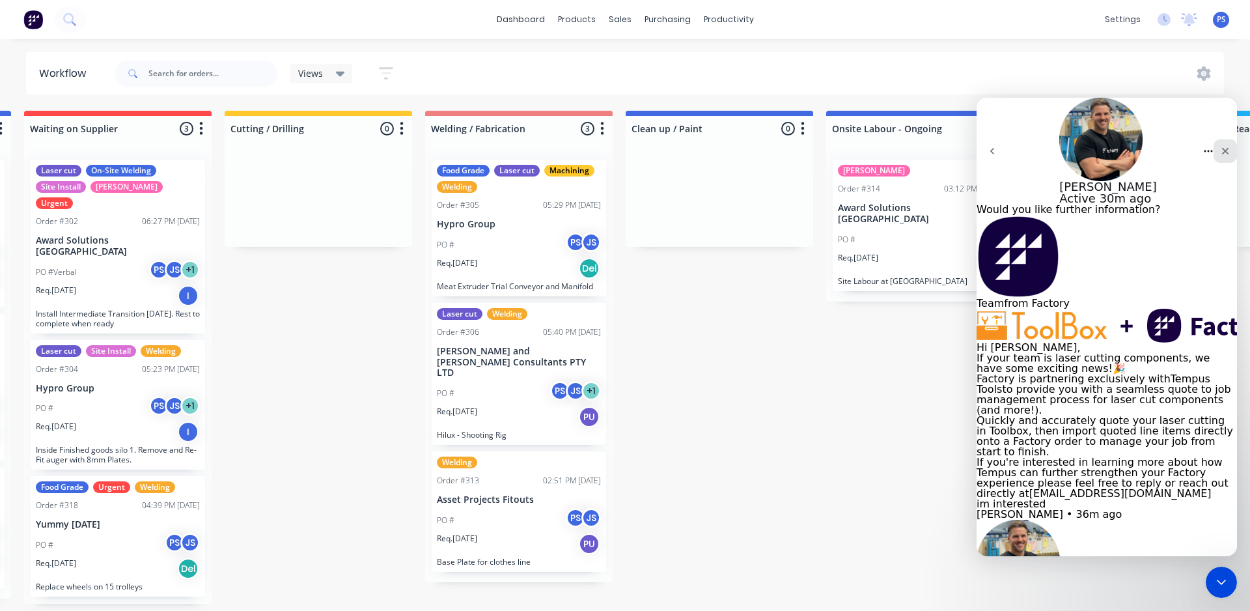
click at [1224, 139] on div "Close" at bounding box center [1224, 150] width 23 height 23
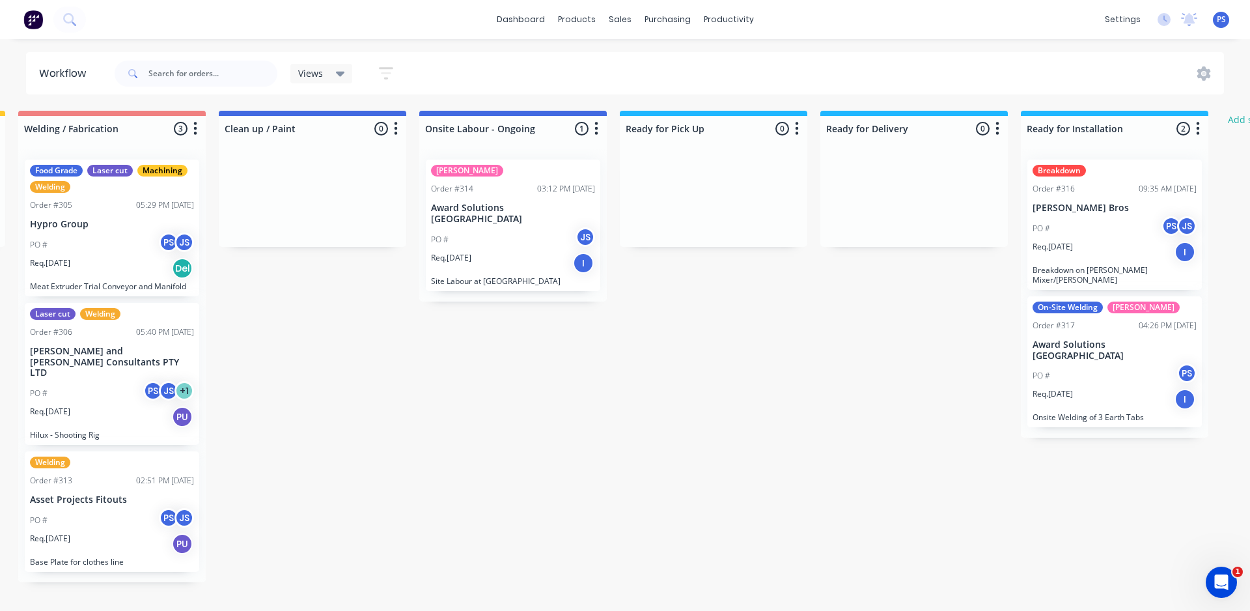
scroll to position [0, 717]
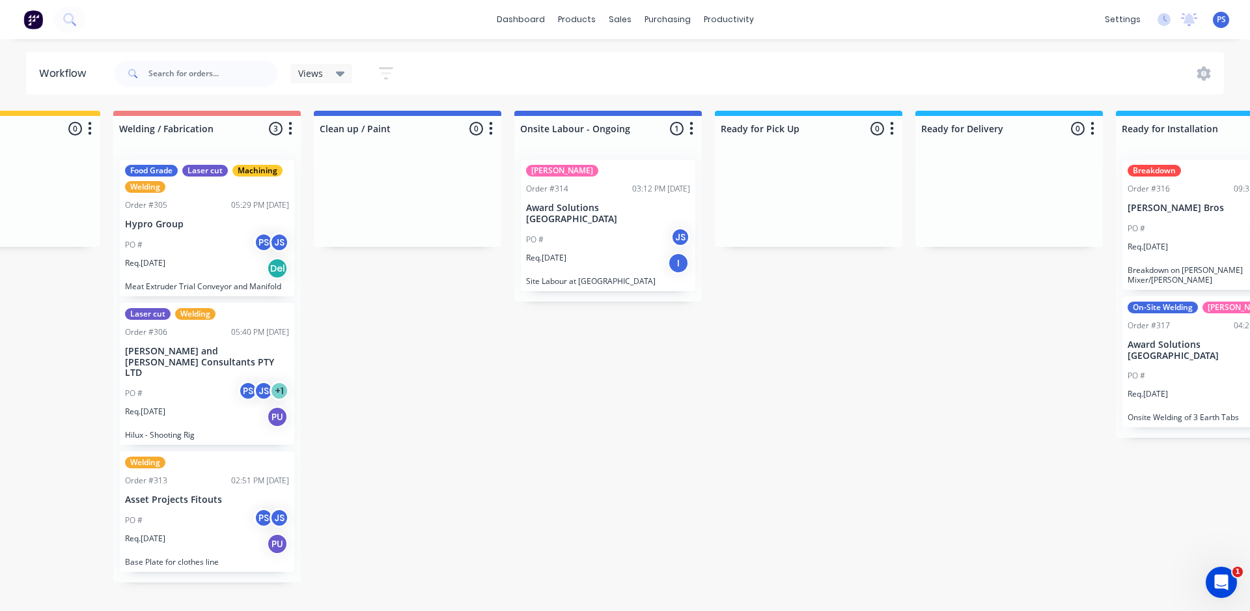
click at [549, 165] on div "[PERSON_NAME]" at bounding box center [562, 171] width 72 height 12
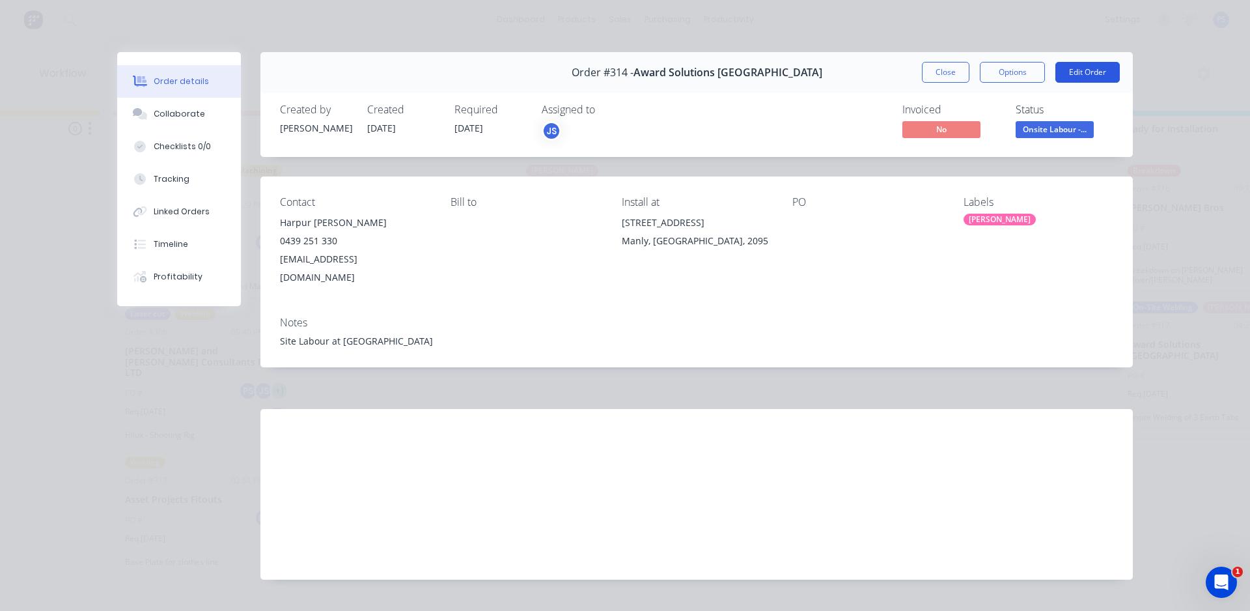
click at [1090, 71] on button "Edit Order" at bounding box center [1087, 72] width 64 height 21
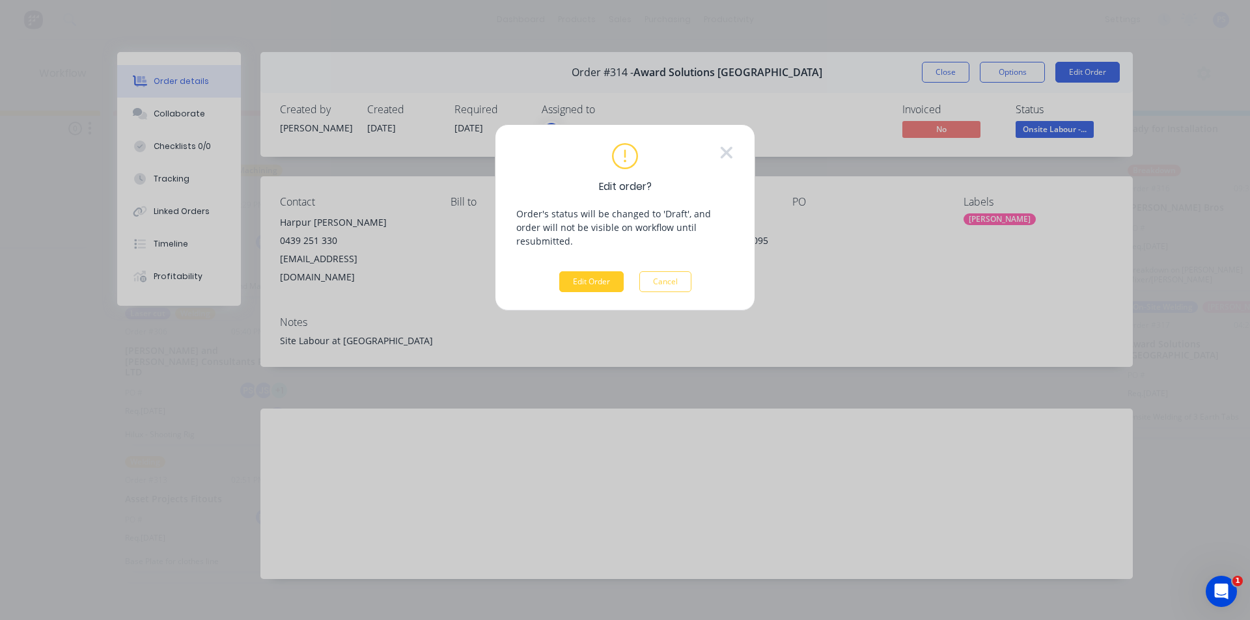
click at [600, 271] on button "Edit Order" at bounding box center [591, 281] width 64 height 21
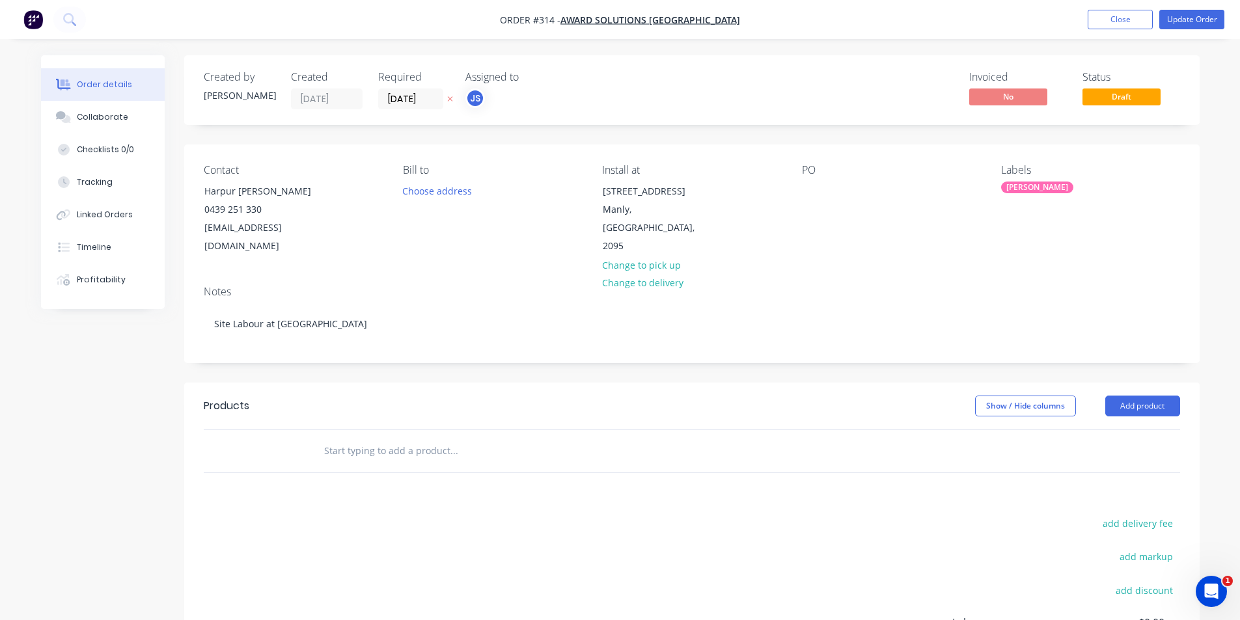
click at [374, 439] on input "text" at bounding box center [454, 451] width 260 height 26
click at [86, 255] on button "Timeline" at bounding box center [103, 247] width 124 height 33
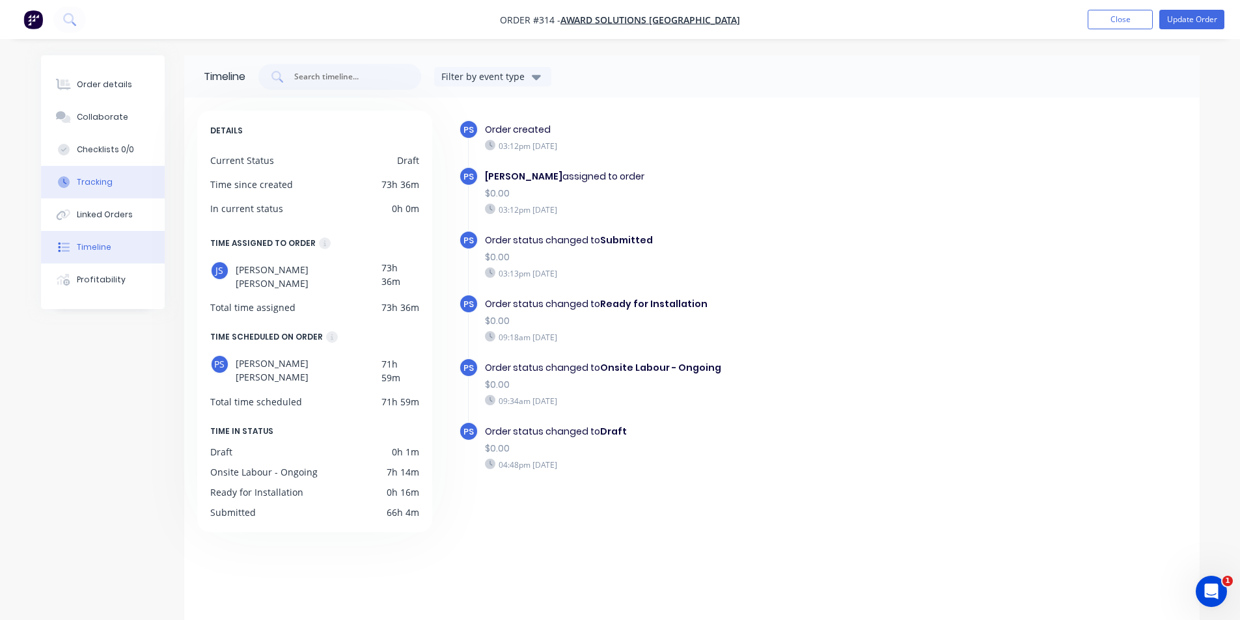
click at [105, 179] on div "Tracking" at bounding box center [95, 182] width 36 height 12
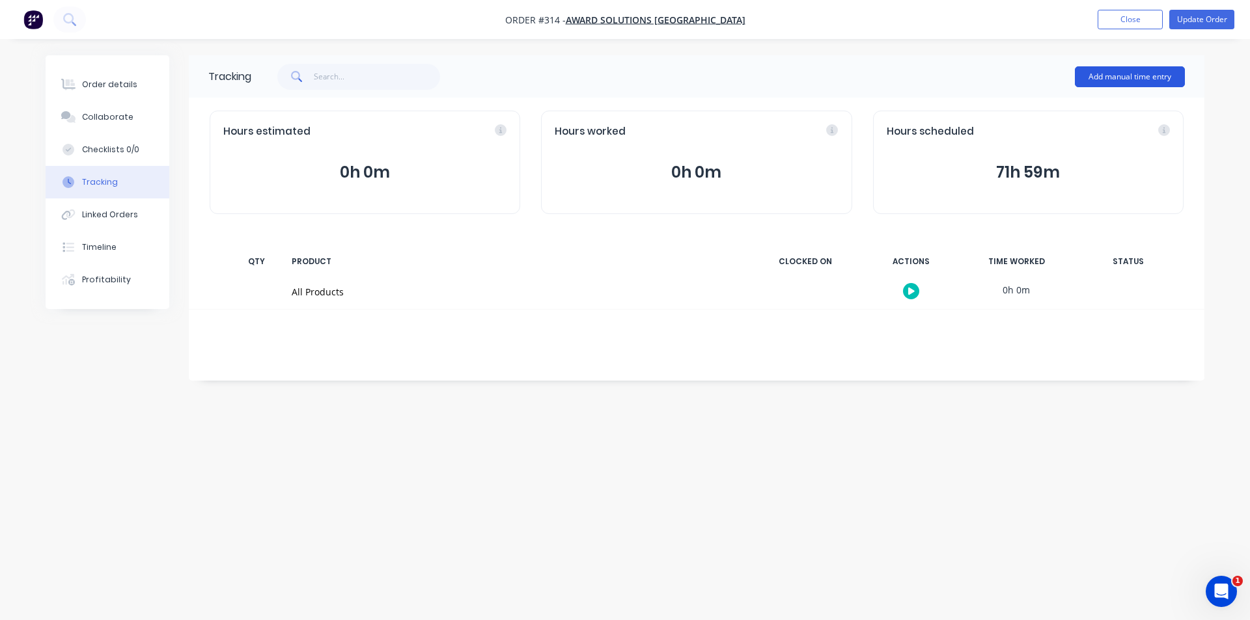
click at [1142, 66] on button "Add manual time entry" at bounding box center [1130, 76] width 110 height 21
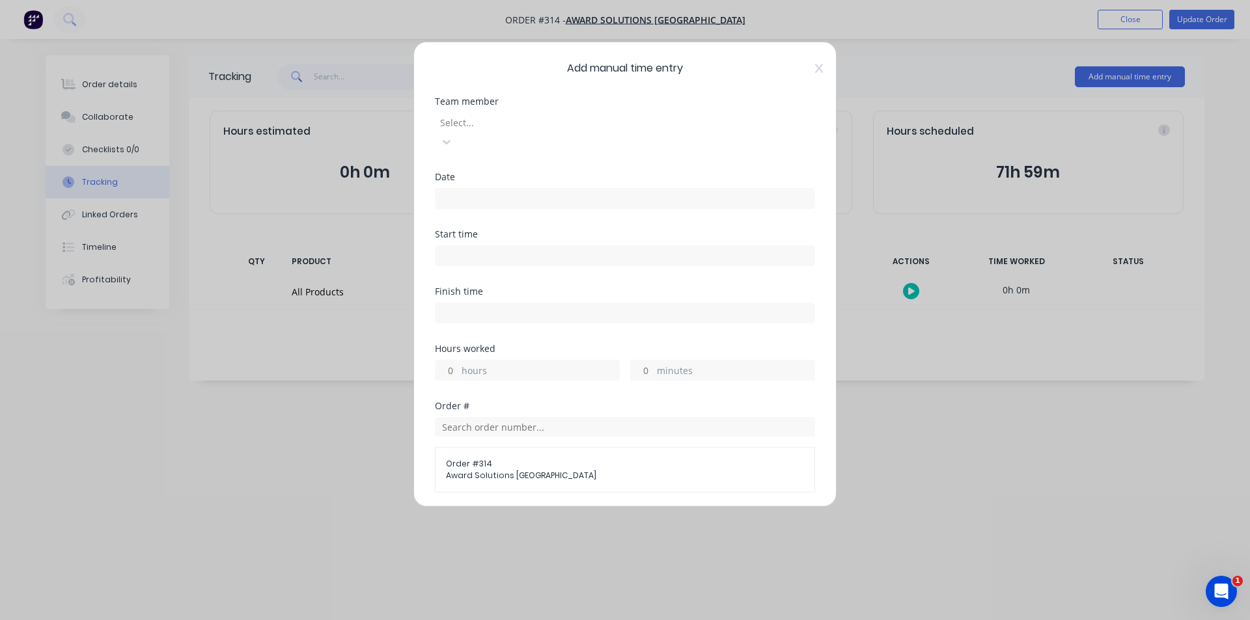
drag, startPoint x: 993, startPoint y: 172, endPoint x: 1036, endPoint y: 175, distance: 43.1
click at [1036, 175] on div "Add manual time entry Team member Select... Date Start time Finish time Hours w…" at bounding box center [625, 310] width 1250 height 620
click at [584, 126] on div at bounding box center [532, 123] width 187 height 16
click at [532, 195] on div "Date" at bounding box center [625, 201] width 380 height 57
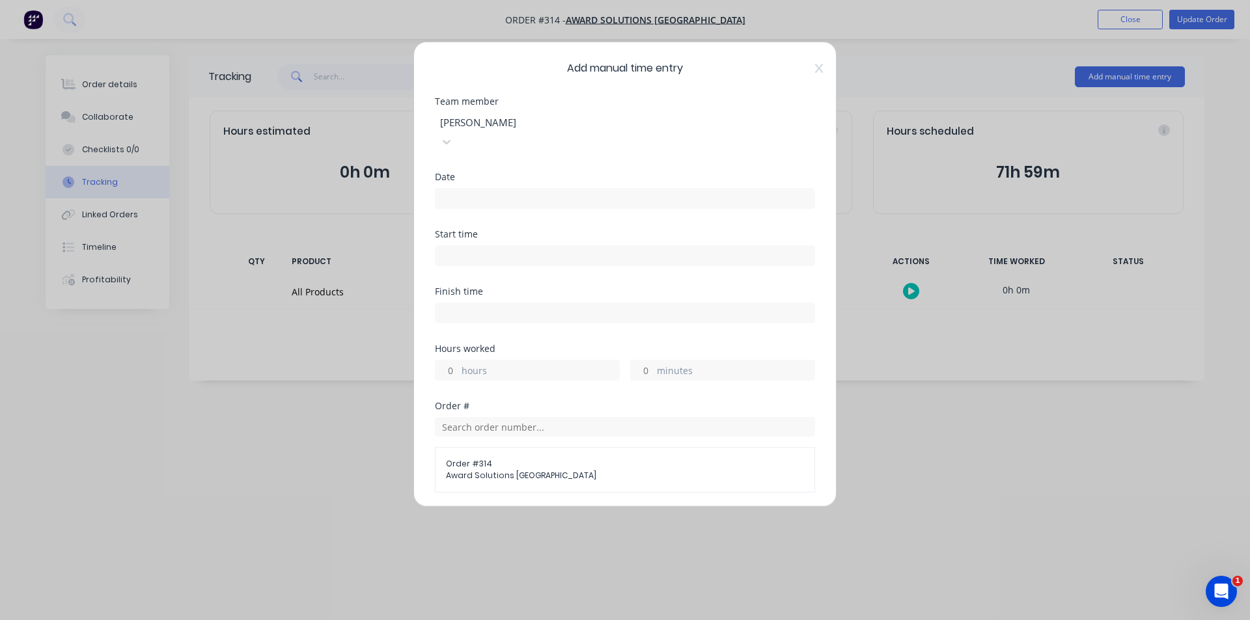
click at [533, 189] on input at bounding box center [624, 199] width 379 height 20
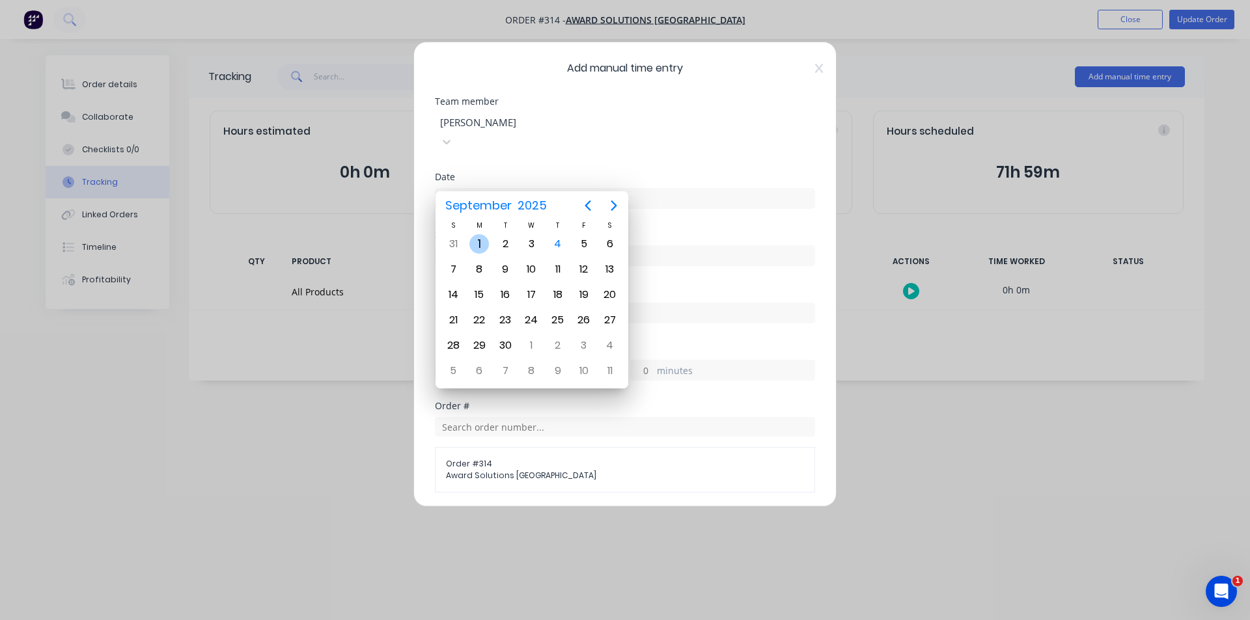
click at [486, 243] on div "1" at bounding box center [479, 244] width 20 height 20
type input "[DATE]"
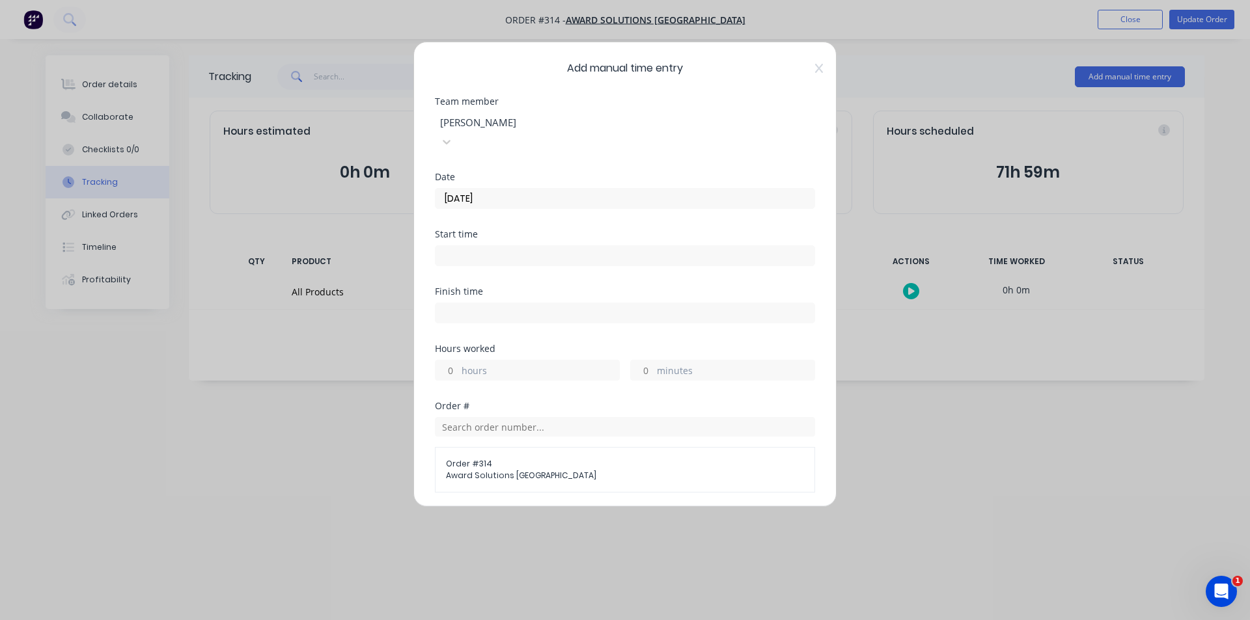
click at [489, 230] on div "Start time" at bounding box center [625, 234] width 380 height 9
click at [491, 245] on label at bounding box center [625, 255] width 380 height 21
click at [491, 246] on input at bounding box center [624, 256] width 379 height 20
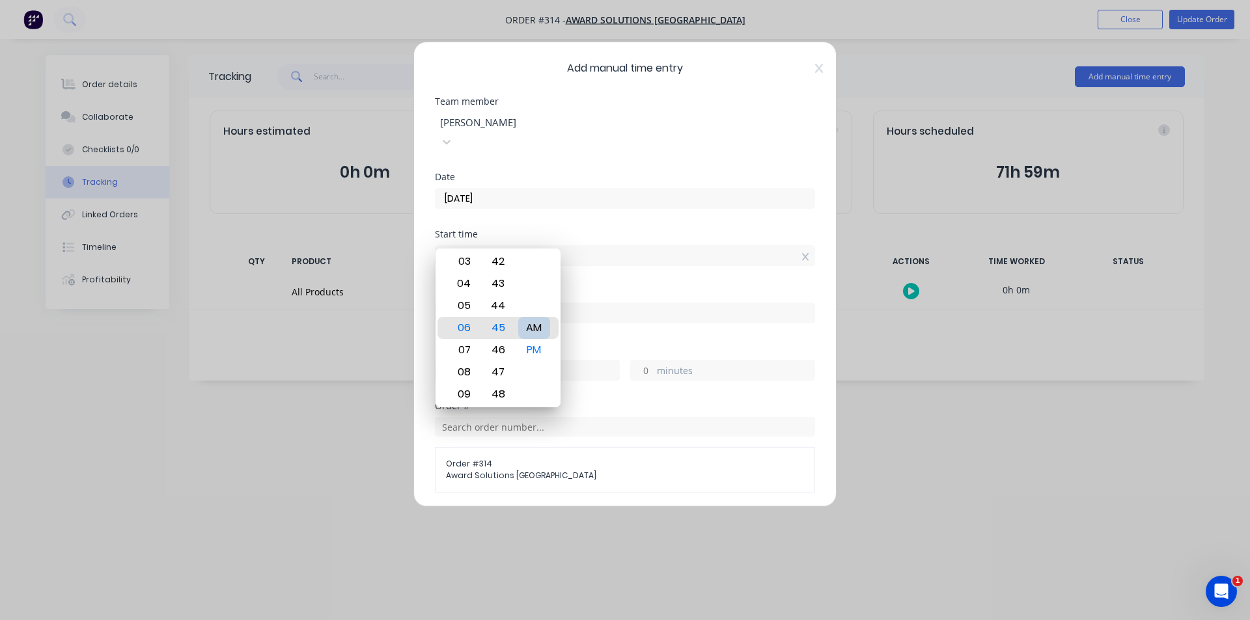
type input "06:45 AM"
click at [602, 303] on input at bounding box center [624, 313] width 379 height 20
type input "04:44 PM"
type input "9"
type input "59"
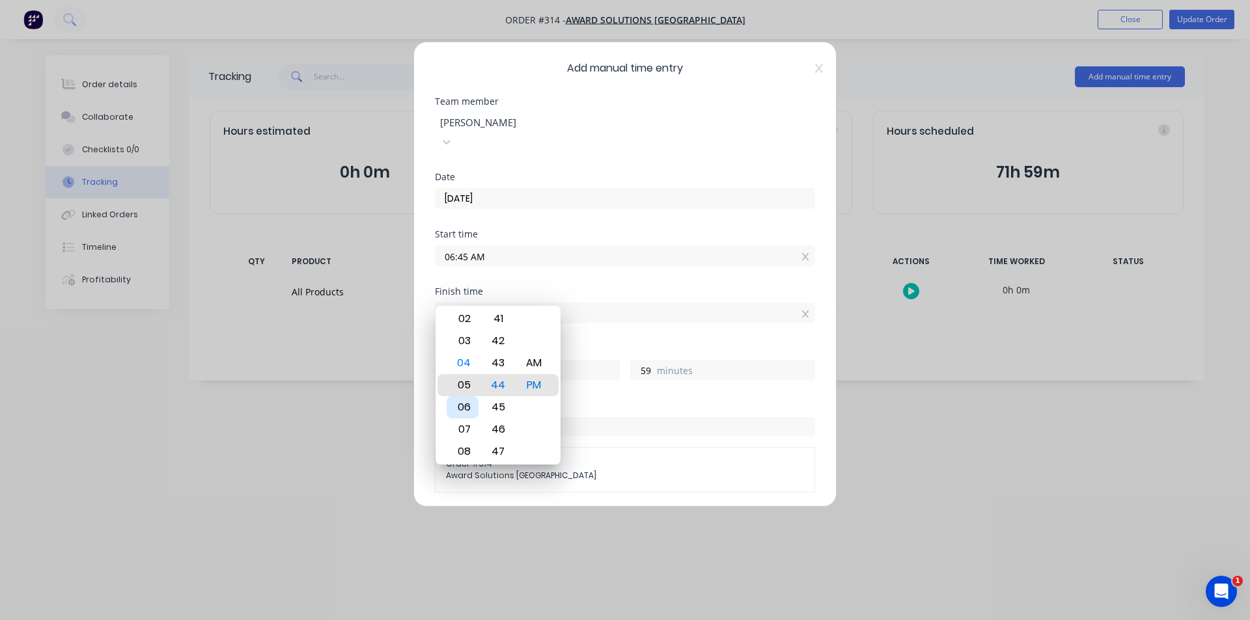
type input "05:44 PM"
type input "10"
type input "04:44 PM"
type input "9"
type input "04:45 PM"
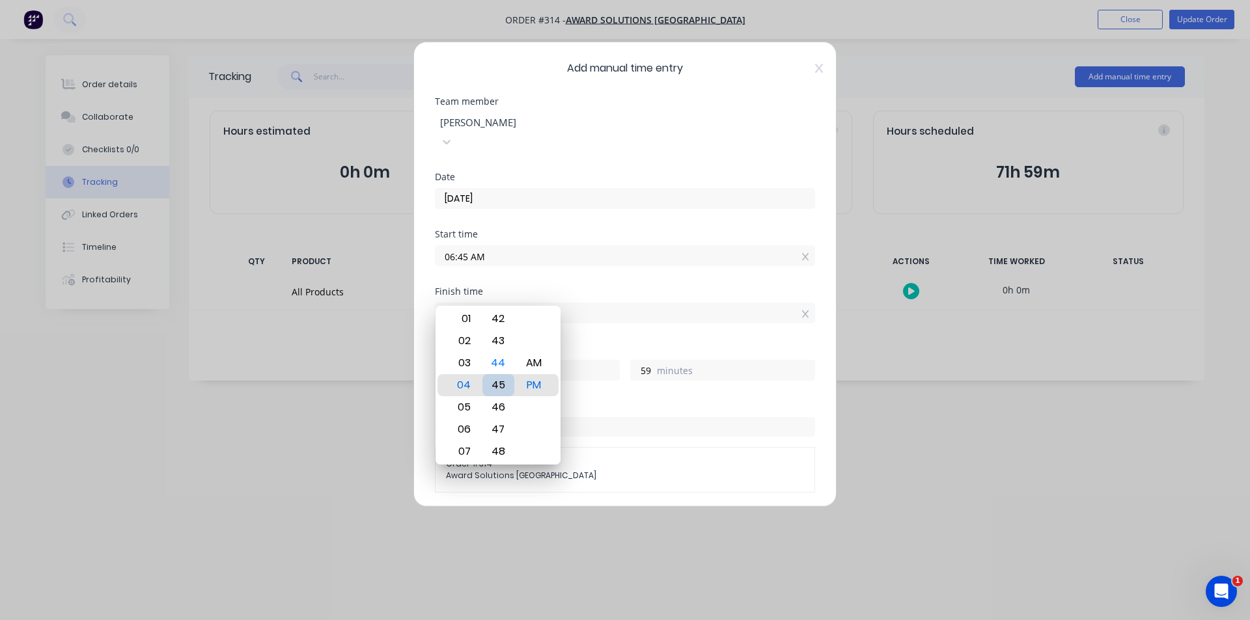
type input "10"
type input "0"
click at [579, 402] on div "Order # Order # 314 Award Solutions [GEOGRAPHIC_DATA]" at bounding box center [625, 447] width 380 height 91
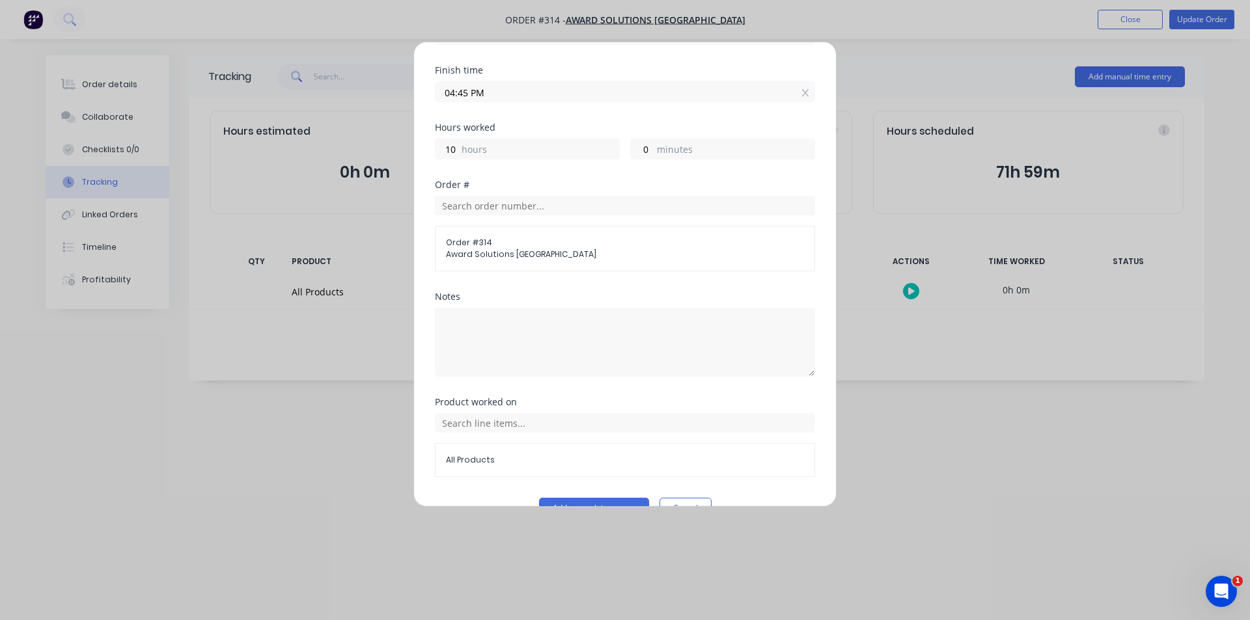
scroll to position [232, 0]
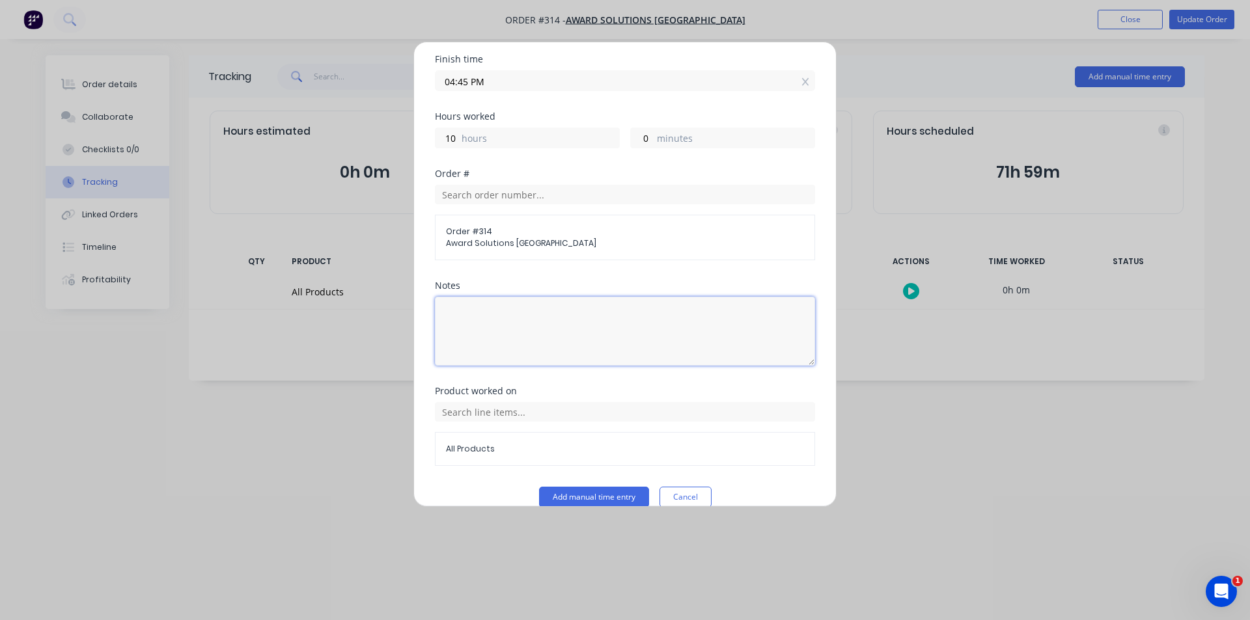
click at [525, 311] on textarea at bounding box center [625, 331] width 380 height 69
type textarea "L"
click at [563, 387] on div "Product worked on" at bounding box center [625, 391] width 380 height 9
click at [500, 305] on textarea "Assist evermill" at bounding box center [625, 331] width 380 height 69
click at [486, 297] on textarea "Assist ever mill" at bounding box center [625, 331] width 380 height 69
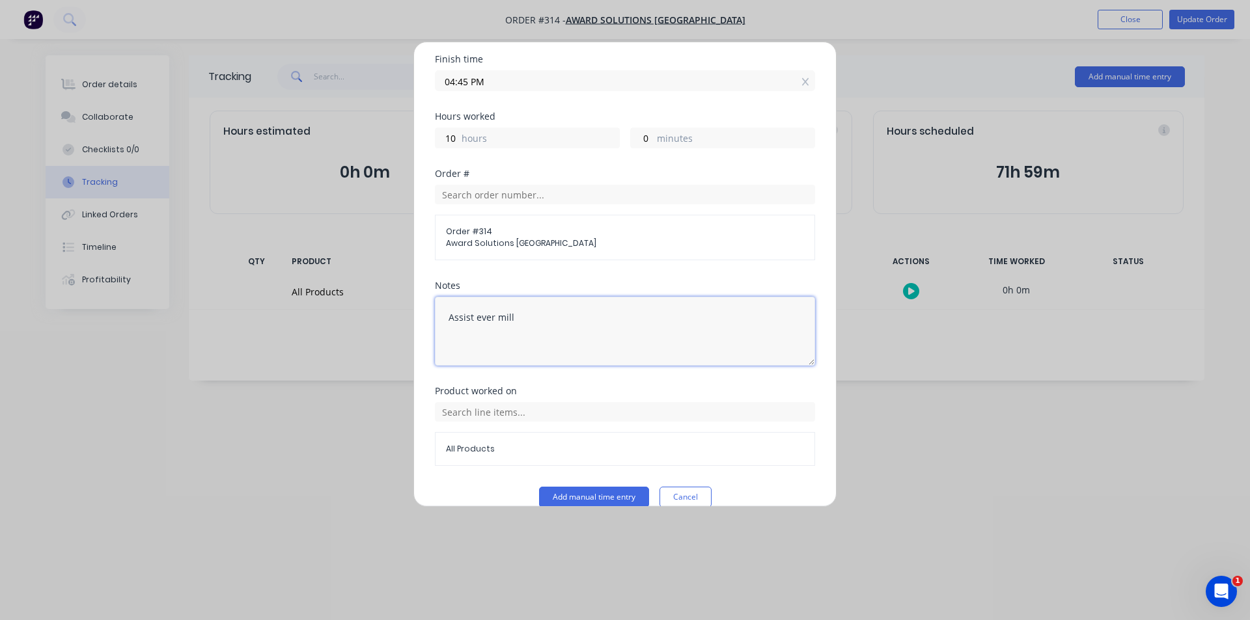
drag, startPoint x: 519, startPoint y: 297, endPoint x: 479, endPoint y: 299, distance: 40.4
click at [479, 299] on textarea "Assist ever mill" at bounding box center [625, 331] width 380 height 69
type textarea "Assist Ever-Mill"
click at [532, 494] on div "Add manual time entry Team member [PERSON_NAME] Date [DATE] Start time 06:45 AM…" at bounding box center [624, 274] width 423 height 465
click at [583, 487] on button "Add manual time entry" at bounding box center [594, 497] width 110 height 21
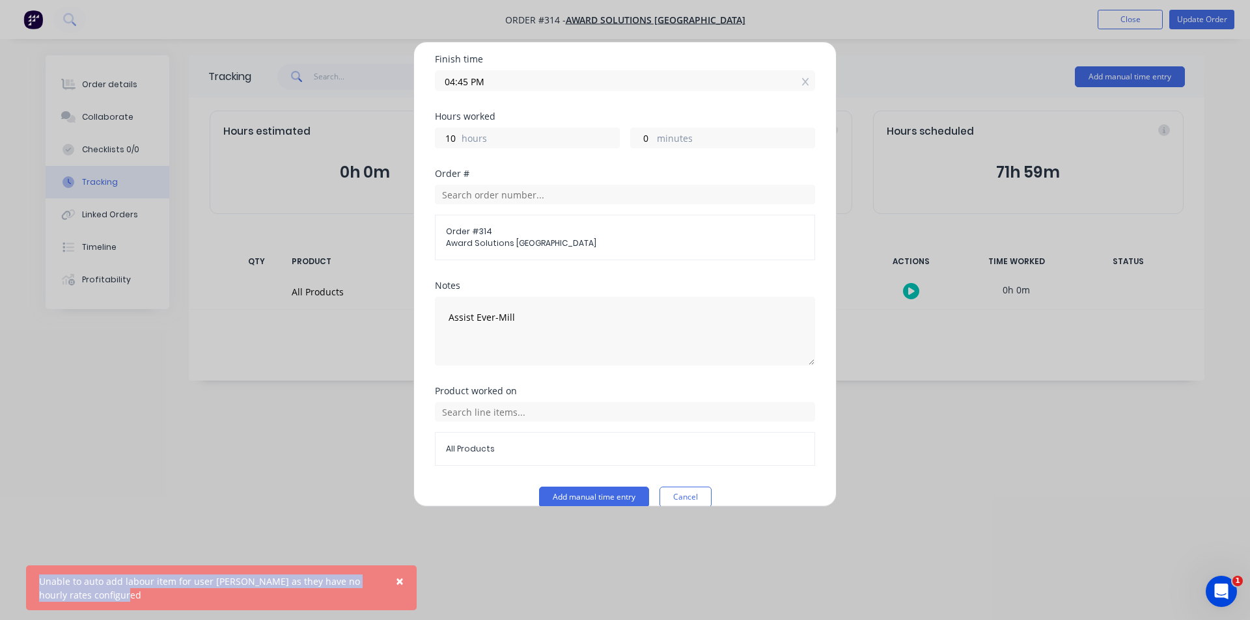
drag, startPoint x: 128, startPoint y: 598, endPoint x: 28, endPoint y: 578, distance: 101.5
click at [28, 578] on div "× Unable to auto add labour item for user [PERSON_NAME] as they have no hourly …" at bounding box center [221, 588] width 391 height 45
click at [156, 587] on div "Unable to auto add labour item for user [PERSON_NAME] as they have no hourly ra…" at bounding box center [208, 588] width 338 height 27
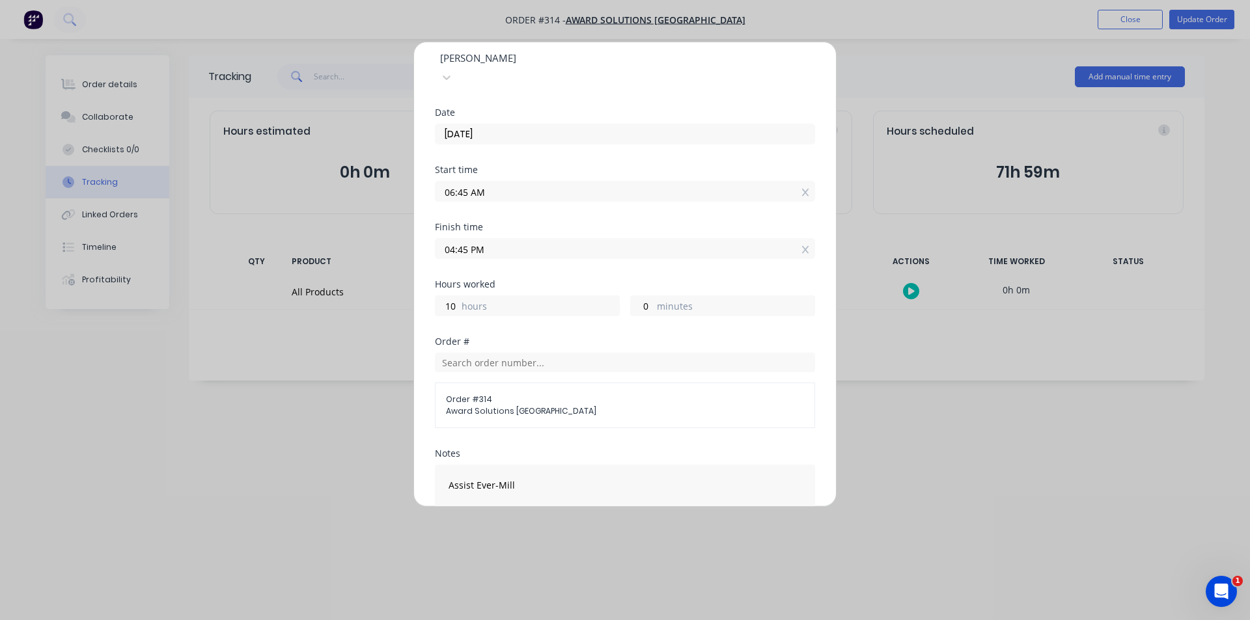
scroll to position [65, 0]
click at [537, 57] on div at bounding box center [532, 57] width 187 height 16
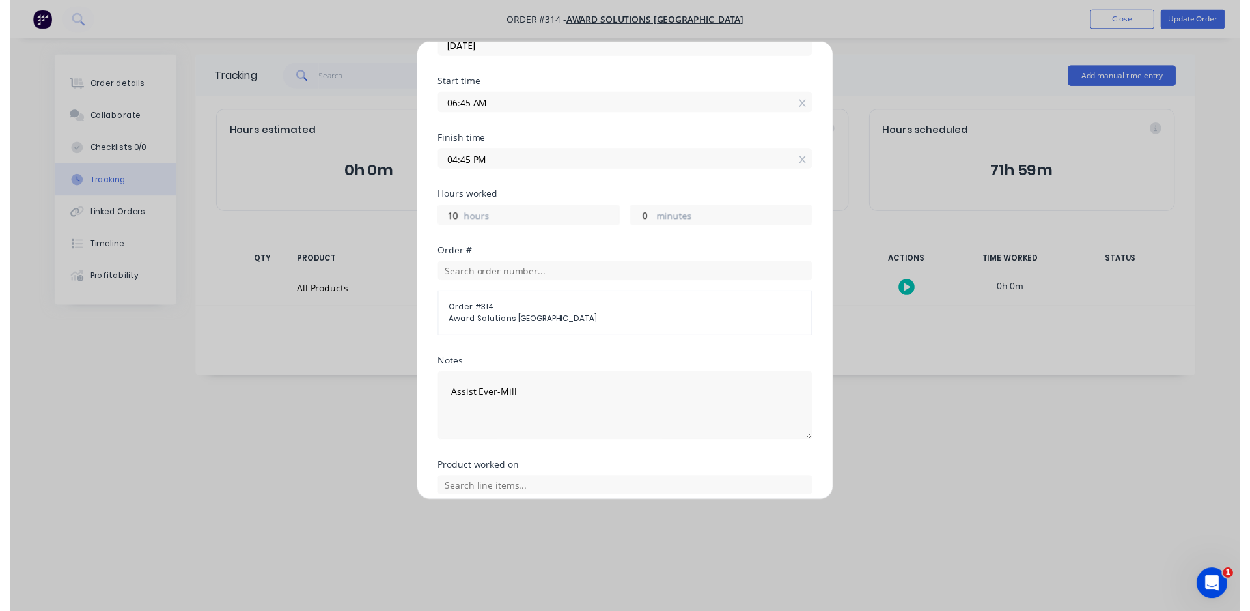
scroll to position [232, 0]
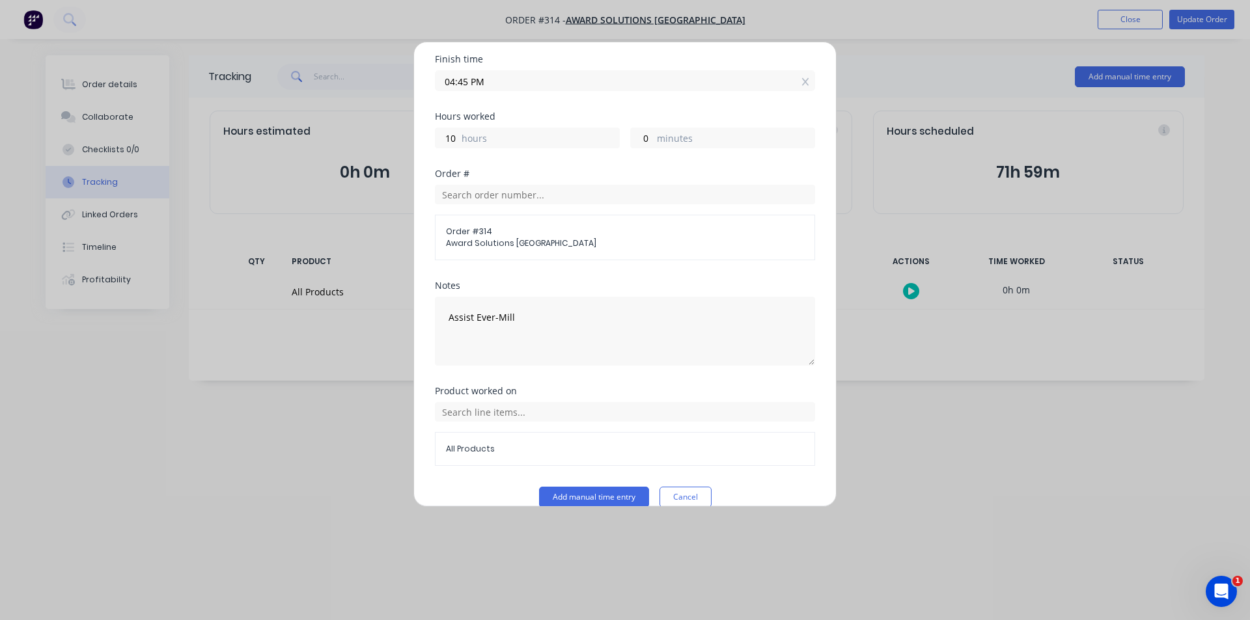
click at [567, 466] on div "Product worked on All Products" at bounding box center [625, 437] width 380 height 100
click at [570, 487] on button "Add manual time entry" at bounding box center [594, 497] width 110 height 21
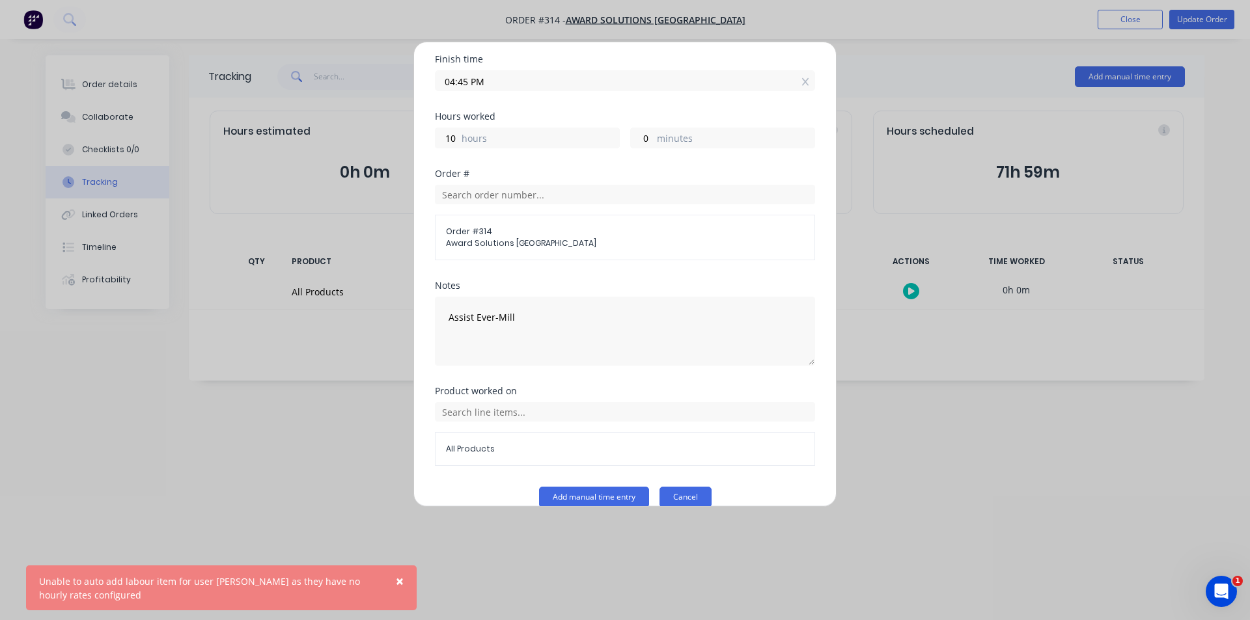
click at [664, 487] on button "Cancel" at bounding box center [685, 497] width 52 height 21
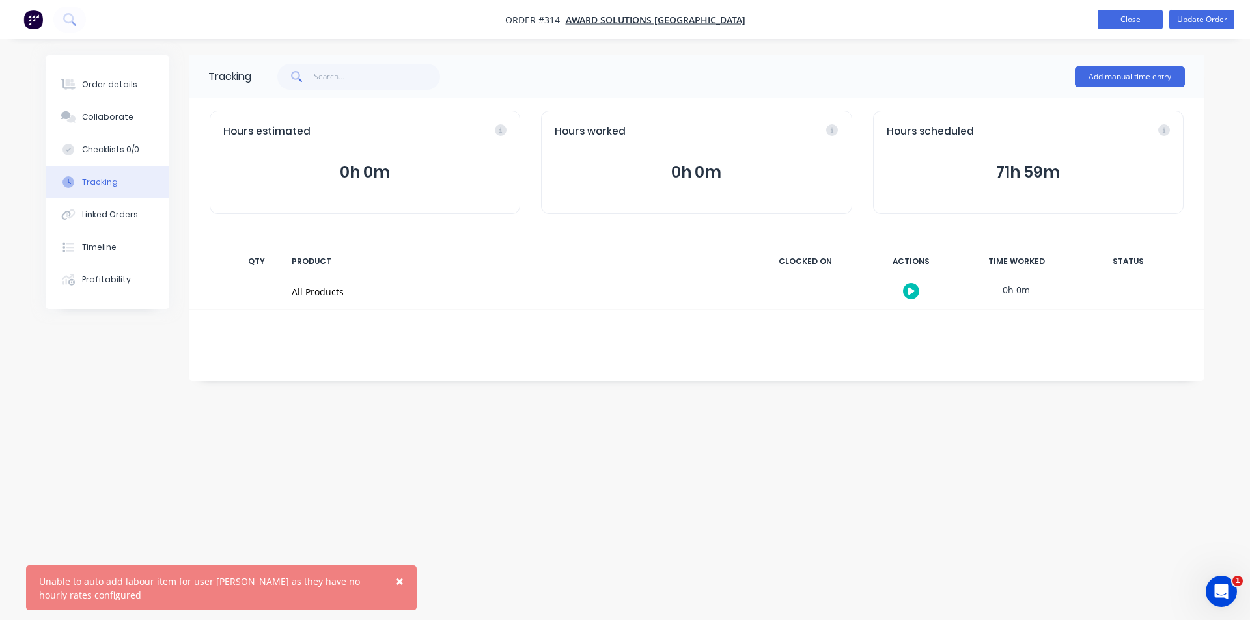
click at [1123, 15] on button "Close" at bounding box center [1130, 20] width 65 height 20
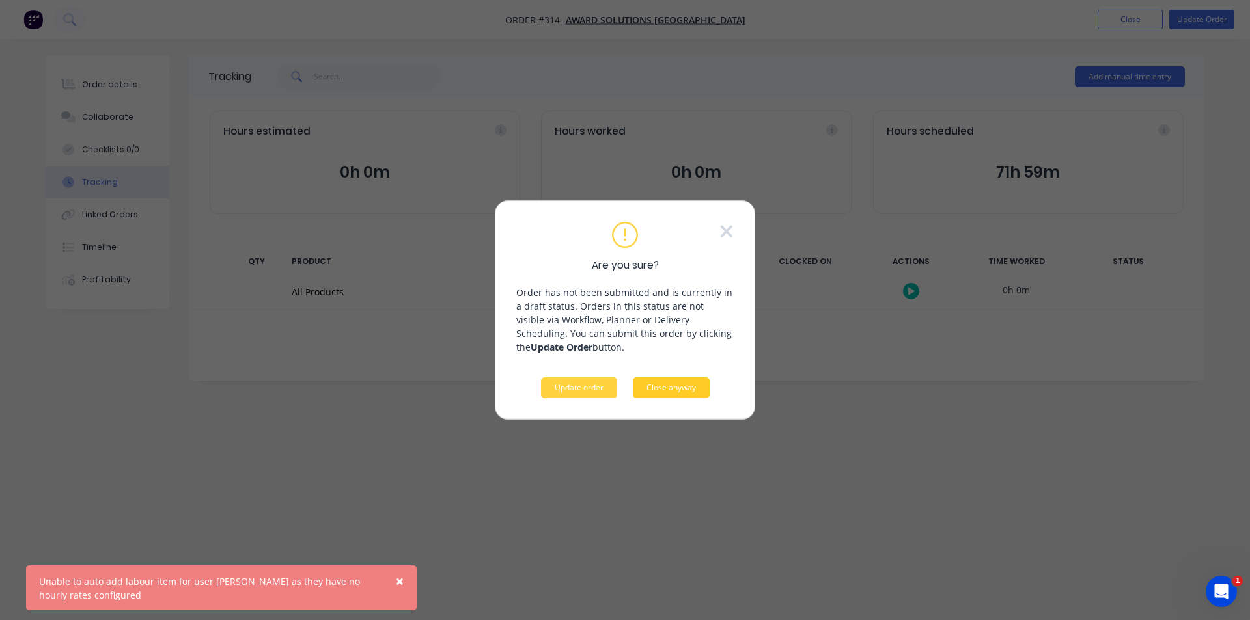
click at [646, 385] on button "Close anyway" at bounding box center [671, 388] width 77 height 21
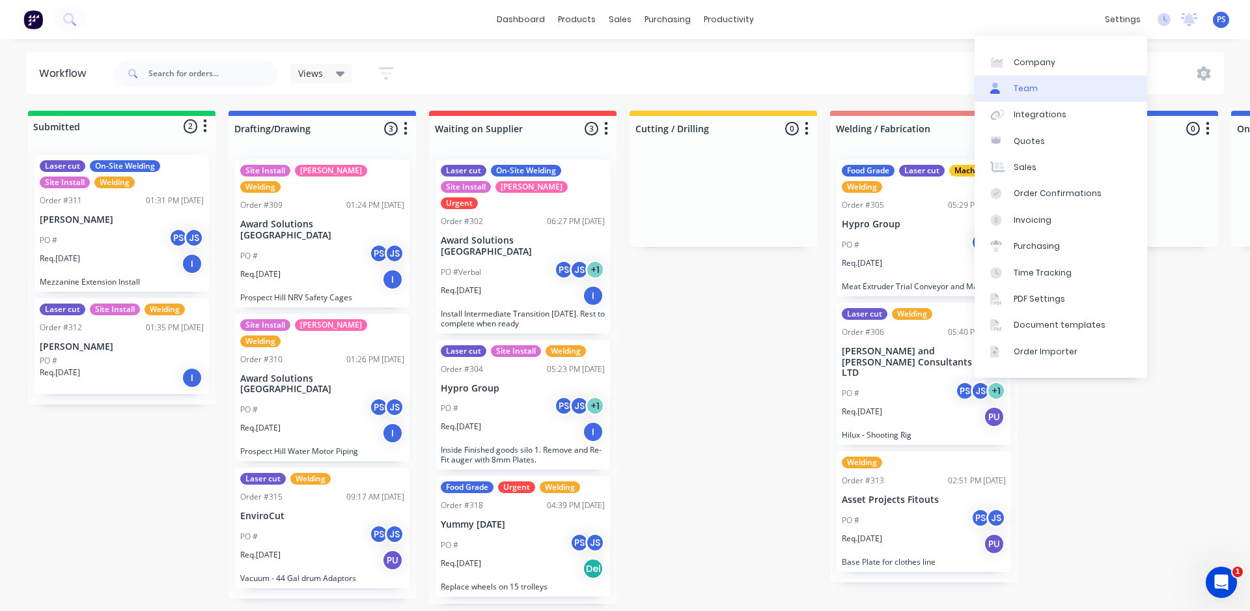
click at [1078, 93] on link "Team" at bounding box center [1060, 89] width 173 height 26
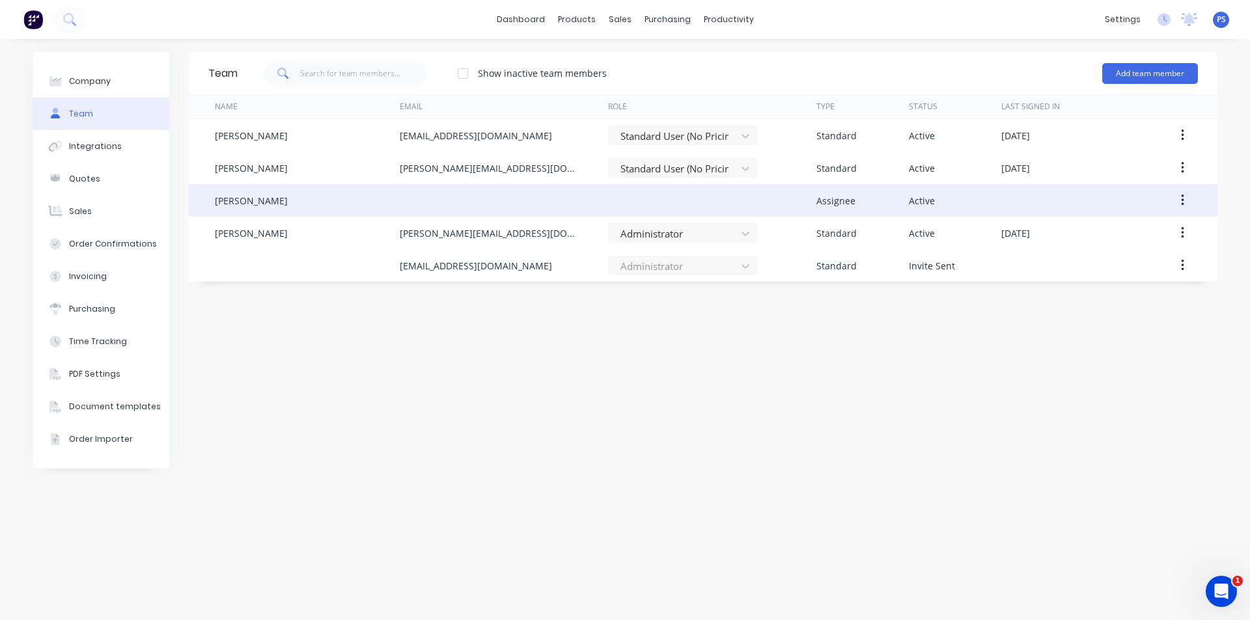
click at [412, 204] on div at bounding box center [504, 200] width 208 height 33
click at [1186, 194] on button "button" at bounding box center [1182, 200] width 31 height 23
click at [1161, 232] on div "Edit" at bounding box center [1136, 234] width 100 height 19
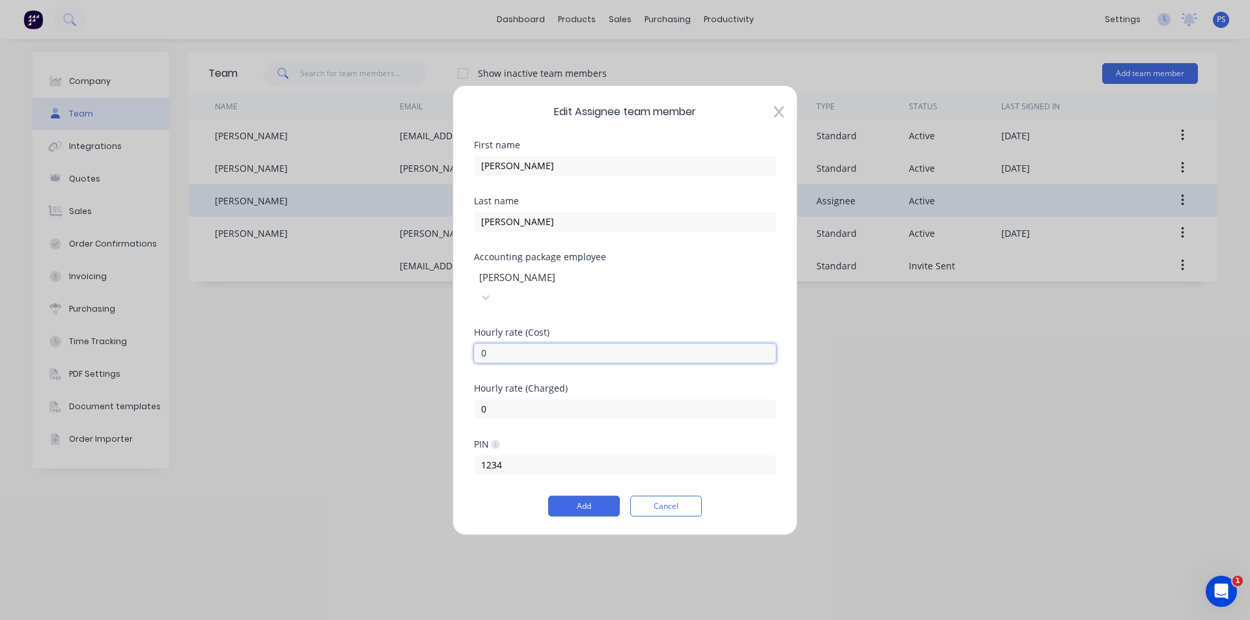
click at [665, 343] on input "0" at bounding box center [625, 353] width 302 height 20
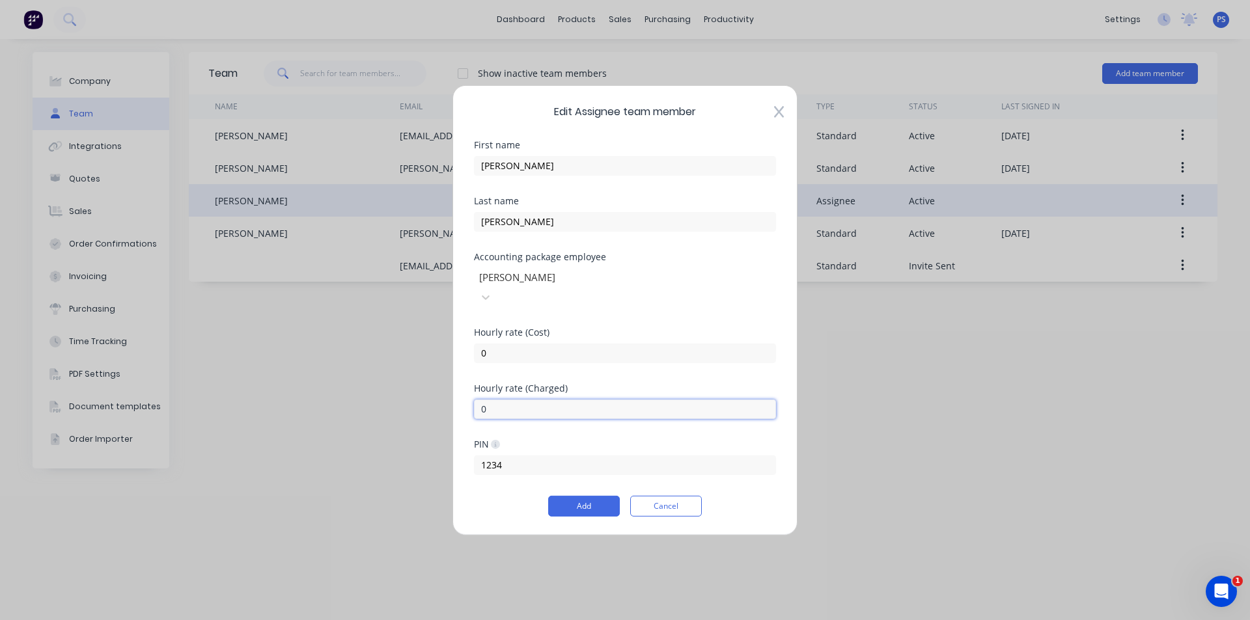
click at [606, 399] on input "0" at bounding box center [625, 409] width 302 height 20
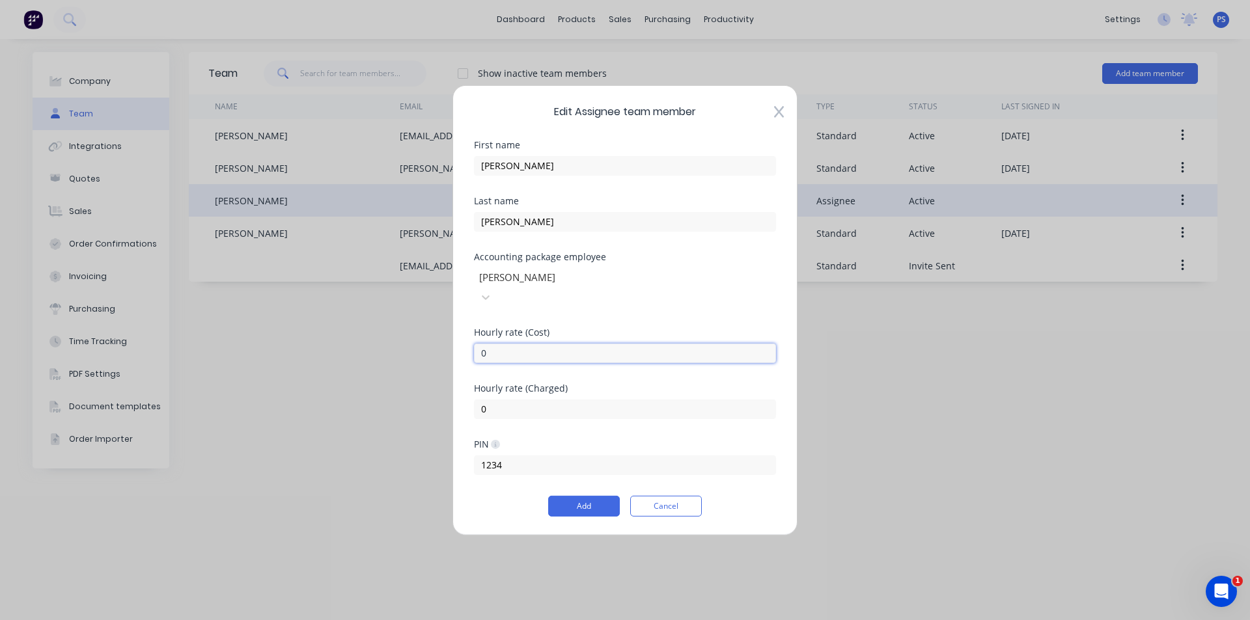
click at [613, 343] on input "0" at bounding box center [625, 353] width 302 height 20
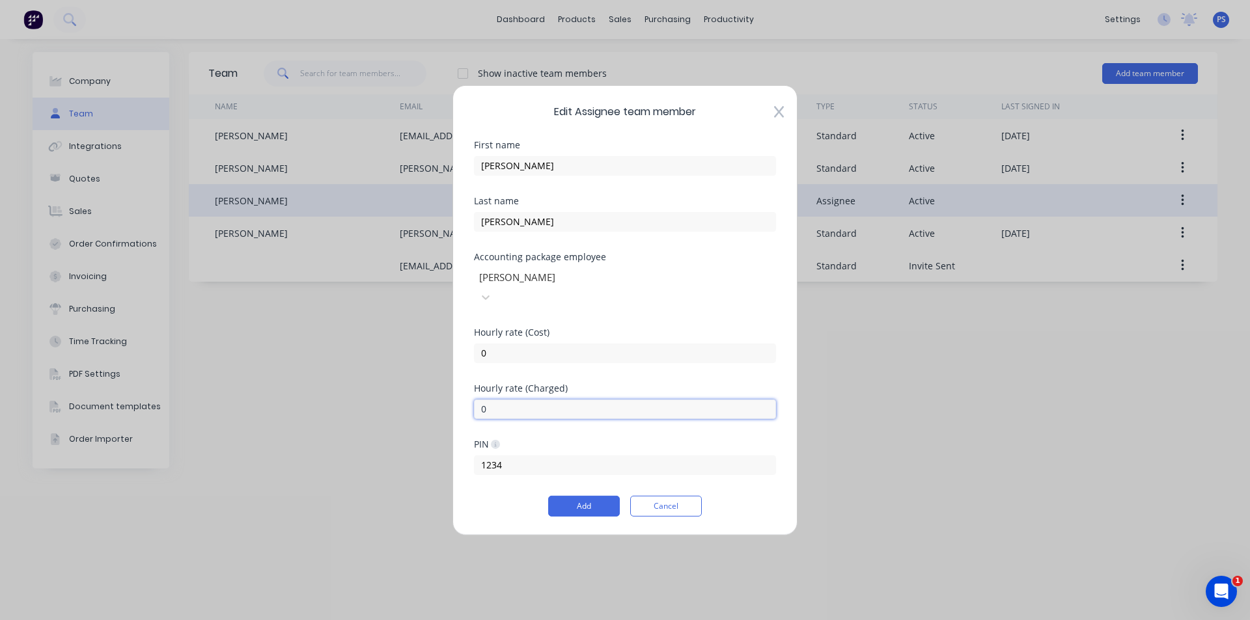
click at [606, 399] on input "0" at bounding box center [625, 409] width 302 height 20
type input "85"
click at [559, 343] on input "0" at bounding box center [625, 353] width 302 height 20
type input "55"
click at [591, 383] on div "Hourly rate (Charged)" at bounding box center [625, 387] width 302 height 9
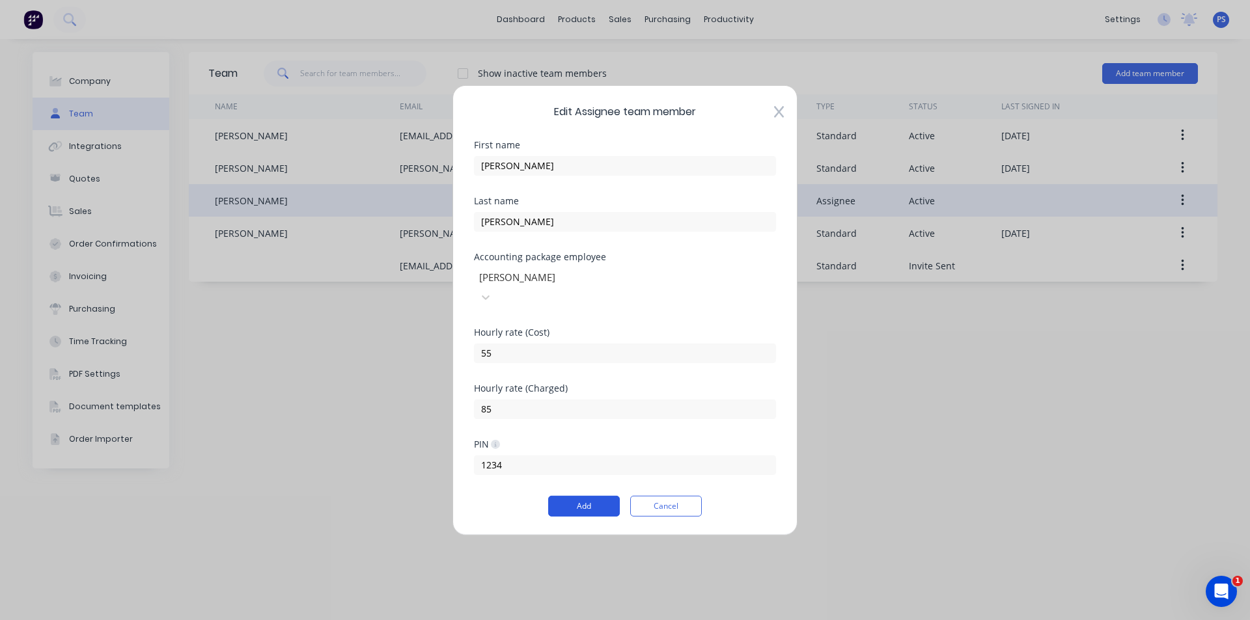
click at [589, 496] on button "Add" at bounding box center [584, 506] width 72 height 21
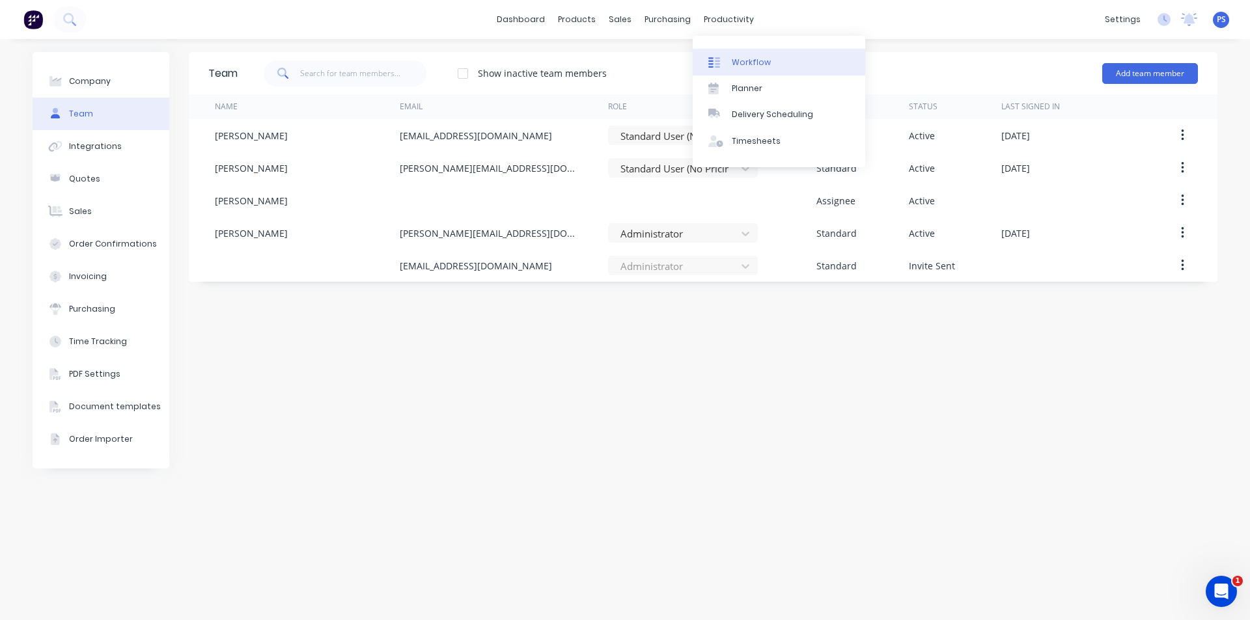
click at [725, 51] on link "Workflow" at bounding box center [779, 62] width 173 height 26
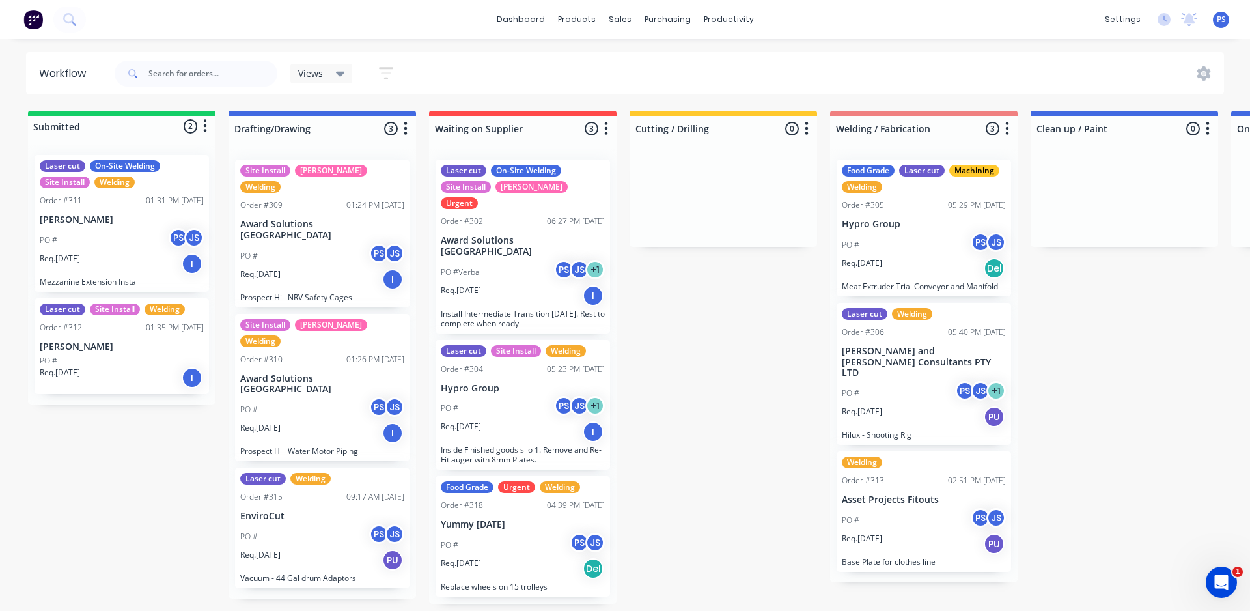
drag, startPoint x: 473, startPoint y: 608, endPoint x: 478, endPoint y: 614, distance: 7.8
click at [475, 532] on html "dashboard products sales purchasing productivity dashboard products Product Cat…" at bounding box center [625, 266] width 1250 height 532
click at [622, 15] on div "sales" at bounding box center [620, 20] width 36 height 20
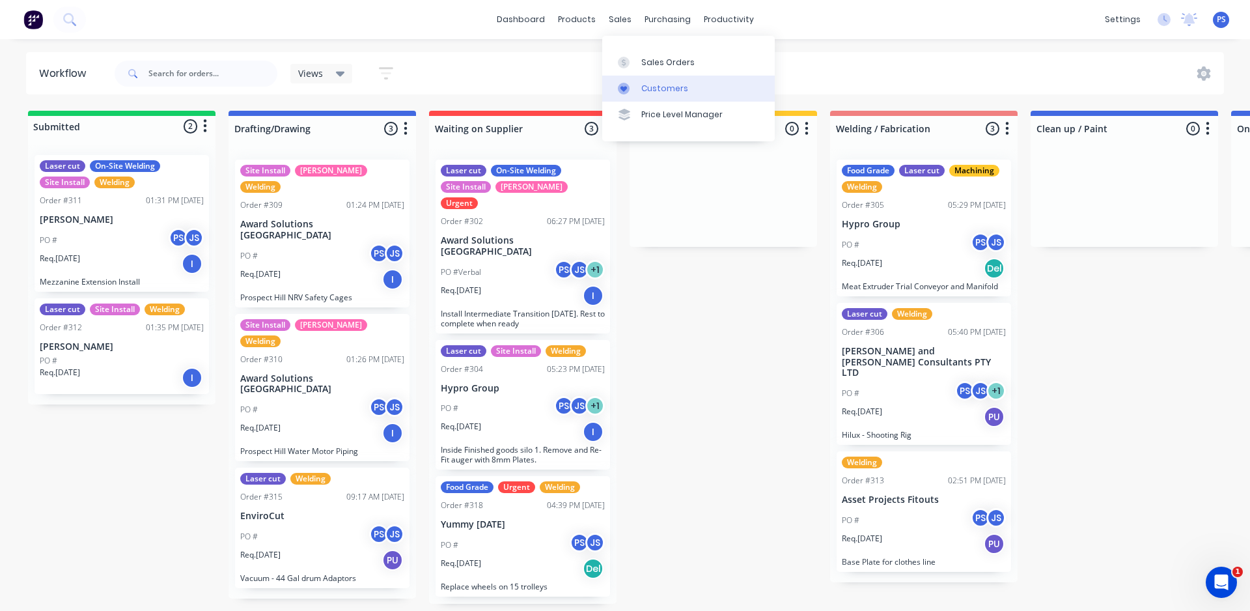
click at [663, 79] on link "Customers" at bounding box center [688, 89] width 173 height 26
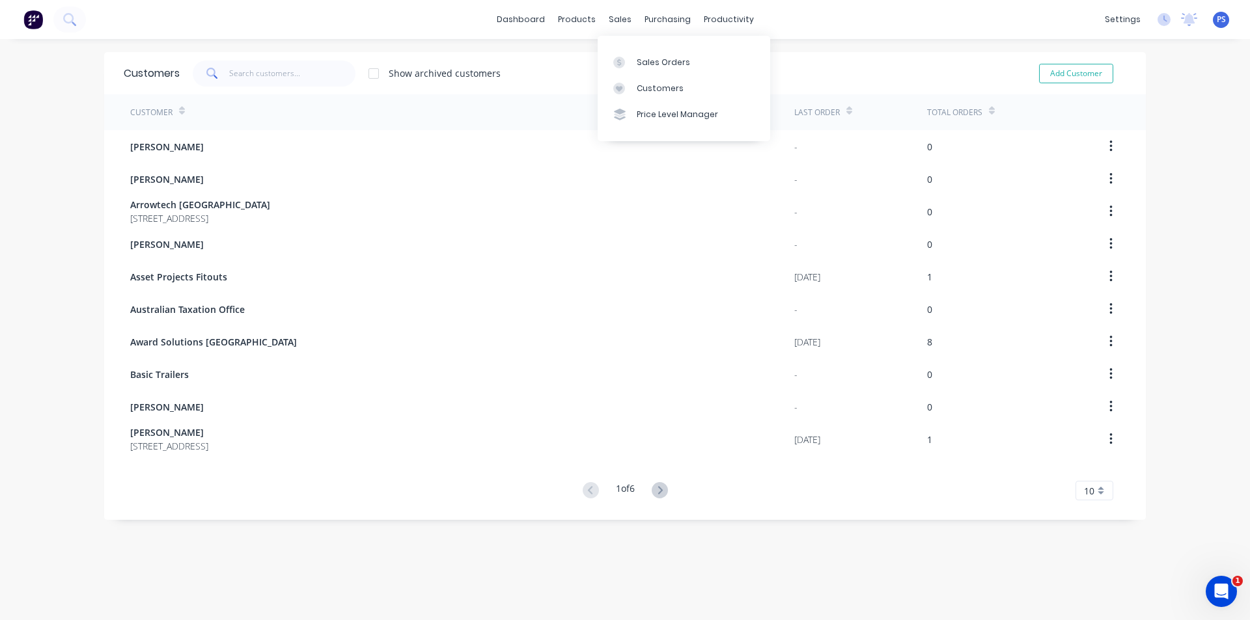
drag, startPoint x: 622, startPoint y: 7, endPoint x: 629, endPoint y: 44, distance: 37.1
click at [622, 8] on div "dashboard products sales purchasing productivity dashboard products Product Cat…" at bounding box center [625, 19] width 1250 height 39
click at [629, 44] on div "Sales Orders Customers Price Level Manager" at bounding box center [684, 88] width 173 height 105
click at [631, 54] on link "Sales Orders" at bounding box center [684, 62] width 173 height 26
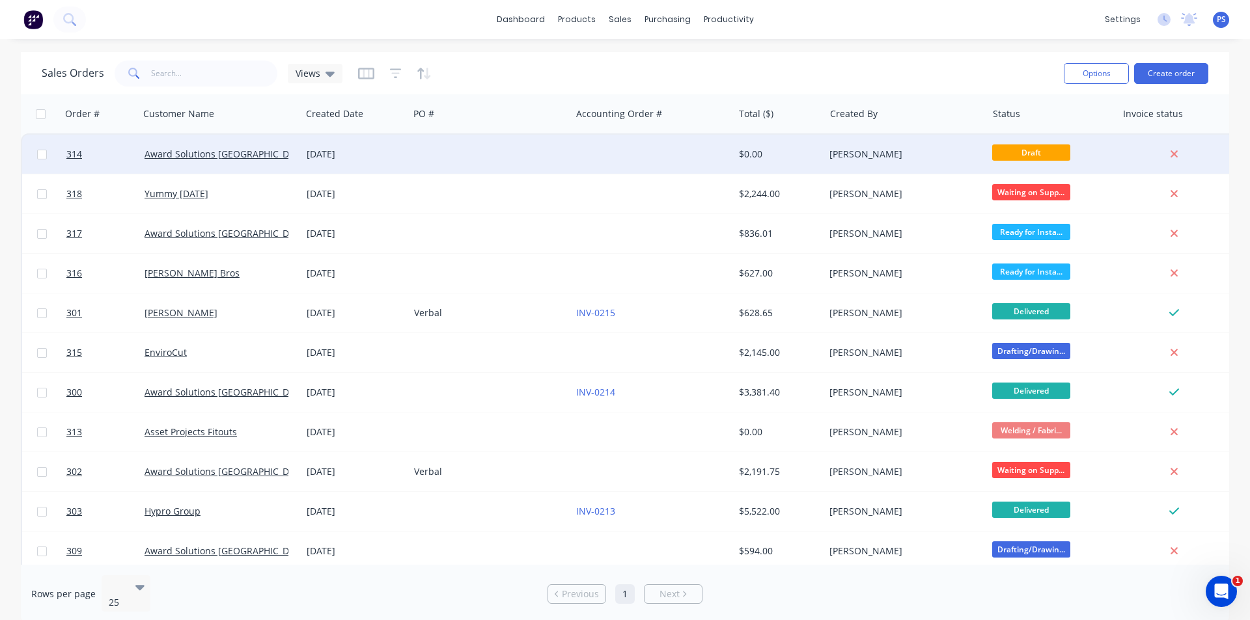
click at [531, 137] on div at bounding box center [490, 154] width 162 height 39
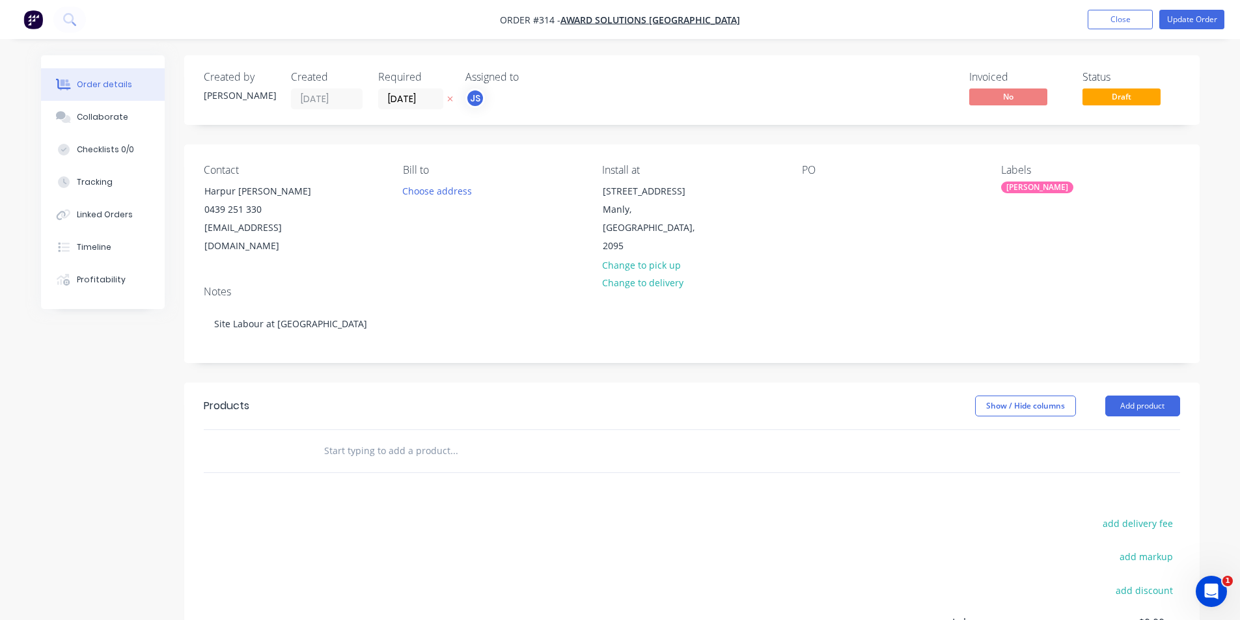
click at [329, 438] on input "text" at bounding box center [454, 451] width 260 height 26
click at [116, 234] on button "Timeline" at bounding box center [103, 247] width 124 height 33
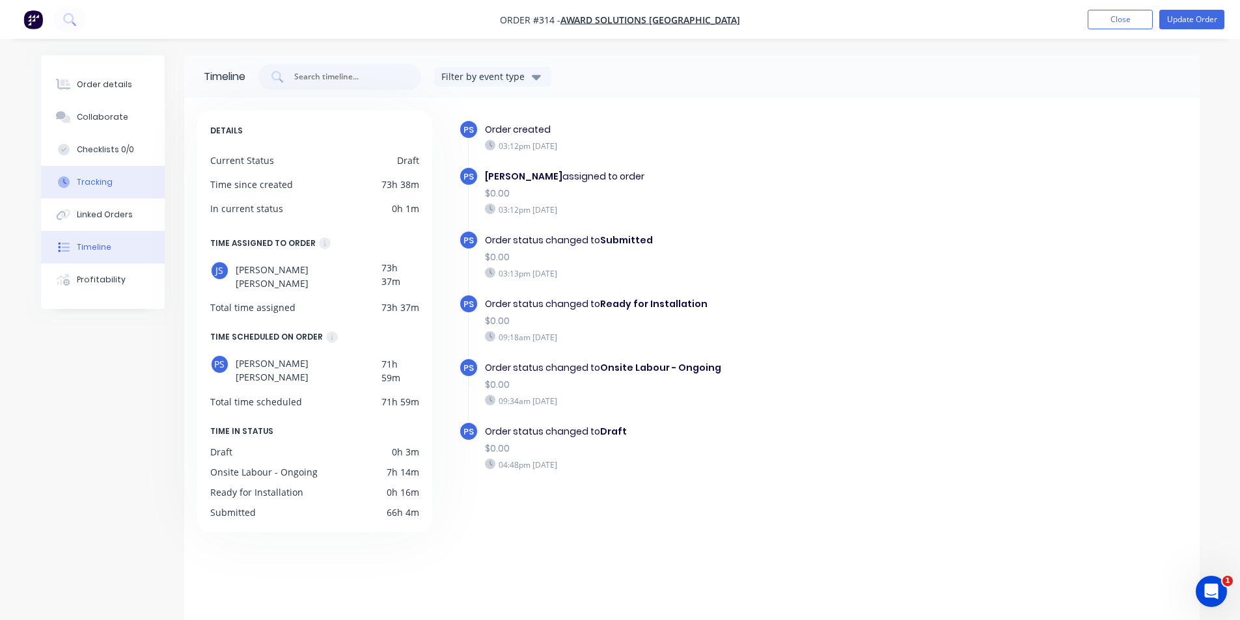
click at [106, 195] on button "Tracking" at bounding box center [103, 182] width 124 height 33
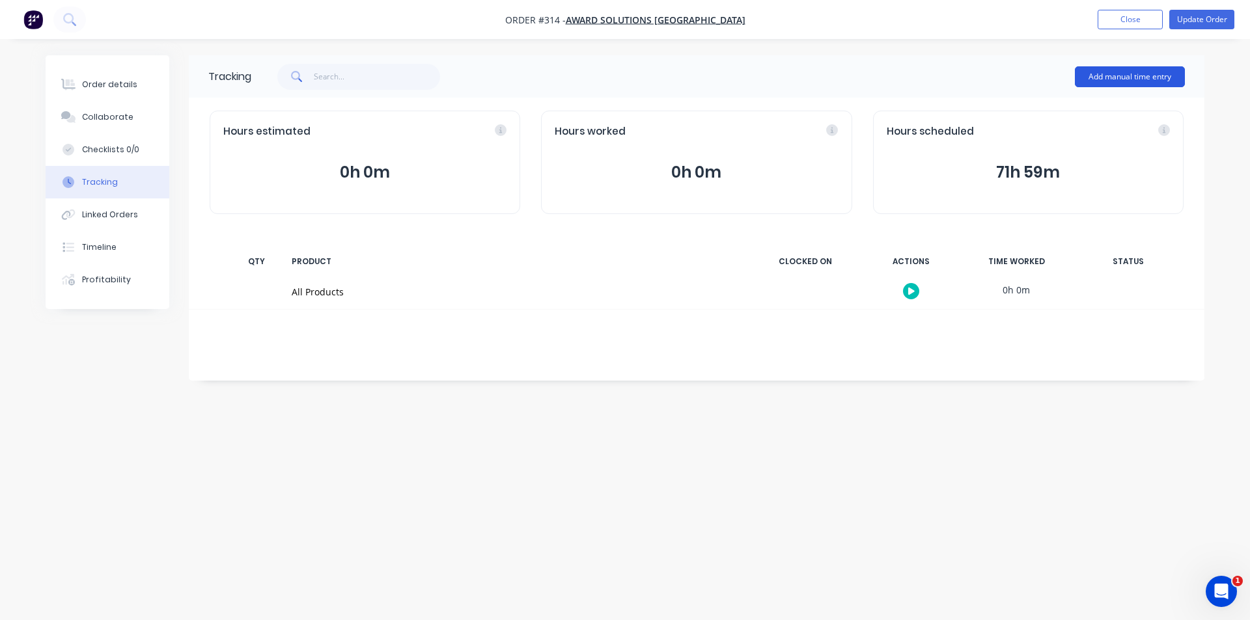
click at [1134, 83] on button "Add manual time entry" at bounding box center [1130, 76] width 110 height 21
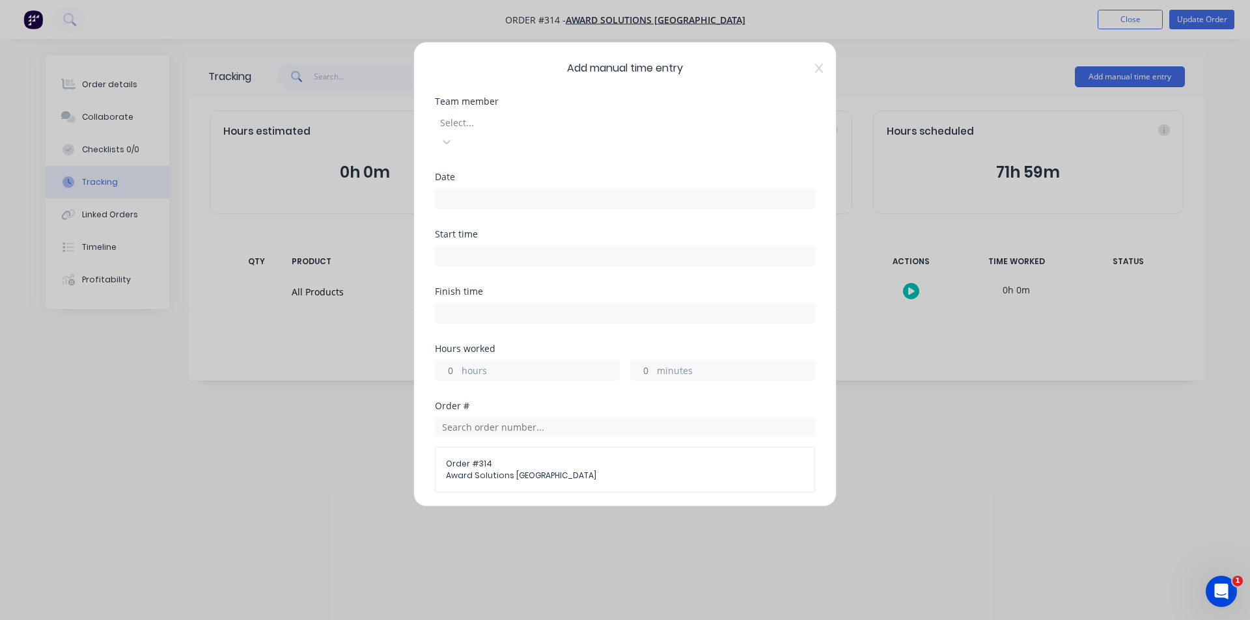
click at [530, 189] on input at bounding box center [624, 199] width 379 height 20
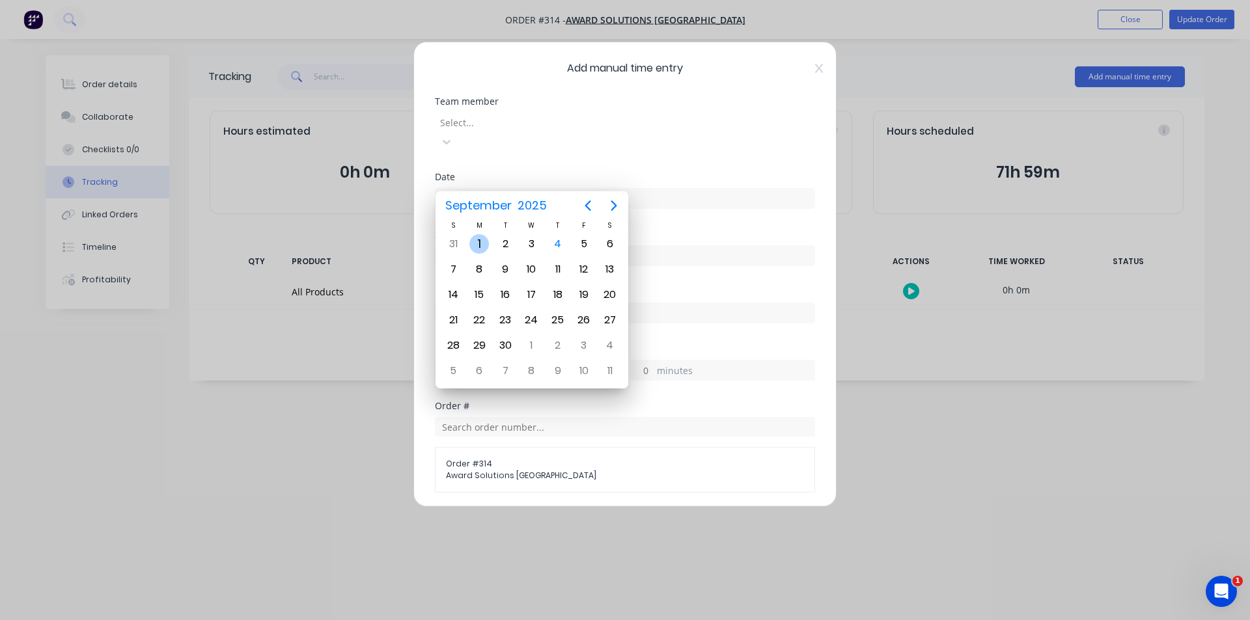
click at [484, 247] on div "1" at bounding box center [479, 244] width 20 height 20
type input "[DATE]"
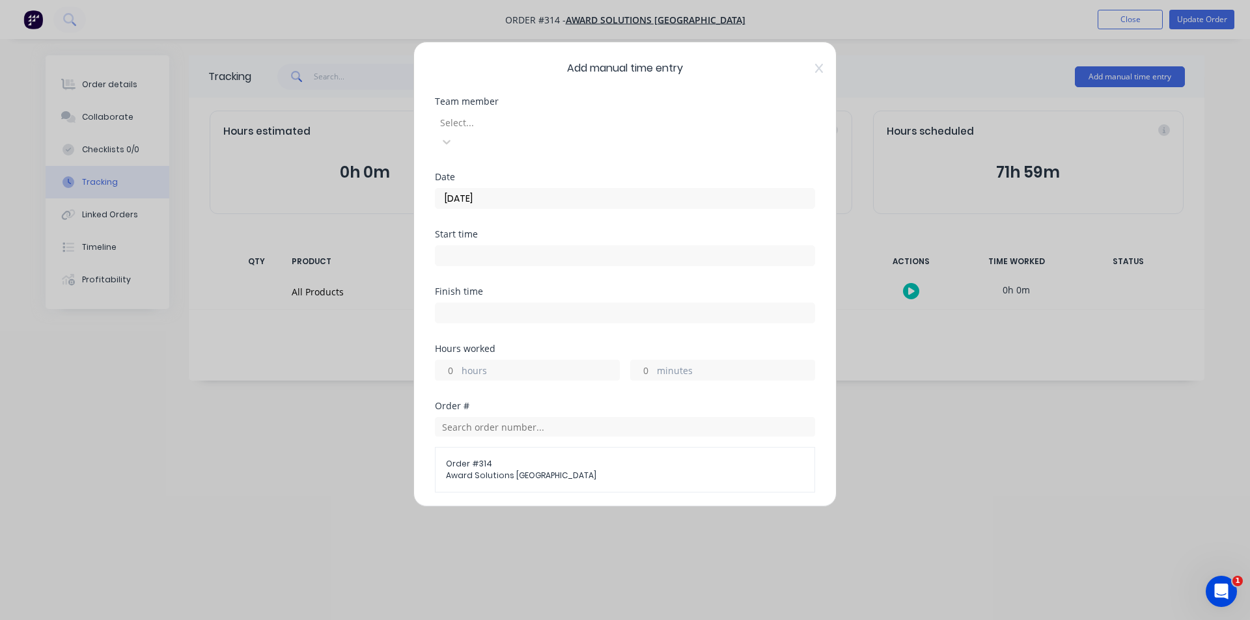
click at [527, 113] on div "Select..." at bounding box center [532, 123] width 195 height 20
click at [502, 245] on label at bounding box center [625, 255] width 380 height 21
click at [502, 246] on input at bounding box center [624, 256] width 379 height 20
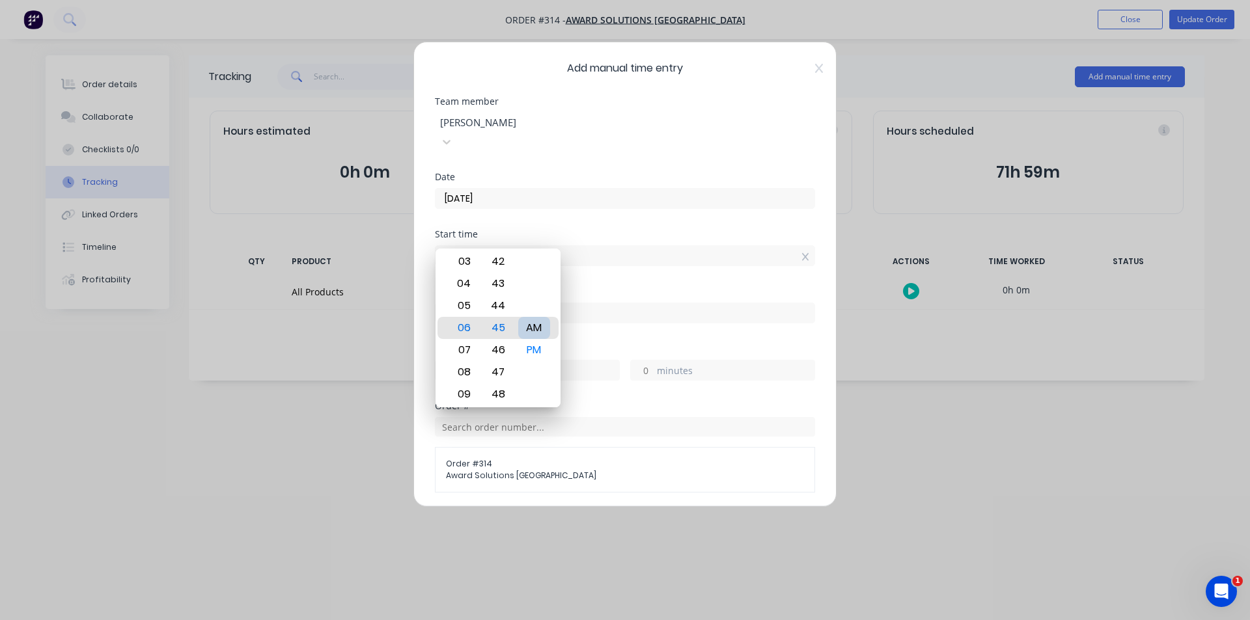
type input "06:45 AM"
click at [582, 306] on div "Finish time" at bounding box center [625, 315] width 380 height 57
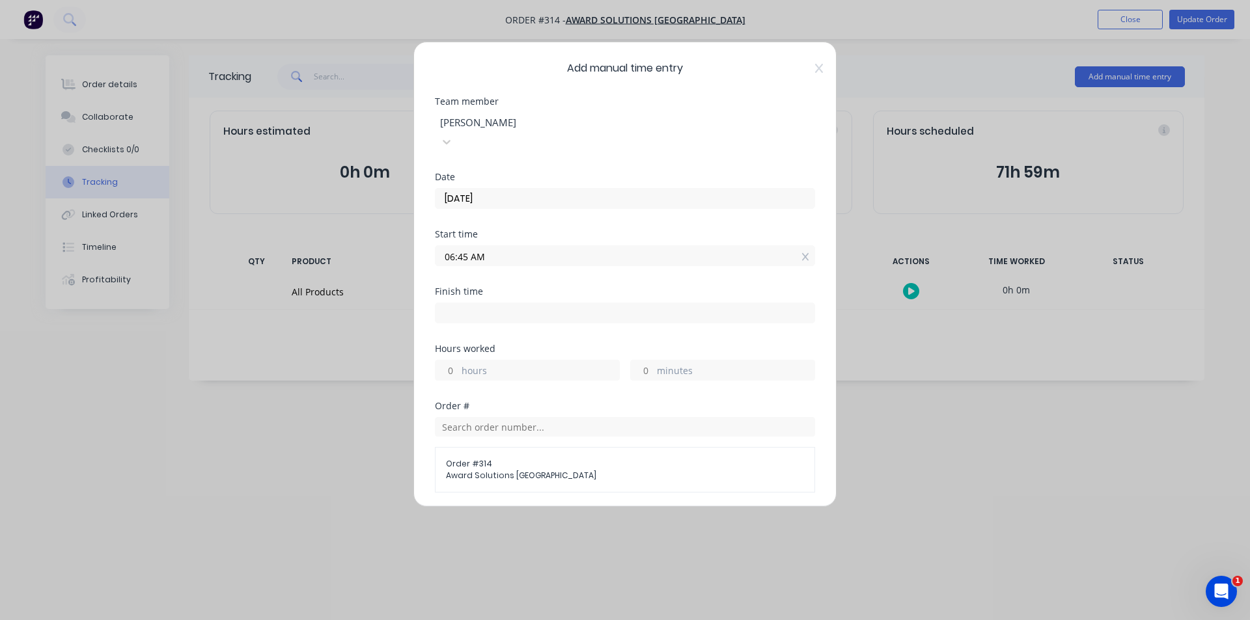
click at [531, 303] on input at bounding box center [624, 313] width 379 height 20
type input "04:46 PM"
type input "10"
type input "1"
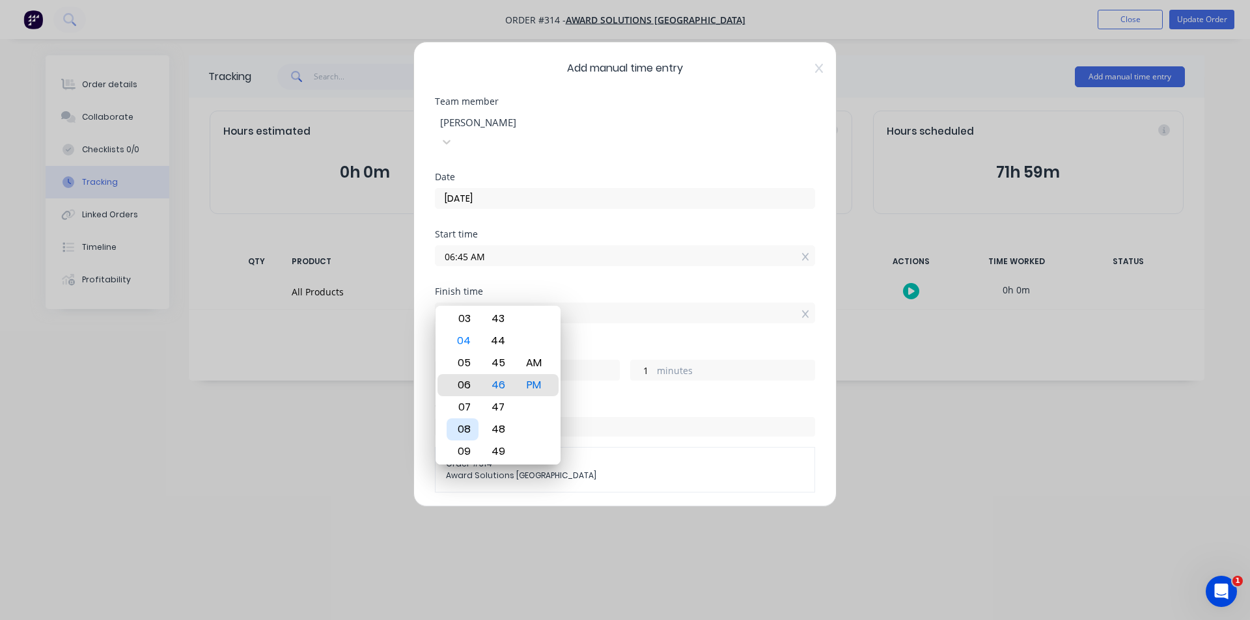
type input "06:46 PM"
type input "12"
type input "05:46 PM"
type input "11"
type input "04:46 PM"
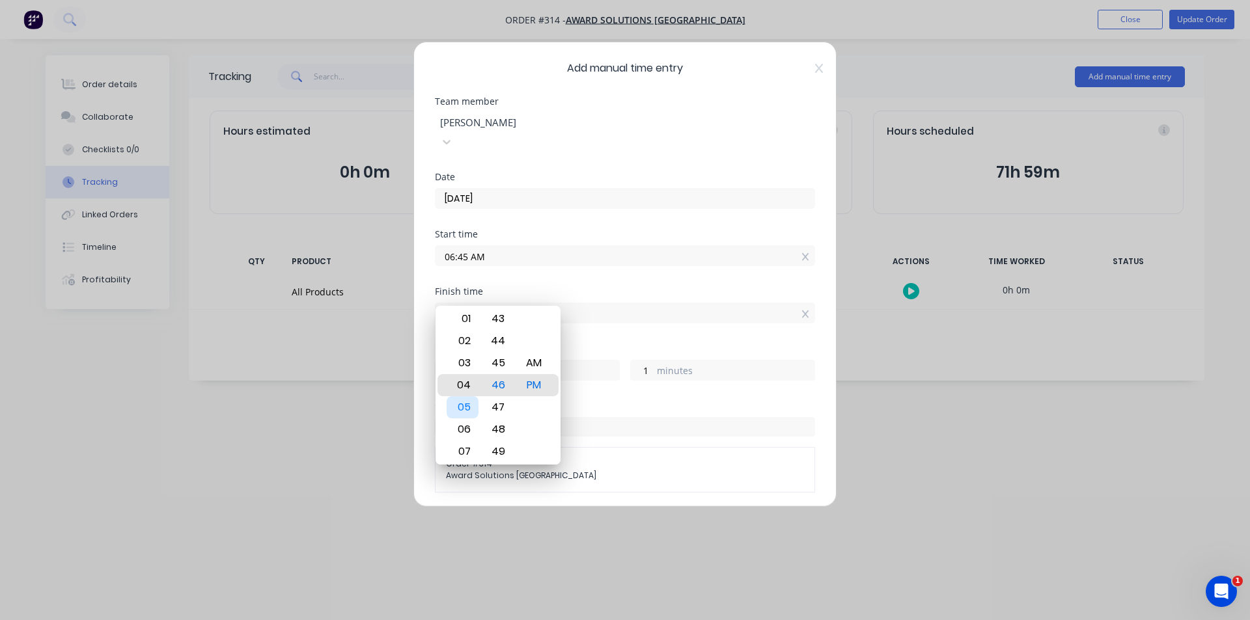
type input "10"
type input "04:45 PM"
type input "0"
click at [653, 311] on div "Finish time 04:45 PM" at bounding box center [625, 315] width 380 height 57
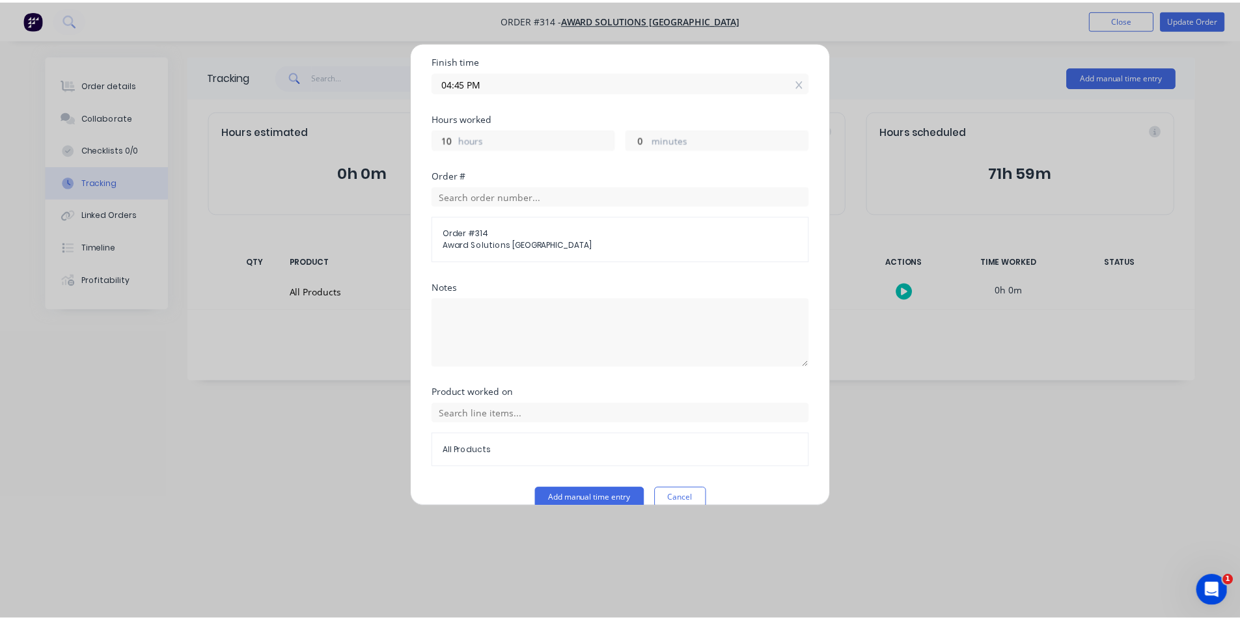
scroll to position [232, 0]
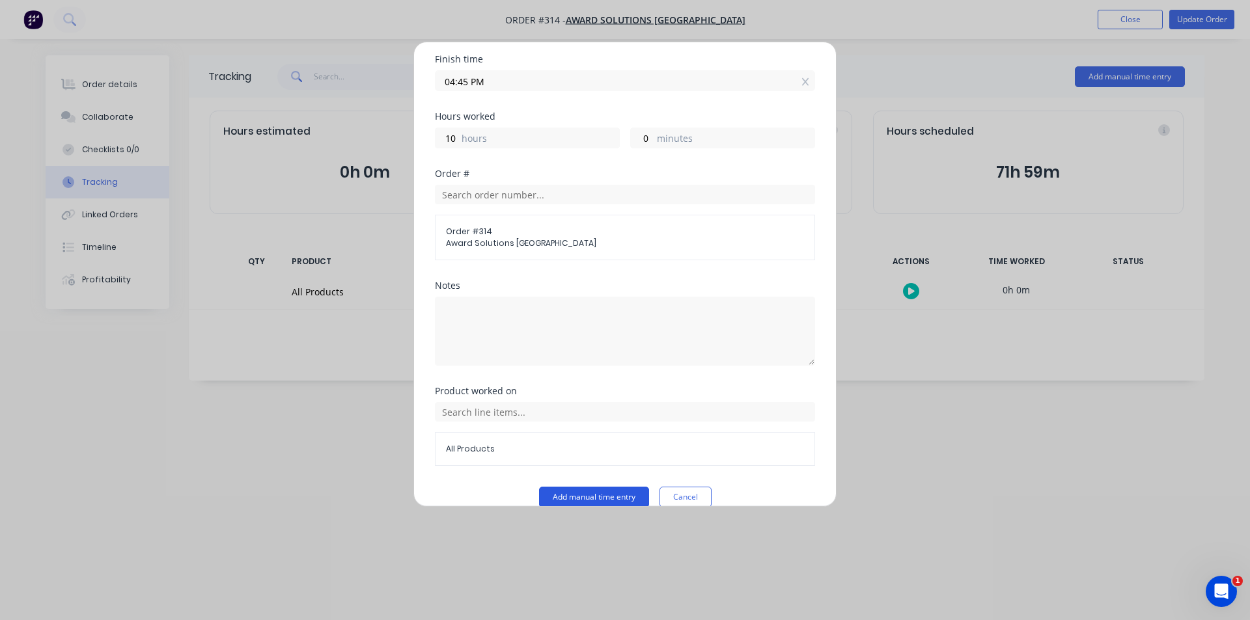
click at [573, 487] on button "Add manual time entry" at bounding box center [594, 497] width 110 height 21
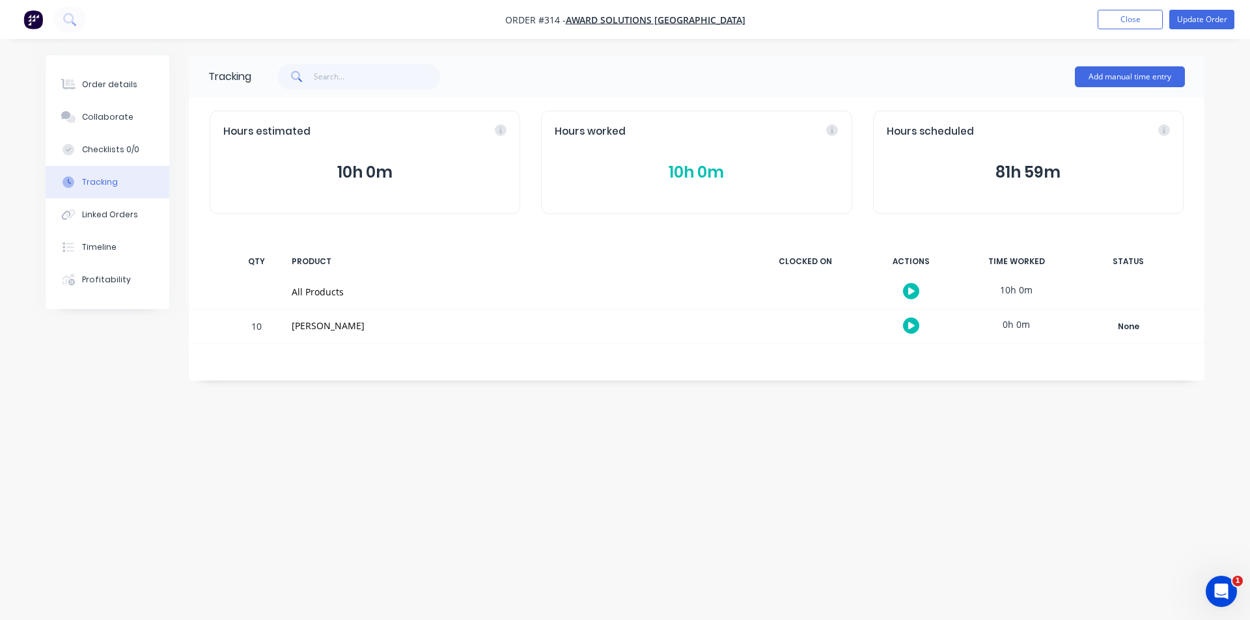
click at [1106, 61] on div "Add manual time entry" at bounding box center [1130, 76] width 110 height 39
click at [1129, 26] on button "Close" at bounding box center [1130, 20] width 65 height 20
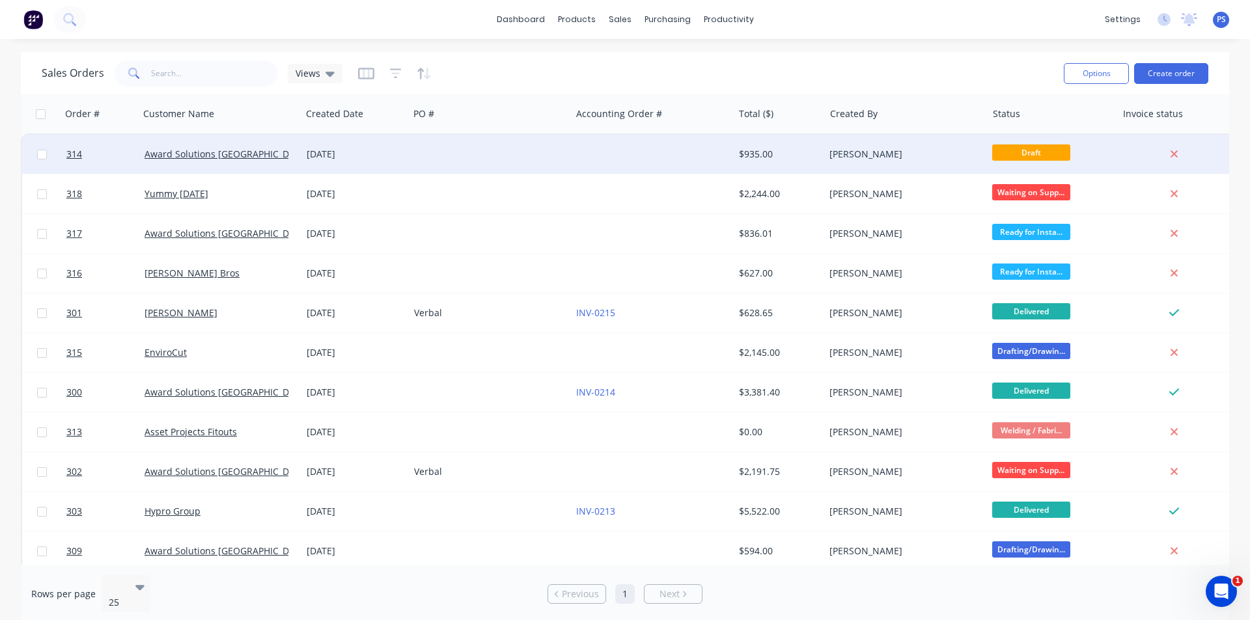
click at [1021, 153] on span "Draft" at bounding box center [1031, 153] width 78 height 16
click at [911, 141] on div "[PERSON_NAME]" at bounding box center [905, 154] width 162 height 39
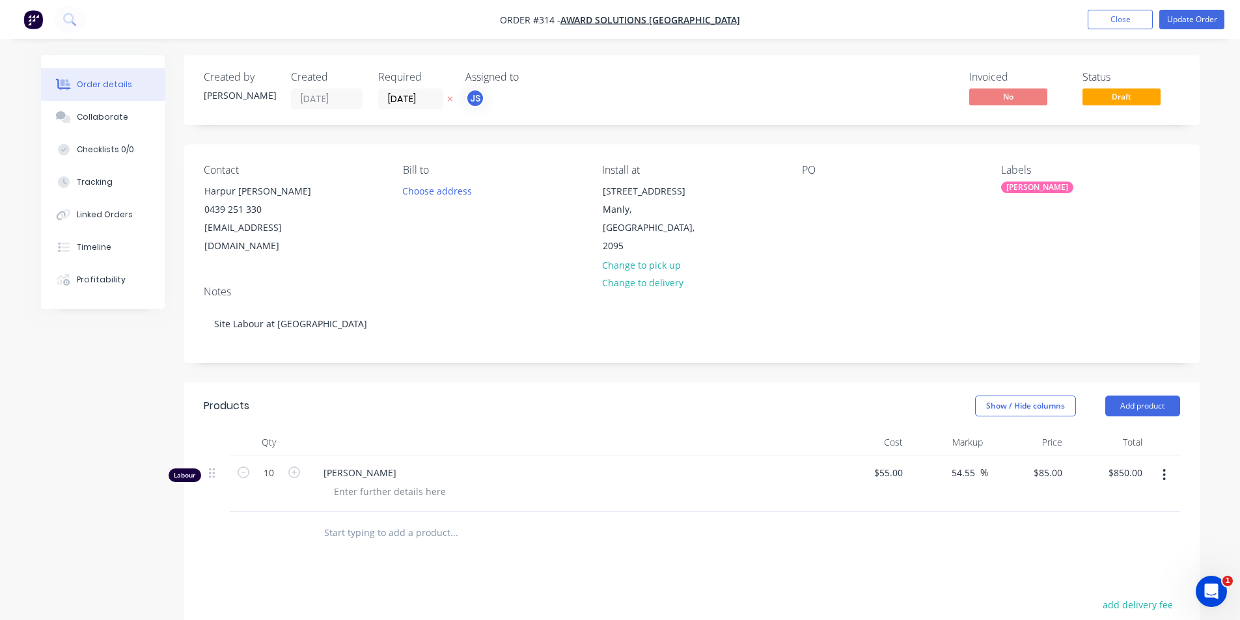
click at [1137, 102] on span "Draft" at bounding box center [1122, 97] width 78 height 16
click at [1127, 103] on span "Draft" at bounding box center [1122, 97] width 78 height 16
click at [1130, 93] on span "Draft" at bounding box center [1122, 97] width 78 height 16
click at [1204, 18] on button "Update Order" at bounding box center [1191, 20] width 65 height 20
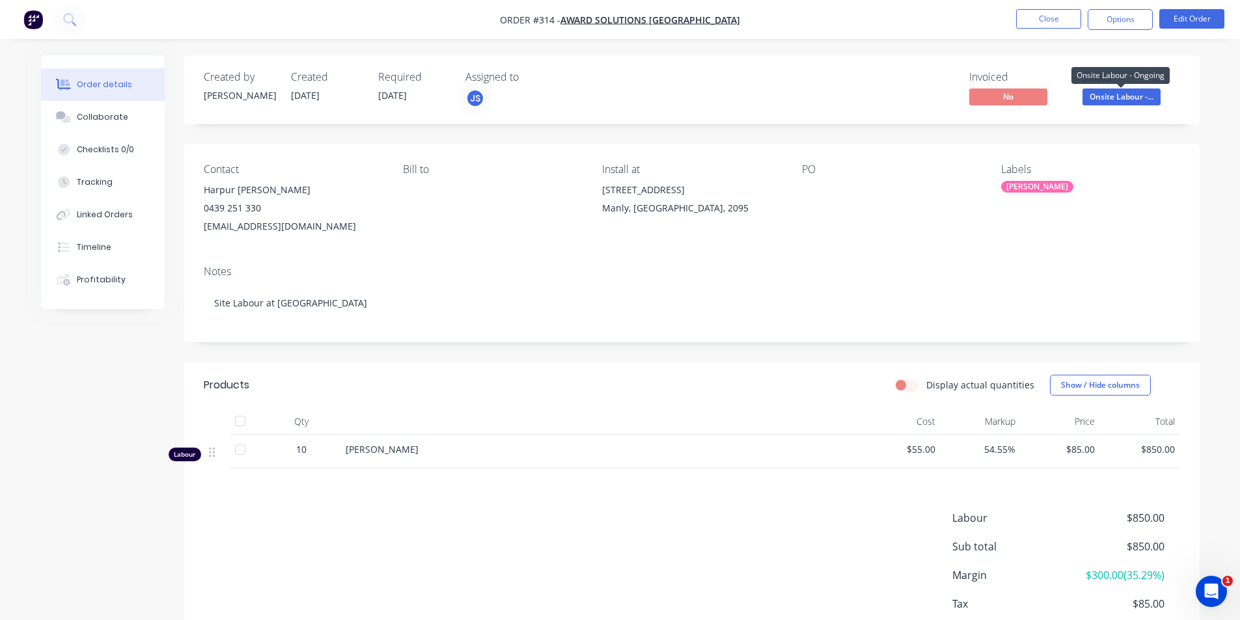
click at [1132, 101] on span "Onsite Labour -..." at bounding box center [1122, 97] width 78 height 16
click at [1050, 15] on button "Close" at bounding box center [1048, 19] width 65 height 20
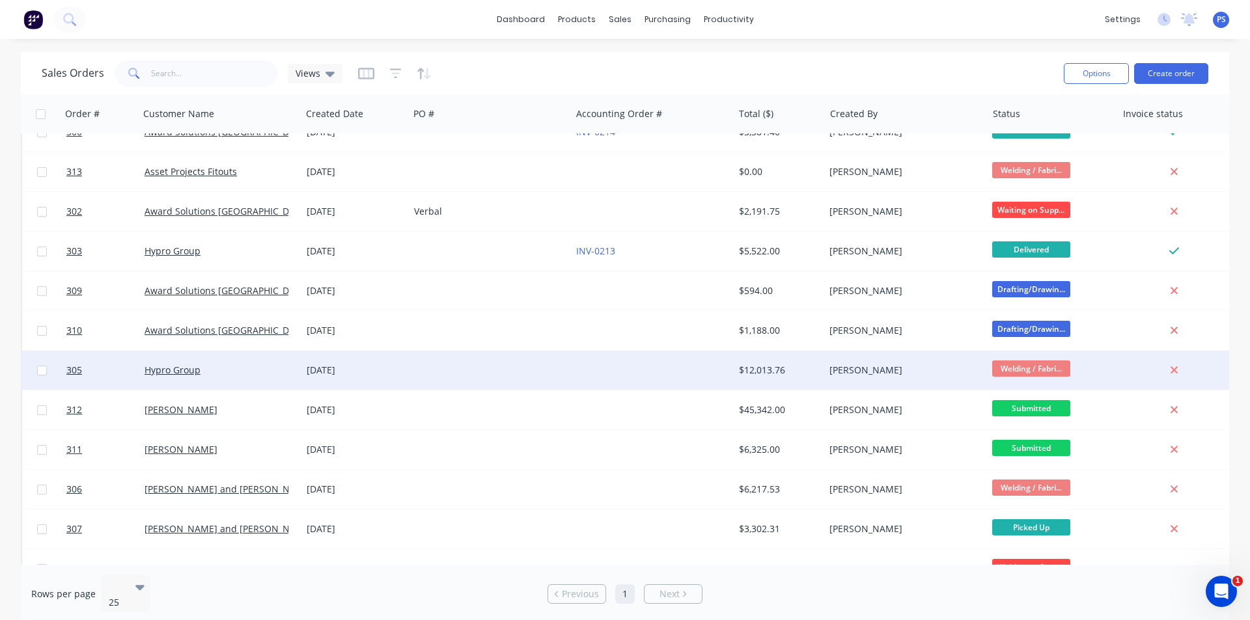
scroll to position [290, 0]
